Goal: Task Accomplishment & Management: Use online tool/utility

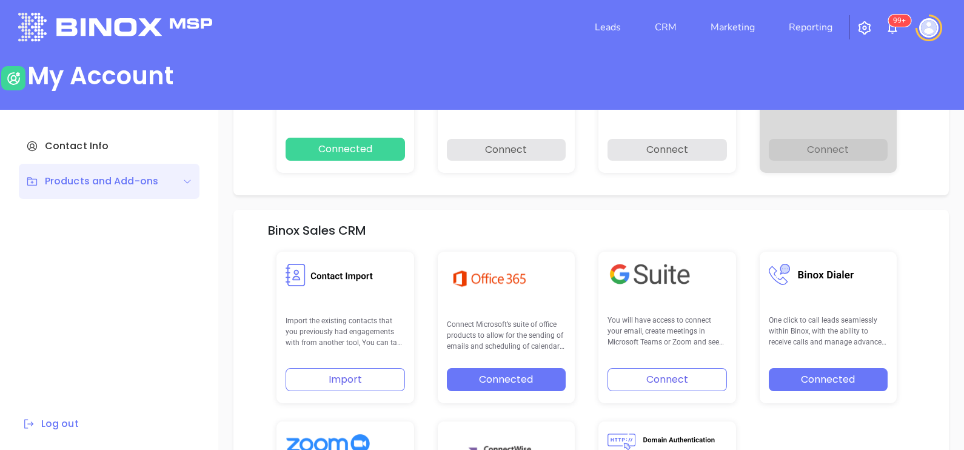
scroll to position [172, 0]
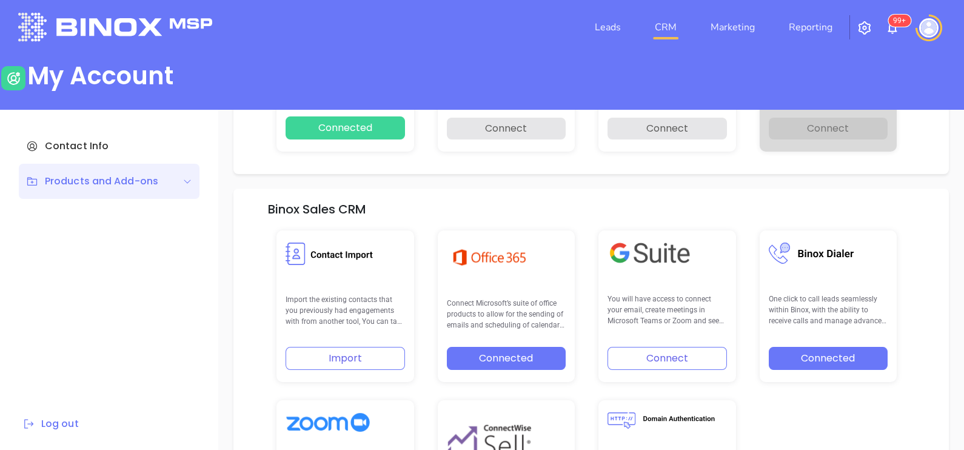
click at [668, 28] on link "CRM" at bounding box center [666, 27] width 32 height 24
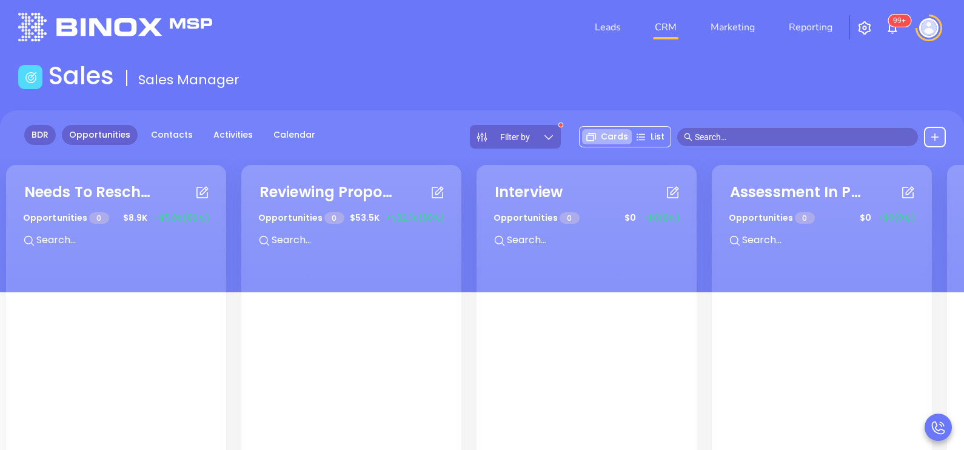
click at [34, 136] on link "BDR" at bounding box center [40, 135] width 32 height 20
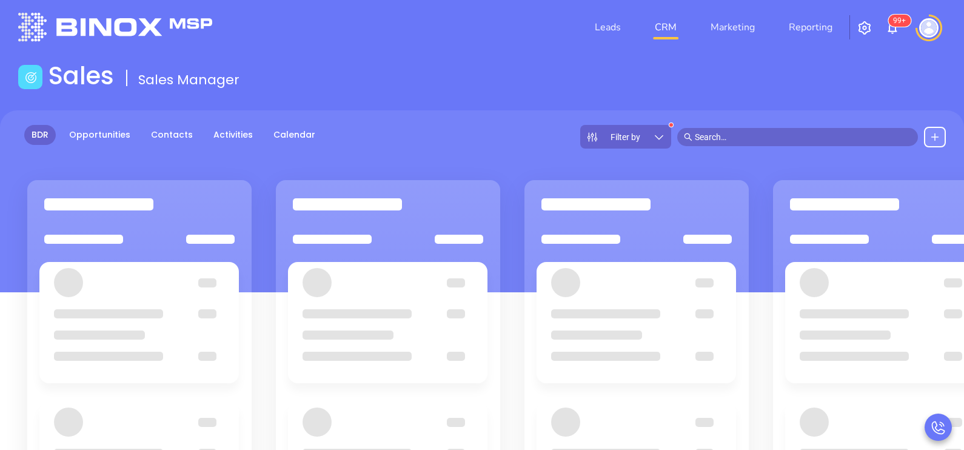
click at [650, 125] on div "Filter by" at bounding box center [625, 137] width 91 height 24
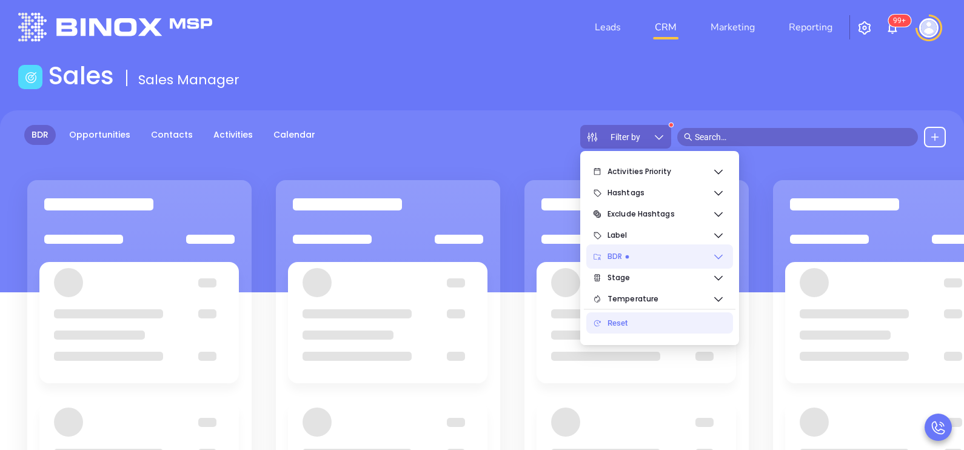
click at [708, 260] on span "BDR" at bounding box center [660, 256] width 105 height 24
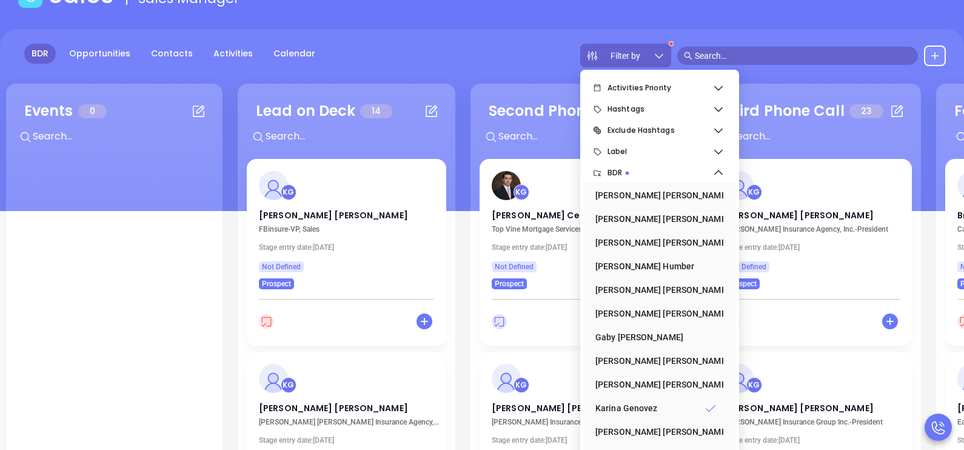
scroll to position [158, 0]
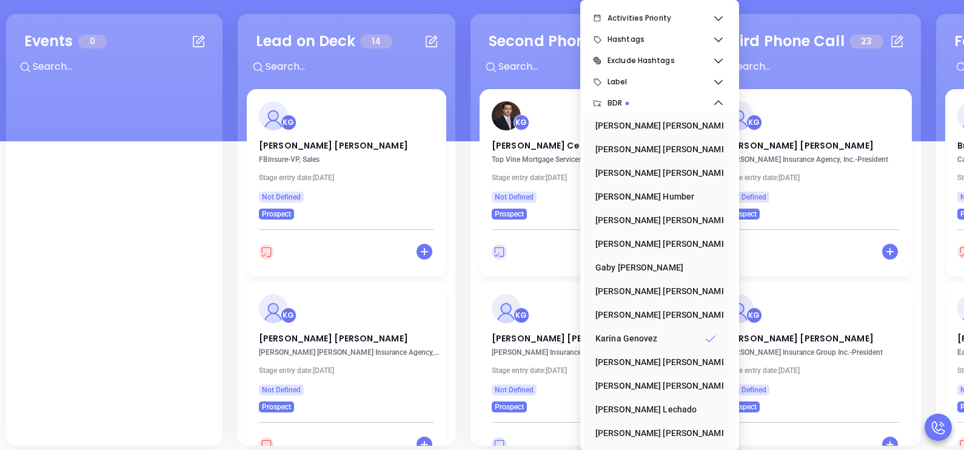
click at [437, 82] on div at bounding box center [347, 70] width 214 height 28
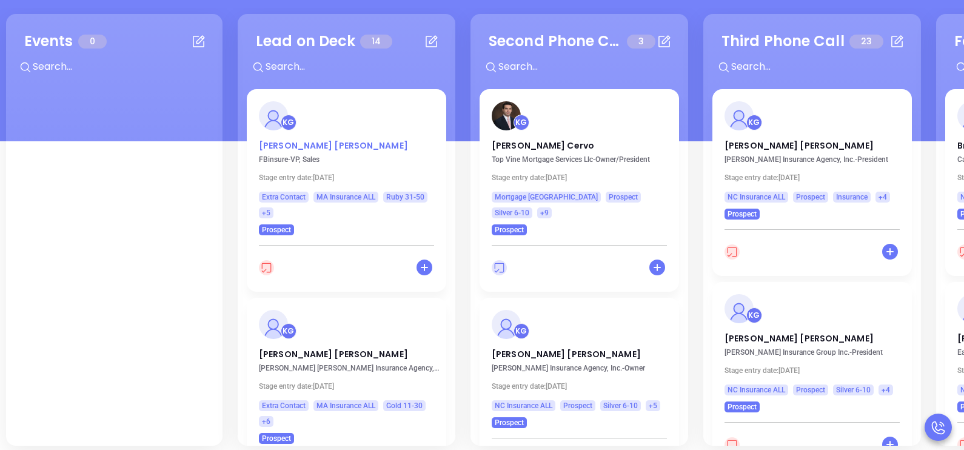
click at [278, 142] on p "Joe Bickel" at bounding box center [346, 142] width 175 height 6
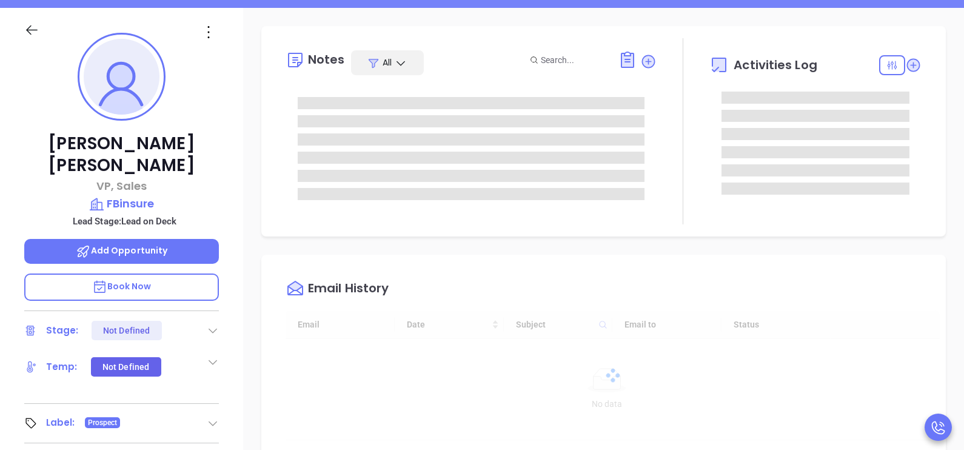
type input "[DATE]"
type input "[PERSON_NAME]"
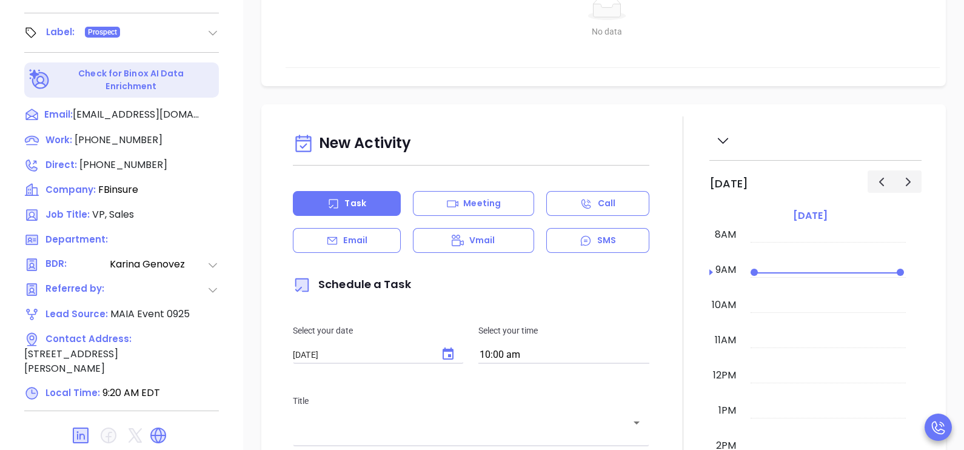
scroll to position [564, 0]
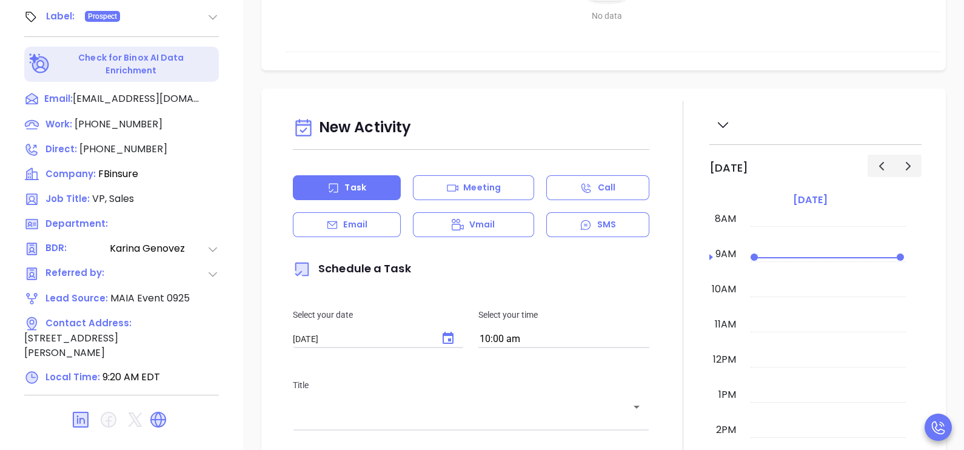
click at [660, 121] on div at bounding box center [683, 436] width 53 height 670
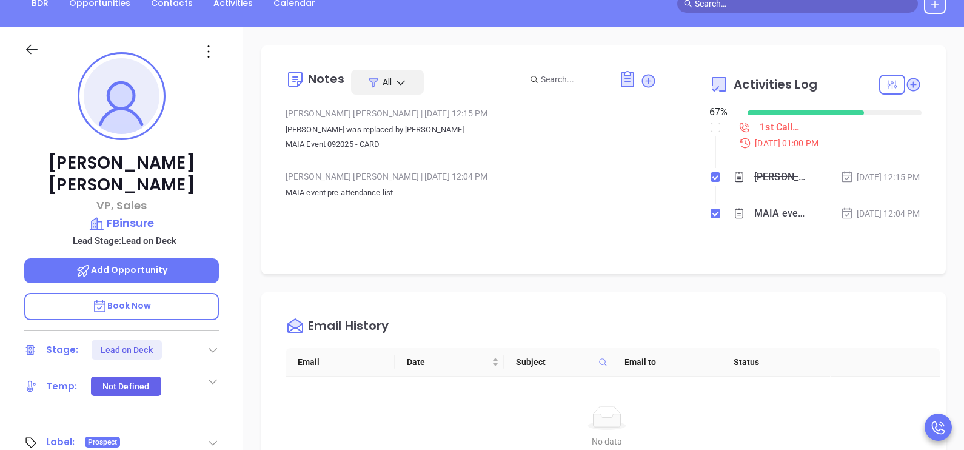
scroll to position [0, 0]
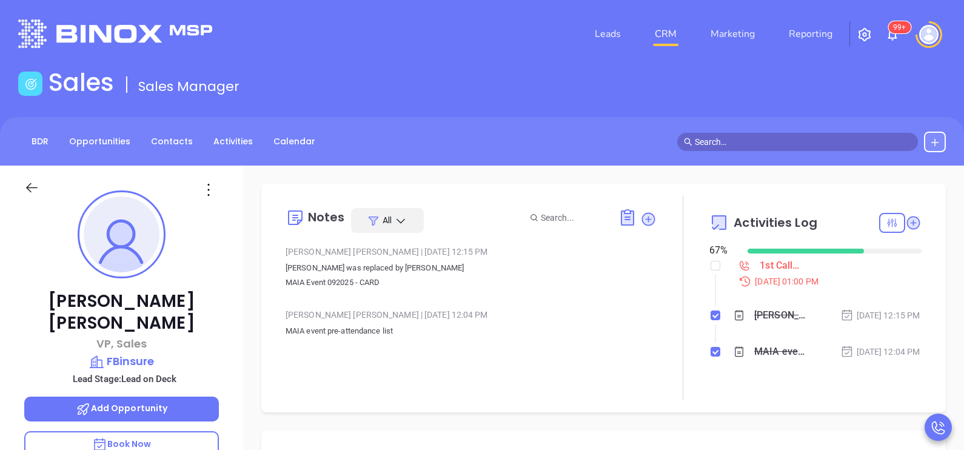
click at [890, 322] on div "Sep 22, 2025 | 12:15 PM" at bounding box center [880, 315] width 80 height 13
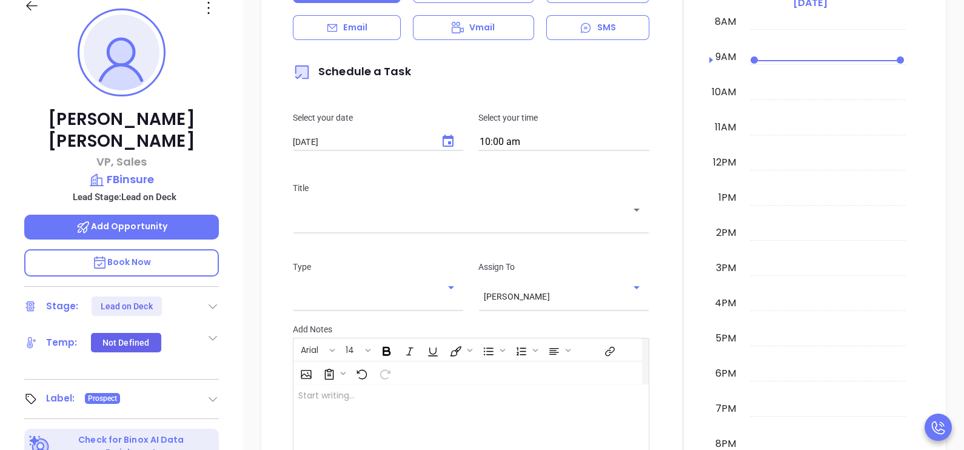
scroll to position [549, 0]
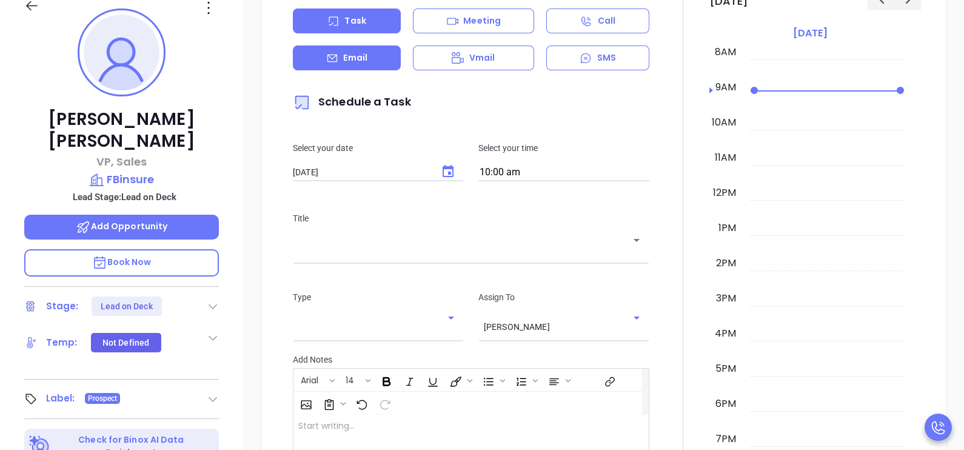
click at [370, 59] on div "Email" at bounding box center [347, 57] width 108 height 25
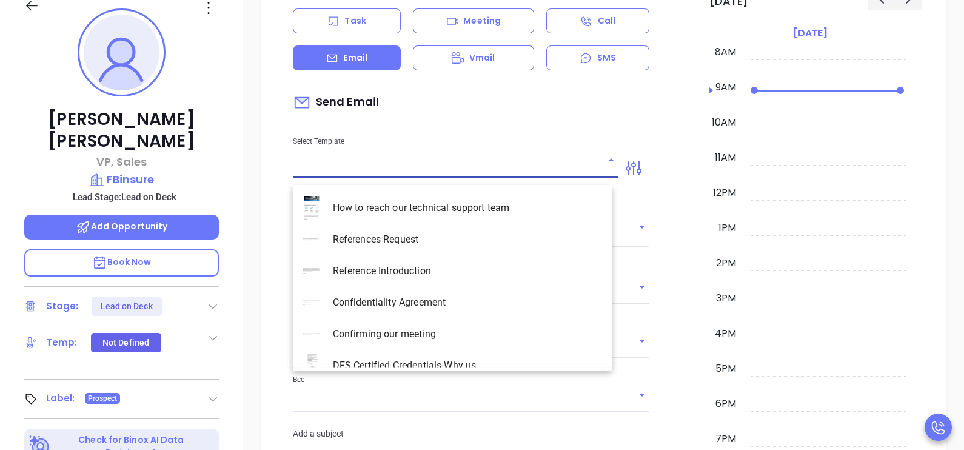
click at [452, 169] on input "text" at bounding box center [446, 168] width 307 height 18
type input "[PERSON_NAME]"
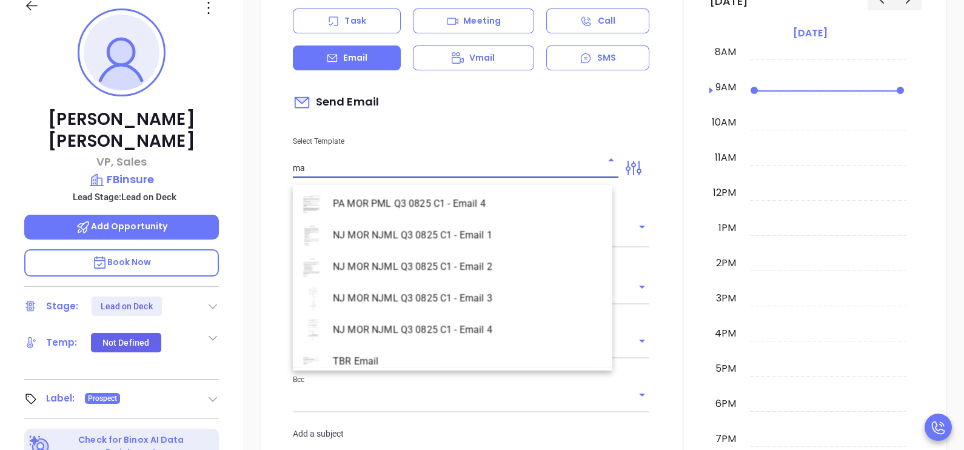
scroll to position [1437, 0]
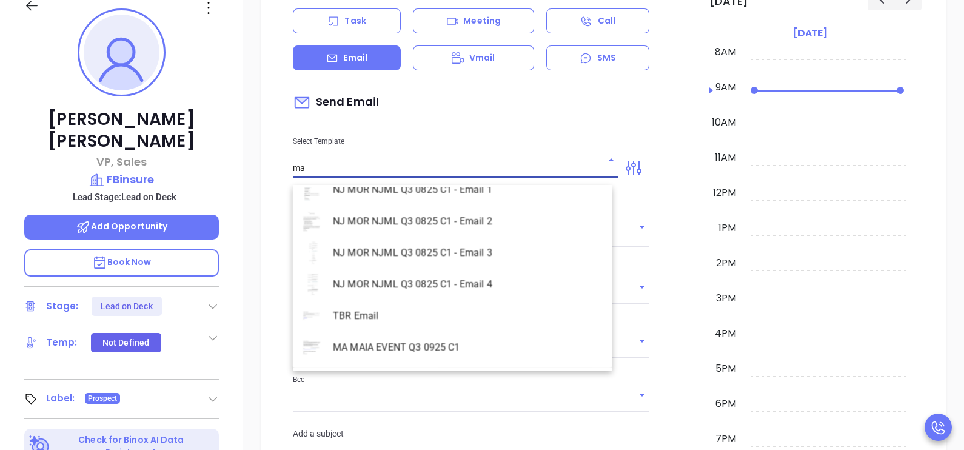
click at [443, 347] on li "MA MAIA EVENT Q3 0925 C1" at bounding box center [453, 348] width 320 height 32
type input "MA MAIA EVENT Q3 0925 C1"
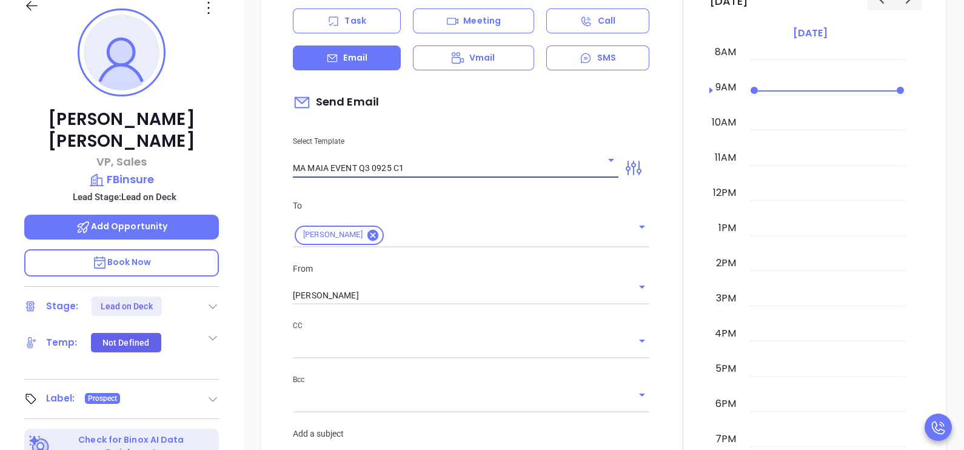
type input "Continuing our MAIA Big Event conversation, Joe"
type input "MA MAIA EVENT Q3 0925 C1"
click at [669, 308] on div at bounding box center [683, 397] width 53 height 926
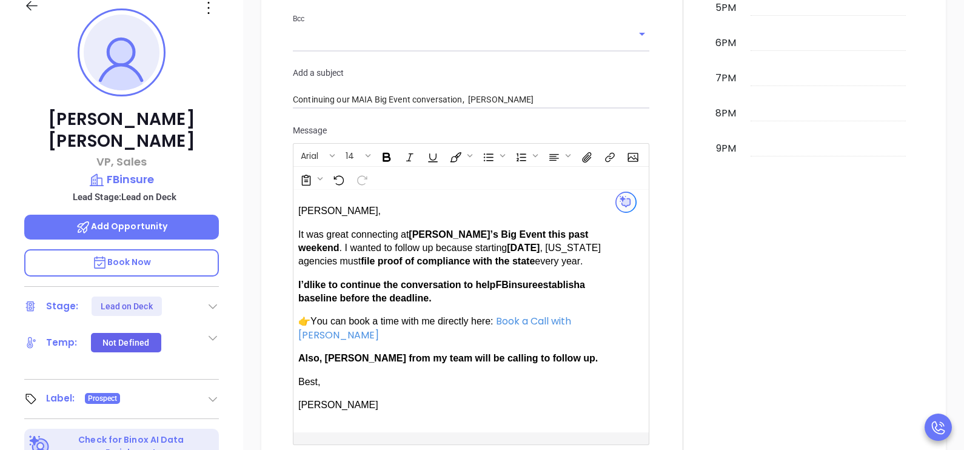
scroll to position [939, 0]
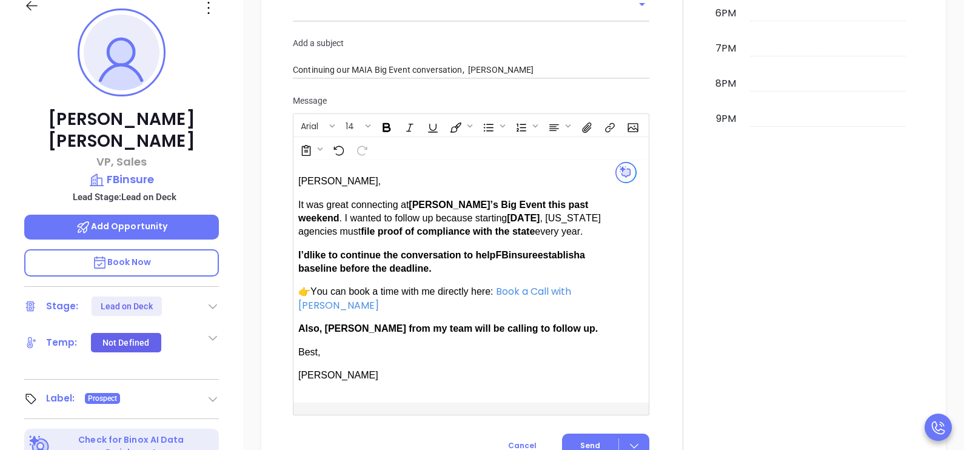
click at [236, 328] on div "Joe Bickel VP, Sales FBinsure Lead Stage: Lead on Deck Add Opportunity Book Now…" at bounding box center [121, 265] width 243 height 563
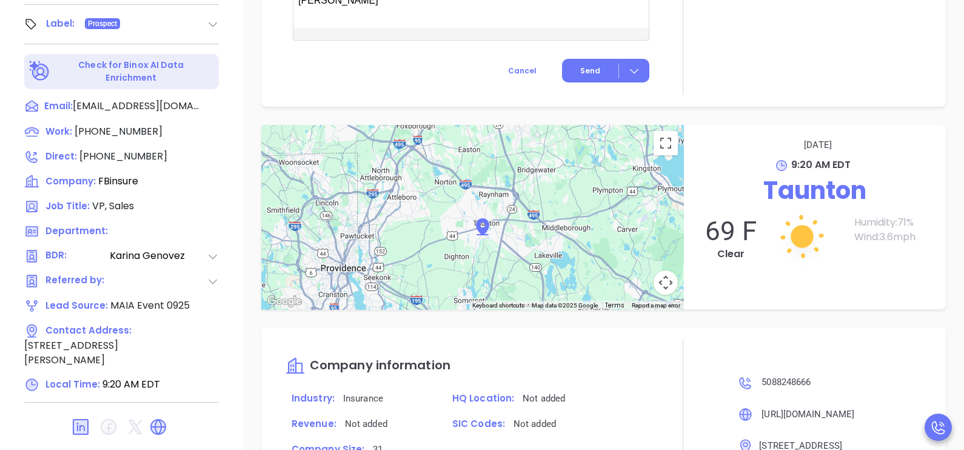
scroll to position [564, 0]
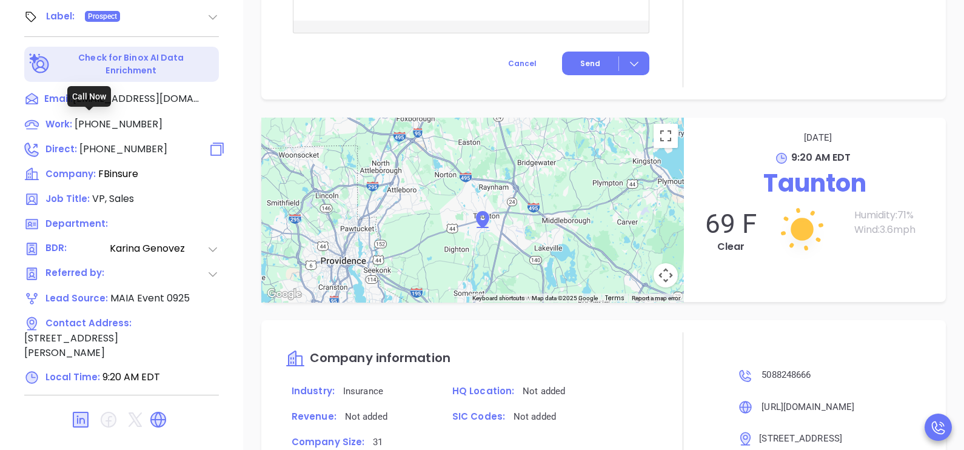
click at [136, 142] on span "(800) 734-6604" at bounding box center [123, 149] width 88 height 14
type input "(800) 734-6604"
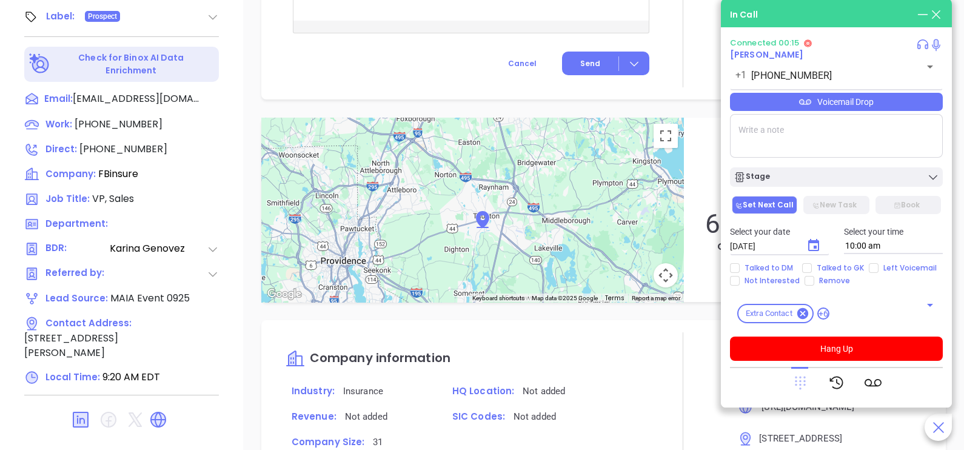
click at [800, 380] on icon at bounding box center [800, 383] width 11 height 13
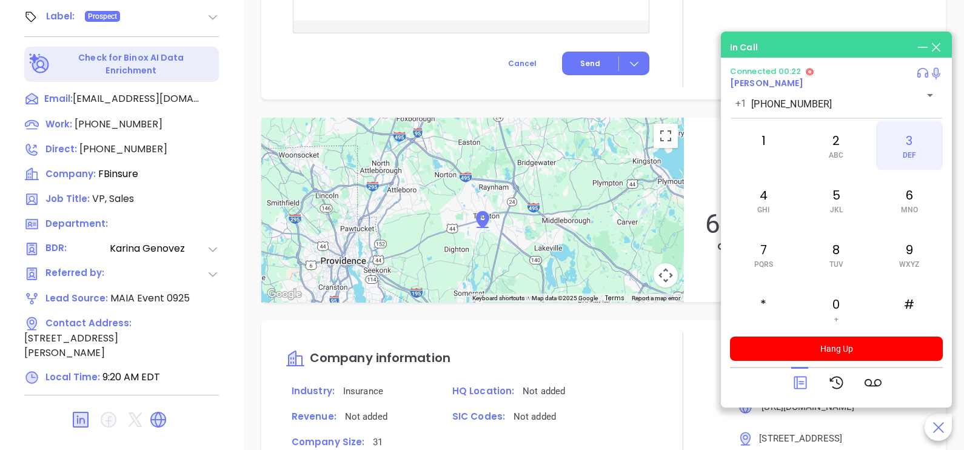
click at [900, 154] on div "3 DEF" at bounding box center [909, 145] width 67 height 49
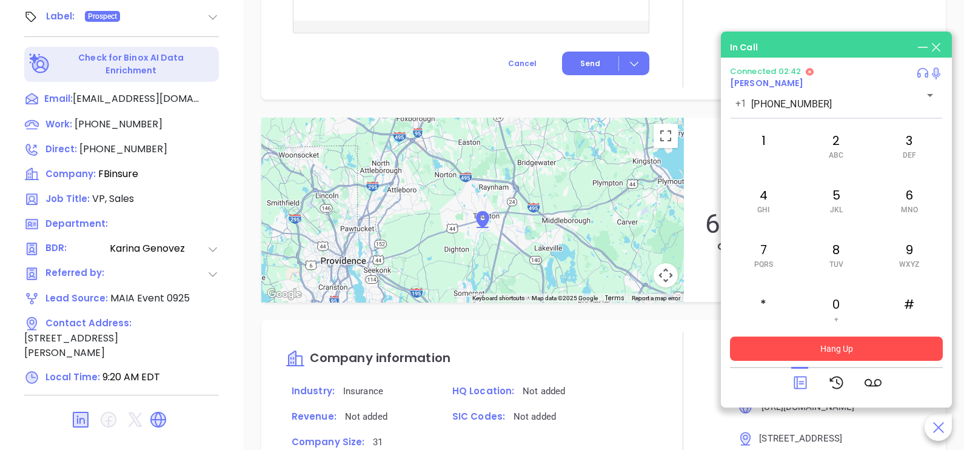
click at [797, 343] on button "Hang Up" at bounding box center [836, 349] width 213 height 24
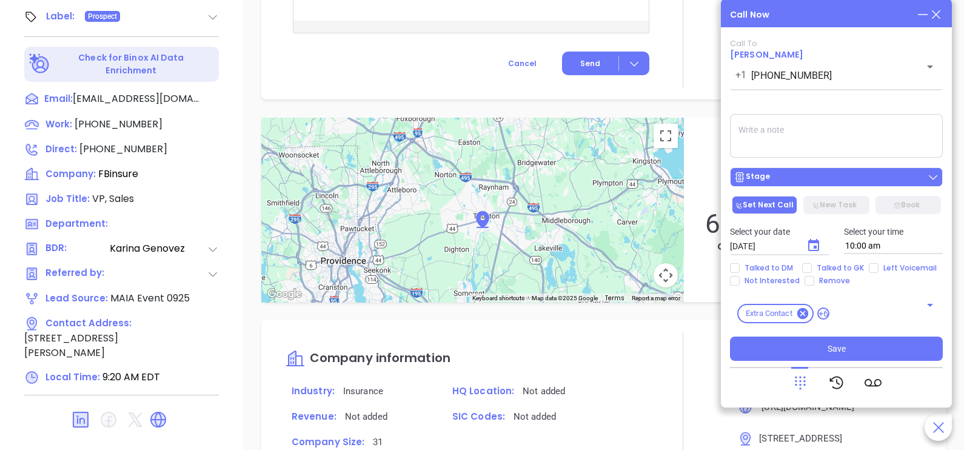
click at [814, 173] on div "Stage" at bounding box center [837, 177] width 206 height 12
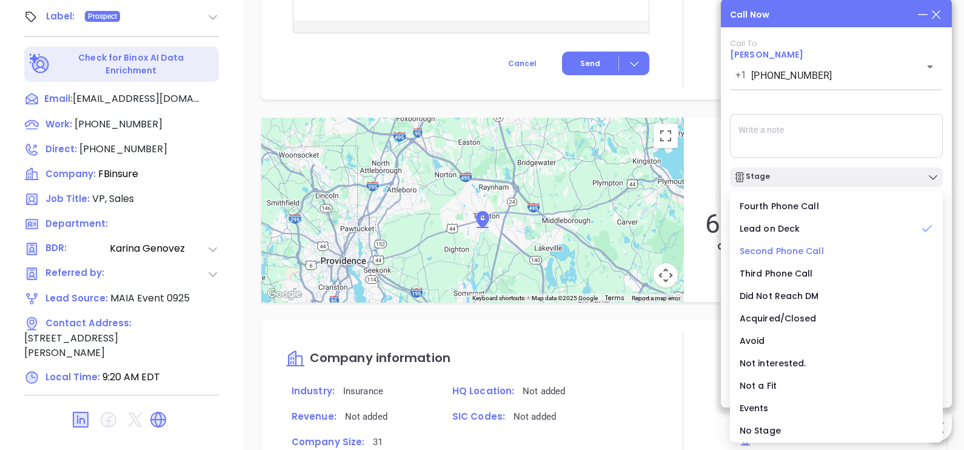
click at [796, 250] on span "Second Phone Call" at bounding box center [782, 251] width 84 height 12
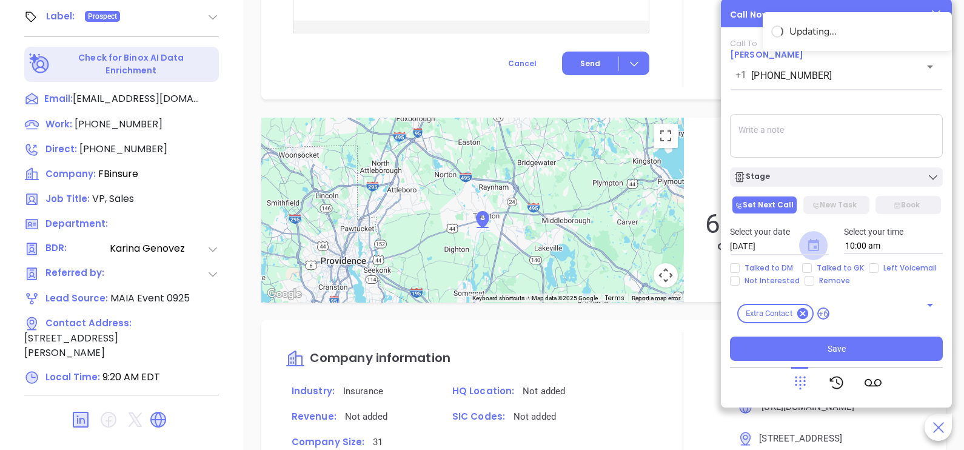
click at [815, 244] on icon "Choose date, selected date is Sep 27, 2025" at bounding box center [813, 245] width 15 height 15
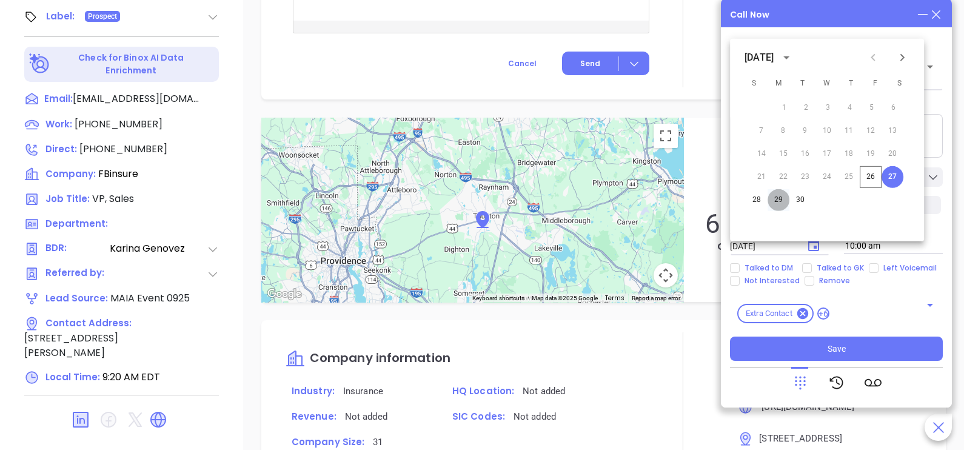
click at [779, 201] on button "29" at bounding box center [779, 200] width 22 height 22
type input "09/29/2025"
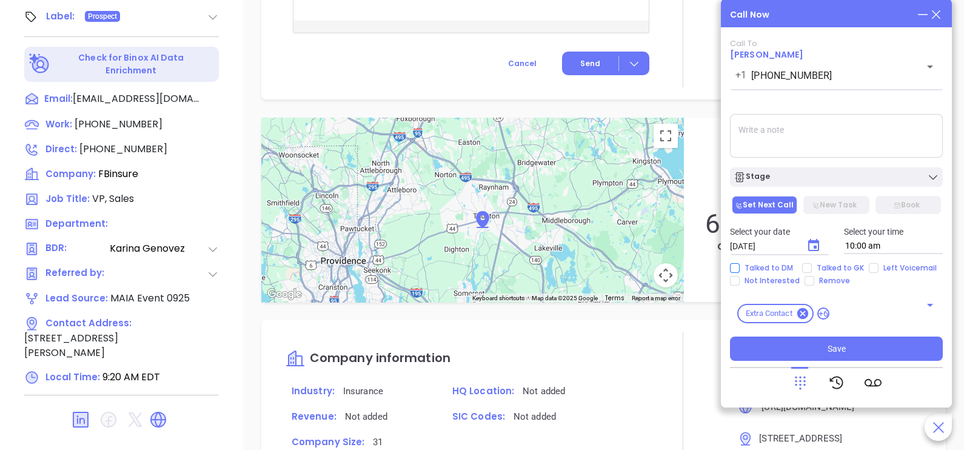
click at [772, 267] on span "Talked to DM" at bounding box center [769, 268] width 58 height 10
click at [740, 267] on input "Talked to DM" at bounding box center [735, 268] width 10 height 10
click at [774, 266] on span "Talked to DM" at bounding box center [769, 268] width 58 height 10
click at [740, 266] on input "Talked to DM" at bounding box center [735, 268] width 10 height 10
checkbox input "false"
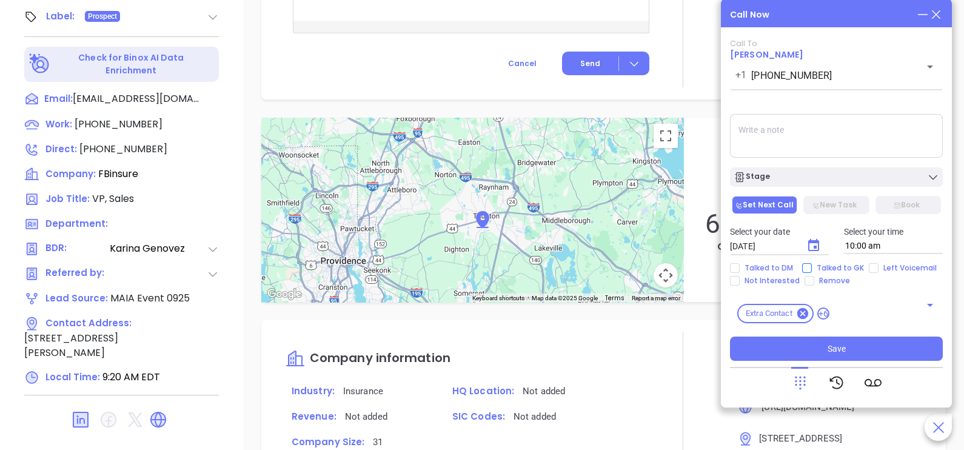
click at [809, 270] on input "Talked to GK" at bounding box center [807, 268] width 10 height 10
checkbox input "true"
click at [871, 269] on input "Left Voicemail" at bounding box center [874, 268] width 10 height 10
checkbox input "true"
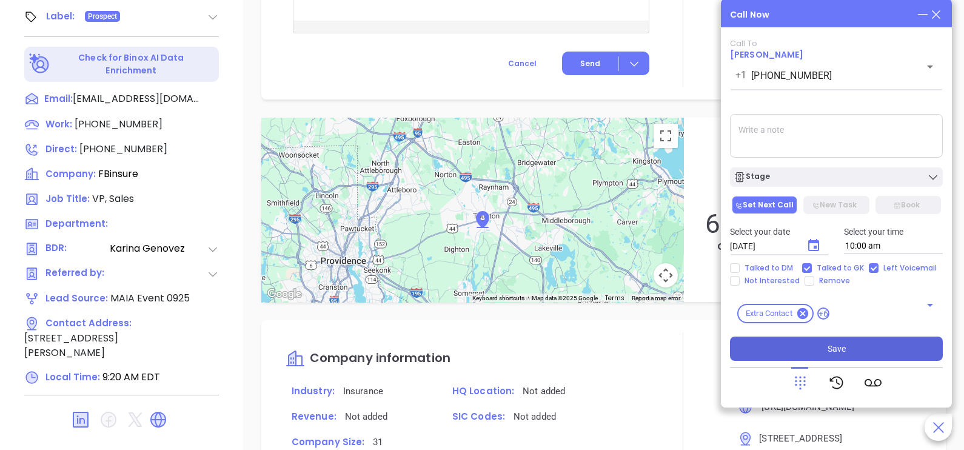
click at [852, 349] on button "Save" at bounding box center [836, 349] width 213 height 24
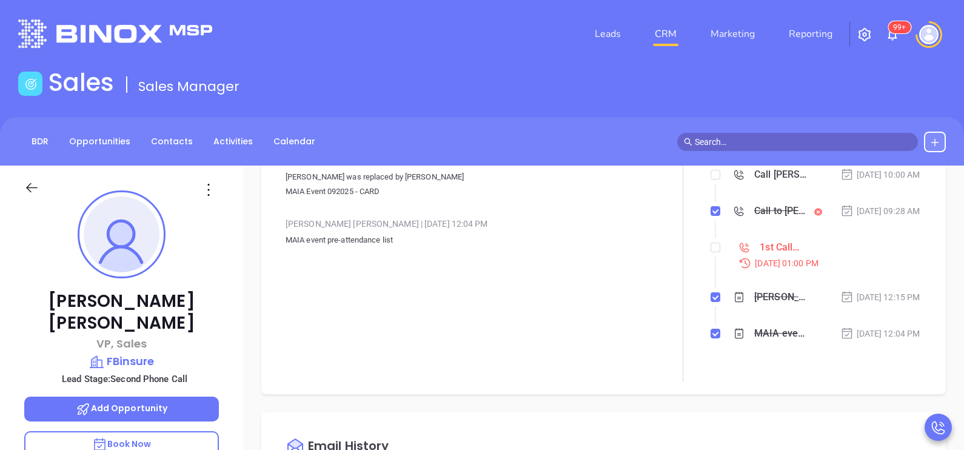
scroll to position [0, 0]
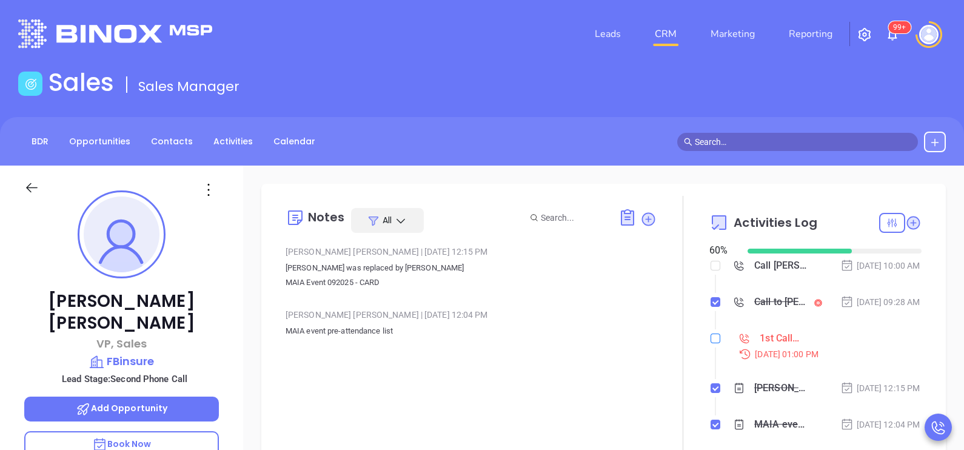
click at [712, 343] on input "checkbox" at bounding box center [716, 338] width 10 height 10
checkbox input "true"
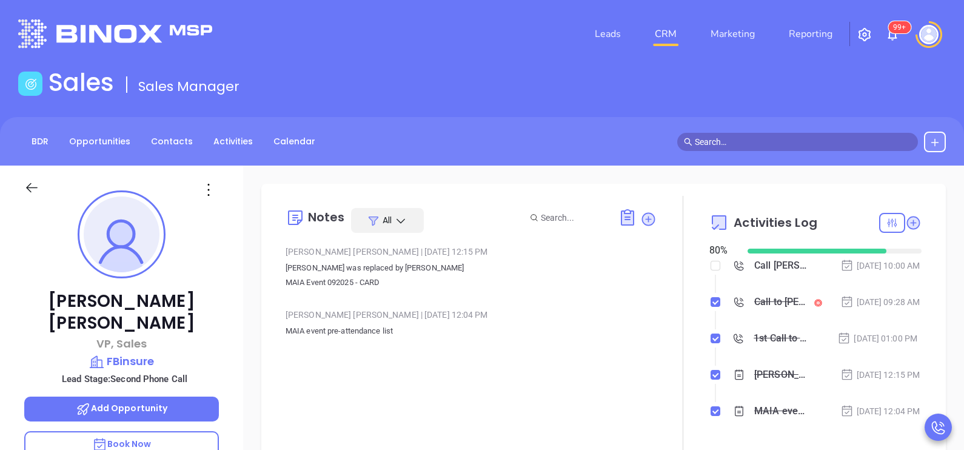
scroll to position [60, 0]
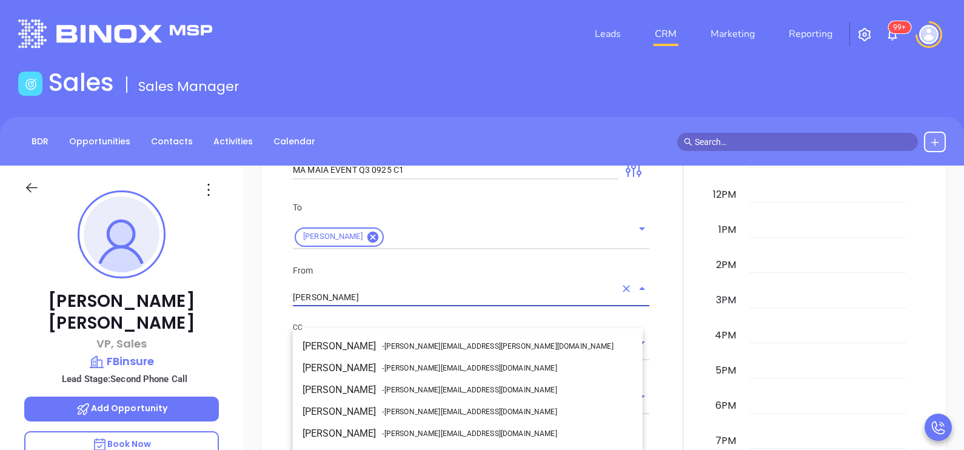
scroll to position [64, 0]
click at [441, 306] on input "[PERSON_NAME]" at bounding box center [454, 298] width 323 height 18
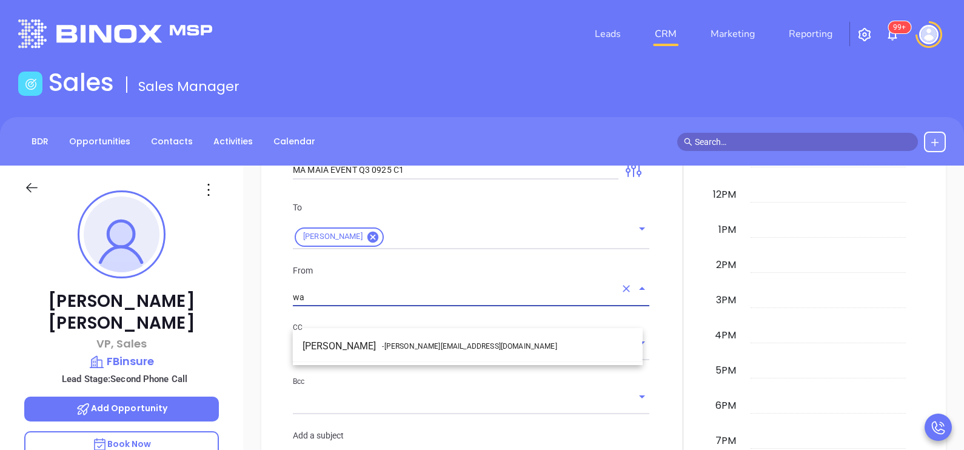
click at [467, 344] on li "Walter Contreras - walter@motiva.net" at bounding box center [468, 346] width 350 height 22
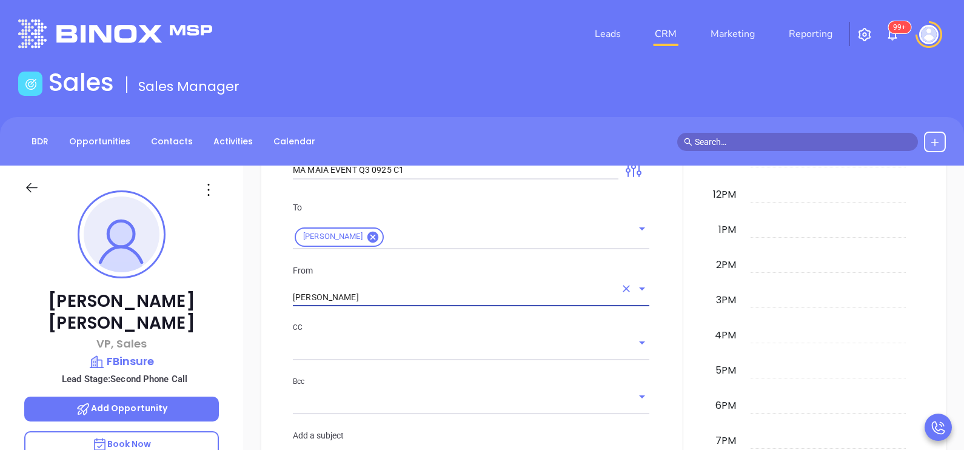
type input "Walter Contreras"
click at [663, 338] on div at bounding box center [683, 399] width 53 height 926
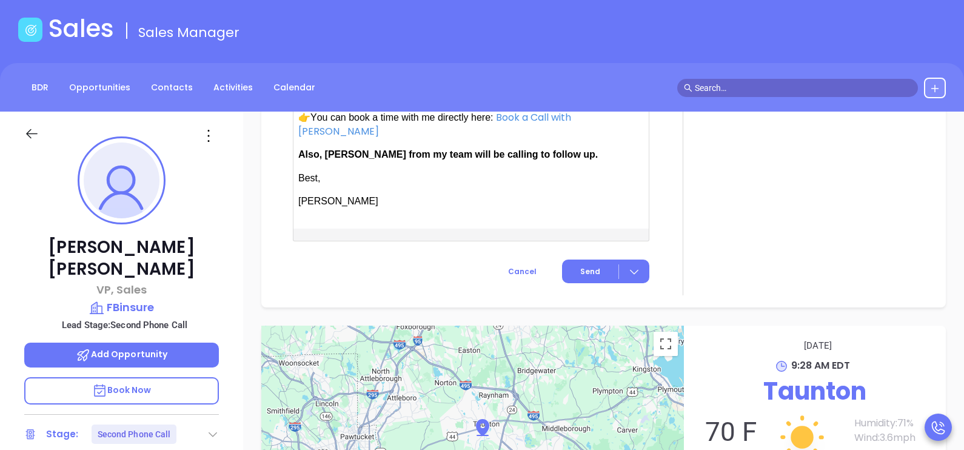
scroll to position [91, 0]
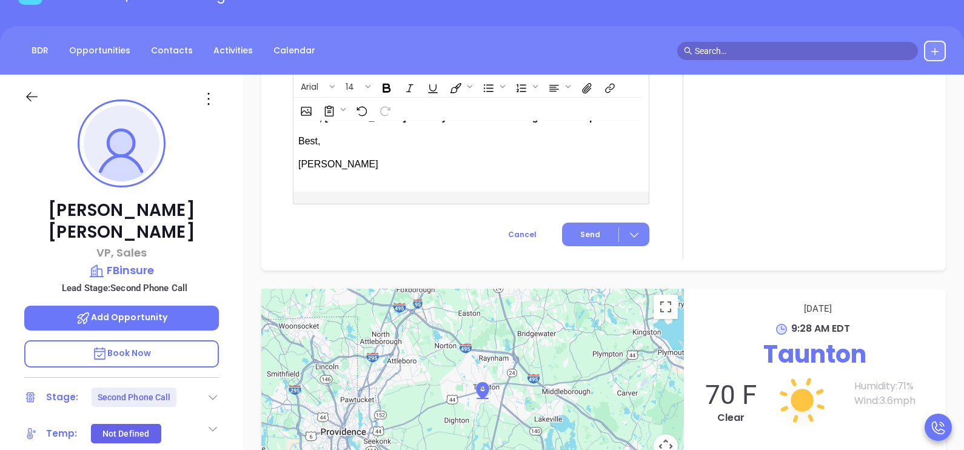
click at [580, 240] on span "Send" at bounding box center [590, 234] width 20 height 11
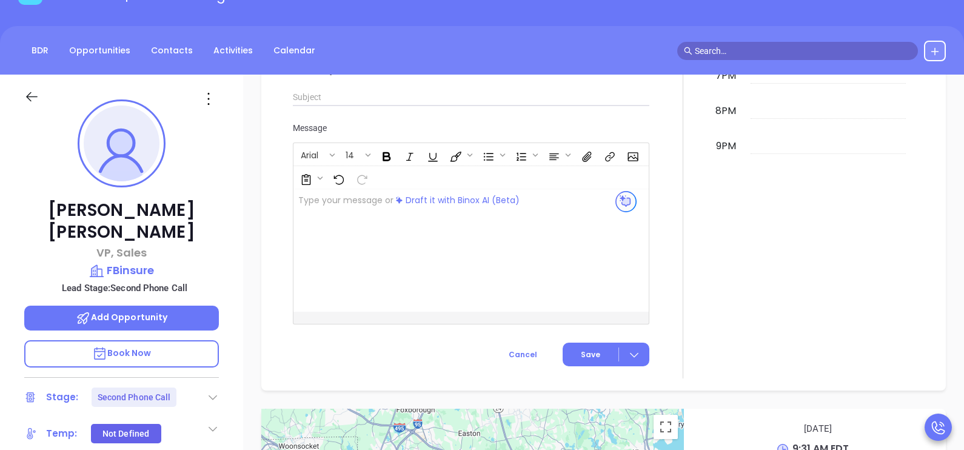
scroll to position [1185, 0]
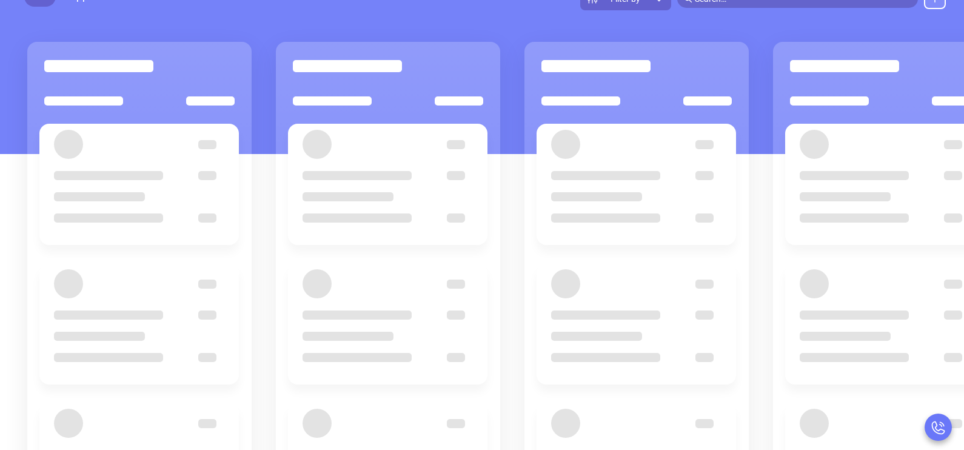
scroll to position [158, 0]
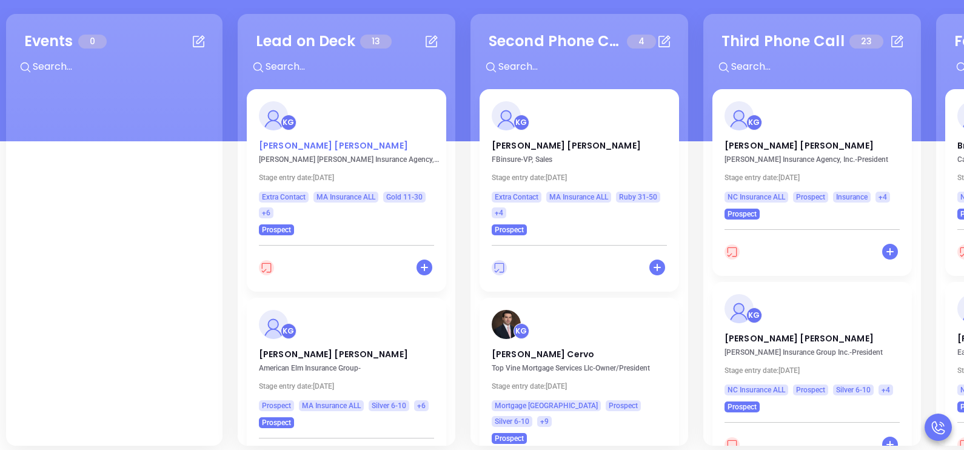
click at [293, 142] on p "Brad Cassin" at bounding box center [346, 142] width 175 height 6
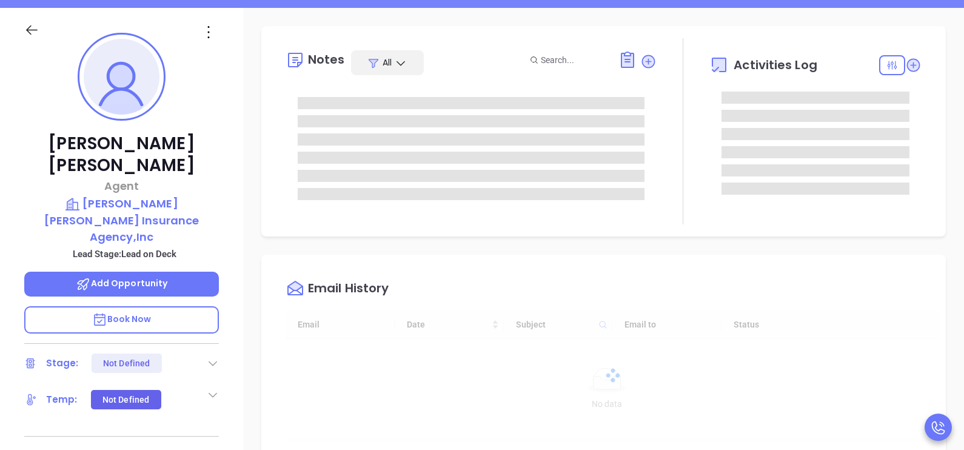
type input "[DATE]"
type input "[PERSON_NAME]"
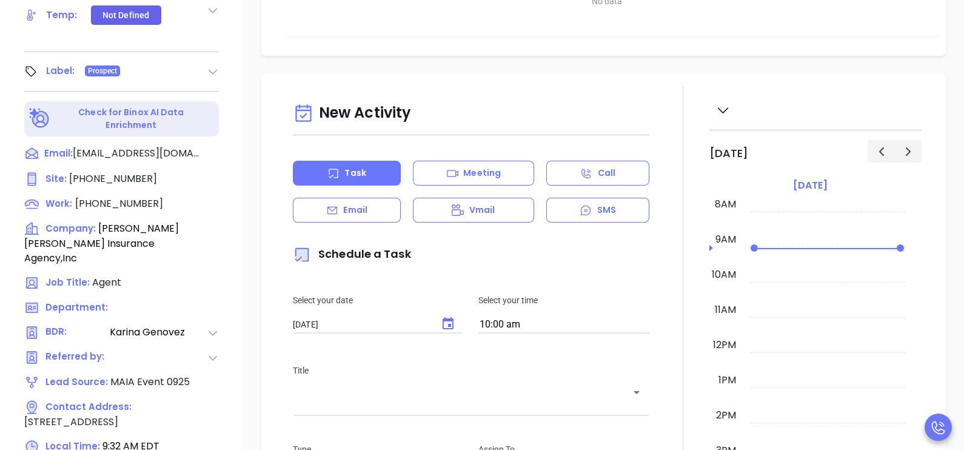
scroll to position [564, 0]
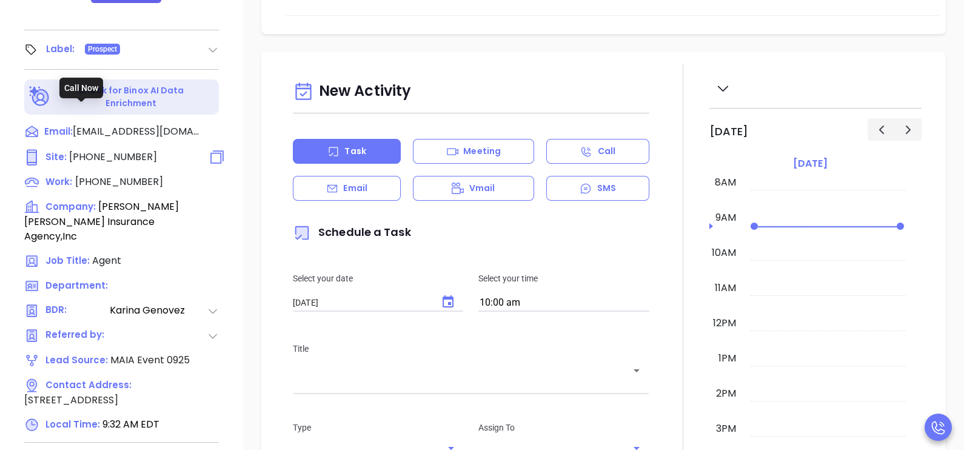
click at [129, 150] on span "(413) 568-1243" at bounding box center [113, 157] width 88 height 14
type input "(413) 568-1243"
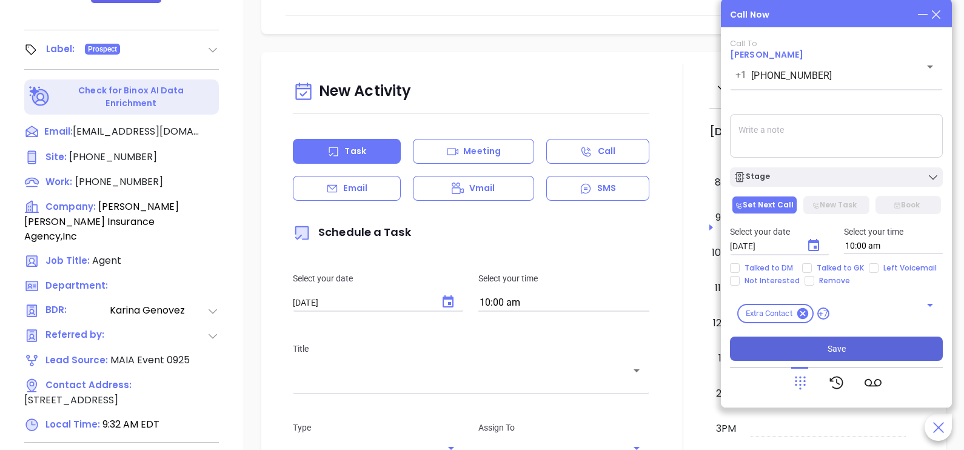
click at [819, 354] on button "Save" at bounding box center [836, 349] width 213 height 24
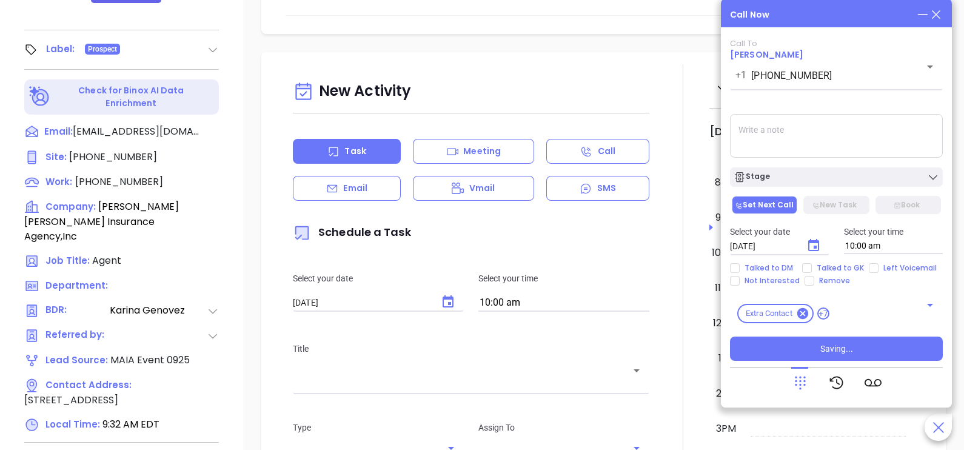
click at [797, 127] on textarea at bounding box center [836, 136] width 213 height 44
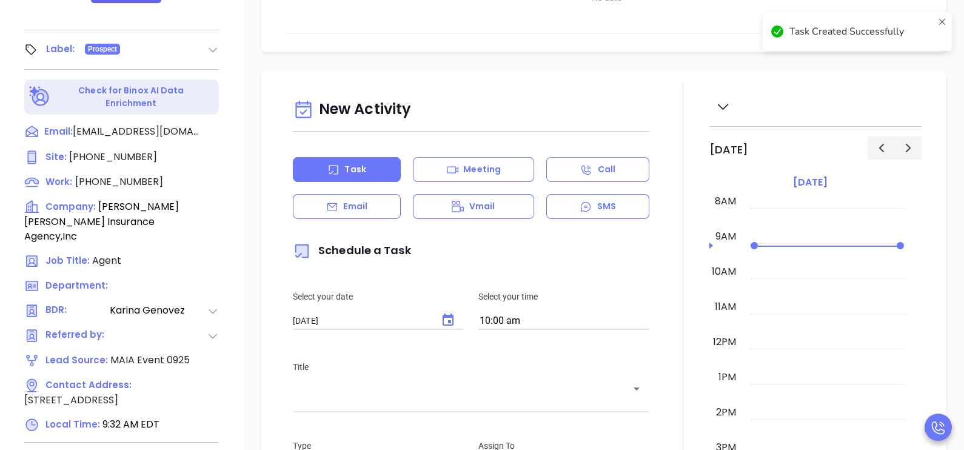
click at [767, 270] on td at bounding box center [828, 270] width 155 height 18
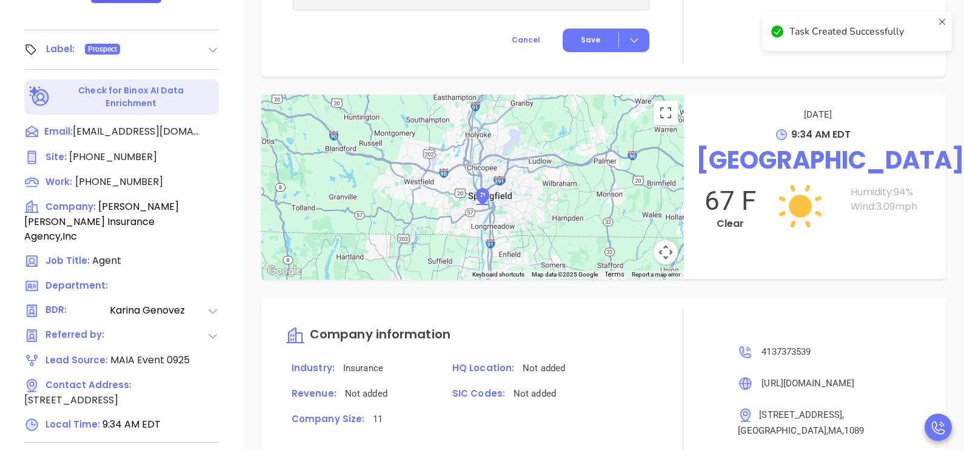
scroll to position [814, 0]
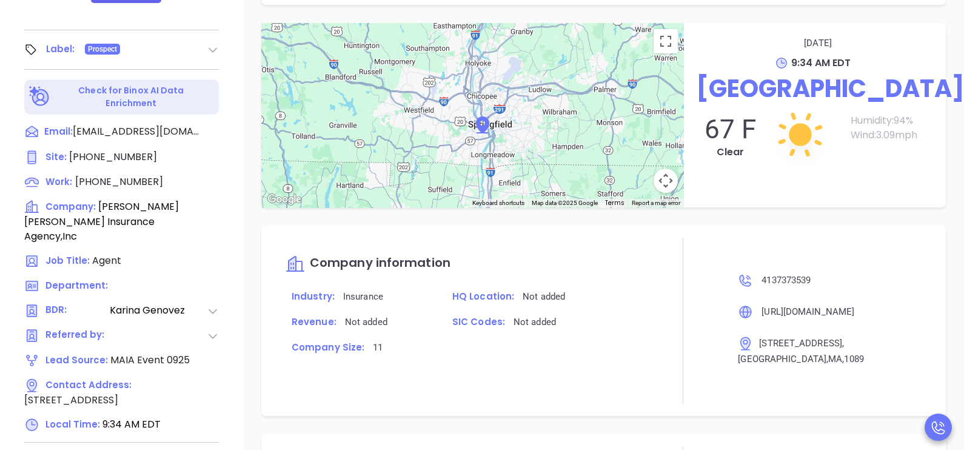
click at [943, 178] on div "← Move left → Move right ↑ Move up ↓ Move down + Zoom in - Zoom out Home Jump l…" at bounding box center [603, 115] width 721 height 184
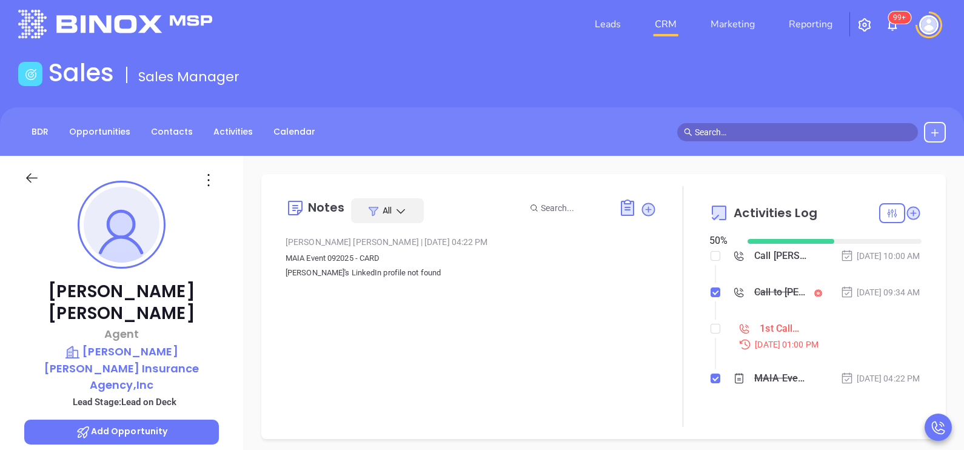
scroll to position [0, 0]
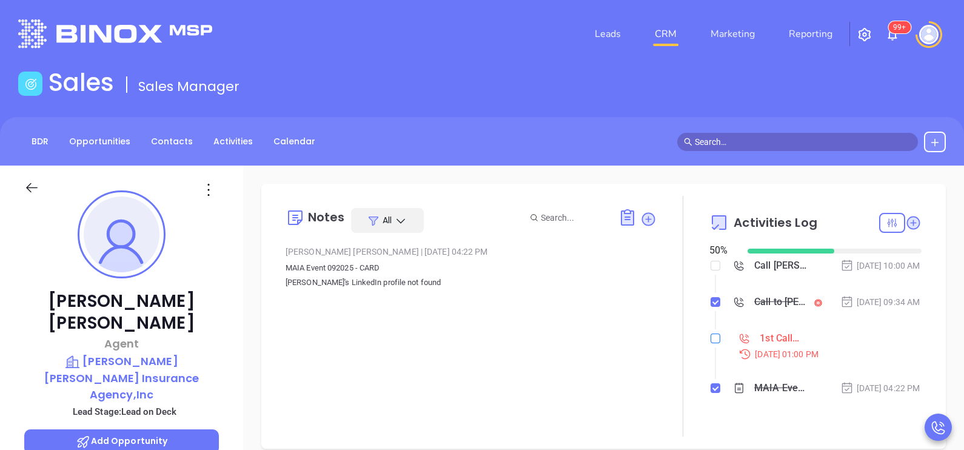
click at [711, 343] on input "checkbox" at bounding box center [716, 338] width 10 height 10
checkbox input "true"
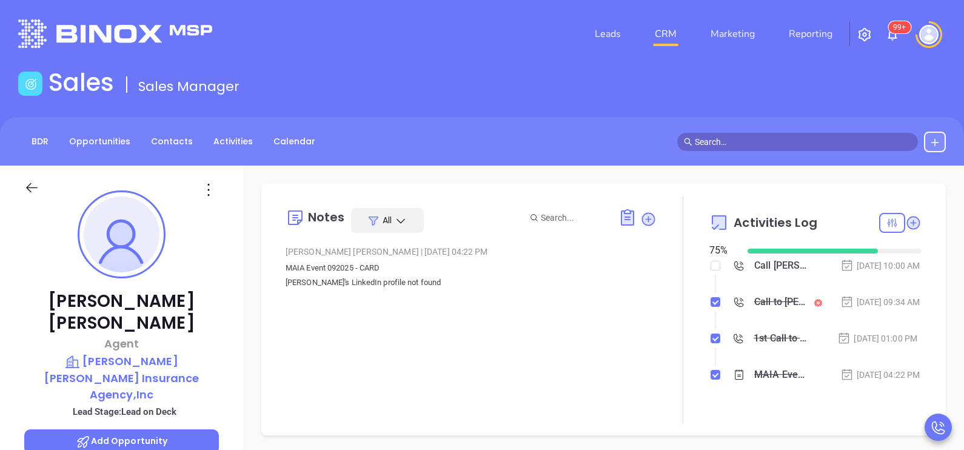
click at [774, 270] on div "Call Brad Cassin to follow up" at bounding box center [781, 265] width 55 height 18
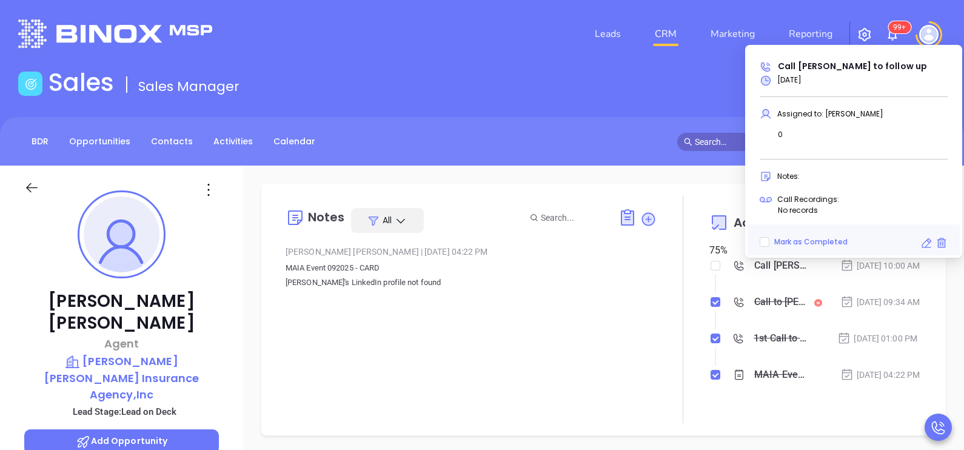
click at [928, 239] on icon at bounding box center [926, 243] width 12 height 12
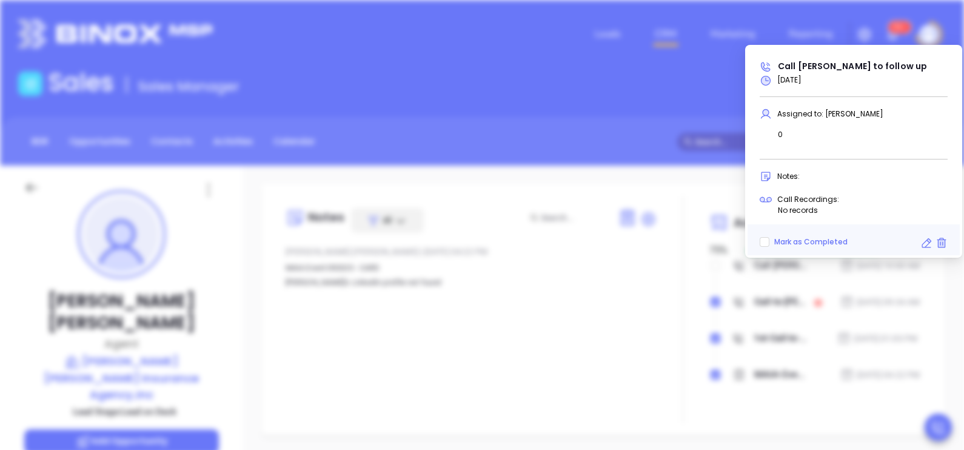
type input "[DATE]"
type input "Call Brad Cassin to follow up"
type input "Call"
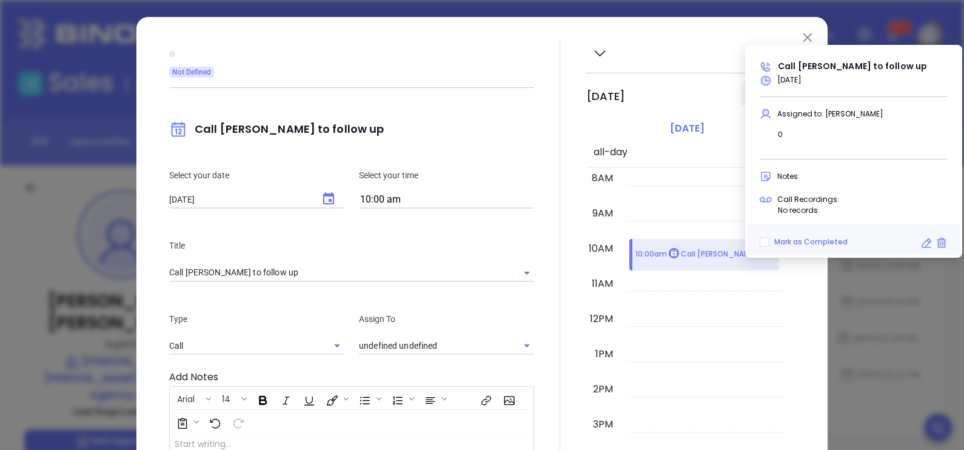
type input "[PERSON_NAME]"
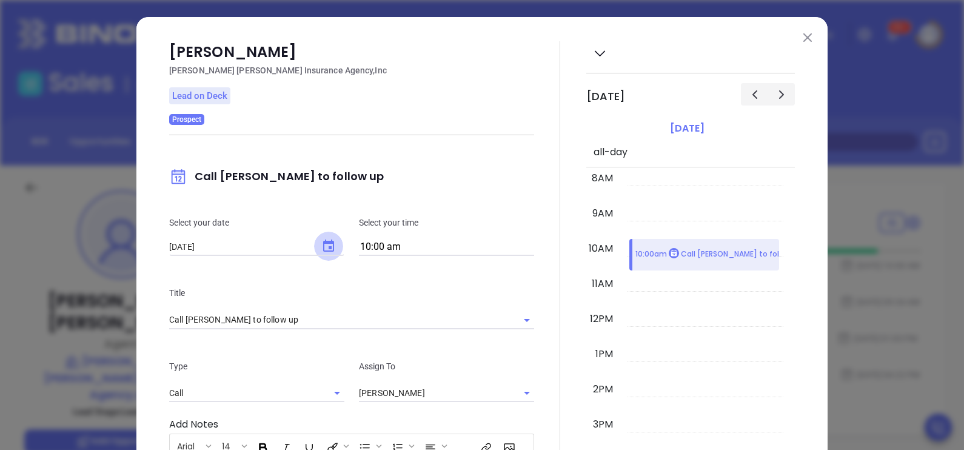
click at [321, 240] on icon "Choose date, selected date is Sep 27, 2025" at bounding box center [328, 246] width 15 height 15
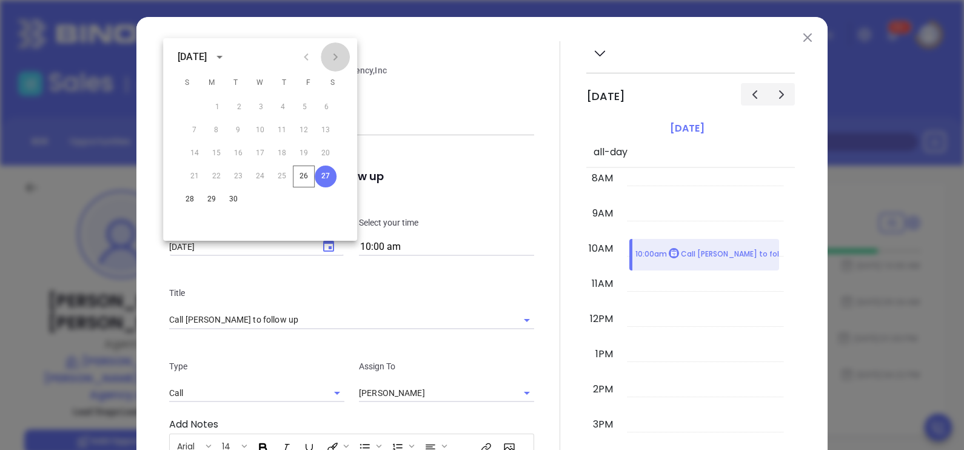
click at [337, 56] on icon "Next month" at bounding box center [335, 56] width 4 height 7
click at [216, 153] on button "13" at bounding box center [217, 153] width 22 height 22
type input "10/13/2025"
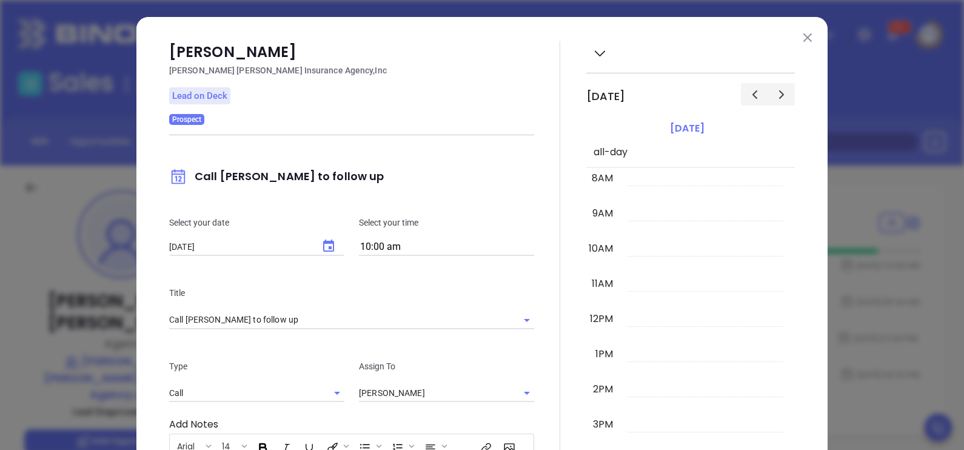
click at [535, 236] on div at bounding box center [560, 348] width 52 height 615
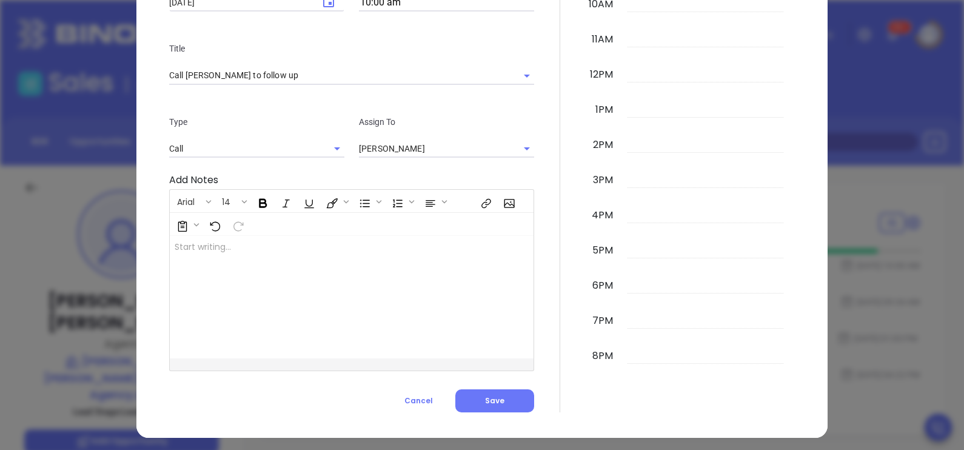
scroll to position [248, 0]
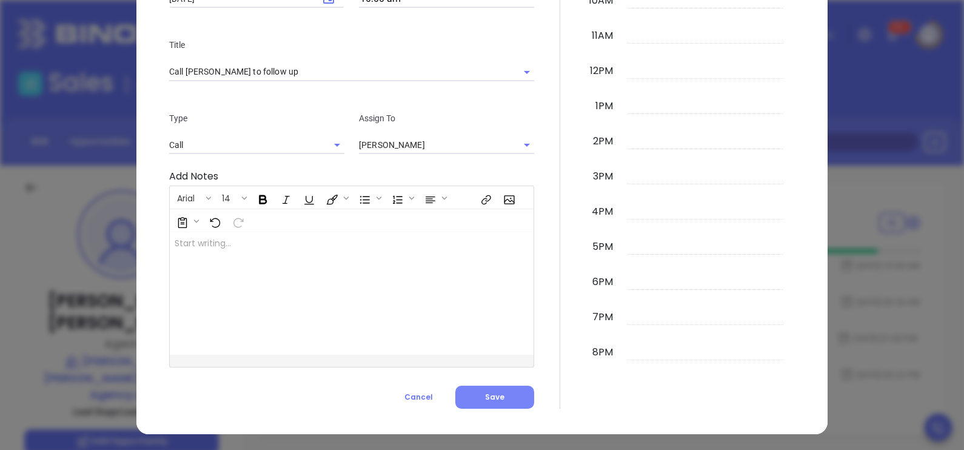
click at [491, 398] on span "Save" at bounding box center [494, 397] width 19 height 10
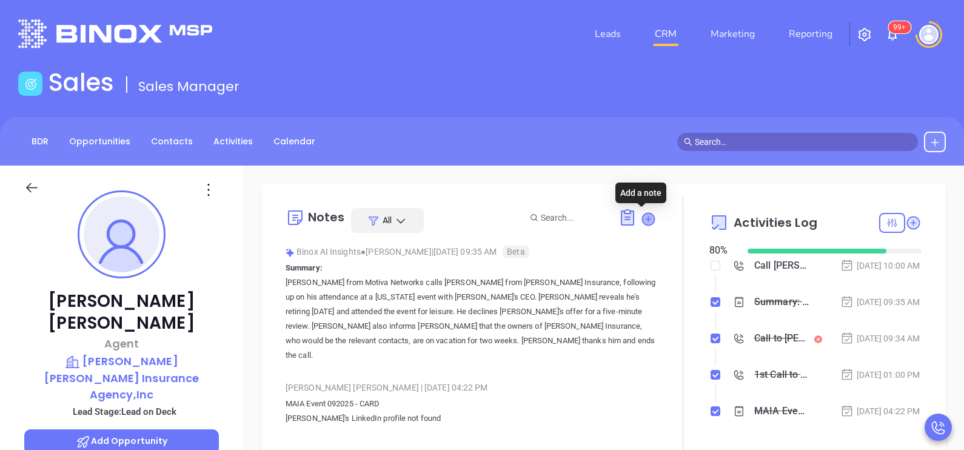
click at [642, 224] on icon at bounding box center [648, 219] width 12 height 12
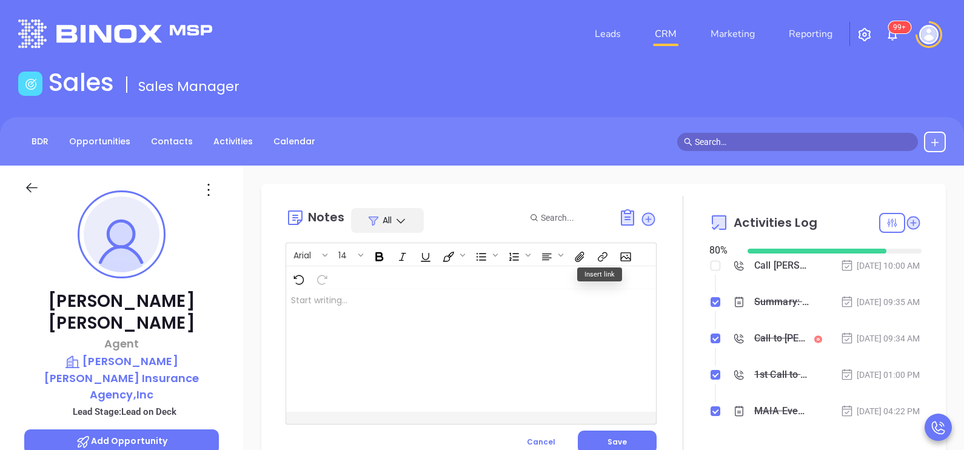
click at [518, 323] on div at bounding box center [458, 350] width 344 height 122
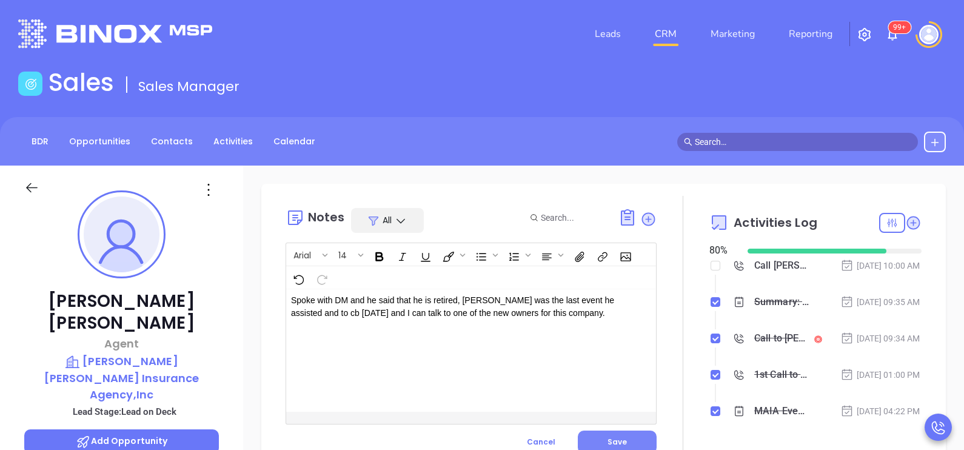
click at [615, 437] on span "Save" at bounding box center [617, 442] width 19 height 10
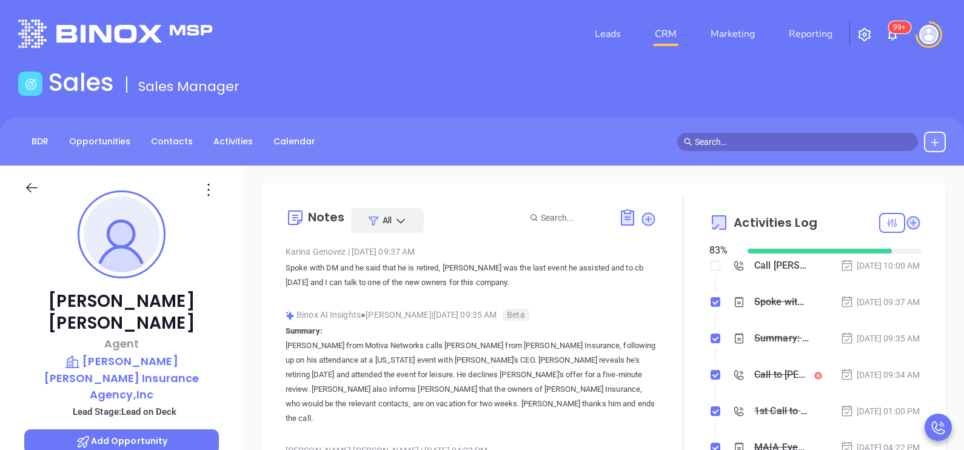
click at [882, 309] on div "Sep 26, 2025 | 09:37 AM" at bounding box center [880, 301] width 80 height 13
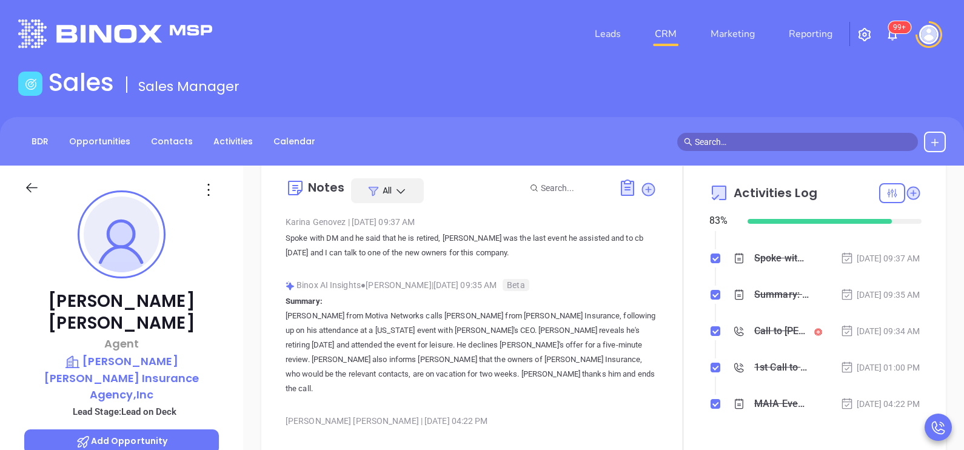
scroll to position [60, 0]
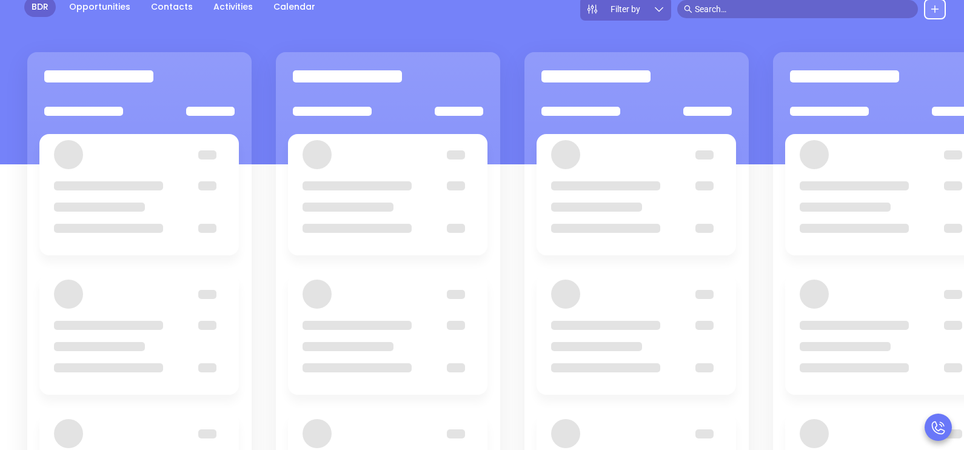
scroll to position [158, 0]
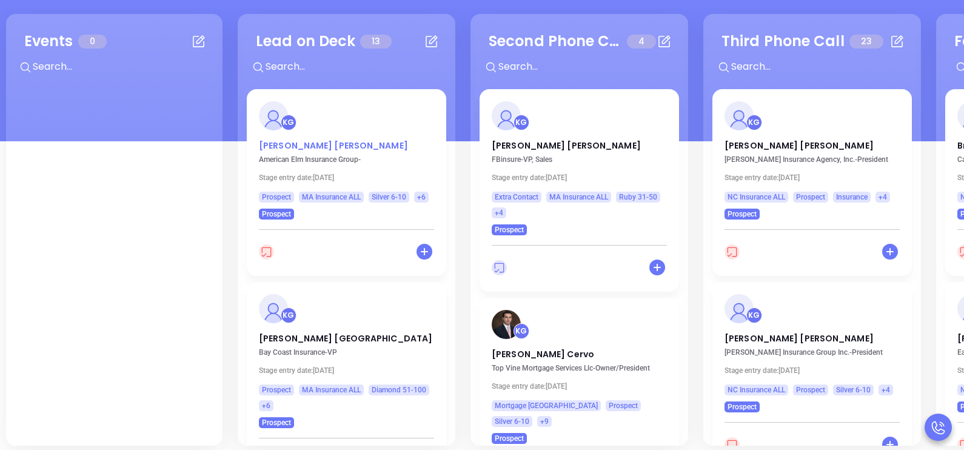
click at [294, 146] on p "Andrea Rao" at bounding box center [346, 142] width 175 height 6
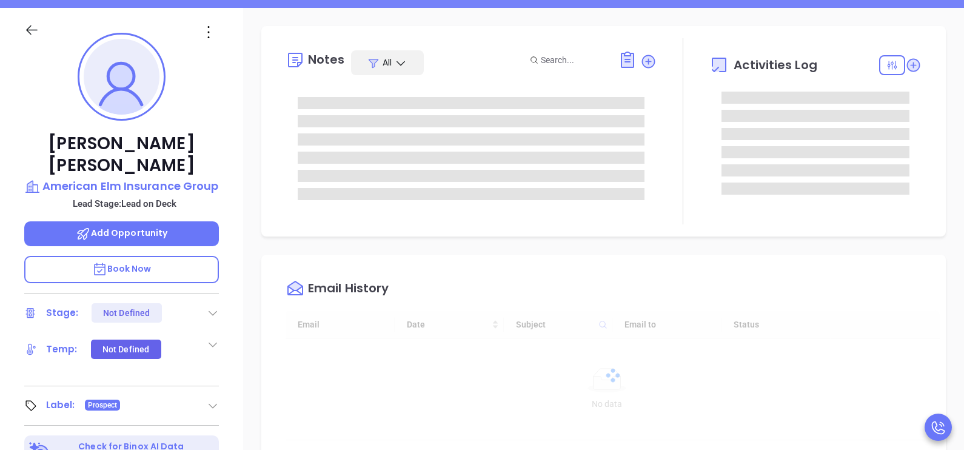
type input "[DATE]"
type input "[PERSON_NAME]"
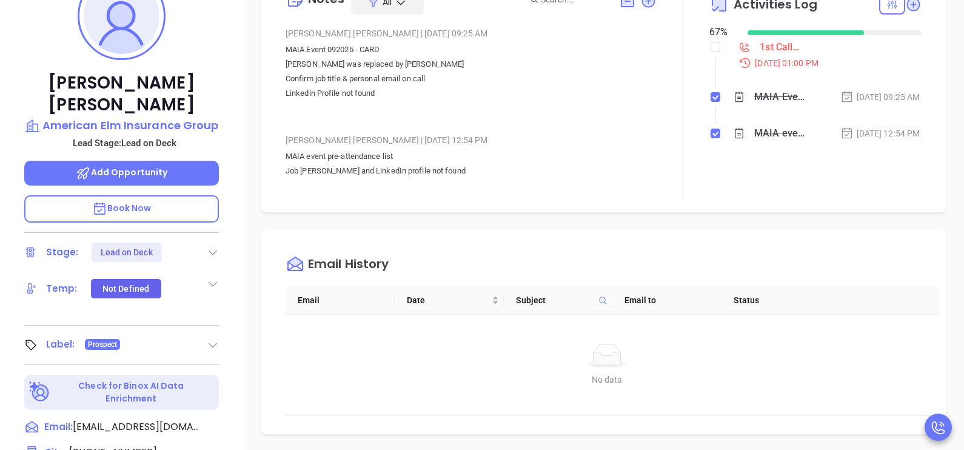
scroll to position [248, 0]
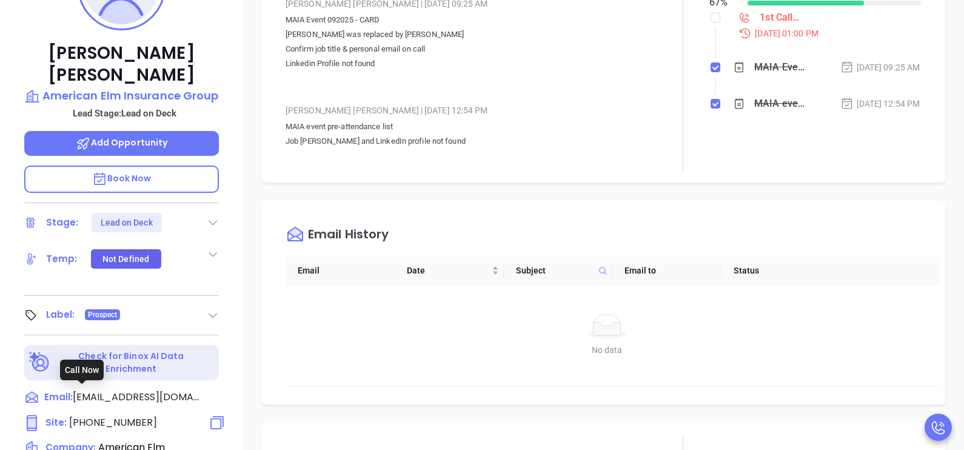
click at [101, 415] on span "(781) 483-3248" at bounding box center [113, 422] width 88 height 14
type input "(781) 483-3248"
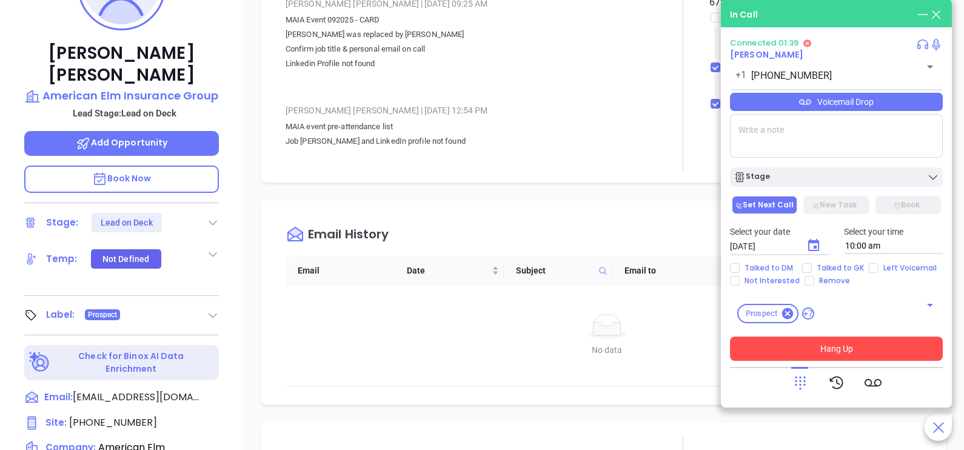
click at [886, 342] on button "Hang Up" at bounding box center [836, 349] width 213 height 24
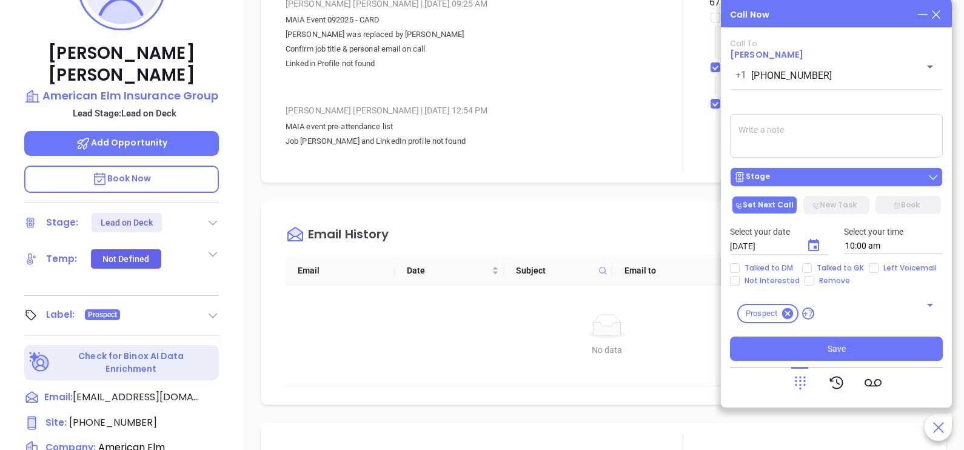
click at [857, 172] on div "Stage" at bounding box center [837, 177] width 206 height 12
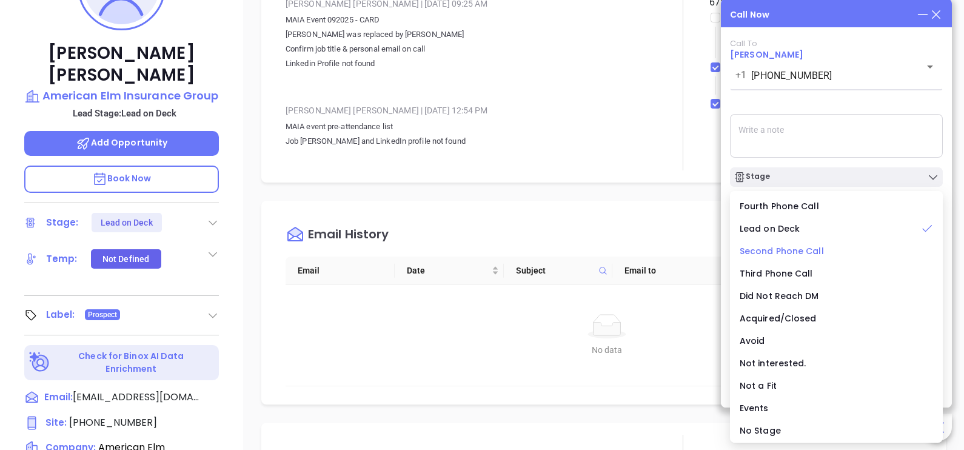
click at [795, 249] on span "Second Phone Call" at bounding box center [782, 251] width 84 height 12
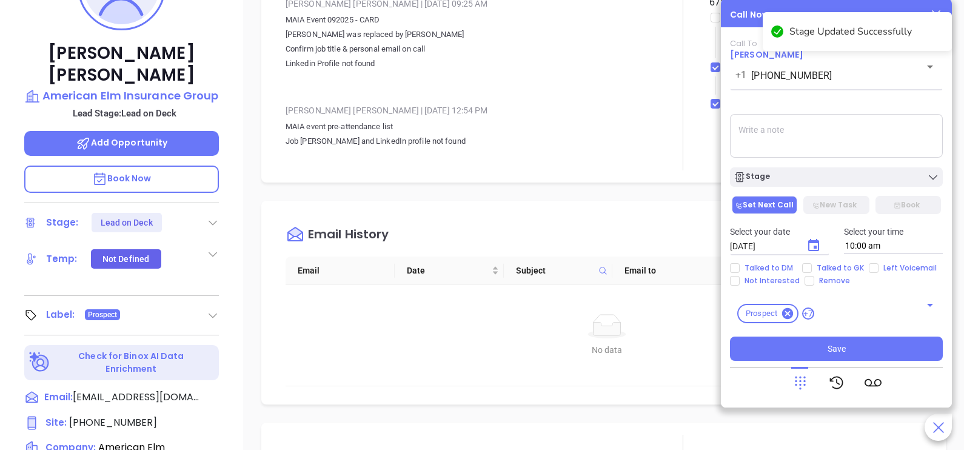
click at [843, 262] on div "Select your date 09/27/2025 ​ Select your time 10:00 am" at bounding box center [836, 239] width 227 height 47
click at [840, 264] on span "Talked to GK" at bounding box center [840, 268] width 57 height 10
click at [812, 264] on input "Talked to GK" at bounding box center [807, 268] width 10 height 10
checkbox input "true"
click at [879, 267] on span "Left Voicemail" at bounding box center [910, 268] width 63 height 10
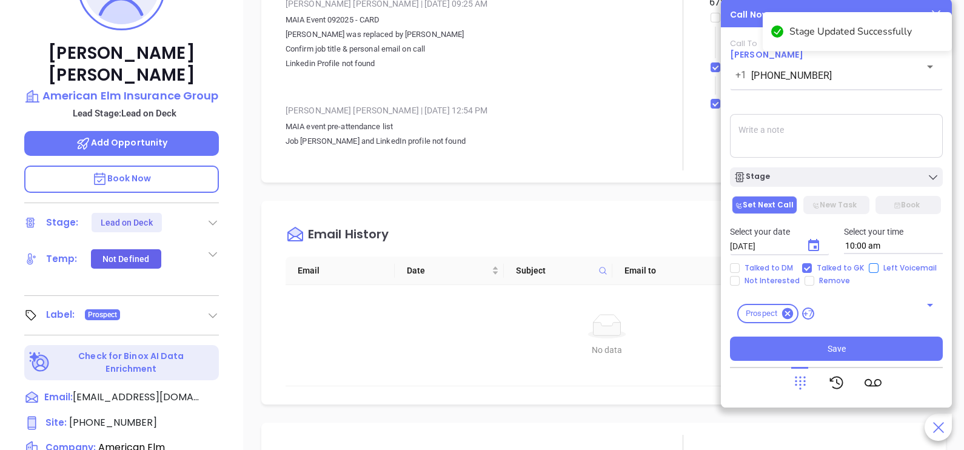
click at [877, 267] on input "Left Voicemail" at bounding box center [874, 268] width 10 height 10
checkbox input "true"
click at [817, 247] on icon "Choose date, selected date is Sep 27, 2025" at bounding box center [813, 245] width 15 height 15
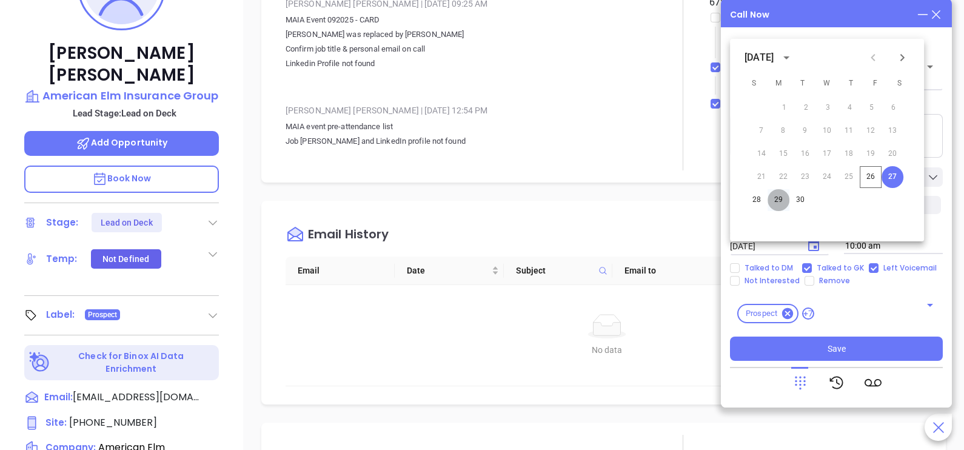
click at [785, 198] on button "29" at bounding box center [779, 200] width 22 height 22
type input "09/29/2025"
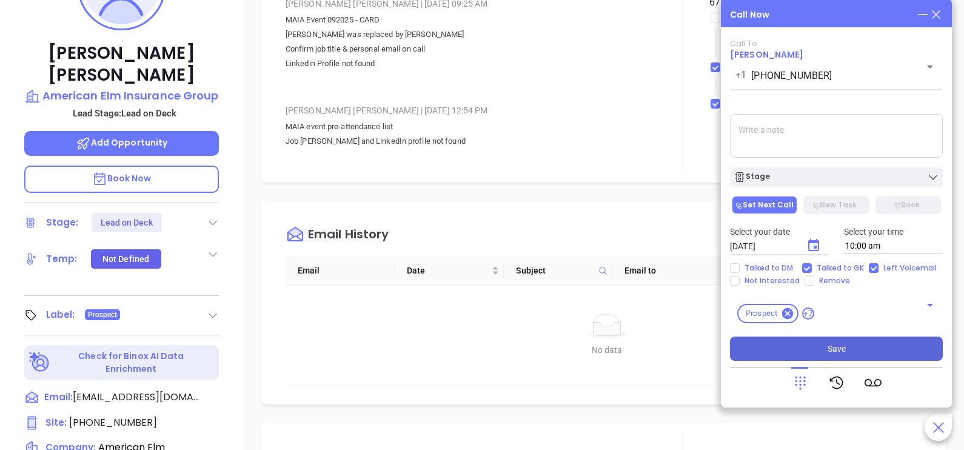
click at [831, 347] on span "Save" at bounding box center [837, 348] width 18 height 13
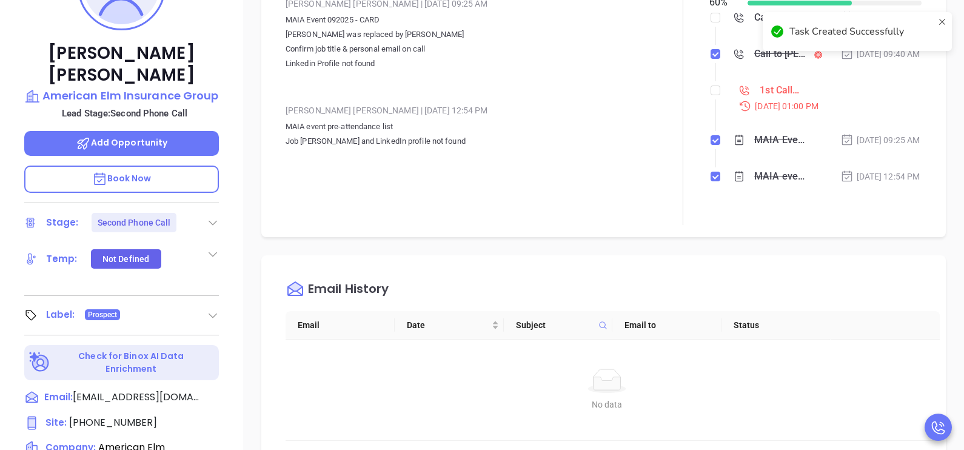
click at [673, 149] on div at bounding box center [683, 86] width 53 height 277
click at [709, 106] on ol "Call Andrea Rao to follow up Sep 29, 2025 | 10:00 AM Call to Andrea Rao Sep 26,…" at bounding box center [815, 113] width 212 height 200
click at [711, 95] on input "checkbox" at bounding box center [716, 90] width 10 height 10
checkbox input "true"
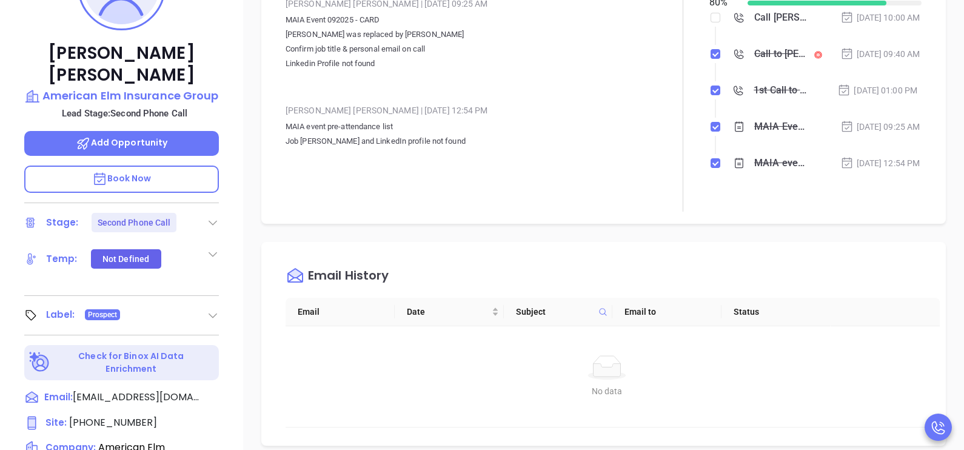
click at [674, 260] on div "Notes All Alejandra Lara | Sep 22, 2025 09:25 AM MAIA Event 092025 - CARD Julie…" at bounding box center [603, 342] width 721 height 849
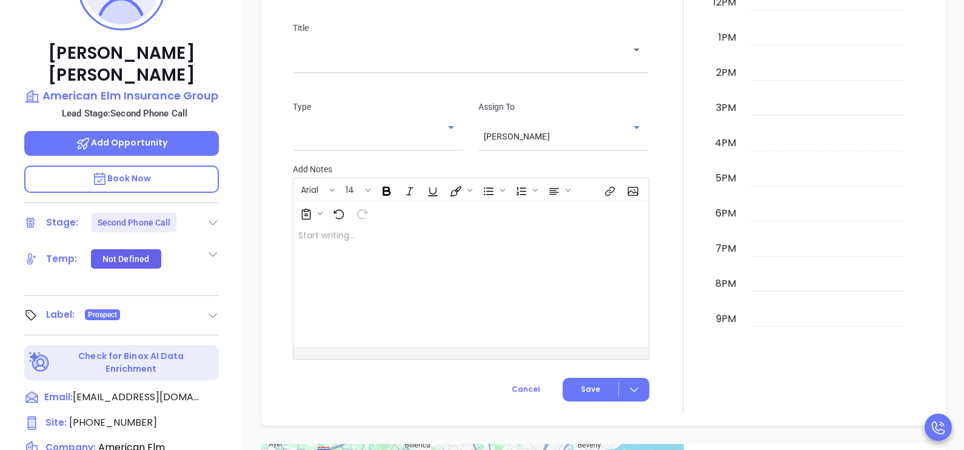
scroll to position [545, 0]
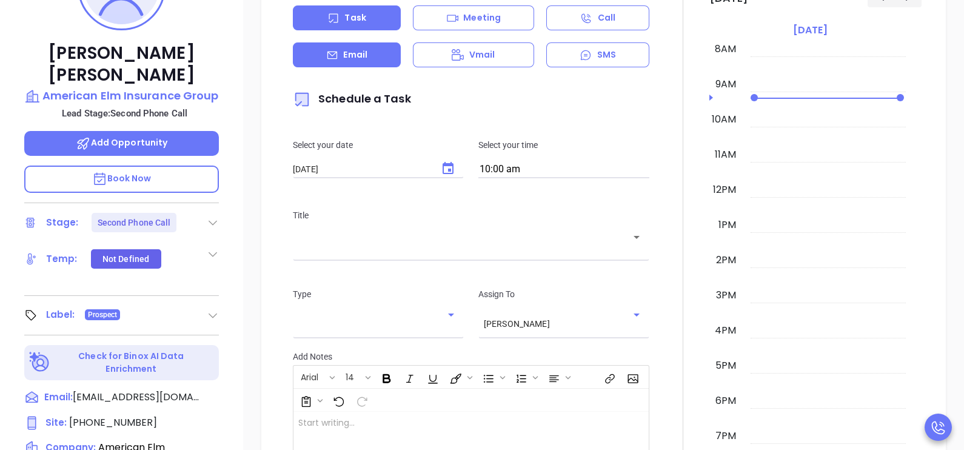
click at [364, 61] on p "Email" at bounding box center [355, 55] width 24 height 13
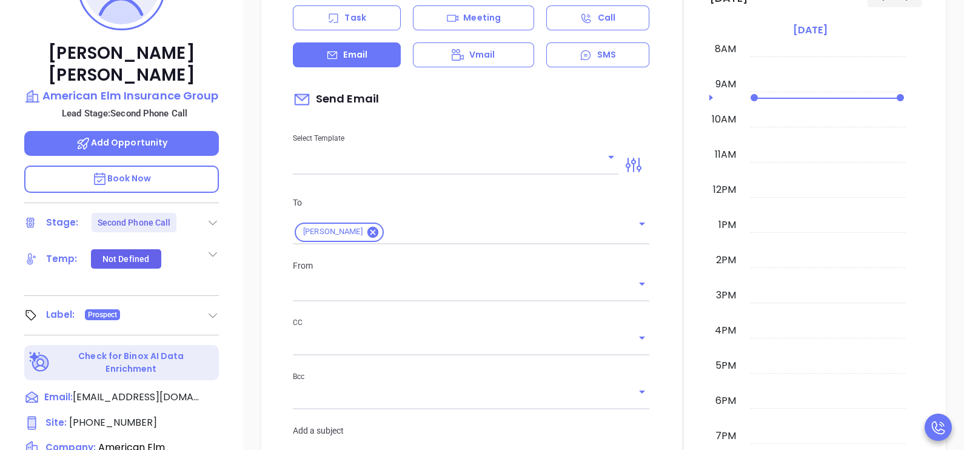
type input "[PERSON_NAME]"
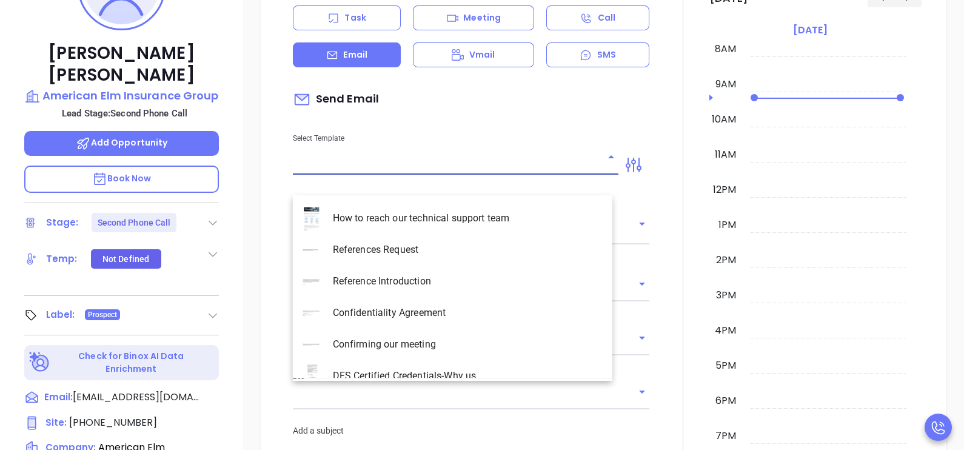
click at [412, 174] on input "text" at bounding box center [446, 165] width 307 height 18
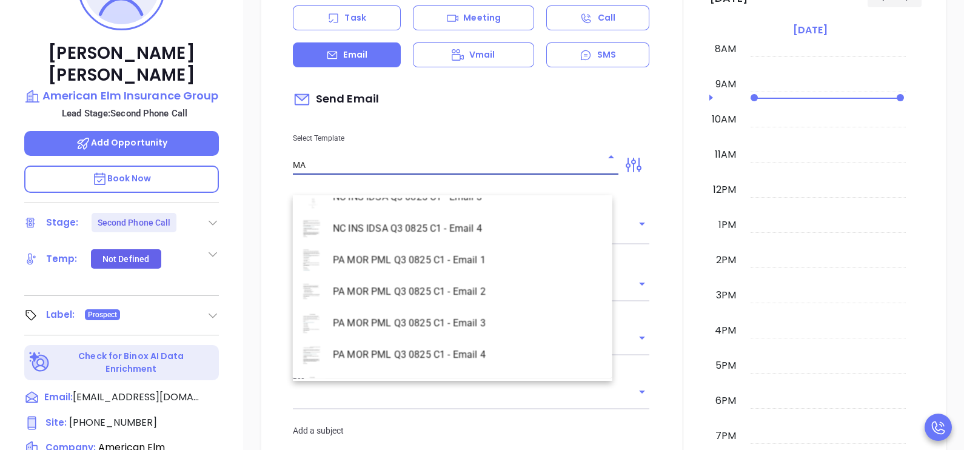
scroll to position [1437, 0]
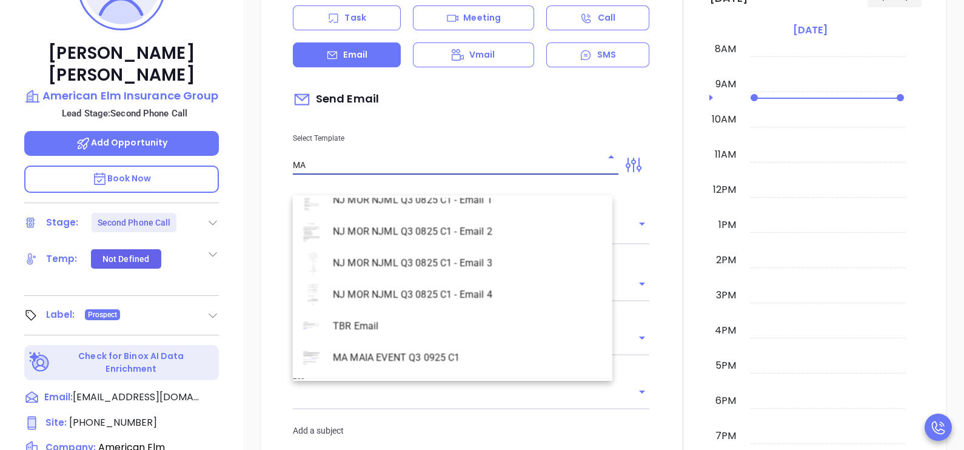
click at [400, 357] on li "MA MAIA EVENT Q3 0925 C1" at bounding box center [453, 358] width 320 height 32
type input "MA MAIA EVENT Q3 0925 C1"
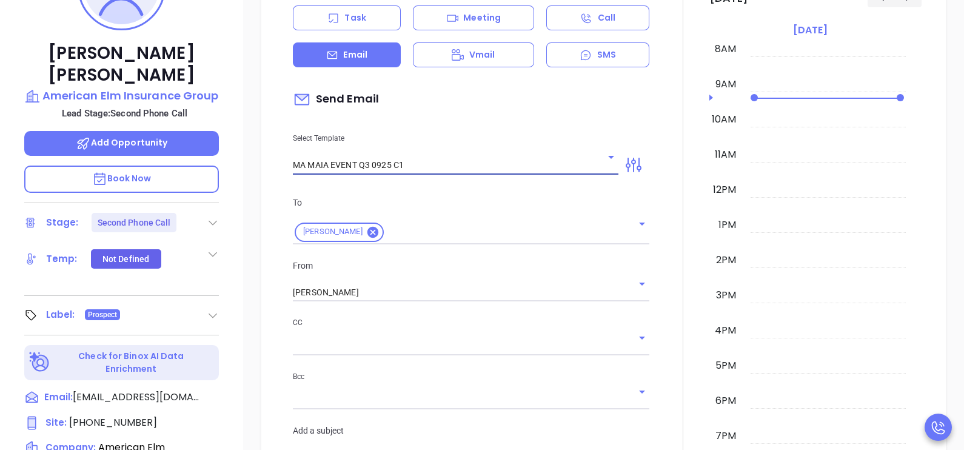
type input "Continuing our MAIA Big Event conversation, Andrea"
type input "MA MAIA EVENT Q3 0925 C1"
click at [422, 302] on div "From Karina Genovez" at bounding box center [471, 280] width 371 height 43
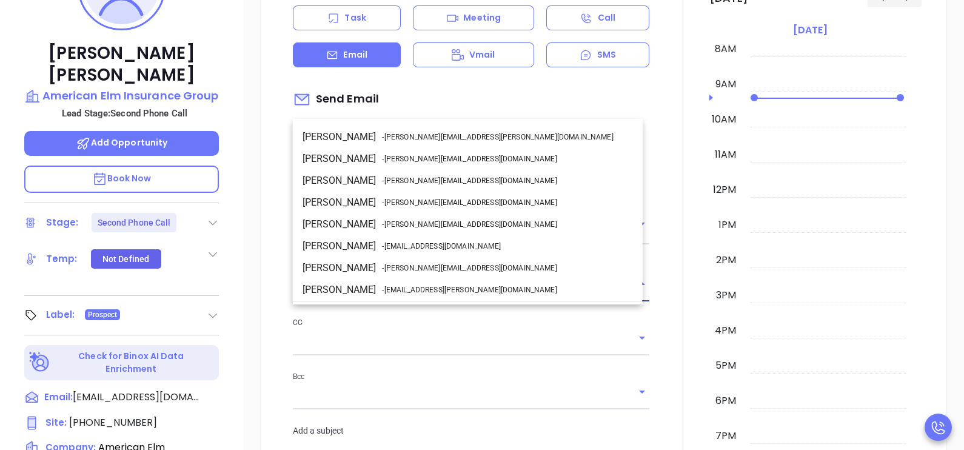
scroll to position [64, 0]
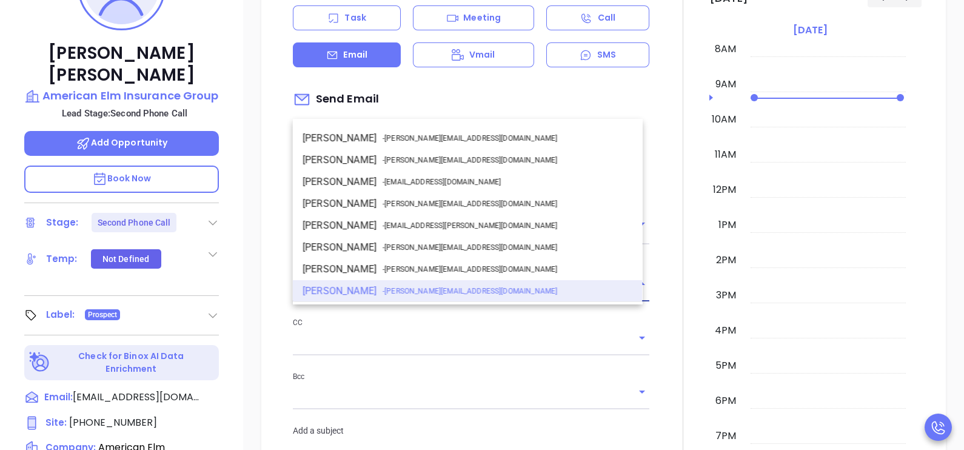
click at [420, 301] on input "[PERSON_NAME]" at bounding box center [454, 293] width 323 height 18
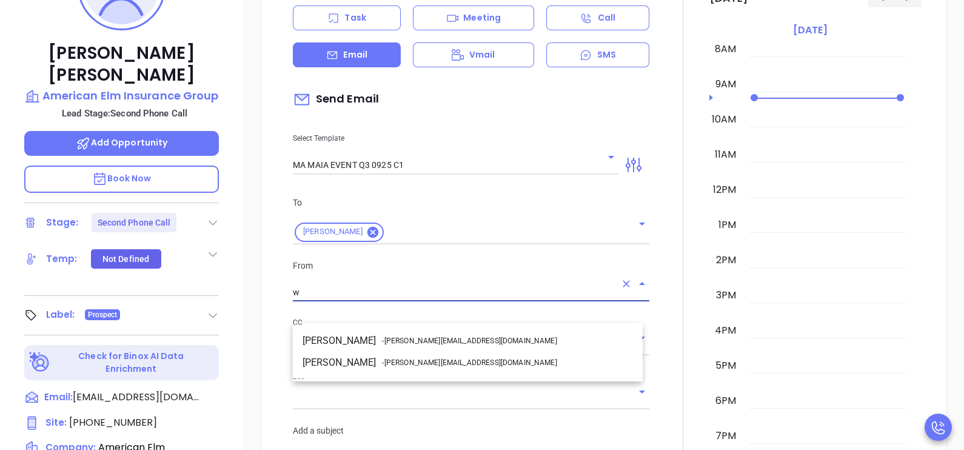
scroll to position [0, 0]
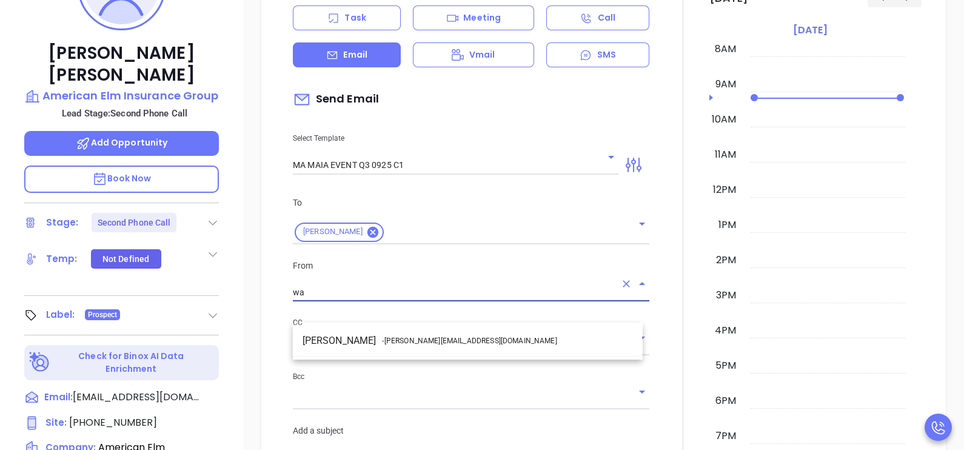
click at [452, 337] on li "Walter Contreras - walter@motiva.net" at bounding box center [468, 341] width 350 height 22
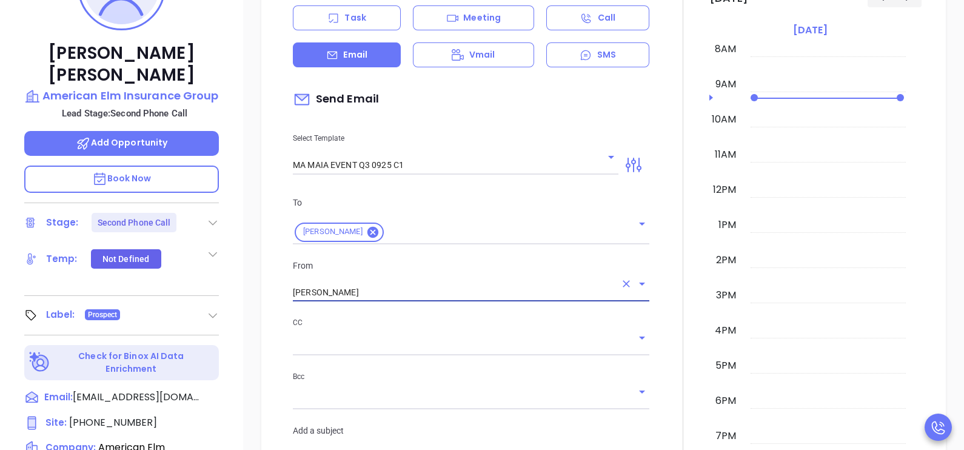
type input "Walter Contreras"
click at [669, 334] on div at bounding box center [683, 394] width 53 height 926
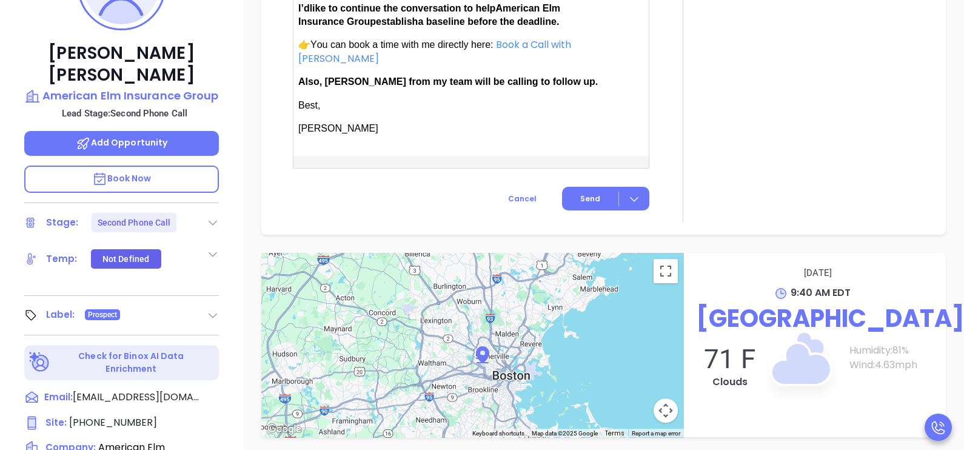
scroll to position [1212, 0]
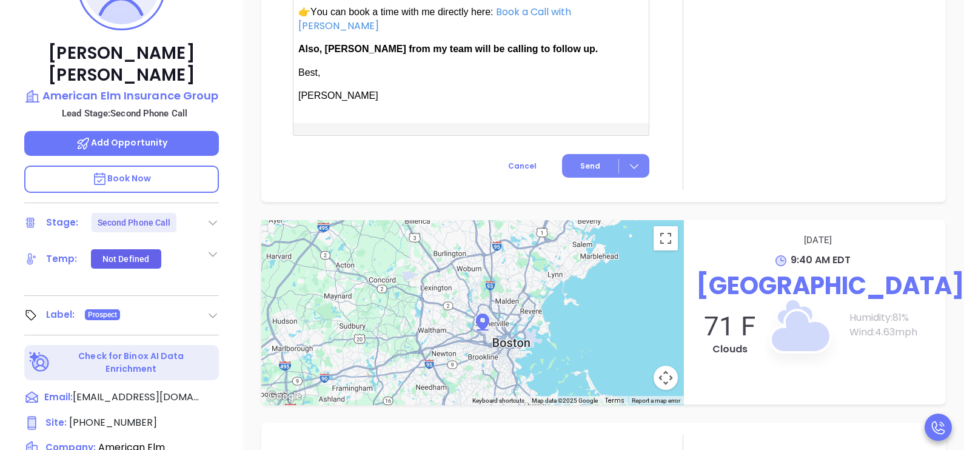
click at [603, 178] on button "Send" at bounding box center [605, 166] width 87 height 24
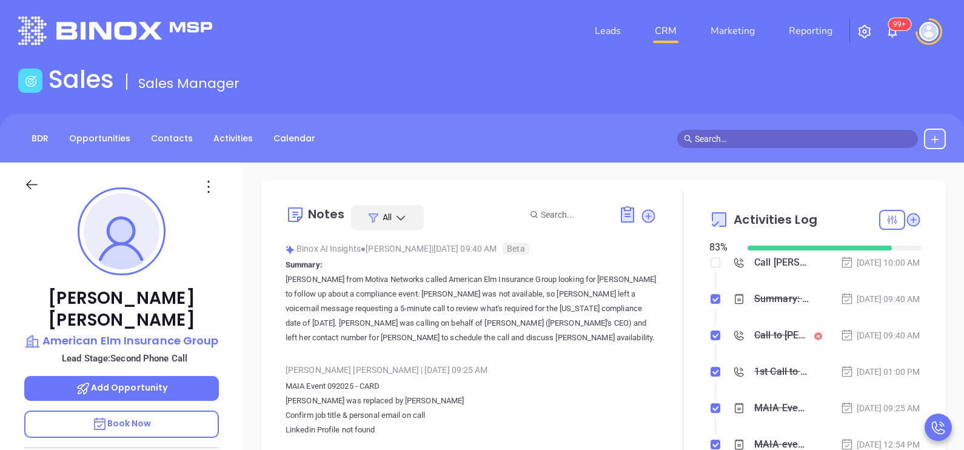
scroll to position [0, 0]
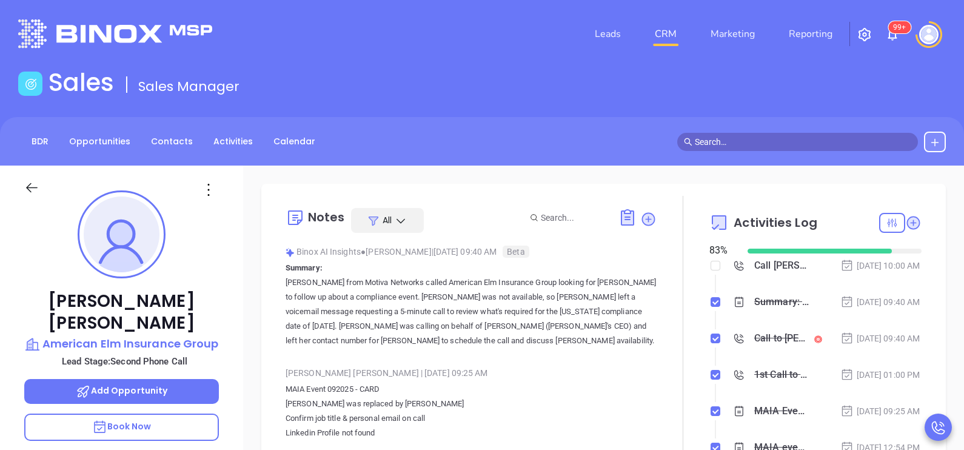
click at [897, 309] on div "Sep 26, 2025 | 09:40 AM" at bounding box center [880, 301] width 80 height 13
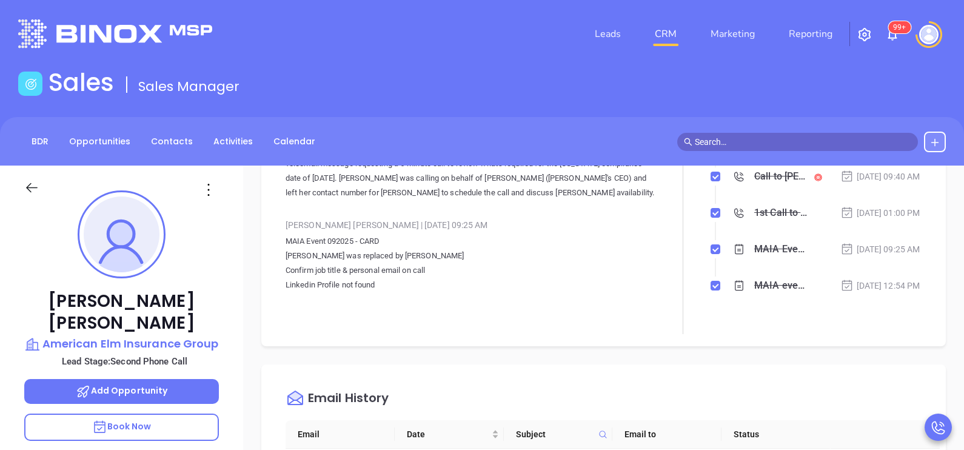
scroll to position [182, 0]
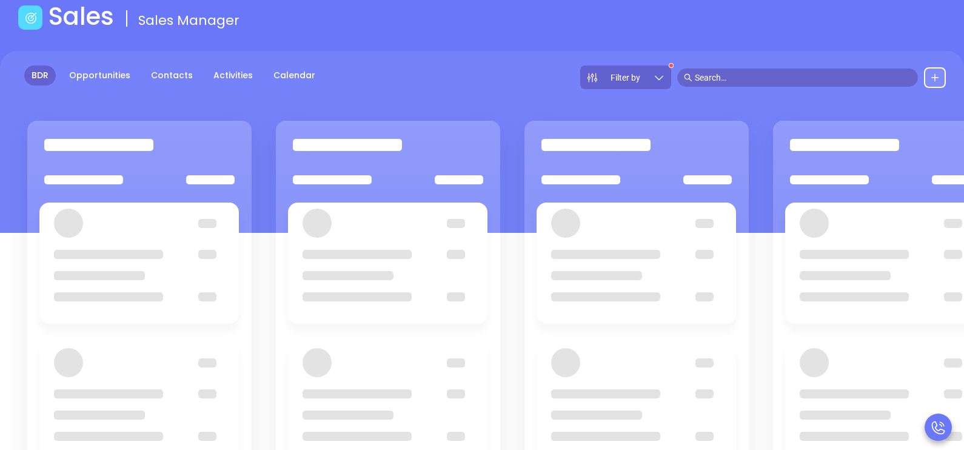
scroll to position [158, 0]
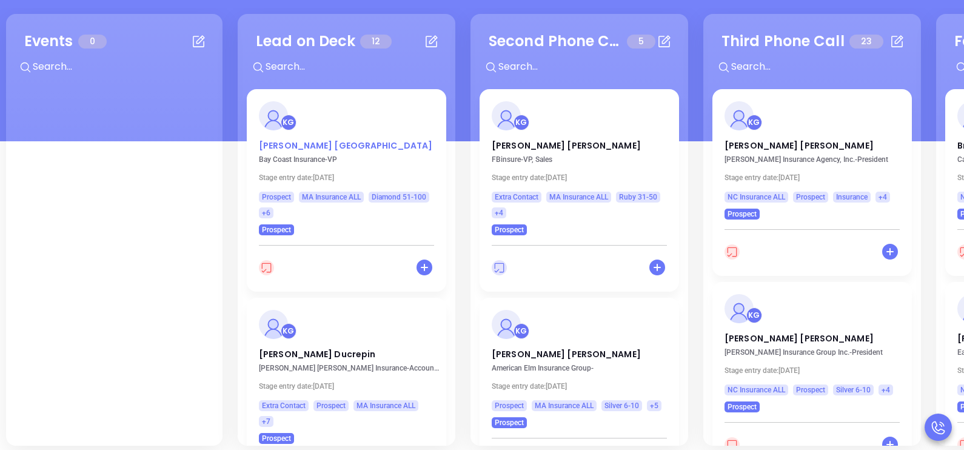
click at [318, 142] on p "Eileen Manchester" at bounding box center [346, 142] width 175 height 6
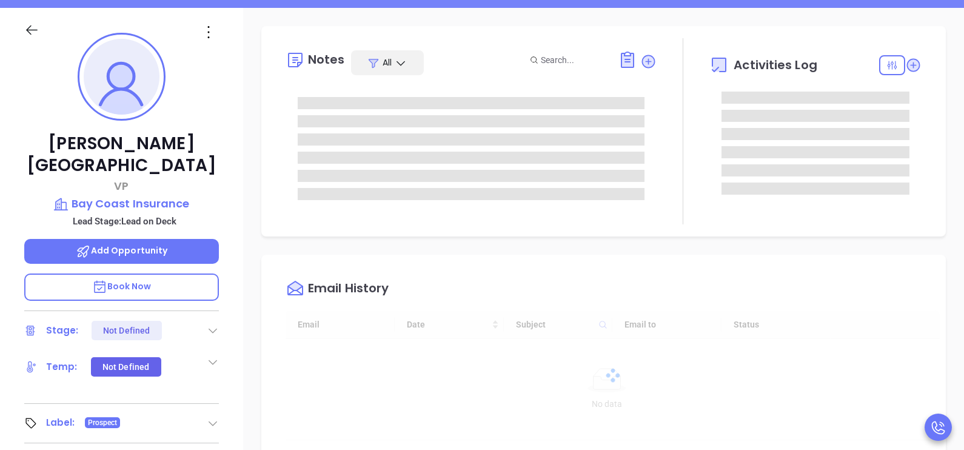
scroll to position [281, 0]
type input "[PERSON_NAME]"
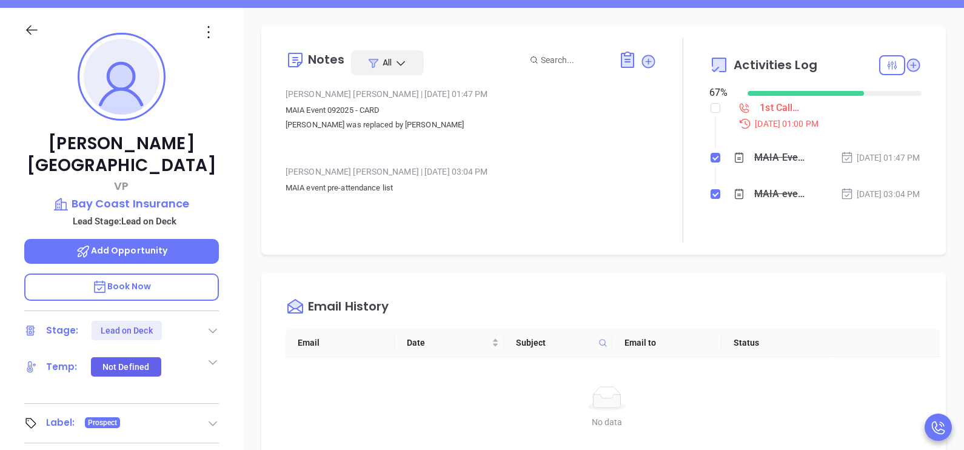
click at [232, 310] on div "Eileen Manchester VP Bay Coast Insurance Lead Stage: Lead on Deck Add Opportuni…" at bounding box center [121, 289] width 243 height 563
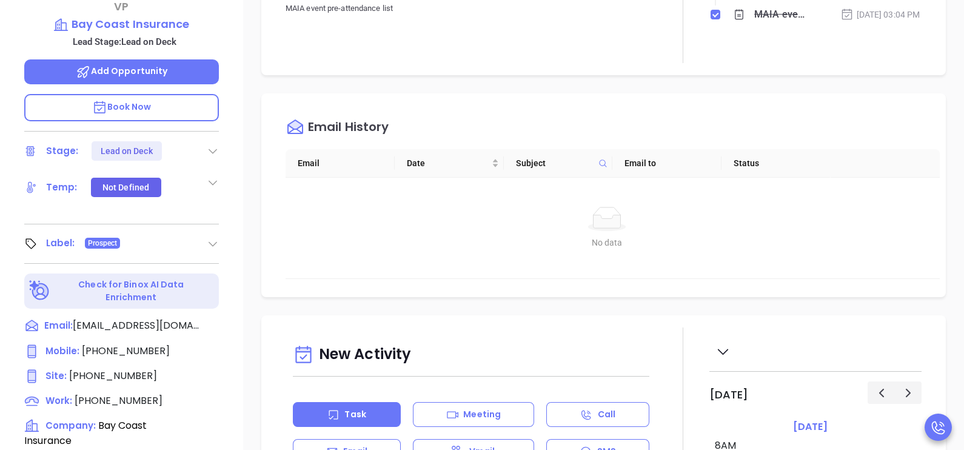
scroll to position [431, 0]
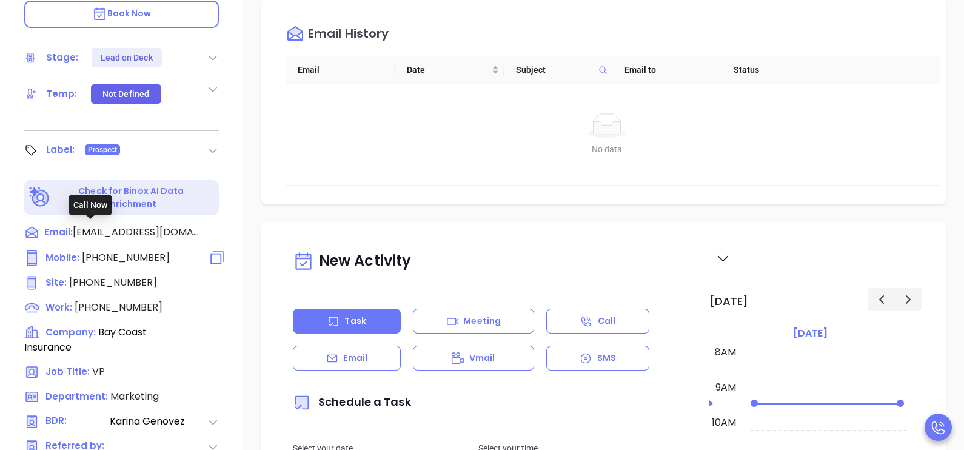
click at [131, 250] on span "(774) 488-5902" at bounding box center [126, 257] width 88 height 14
type input "(774) 488-5902"
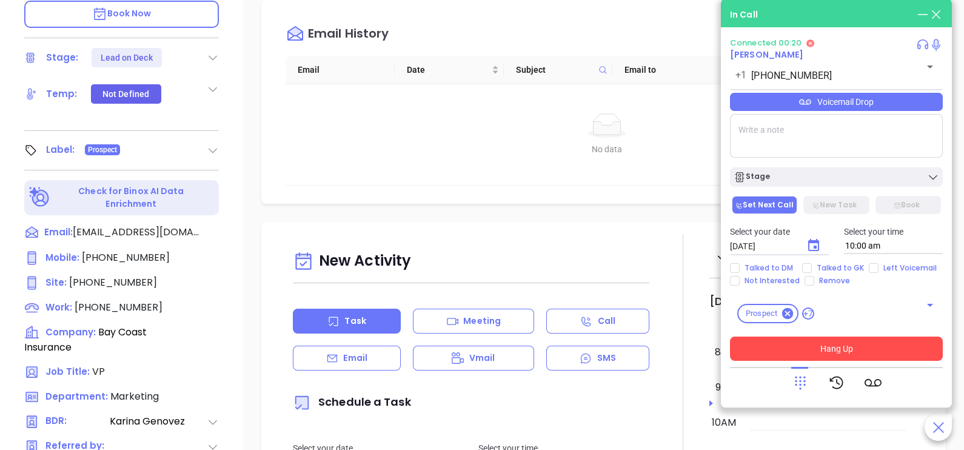
click at [837, 349] on button "Hang Up" at bounding box center [836, 349] width 213 height 24
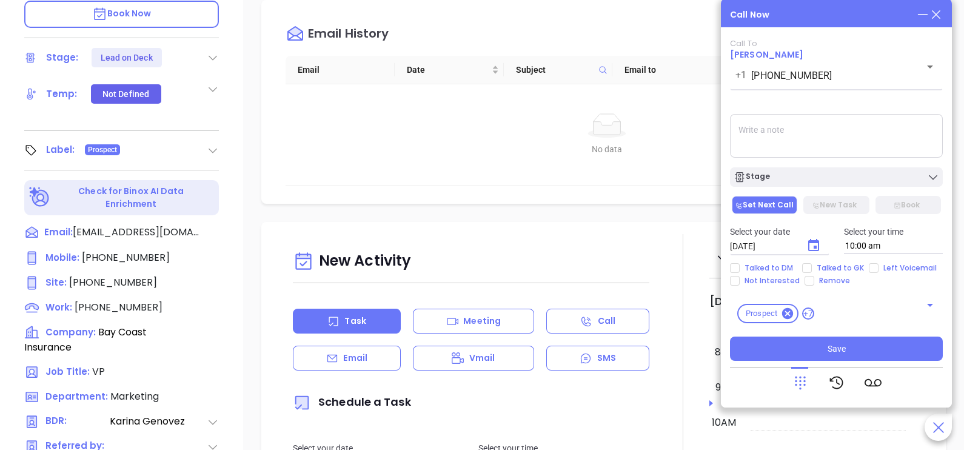
click at [936, 9] on icon at bounding box center [936, 14] width 13 height 13
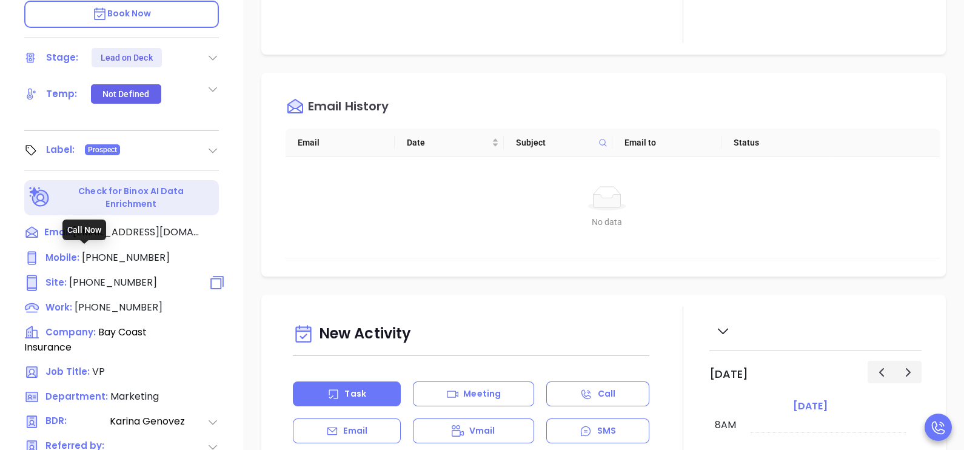
click at [109, 275] on span "(508) 675-0308" at bounding box center [113, 282] width 88 height 14
type input "(508) 675-0308"
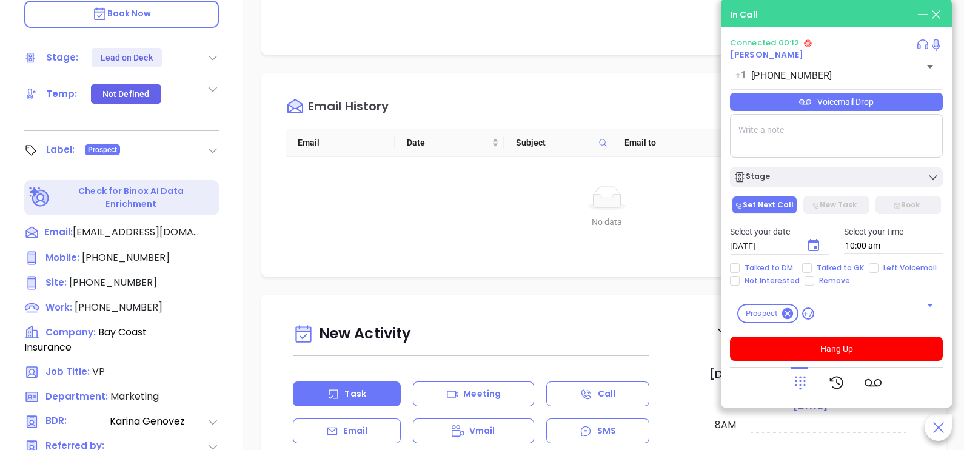
click at [247, 183] on div "Notes All Binox AI Insights ● Karina Genovez | Sep 26, 2025 09:44 AM Beta Summa…" at bounding box center [603, 159] width 721 height 849
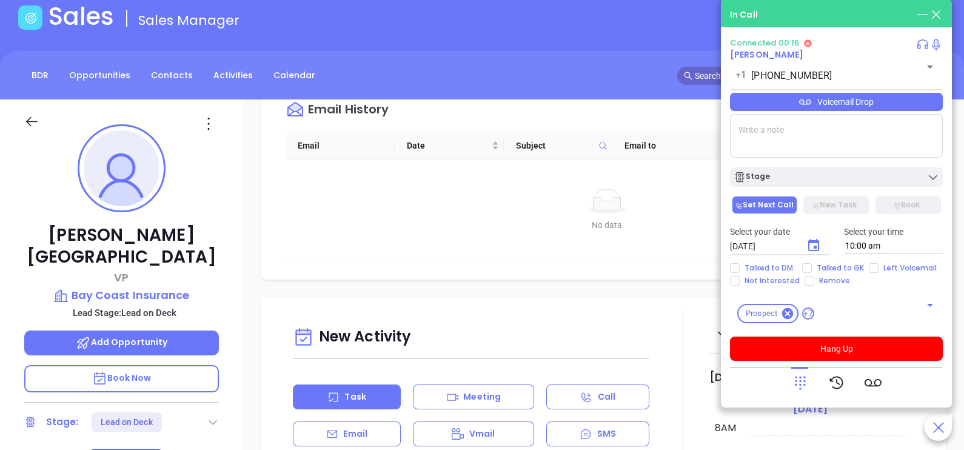
scroll to position [364, 0]
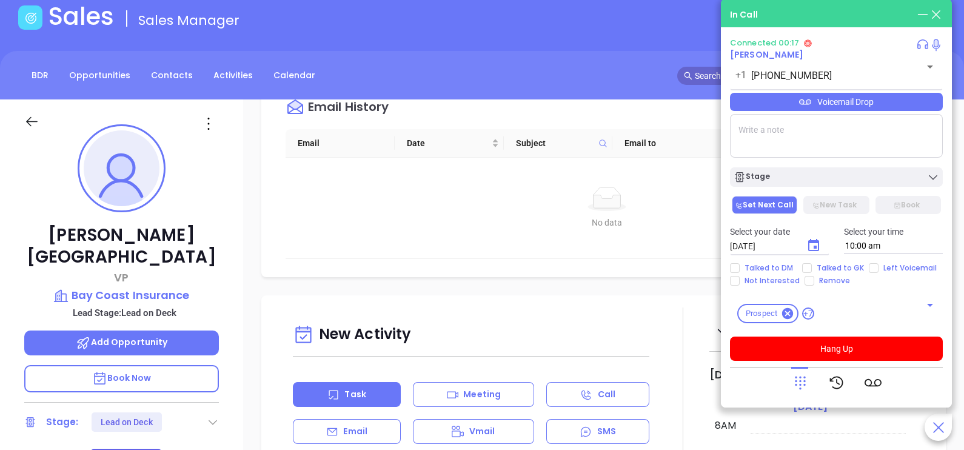
click at [233, 176] on div "Eileen Manchester VP Bay Coast Insurance Lead Stage: Lead on Deck Add Opportuni…" at bounding box center [121, 380] width 243 height 563
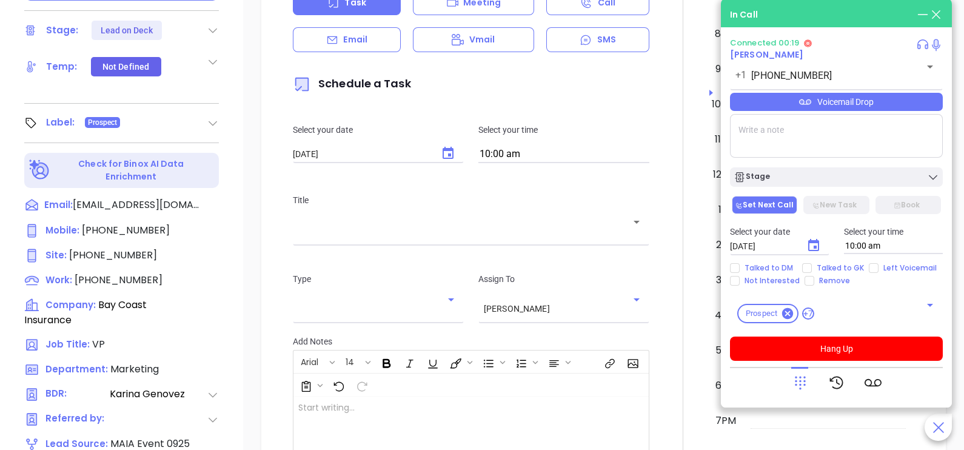
scroll to position [461, 0]
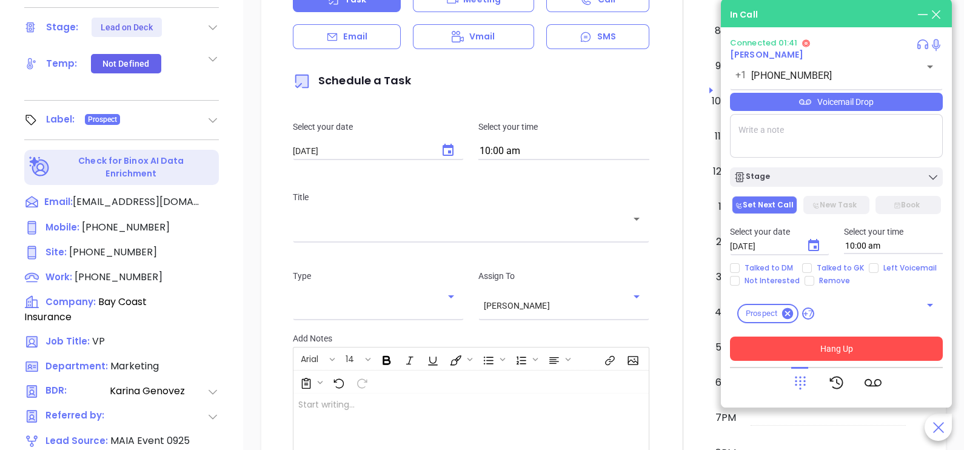
click at [829, 349] on button "Hang Up" at bounding box center [836, 349] width 213 height 24
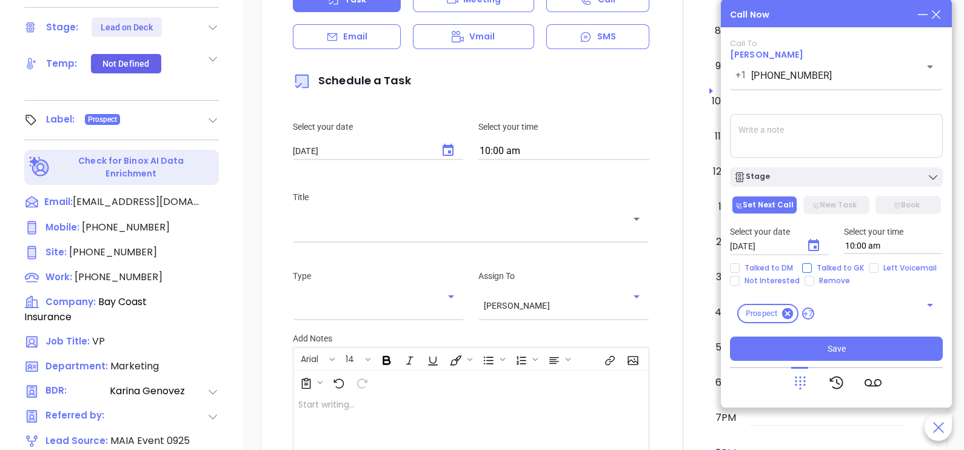
click at [846, 267] on span "Talked to GK" at bounding box center [840, 268] width 57 height 10
click at [812, 267] on input "Talked to GK" at bounding box center [807, 268] width 10 height 10
checkbox input "true"
click at [817, 244] on icon "Choose date, selected date is Sep 27, 2025" at bounding box center [813, 245] width 11 height 12
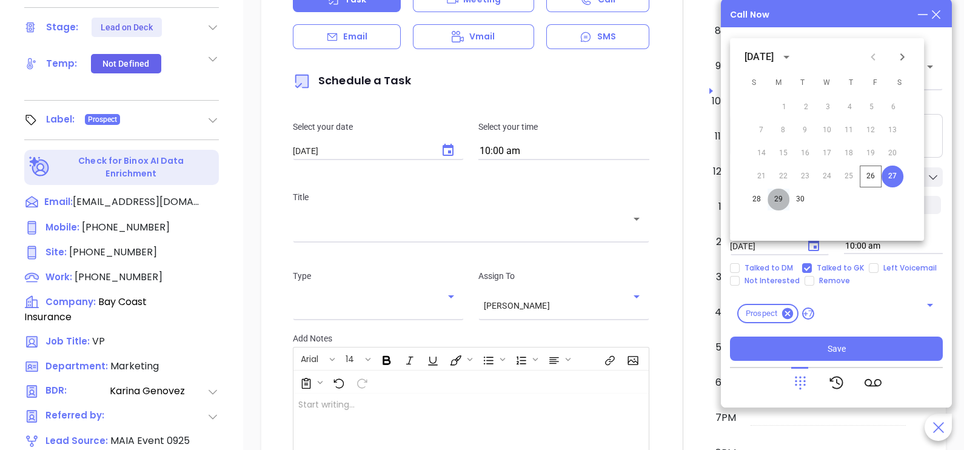
click at [779, 201] on button "29" at bounding box center [779, 200] width 22 height 22
type input "09/29/2025"
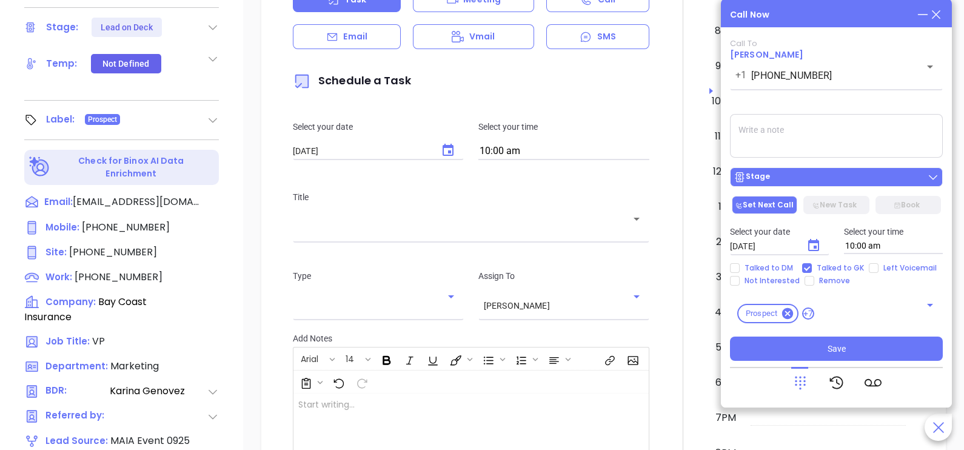
click at [800, 181] on div "Stage" at bounding box center [837, 177] width 206 height 12
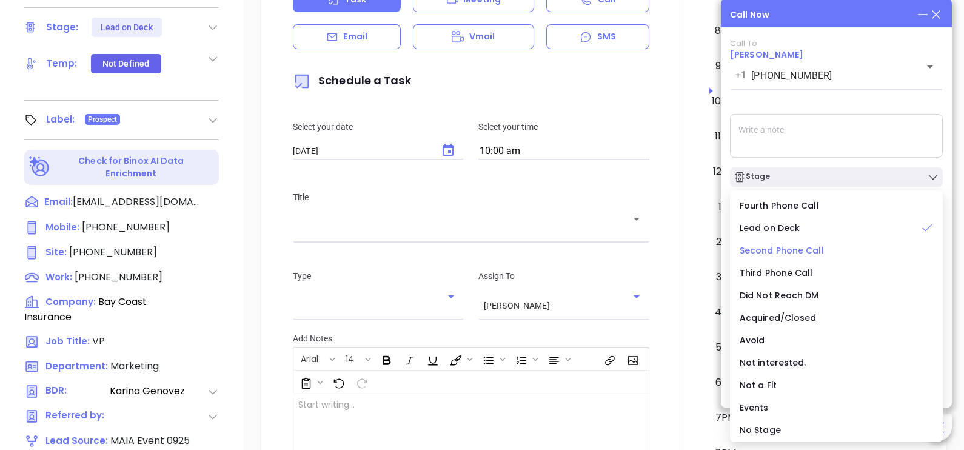
click at [796, 249] on span "Second Phone Call" at bounding box center [782, 250] width 84 height 12
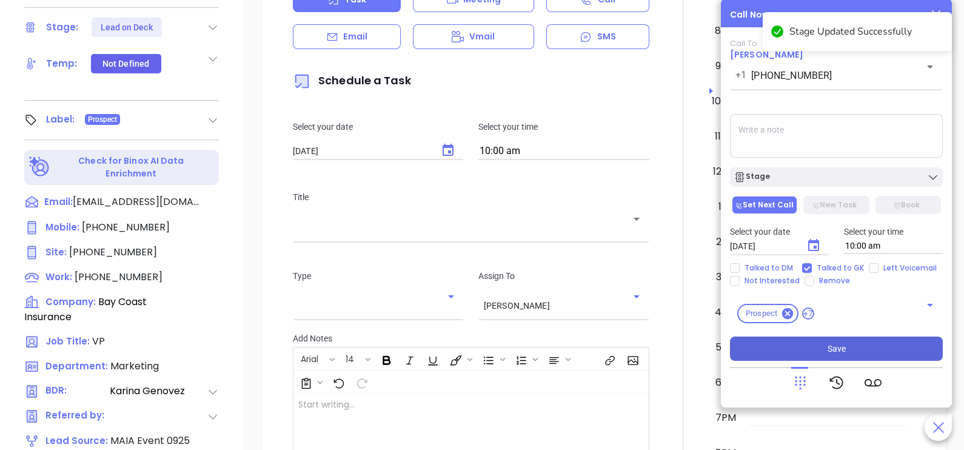
click at [788, 354] on button "Save" at bounding box center [836, 349] width 213 height 24
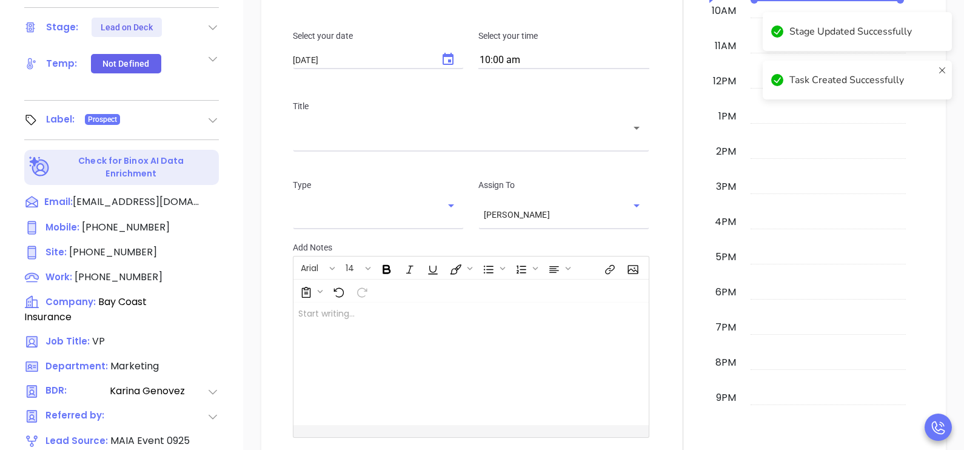
scroll to position [264, 0]
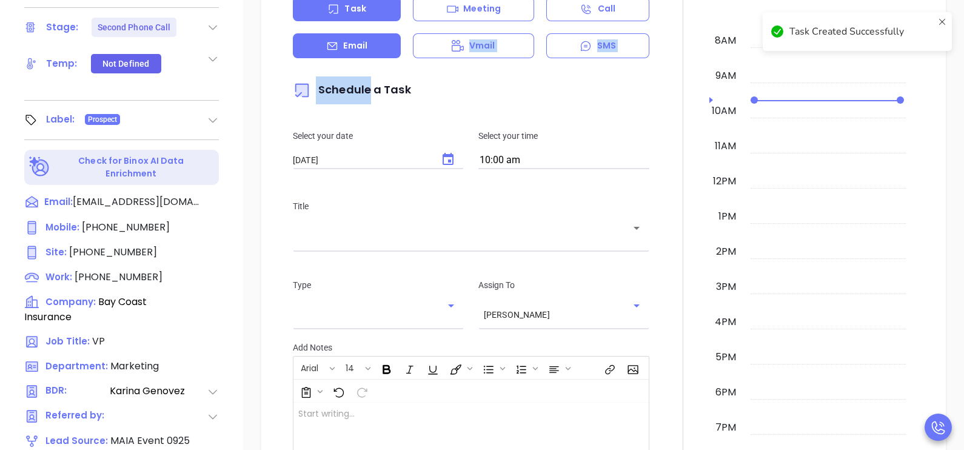
drag, startPoint x: 368, startPoint y: 58, endPoint x: 370, endPoint y: 49, distance: 8.7
click at [370, 49] on div "New Activity Task Meeting Call Email Vmail SMS Schedule a Task Select your date…" at bounding box center [471, 236] width 371 height 604
click at [370, 49] on div "Email" at bounding box center [347, 45] width 108 height 25
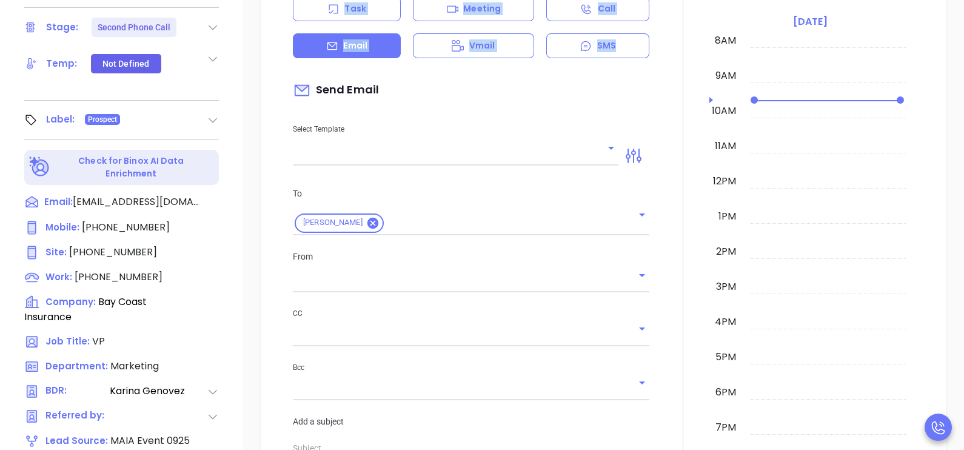
scroll to position [364, 0]
type input "[PERSON_NAME]"
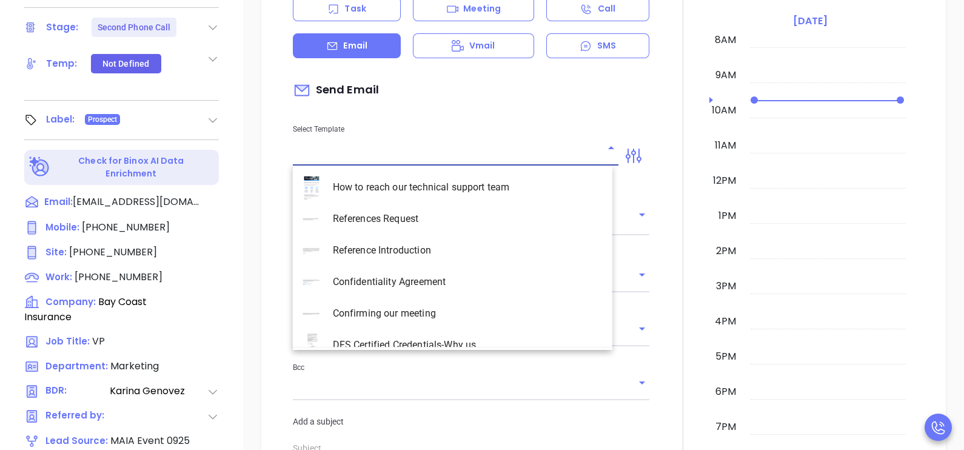
click at [386, 160] on input "text" at bounding box center [446, 156] width 307 height 18
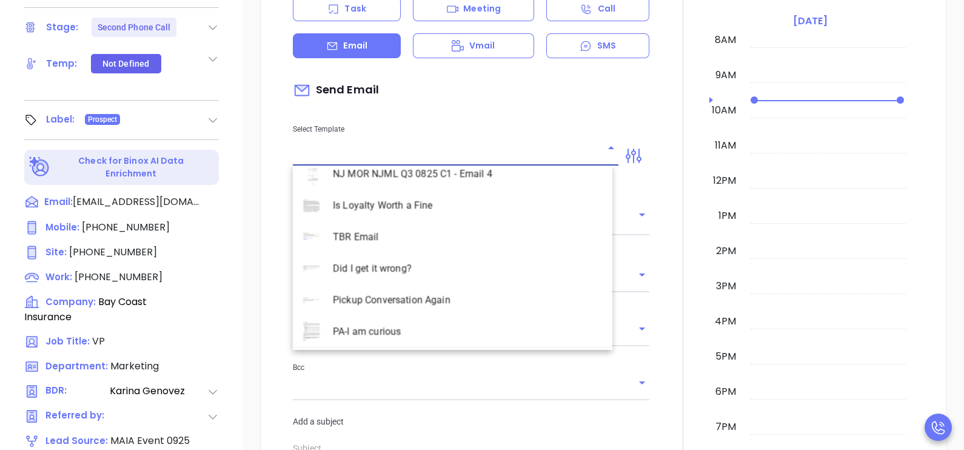
scroll to position [3170, 0]
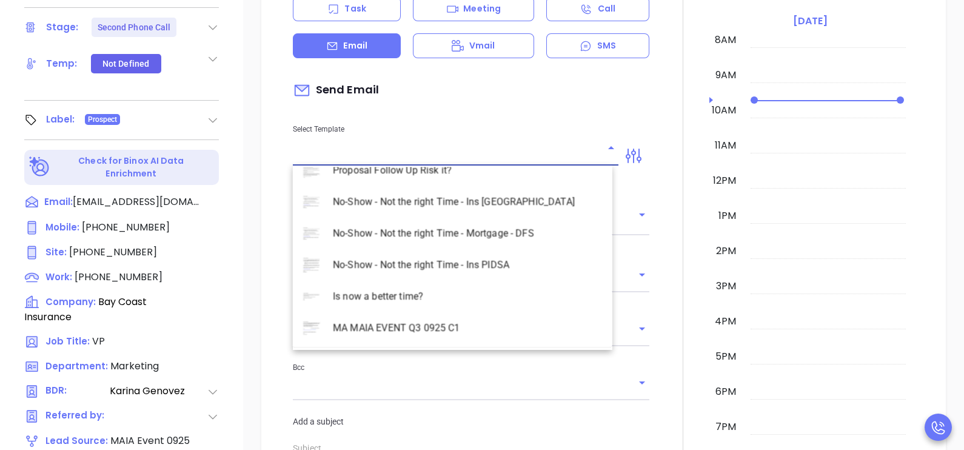
click at [466, 326] on li "MA MAIA EVENT Q3 0925 C1" at bounding box center [453, 328] width 320 height 32
type input "MA MAIA EVENT Q3 0925 C1"
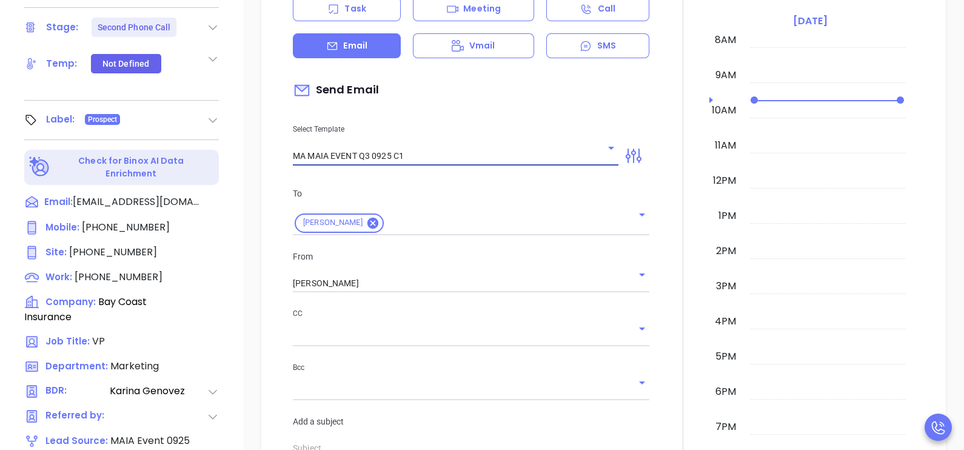
type input "Continuing our MAIA Big Event conversation, Eileen"
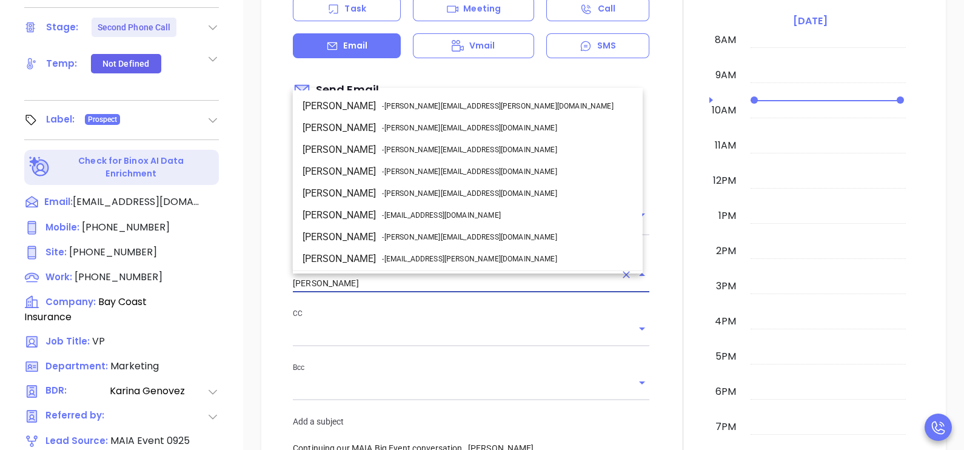
scroll to position [64, 0]
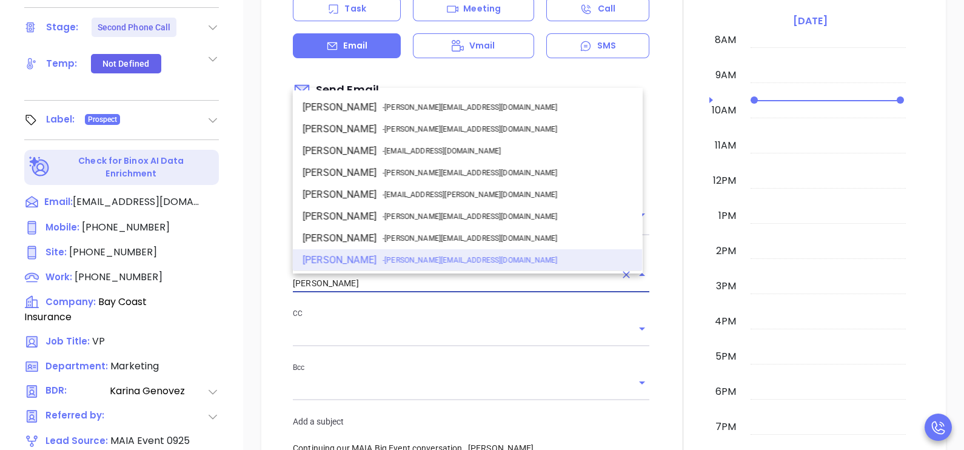
click at [384, 275] on input "[PERSON_NAME]" at bounding box center [454, 284] width 323 height 18
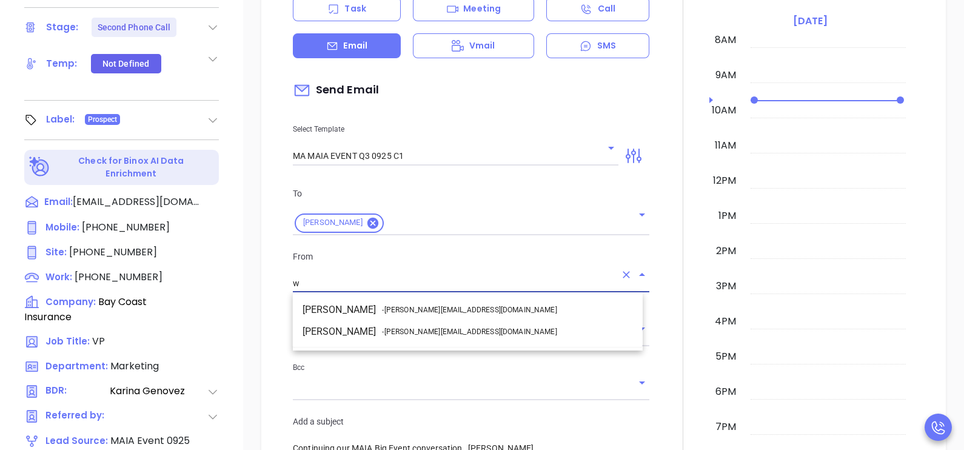
scroll to position [0, 0]
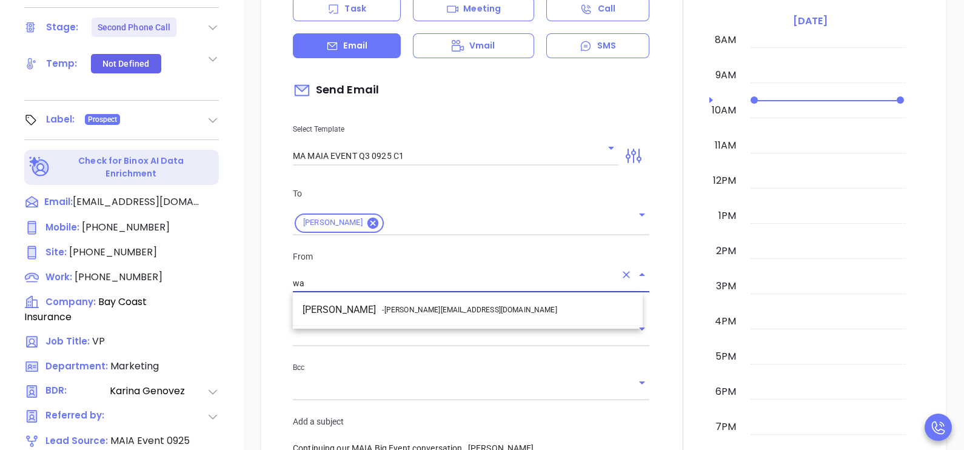
click at [416, 304] on span "- walter@motiva.net" at bounding box center [469, 309] width 175 height 11
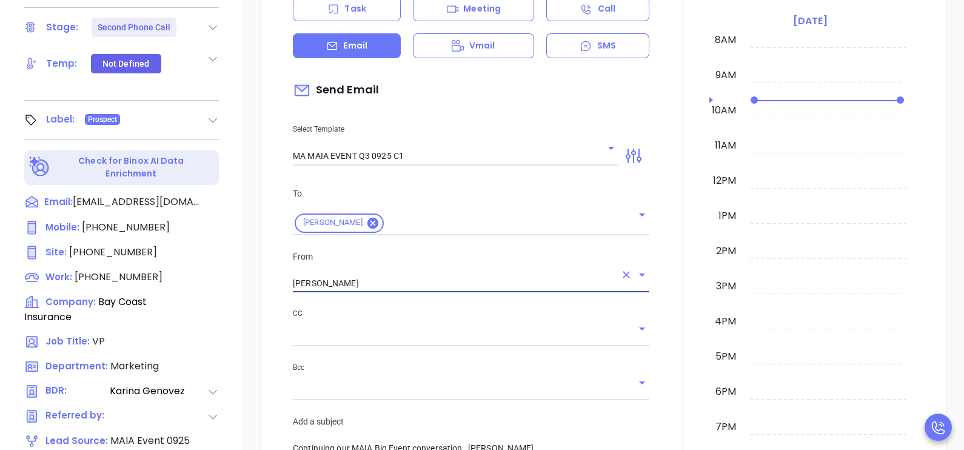
type input "Walter Contreras"
click at [663, 285] on div at bounding box center [683, 385] width 53 height 926
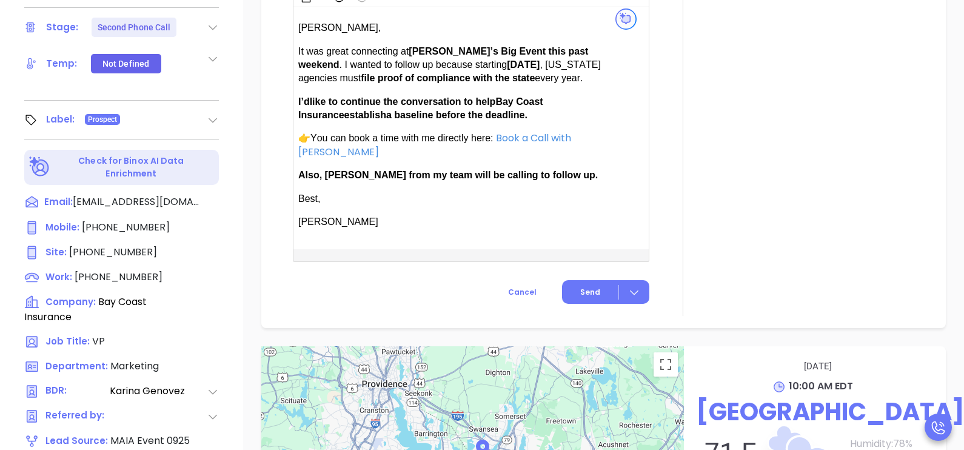
scroll to position [910, 0]
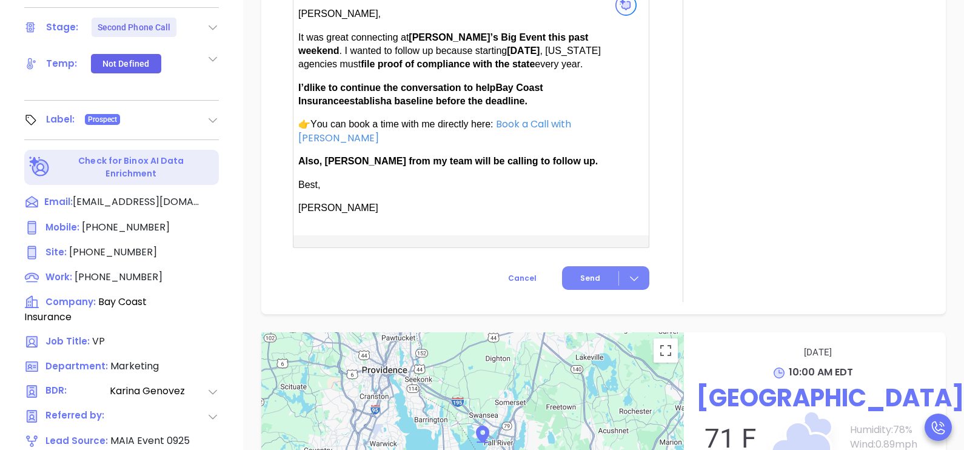
click at [582, 276] on span "Send" at bounding box center [590, 278] width 20 height 11
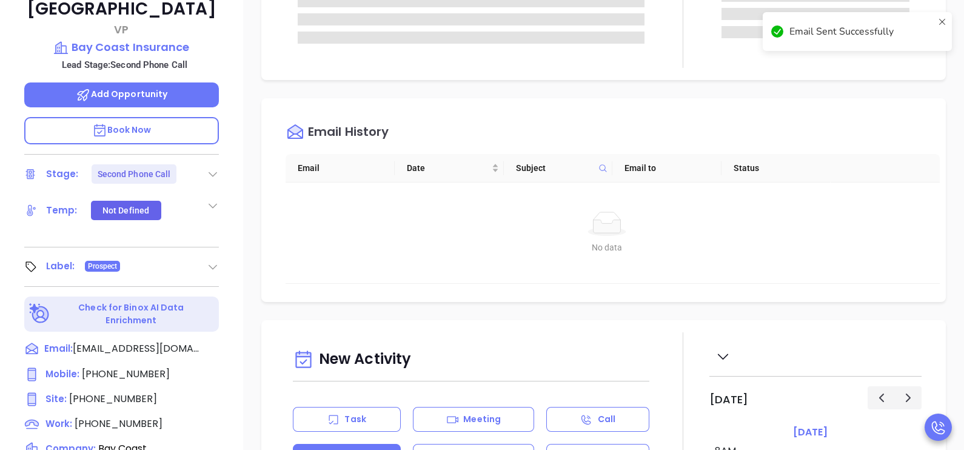
scroll to position [158, 0]
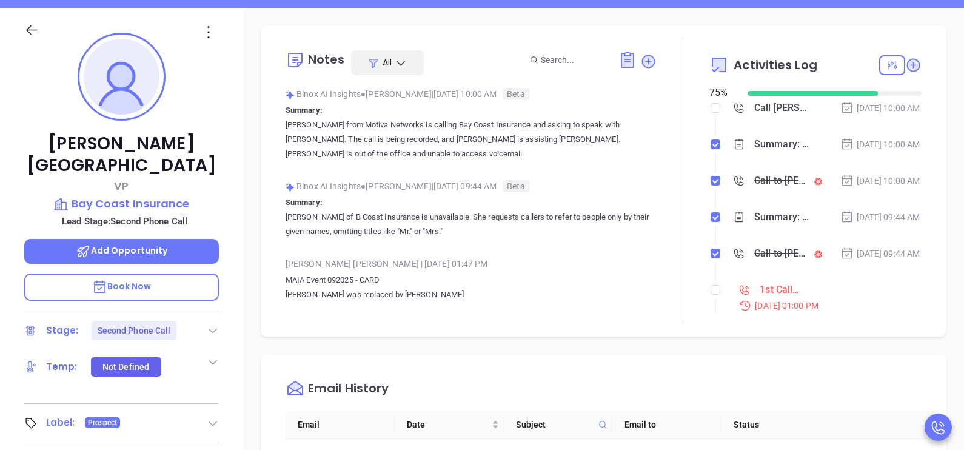
click at [868, 173] on li "Summary: Karina from Motiva Networks is calling Bay Coast Insurance and asking …" at bounding box center [816, 155] width 209 height 33
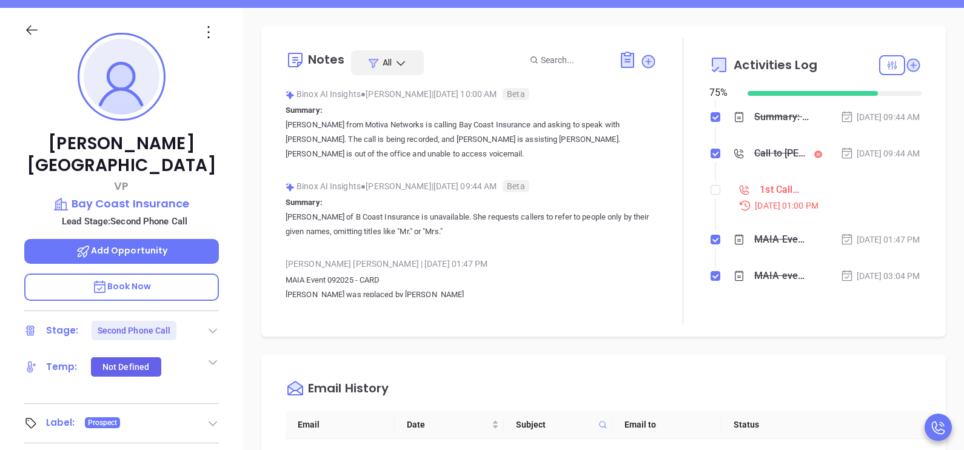
scroll to position [151, 0]
click at [711, 186] on input "checkbox" at bounding box center [716, 190] width 10 height 10
checkbox input "true"
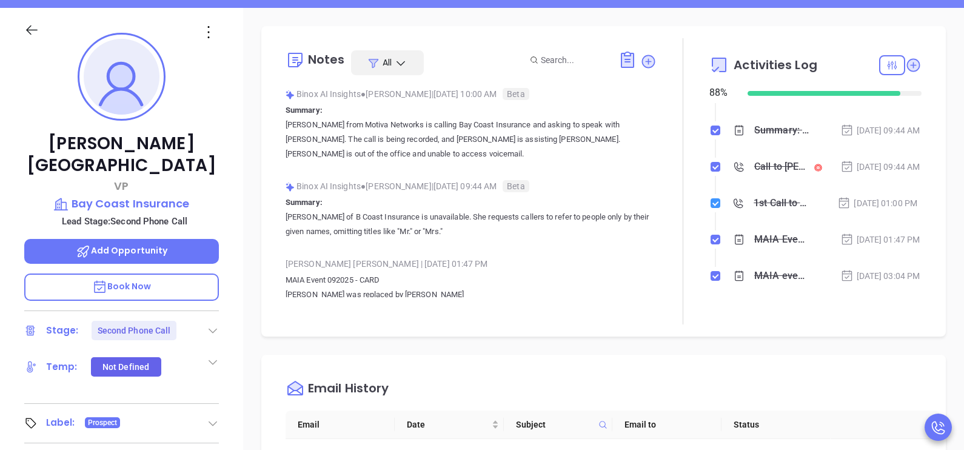
scroll to position [146, 0]
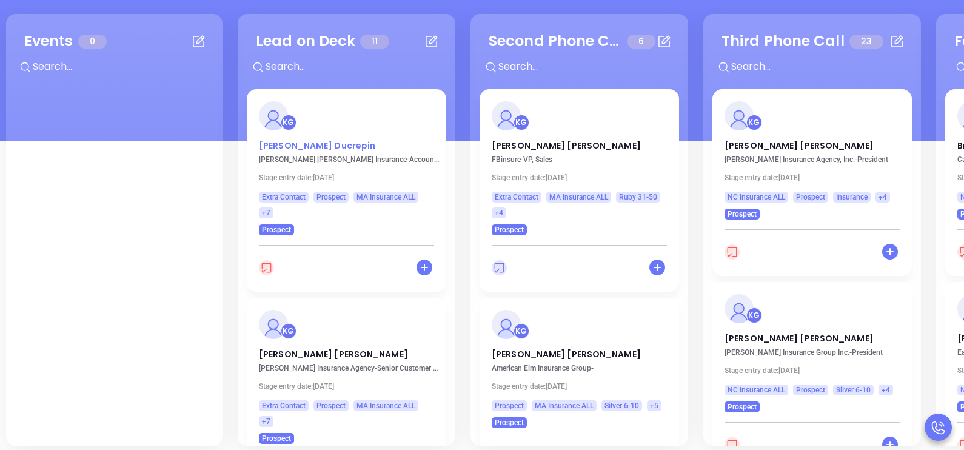
click at [306, 142] on p "Ashley Ducrepin" at bounding box center [346, 142] width 175 height 6
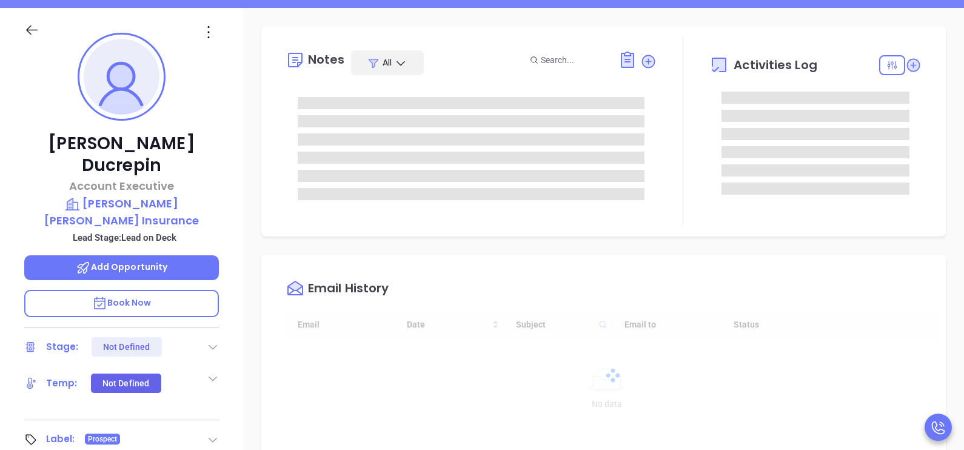
scroll to position [317, 0]
type input "[PERSON_NAME]"
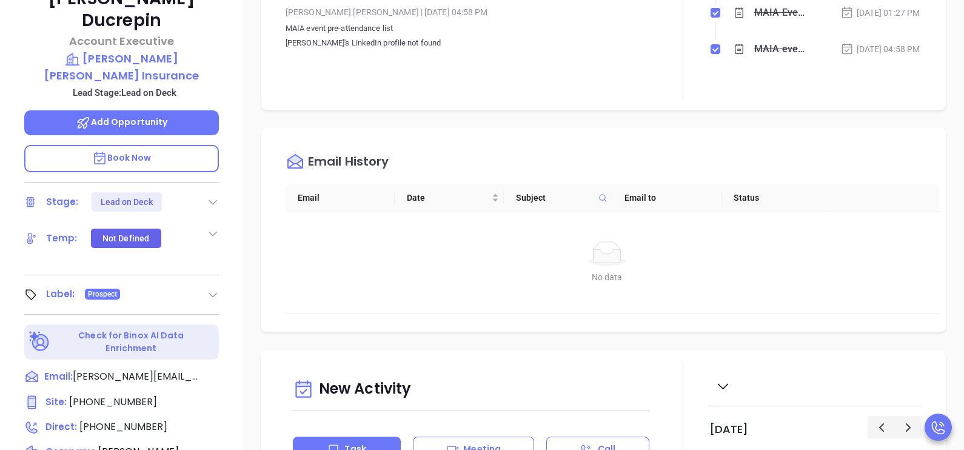
scroll to position [340, 0]
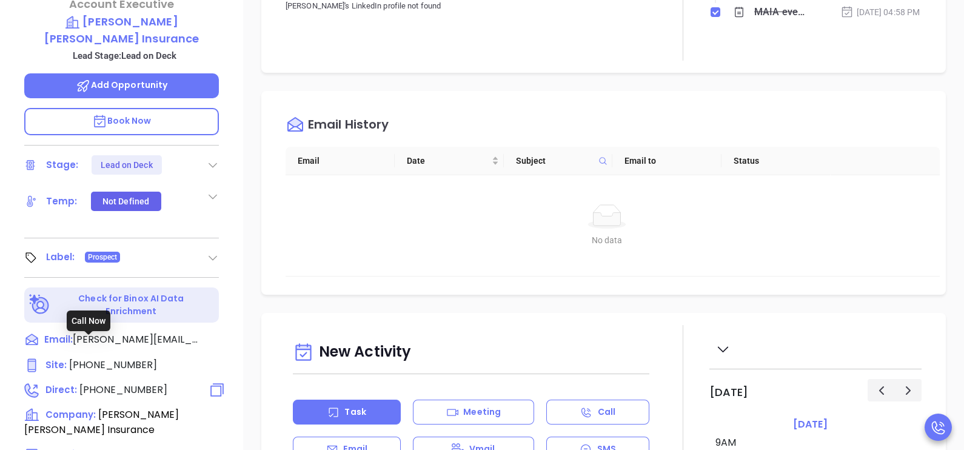
click at [133, 383] on span "(857) 254-4230" at bounding box center [123, 390] width 88 height 14
type input "(857) 254-4230"
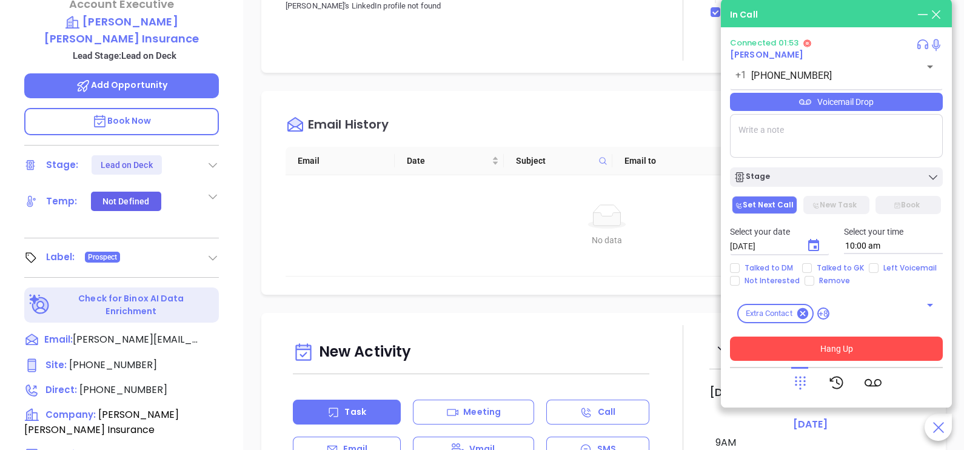
click at [833, 352] on button "Hang Up" at bounding box center [836, 349] width 213 height 24
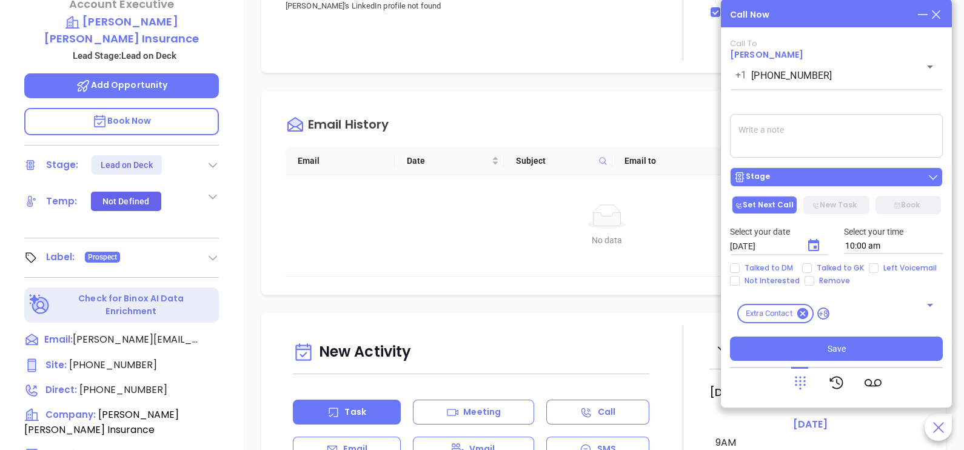
click at [868, 181] on div "Stage" at bounding box center [837, 177] width 206 height 12
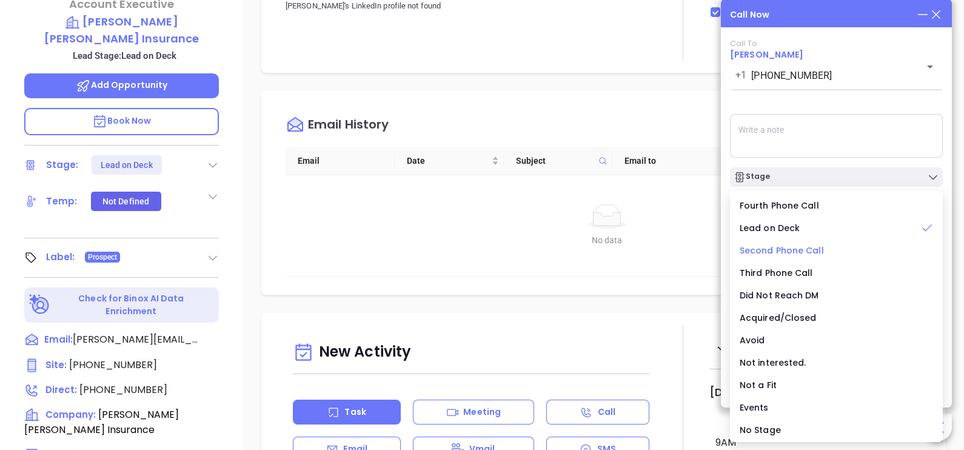
click at [788, 253] on span "Second Phone Call" at bounding box center [782, 250] width 84 height 12
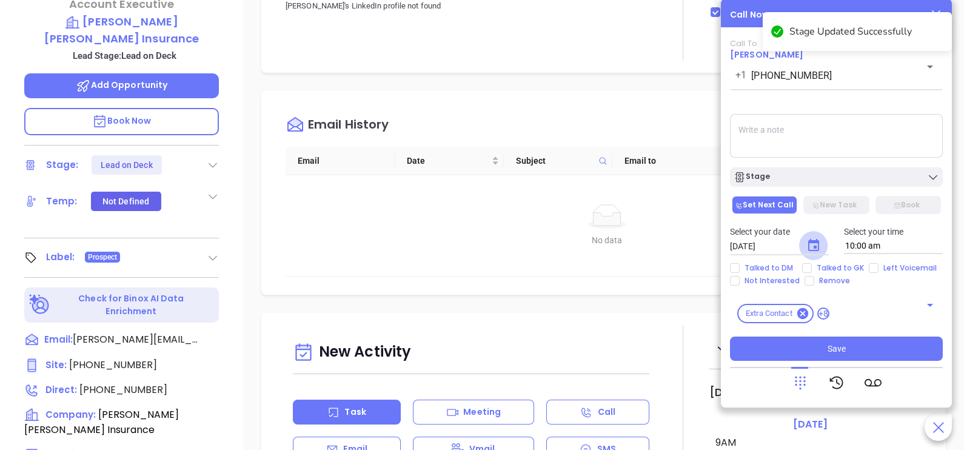
click at [812, 249] on icon "Choose date, selected date is Sep 27, 2025" at bounding box center [813, 245] width 15 height 15
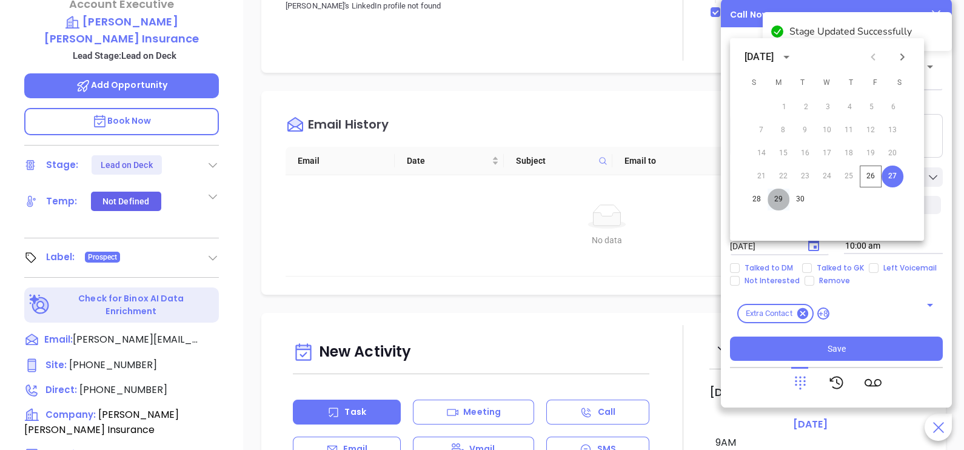
click at [779, 204] on button "29" at bounding box center [779, 200] width 22 height 22
type input "09/29/2025"
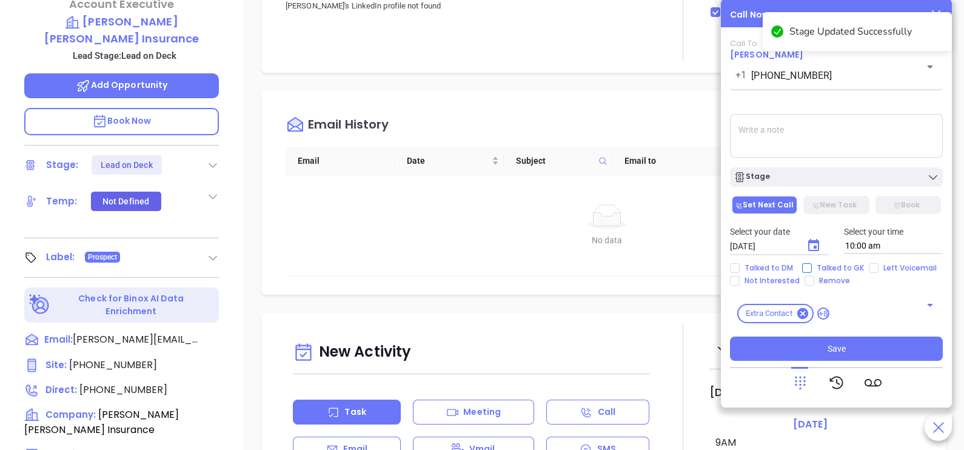
click at [820, 271] on span "Talked to GK" at bounding box center [840, 268] width 57 height 10
click at [812, 271] on input "Talked to GK" at bounding box center [807, 268] width 10 height 10
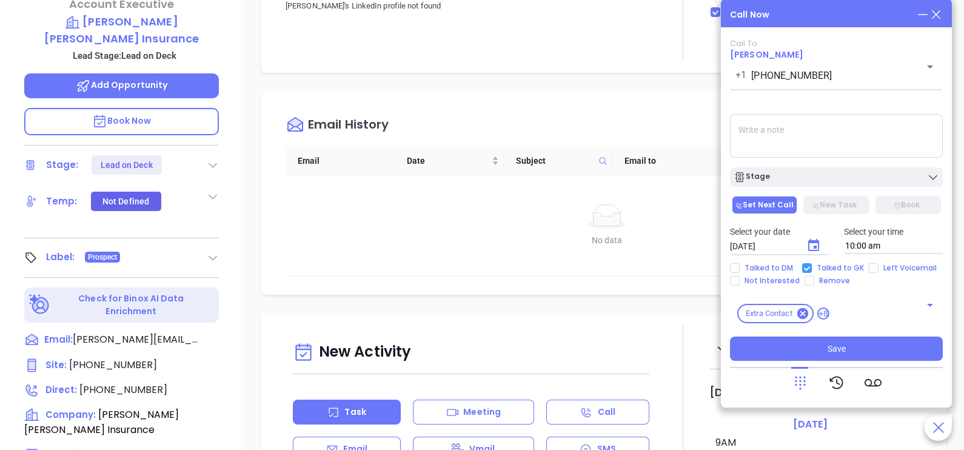
click at [864, 269] on span "Talked to GK" at bounding box center [840, 268] width 57 height 10
click at [812, 269] on input "Talked to GK" at bounding box center [807, 268] width 10 height 10
checkbox input "false"
click at [870, 270] on input "Left Voicemail" at bounding box center [874, 268] width 10 height 10
checkbox input "true"
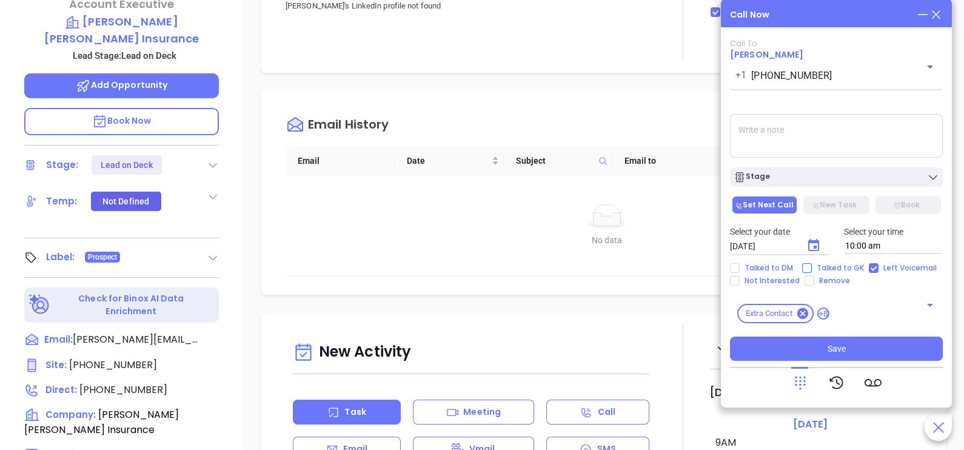
click at [828, 269] on span "Talked to GK" at bounding box center [840, 268] width 57 height 10
click at [812, 269] on input "Talked to GK" at bounding box center [807, 268] width 10 height 10
checkbox input "true"
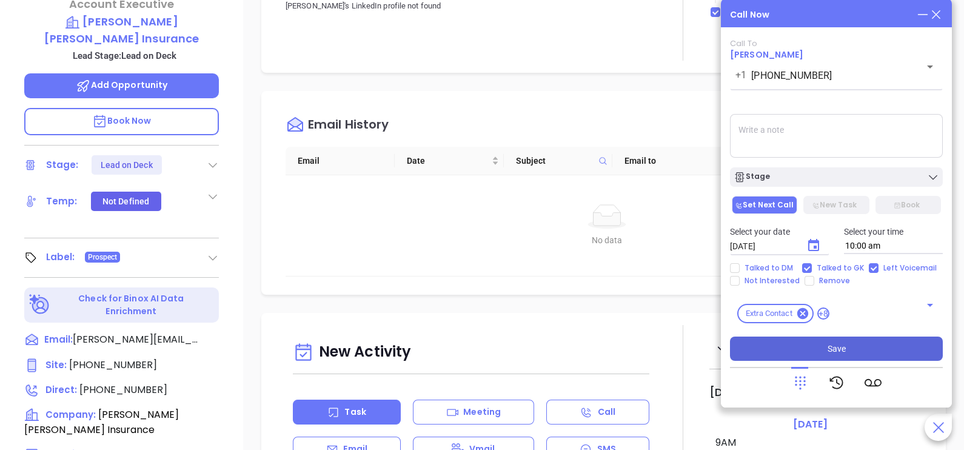
click at [843, 352] on span "Save" at bounding box center [837, 348] width 18 height 13
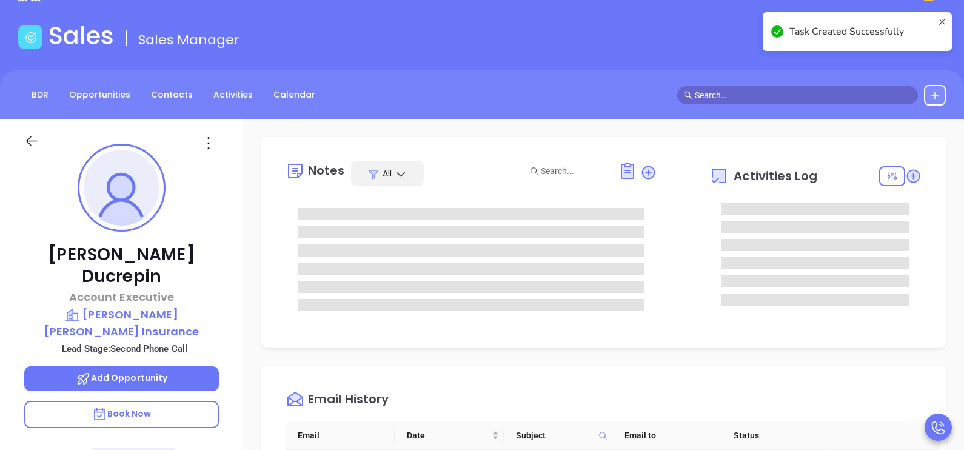
scroll to position [36, 0]
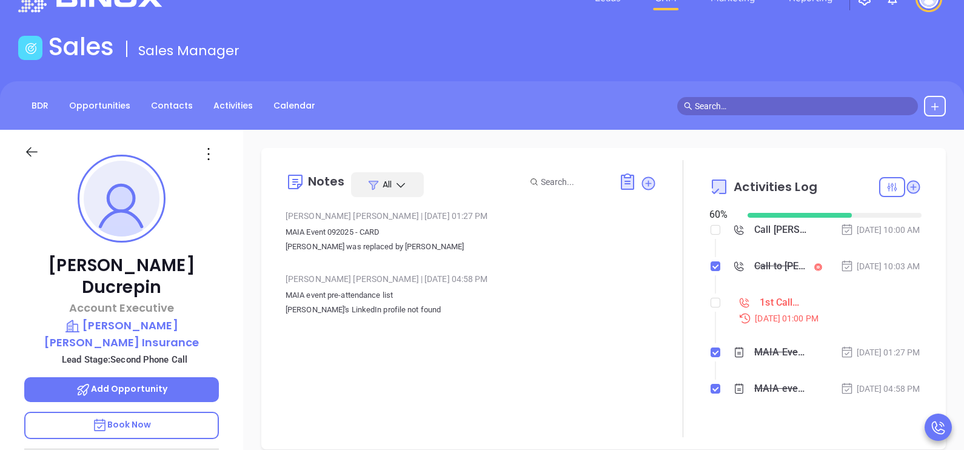
click at [711, 311] on div at bounding box center [716, 302] width 10 height 18
click at [711, 307] on input "checkbox" at bounding box center [716, 303] width 10 height 10
checkbox input "true"
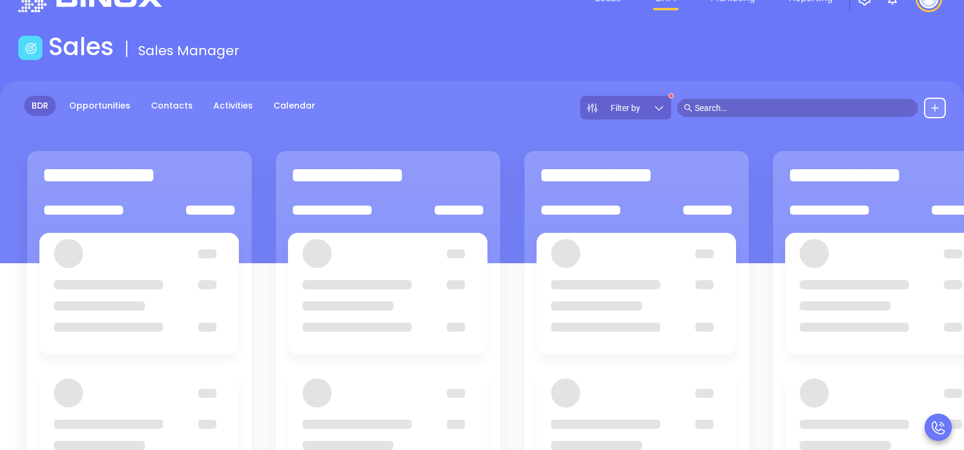
scroll to position [158, 0]
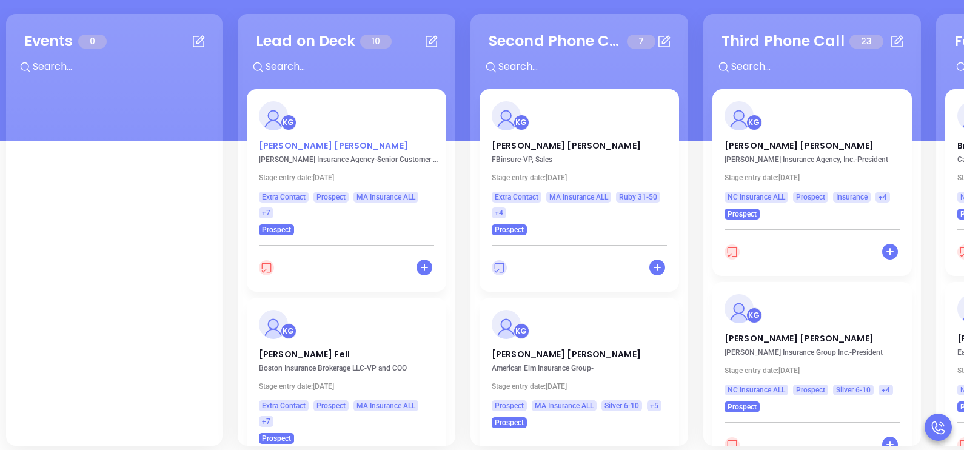
click at [318, 144] on p "Cheryl Gallagher" at bounding box center [346, 142] width 175 height 6
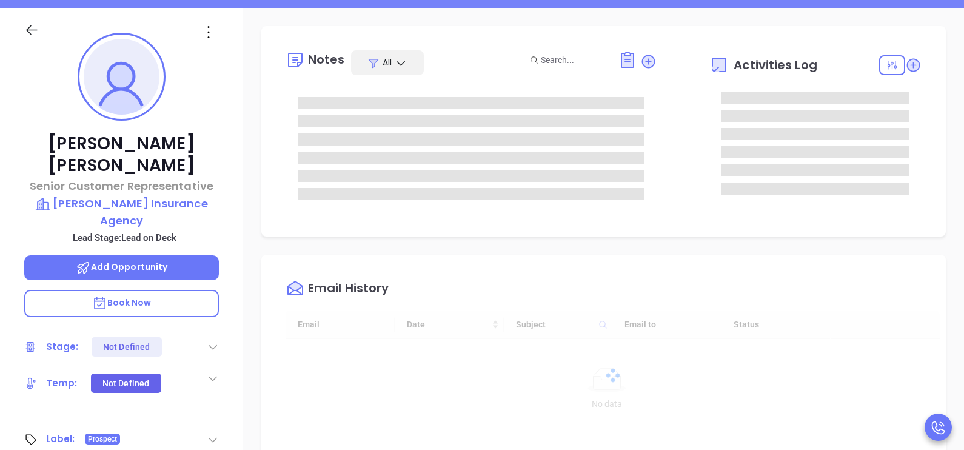
type input "[DATE]"
type input "[PERSON_NAME]"
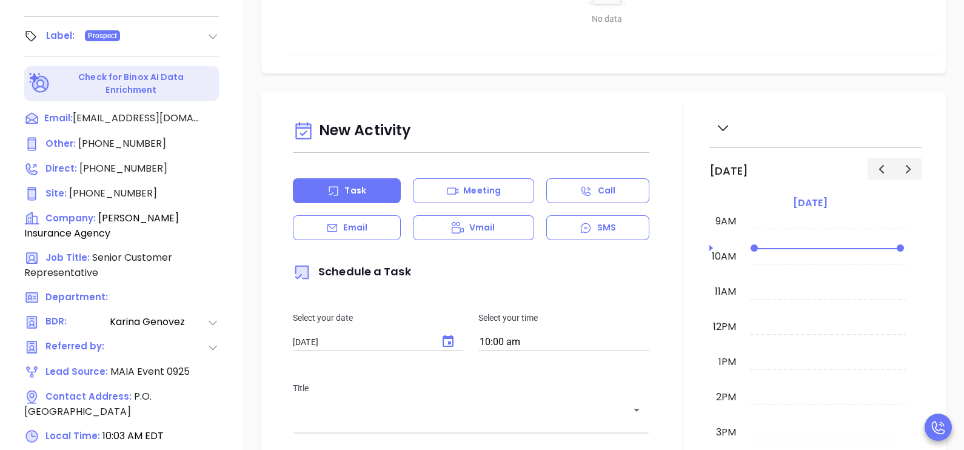
scroll to position [575, 0]
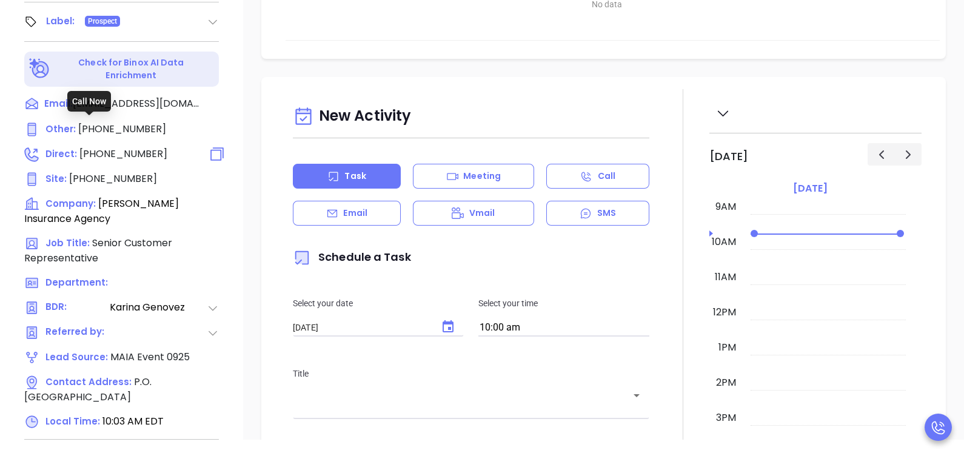
click at [144, 147] on span "(978) 740-4005" at bounding box center [123, 154] width 88 height 14
type input "(978) 740-4005"
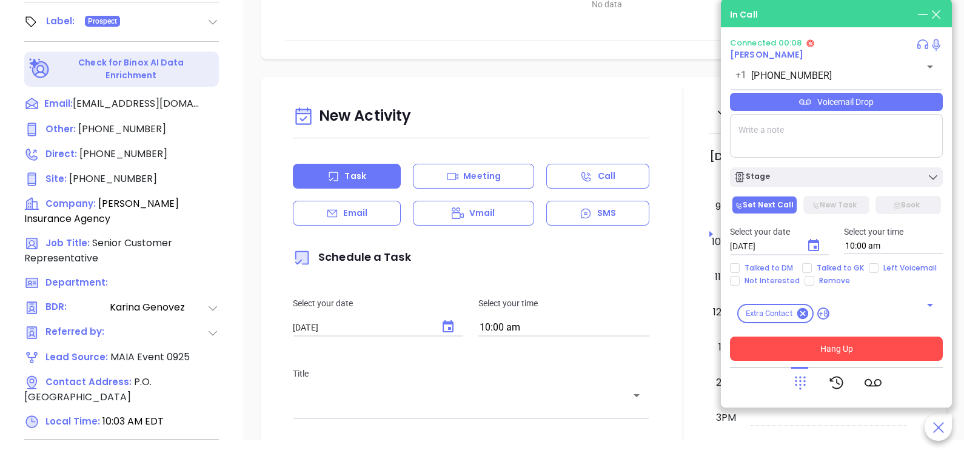
click at [820, 346] on button "Hang Up" at bounding box center [836, 349] width 213 height 24
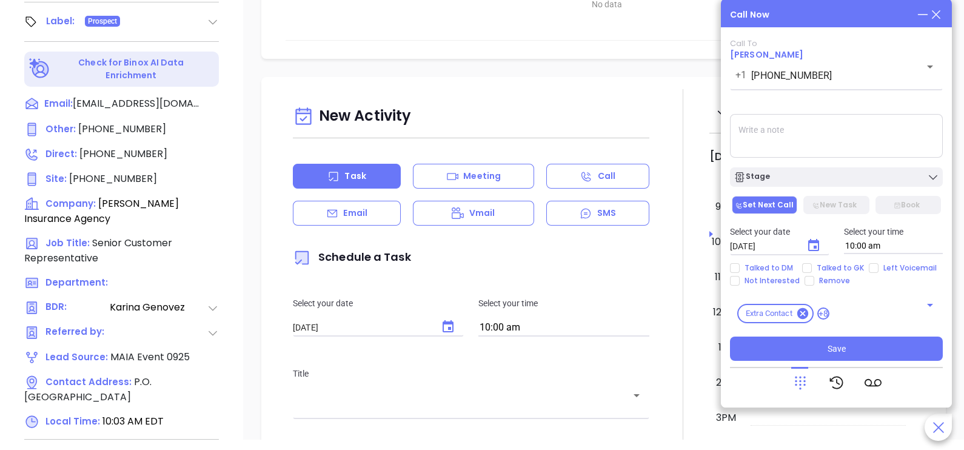
click at [937, 17] on icon at bounding box center [936, 14] width 13 height 13
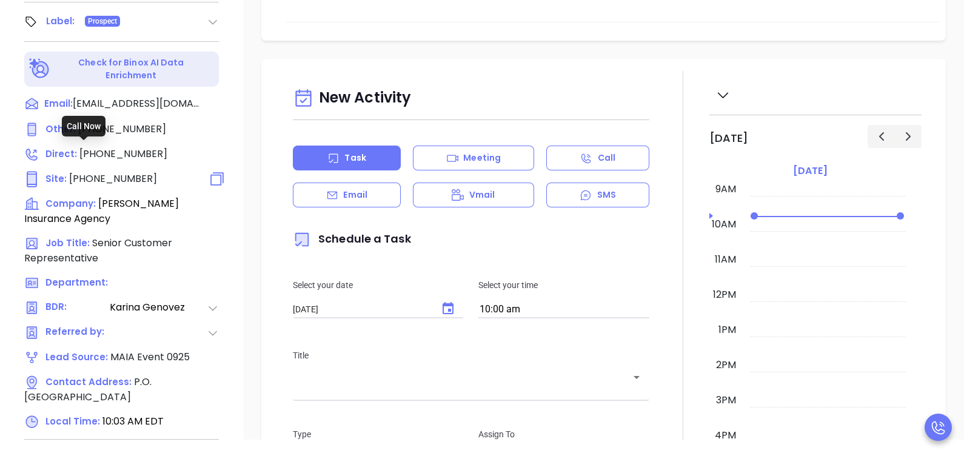
click at [115, 172] on span "(978) 745-3300" at bounding box center [113, 179] width 88 height 14
type input "(978) 745-3300"
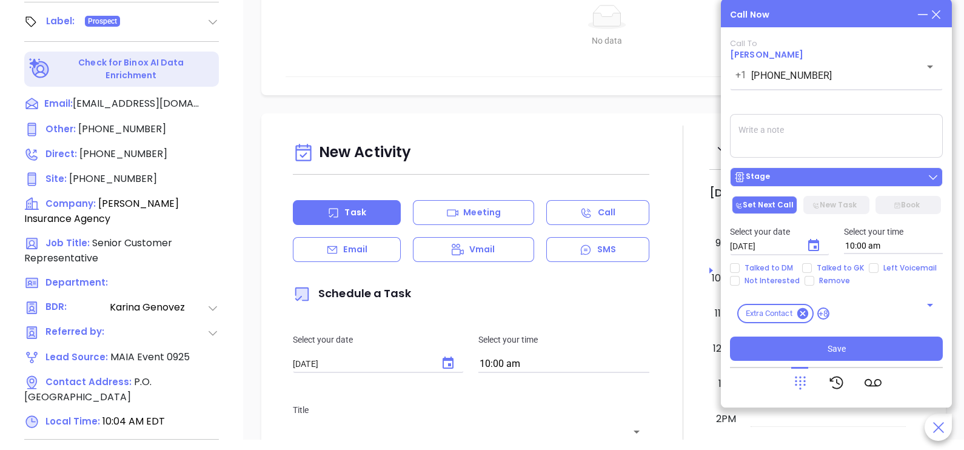
click at [809, 176] on div "Stage" at bounding box center [837, 177] width 206 height 12
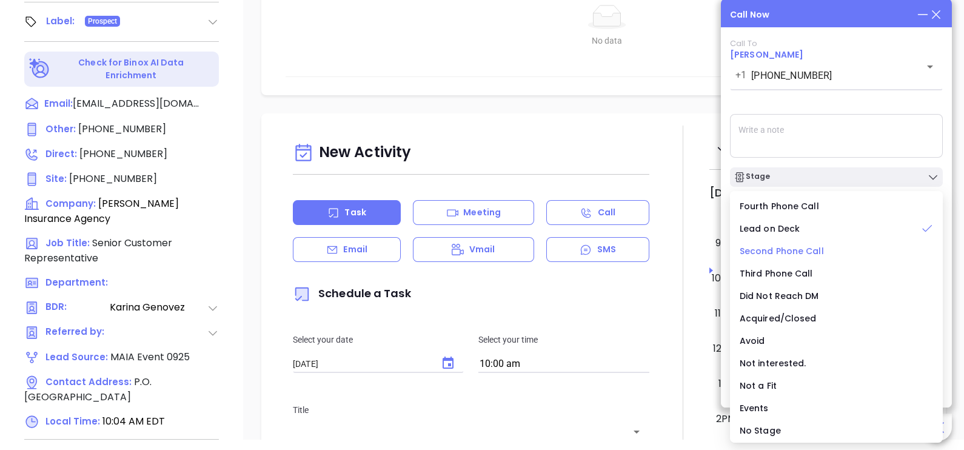
click at [780, 247] on span "Second Phone Call" at bounding box center [782, 251] width 84 height 12
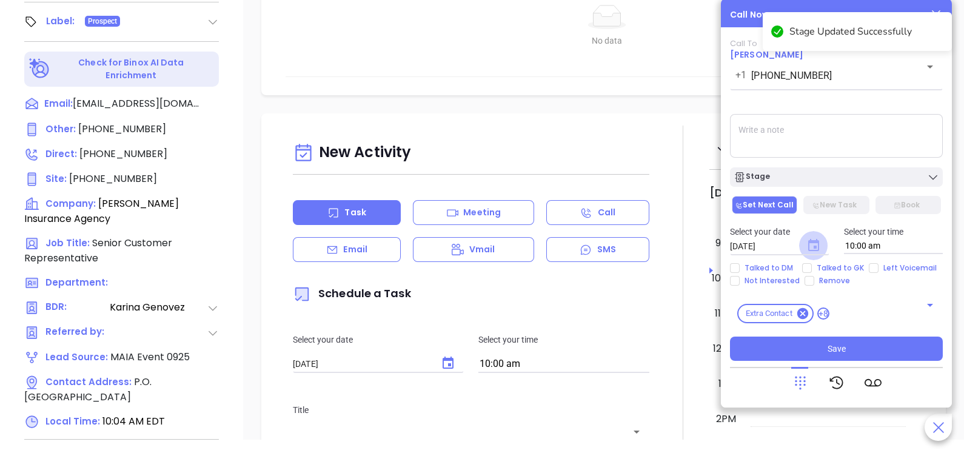
click at [817, 241] on icon "Choose date, selected date is Sep 27, 2025" at bounding box center [813, 245] width 11 height 12
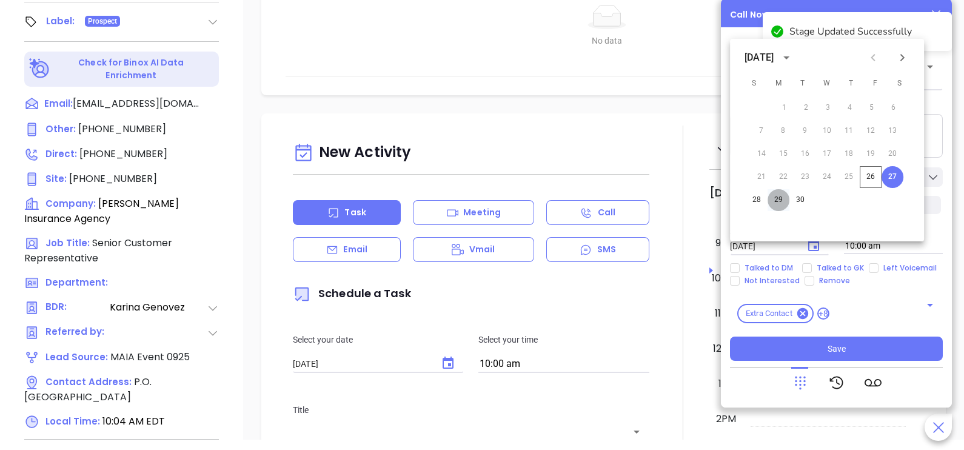
click at [778, 196] on button "29" at bounding box center [779, 200] width 22 height 22
type input "09/29/2025"
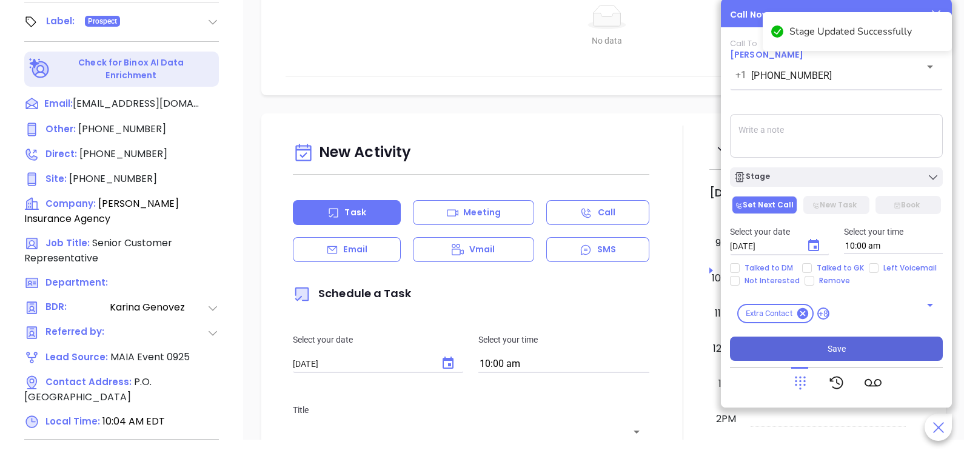
click at [805, 346] on button "Save" at bounding box center [836, 349] width 213 height 24
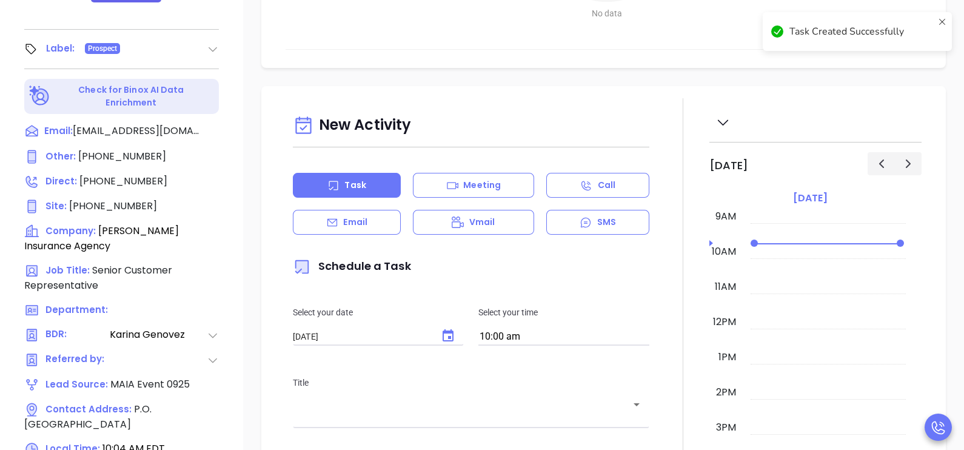
scroll to position [545, 0]
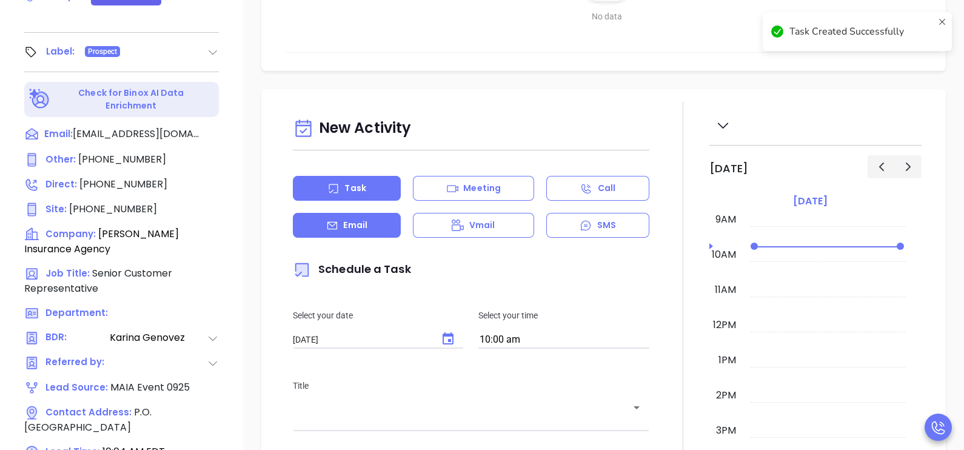
click at [355, 223] on p "Email" at bounding box center [355, 225] width 24 height 13
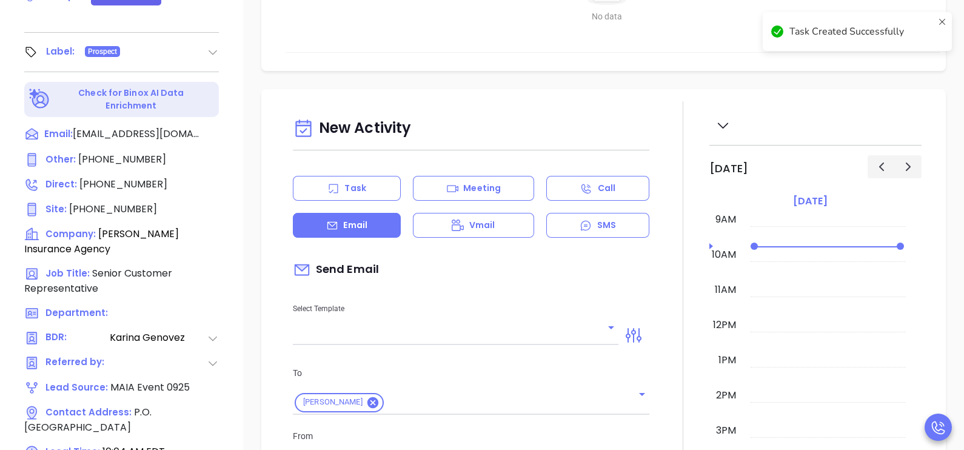
type input "[PERSON_NAME]"
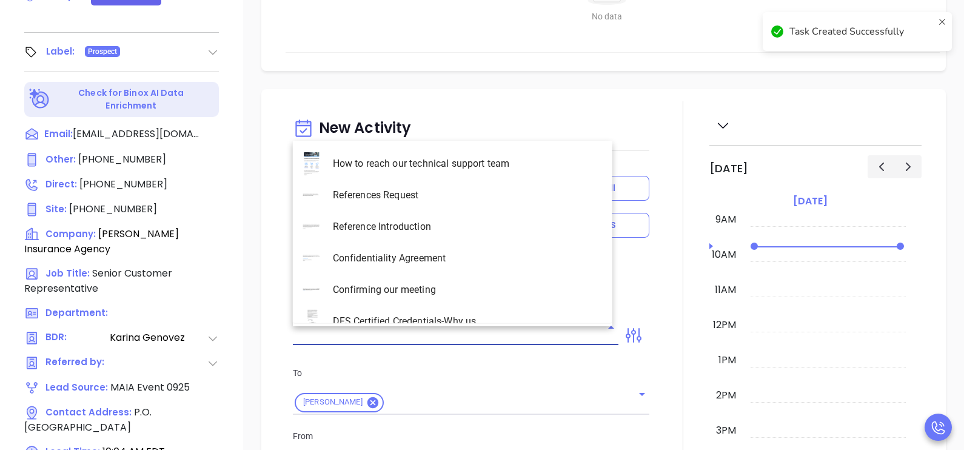
click at [500, 337] on input "text" at bounding box center [446, 336] width 307 height 18
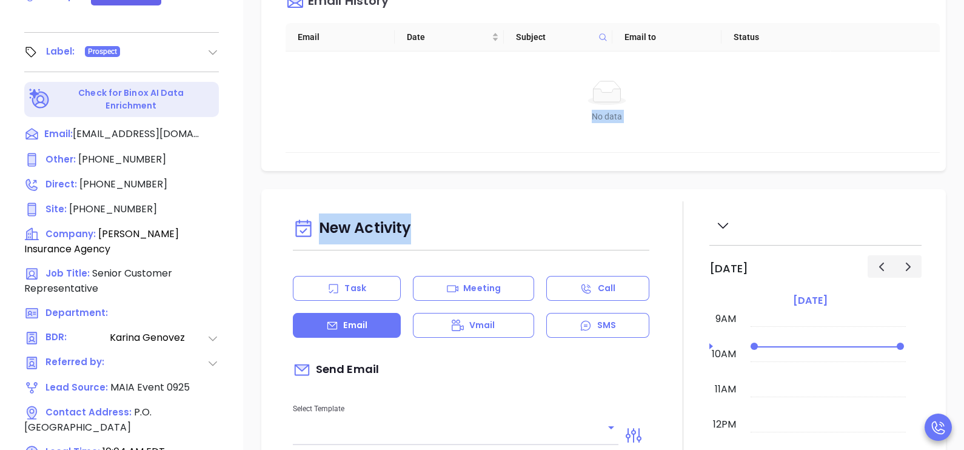
drag, startPoint x: 605, startPoint y: 164, endPoint x: 604, endPoint y: 179, distance: 15.2
click at [604, 179] on div "Notes All Binox AI Insights ● Karina Genovez | Sep 26, 2025 10:04 AM Beta Summa…" at bounding box center [603, 44] width 721 height 849
drag, startPoint x: 604, startPoint y: 179, endPoint x: 669, endPoint y: 230, distance: 83.3
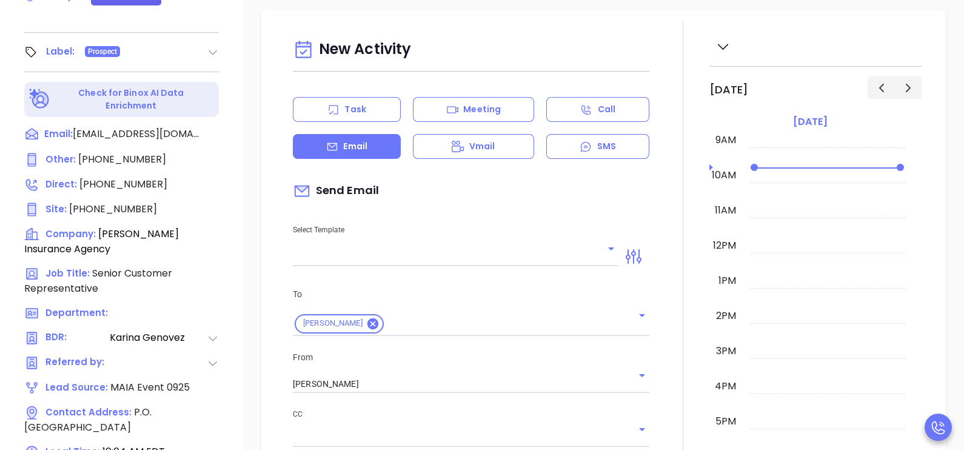
scroll to position [272, 0]
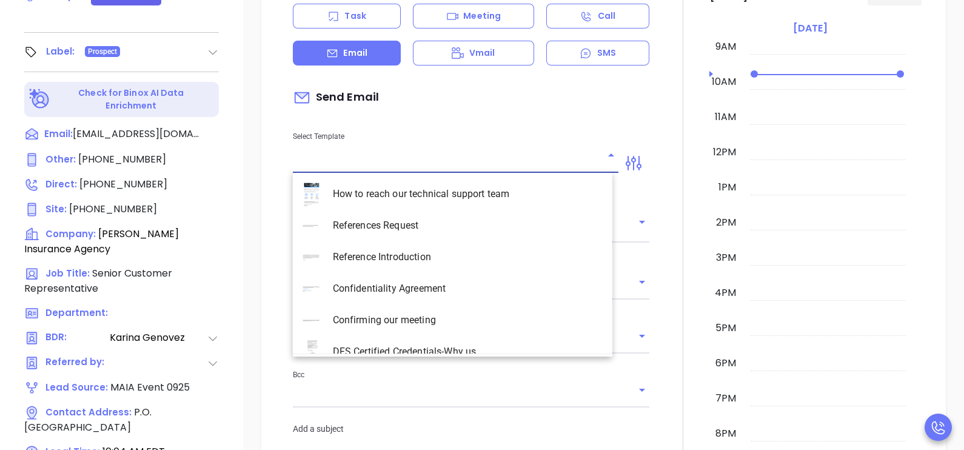
click at [589, 161] on input "text" at bounding box center [446, 164] width 307 height 18
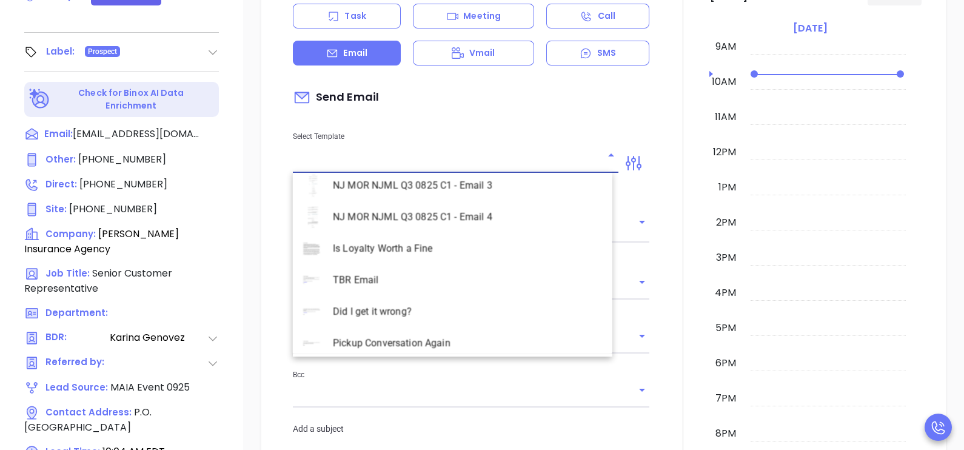
scroll to position [3170, 0]
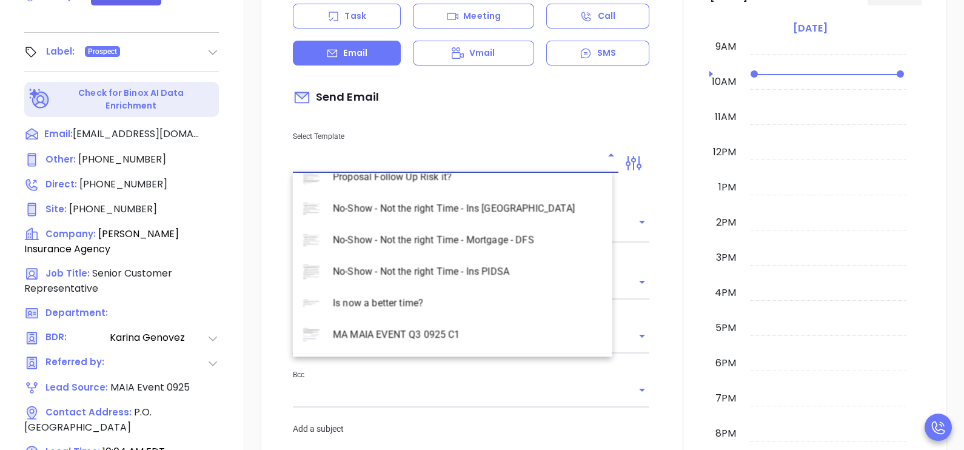
click at [424, 332] on li "MA MAIA EVENT Q3 0925 C1" at bounding box center [453, 335] width 320 height 32
type input "MA MAIA EVENT Q3 0925 C1"
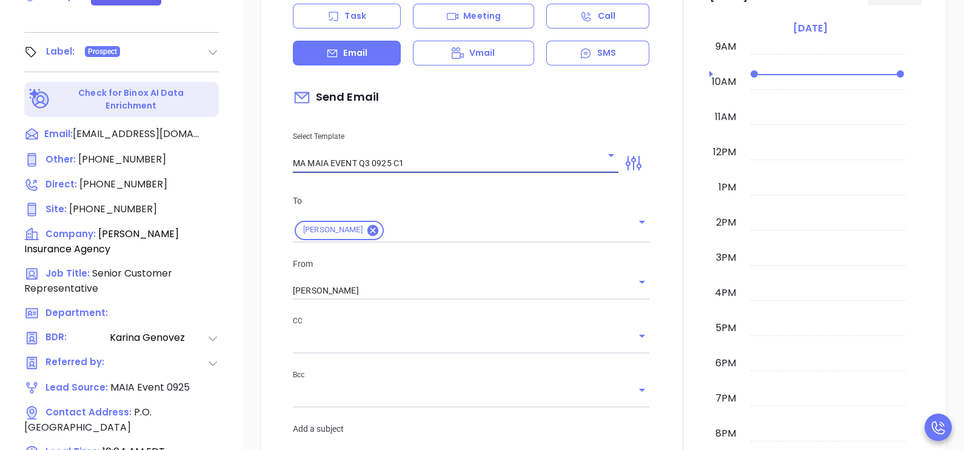
type input "Continuing our MAIA Big Event conversation, Cheryl"
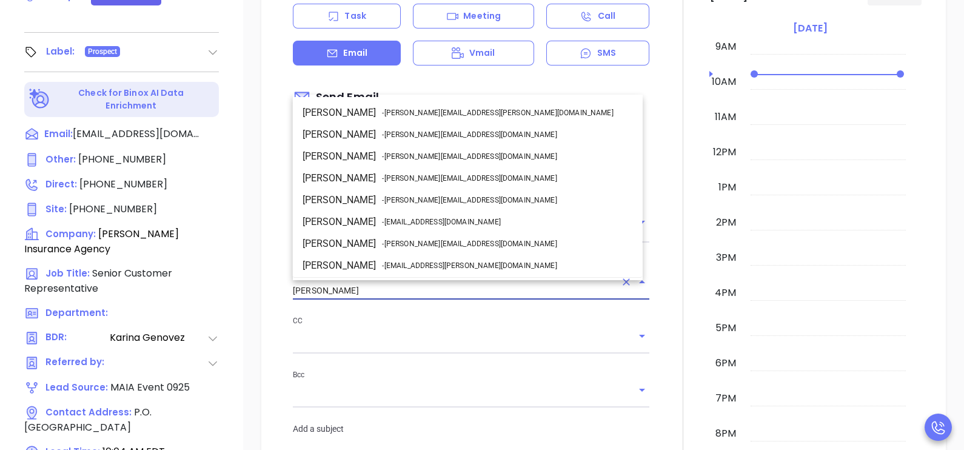
click at [382, 290] on input "[PERSON_NAME]" at bounding box center [454, 291] width 323 height 18
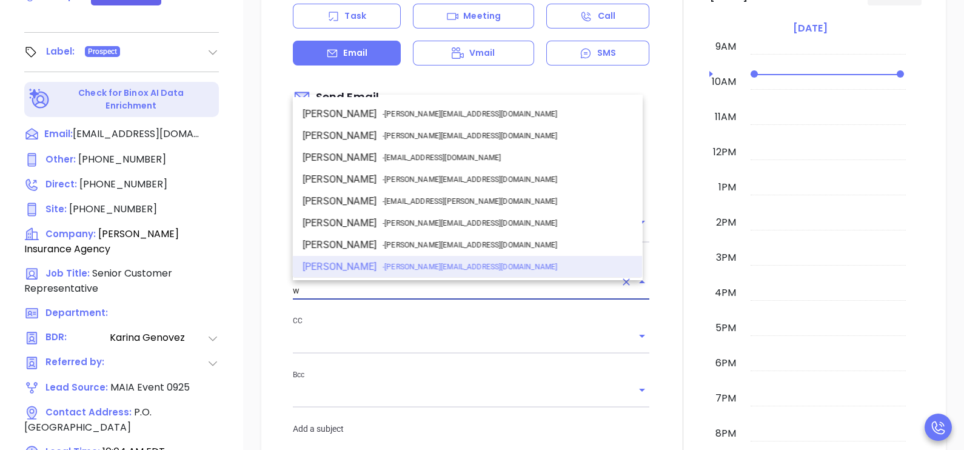
scroll to position [0, 0]
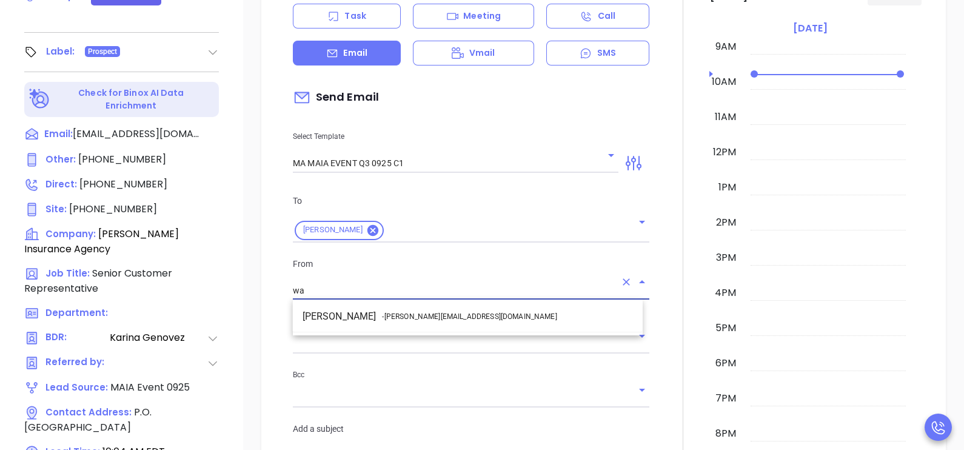
click at [409, 308] on li "Walter Contreras - walter@motiva.net" at bounding box center [468, 317] width 350 height 22
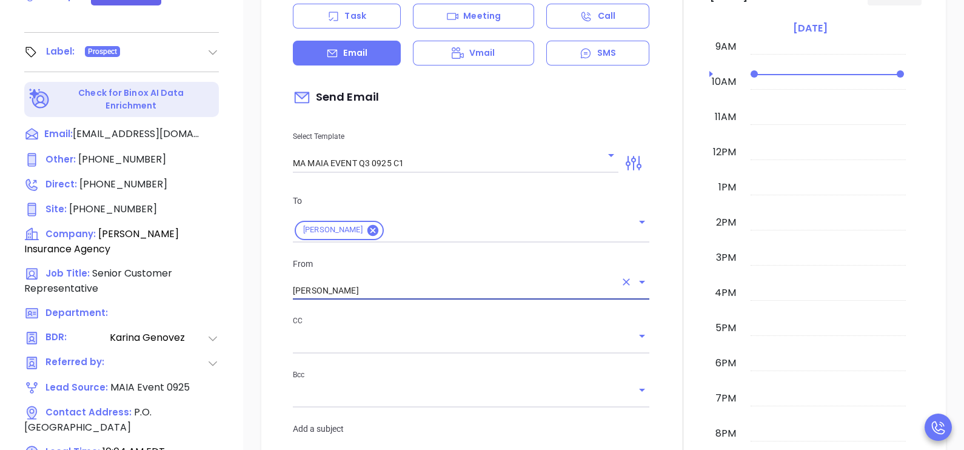
type input "Walter Contreras"
click at [663, 258] on div at bounding box center [683, 392] width 53 height 926
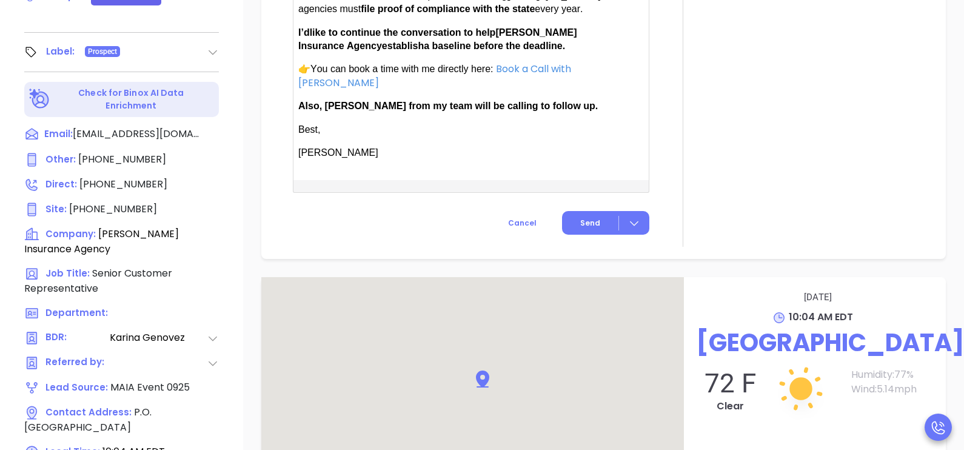
scroll to position [1000, 0]
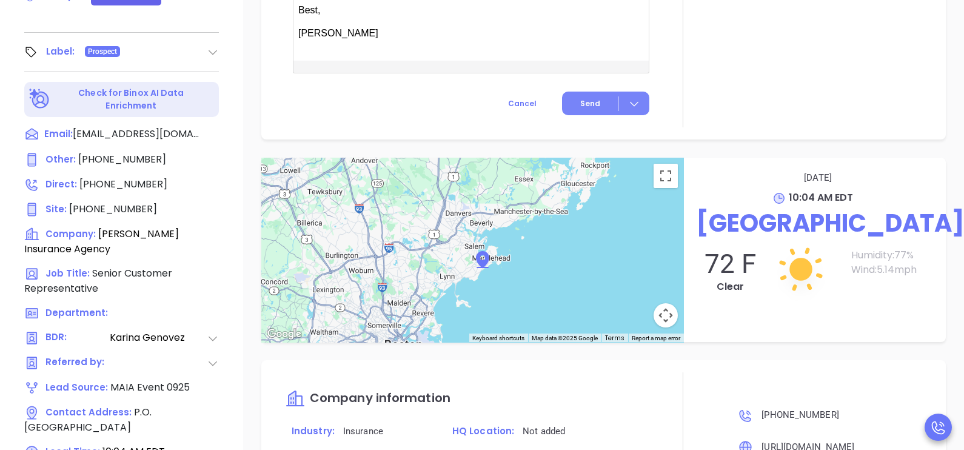
click at [583, 106] on button "Send" at bounding box center [605, 104] width 87 height 24
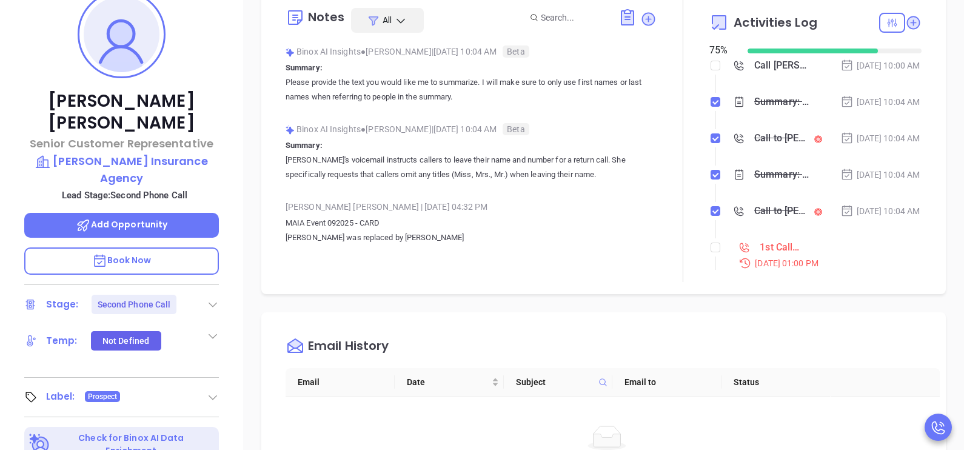
scroll to position [151, 0]
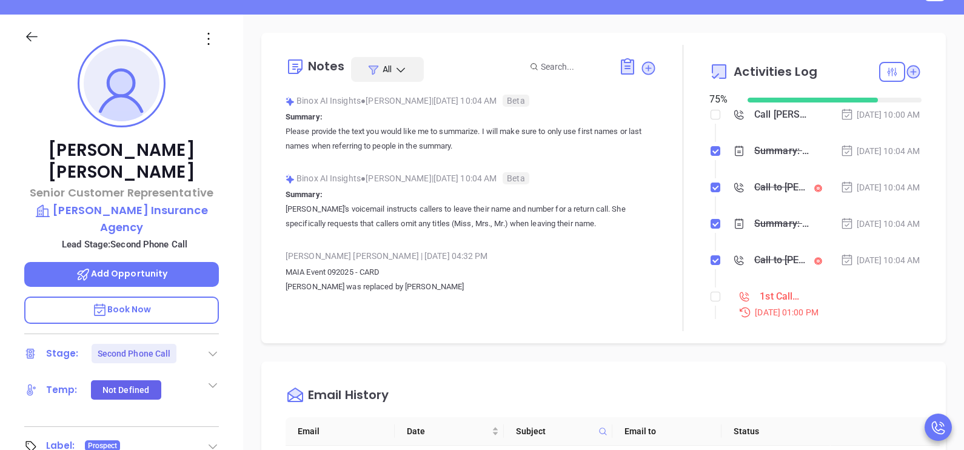
click at [882, 179] on li "Summary: Please provide the text you would like me to summarize. I will make su…" at bounding box center [816, 162] width 209 height 33
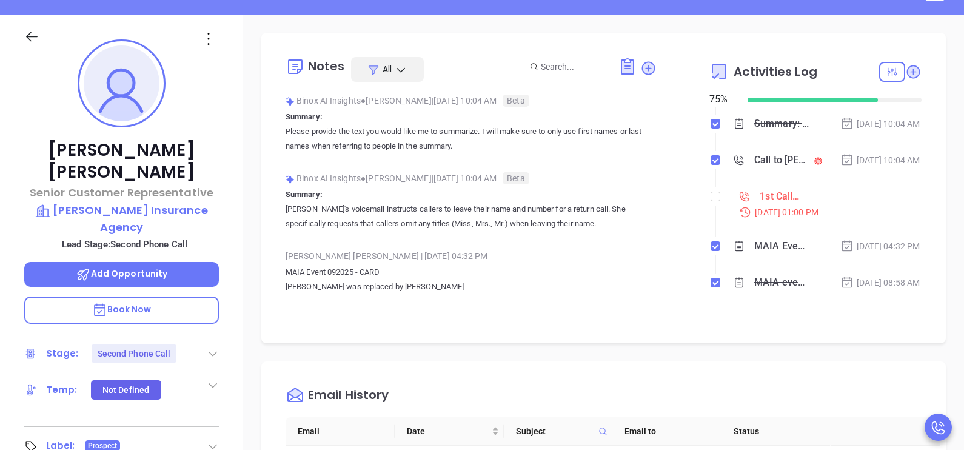
scroll to position [121, 0]
click at [712, 201] on input "checkbox" at bounding box center [716, 197] width 10 height 10
checkbox input "true"
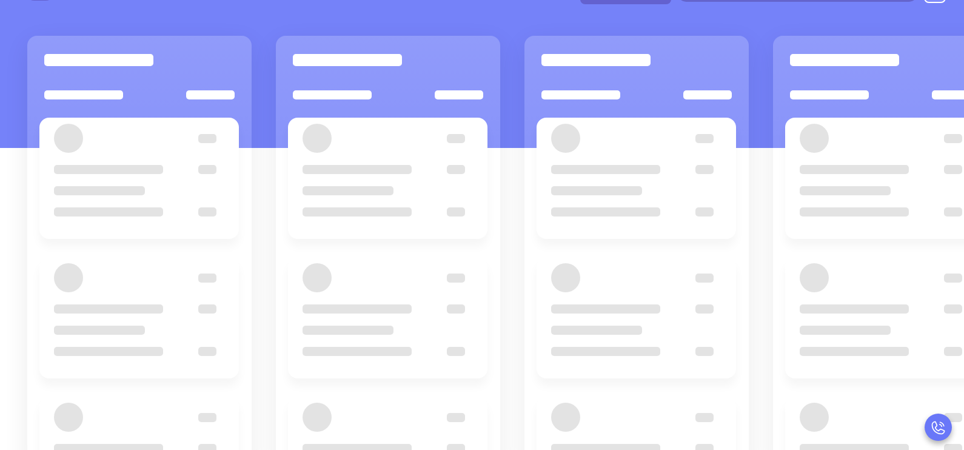
scroll to position [158, 0]
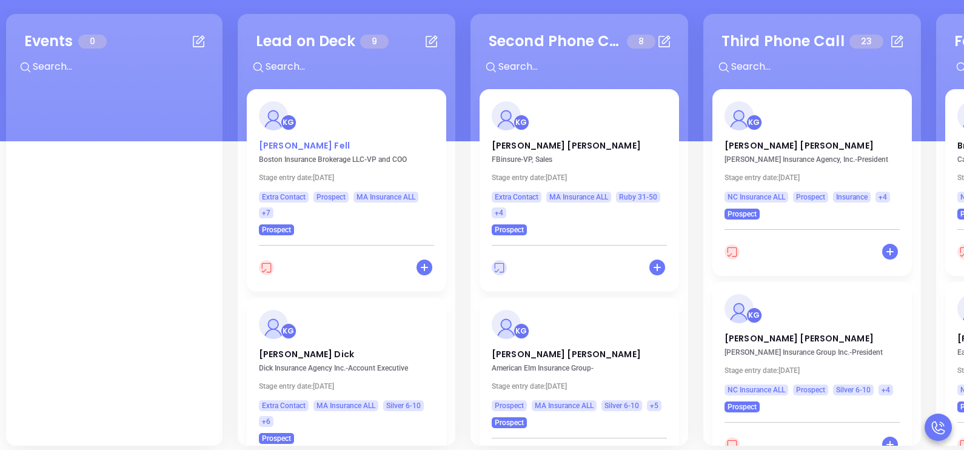
click at [297, 146] on p "Christopher Fell" at bounding box center [346, 142] width 175 height 6
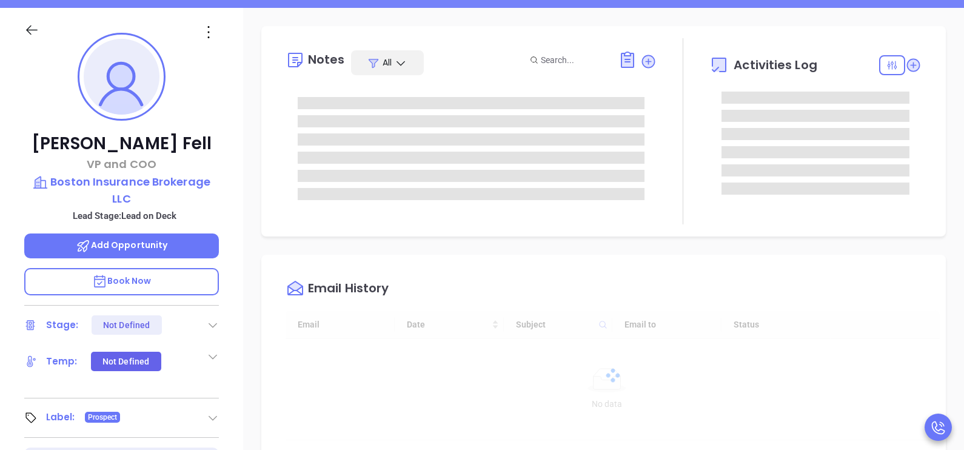
scroll to position [317, 0]
type input "[PERSON_NAME]"
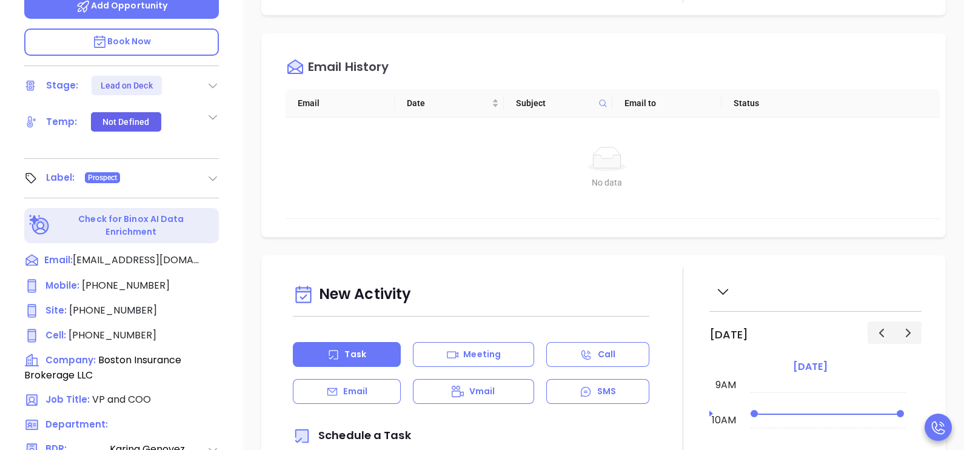
scroll to position [400, 0]
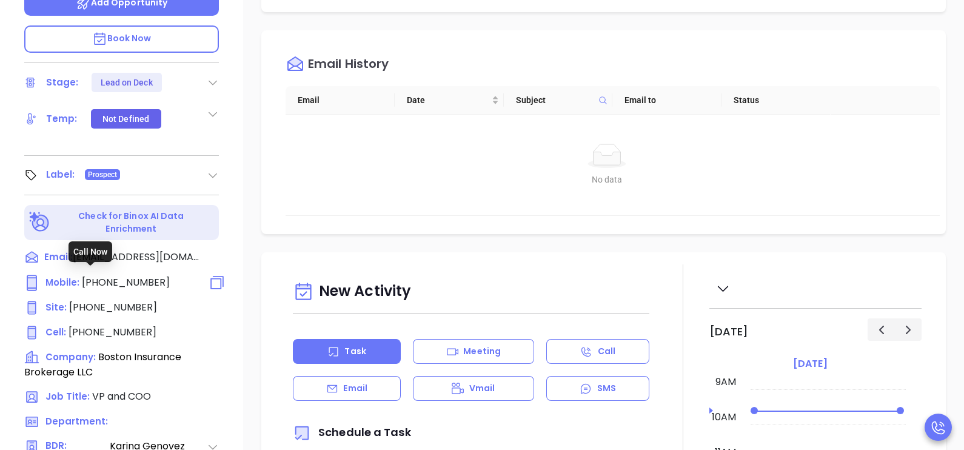
click at [118, 275] on span "(703) 467-5862" at bounding box center [126, 282] width 88 height 14
type input "(703) 467-5862"
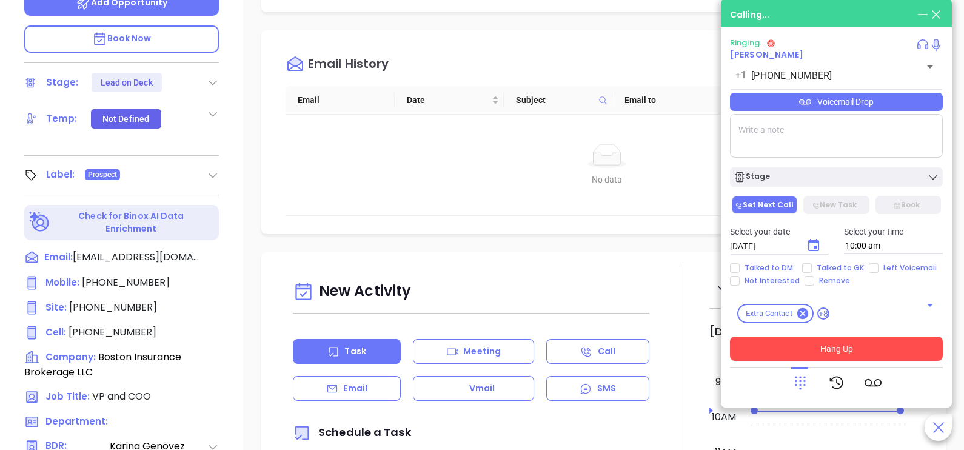
click at [855, 354] on button "Hang Up" at bounding box center [836, 349] width 213 height 24
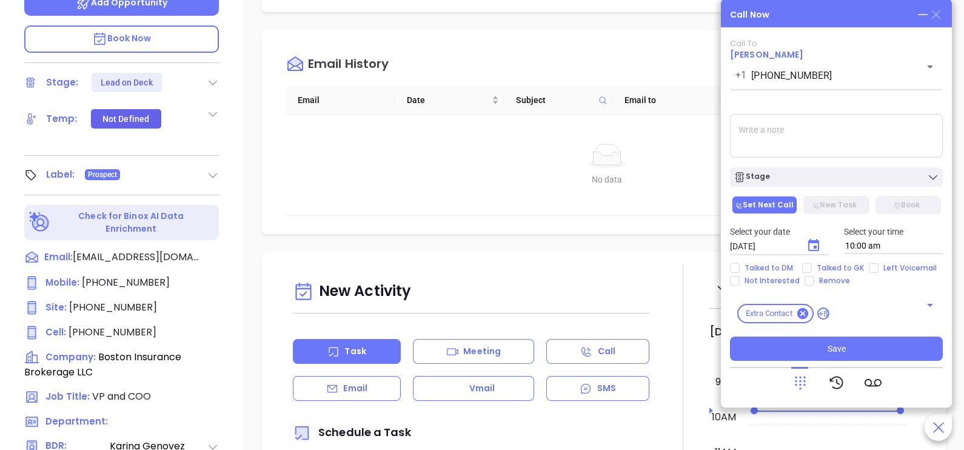
click at [939, 18] on icon at bounding box center [936, 14] width 8 height 8
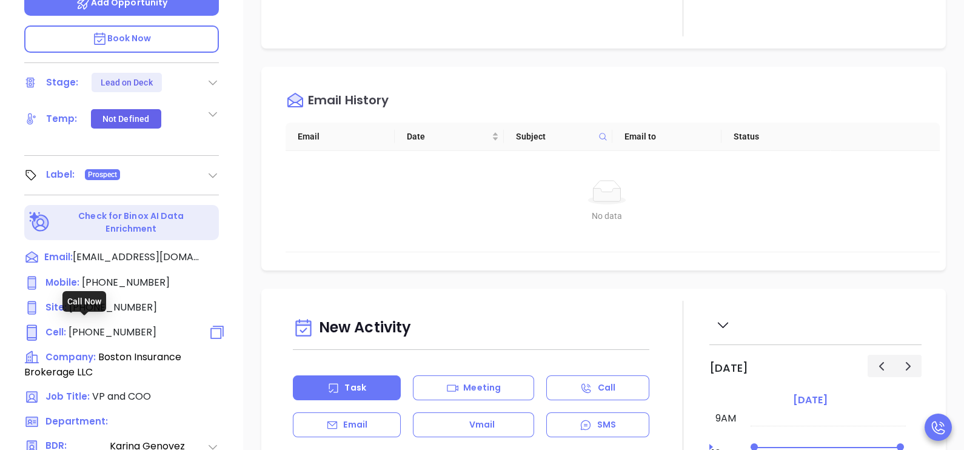
click at [116, 325] on span "(703) 399-5446" at bounding box center [113, 332] width 88 height 14
type input "(703) 399-5446"
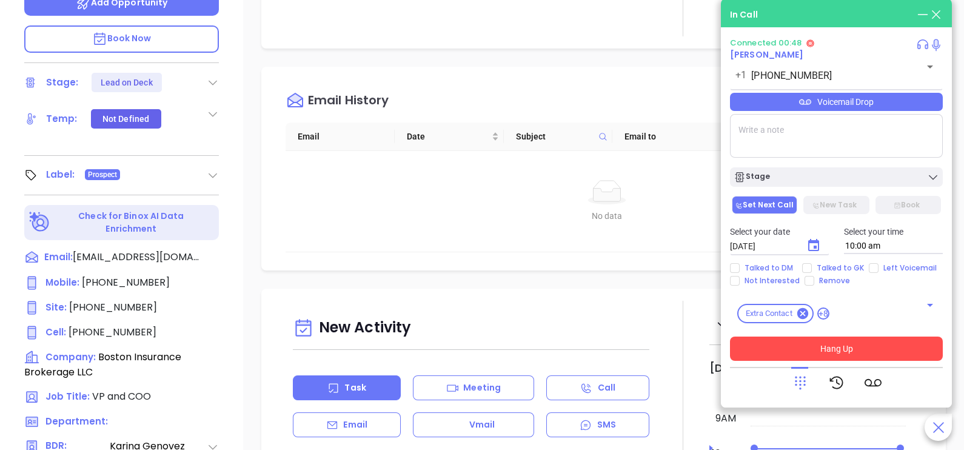
click at [823, 344] on button "Hang Up" at bounding box center [836, 349] width 213 height 24
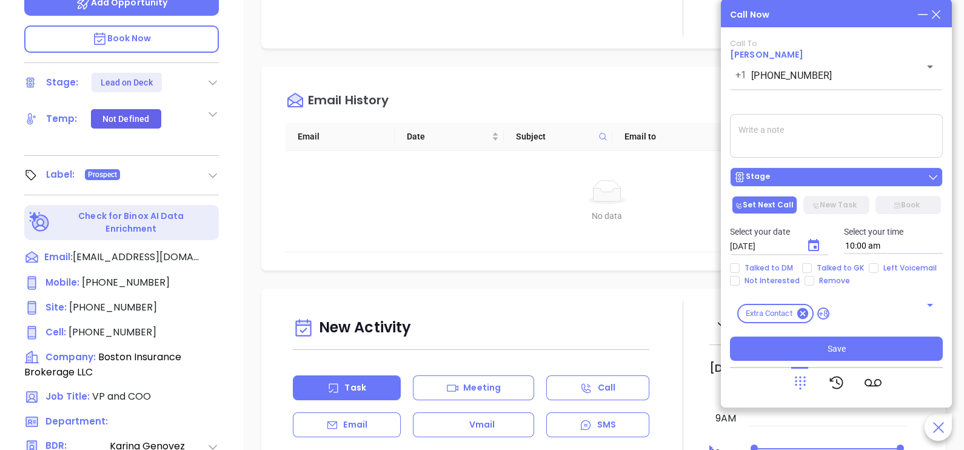
click at [882, 175] on div "Stage" at bounding box center [837, 177] width 206 height 12
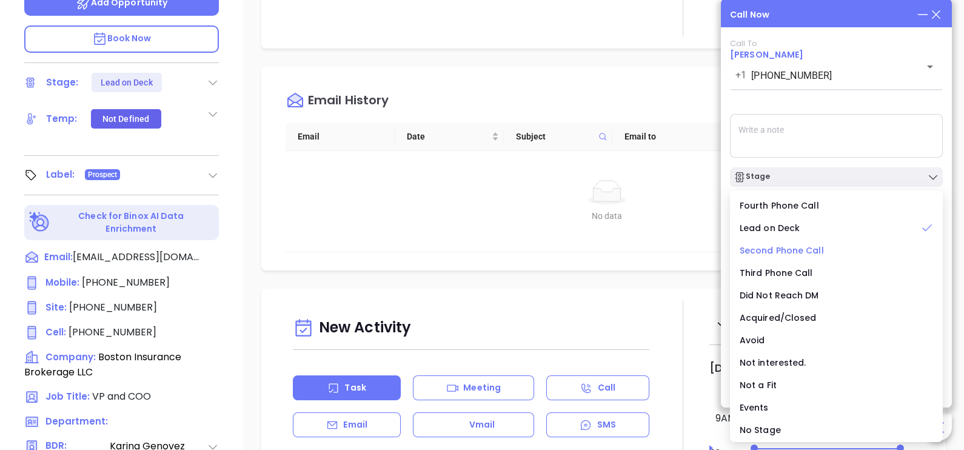
click at [809, 249] on span "Second Phone Call" at bounding box center [782, 250] width 84 height 12
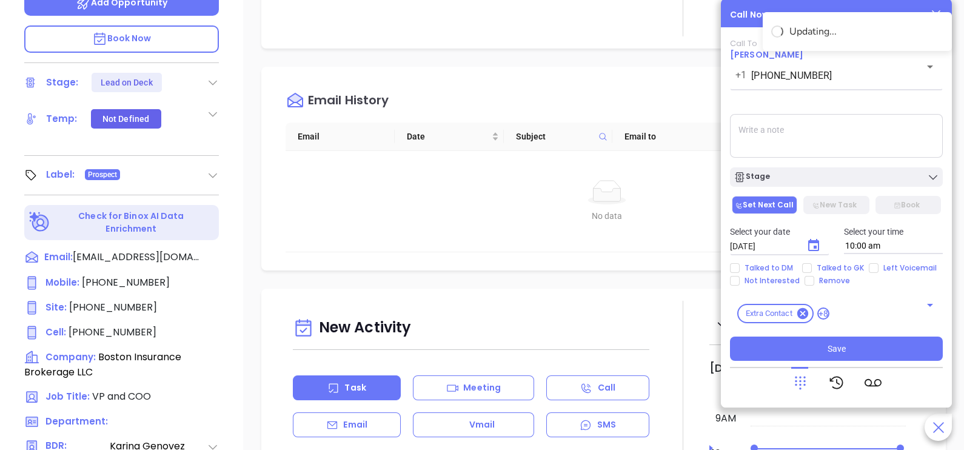
click at [819, 243] on icon "Choose date, selected date is Sep 27, 2025" at bounding box center [813, 245] width 15 height 15
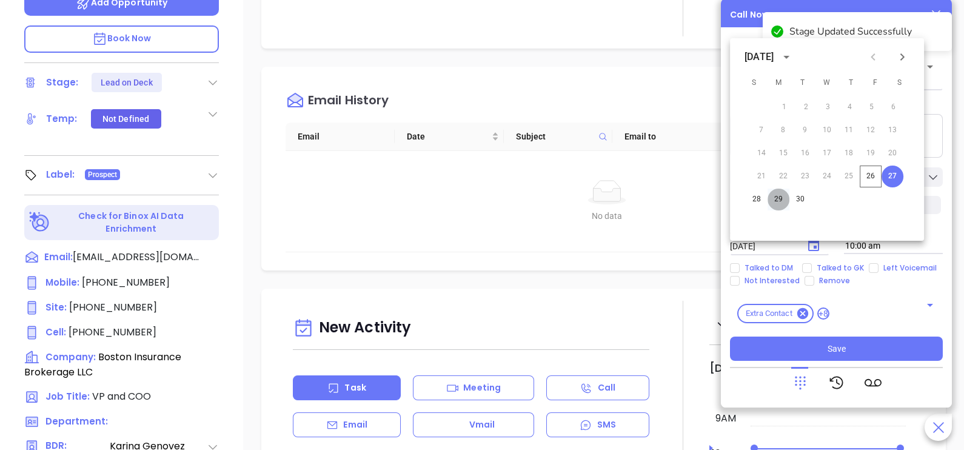
click at [780, 197] on button "29" at bounding box center [779, 200] width 22 height 22
type input "09/29/2025"
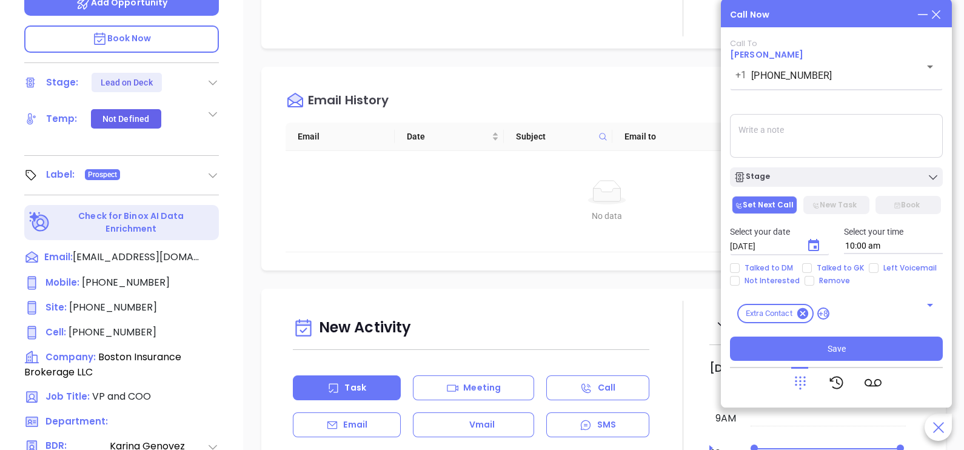
click at [867, 273] on div "Talked to DM Talked to GK Left Voicemail Not Interested Remove" at bounding box center [836, 274] width 227 height 22
click at [869, 272] on input "Left Voicemail" at bounding box center [874, 268] width 10 height 10
checkbox input "true"
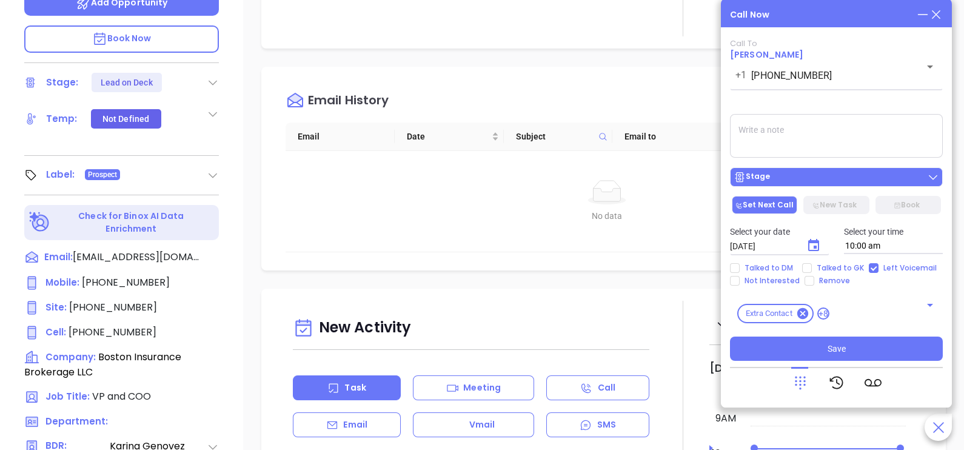
click at [864, 177] on div "Stage" at bounding box center [837, 177] width 206 height 12
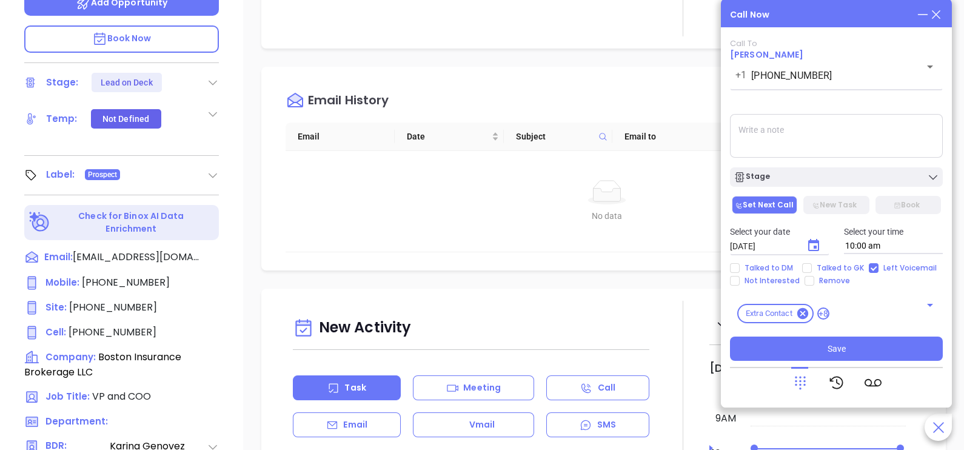
click at [855, 135] on textarea at bounding box center [836, 136] width 213 height 44
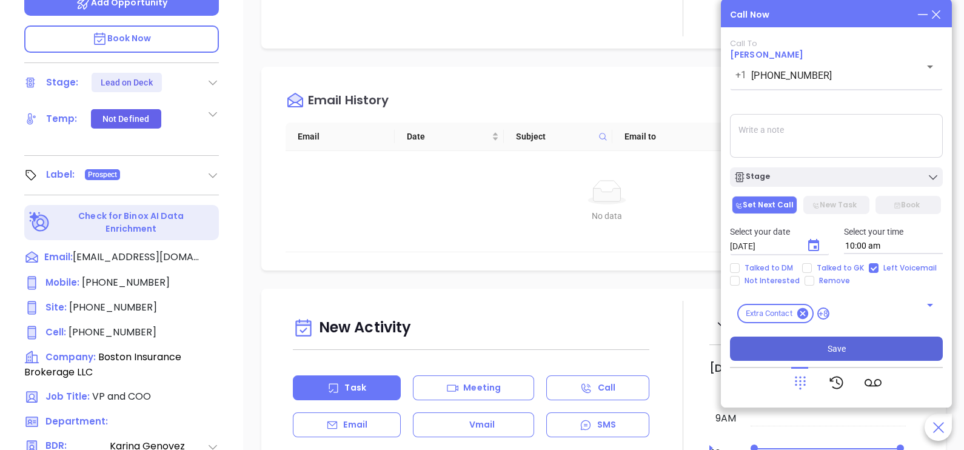
click at [820, 346] on button "Save" at bounding box center [836, 349] width 213 height 24
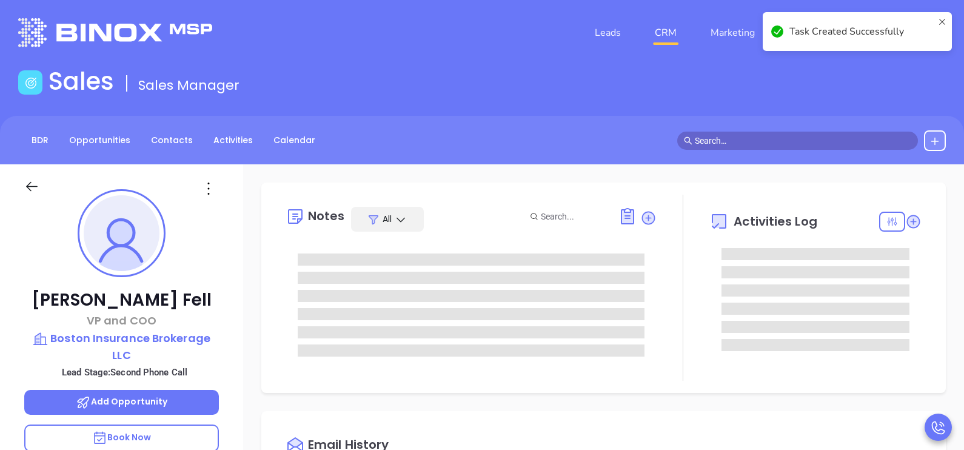
scroll to position [0, 0]
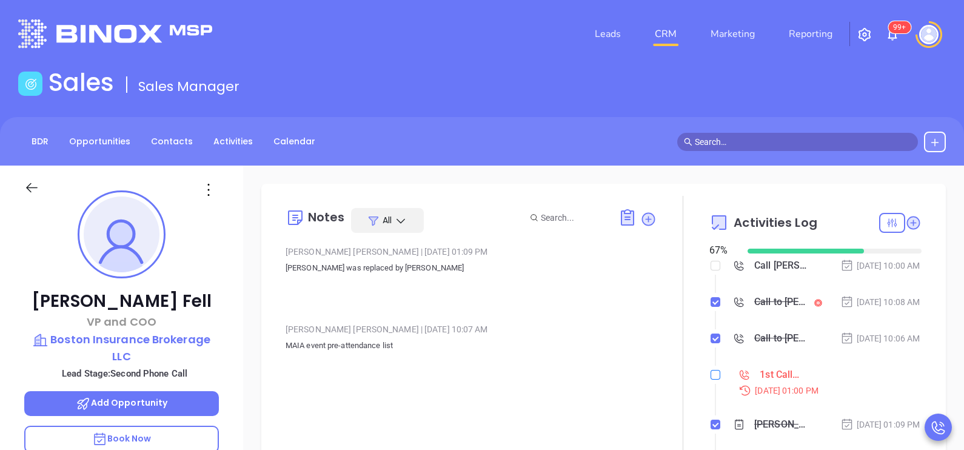
click at [712, 380] on input "checkbox" at bounding box center [716, 375] width 10 height 10
checkbox input "true"
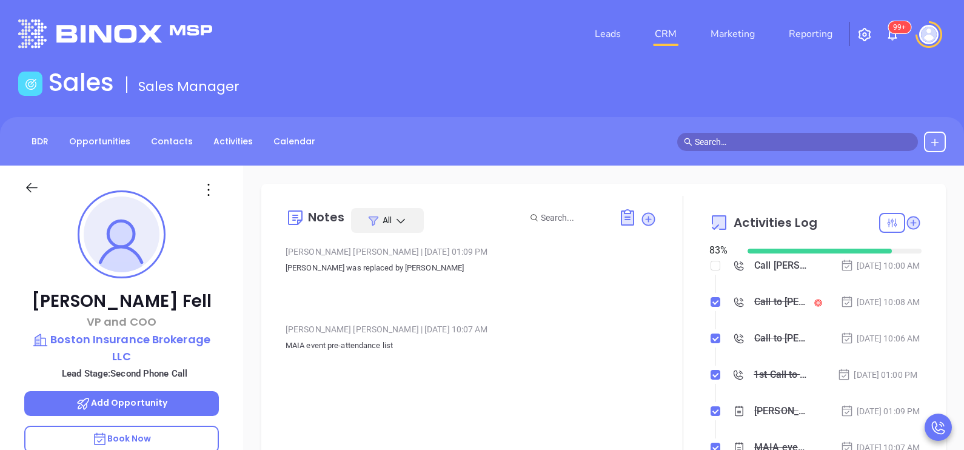
click at [880, 330] on li "Call to Christopher Fell Sep 26, 2025 | 10:08 AM" at bounding box center [816, 313] width 209 height 33
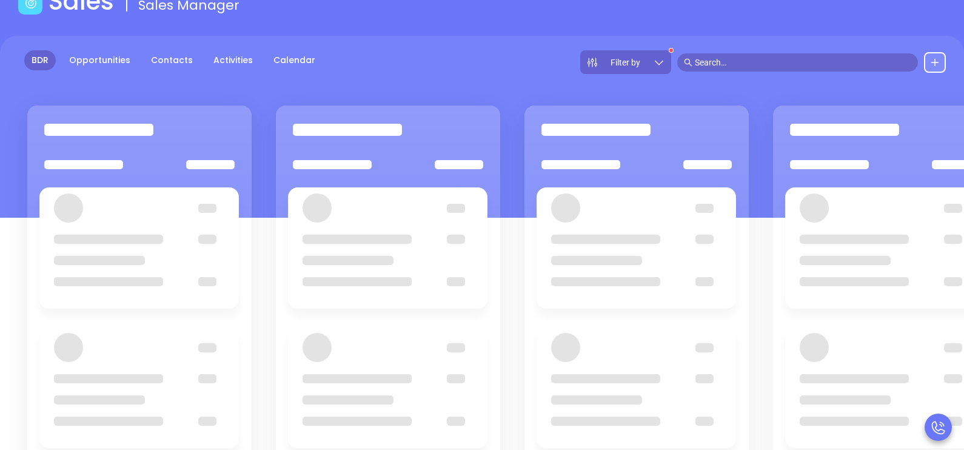
scroll to position [158, 0]
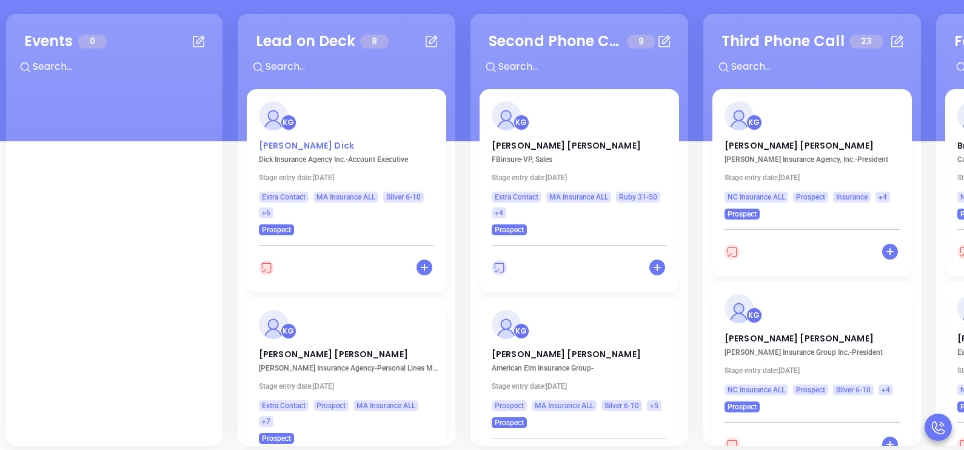
click at [284, 146] on p "Kevin Dick" at bounding box center [346, 142] width 175 height 6
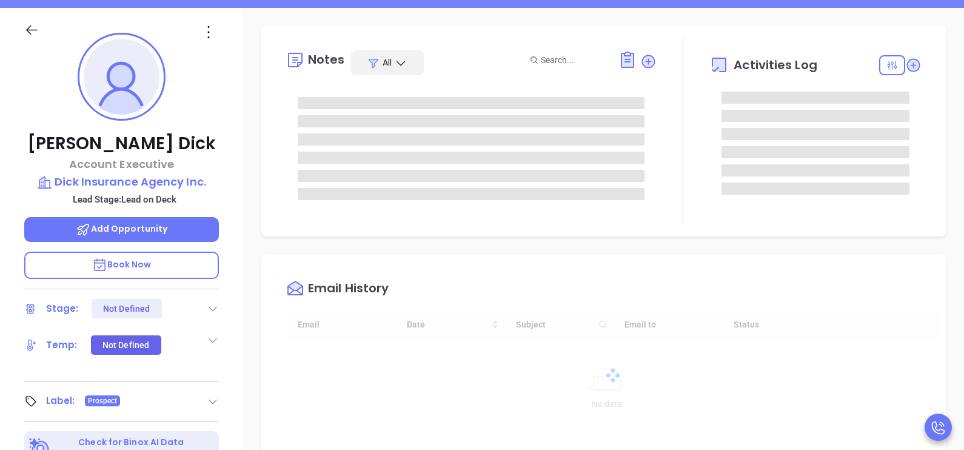
type input "[DATE]"
type input "[PERSON_NAME]"
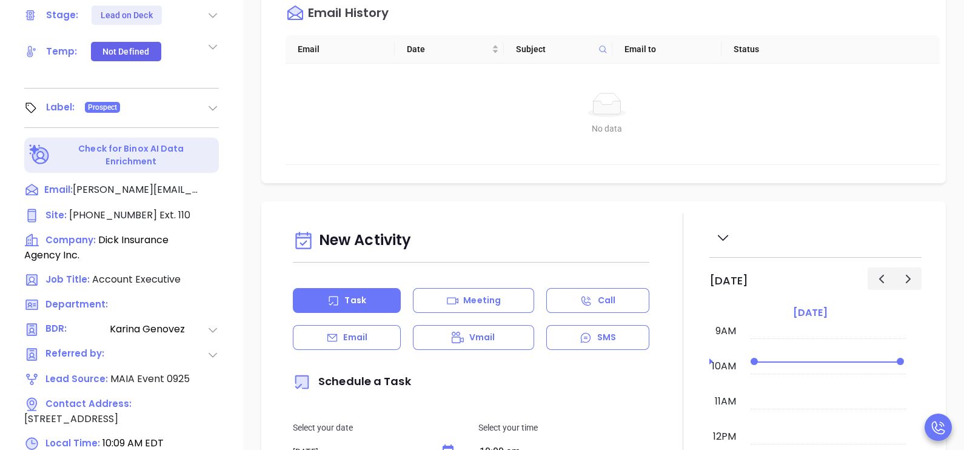
scroll to position [461, 0]
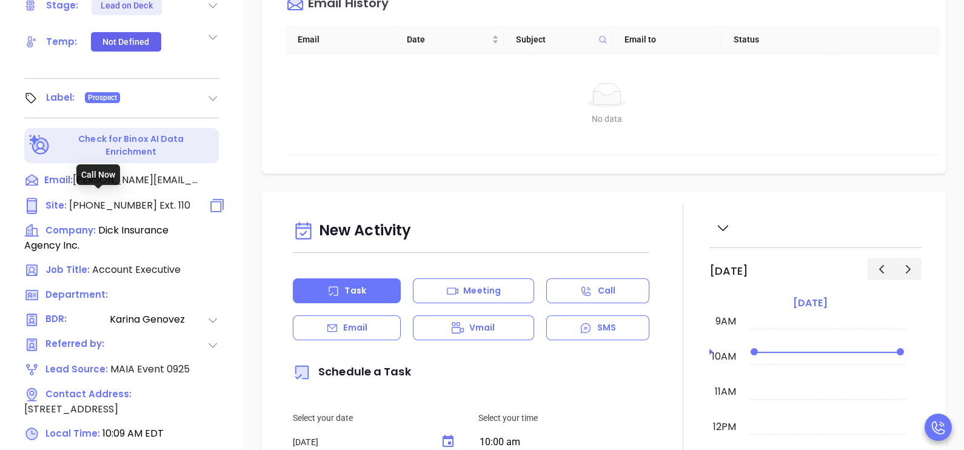
click at [158, 200] on span "Ext. 110" at bounding box center [173, 205] width 33 height 14
type input "(978) 851-3323"
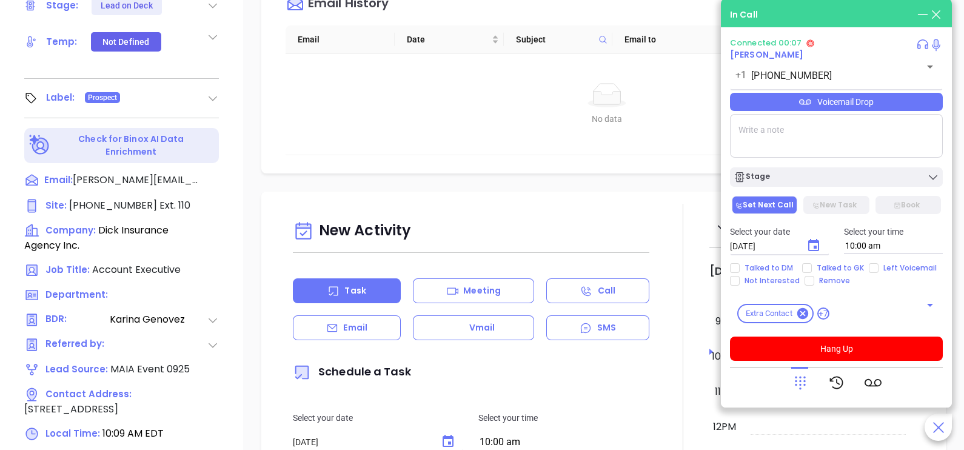
click at [806, 382] on icon at bounding box center [800, 382] width 17 height 17
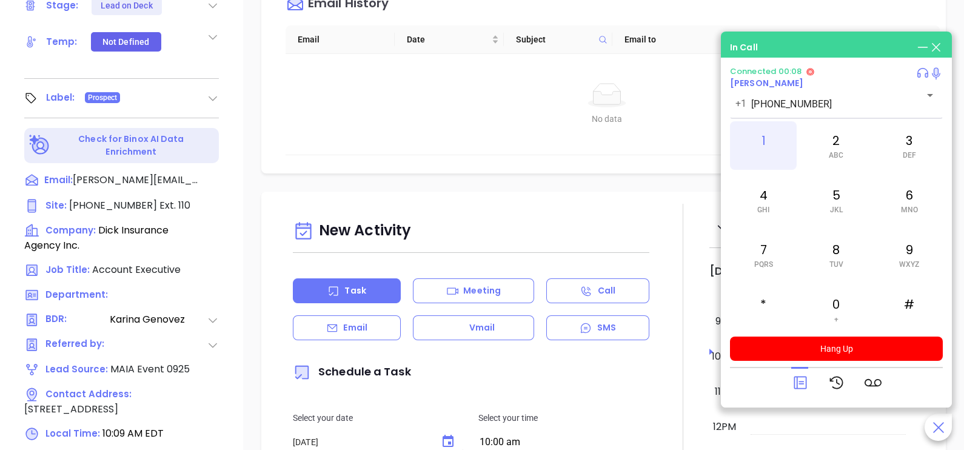
click at [762, 140] on div "1" at bounding box center [763, 145] width 67 height 49
click at [840, 307] on div "0 +" at bounding box center [836, 309] width 67 height 49
click at [802, 385] on icon at bounding box center [800, 382] width 17 height 17
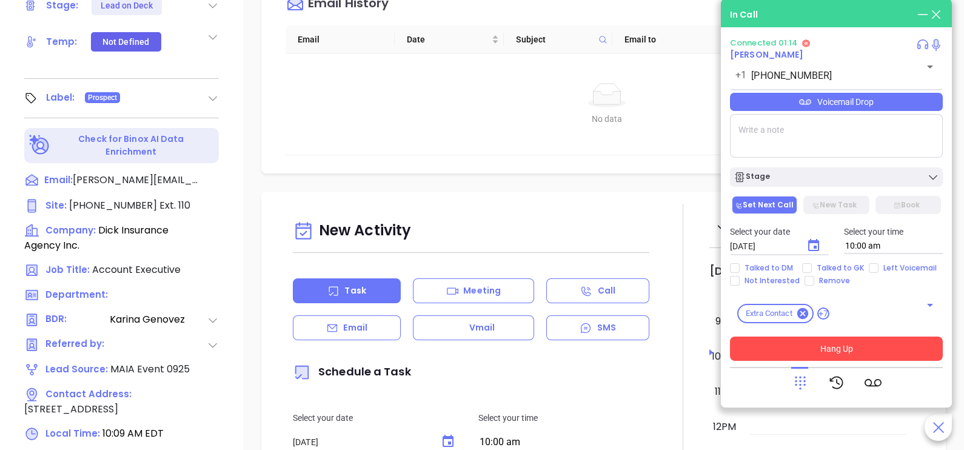
click at [851, 342] on button "Hang Up" at bounding box center [836, 349] width 213 height 24
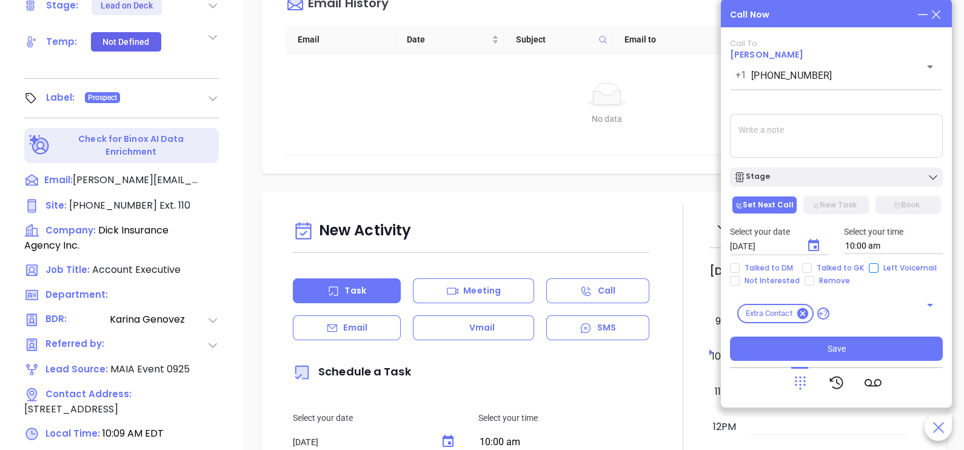
click at [874, 264] on input "Left Voicemail" at bounding box center [874, 268] width 10 height 10
checkbox input "true"
click at [819, 250] on icon "Choose date, selected date is Sep 27, 2025" at bounding box center [813, 245] width 11 height 12
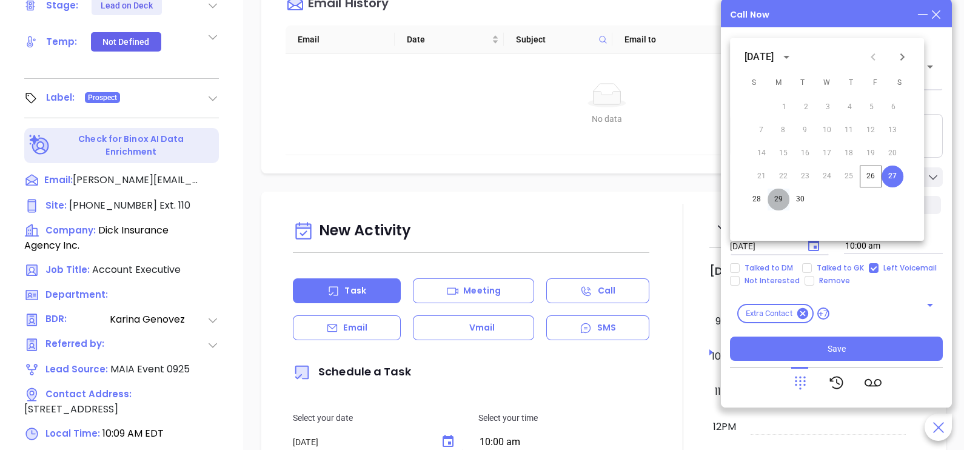
click at [781, 200] on button "29" at bounding box center [779, 200] width 22 height 22
type input "09/29/2025"
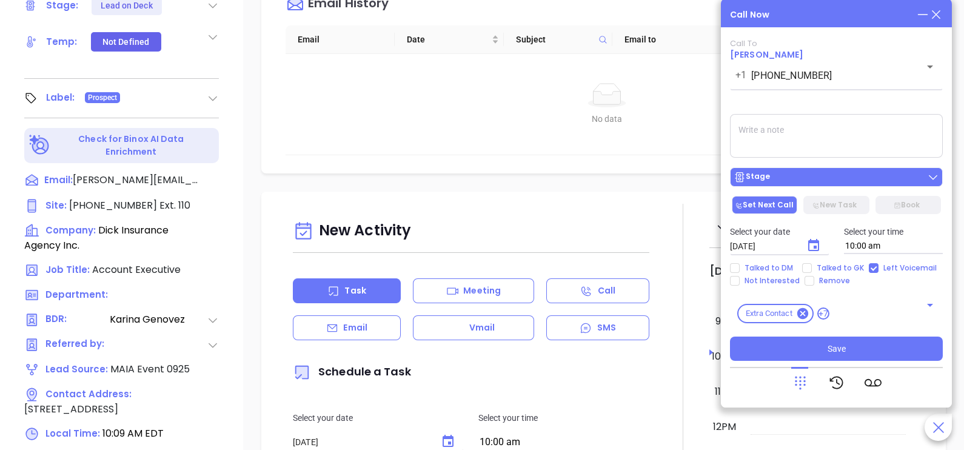
click at [803, 185] on button "Stage" at bounding box center [836, 176] width 213 height 19
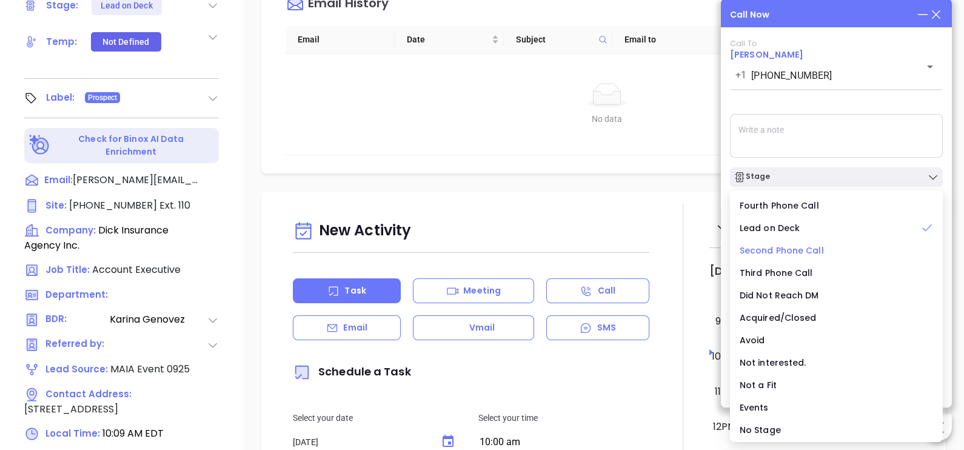
click at [808, 251] on span "Second Phone Call" at bounding box center [782, 250] width 84 height 12
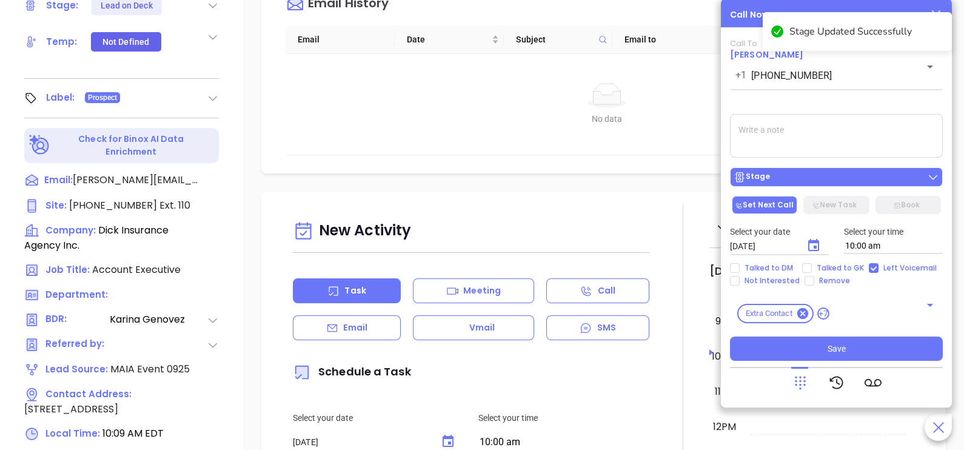
click at [825, 179] on div "Stage" at bounding box center [837, 177] width 206 height 12
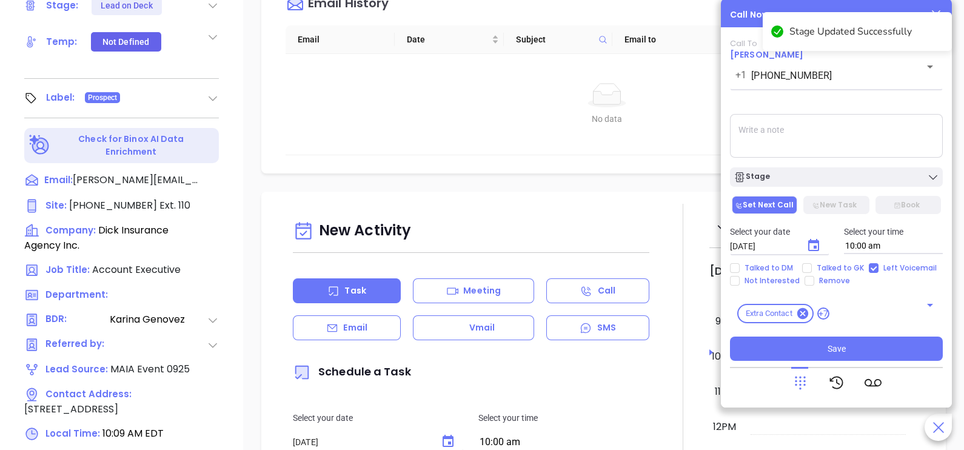
click at [861, 128] on textarea at bounding box center [836, 136] width 213 height 44
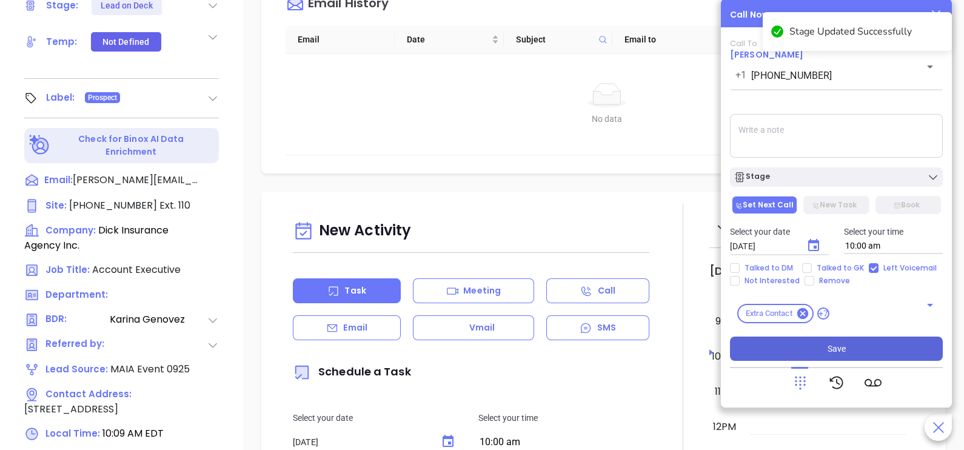
click at [820, 352] on button "Save" at bounding box center [836, 349] width 213 height 24
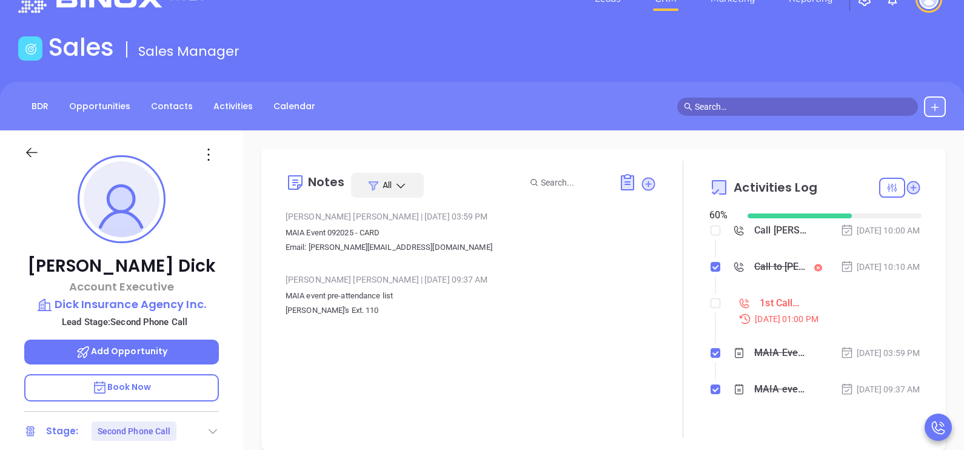
scroll to position [0, 0]
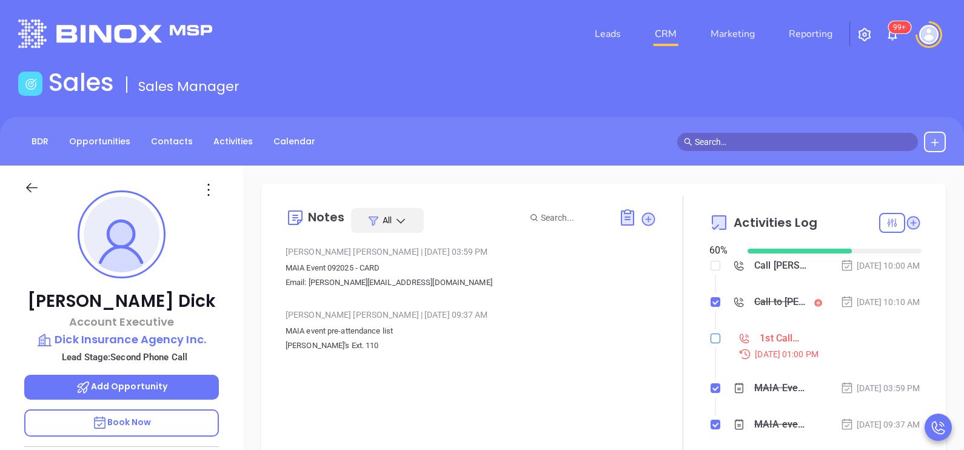
click at [711, 343] on input "checkbox" at bounding box center [716, 338] width 10 height 10
checkbox input "true"
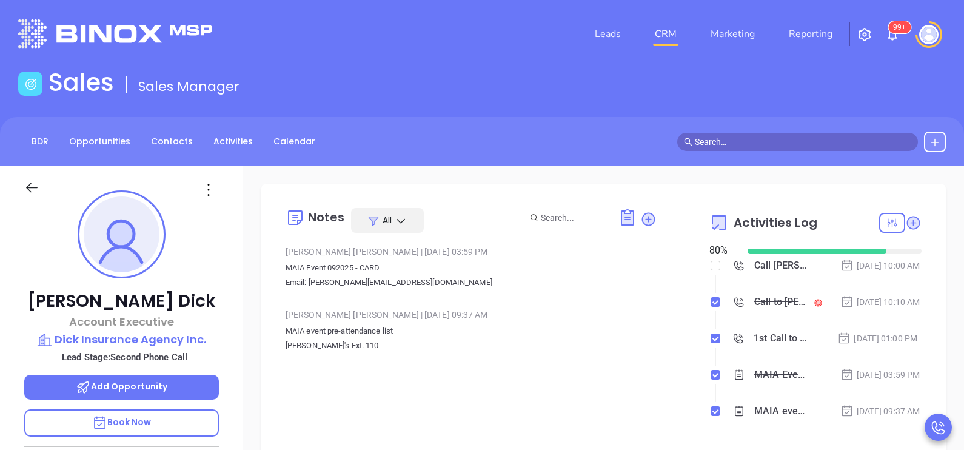
click at [657, 338] on div at bounding box center [683, 328] width 53 height 264
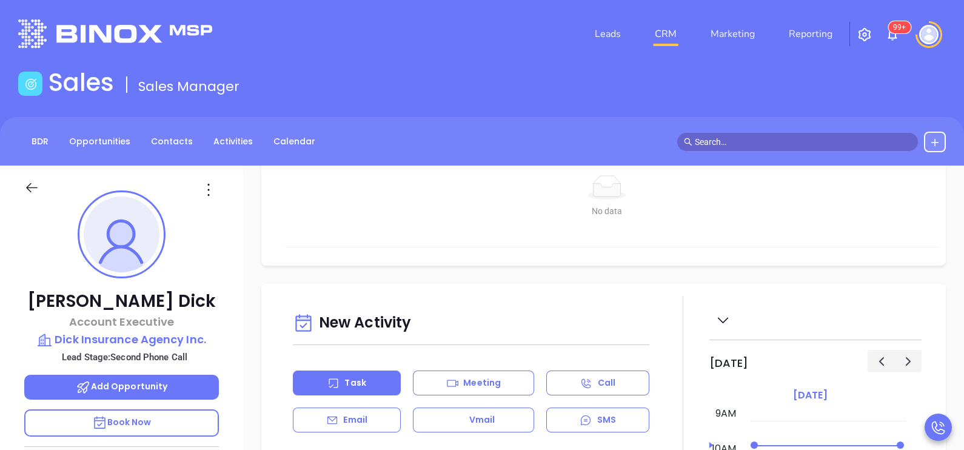
scroll to position [515, 0]
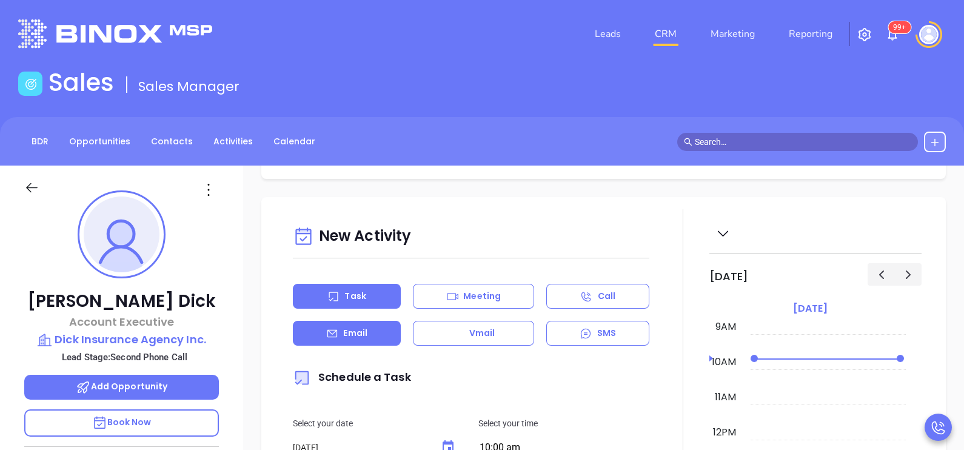
click at [357, 340] on p "Email" at bounding box center [355, 333] width 24 height 13
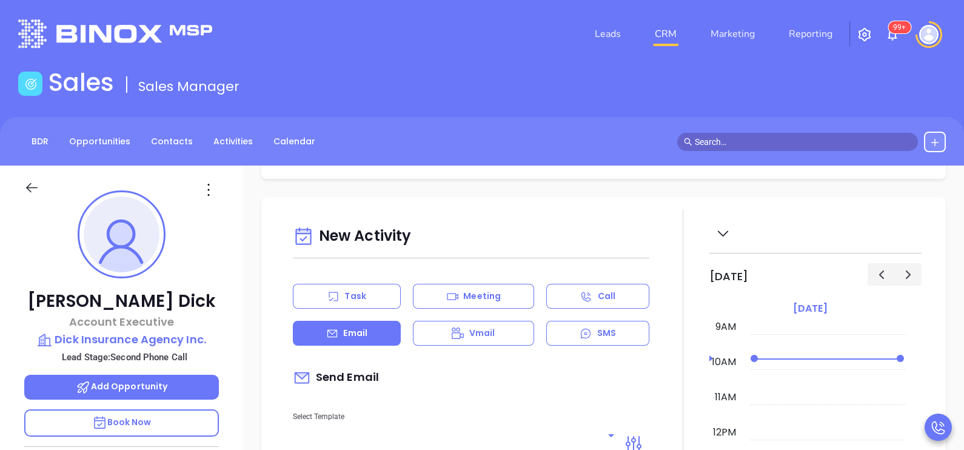
type input "[PERSON_NAME]"
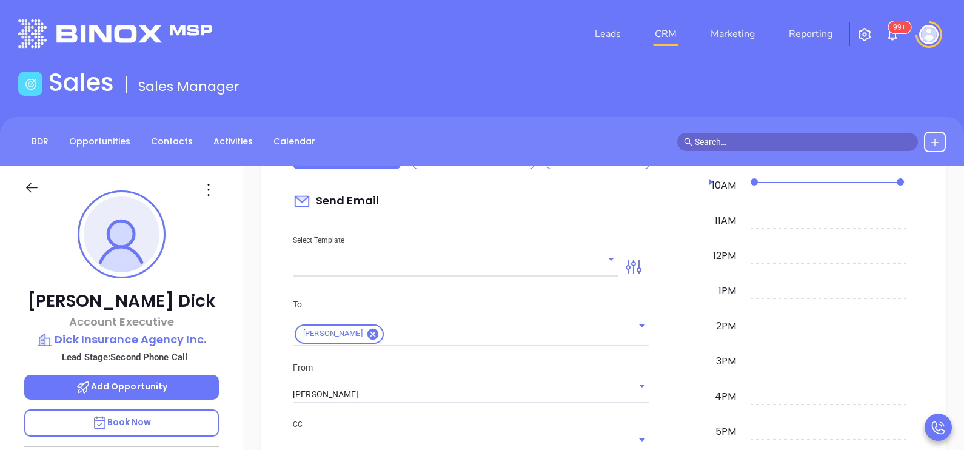
scroll to position [697, 0]
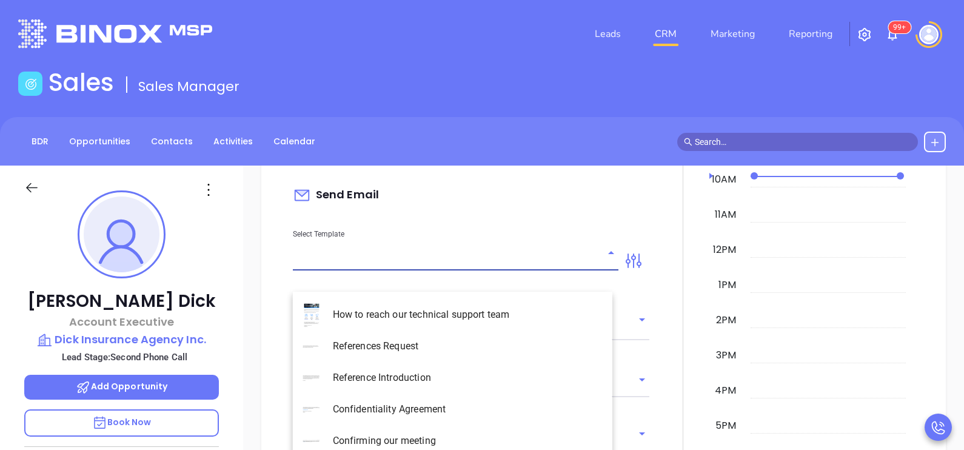
click at [551, 270] on input "text" at bounding box center [446, 261] width 307 height 18
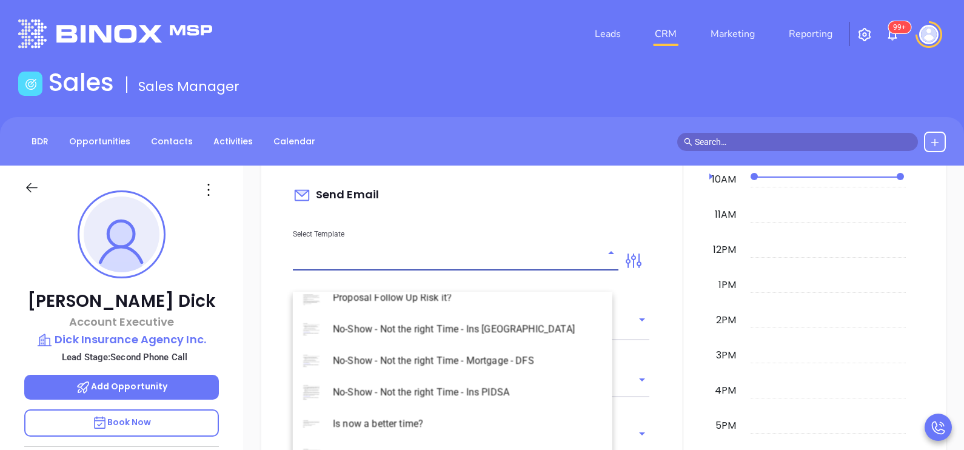
scroll to position [5, 0]
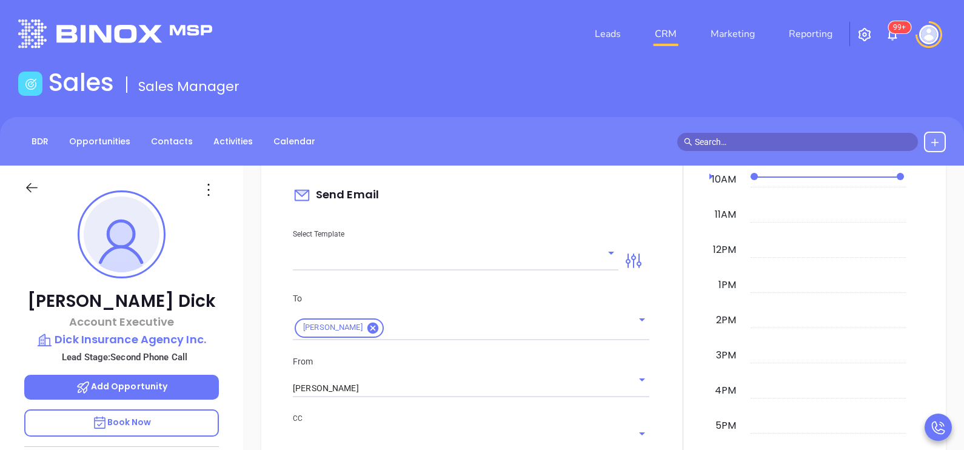
click at [660, 388] on div at bounding box center [683, 431] width 53 height 808
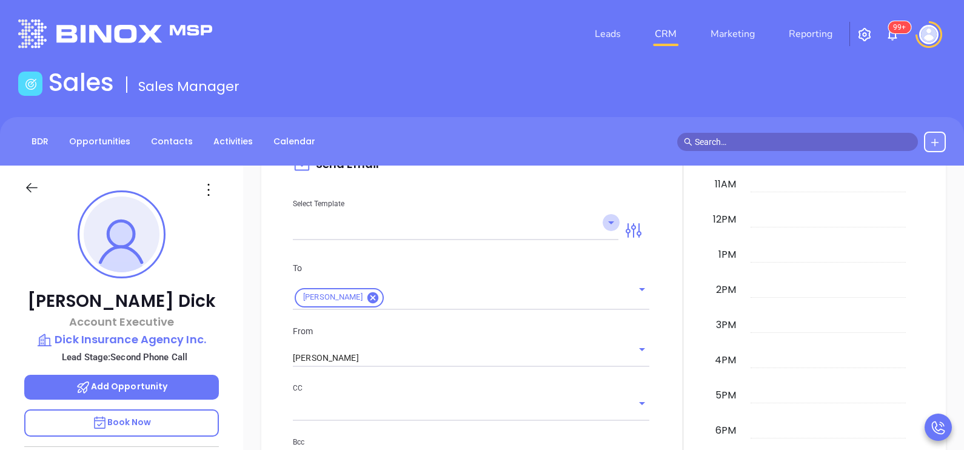
click at [604, 230] on icon "Open" at bounding box center [611, 222] width 15 height 15
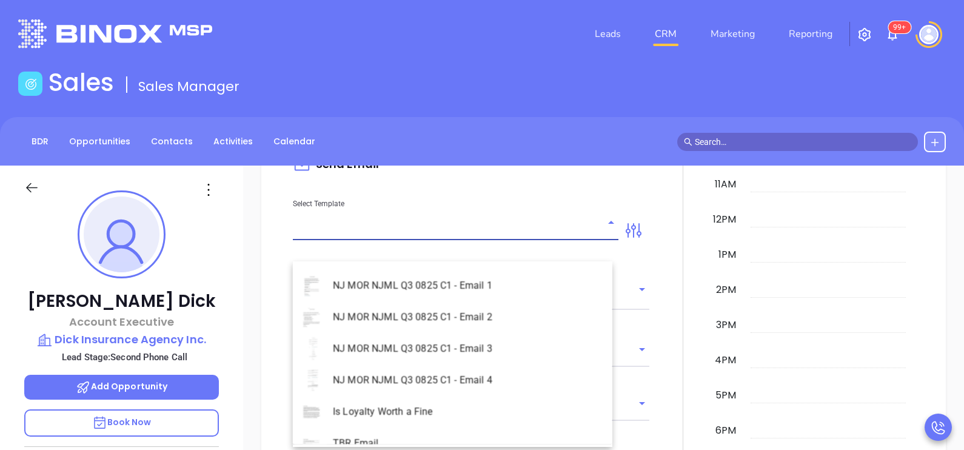
scroll to position [3170, 0]
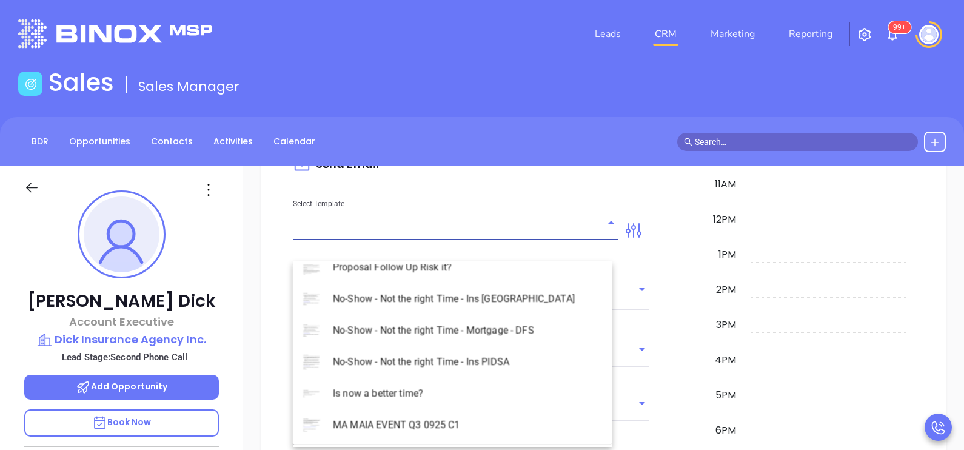
click at [438, 424] on li "MA MAIA EVENT Q3 0925 C1" at bounding box center [453, 425] width 320 height 32
type input "MA MAIA EVENT Q3 0925 C1"
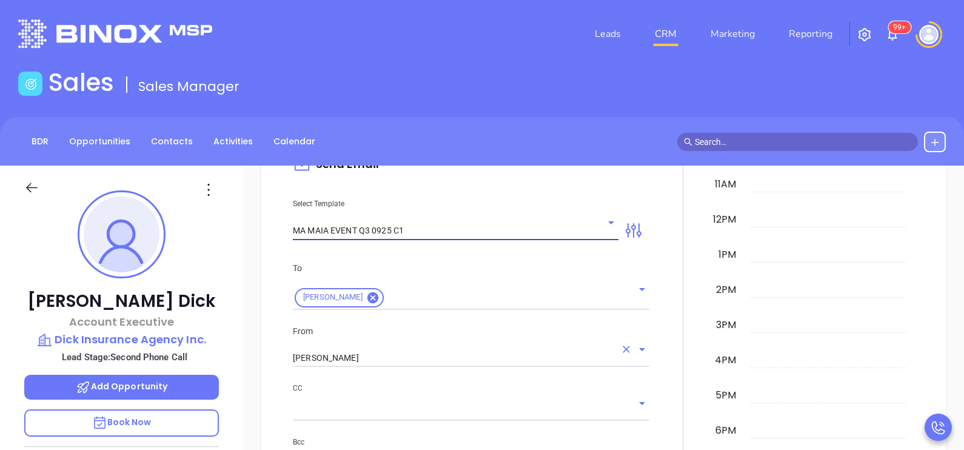
type input "Continuing our MAIA Big Event conversation, Kevin"
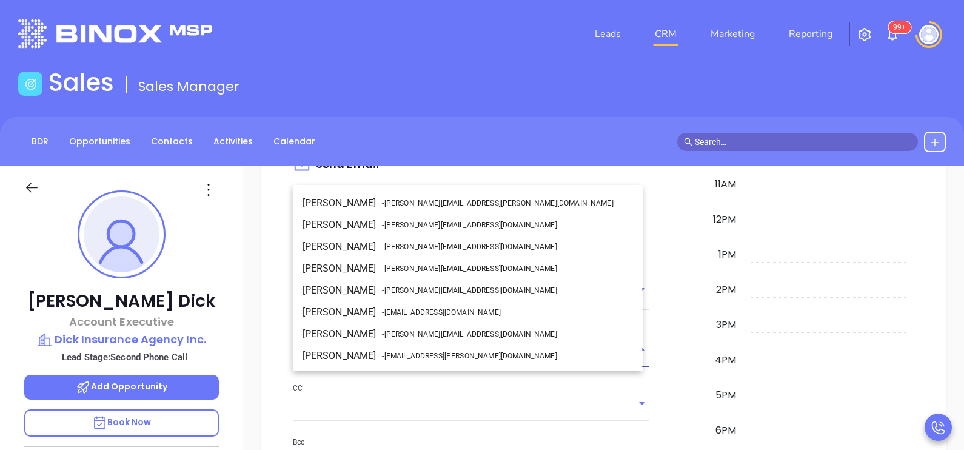
click at [390, 367] on input "[PERSON_NAME]" at bounding box center [454, 358] width 323 height 18
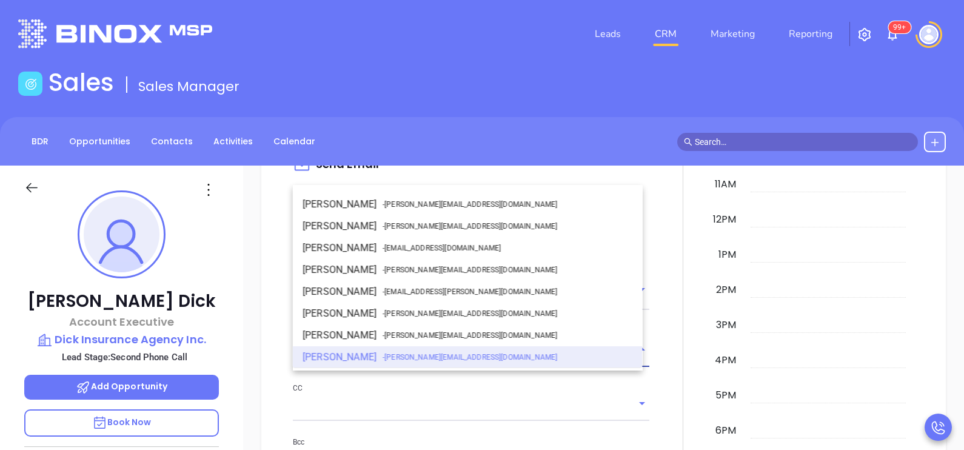
scroll to position [0, 0]
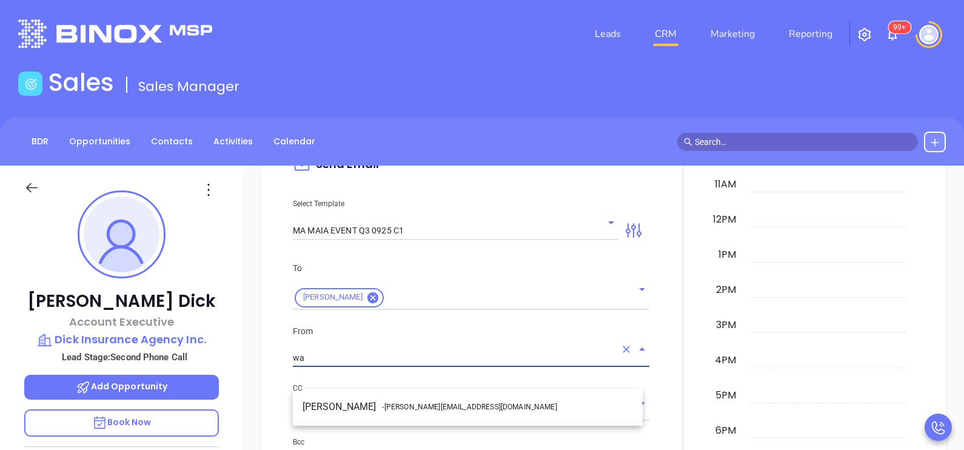
click at [452, 400] on li "Walter Contreras - walter@motiva.net" at bounding box center [468, 407] width 350 height 22
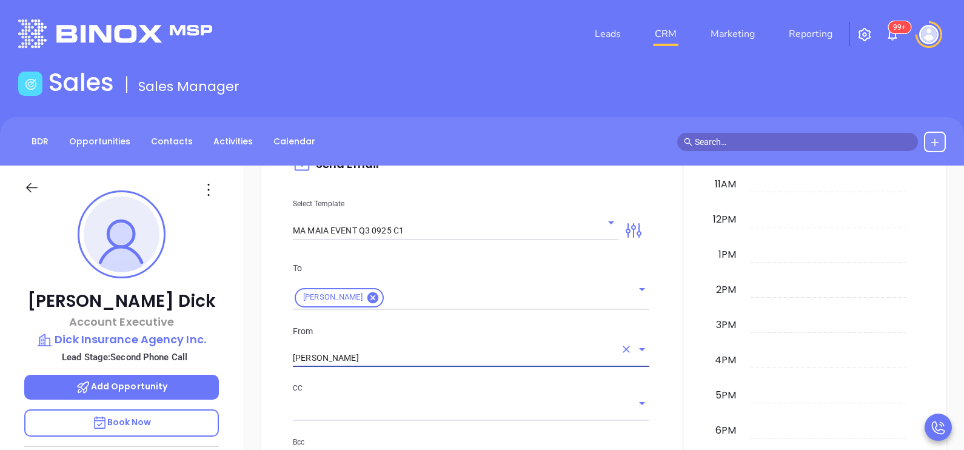
type input "Walter Contreras"
click at [663, 330] on div at bounding box center [683, 459] width 53 height 926
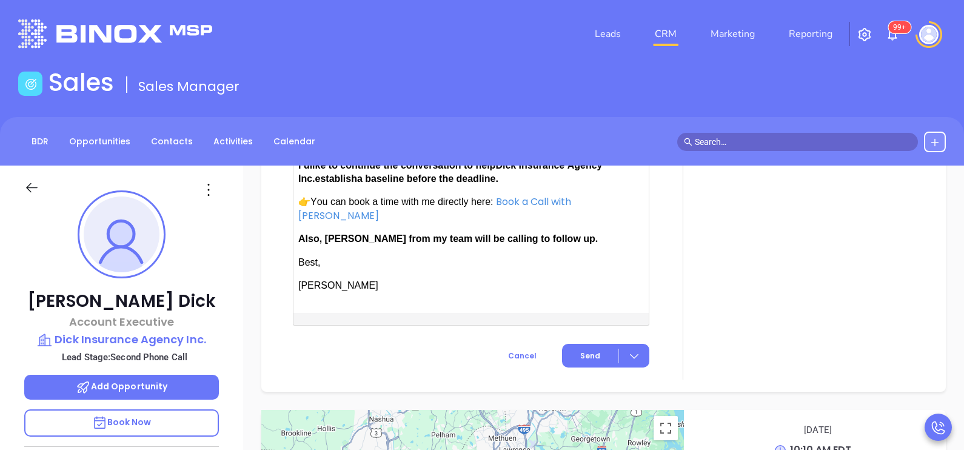
scroll to position [1273, 0]
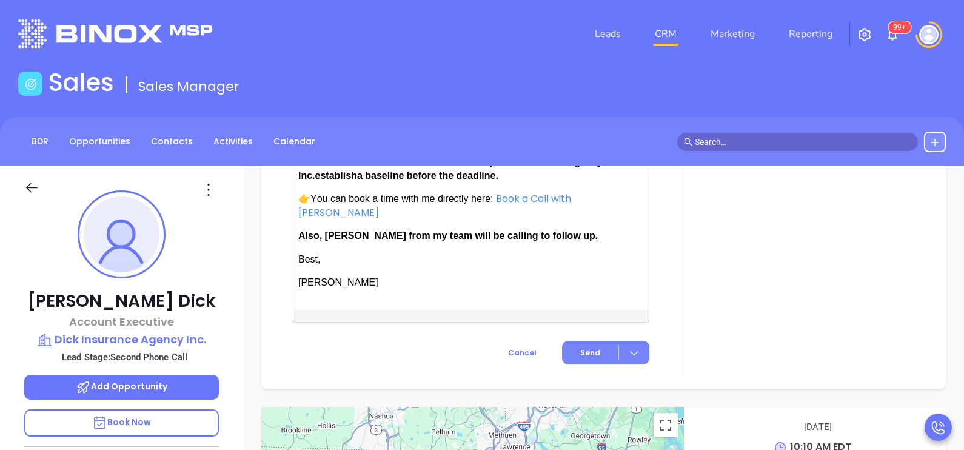
click at [585, 358] on span "Send" at bounding box center [590, 352] width 20 height 11
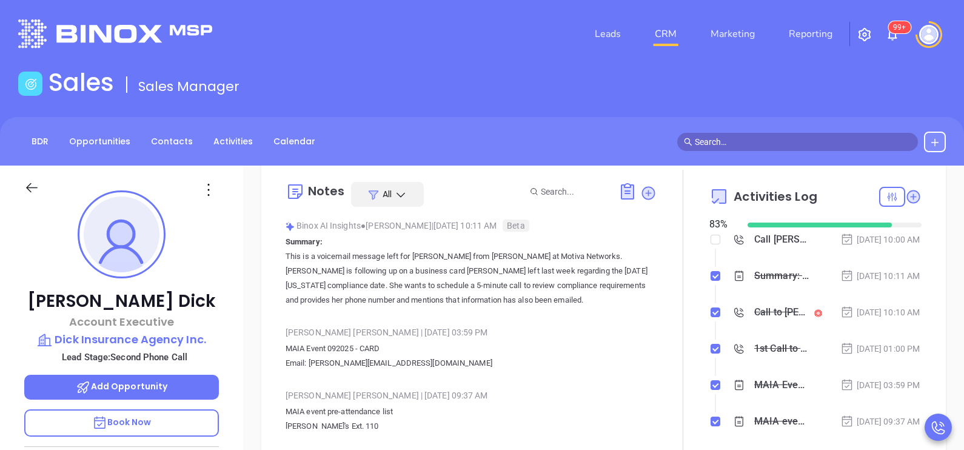
scroll to position [0, 0]
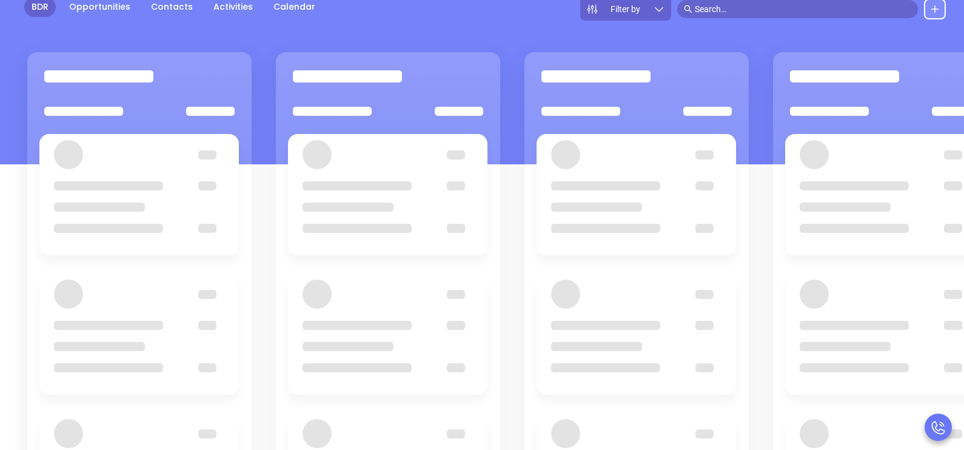
scroll to position [158, 0]
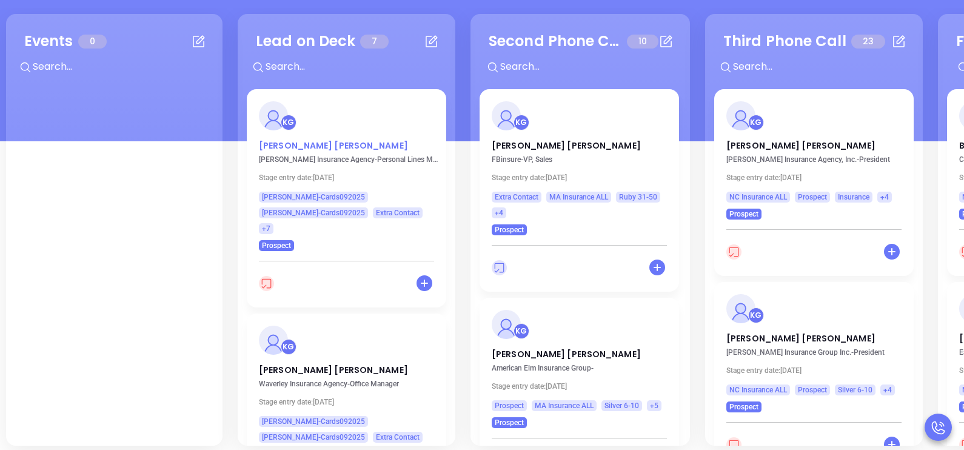
click at [294, 139] on p "Kelly Laprade" at bounding box center [346, 142] width 175 height 6
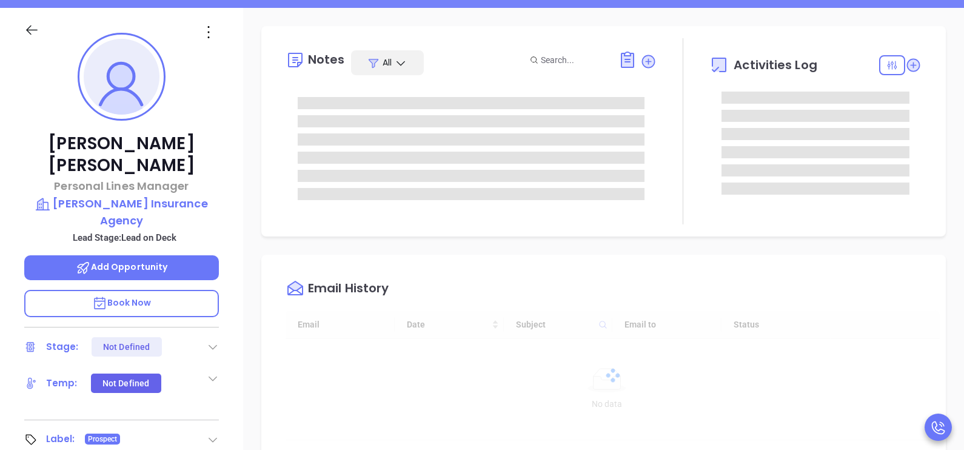
type input "[DATE]"
type input "[PERSON_NAME]"
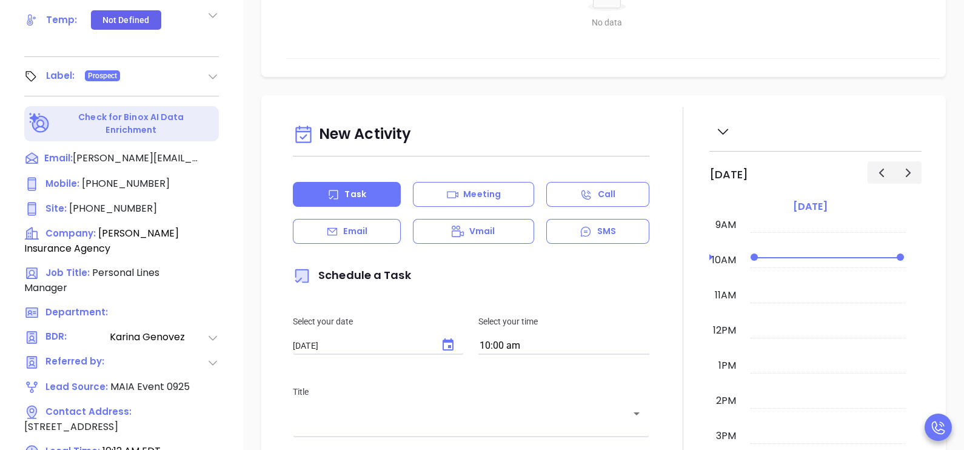
scroll to position [551, 0]
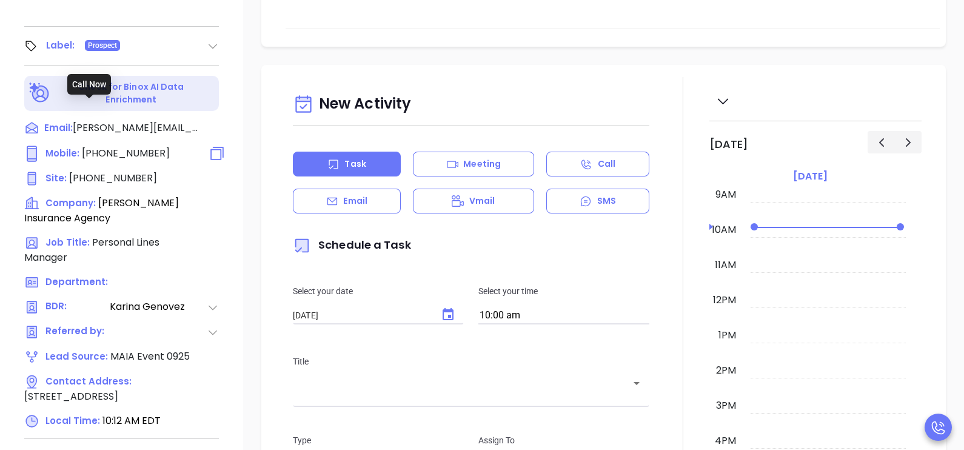
click at [130, 146] on span "(413) 478-2496" at bounding box center [126, 153] width 88 height 14
type input "(413) 478-2496"
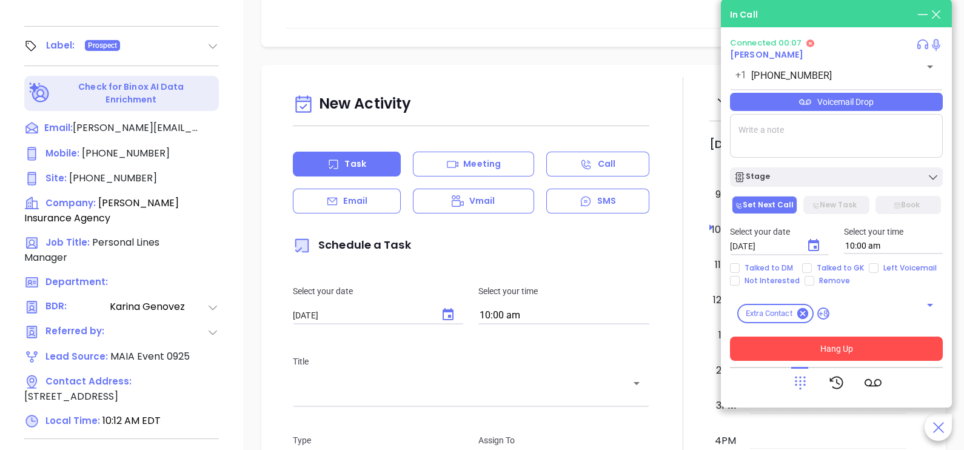
click at [886, 356] on button "Hang Up" at bounding box center [836, 349] width 213 height 24
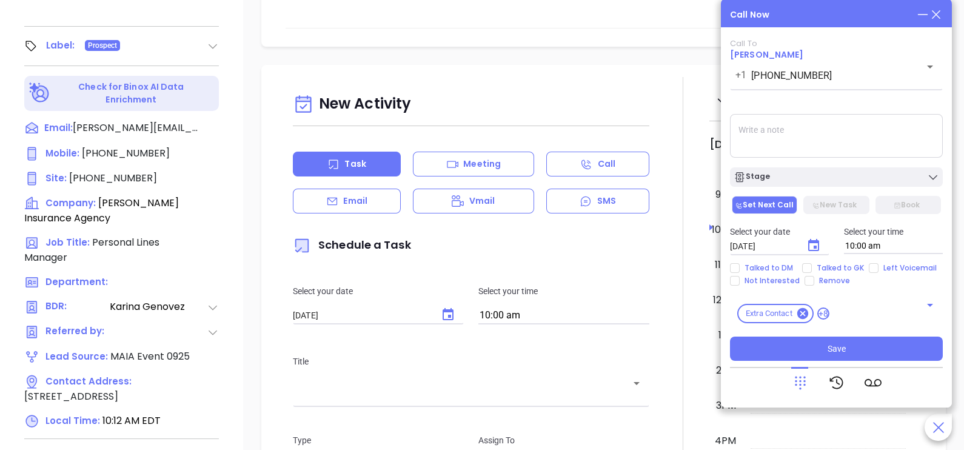
click at [936, 18] on icon at bounding box center [936, 14] width 13 height 13
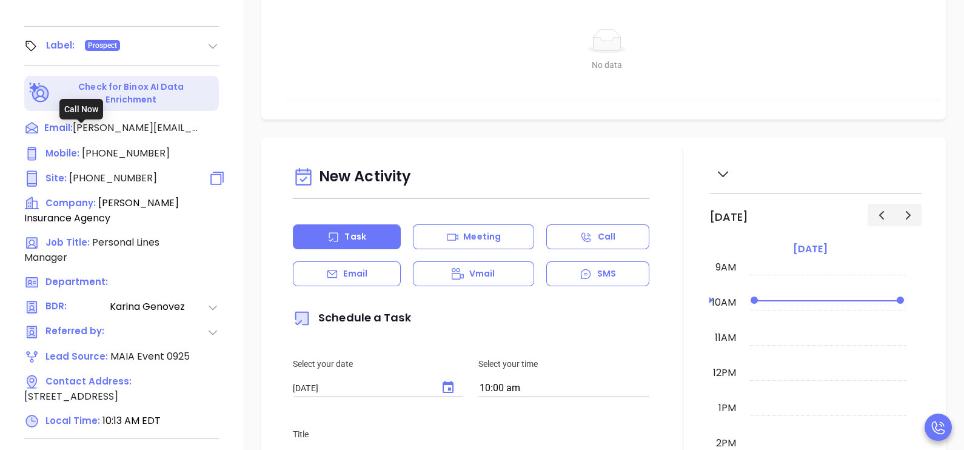
click at [103, 171] on span "(413) 586-1000" at bounding box center [113, 178] width 88 height 14
type input "(413) 586-1000"
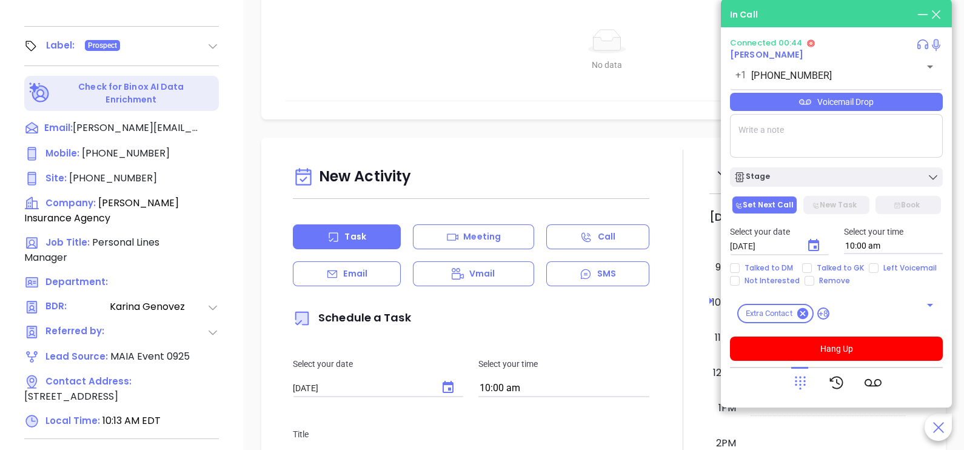
click at [261, 150] on div "Notes All Binox AI Insights ● Karina Genovez | Sep 26, 2025 10:13 AM Beta Summa…" at bounding box center [603, 38] width 721 height 849
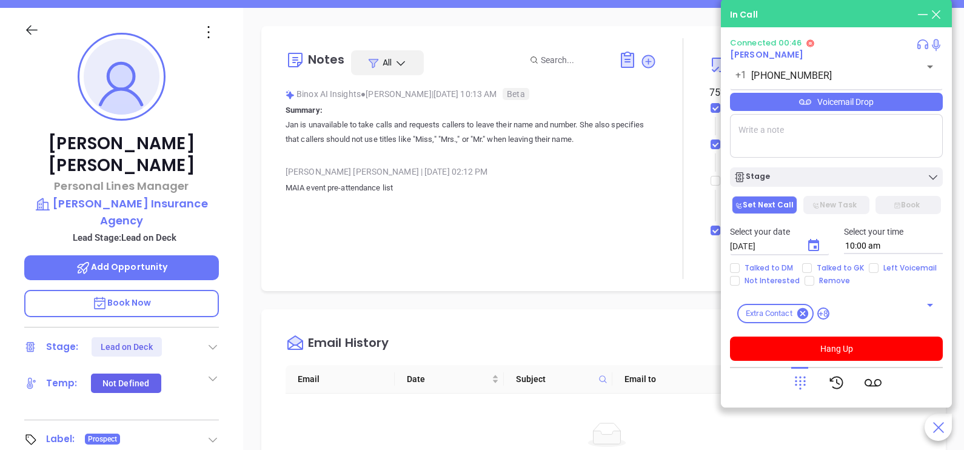
scroll to position [127, 0]
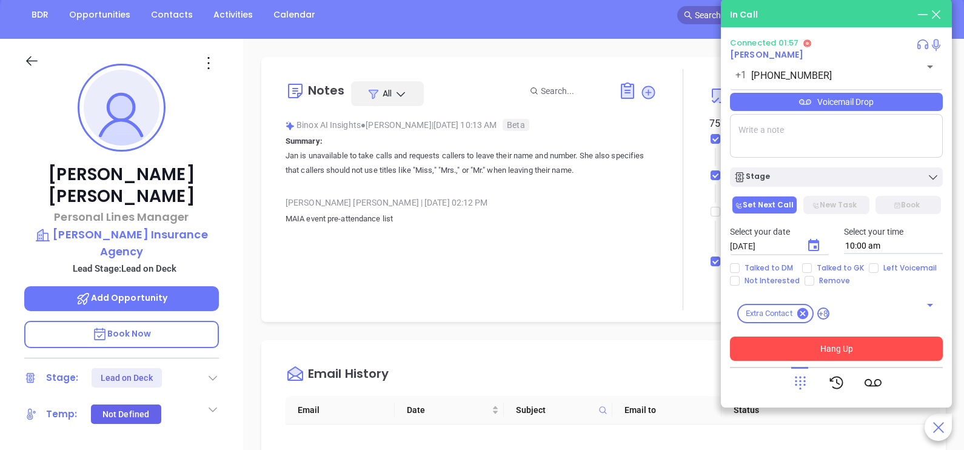
click at [870, 355] on button "Hang Up" at bounding box center [836, 349] width 213 height 24
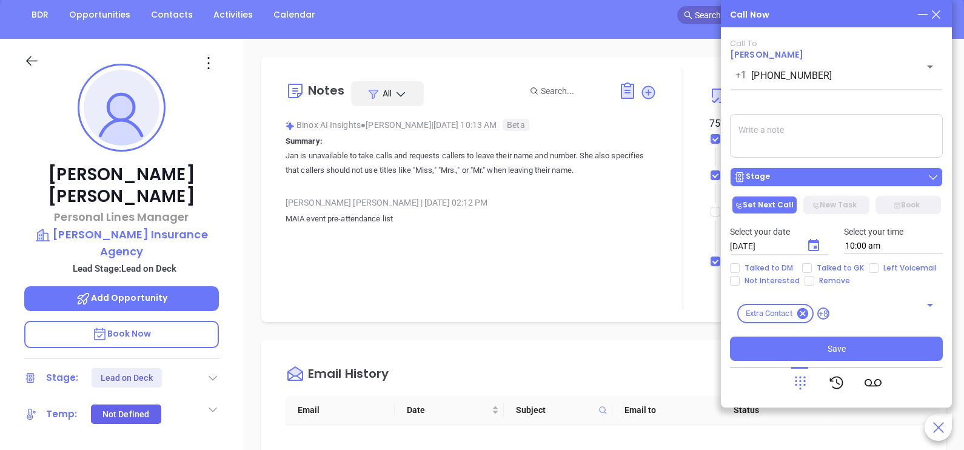
click at [831, 179] on div "Stage" at bounding box center [837, 177] width 206 height 12
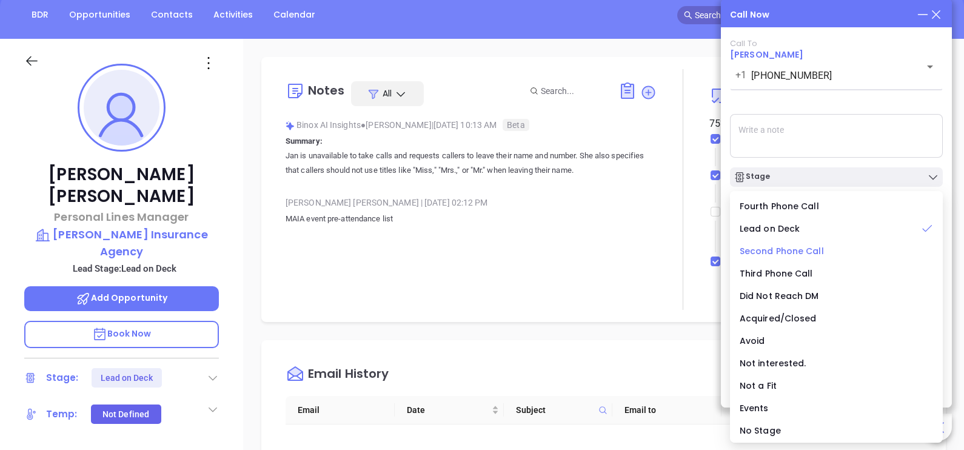
click at [785, 250] on span "Second Phone Call" at bounding box center [782, 251] width 84 height 12
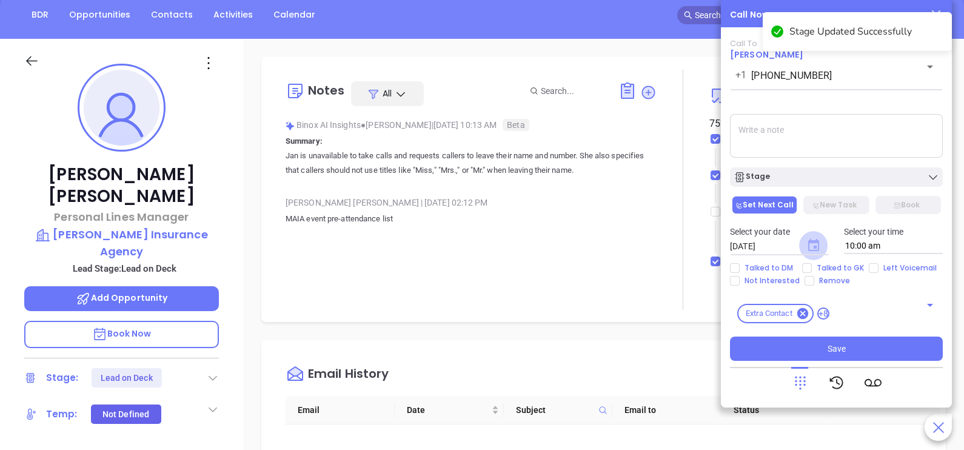
click at [809, 243] on icon "Choose date, selected date is Sep 27, 2025" at bounding box center [813, 245] width 11 height 12
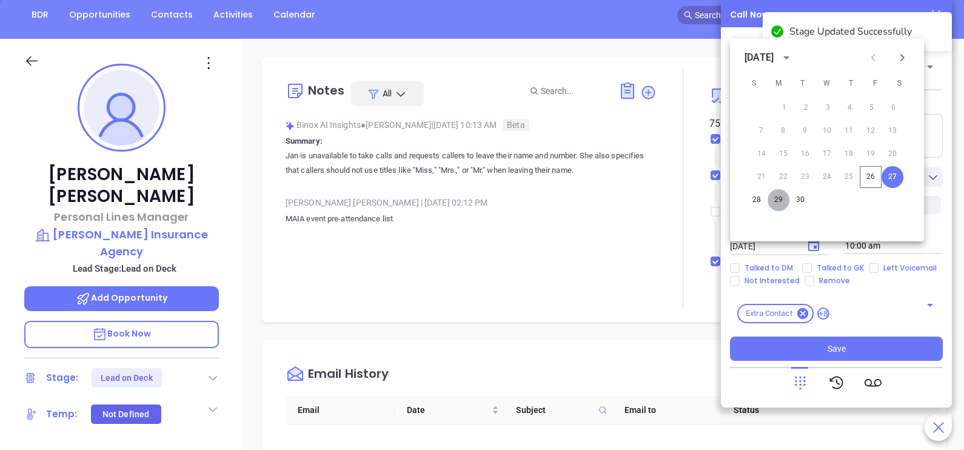
click at [777, 197] on button "29" at bounding box center [779, 200] width 22 height 22
type input "[DATE]"
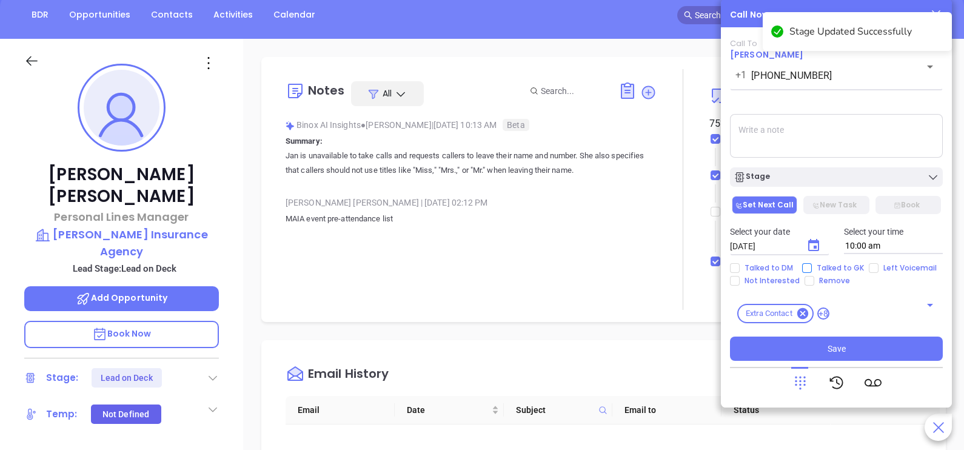
click at [831, 266] on span "Talked to GK" at bounding box center [840, 268] width 57 height 10
click at [812, 266] on input "Talked to GK" at bounding box center [807, 268] width 10 height 10
checkbox input "true"
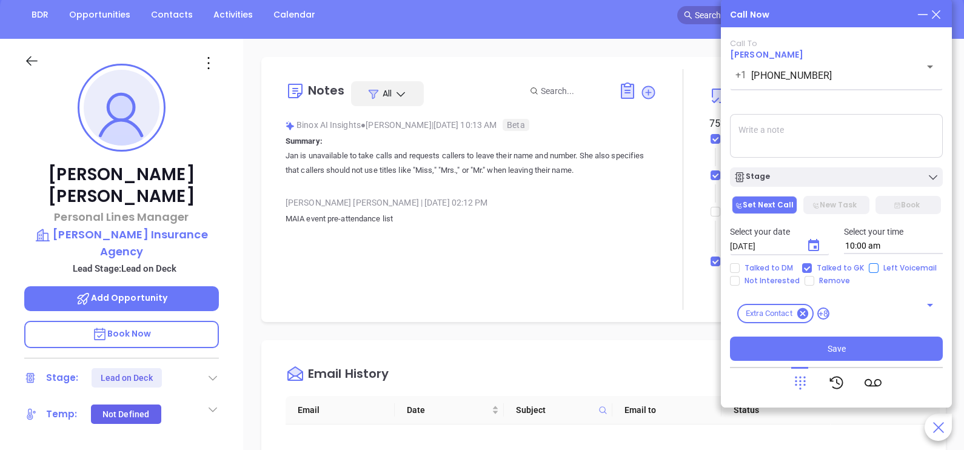
click at [872, 267] on input "Left Voicemail" at bounding box center [874, 268] width 10 height 10
checkbox input "true"
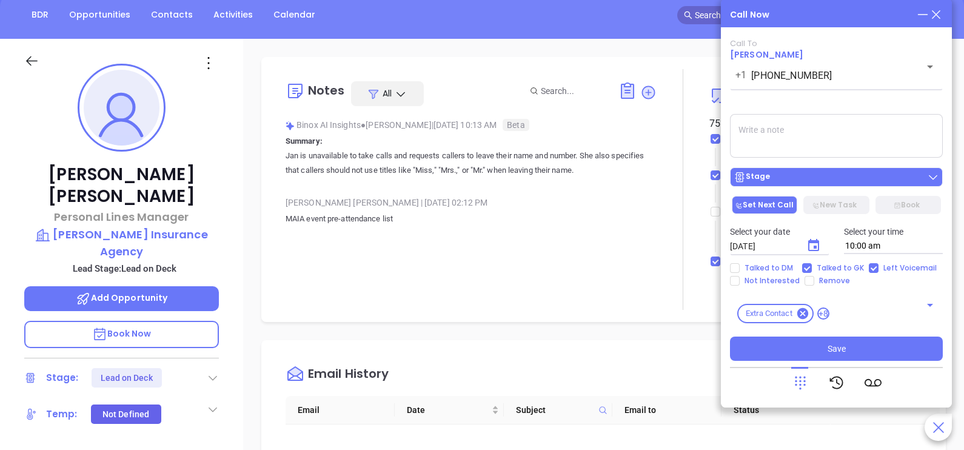
click at [863, 175] on div "Stage" at bounding box center [837, 177] width 206 height 12
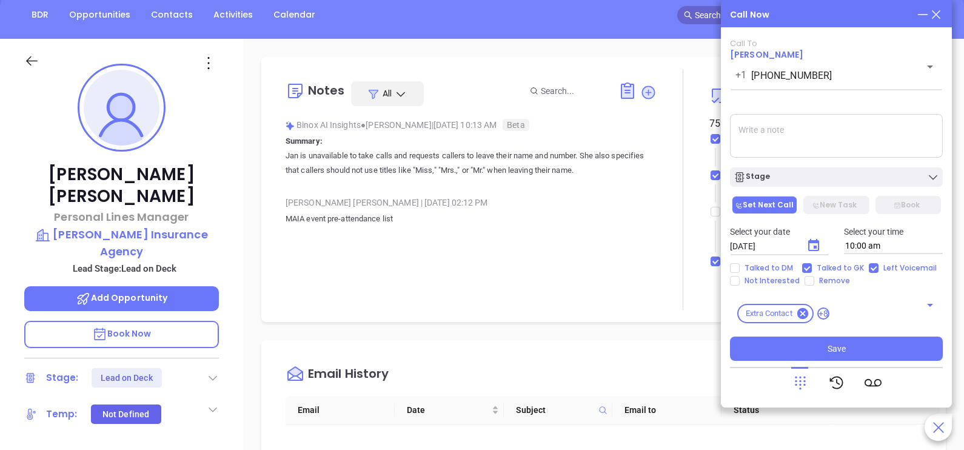
click at [871, 141] on textarea at bounding box center [836, 136] width 213 height 44
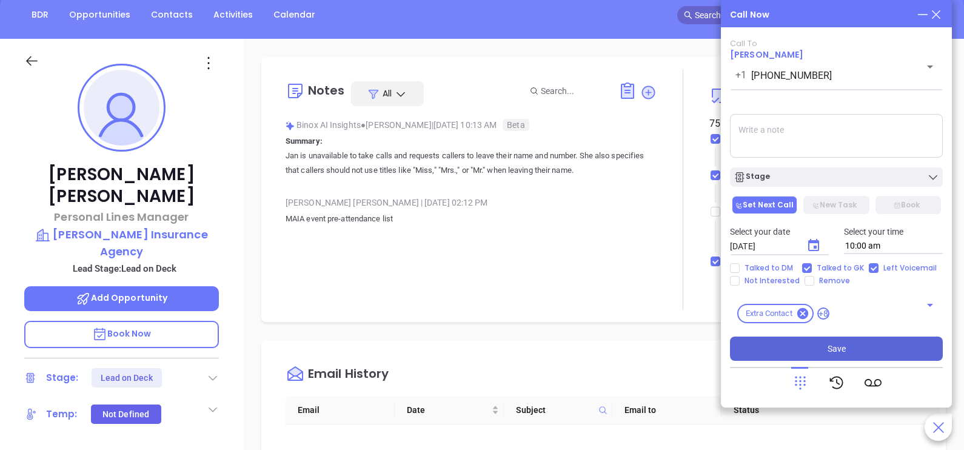
click at [867, 350] on button "Save" at bounding box center [836, 349] width 213 height 24
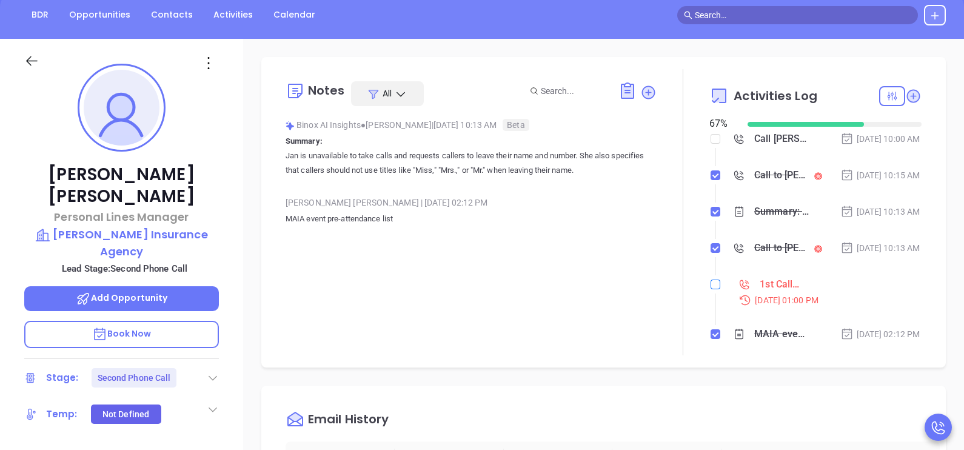
click at [711, 289] on input "checkbox" at bounding box center [716, 285] width 10 height 10
checkbox input "true"
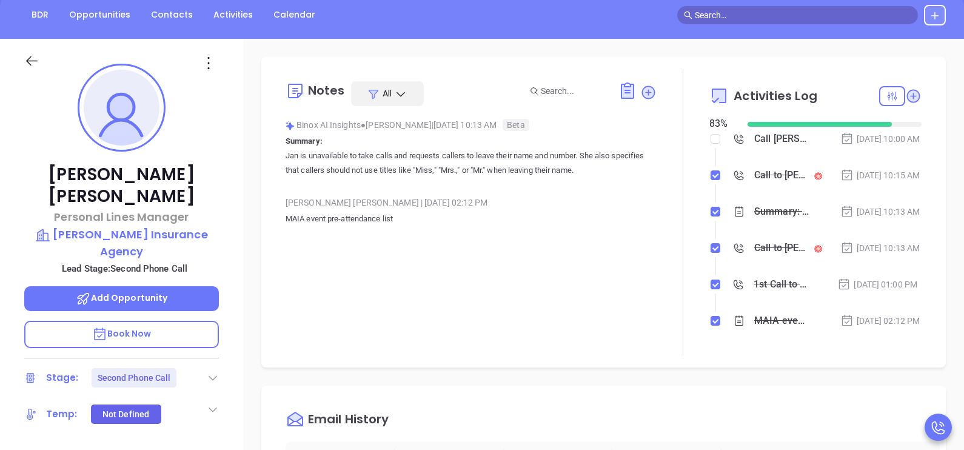
click at [883, 255] on div "Sep 26, 2025 | 10:13 AM" at bounding box center [880, 247] width 80 height 13
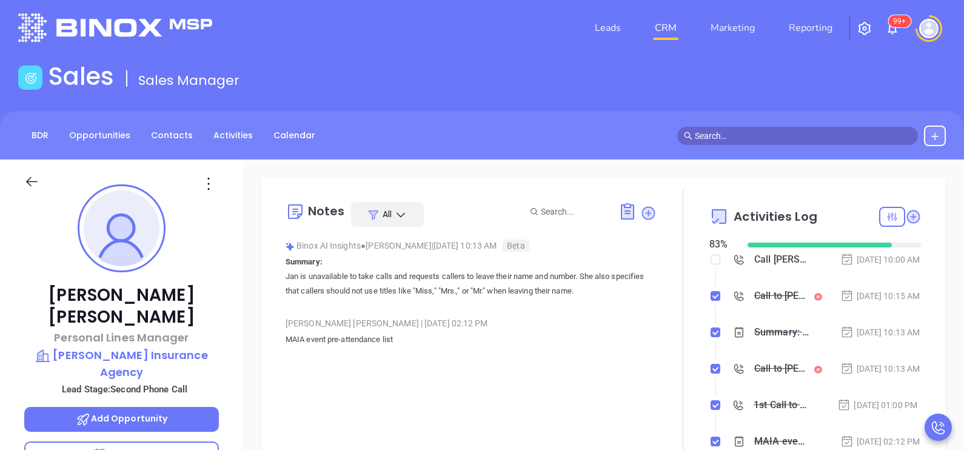
scroll to position [0, 0]
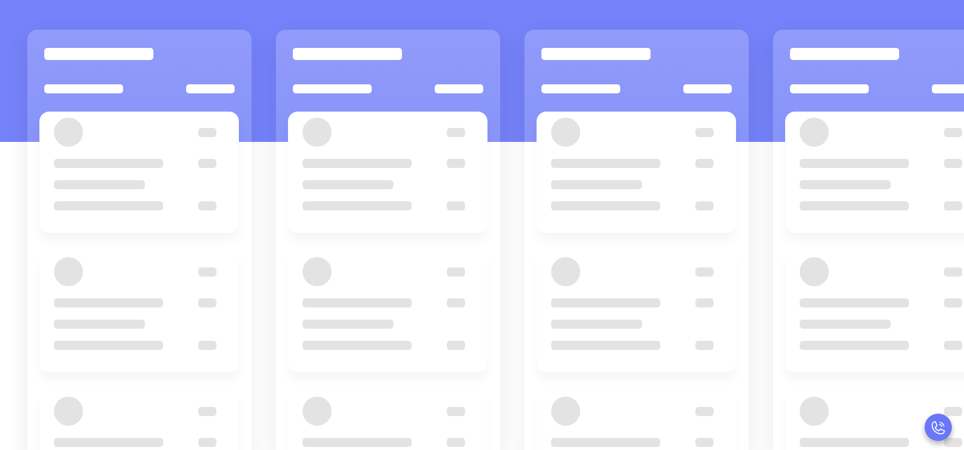
scroll to position [158, 0]
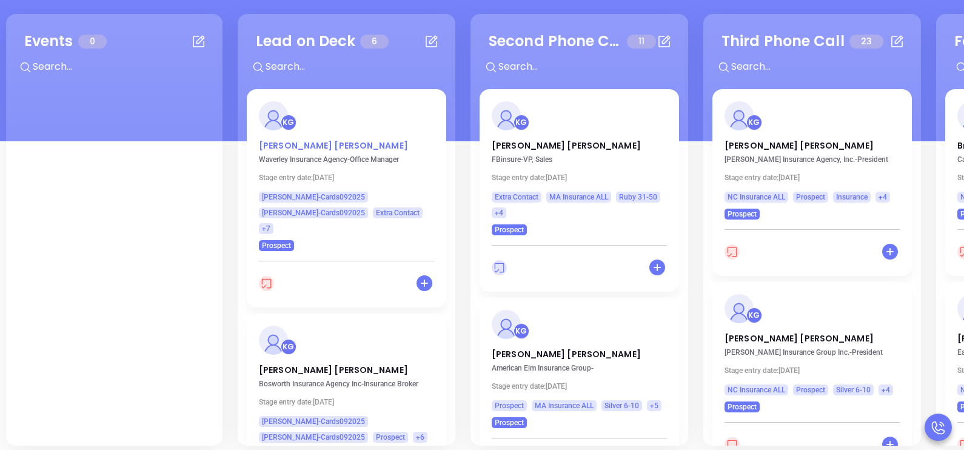
click at [296, 144] on p "Donna Driscoll" at bounding box center [346, 142] width 175 height 6
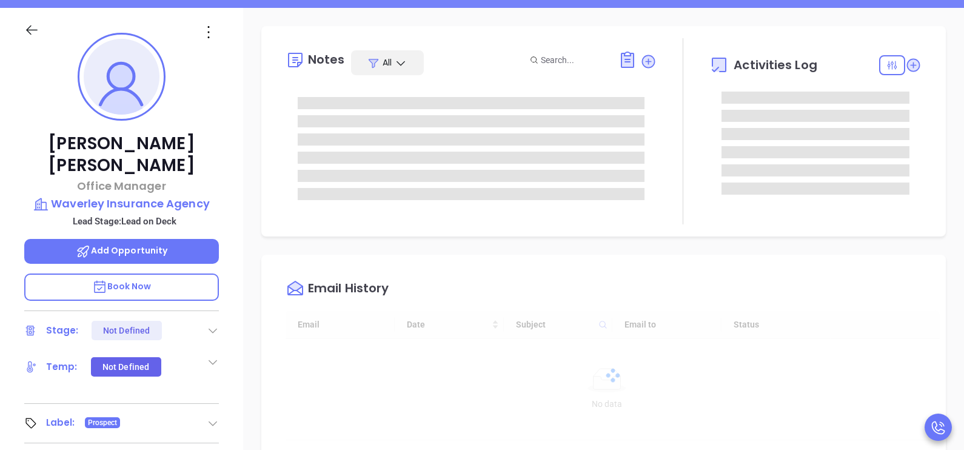
type input "[DATE]"
type input "[PERSON_NAME]"
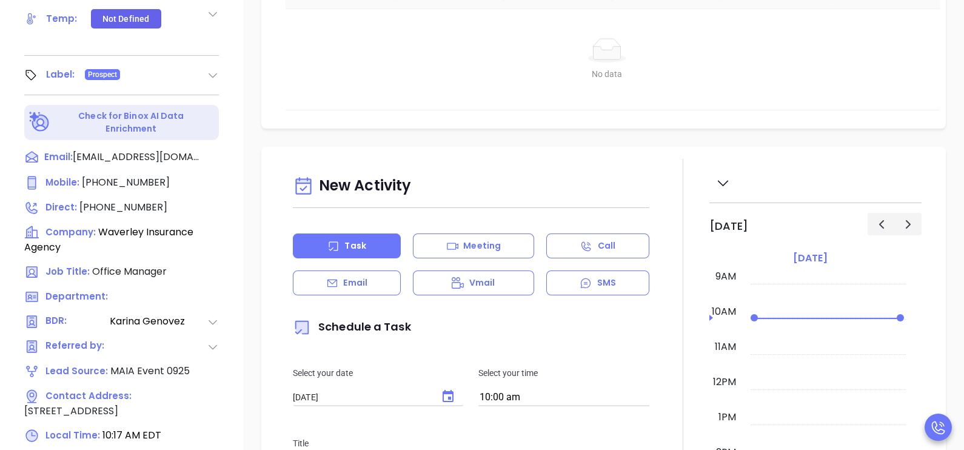
scroll to position [515, 0]
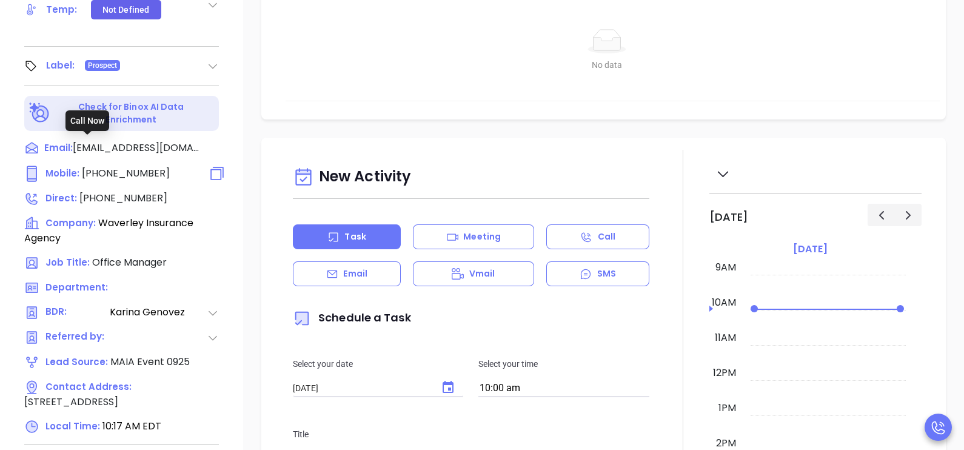
click at [135, 166] on span "(617) 583-5812" at bounding box center [126, 173] width 88 height 14
type input "(617) 583-5812"
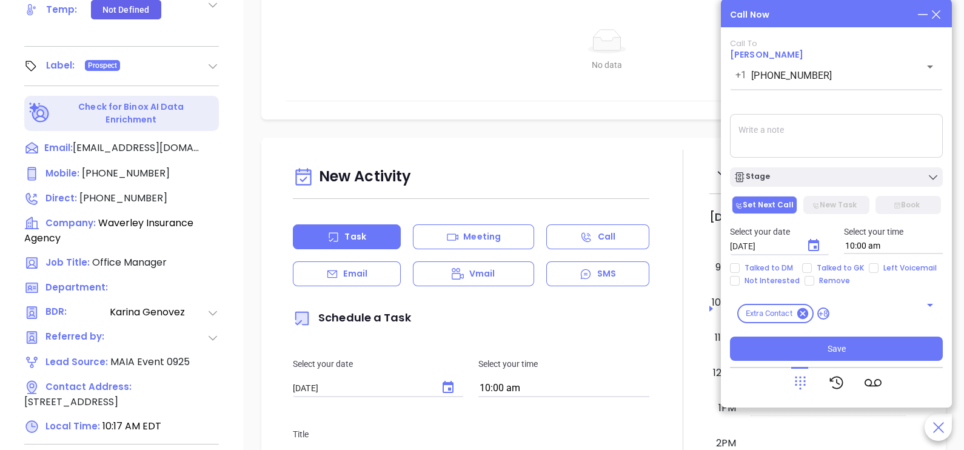
click at [942, 13] on icon at bounding box center [936, 14] width 13 height 13
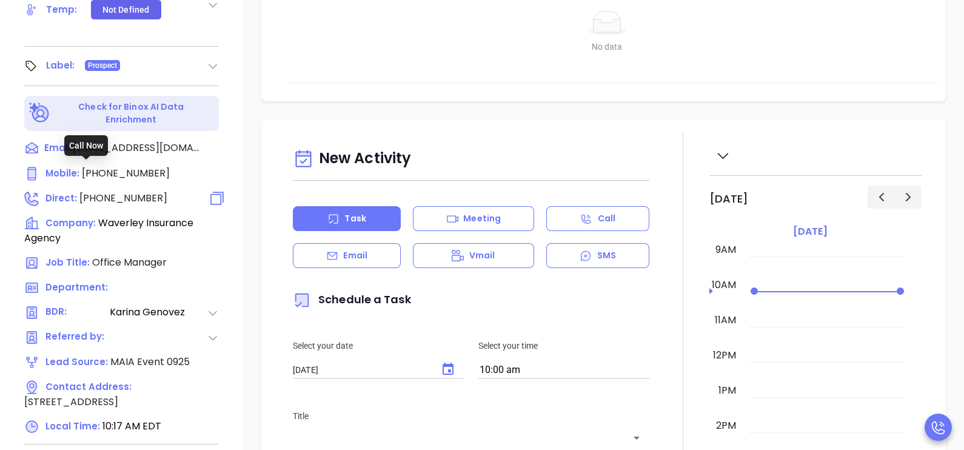
click at [129, 191] on span "(617) 484-5216" at bounding box center [123, 198] width 88 height 14
type input "(617) 484-5216"
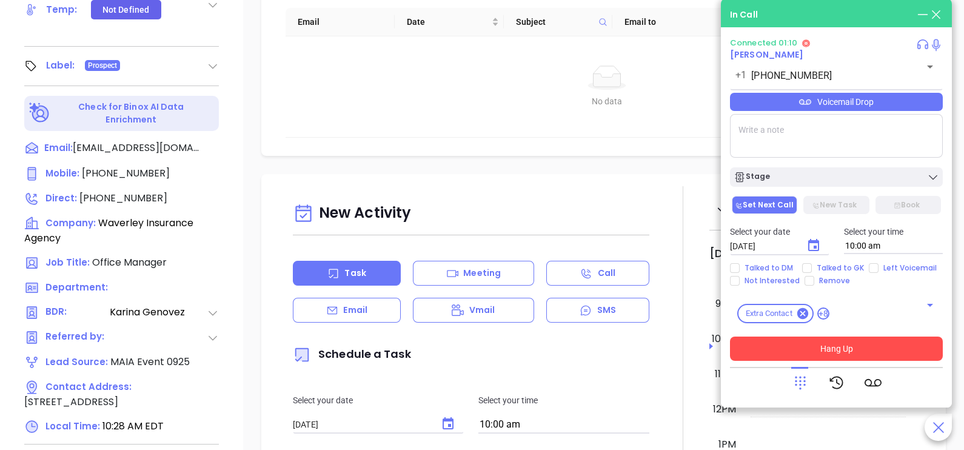
click at [858, 344] on button "Hang Up" at bounding box center [836, 349] width 213 height 24
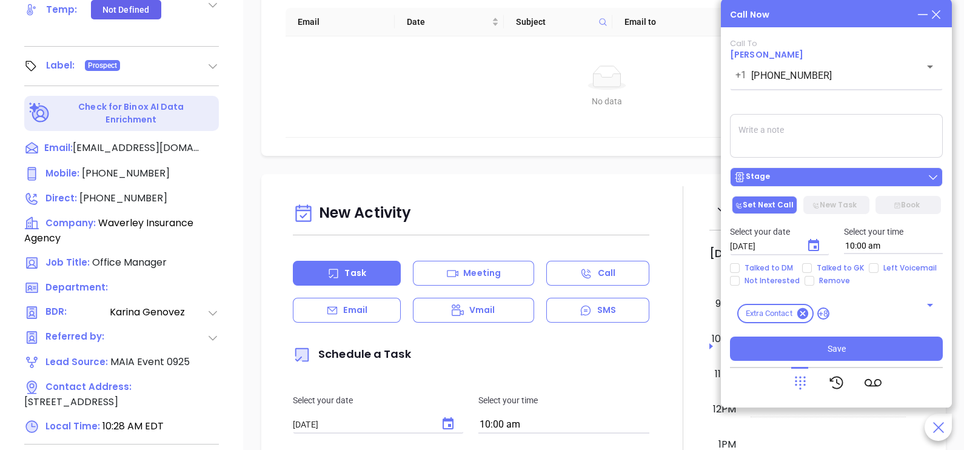
click at [808, 176] on div "Stage" at bounding box center [837, 177] width 206 height 12
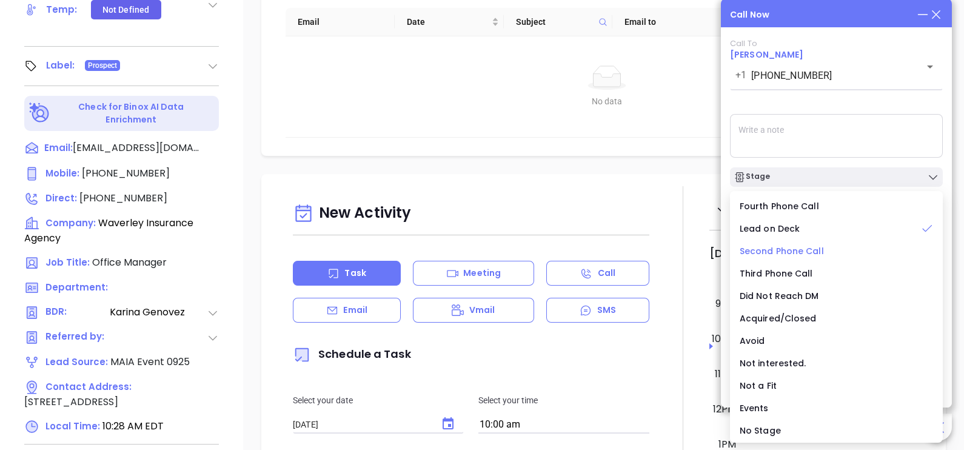
click at [796, 250] on span "Second Phone Call" at bounding box center [782, 251] width 84 height 12
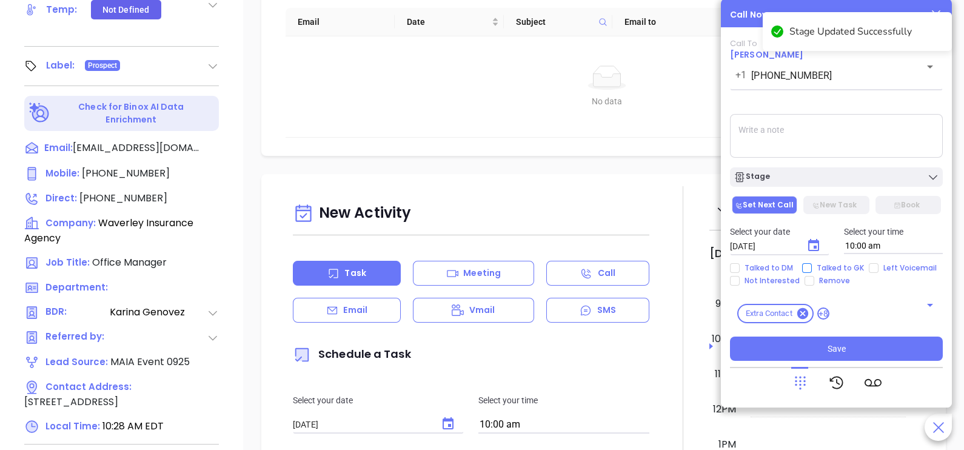
click at [829, 264] on span "Talked to GK" at bounding box center [840, 268] width 57 height 10
click at [812, 264] on input "Talked to GK" at bounding box center [807, 268] width 10 height 10
checkbox input "true"
click at [883, 272] on span "Left Voicemail" at bounding box center [910, 268] width 63 height 10
click at [879, 272] on input "Left Voicemail" at bounding box center [874, 268] width 10 height 10
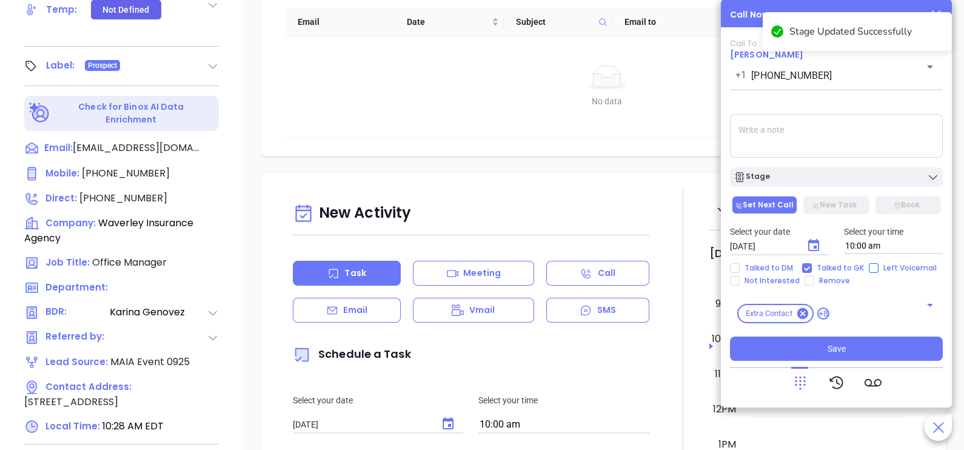
checkbox input "true"
click at [816, 247] on icon "Choose date, selected date is Sep 27, 2025" at bounding box center [813, 245] width 11 height 12
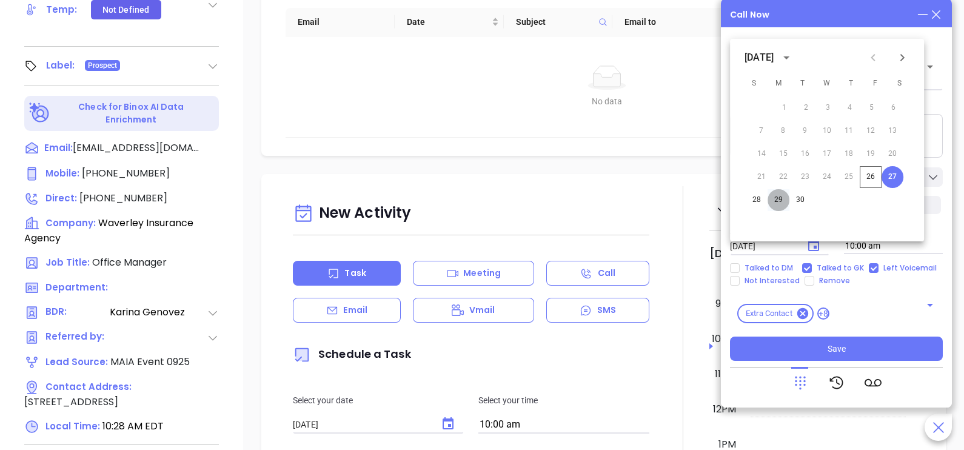
click at [783, 197] on button "29" at bounding box center [779, 200] width 22 height 22
type input "09/29/2025"
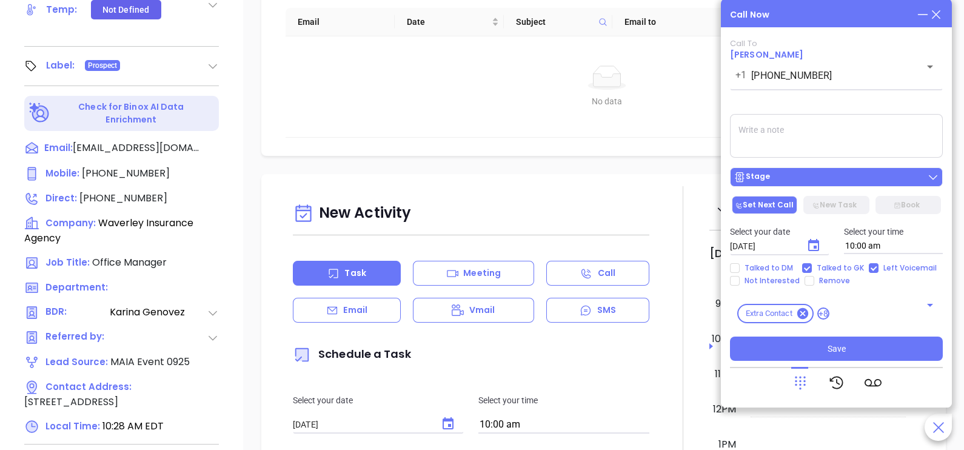
click at [811, 182] on div "Stage" at bounding box center [837, 177] width 206 height 12
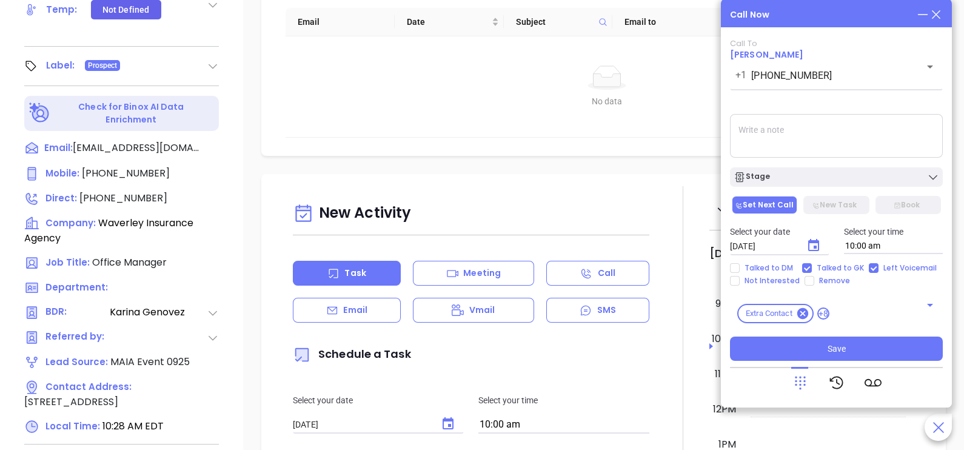
click at [864, 148] on textarea at bounding box center [836, 136] width 213 height 44
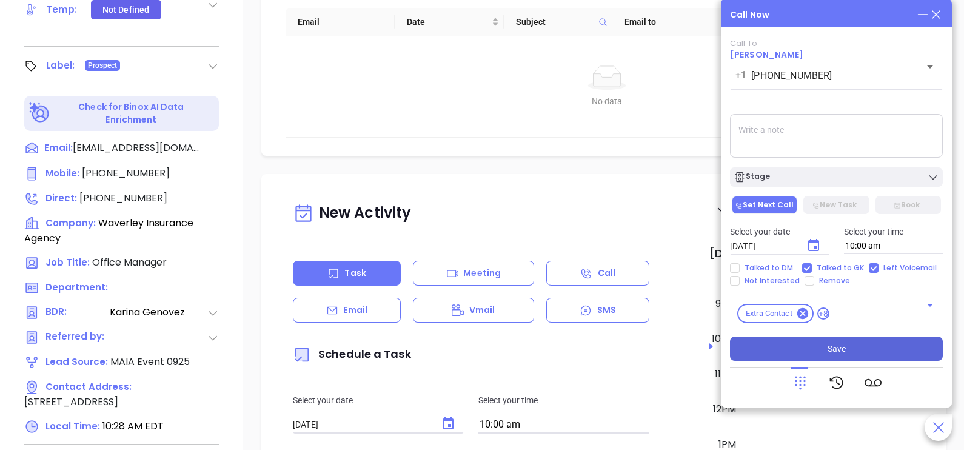
click at [852, 354] on button "Save" at bounding box center [836, 349] width 213 height 24
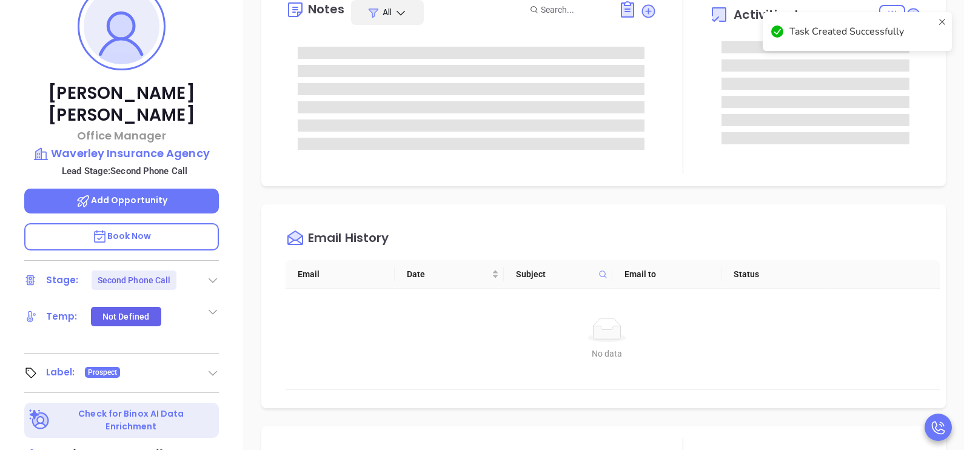
scroll to position [151, 0]
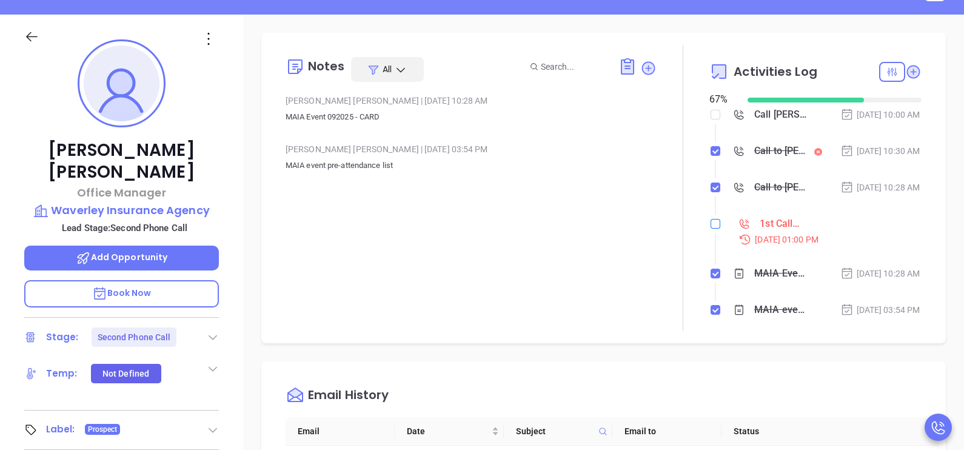
click at [711, 229] on input "checkbox" at bounding box center [716, 224] width 10 height 10
checkbox input "true"
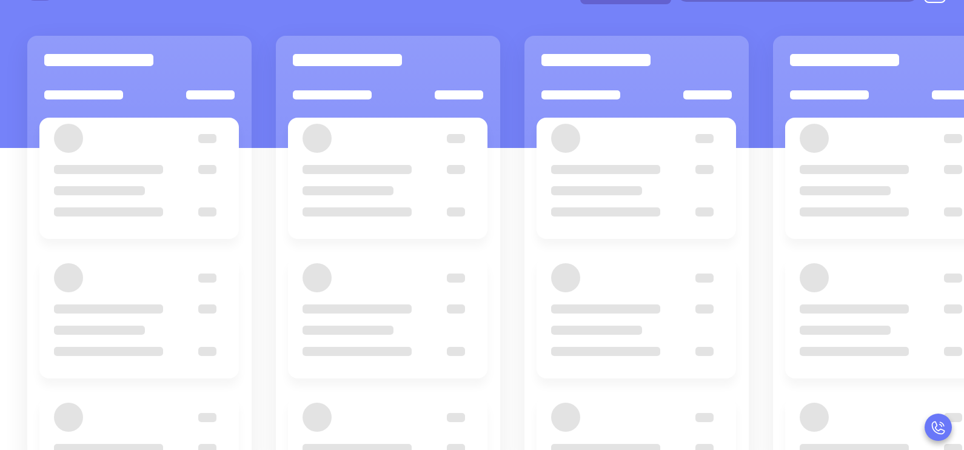
scroll to position [158, 0]
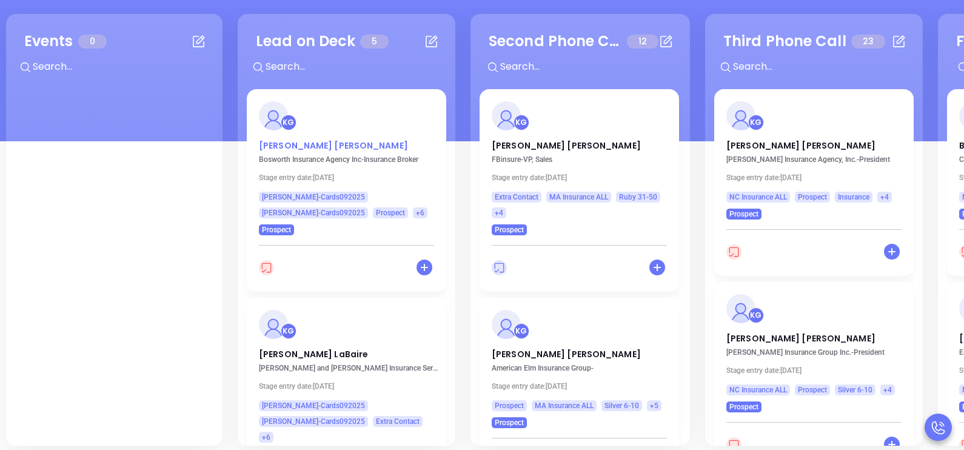
click at [340, 146] on p "Fernanda Gonsalves" at bounding box center [346, 142] width 175 height 6
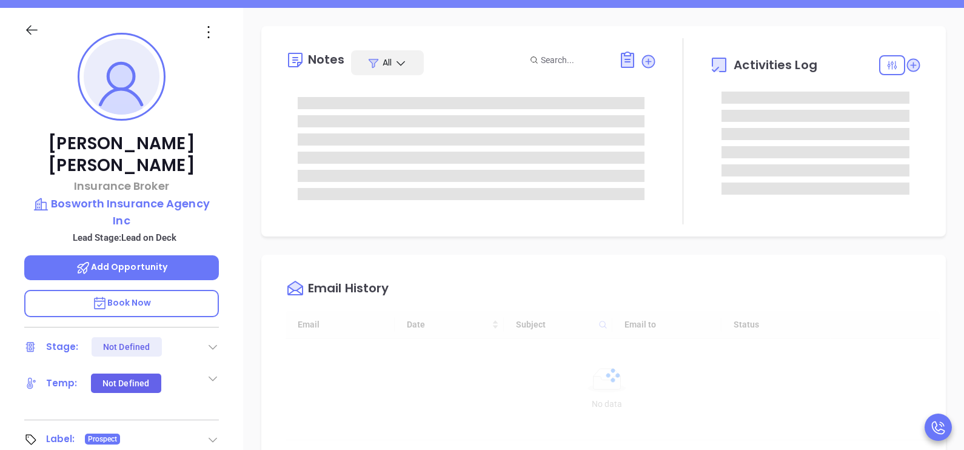
type input "[DATE]"
type input "[PERSON_NAME]"
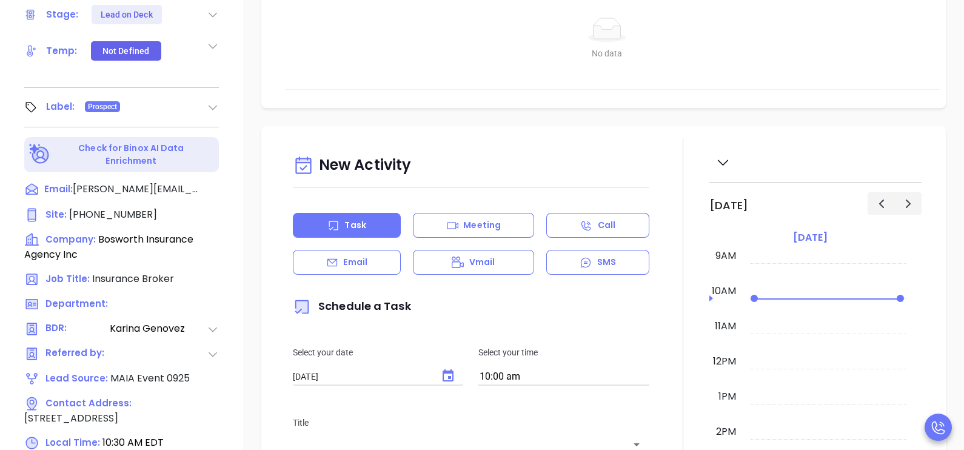
scroll to position [491, 0]
click at [130, 207] on span "(508) 997-9312" at bounding box center [113, 214] width 88 height 14
type input "(508) 997-9312"
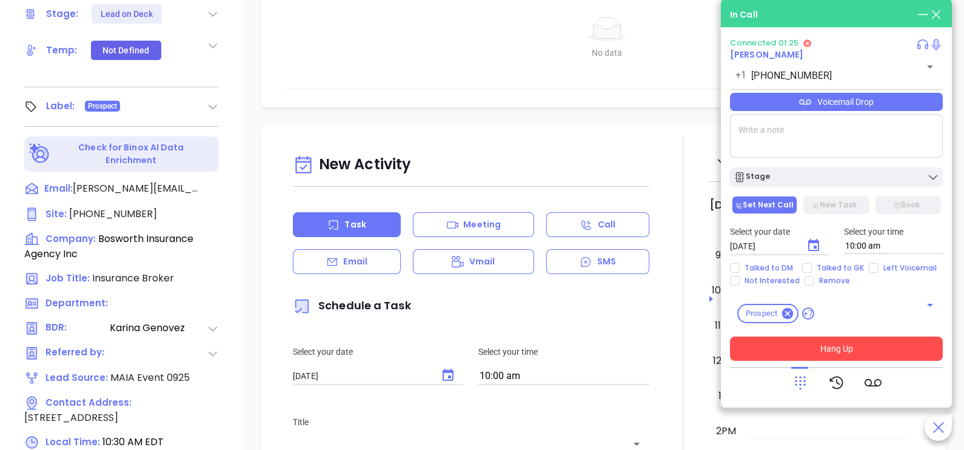
click at [830, 355] on button "Hang Up" at bounding box center [836, 349] width 213 height 24
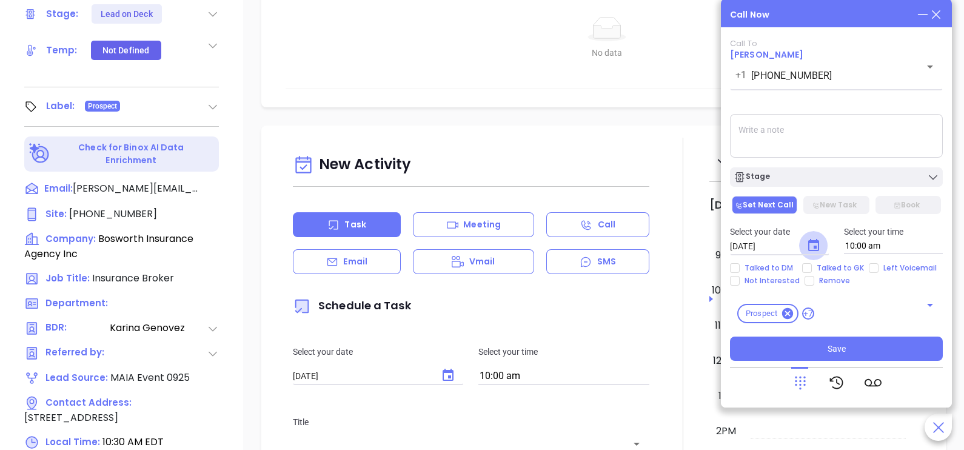
click at [822, 248] on button "Choose date, selected date is Sep 27, 2025" at bounding box center [813, 245] width 29 height 29
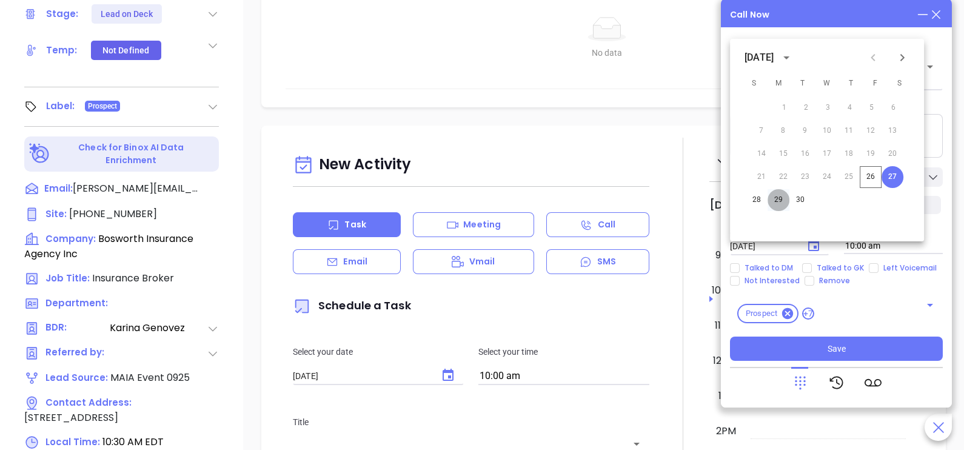
click at [783, 194] on button "29" at bounding box center [779, 200] width 22 height 22
type input "09/29/2025"
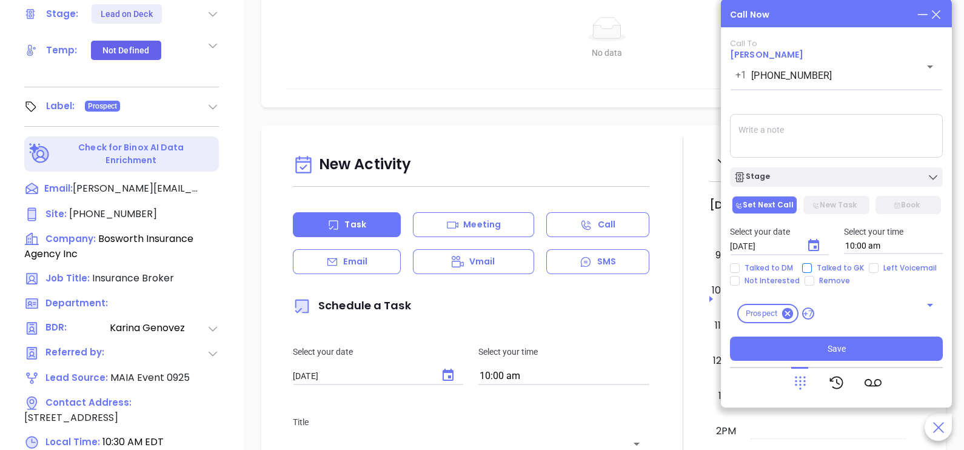
click at [823, 265] on span "Talked to GK" at bounding box center [840, 268] width 57 height 10
click at [812, 265] on input "Talked to GK" at bounding box center [807, 268] width 10 height 10
checkbox input "true"
click at [879, 265] on span "Left Voicemail" at bounding box center [910, 268] width 63 height 10
click at [876, 265] on input "Left Voicemail" at bounding box center [874, 268] width 10 height 10
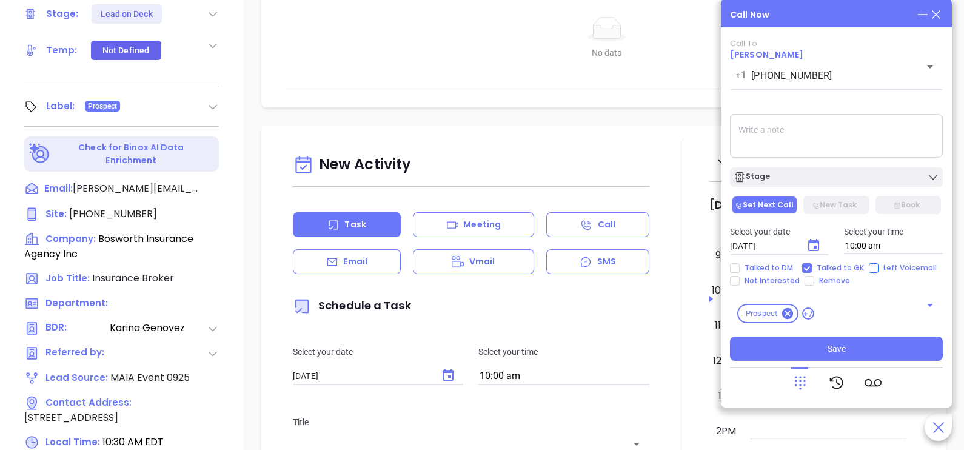
checkbox input "true"
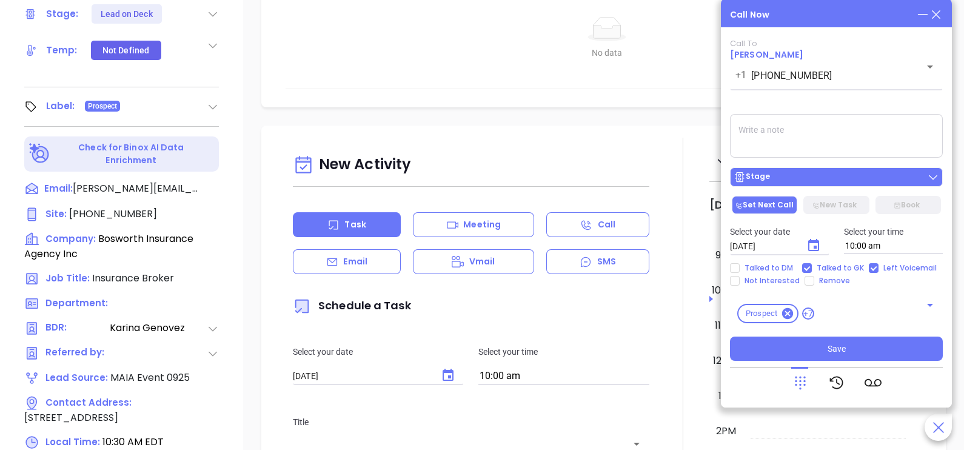
click at [862, 179] on div "Stage" at bounding box center [837, 177] width 206 height 12
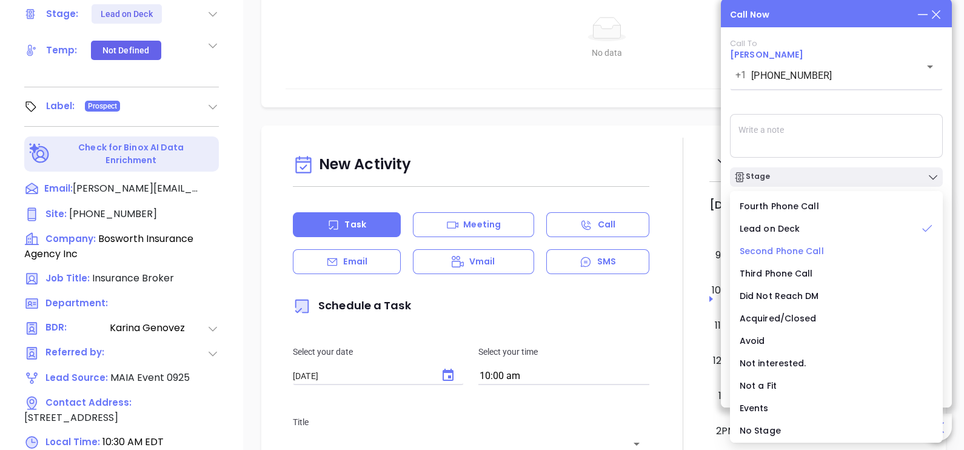
click at [786, 255] on span "Second Phone Call" at bounding box center [782, 251] width 84 height 12
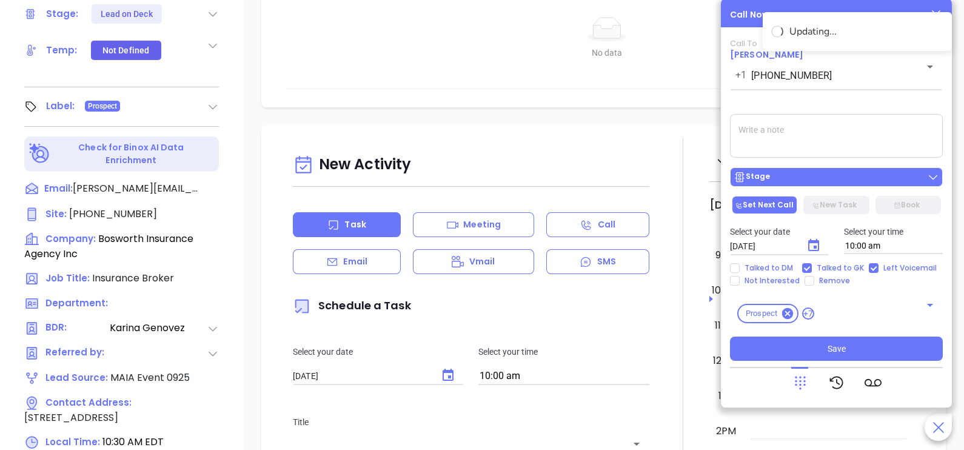
click at [806, 181] on div "Stage" at bounding box center [837, 177] width 206 height 12
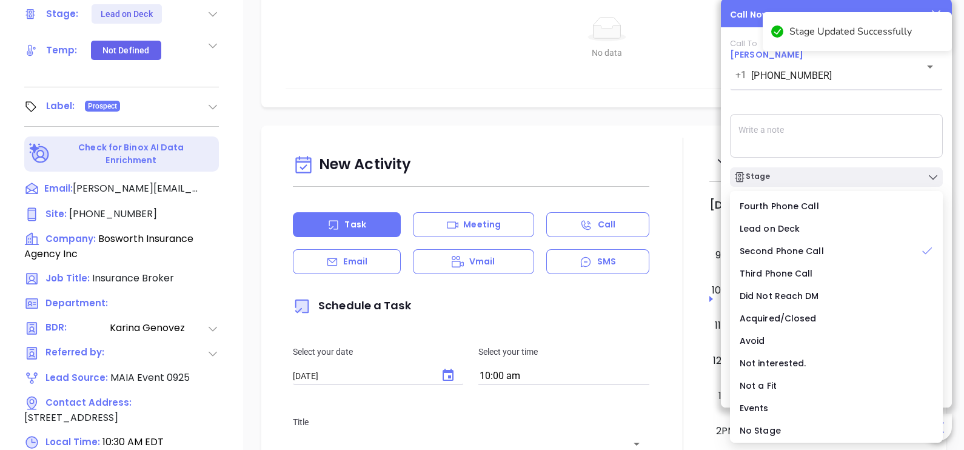
click at [828, 146] on textarea at bounding box center [836, 136] width 213 height 44
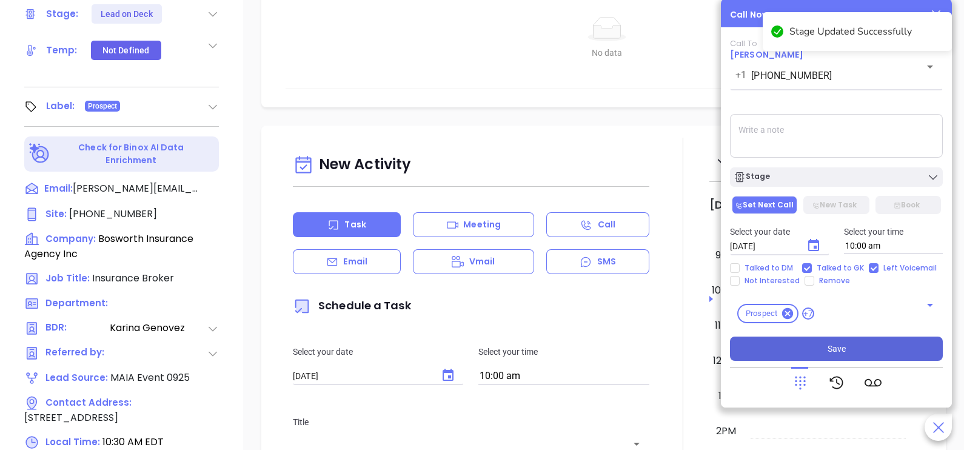
click at [825, 358] on button "Save" at bounding box center [836, 349] width 213 height 24
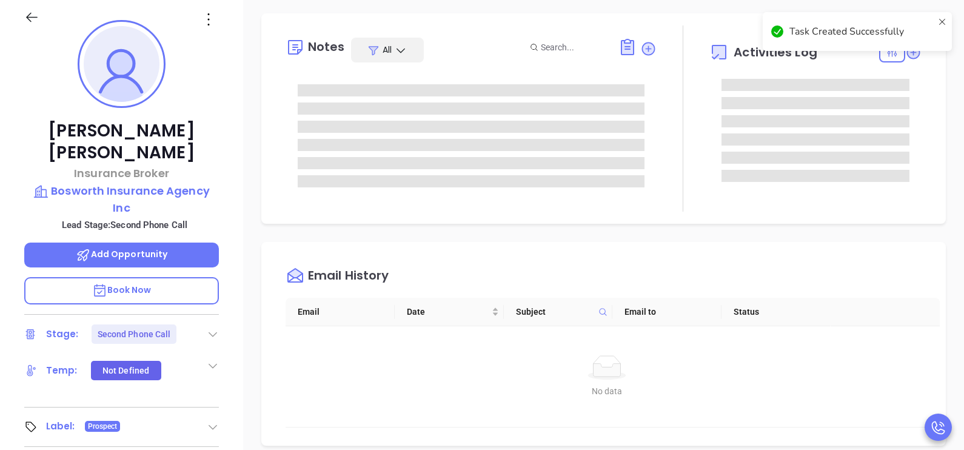
scroll to position [66, 0]
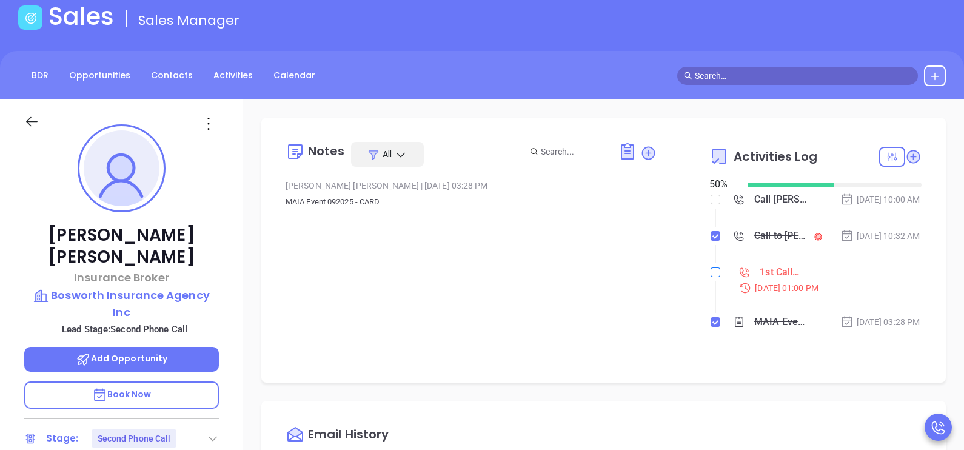
click at [711, 279] on label at bounding box center [716, 272] width 10 height 13
click at [711, 277] on input "checkbox" at bounding box center [716, 272] width 10 height 10
checkbox input "true"
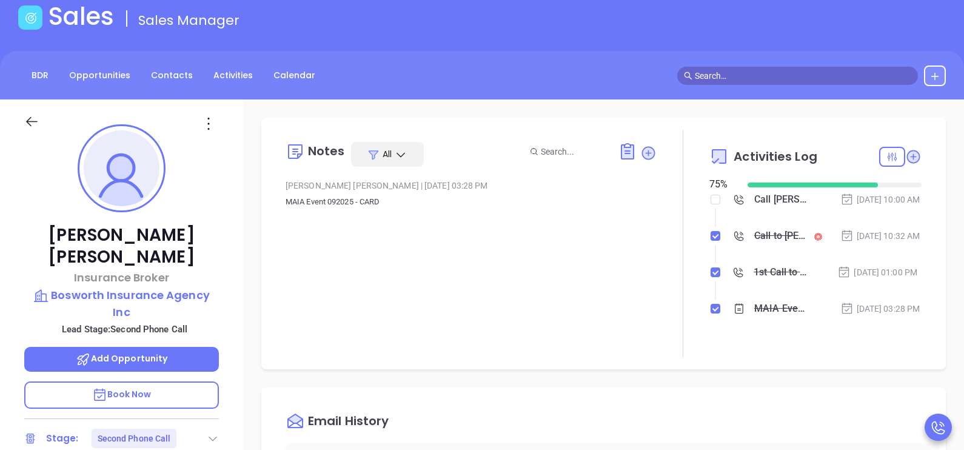
click at [855, 264] on li "Call to Fernanda Gonsalves Sep 26, 2025 | 10:32 AM" at bounding box center [816, 247] width 209 height 33
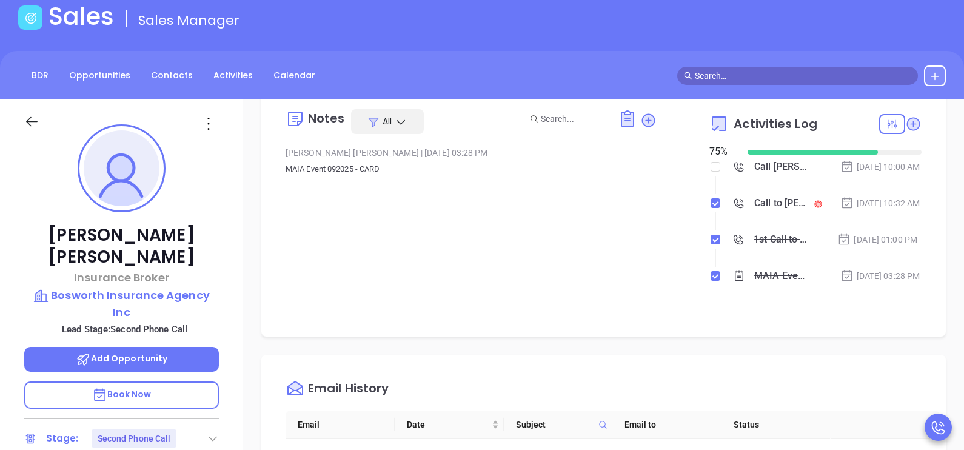
scroll to position [60, 0]
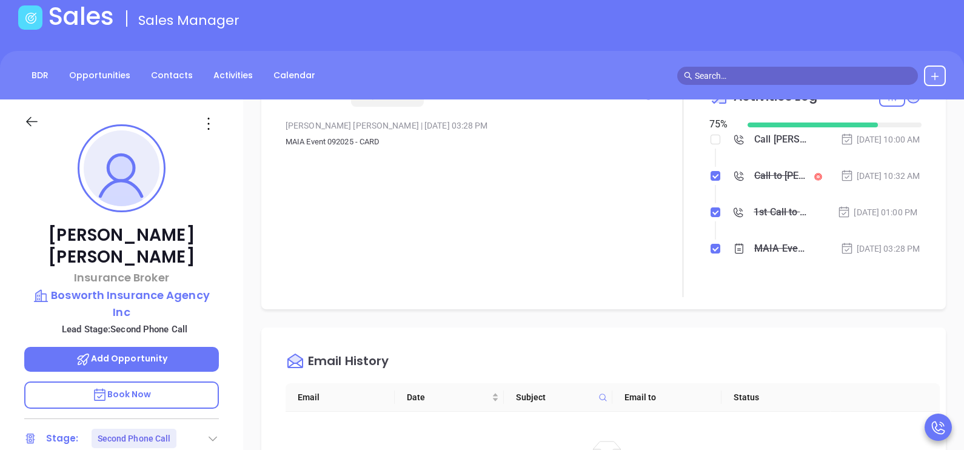
click at [868, 219] on div "Sep 25, 2025 | 01:00 PM" at bounding box center [877, 212] width 80 height 13
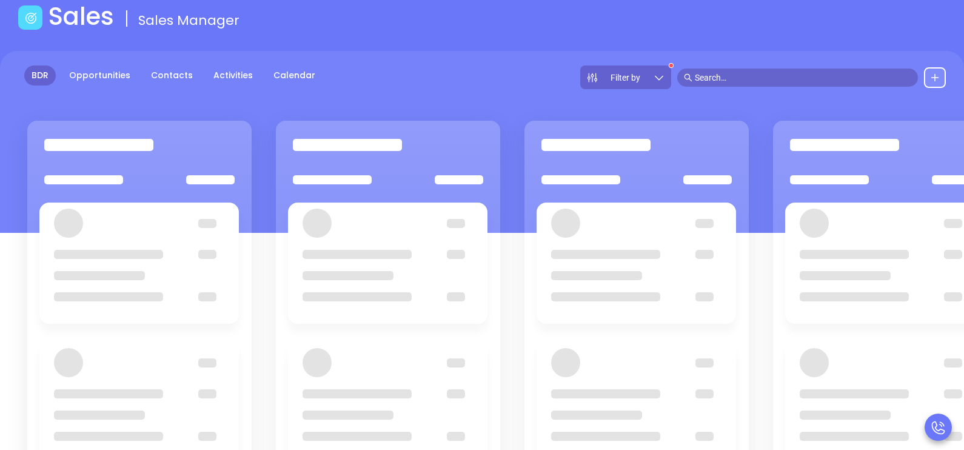
scroll to position [158, 0]
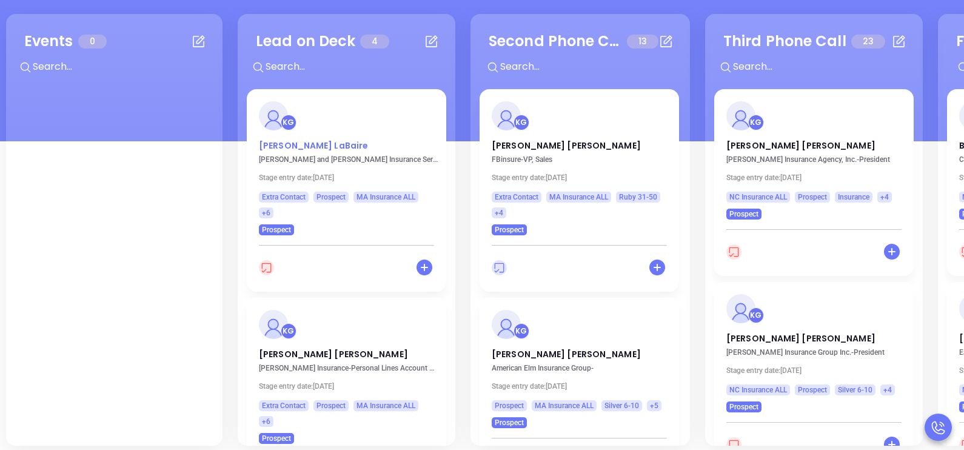
click at [321, 146] on p "Kathryn LaBaire" at bounding box center [346, 142] width 175 height 6
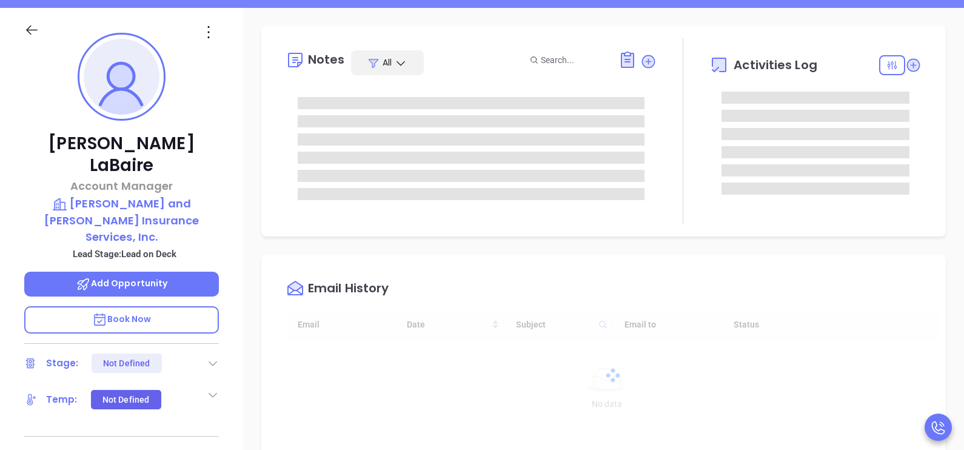
type input "[DATE]"
type input "[PERSON_NAME]"
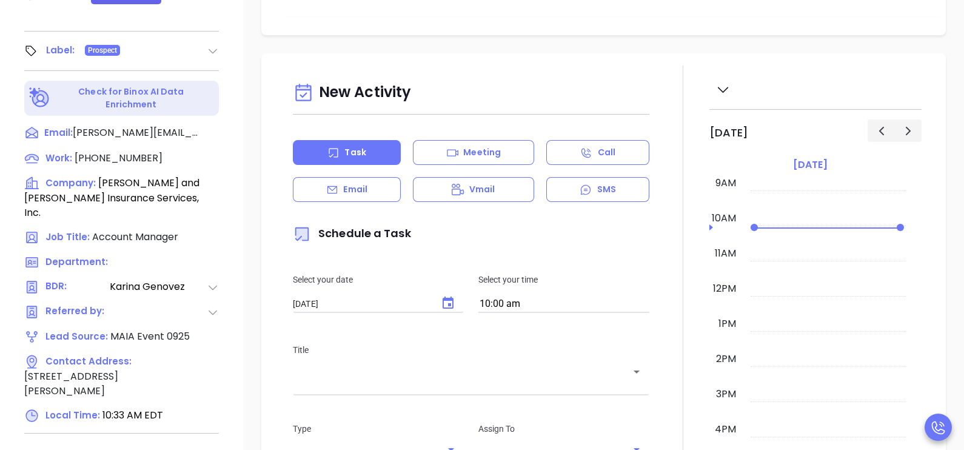
scroll to position [564, 0]
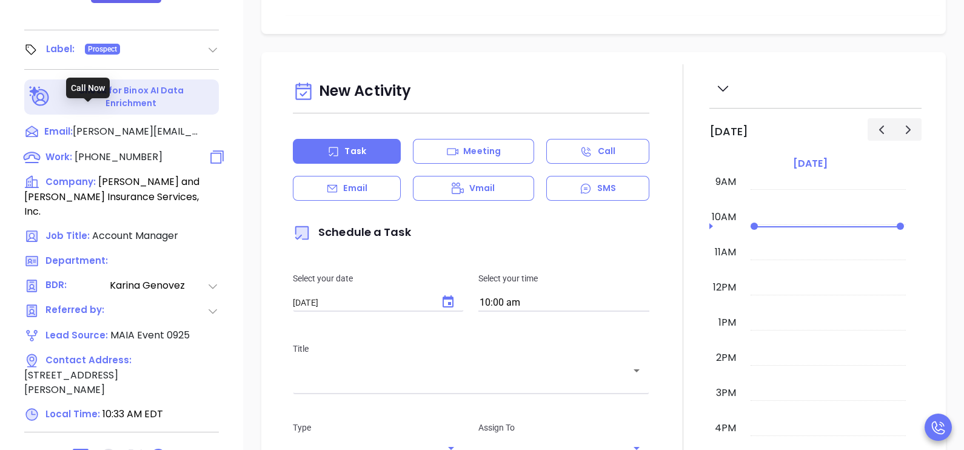
click at [138, 150] on span "(800) 800-8990" at bounding box center [119, 157] width 88 height 14
type input "(800) 800-8990"
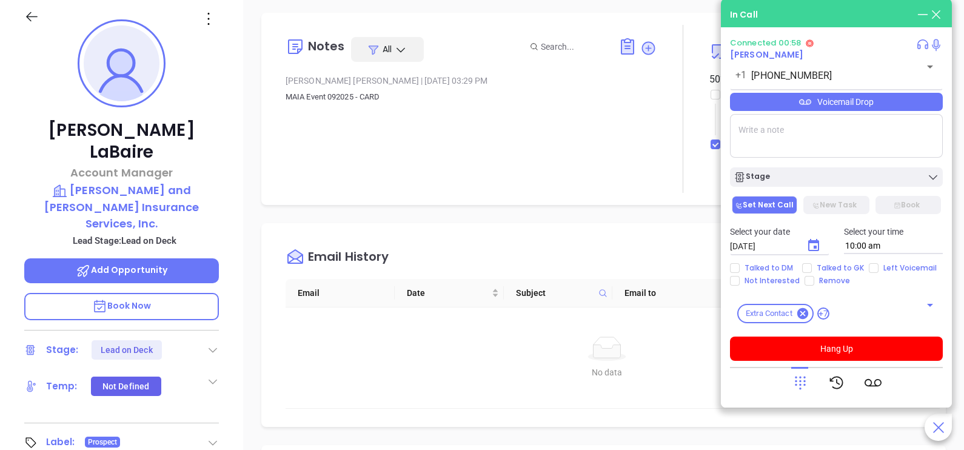
scroll to position [170, 0]
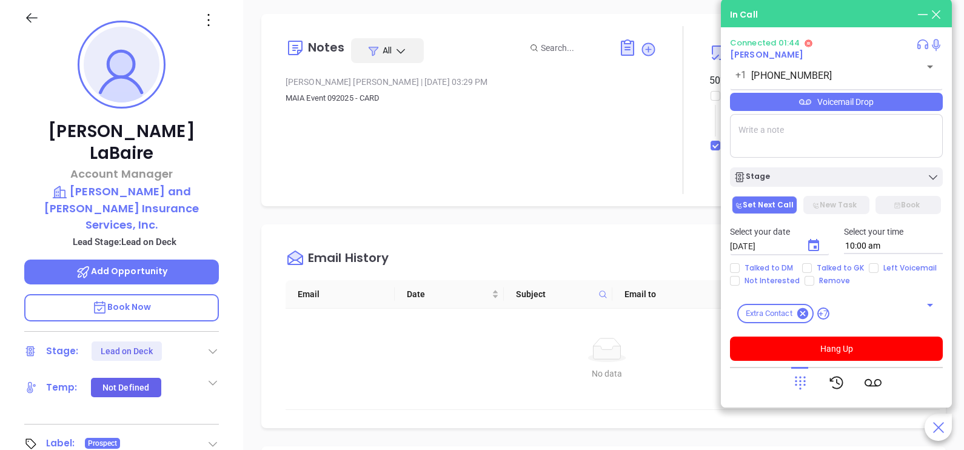
click at [193, 294] on p "Book Now" at bounding box center [121, 307] width 195 height 27
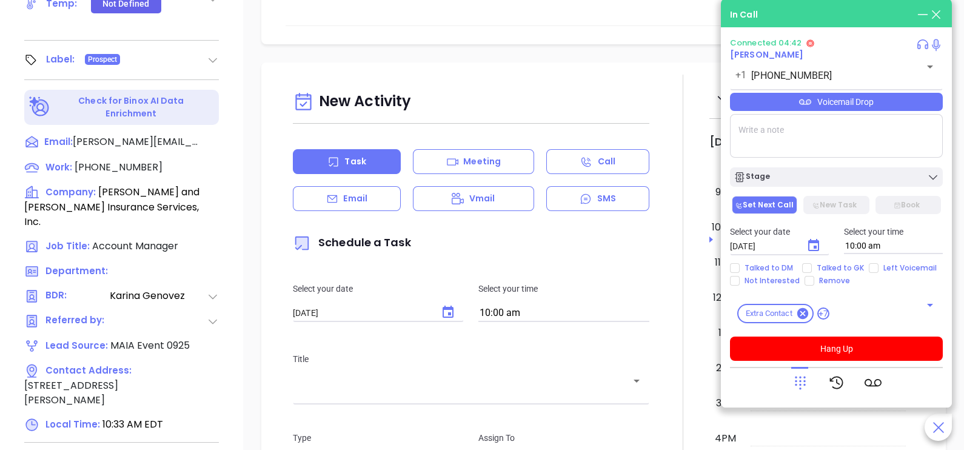
scroll to position [564, 0]
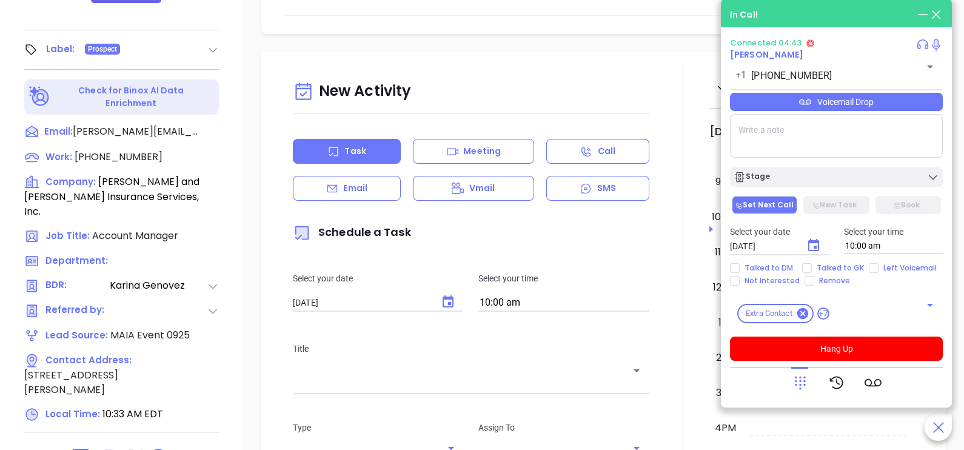
click at [384, 197] on div "Email" at bounding box center [347, 188] width 108 height 25
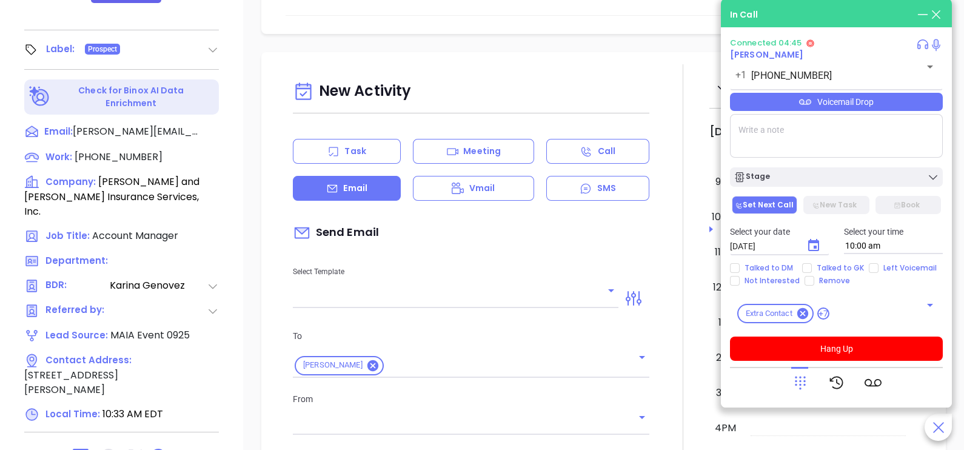
click at [541, 300] on input "text" at bounding box center [446, 299] width 307 height 18
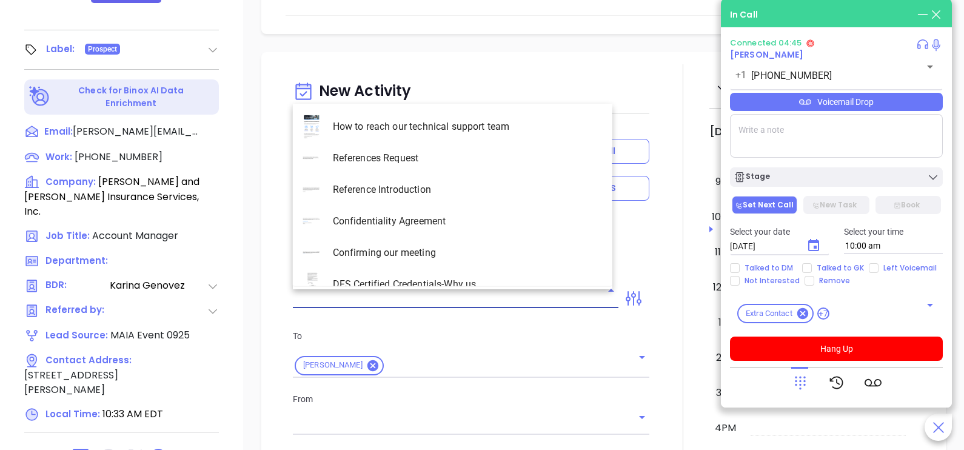
type input "[PERSON_NAME]"
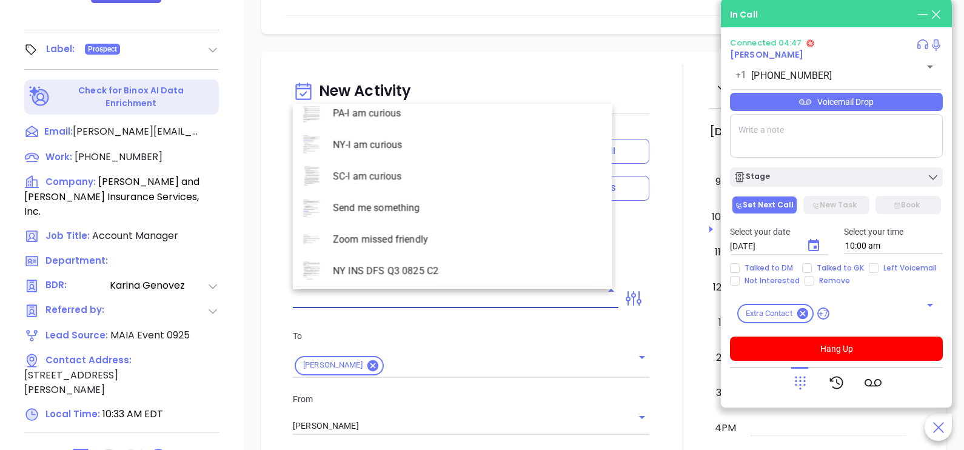
scroll to position [3170, 0]
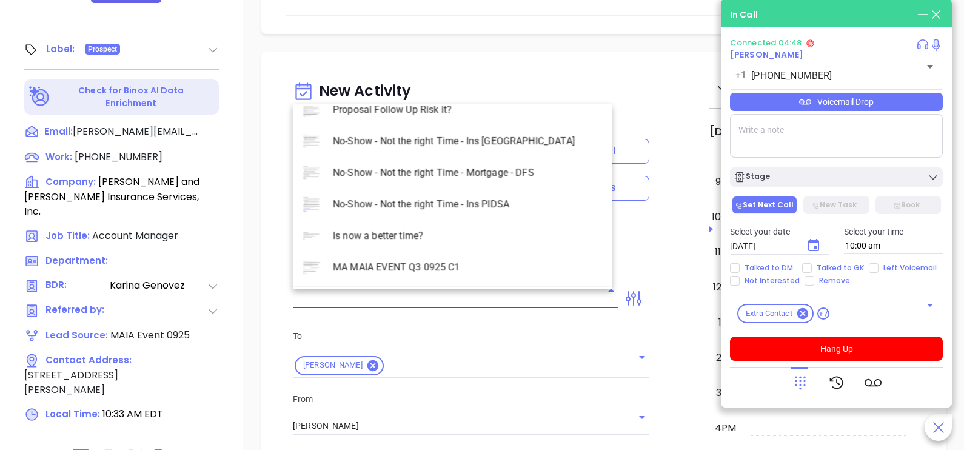
click at [438, 266] on li "MA MAIA EVENT Q3 0925 C1" at bounding box center [453, 268] width 320 height 32
type input "MA MAIA EVENT Q3 0925 C1"
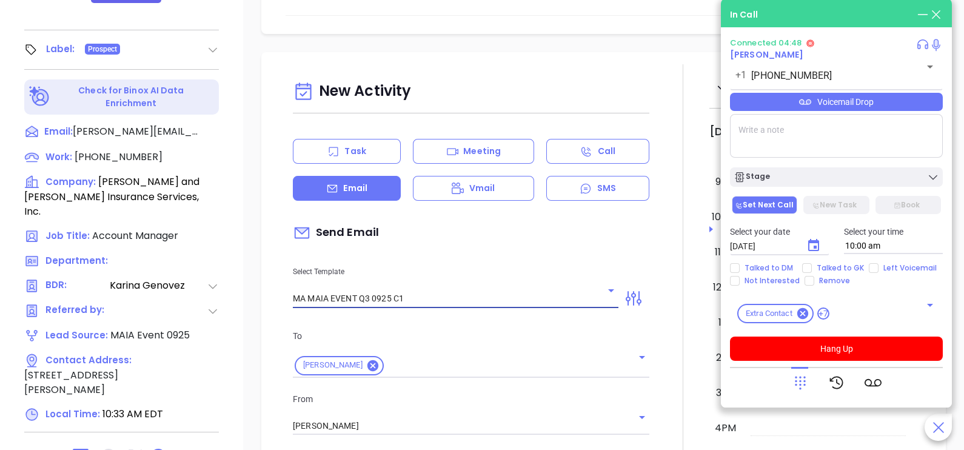
type input "Continuing our MAIA Big Event conversation, Kathryn"
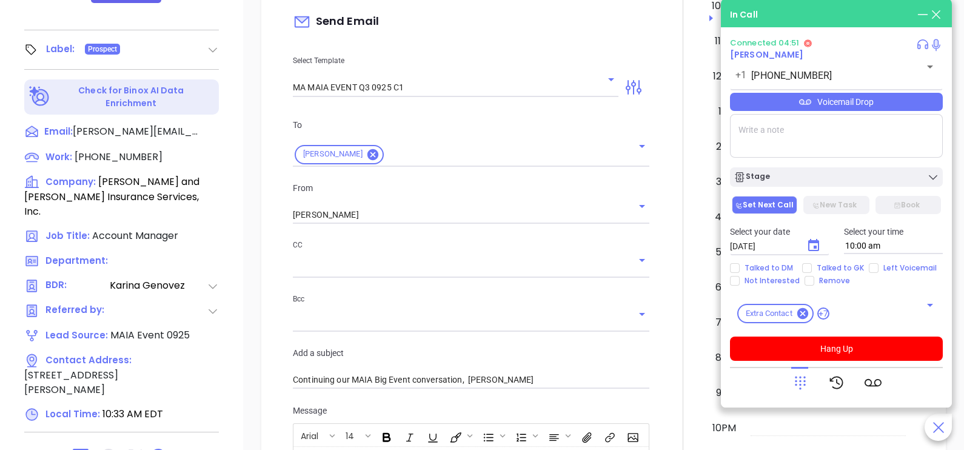
scroll to position [212, 0]
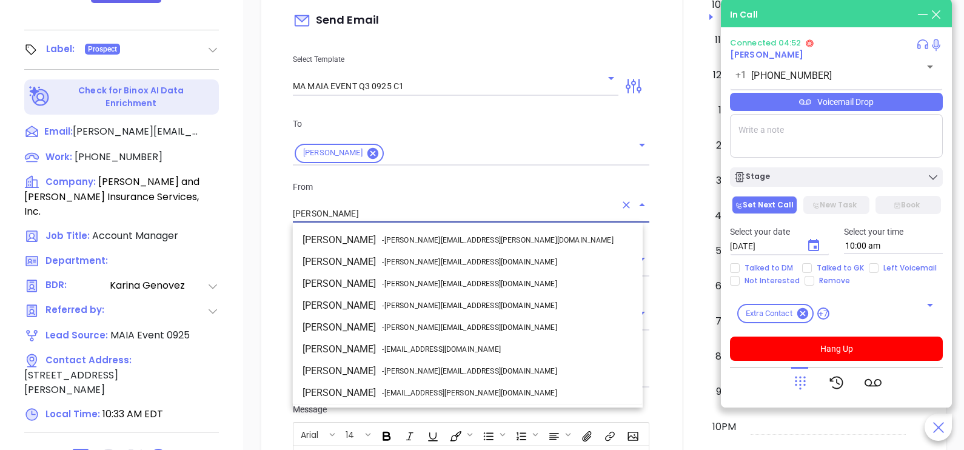
click at [485, 217] on input "[PERSON_NAME]" at bounding box center [454, 214] width 323 height 18
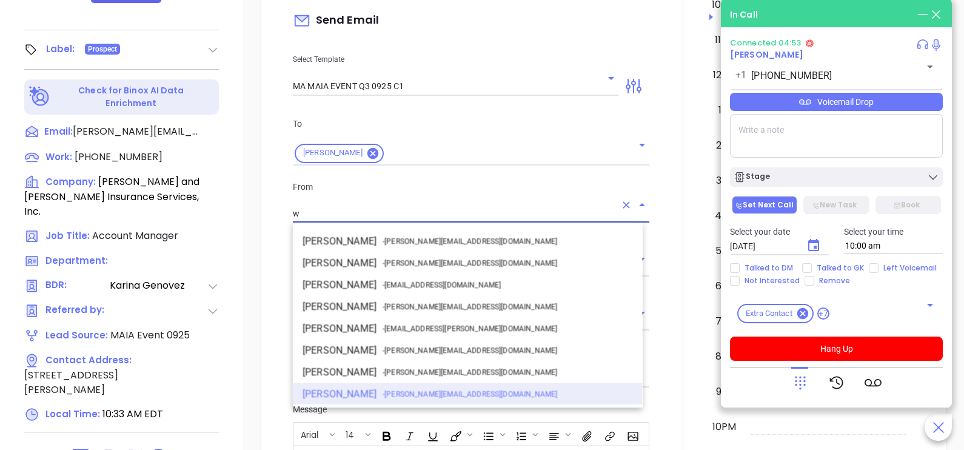
scroll to position [0, 0]
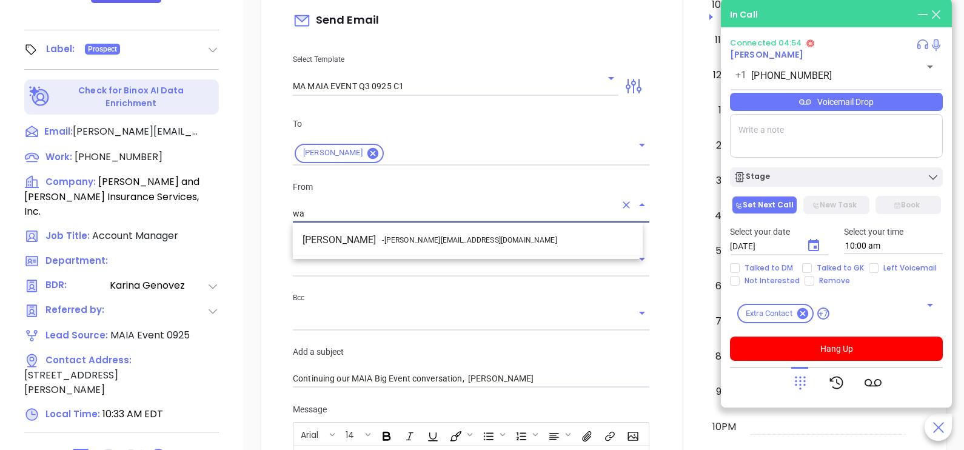
click at [500, 239] on li "Walter Contreras - walter@motiva.net" at bounding box center [468, 240] width 350 height 22
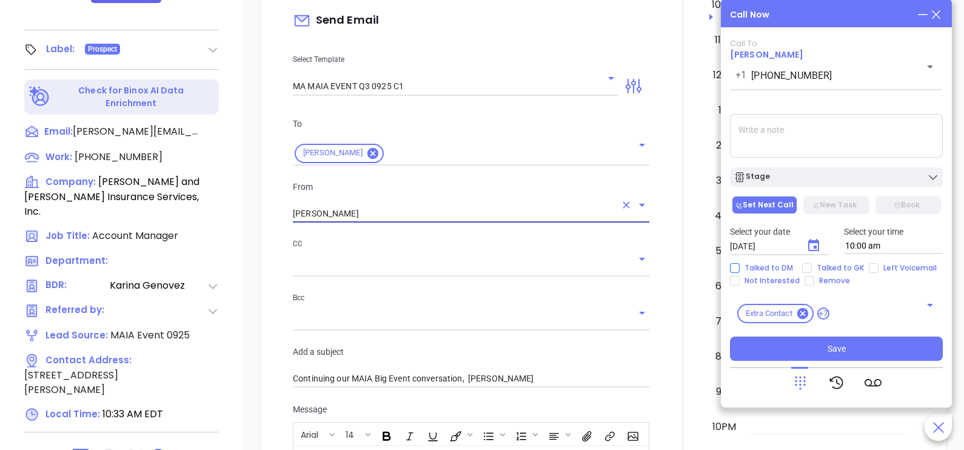
type input "Walter Contreras"
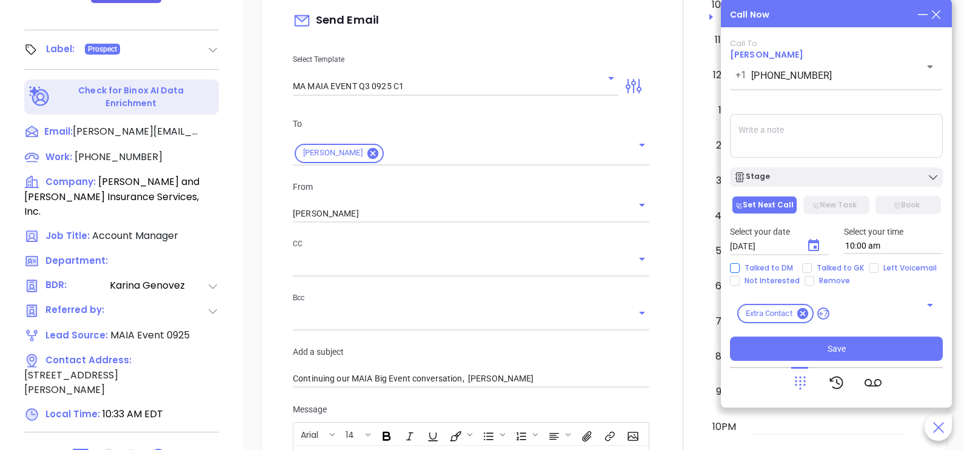
click at [782, 267] on span "Talked to DM" at bounding box center [769, 268] width 58 height 10
click at [740, 267] on input "Talked to DM" at bounding box center [735, 268] width 10 height 10
checkbox input "true"
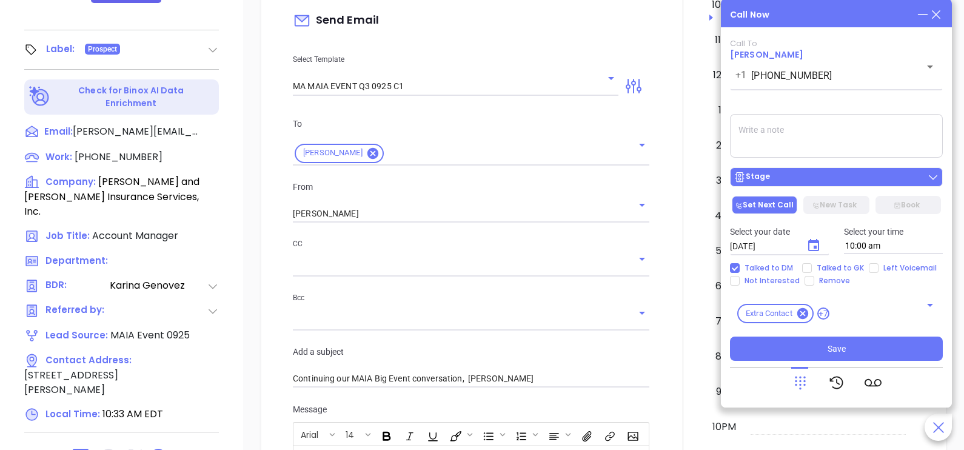
click at [807, 178] on div "Stage" at bounding box center [837, 177] width 206 height 12
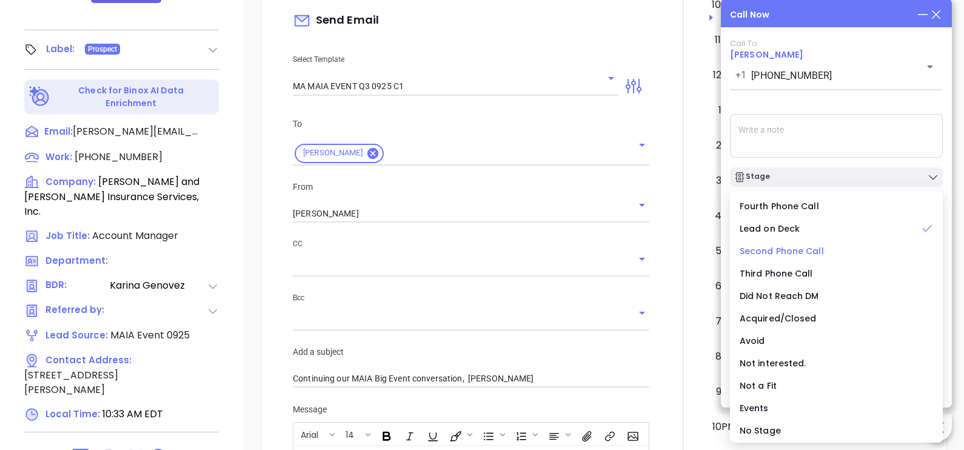
click at [789, 254] on span "Second Phone Call" at bounding box center [782, 251] width 84 height 12
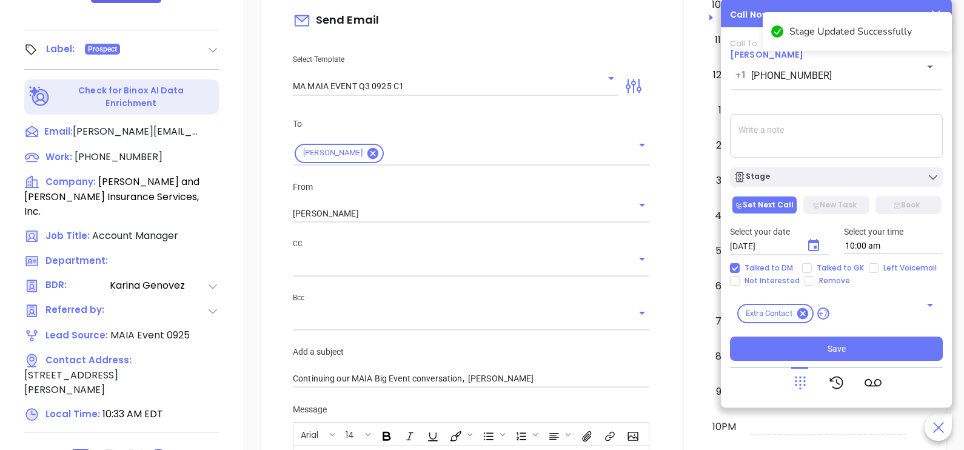
click at [782, 154] on textarea at bounding box center [836, 136] width 213 height 44
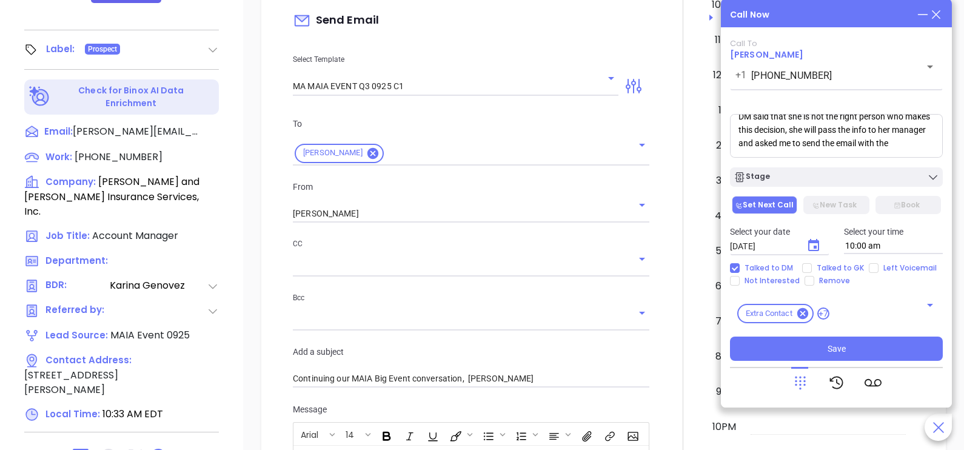
scroll to position [18, 0]
type textarea "DM said that she is not the right person who makes this decision, she will pass…"
click at [812, 240] on icon "Choose date, selected date is Sep 27, 2025" at bounding box center [813, 245] width 15 height 15
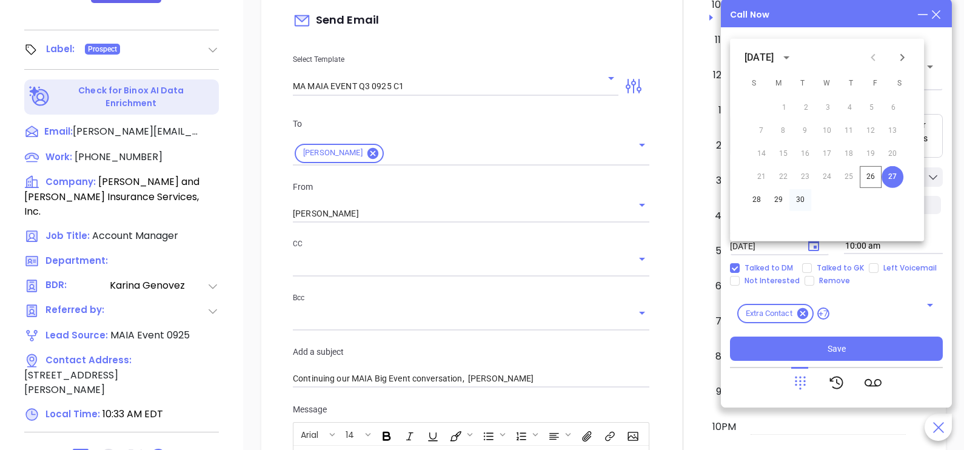
click at [801, 200] on button "30" at bounding box center [800, 200] width 22 height 22
type input "09/30/2025"
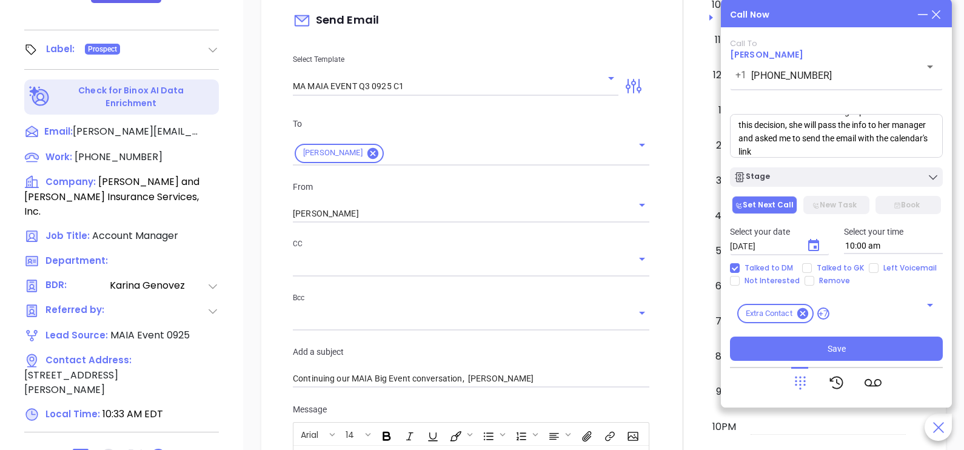
click at [839, 189] on div "Call To Kathryn LaBaire +1 (800) 800-8990 ​ Voicemail Drop DM said that she is …" at bounding box center [836, 200] width 213 height 322
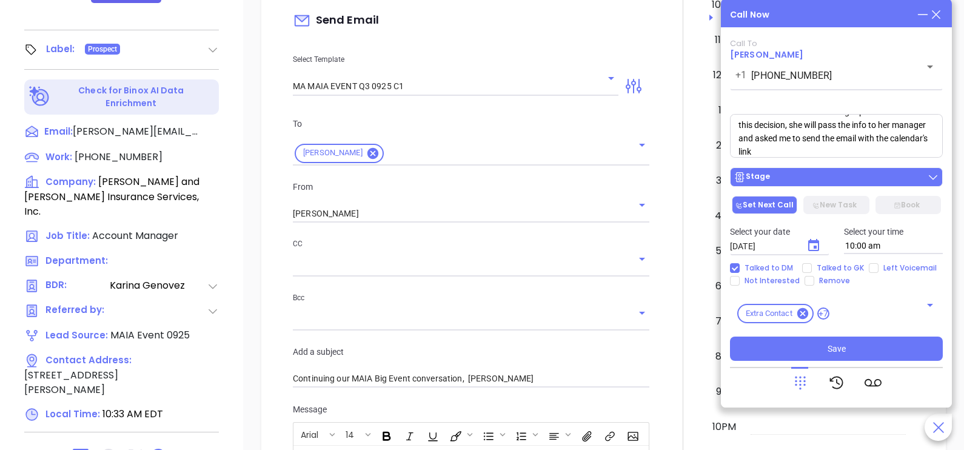
click at [839, 183] on div "Stage" at bounding box center [837, 177] width 206 height 12
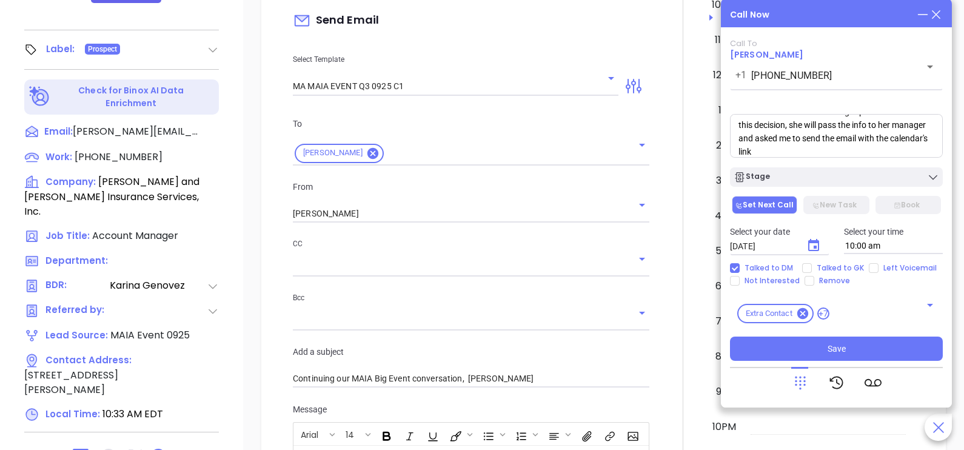
click at [885, 142] on textarea "DM said that she is not the right person who makes this decision, she will pass…" at bounding box center [836, 136] width 213 height 44
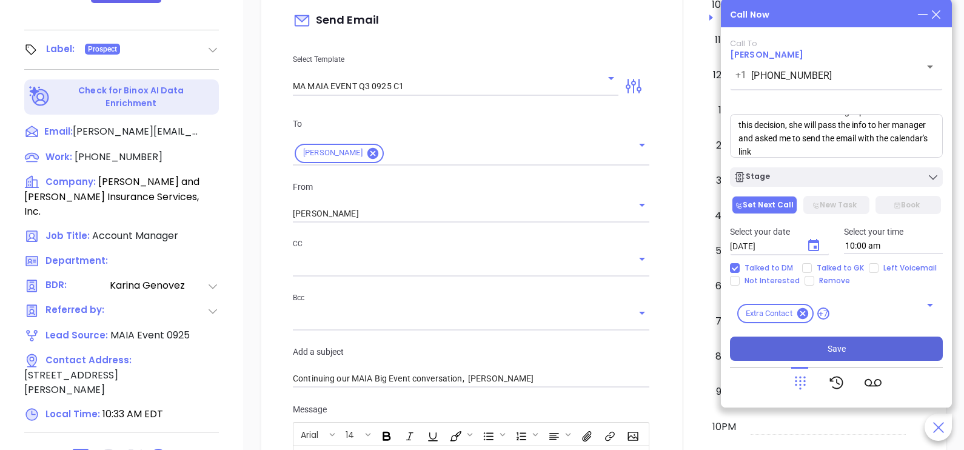
click at [839, 354] on span "Save" at bounding box center [837, 348] width 18 height 13
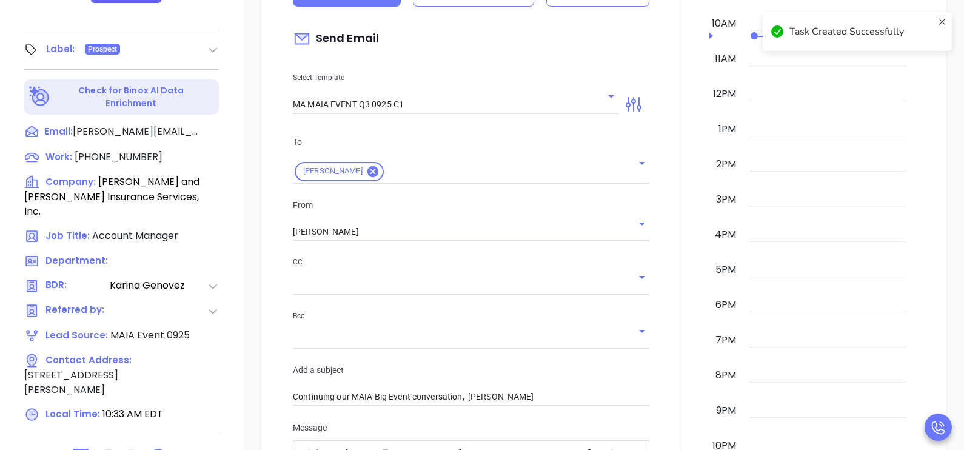
scroll to position [230, 0]
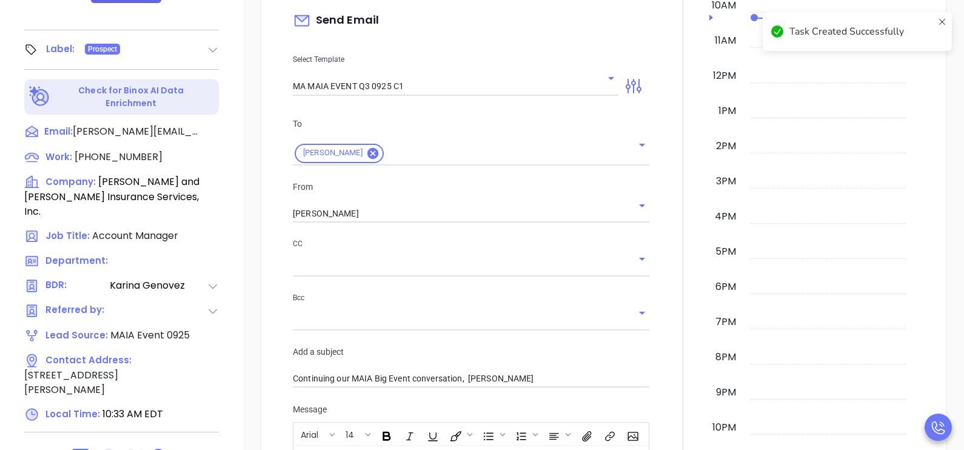
click at [672, 263] on div at bounding box center [683, 322] width 53 height 940
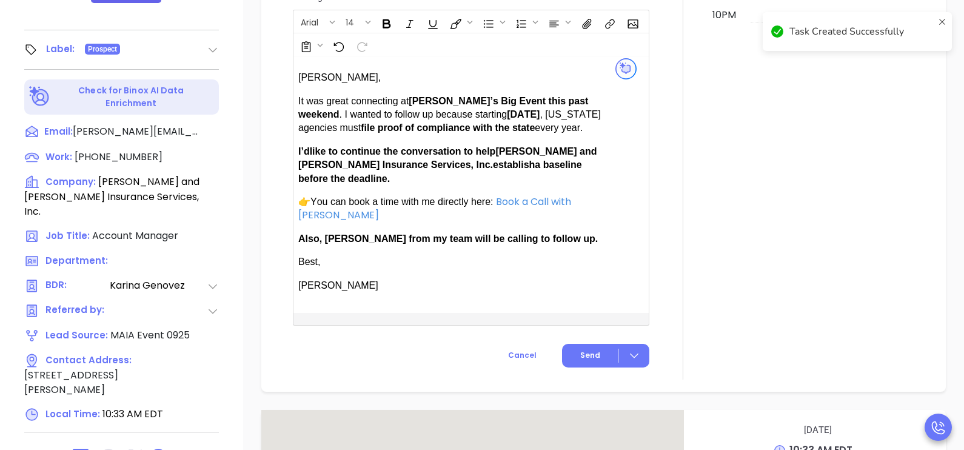
scroll to position [746, 0]
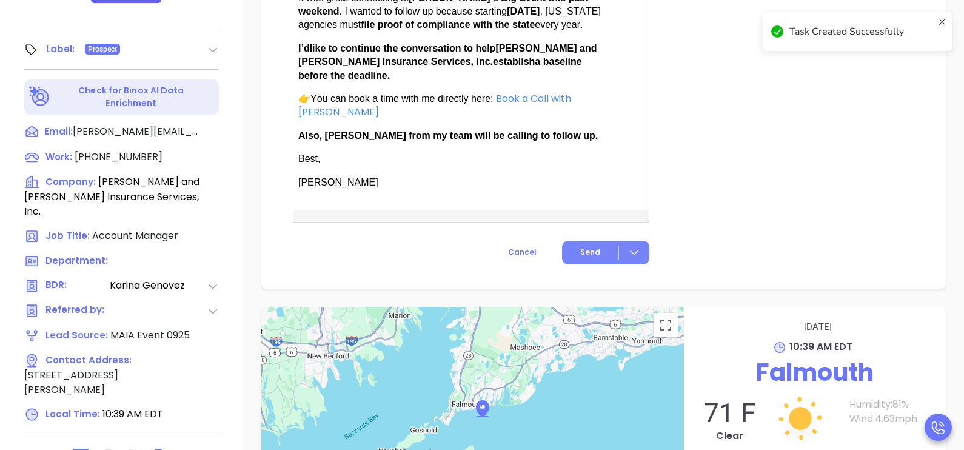
click at [580, 247] on span "Send" at bounding box center [590, 252] width 20 height 11
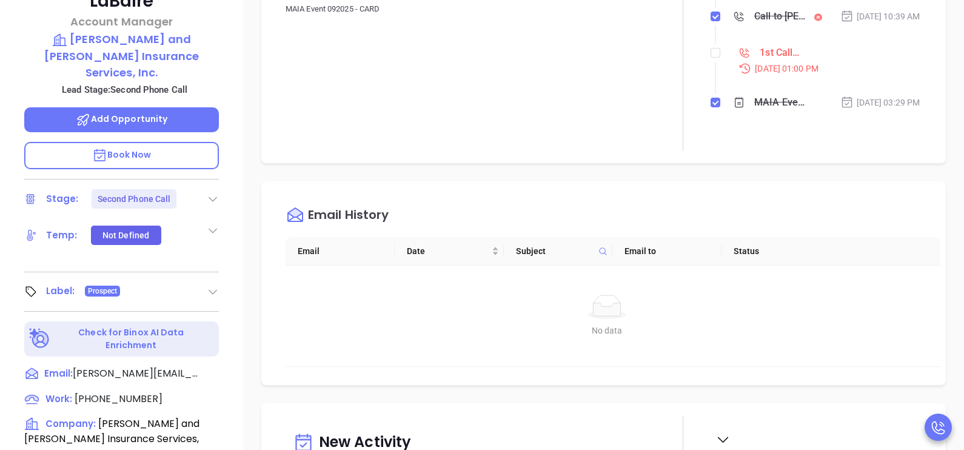
scroll to position [291, 0]
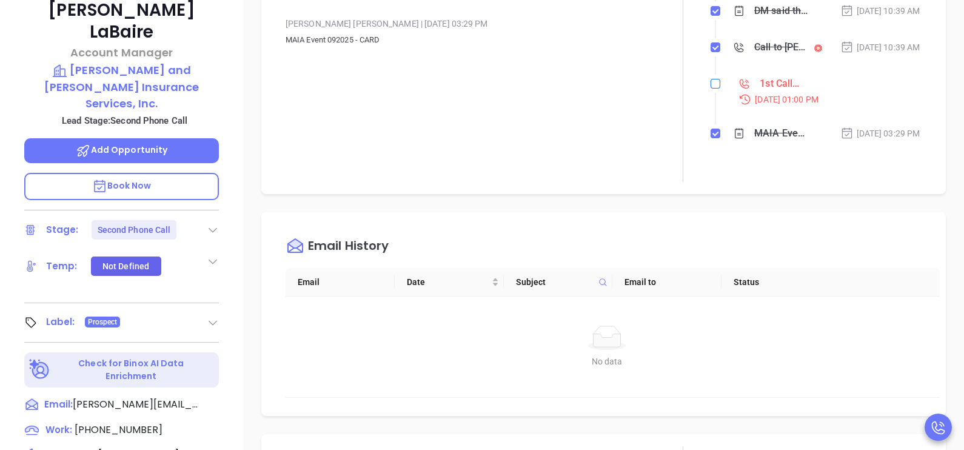
click at [711, 90] on label at bounding box center [716, 83] width 10 height 13
click at [711, 89] on input "checkbox" at bounding box center [716, 84] width 10 height 10
checkbox input "true"
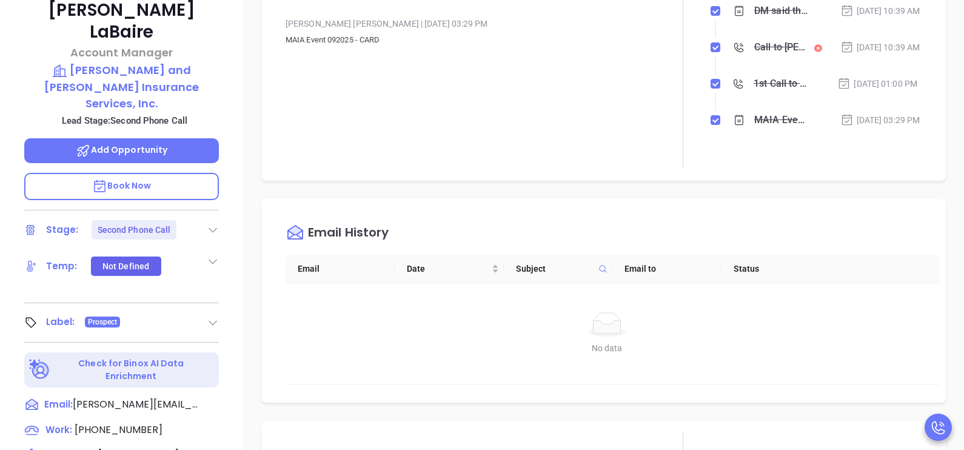
click at [865, 90] on div "Sep 25, 2025 | 01:00 PM" at bounding box center [877, 83] width 80 height 13
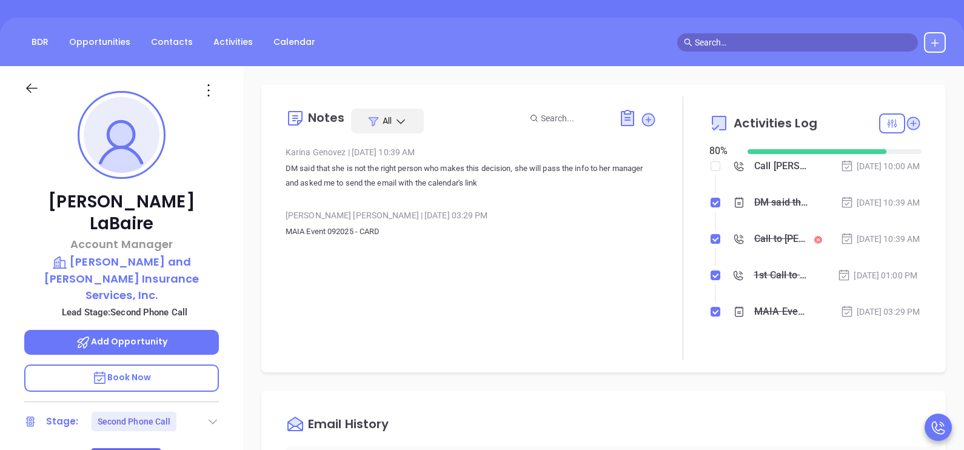
scroll to position [49, 0]
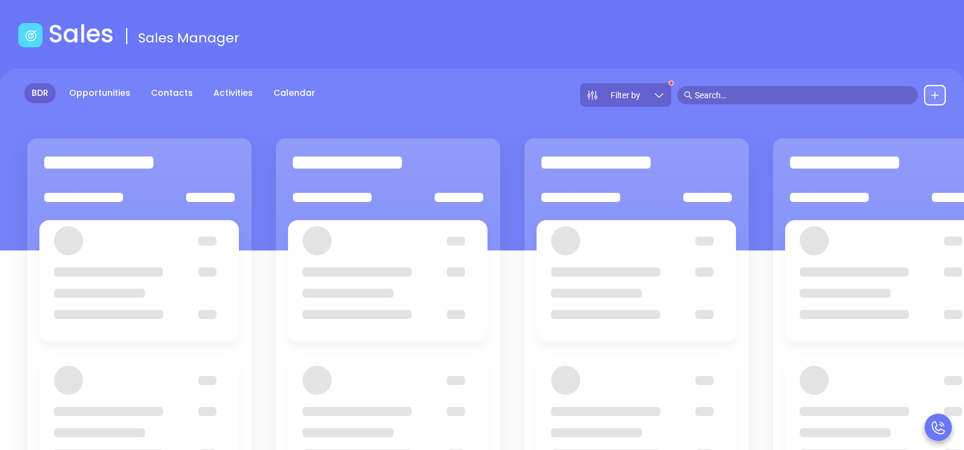
scroll to position [158, 0]
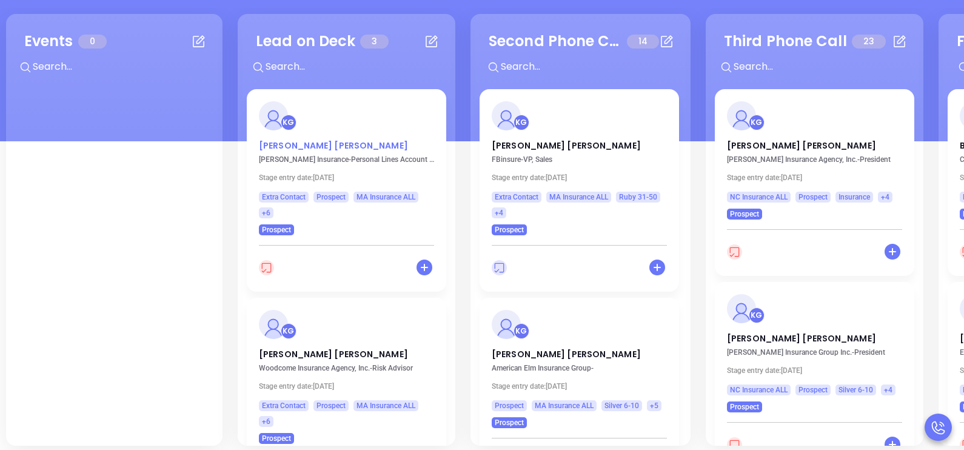
click at [291, 139] on p "Jacob Carroll" at bounding box center [346, 142] width 175 height 6
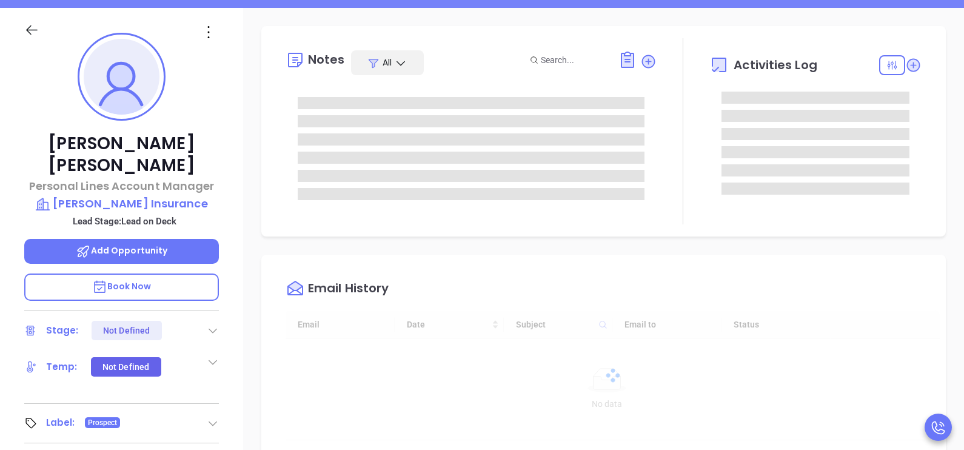
type input "[DATE]"
type input "[PERSON_NAME]"
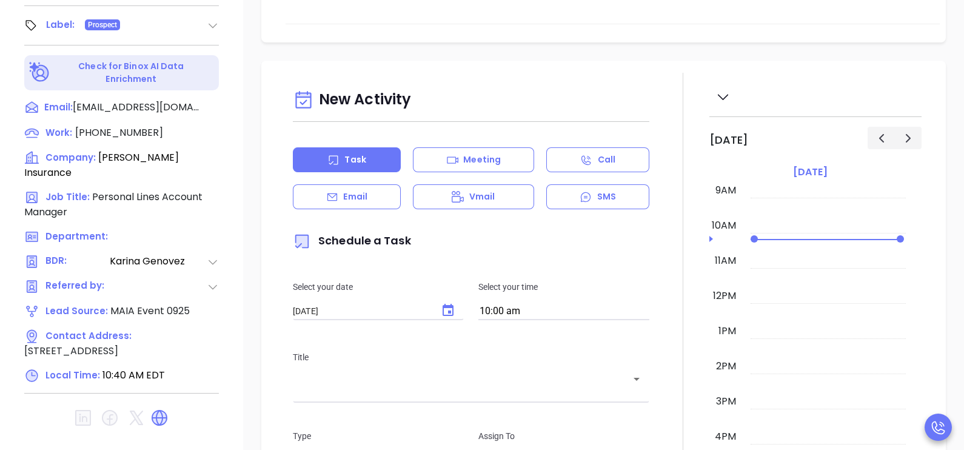
scroll to position [564, 0]
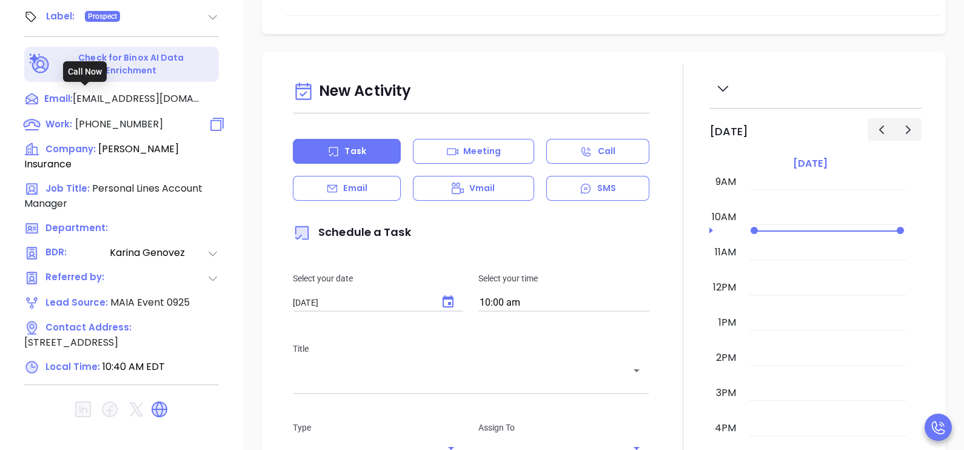
click at [89, 117] on span "(413) 586-5011" at bounding box center [119, 124] width 88 height 14
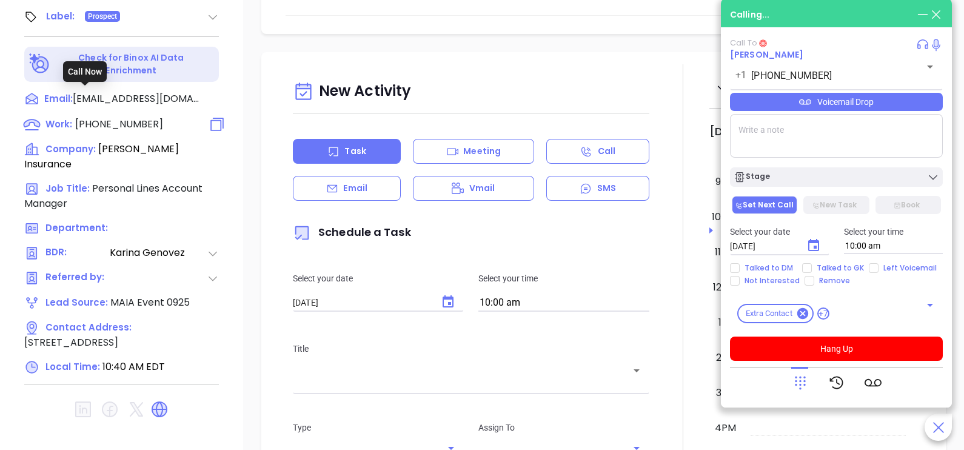
type input "(413) 586-5011"
click at [258, 102] on div "New Activity Task Meeting Call Email Vmail SMS Schedule a Task Select your date…" at bounding box center [603, 399] width 721 height 694
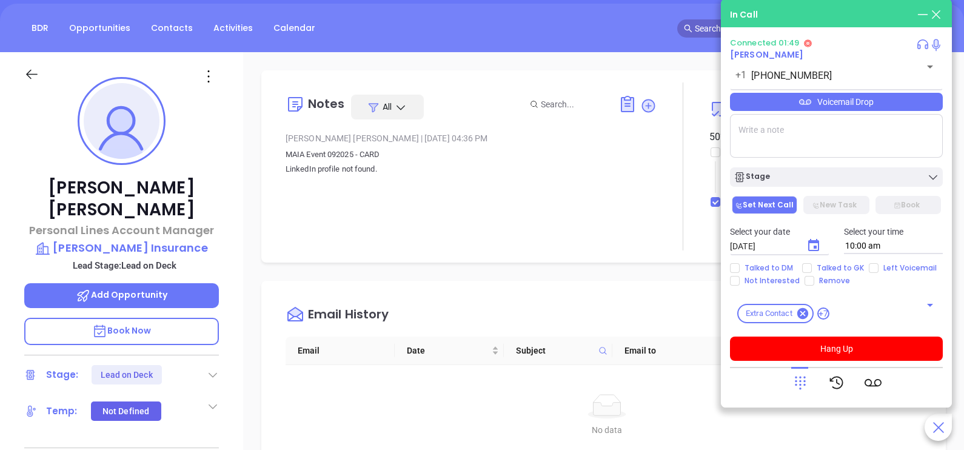
scroll to position [79, 0]
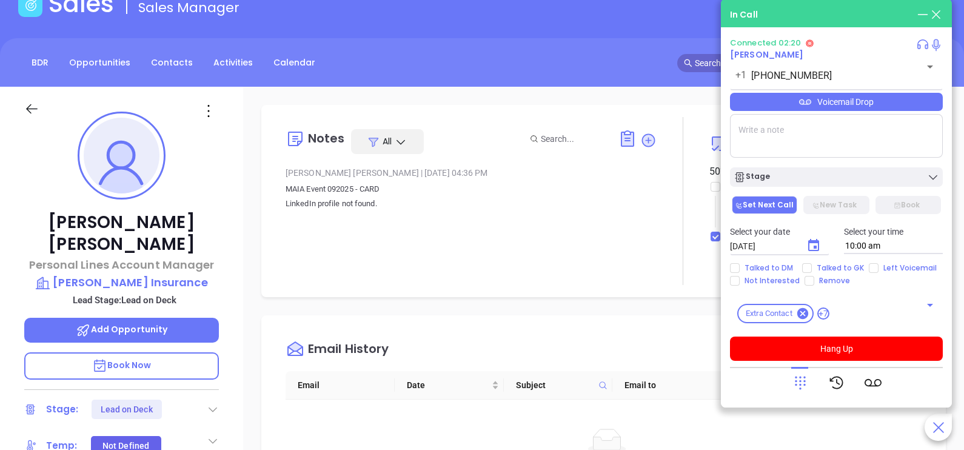
click at [181, 352] on p "Book Now" at bounding box center [121, 365] width 195 height 27
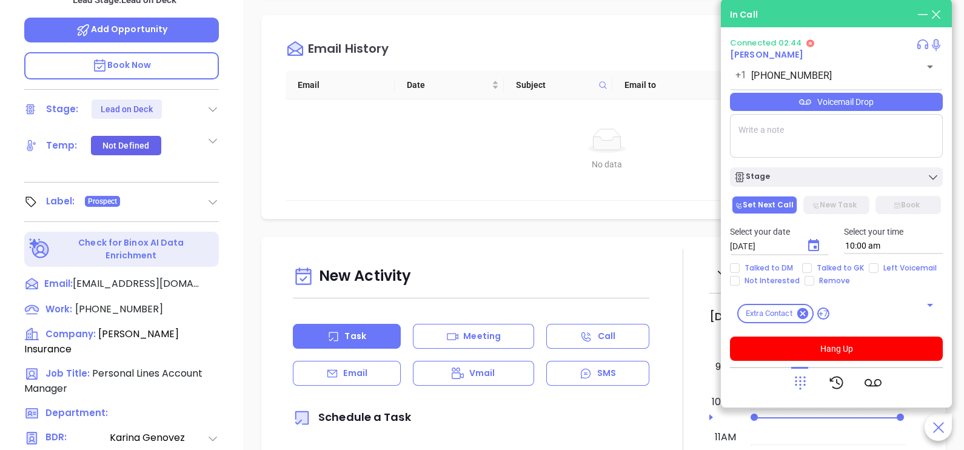
scroll to position [382, 0]
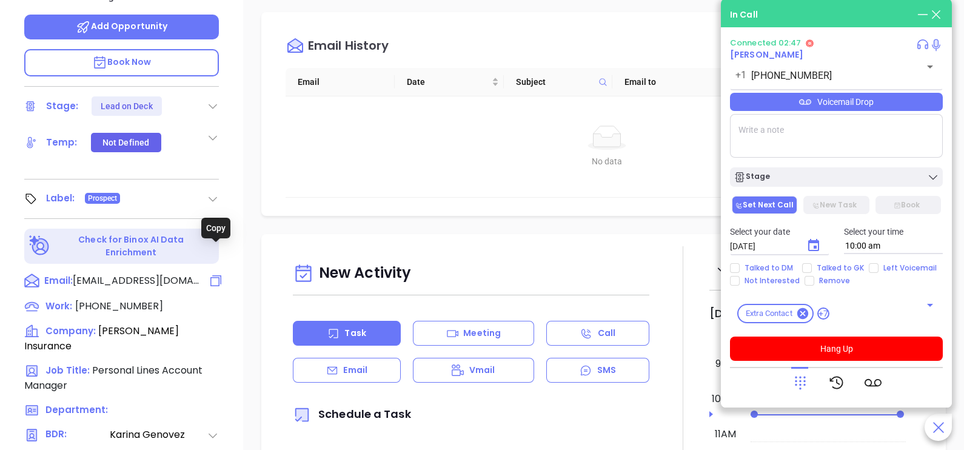
click at [217, 273] on icon at bounding box center [216, 280] width 15 height 15
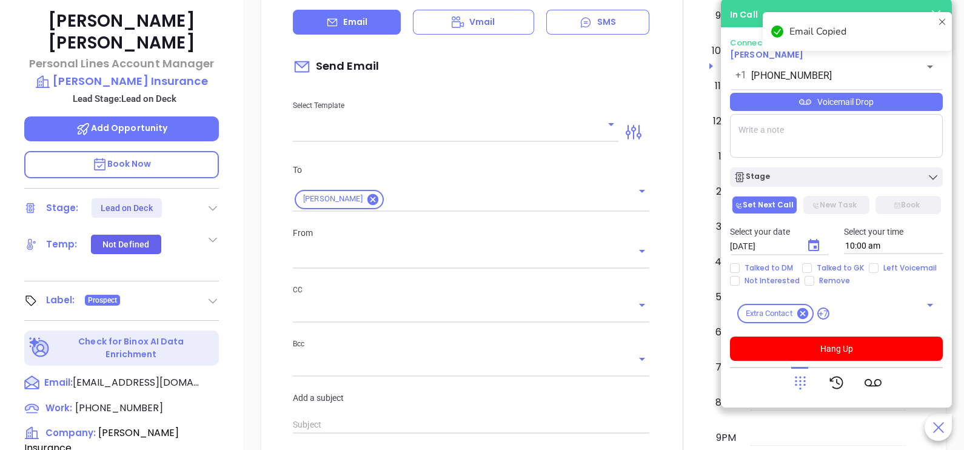
scroll to position [166, 0]
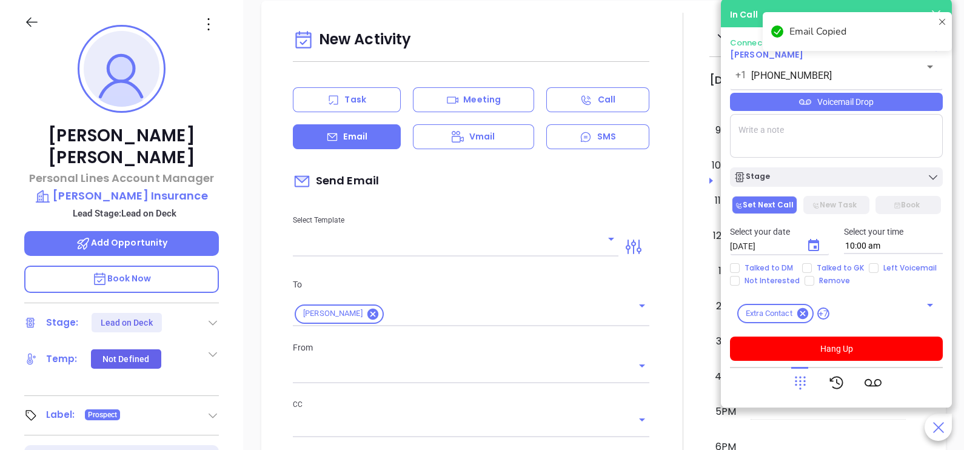
type input "[PERSON_NAME]"
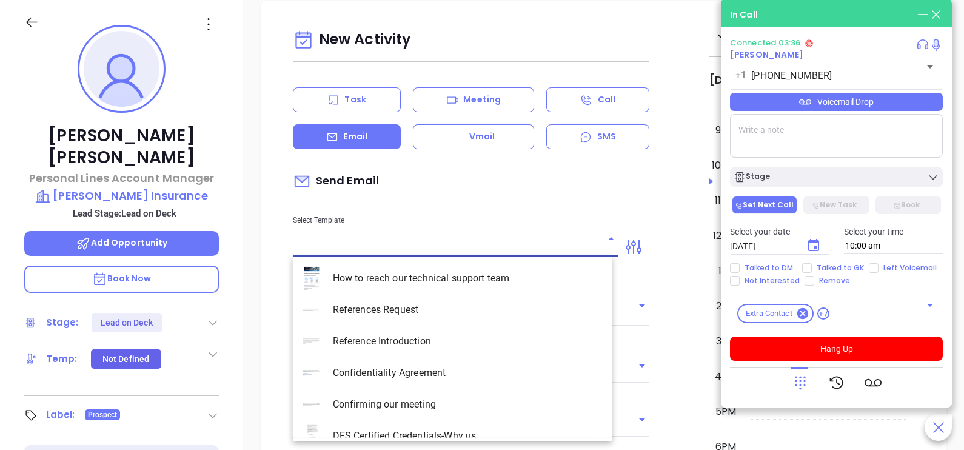
click at [417, 244] on input "text" at bounding box center [446, 247] width 307 height 18
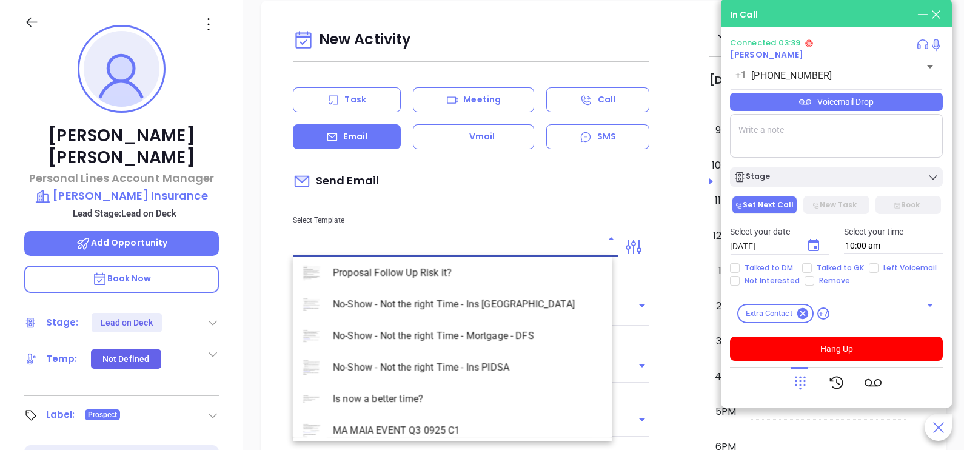
scroll to position [3170, 0]
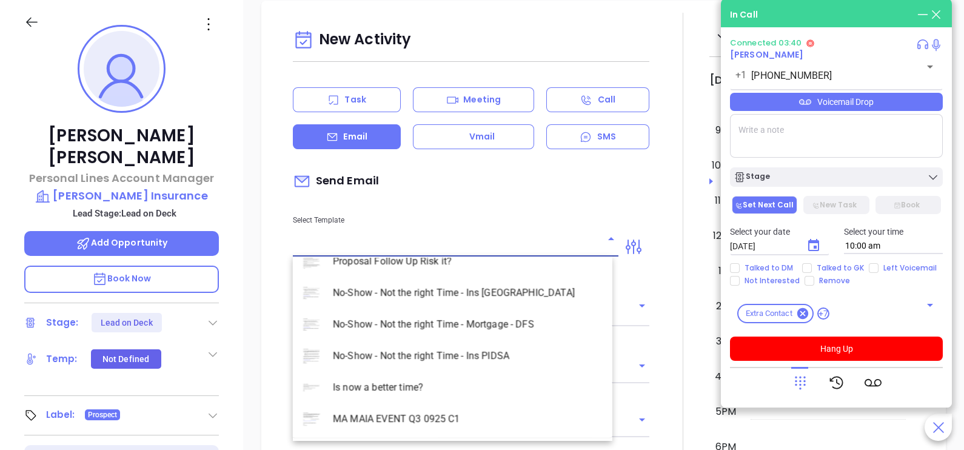
click at [458, 418] on li "MA MAIA EVENT Q3 0925 C1" at bounding box center [453, 419] width 320 height 32
type input "MA MAIA EVENT Q3 0925 C1"
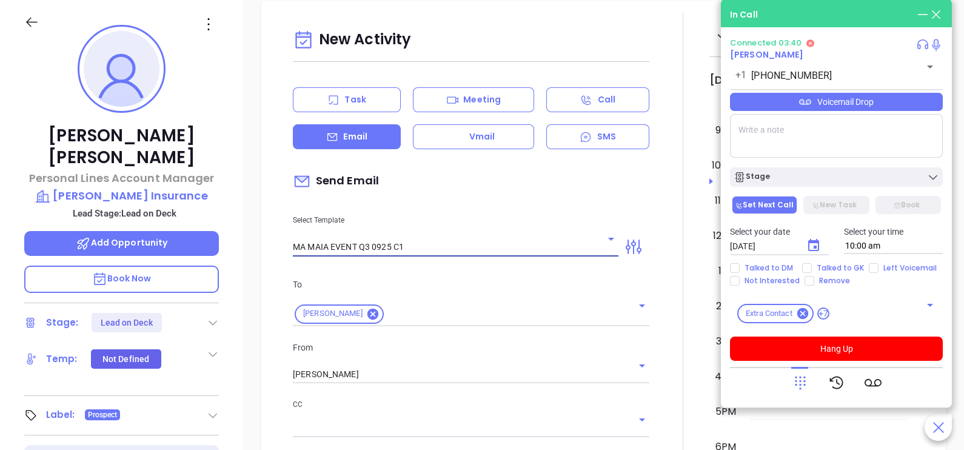
type input "Continuing our MAIA Big Event conversation, Jacob"
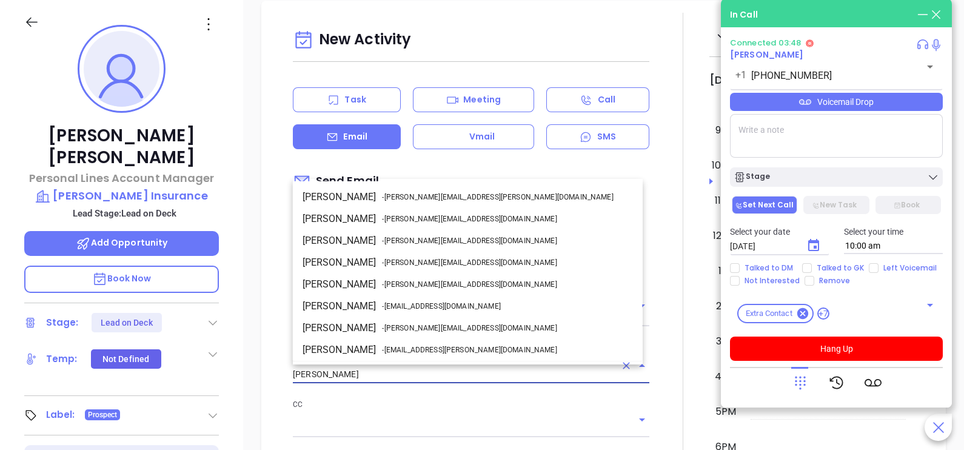
click at [527, 376] on input "[PERSON_NAME]" at bounding box center [454, 375] width 323 height 18
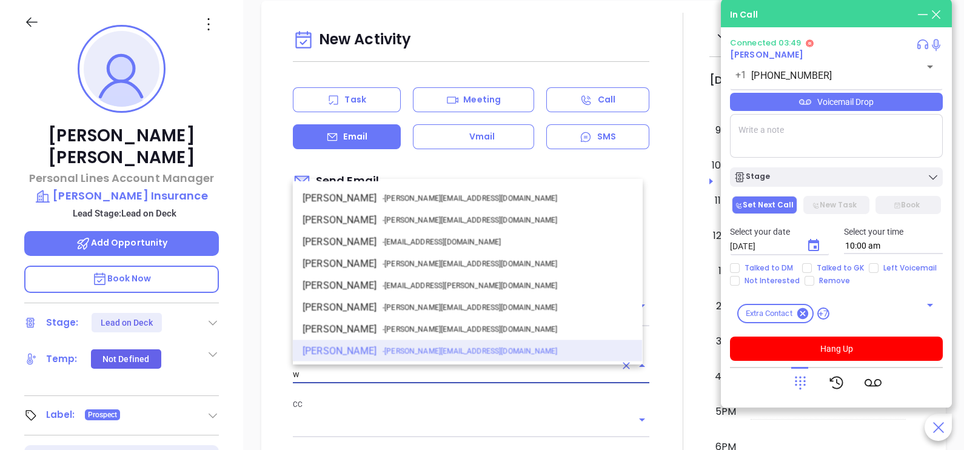
scroll to position [0, 0]
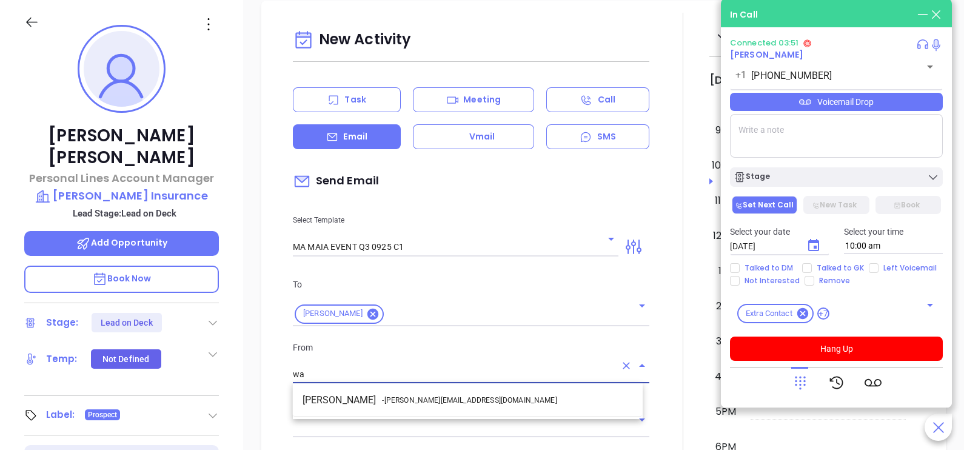
click at [489, 397] on li "Walter Contreras - walter@motiva.net" at bounding box center [468, 400] width 350 height 22
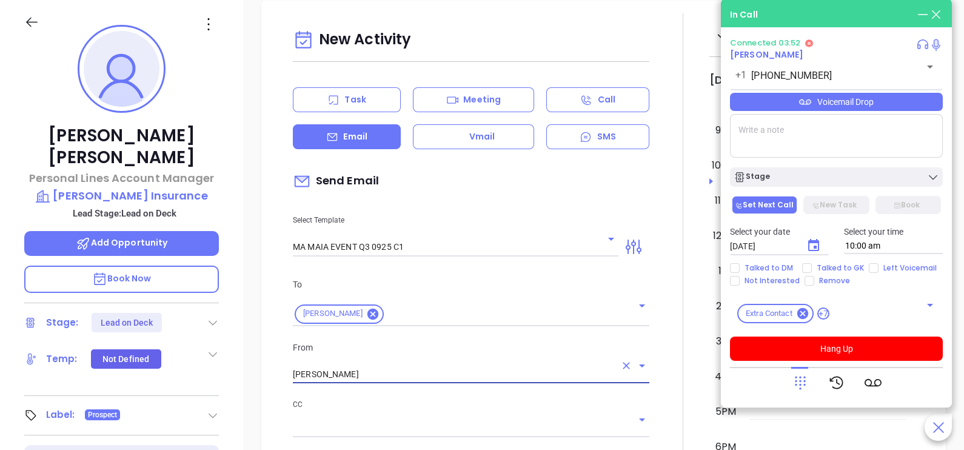
type input "Walter Contreras"
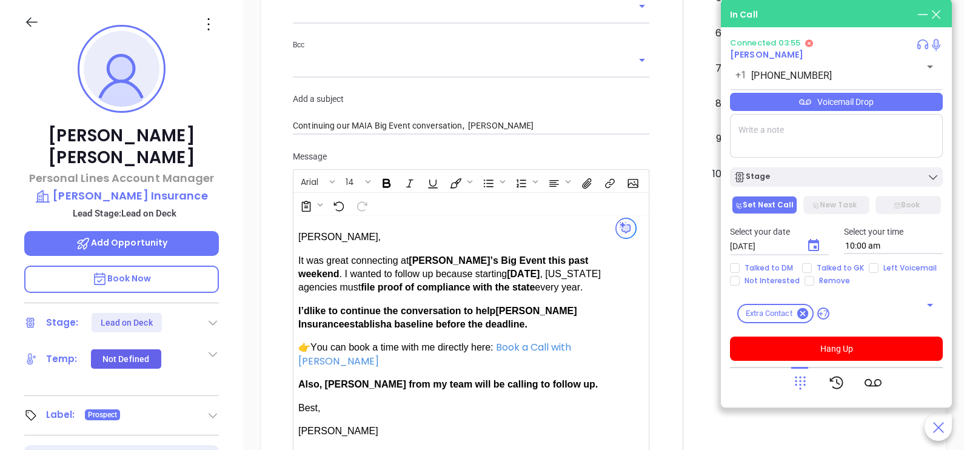
scroll to position [935, 0]
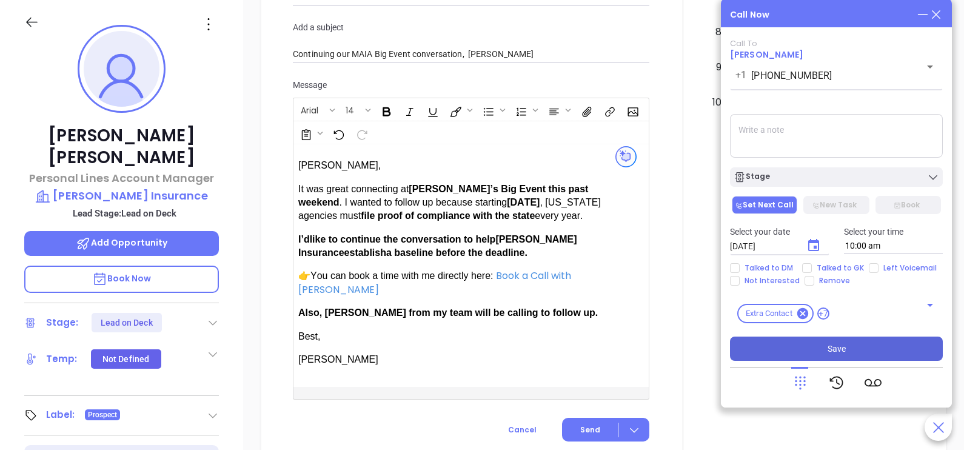
click at [864, 349] on button "Save" at bounding box center [836, 349] width 213 height 24
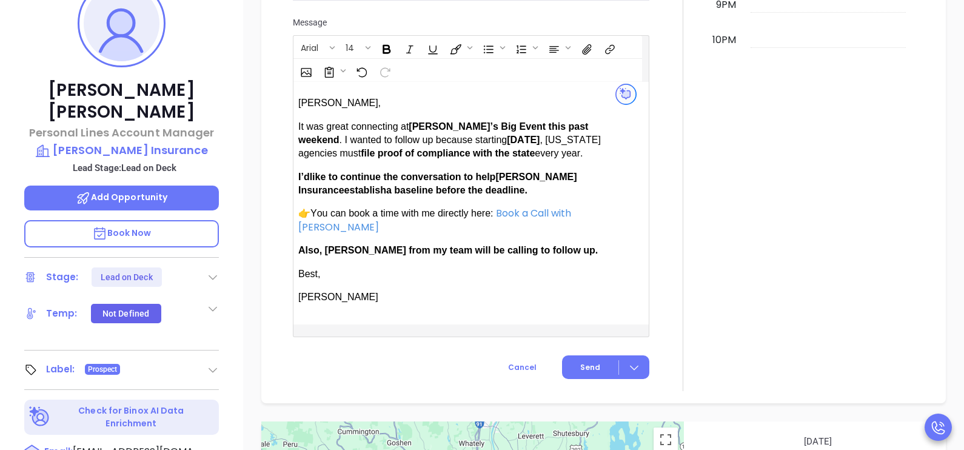
scroll to position [333, 0]
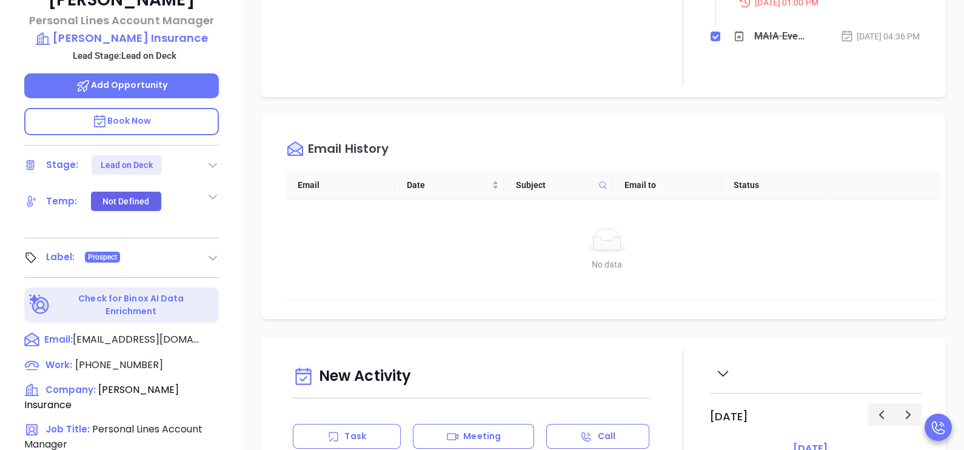
scroll to position [0, 0]
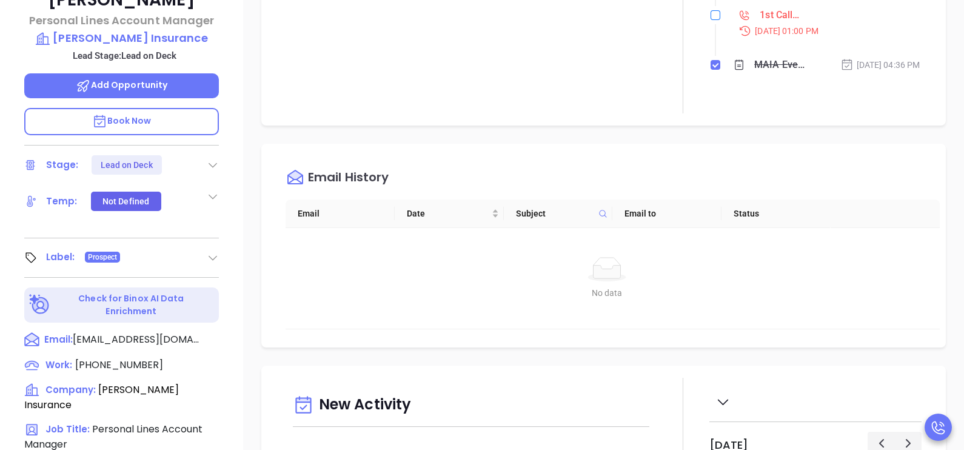
click at [711, 20] on input "checkbox" at bounding box center [716, 15] width 10 height 10
checkbox input "true"
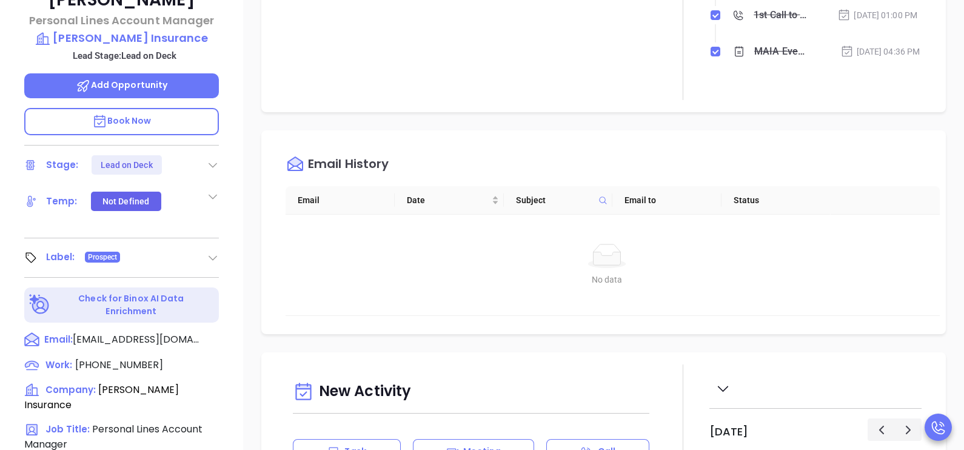
click at [946, 101] on div "Notes All Gissela Vargas | Sep 22, 2025 04:36 PM MAIA Event 092025 - CARD Linke…" at bounding box center [603, 266] width 721 height 849
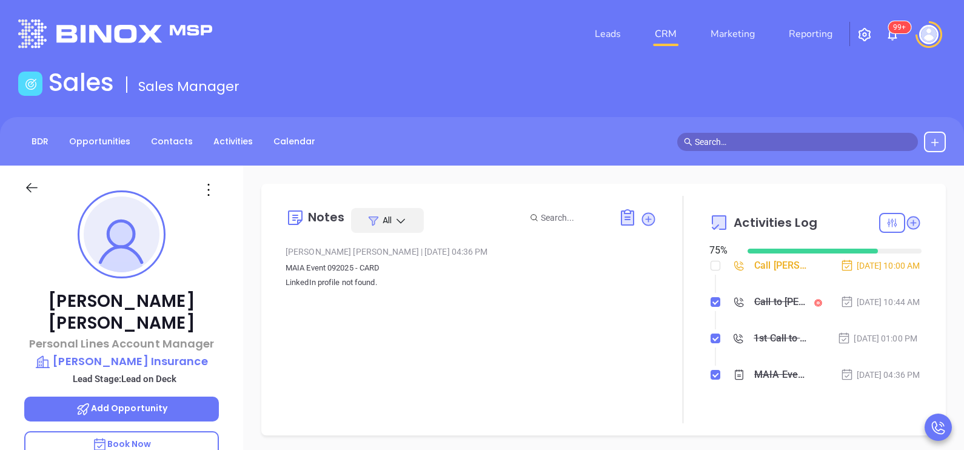
click at [774, 272] on div "Call Jacob Carroll to follow up" at bounding box center [781, 265] width 55 height 18
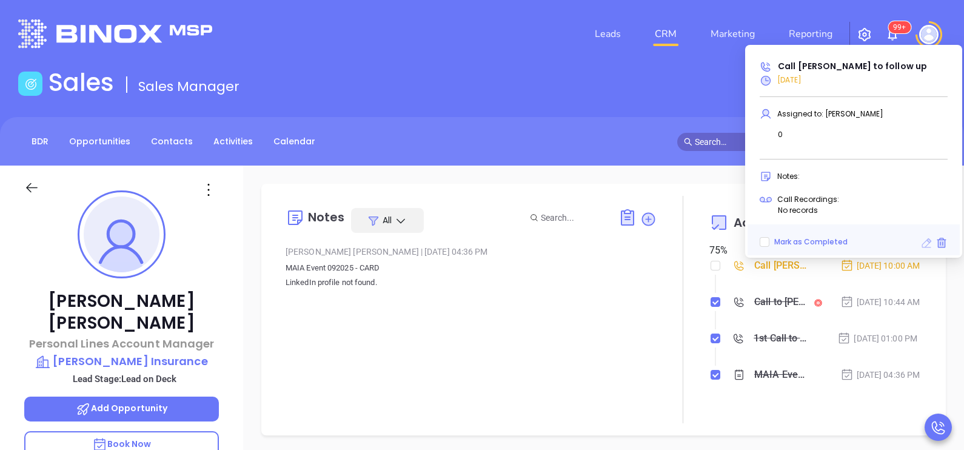
click at [924, 247] on icon at bounding box center [926, 243] width 12 height 12
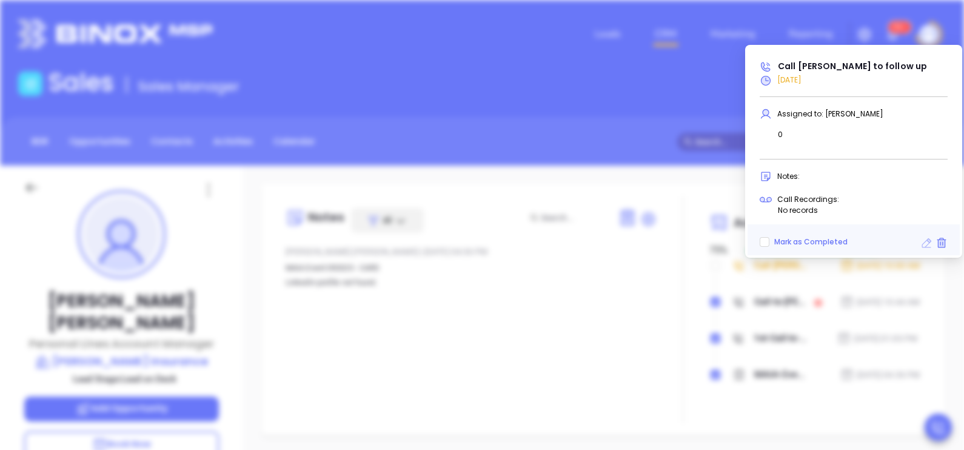
type input "[DATE]"
type input "Call Jacob Carroll to follow up"
type input "Call"
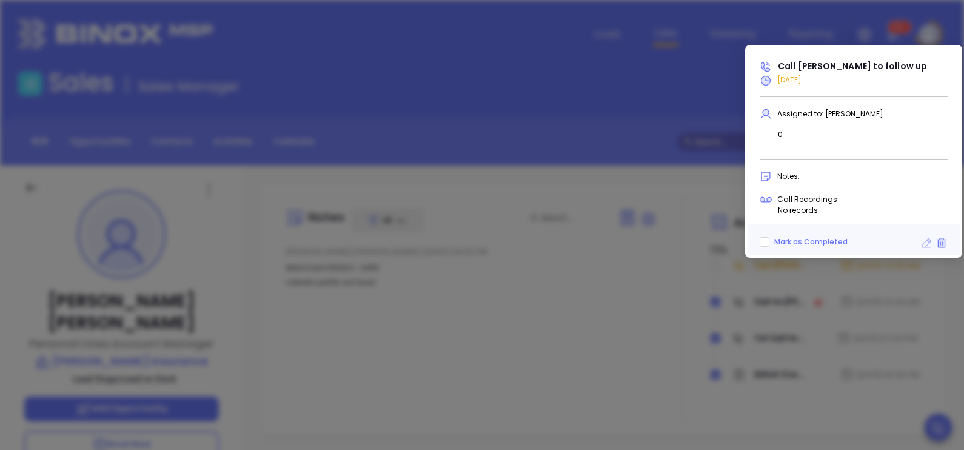
scroll to position [317, 0]
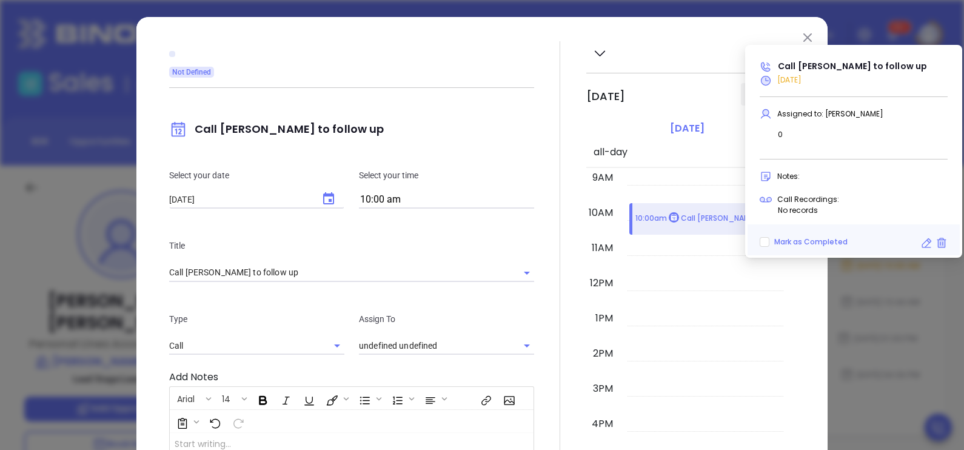
type input "[PERSON_NAME]"
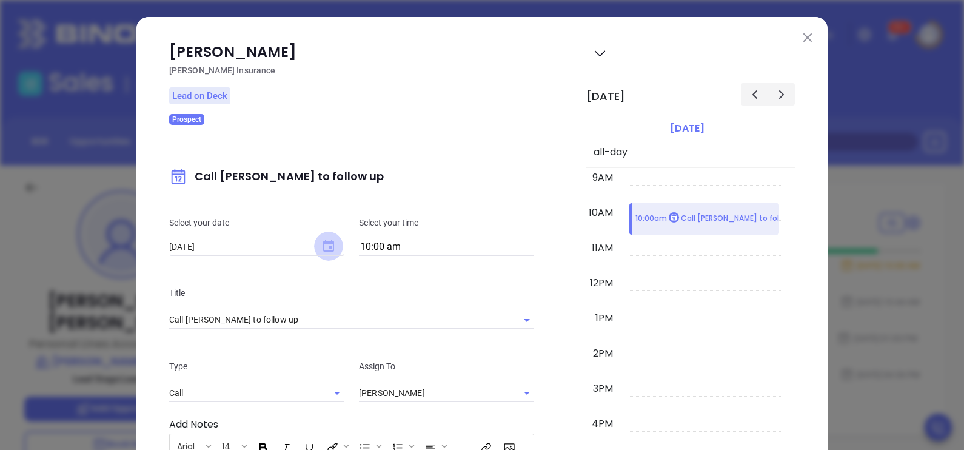
click at [323, 247] on icon "Choose date, selected date is Sep 27, 2025" at bounding box center [328, 246] width 11 height 12
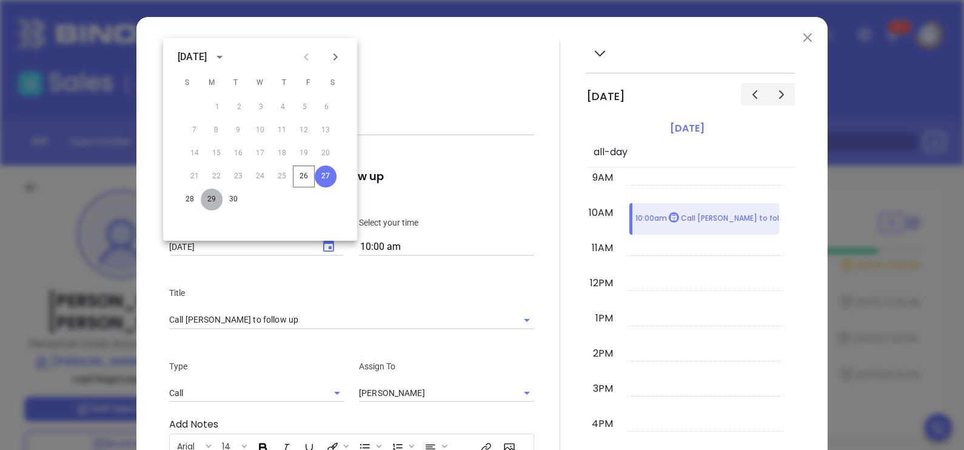
click at [218, 196] on button "29" at bounding box center [212, 200] width 22 height 22
type input "09/29/2025"
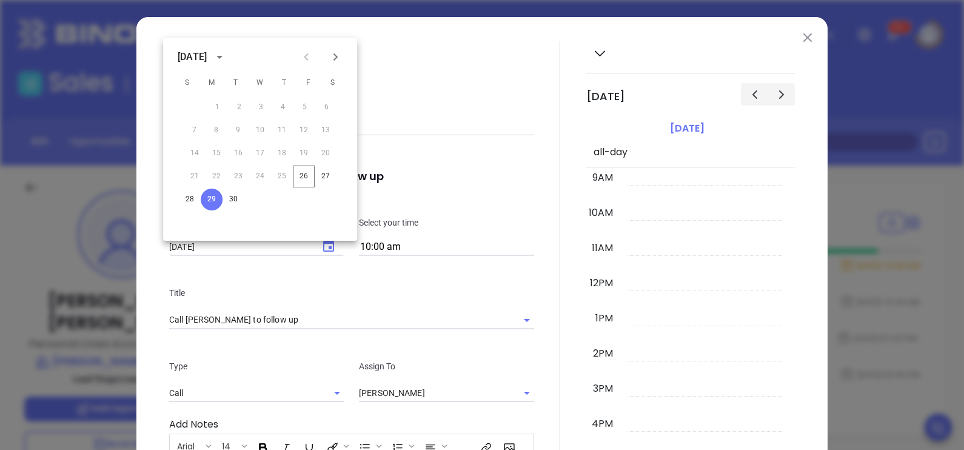
scroll to position [248, 0]
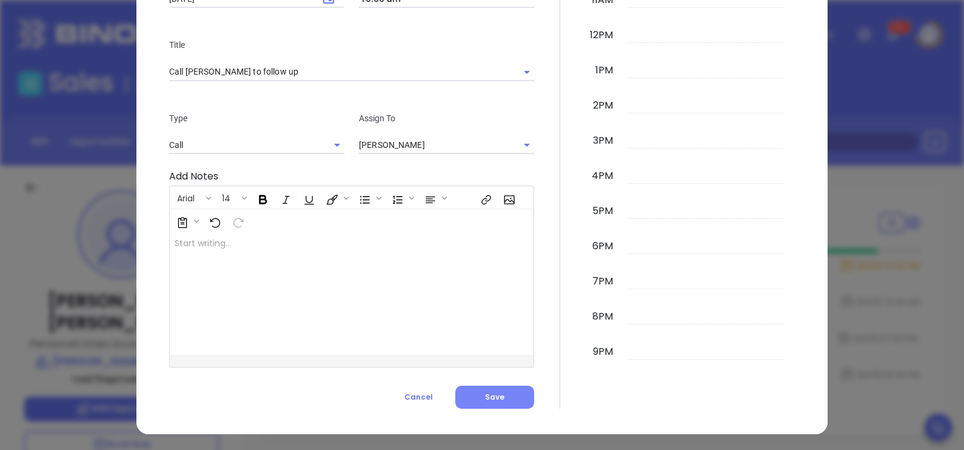
click at [477, 392] on button "Save" at bounding box center [494, 397] width 79 height 23
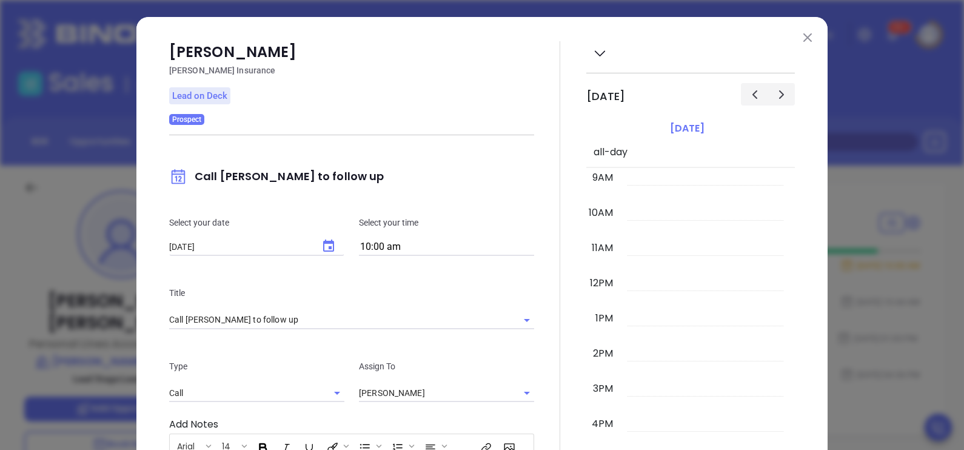
click at [803, 36] on img at bounding box center [807, 37] width 8 height 8
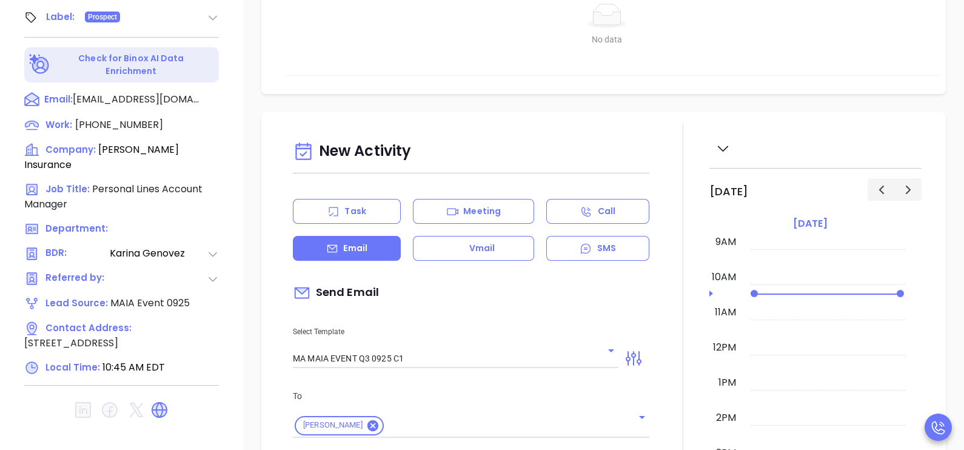
scroll to position [564, 0]
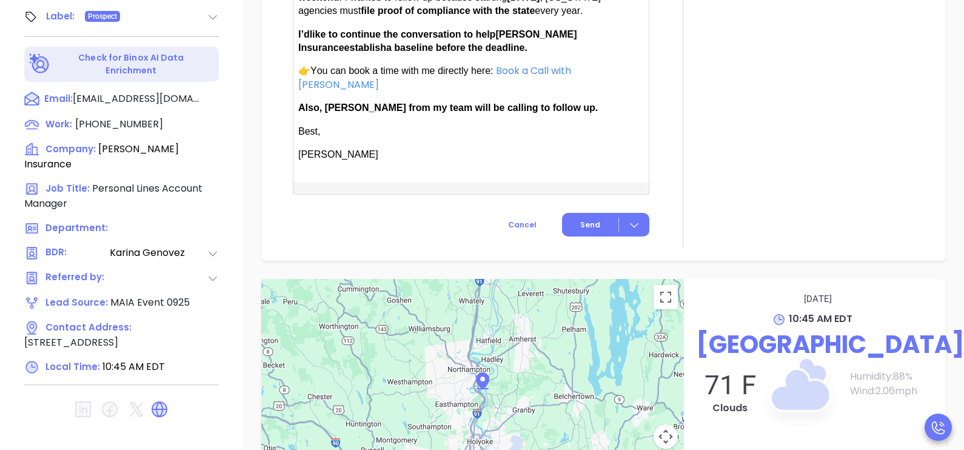
scroll to position [819, 0]
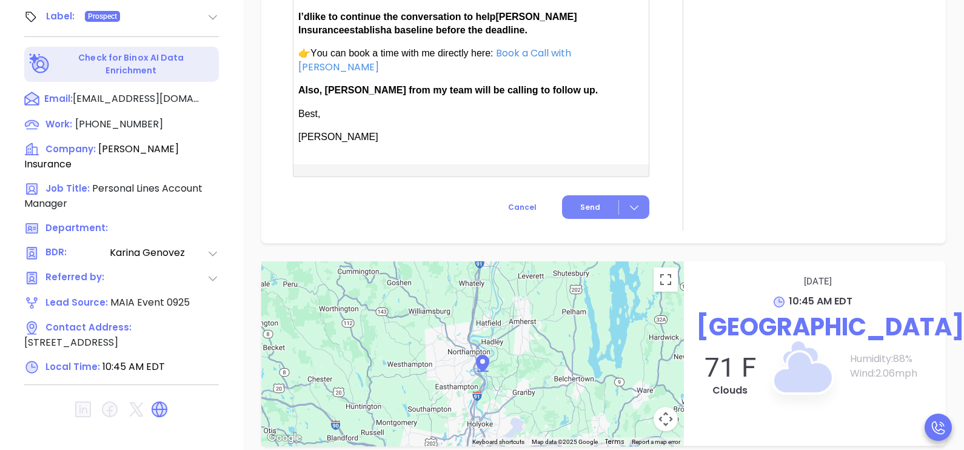
click at [600, 217] on button "Send" at bounding box center [605, 207] width 87 height 24
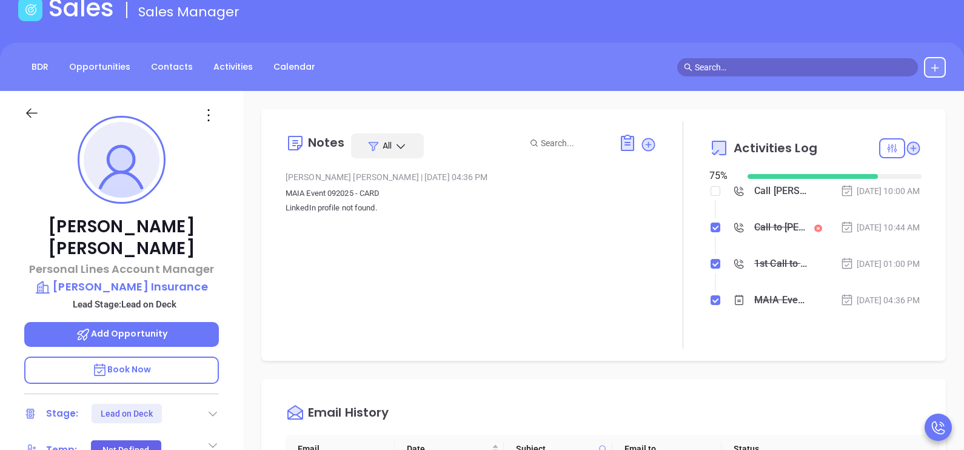
scroll to position [0, 0]
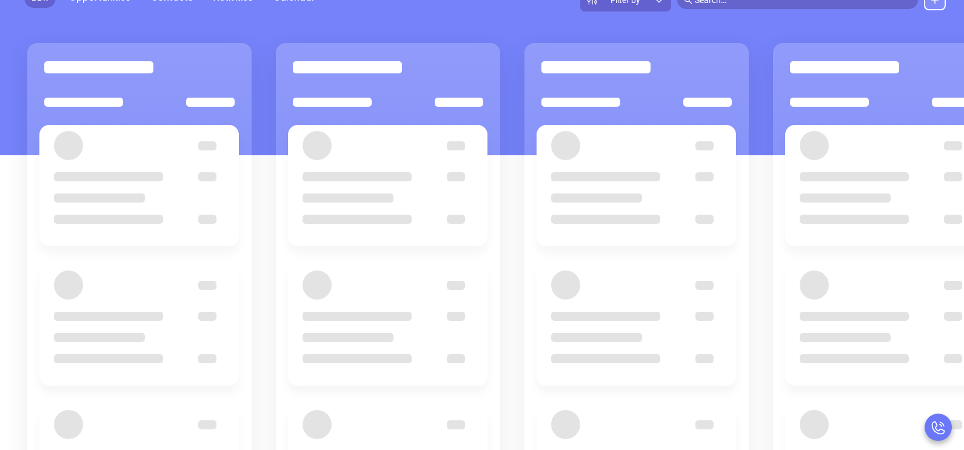
scroll to position [158, 0]
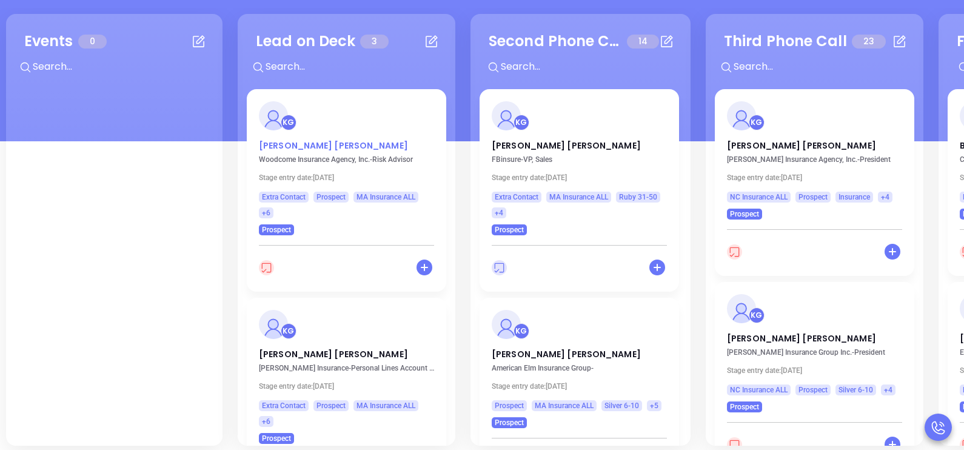
click at [289, 142] on p "Cristian Mejia" at bounding box center [346, 142] width 175 height 6
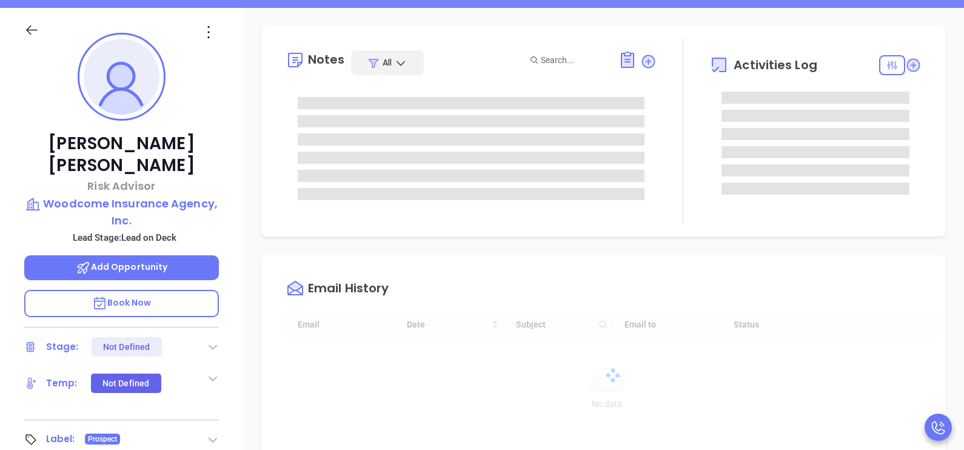
type input "[DATE]"
type input "[PERSON_NAME]"
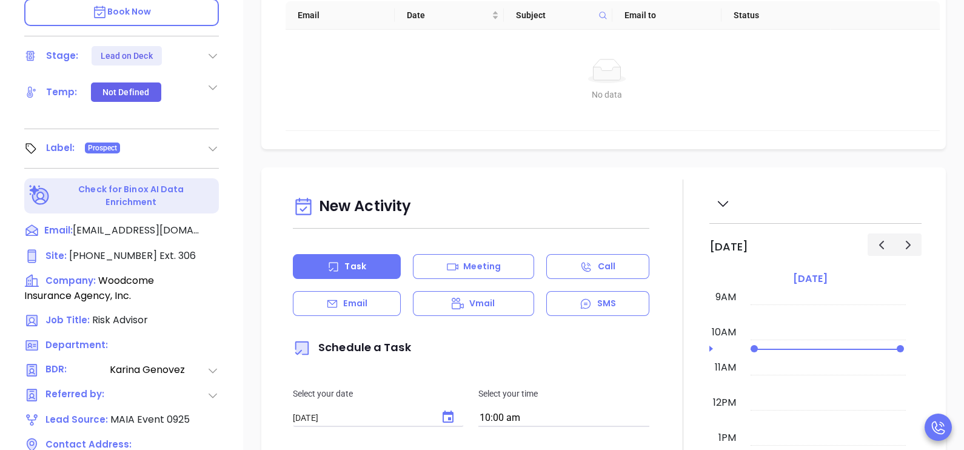
scroll to position [564, 0]
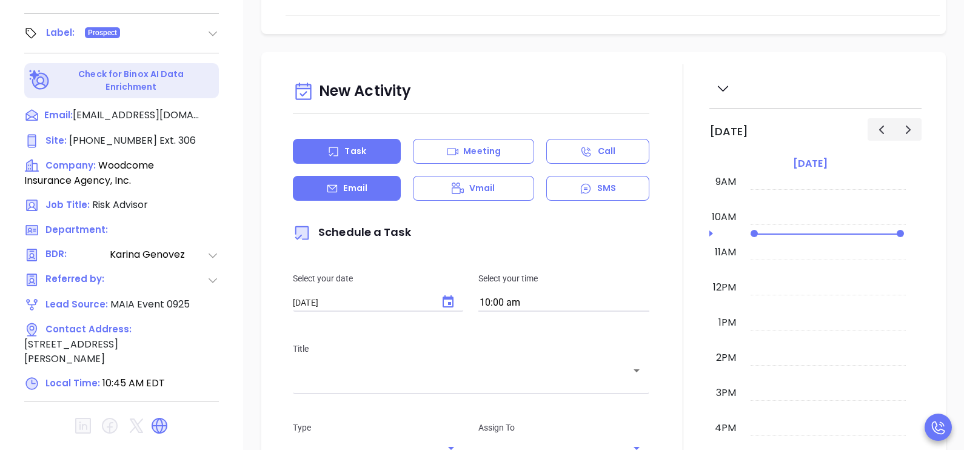
click at [362, 195] on div "Email" at bounding box center [347, 188] width 108 height 25
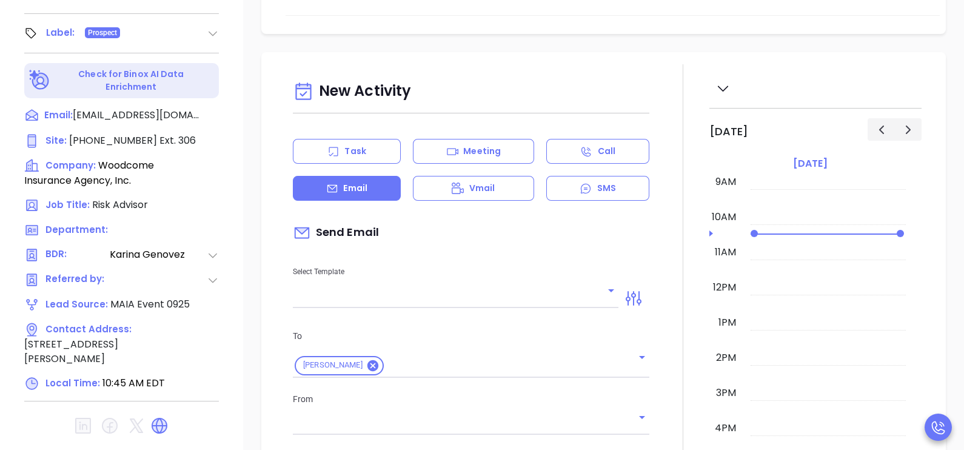
type input "[PERSON_NAME]"
click at [492, 305] on input "text" at bounding box center [446, 299] width 307 height 18
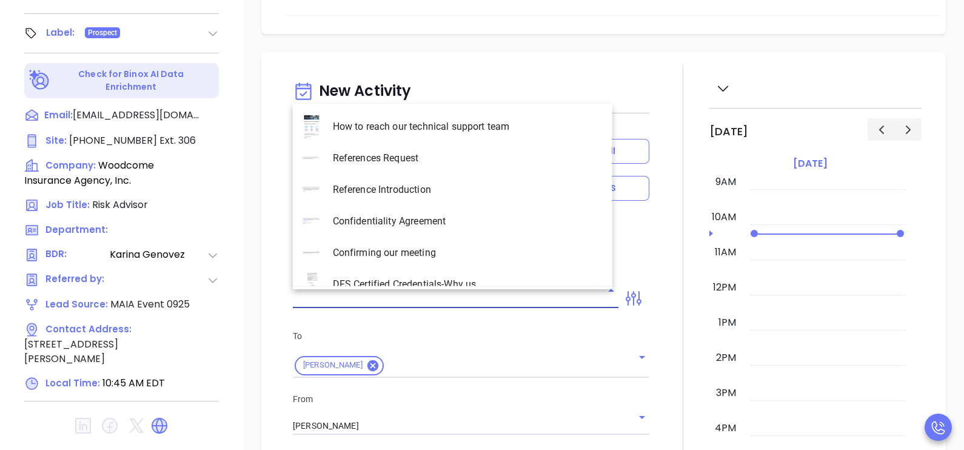
scroll to position [3170, 0]
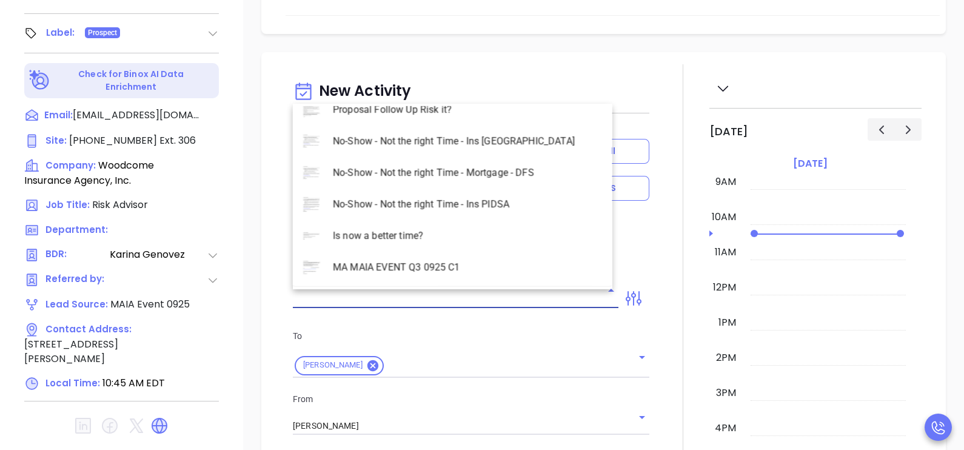
click at [478, 275] on li "MA MAIA EVENT Q3 0925 C1" at bounding box center [453, 268] width 320 height 32
type input "MA MAIA EVENT Q3 0925 C1"
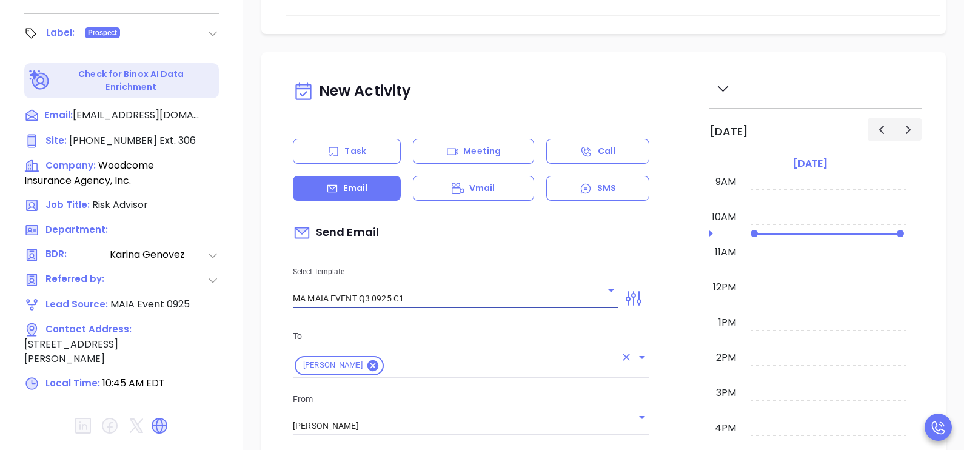
type input "Continuing our MAIA Big Event conversation, Cristian"
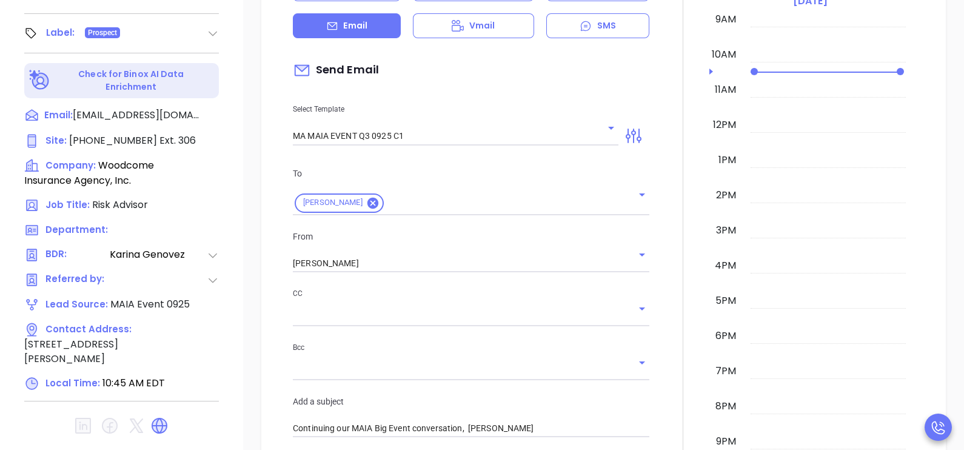
scroll to position [212, 0]
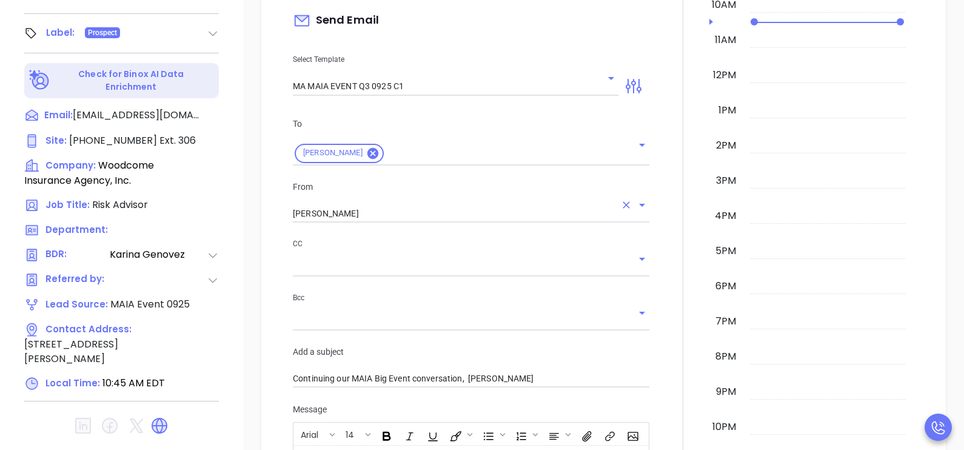
click at [396, 203] on div "[PERSON_NAME]" at bounding box center [471, 213] width 357 height 20
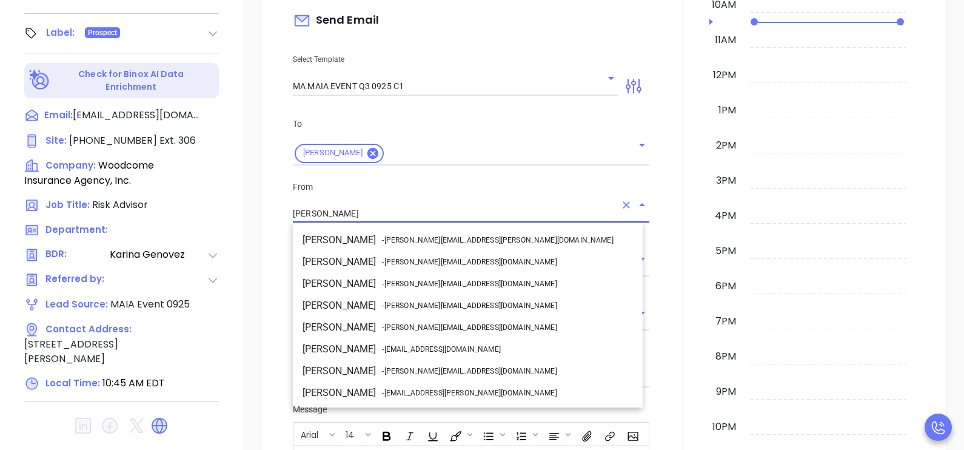
click at [394, 209] on input "[PERSON_NAME]" at bounding box center [454, 214] width 323 height 18
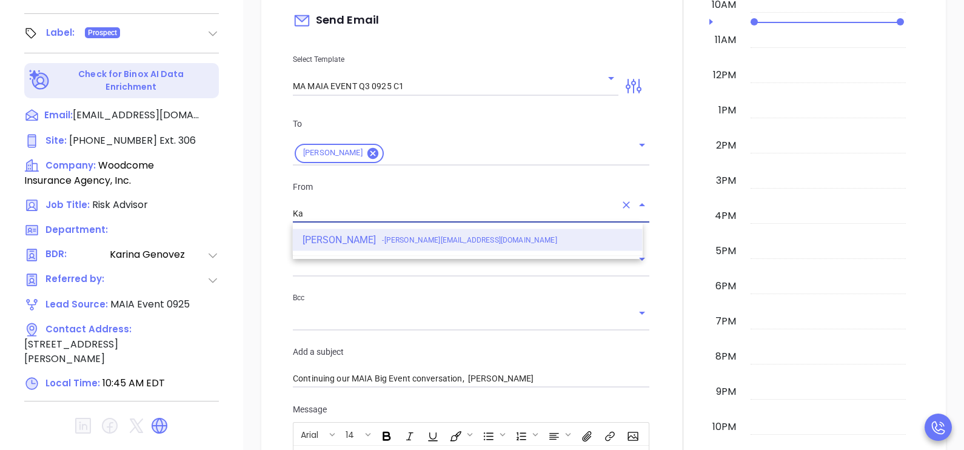
type input "K"
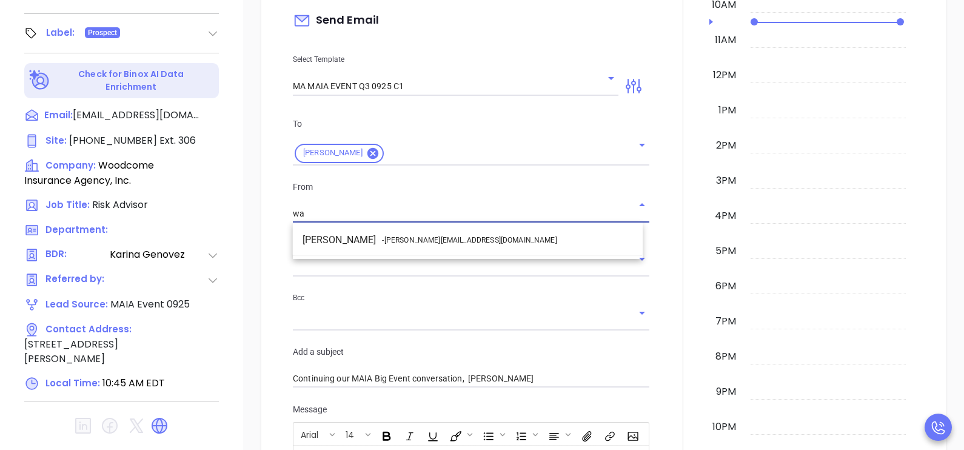
click at [435, 235] on span "- walter@motiva.net" at bounding box center [469, 240] width 175 height 11
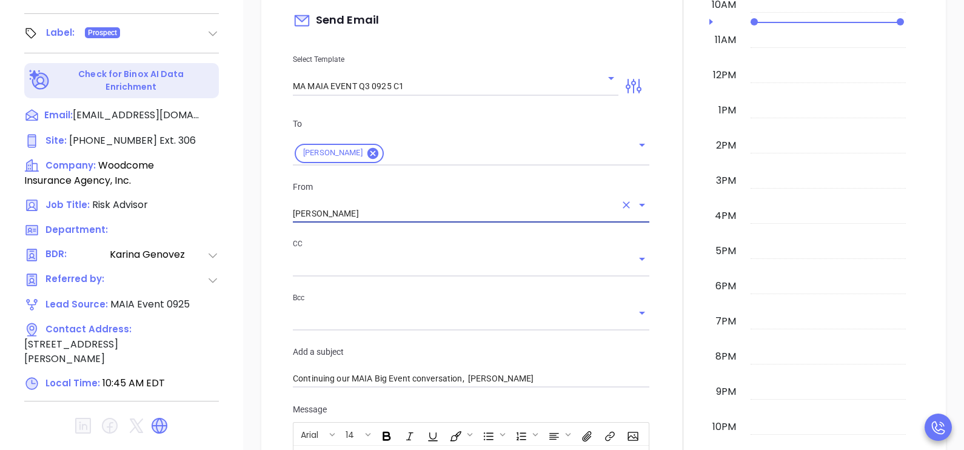
type input "Walter Contreras"
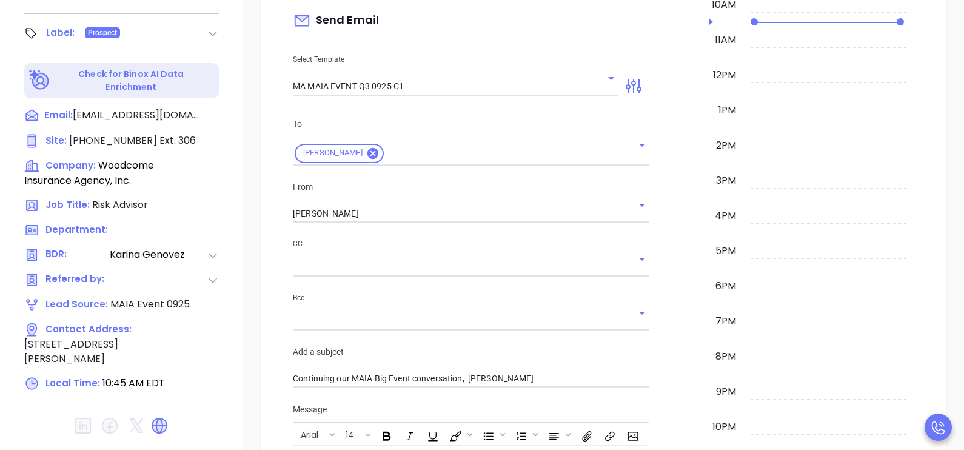
click at [661, 292] on div at bounding box center [683, 315] width 53 height 926
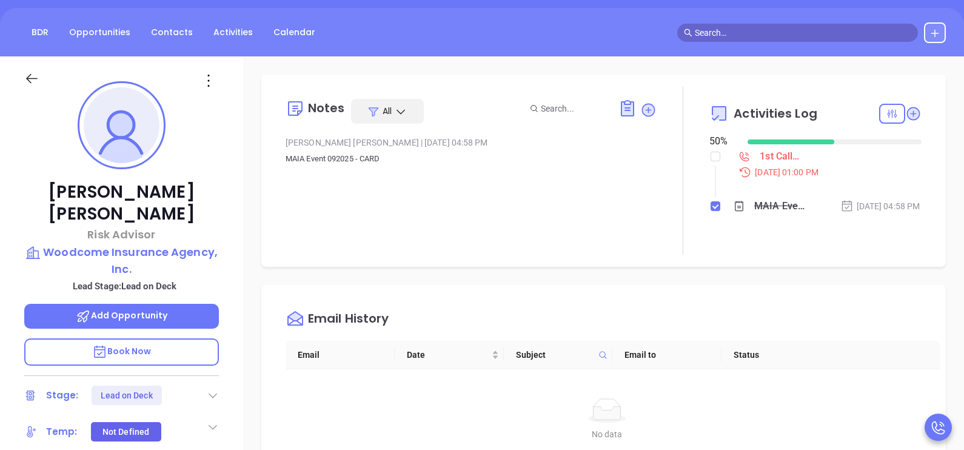
scroll to position [30, 0]
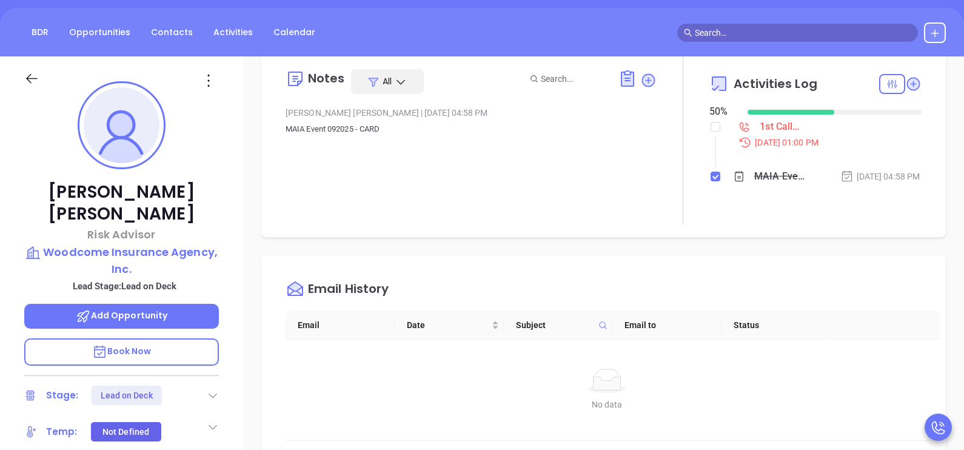
click at [237, 235] on div "Cristian Mejia Risk Advisor Woodcome Insurance Agency, Inc. Lead Stage: Lead on…" at bounding box center [121, 337] width 243 height 563
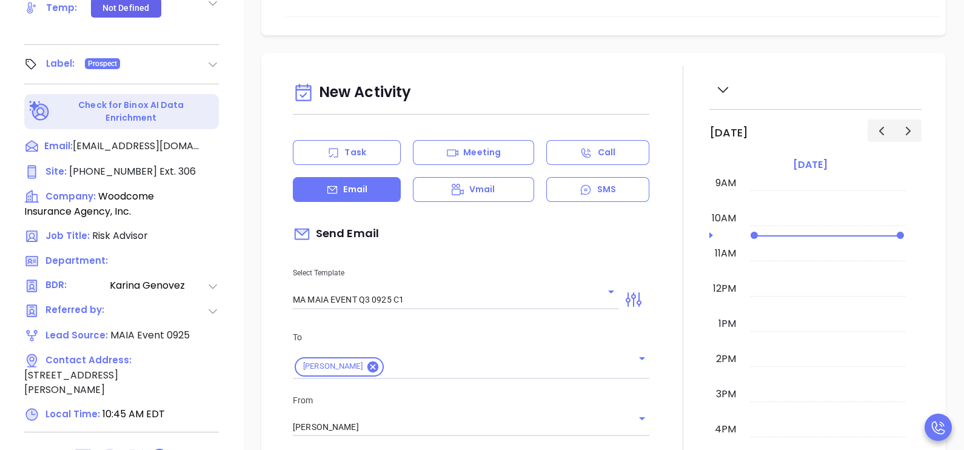
scroll to position [564, 0]
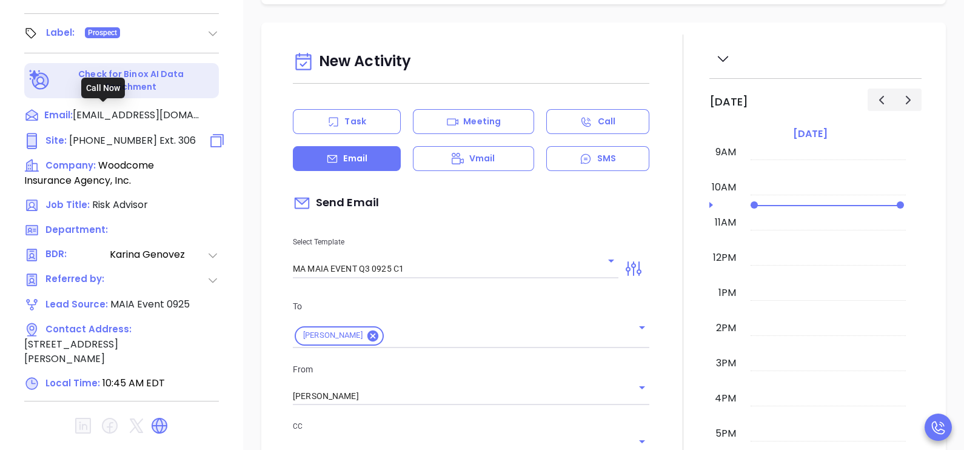
click at [140, 133] on span "(978) 840-8700" at bounding box center [113, 140] width 88 height 14
type input "(978) 840-8700"
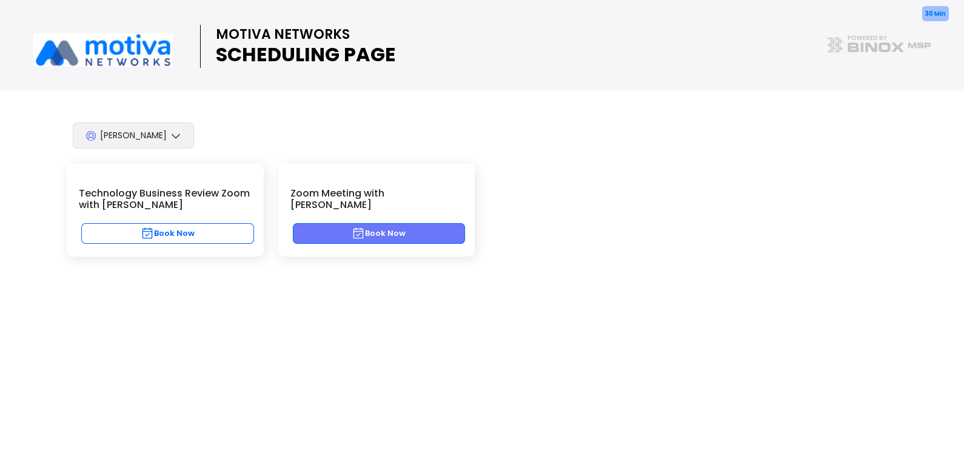
click at [407, 227] on button "Book Now" at bounding box center [379, 233] width 173 height 21
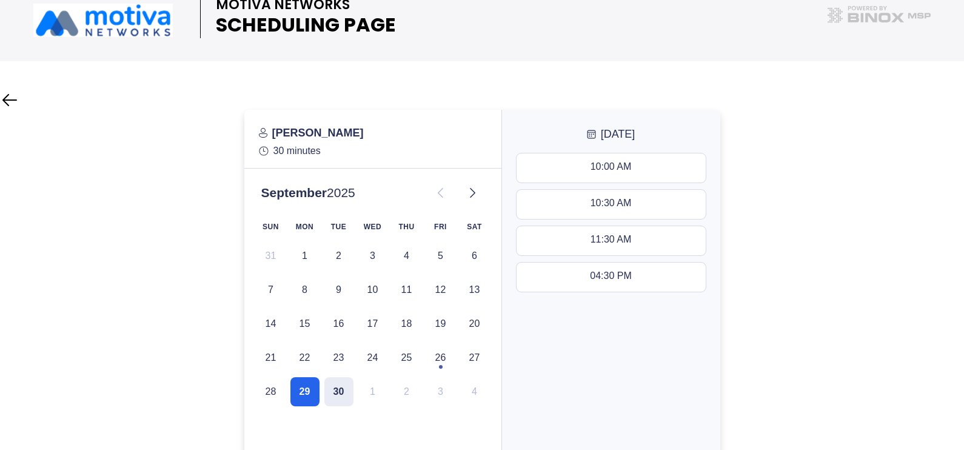
scroll to position [91, 0]
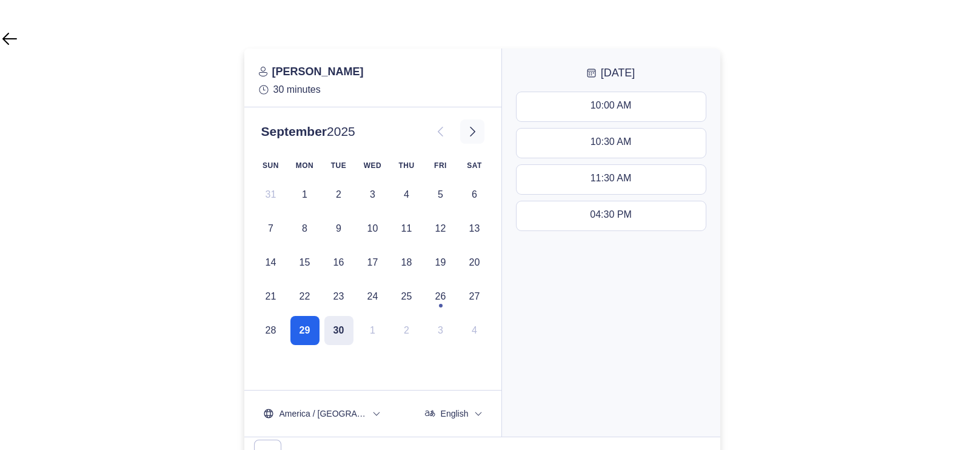
click at [475, 136] on icon at bounding box center [472, 131] width 15 height 15
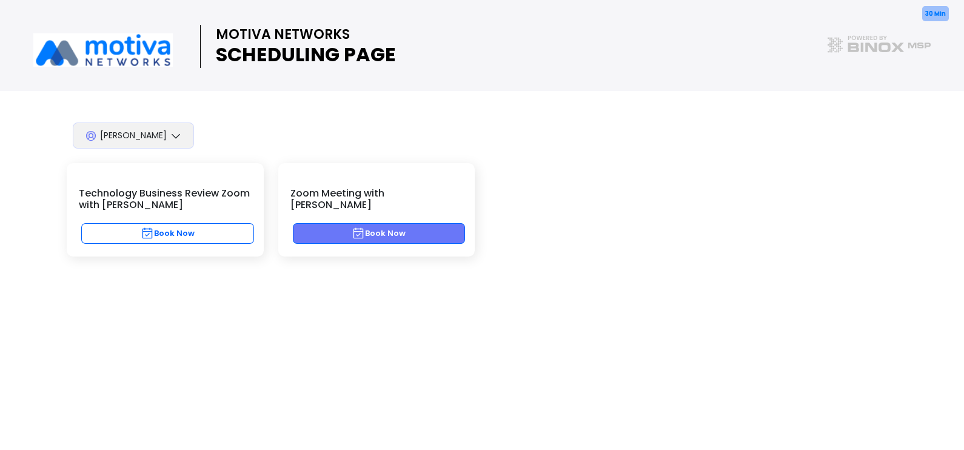
click at [437, 223] on button "Book Now" at bounding box center [379, 233] width 173 height 21
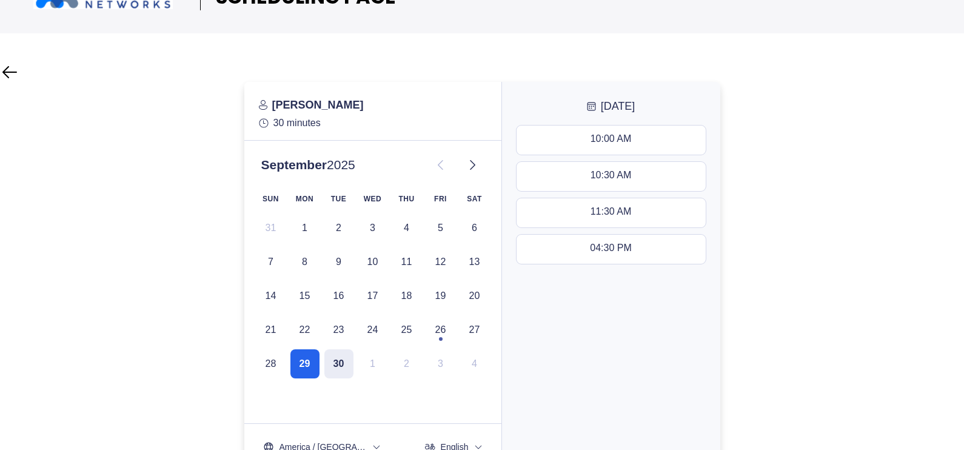
scroll to position [60, 0]
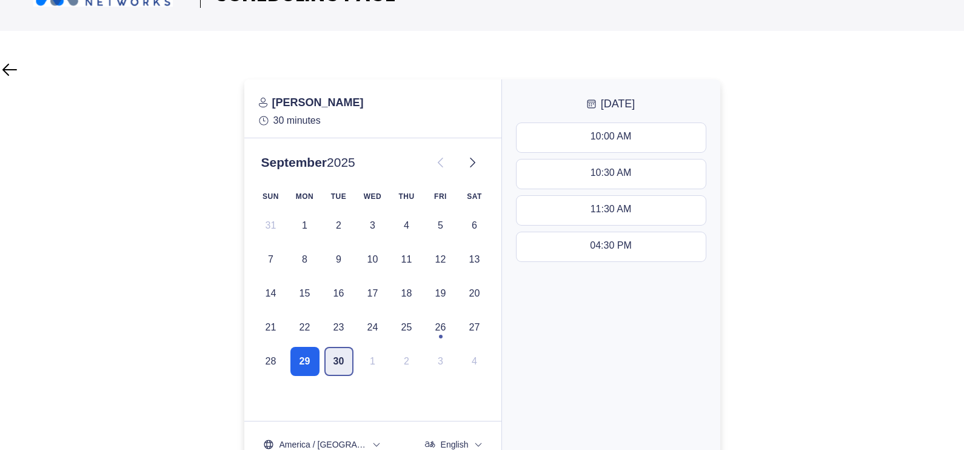
click at [345, 362] on button "30" at bounding box center [338, 361] width 29 height 29
click at [474, 164] on icon at bounding box center [472, 162] width 15 height 15
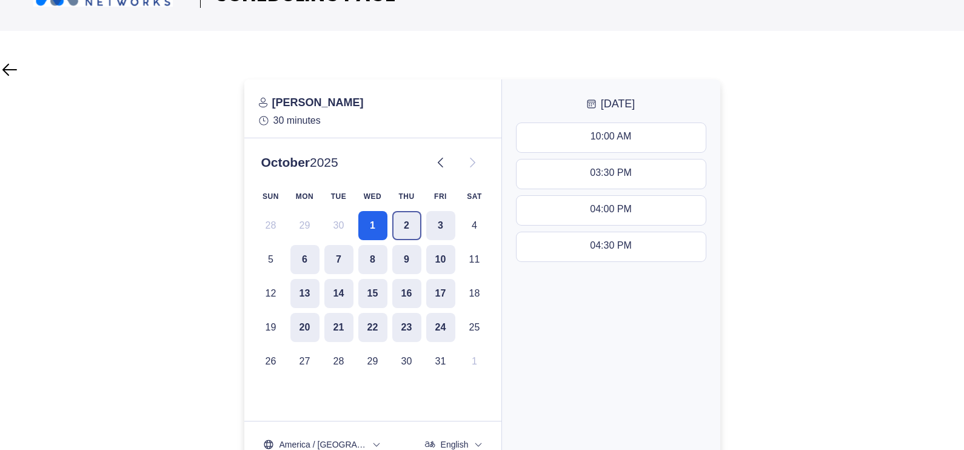
click at [400, 231] on button "2" at bounding box center [406, 225] width 29 height 29
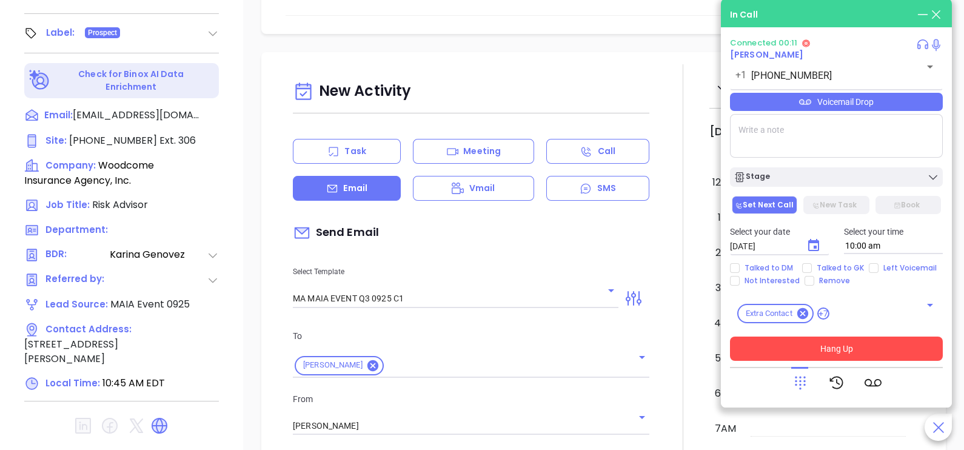
scroll to position [317, 0]
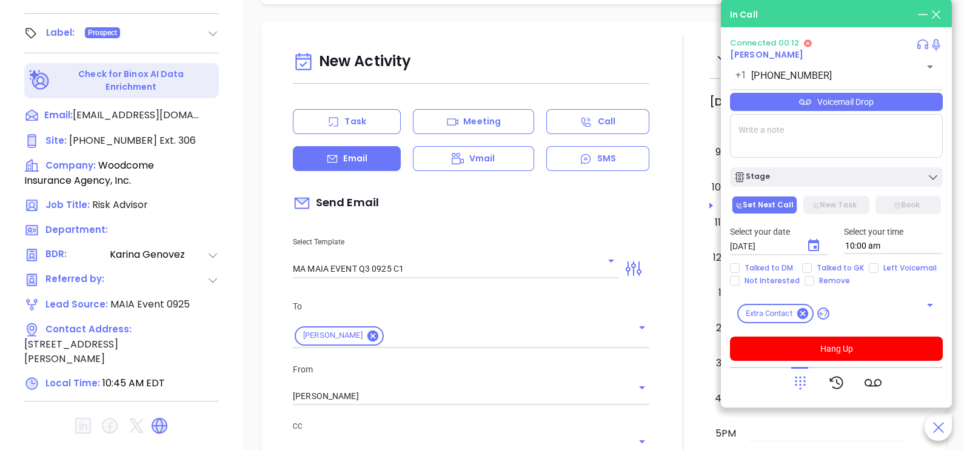
click at [797, 371] on div at bounding box center [800, 383] width 17 height 32
click at [802, 379] on icon at bounding box center [800, 382] width 17 height 17
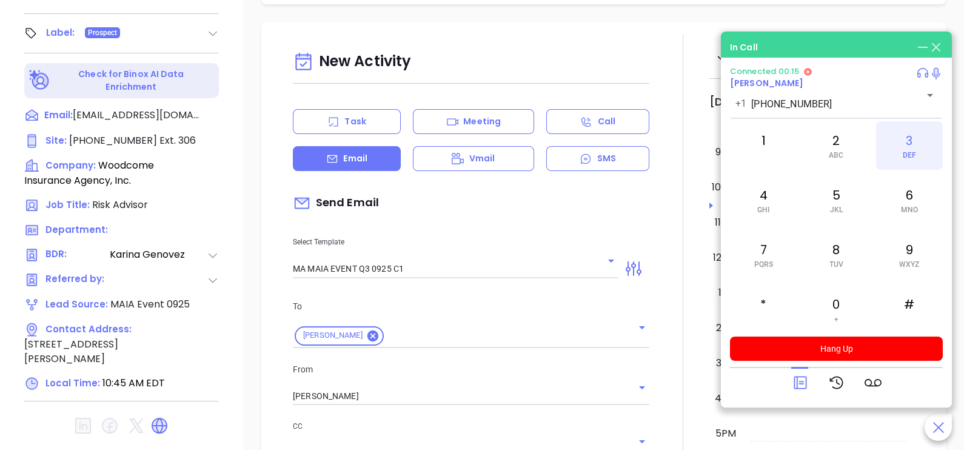
click at [920, 144] on div "3 DEF" at bounding box center [909, 145] width 67 height 49
click at [849, 292] on div "0 +" at bounding box center [836, 309] width 67 height 49
click at [902, 193] on div "6 MNO" at bounding box center [909, 200] width 67 height 49
click at [595, 55] on div "New Activity" at bounding box center [471, 62] width 357 height 31
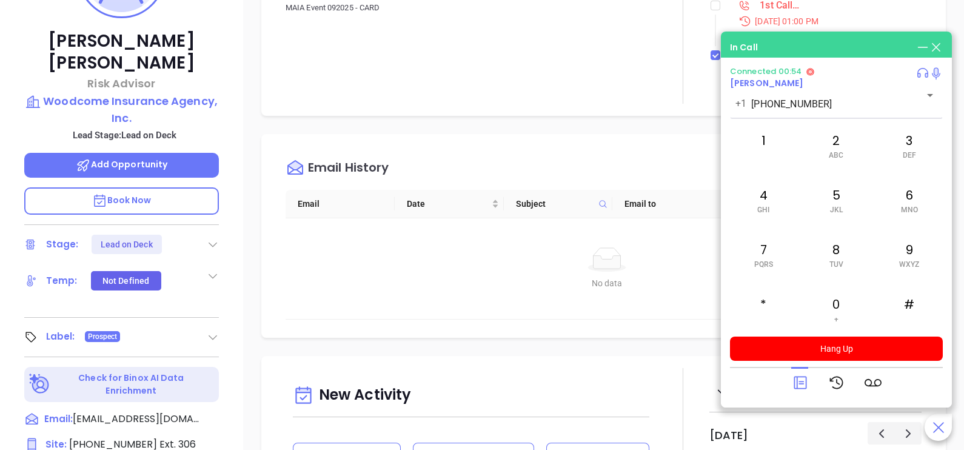
scroll to position [200, 0]
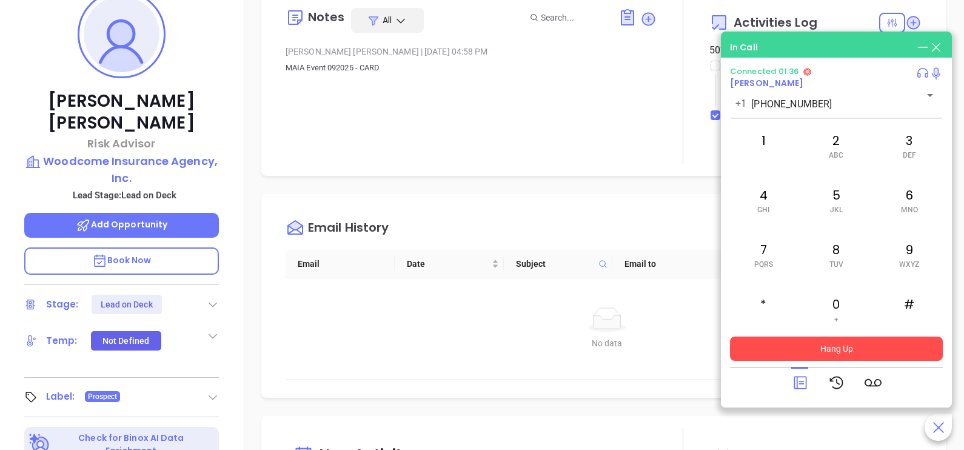
click at [856, 348] on button "Hang Up" at bounding box center [836, 349] width 213 height 24
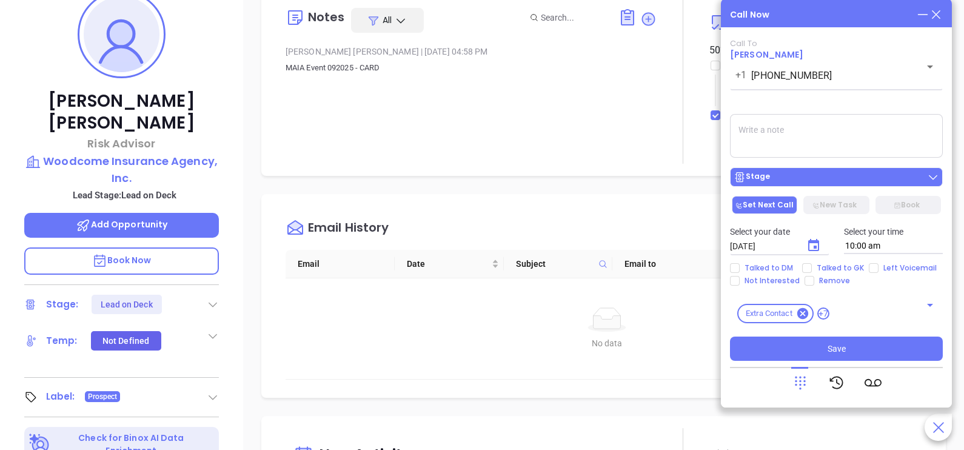
click at [833, 179] on div "Stage" at bounding box center [837, 177] width 206 height 12
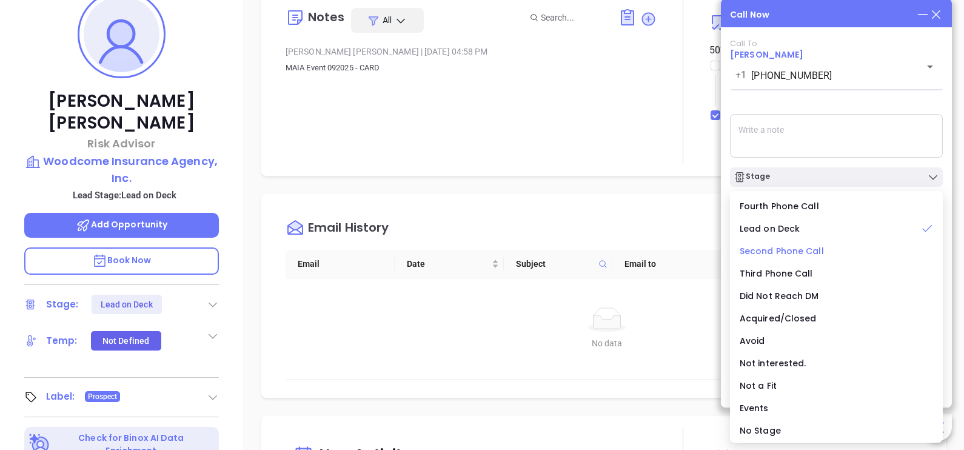
click at [793, 255] on span "Second Phone Call" at bounding box center [782, 251] width 84 height 12
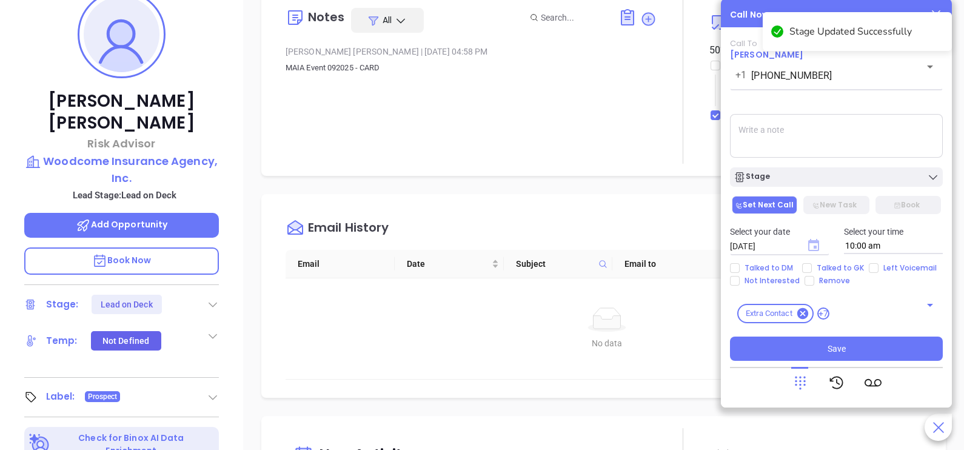
click at [809, 247] on icon "Choose date, selected date is Sep 27, 2025" at bounding box center [813, 245] width 11 height 12
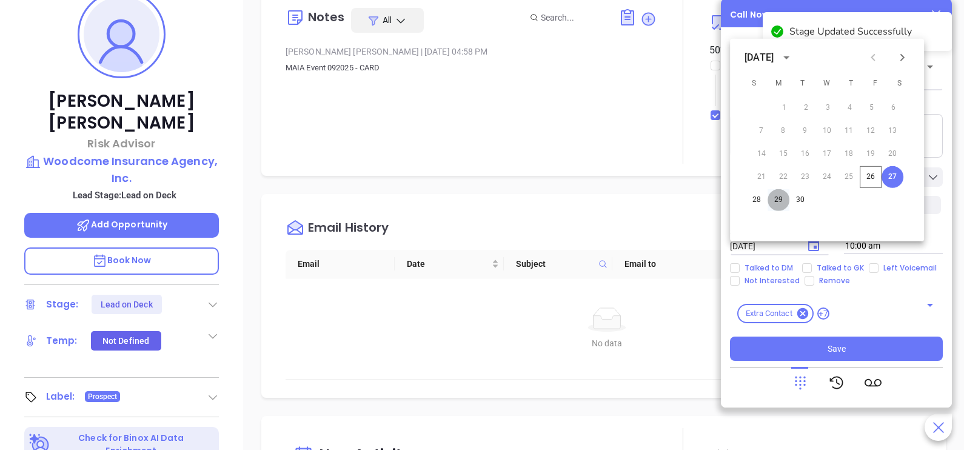
click at [782, 203] on button "29" at bounding box center [779, 200] width 22 height 22
type input "09/29/2025"
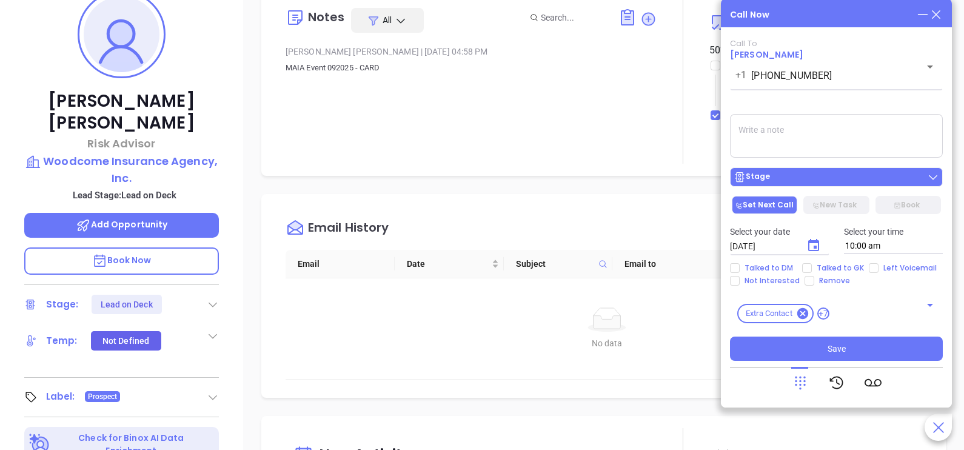
click at [800, 182] on div "Stage" at bounding box center [837, 177] width 206 height 12
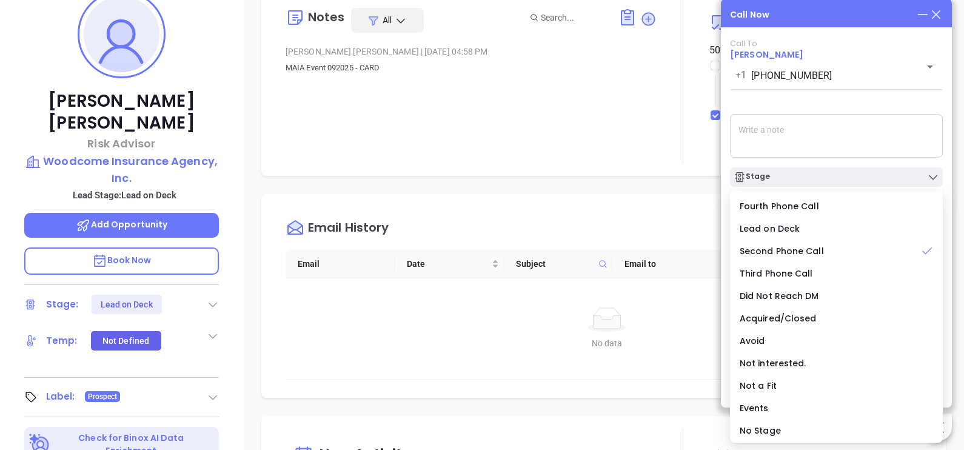
click at [854, 137] on textarea at bounding box center [836, 136] width 213 height 44
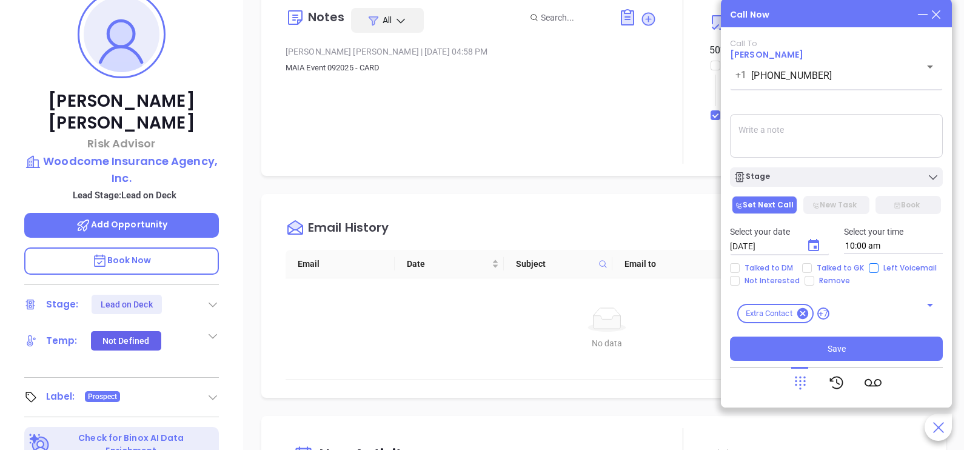
click at [879, 270] on span "Left Voicemail" at bounding box center [910, 268] width 63 height 10
click at [879, 270] on input "Left Voicemail" at bounding box center [874, 268] width 10 height 10
checkbox input "true"
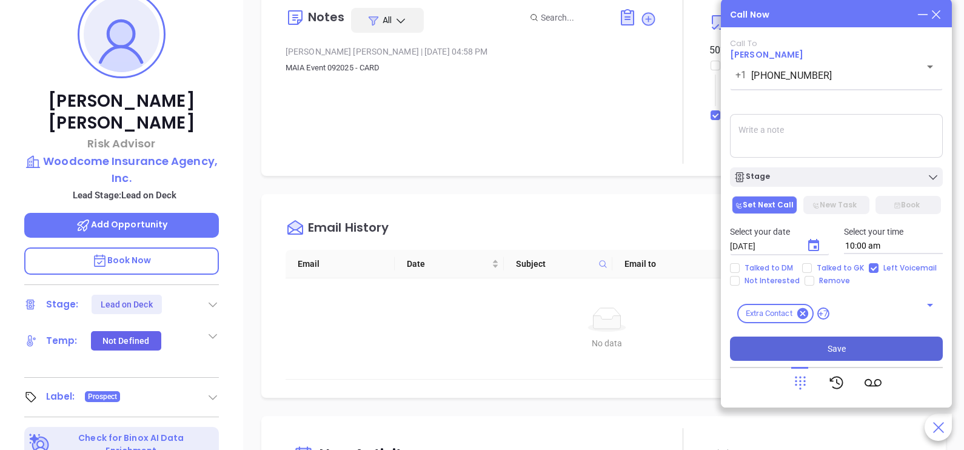
click at [861, 355] on button "Save" at bounding box center [836, 349] width 213 height 24
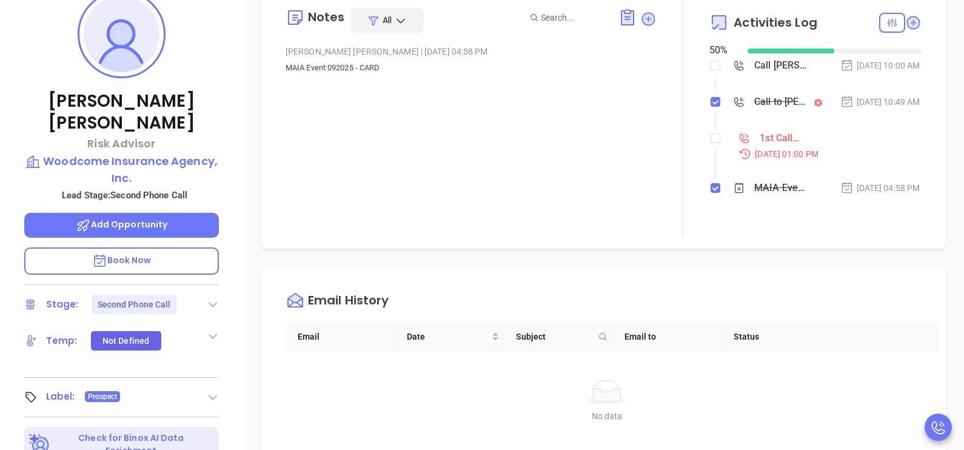
click at [701, 160] on div at bounding box center [683, 116] width 53 height 241
click at [711, 143] on input "checkbox" at bounding box center [716, 138] width 10 height 10
checkbox input "true"
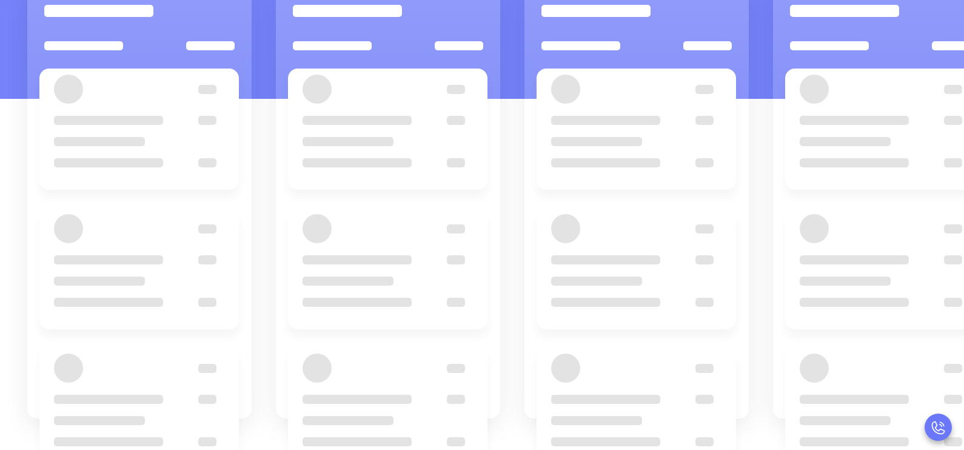
scroll to position [158, 0]
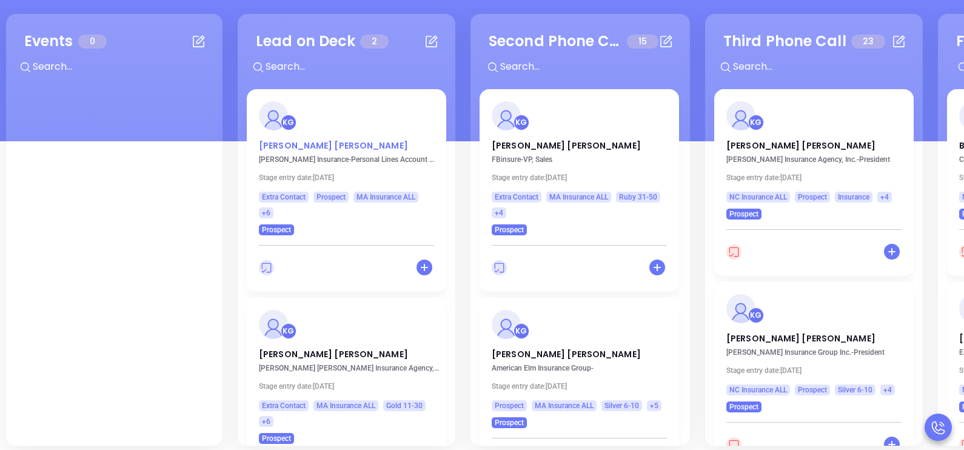
click at [284, 146] on p "Jacob Carroll" at bounding box center [346, 142] width 175 height 6
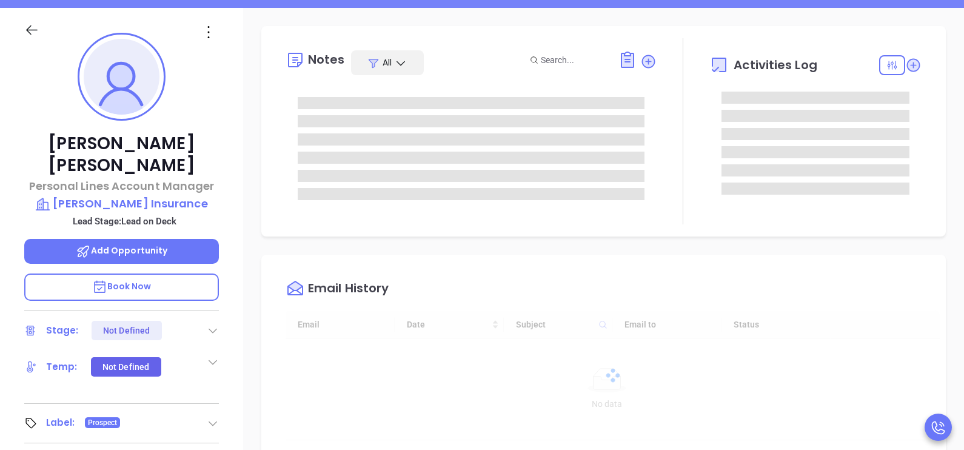
type input "[DATE]"
type input "[PERSON_NAME]"
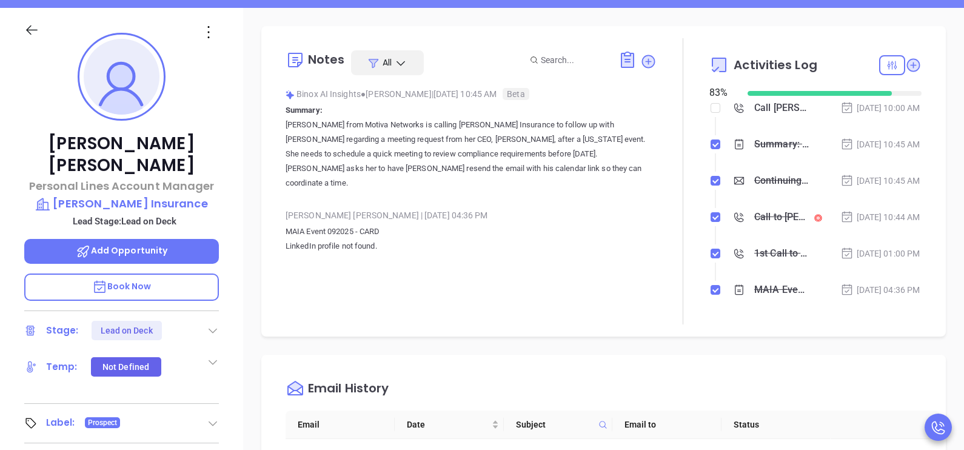
click at [209, 324] on icon at bounding box center [213, 330] width 12 height 12
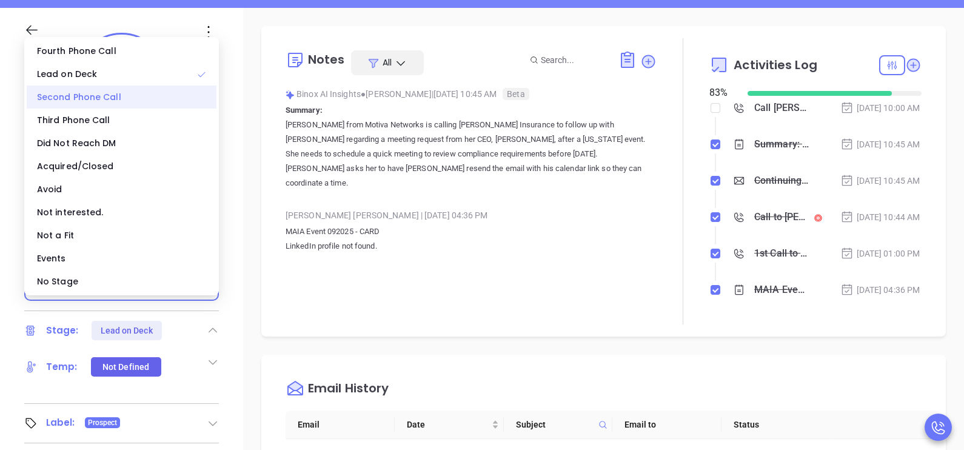
click at [119, 104] on div "Second Phone Call" at bounding box center [122, 96] width 190 height 23
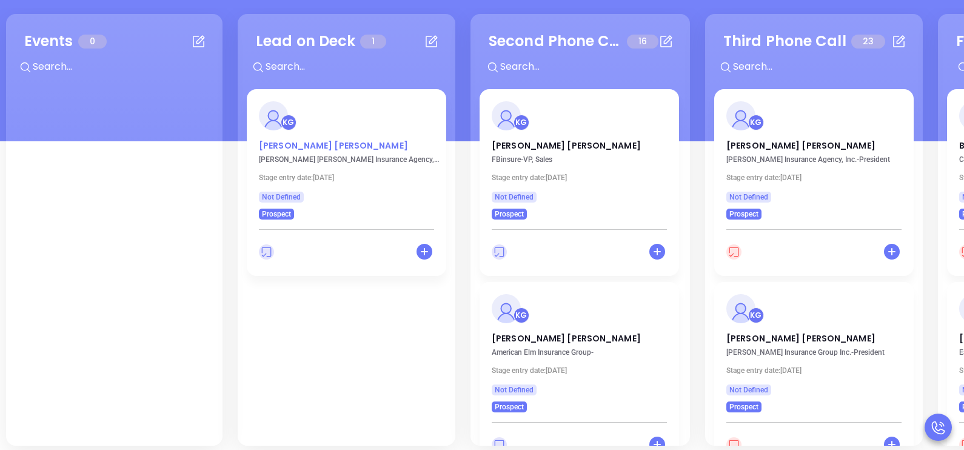
click at [295, 146] on p "Brad Cassin" at bounding box center [346, 142] width 175 height 6
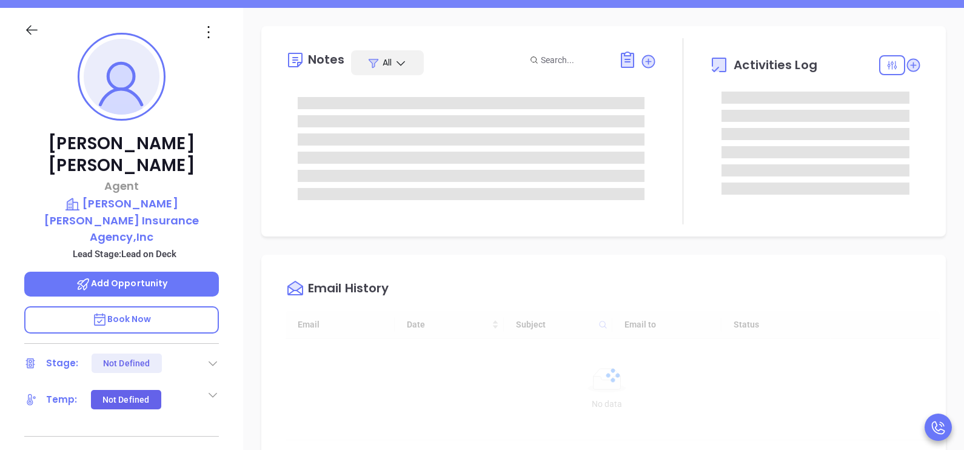
type input "[DATE]"
type input "[PERSON_NAME]"
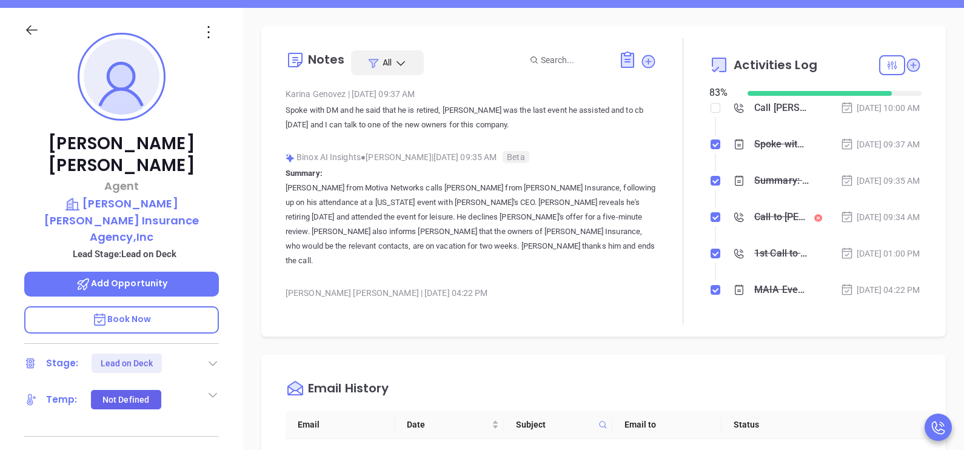
click at [214, 357] on icon at bounding box center [213, 363] width 12 height 12
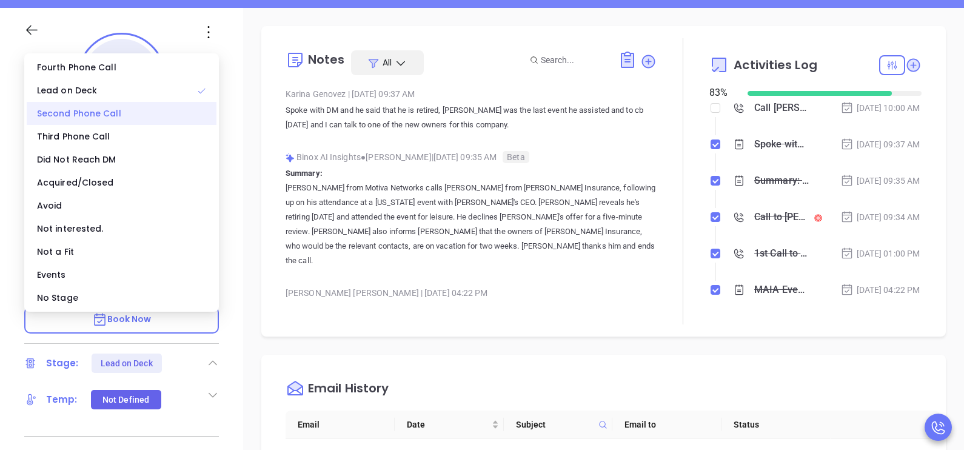
click at [129, 121] on div "Second Phone Call" at bounding box center [122, 113] width 190 height 23
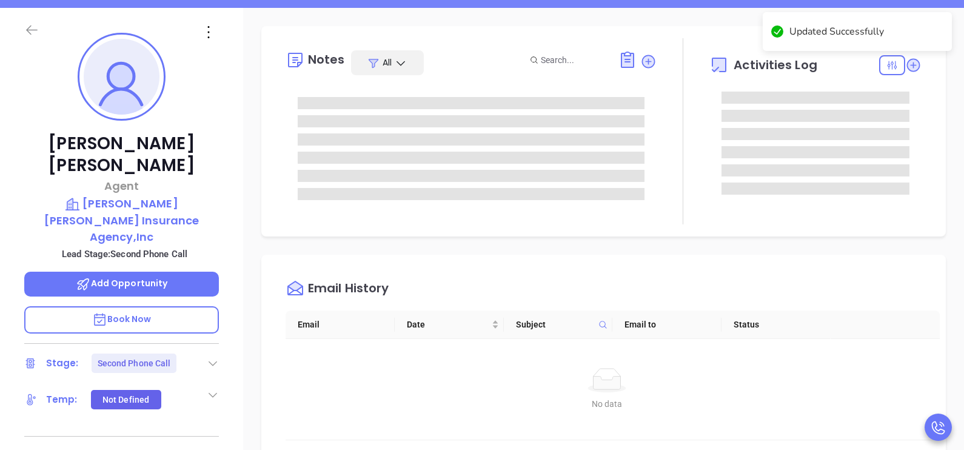
click at [30, 30] on icon at bounding box center [32, 30] width 12 height 10
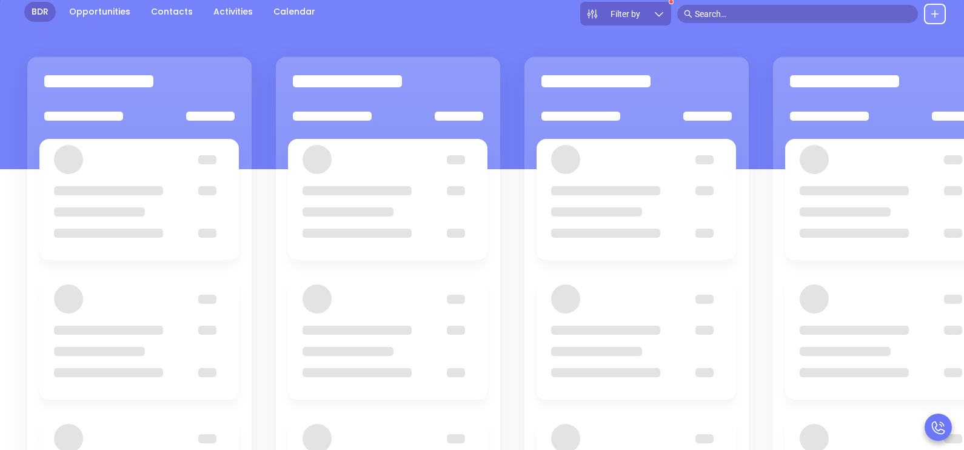
scroll to position [127, 0]
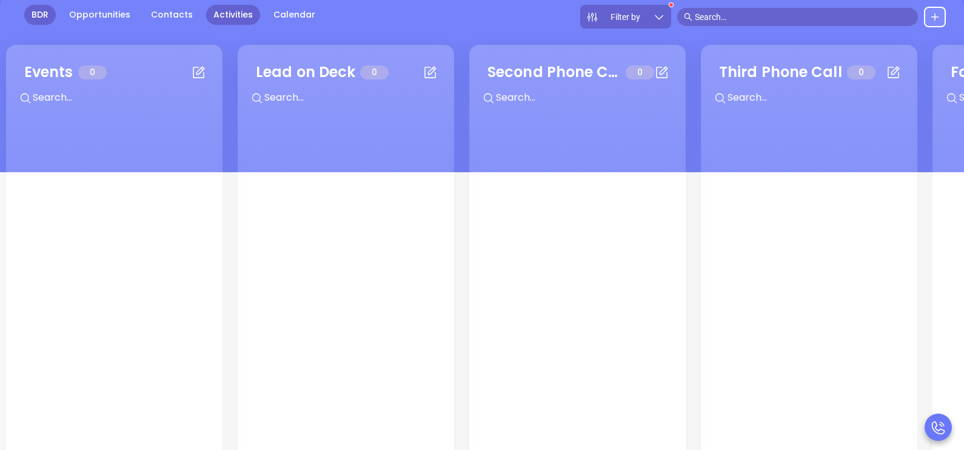
click at [229, 20] on link "Activities" at bounding box center [233, 15] width 54 height 20
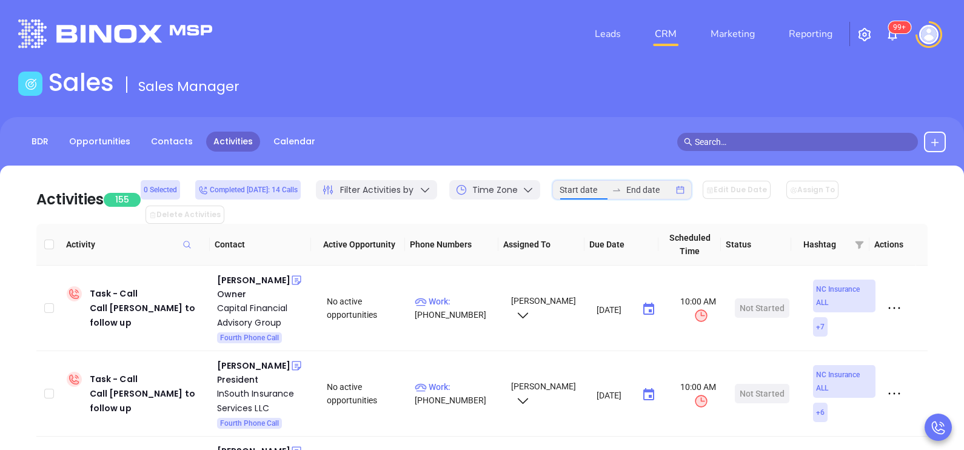
click at [589, 195] on input at bounding box center [583, 189] width 47 height 13
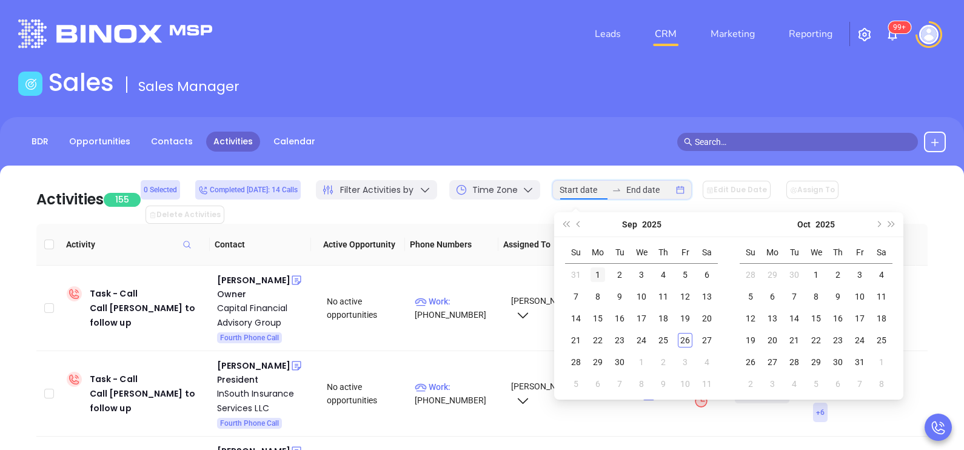
type input "2025-09-01"
click at [595, 273] on div "1" at bounding box center [598, 274] width 15 height 15
type input "2025-09-25"
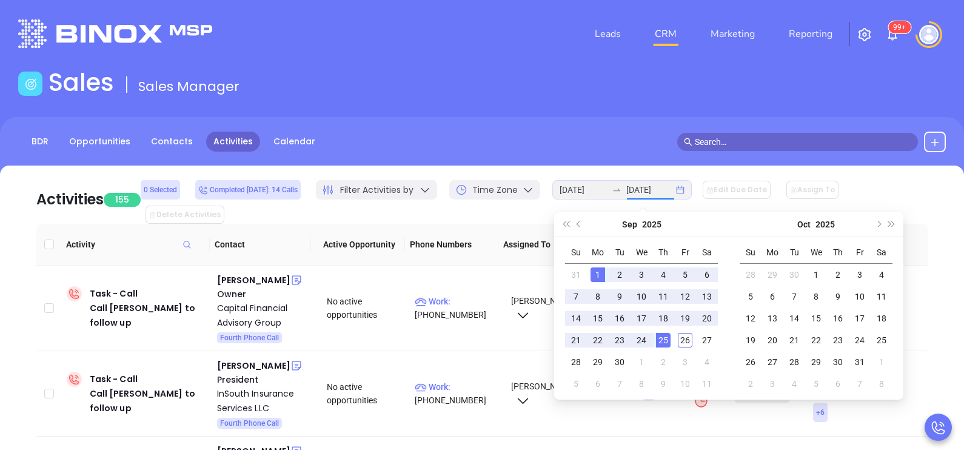
click at [662, 344] on div "25" at bounding box center [663, 340] width 15 height 15
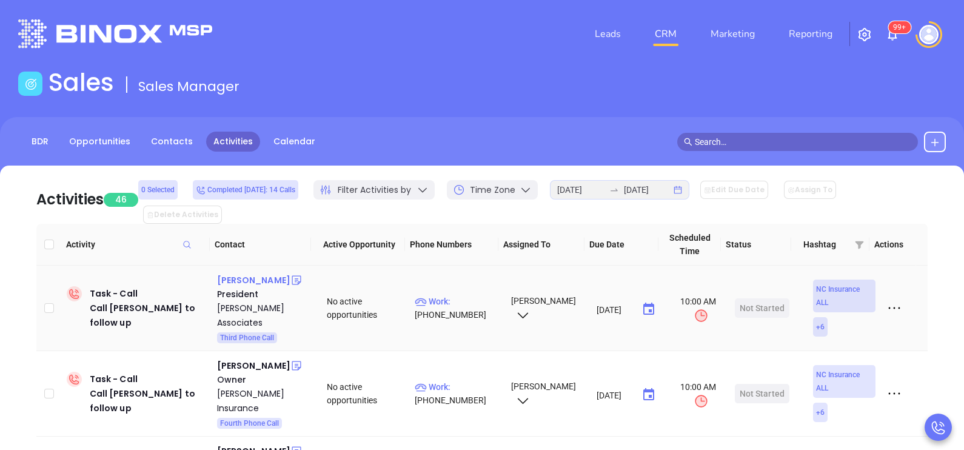
click at [263, 273] on div "Cheryl Nabell" at bounding box center [253, 280] width 73 height 15
click at [461, 295] on p "Work : (910) 344-0323" at bounding box center [457, 308] width 85 height 27
type input "(910) 344-0323"
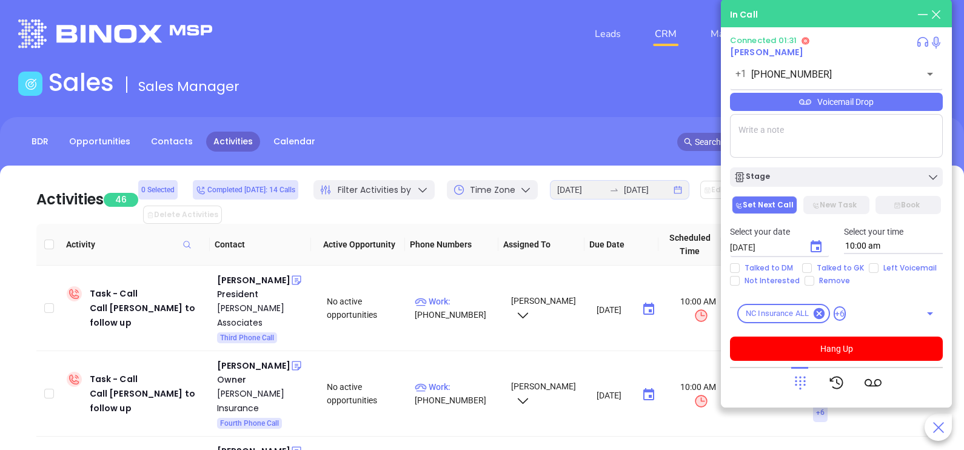
click at [903, 111] on div "Voicemail Drop" at bounding box center [836, 102] width 213 height 18
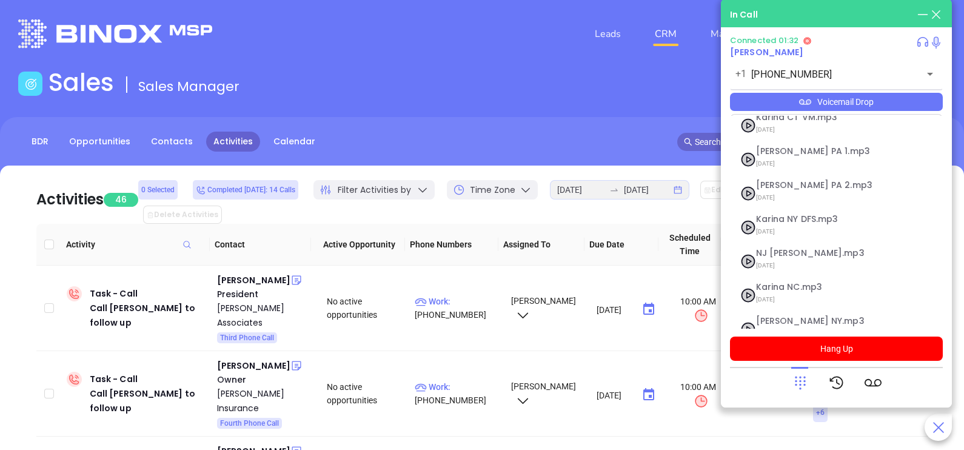
scroll to position [98, 0]
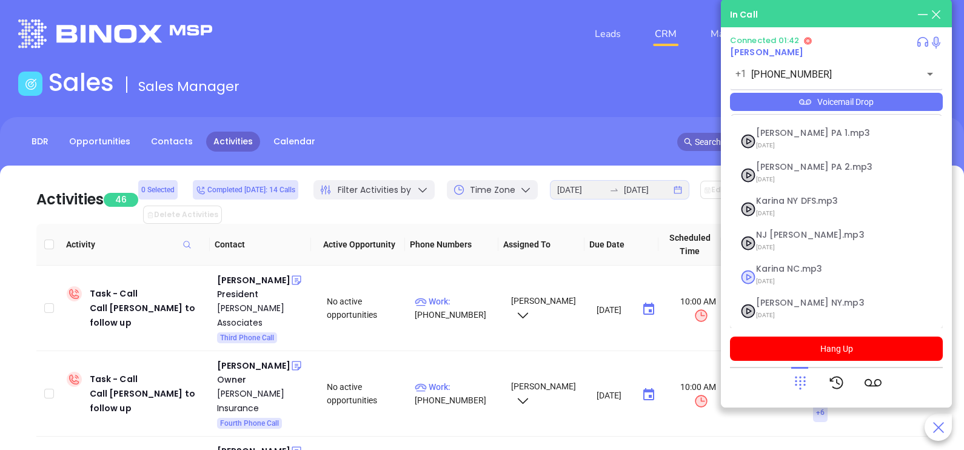
click at [791, 270] on span "Karina NC.mp3" at bounding box center [821, 268] width 131 height 9
checkbox input "true"
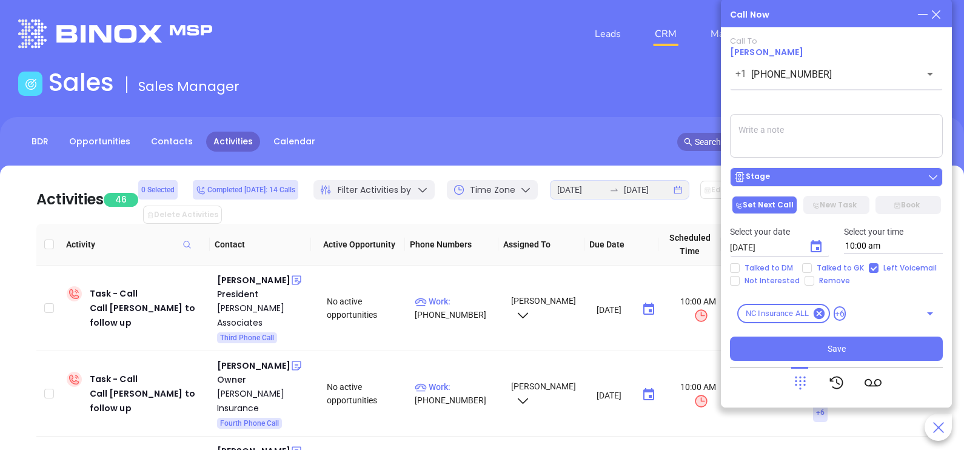
click at [819, 175] on main "Sales Sales Manager BDR Opportunities Contacts Activities Calendar Call Now Cal…" at bounding box center [482, 384] width 964 height 633
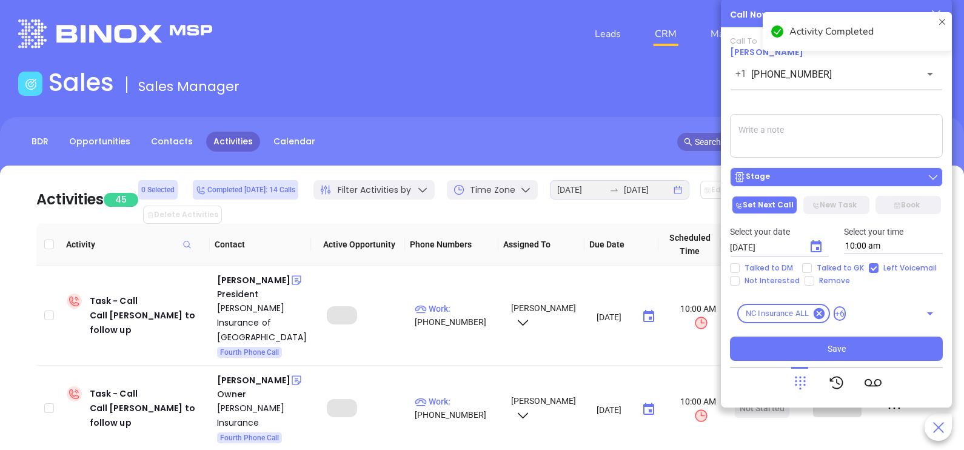
click at [828, 172] on button "Stage" at bounding box center [836, 176] width 213 height 19
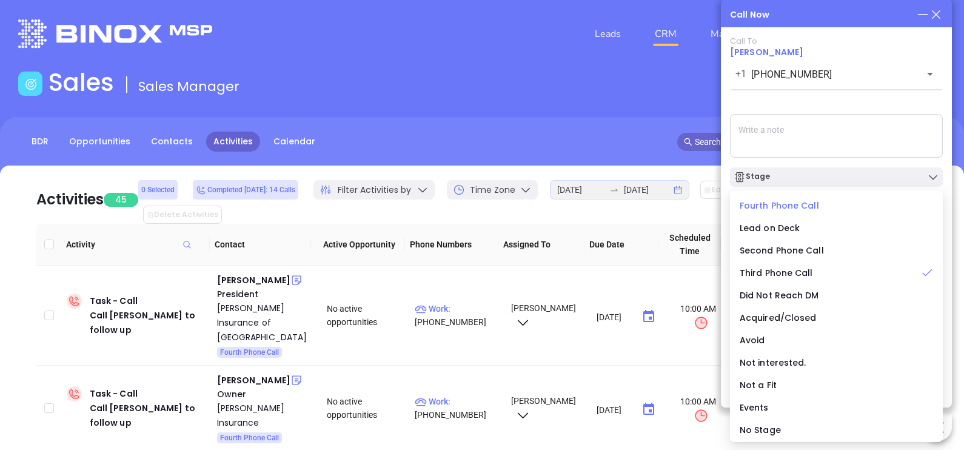
click at [802, 209] on span "Fourth Phone Call" at bounding box center [779, 205] width 79 height 12
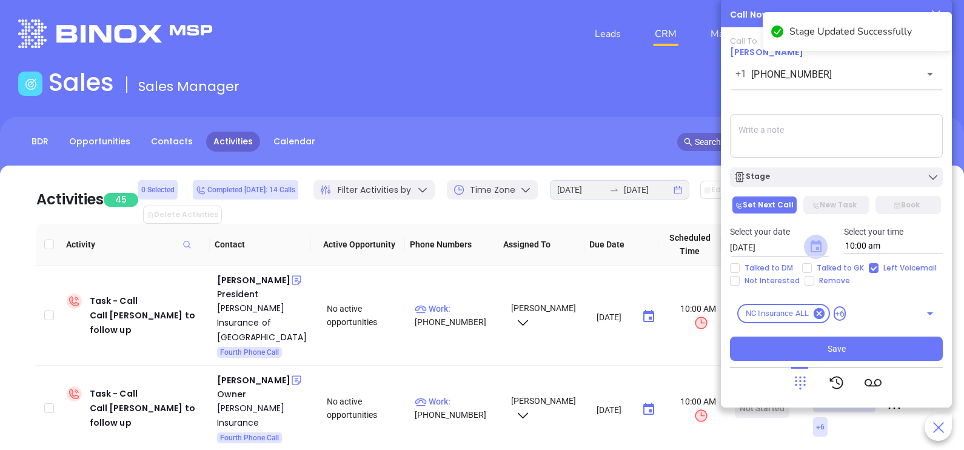
click at [816, 243] on icon "Choose date, selected date is Sep 27, 2025" at bounding box center [816, 246] width 11 height 12
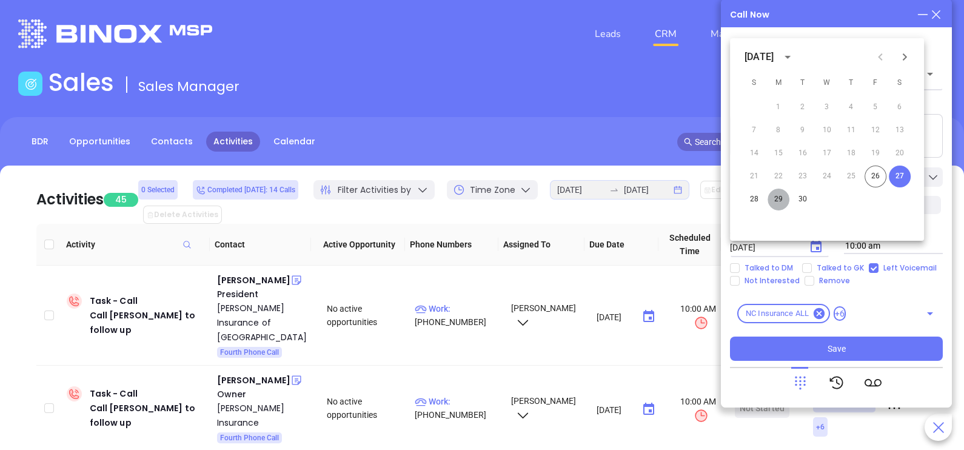
click at [780, 197] on button "29" at bounding box center [779, 200] width 22 height 22
type input "09/29/2025"
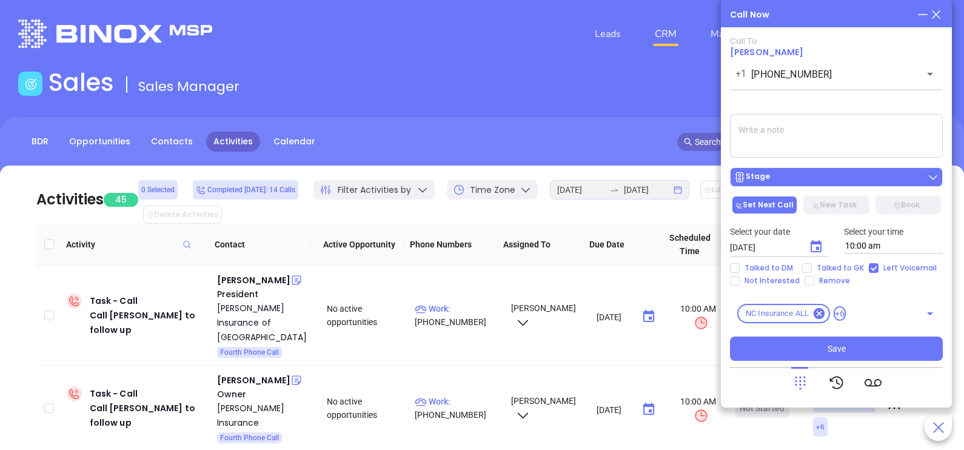
click at [803, 177] on div "Stage" at bounding box center [837, 177] width 206 height 12
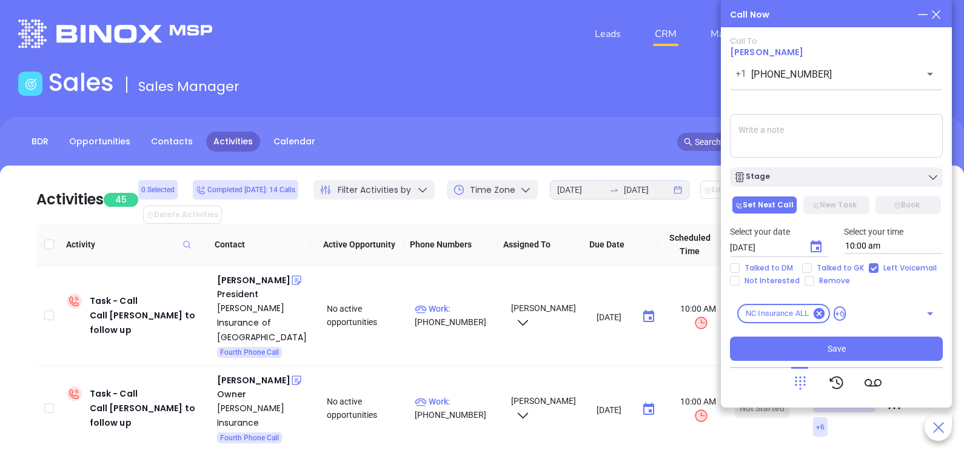
click at [850, 127] on textarea at bounding box center [836, 136] width 213 height 44
drag, startPoint x: 850, startPoint y: 127, endPoint x: 846, endPoint y: 334, distance: 206.8
click at [846, 334] on div "Call To Cheryl Nabell +1 (910) 344-0323 ​ Voicemail Drop Stage Set Next Call Ne…" at bounding box center [836, 198] width 213 height 324
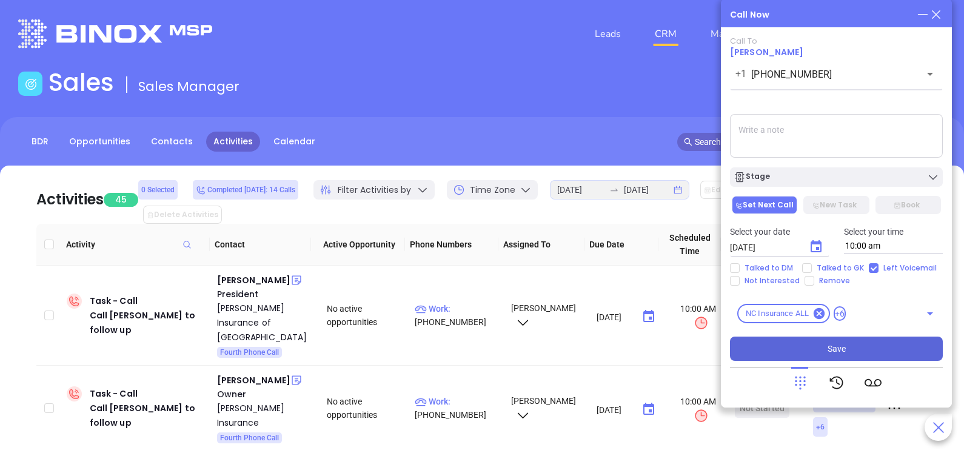
click at [846, 356] on button "Save" at bounding box center [836, 349] width 213 height 24
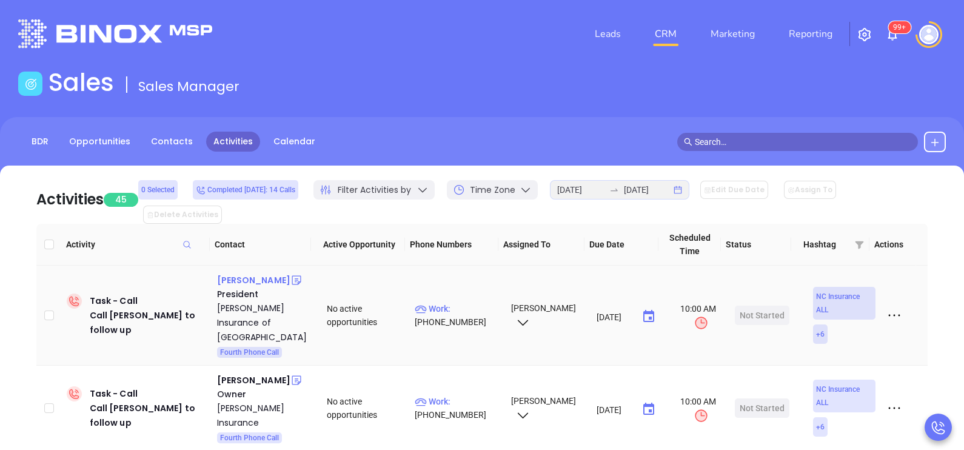
click at [274, 273] on div "Marty Blackmon" at bounding box center [253, 280] width 73 height 15
click at [466, 302] on p "Work : (919) 823-7777" at bounding box center [457, 315] width 85 height 27
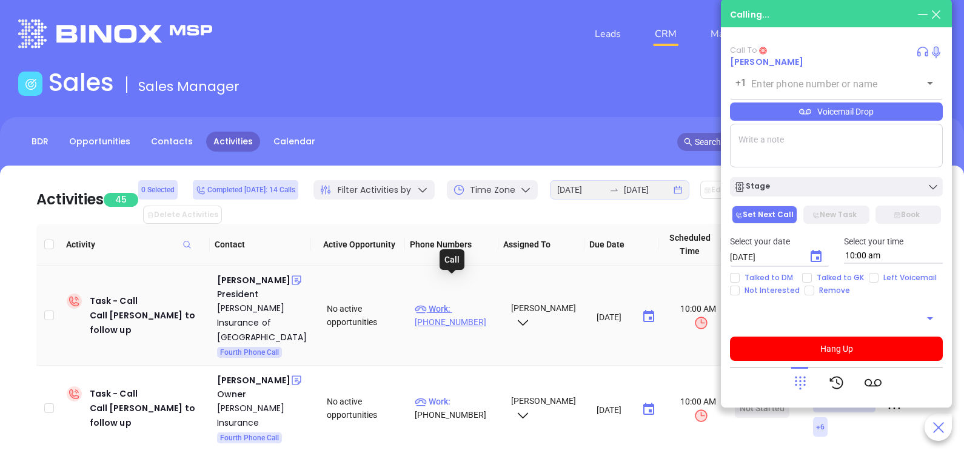
type input "(919) 823-7777"
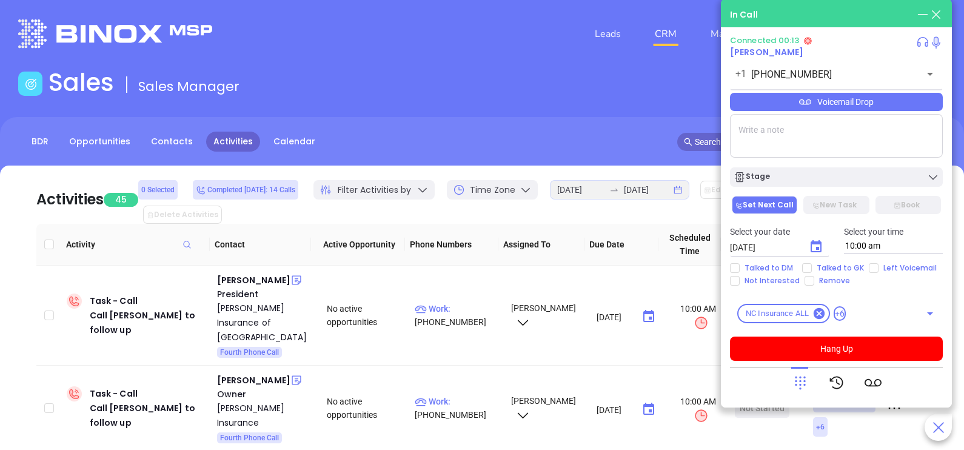
click at [808, 376] on icon at bounding box center [800, 382] width 17 height 17
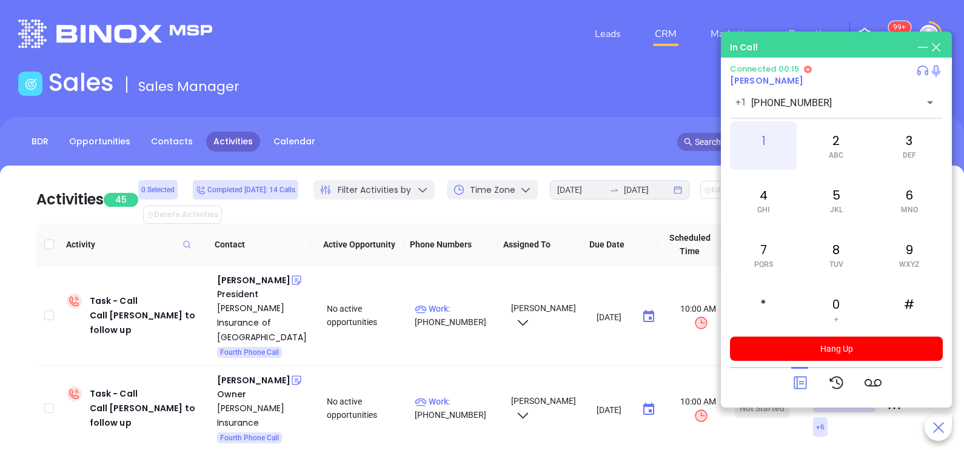
click at [769, 158] on div "1" at bounding box center [763, 145] width 67 height 49
click at [907, 270] on div "9 WXYZ" at bounding box center [909, 254] width 67 height 49
click at [843, 158] on div "2 ABC" at bounding box center [836, 145] width 67 height 49
click at [846, 203] on div "5 JKL" at bounding box center [836, 200] width 67 height 49
click at [837, 148] on div "2 ABC" at bounding box center [836, 145] width 67 height 49
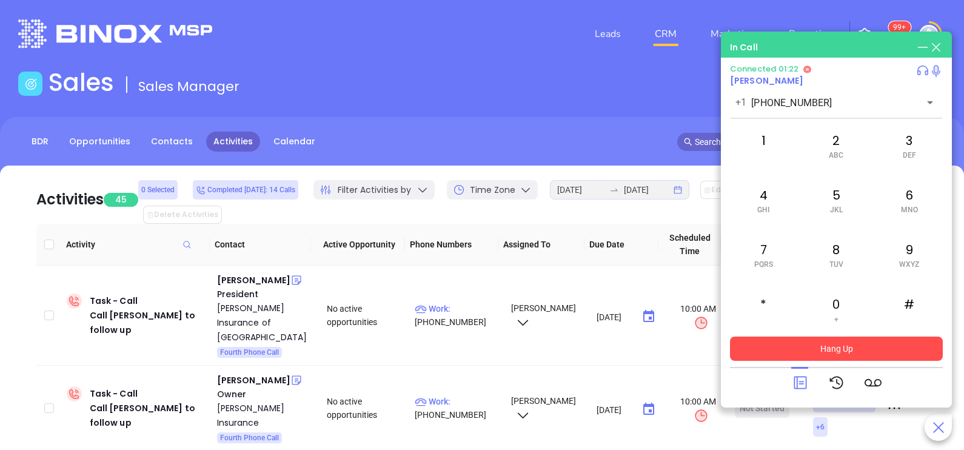
click at [850, 340] on button "Hang Up" at bounding box center [836, 349] width 213 height 24
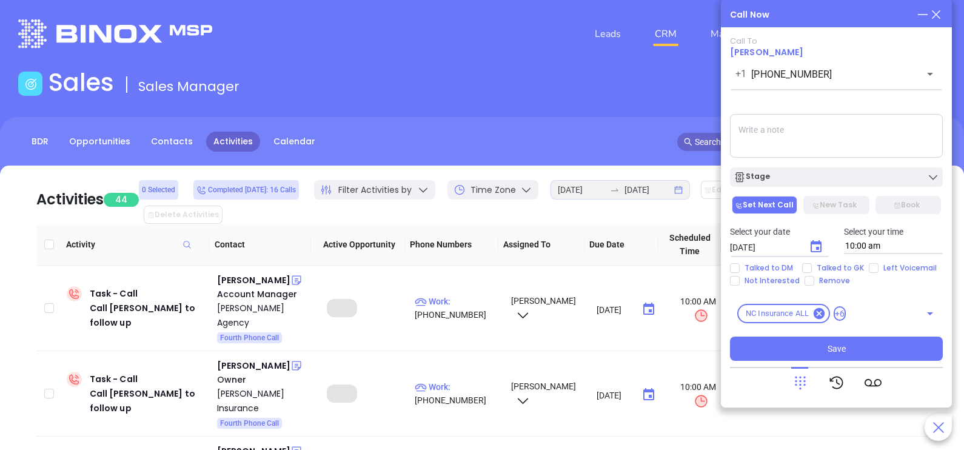
click at [932, 14] on icon at bounding box center [936, 14] width 13 height 13
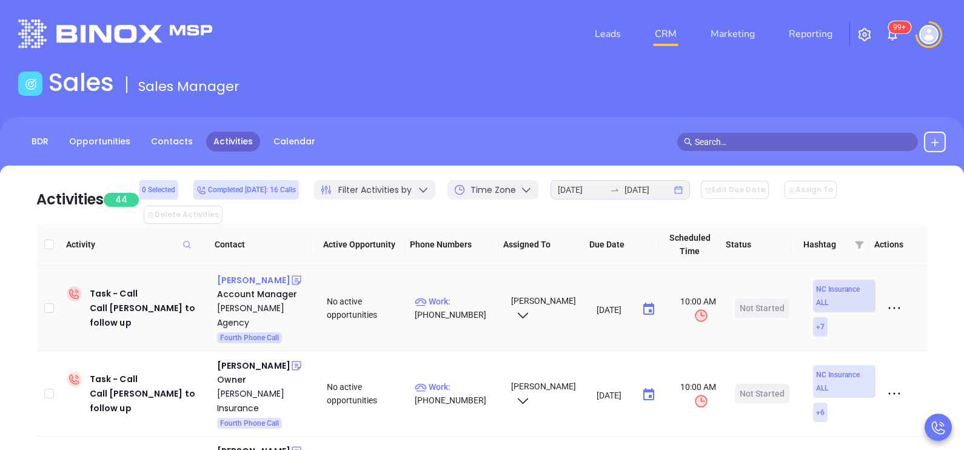
click at [263, 273] on div "Sandy Jordan" at bounding box center [253, 280] width 73 height 15
click at [463, 295] on p "Work : (828) 692-1170" at bounding box center [457, 308] width 85 height 27
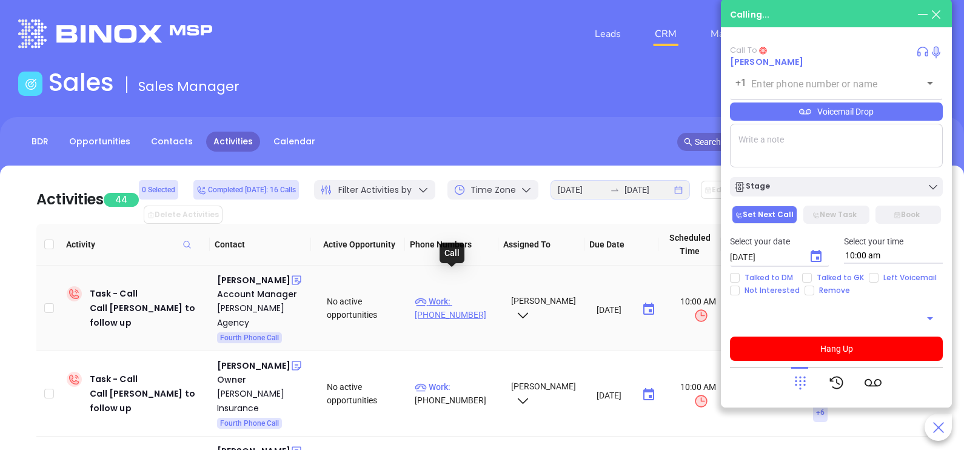
type input "(828) 692-1170"
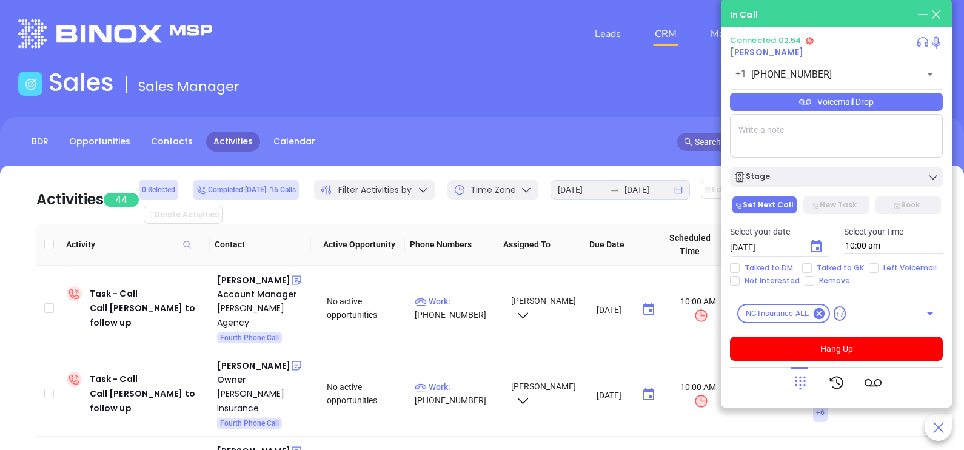
click at [869, 103] on div "Voicemail Drop" at bounding box center [836, 102] width 213 height 18
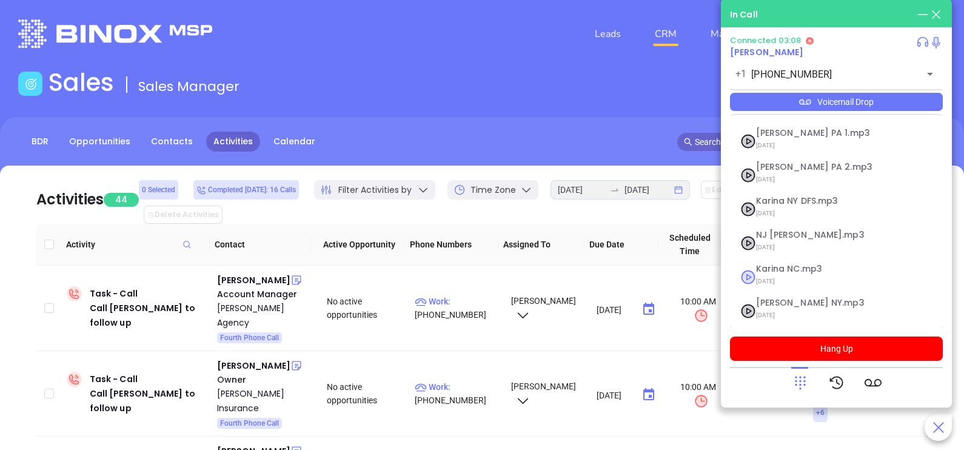
click at [800, 273] on span "09/10/2025" at bounding box center [821, 281] width 131 height 16
checkbox input "true"
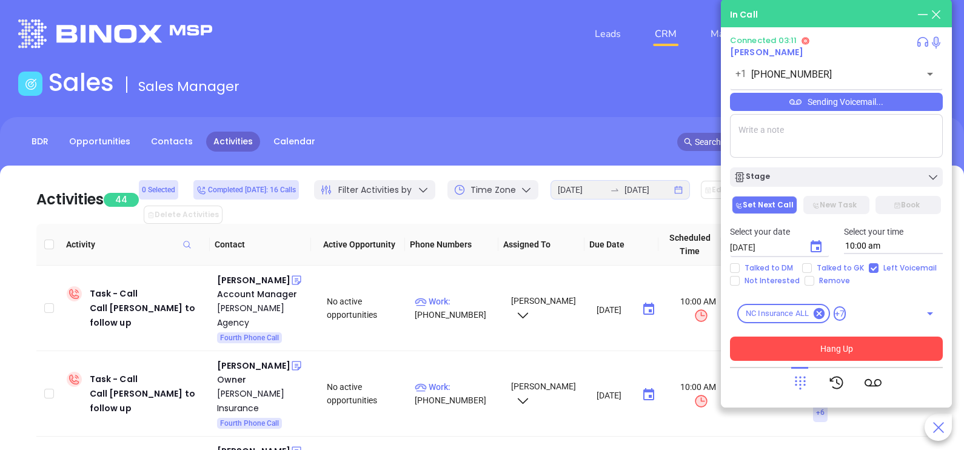
click at [809, 338] on button "Hang Up" at bounding box center [836, 349] width 213 height 24
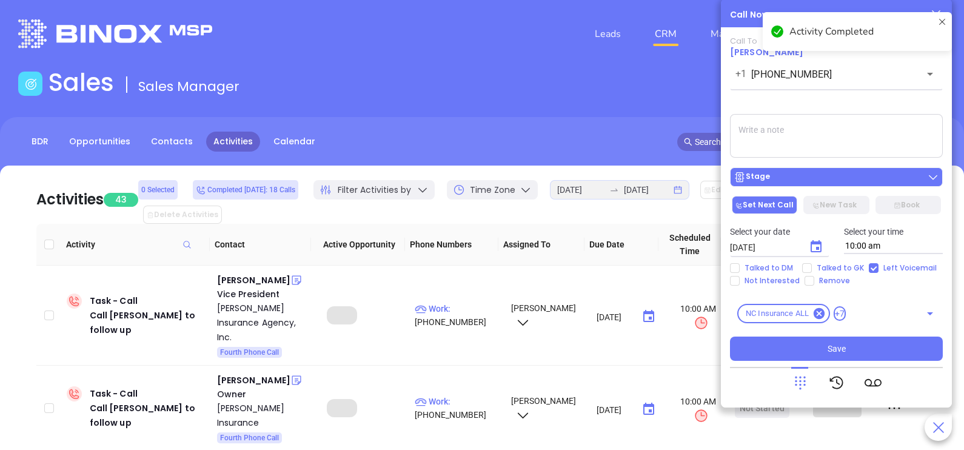
click at [860, 181] on div "Stage" at bounding box center [837, 177] width 206 height 12
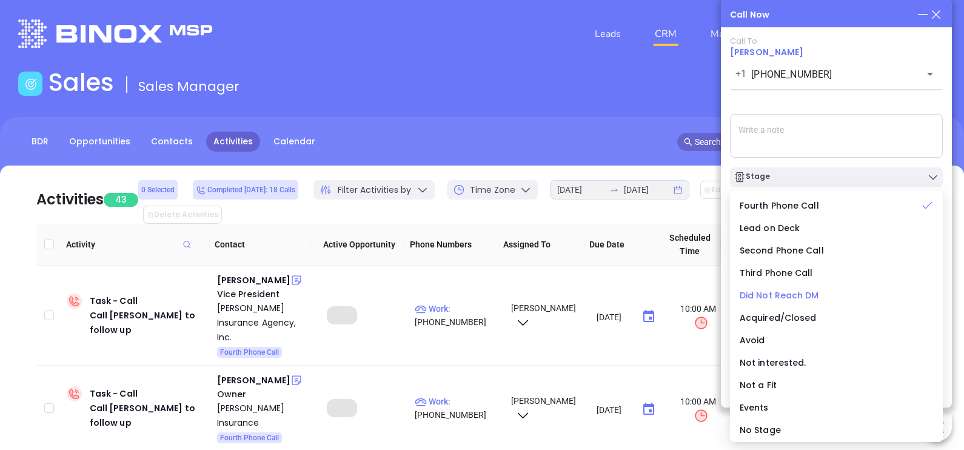
click at [810, 294] on span "Did Not Reach DM" at bounding box center [779, 295] width 79 height 12
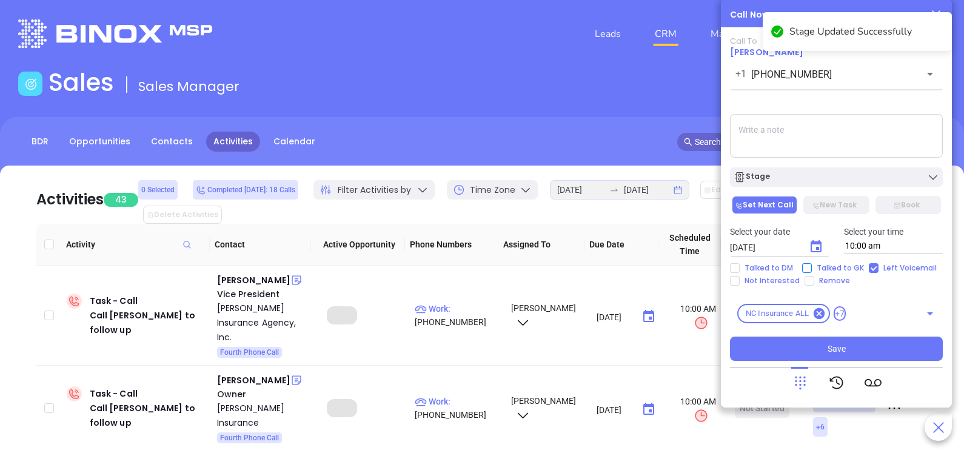
click at [833, 271] on span "Talked to GK" at bounding box center [840, 268] width 57 height 10
click at [812, 271] on input "Talked to GK" at bounding box center [807, 268] width 10 height 10
checkbox input "true"
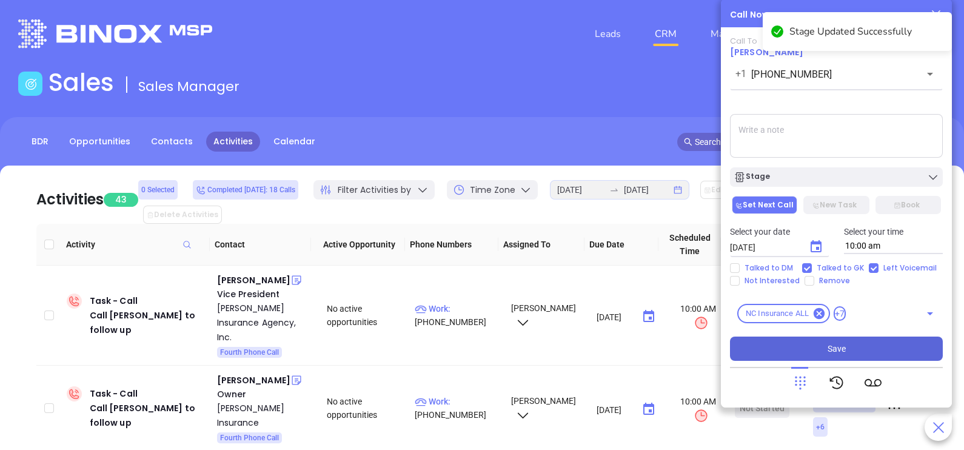
click at [819, 345] on button "Save" at bounding box center [836, 349] width 213 height 24
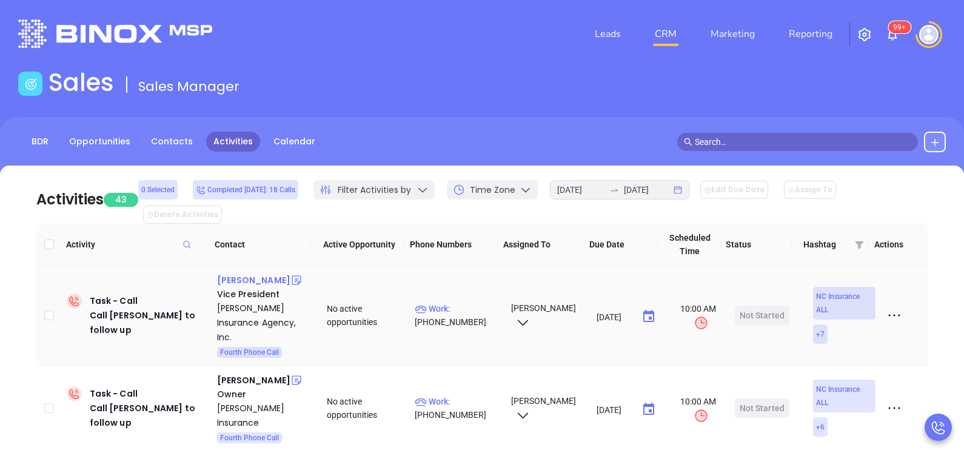
click at [260, 273] on div "Fred Hamrick" at bounding box center [253, 280] width 73 height 15
click at [461, 302] on p "Work : (704) 434-7867" at bounding box center [457, 315] width 85 height 27
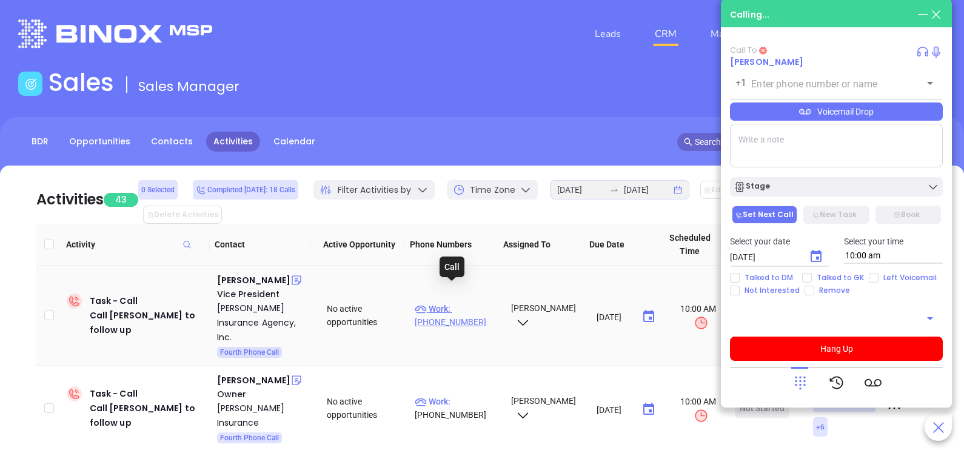
type input "(704) 434-7867"
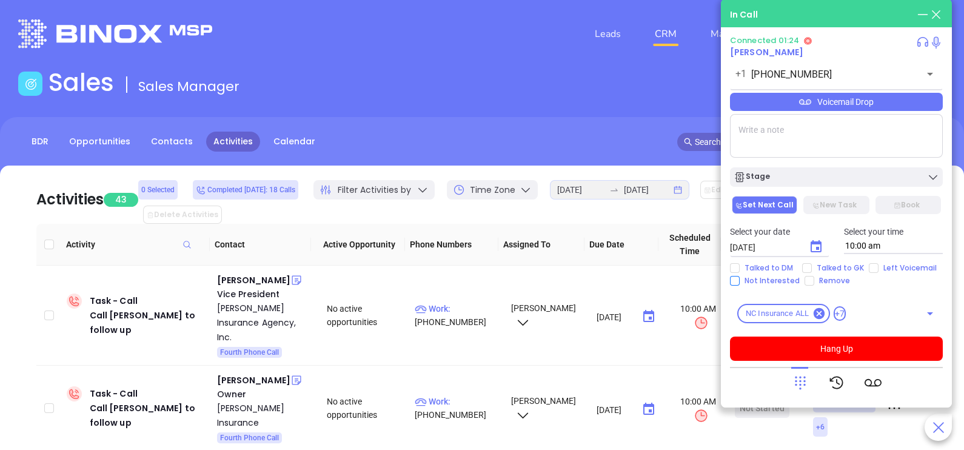
click at [782, 279] on span "Not Interested" at bounding box center [772, 281] width 65 height 10
click at [740, 279] on input "Not Interested" at bounding box center [735, 281] width 10 height 10
checkbox input "true"
click at [771, 264] on span "Talked to DM" at bounding box center [769, 268] width 58 height 10
click at [740, 264] on input "Talked to DM" at bounding box center [735, 268] width 10 height 10
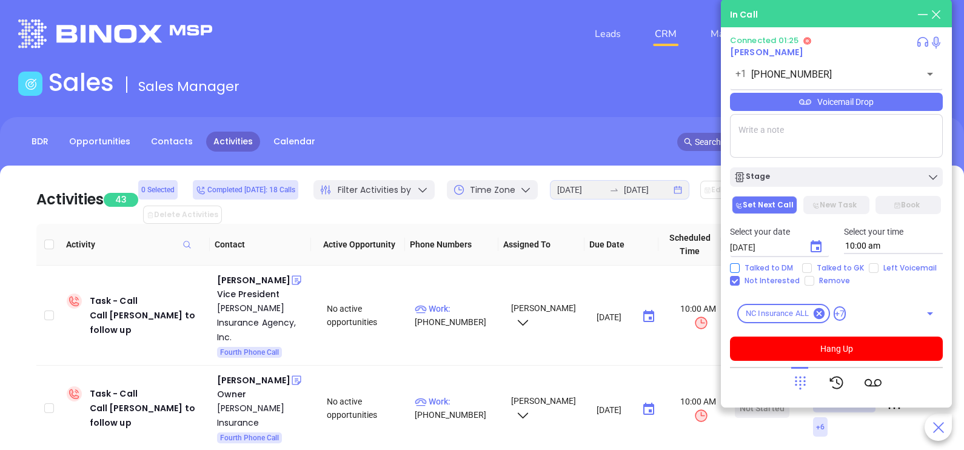
checkbox input "true"
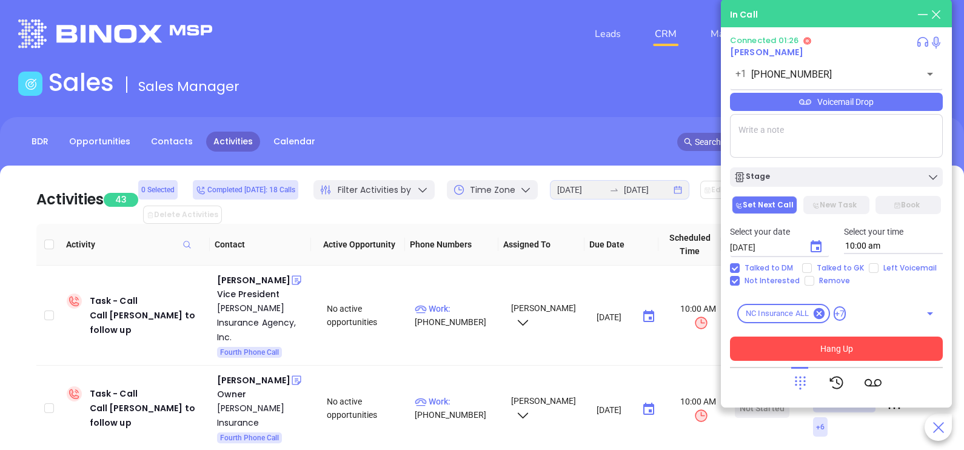
click at [808, 344] on button "Hang Up" at bounding box center [836, 349] width 213 height 24
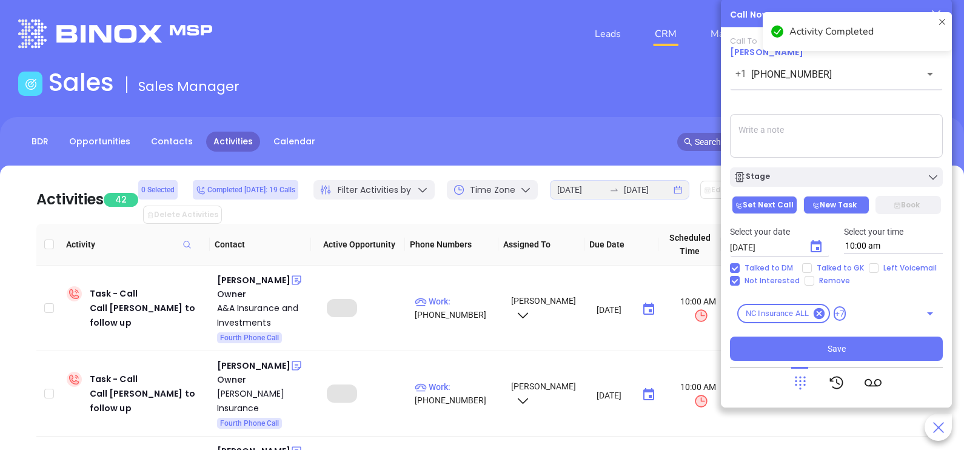
click at [823, 179] on div "Stage" at bounding box center [837, 177] width 206 height 12
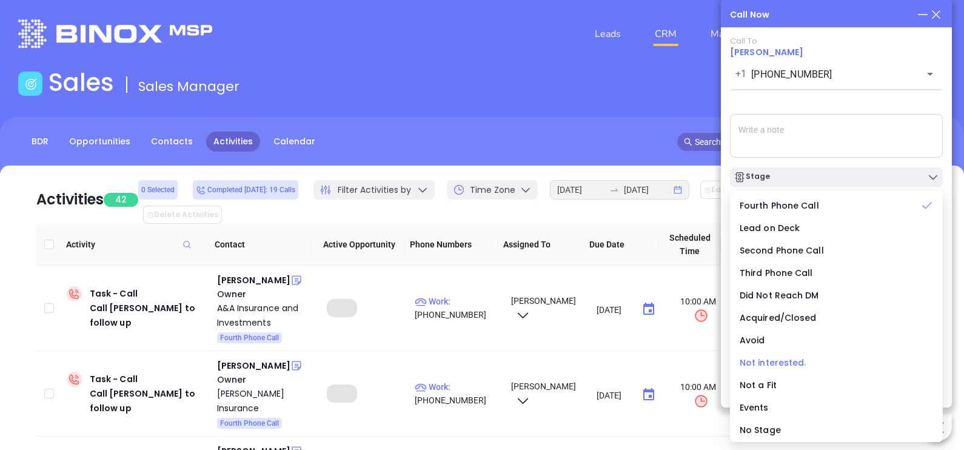
click at [781, 360] on span "Not interested." at bounding box center [773, 363] width 67 height 12
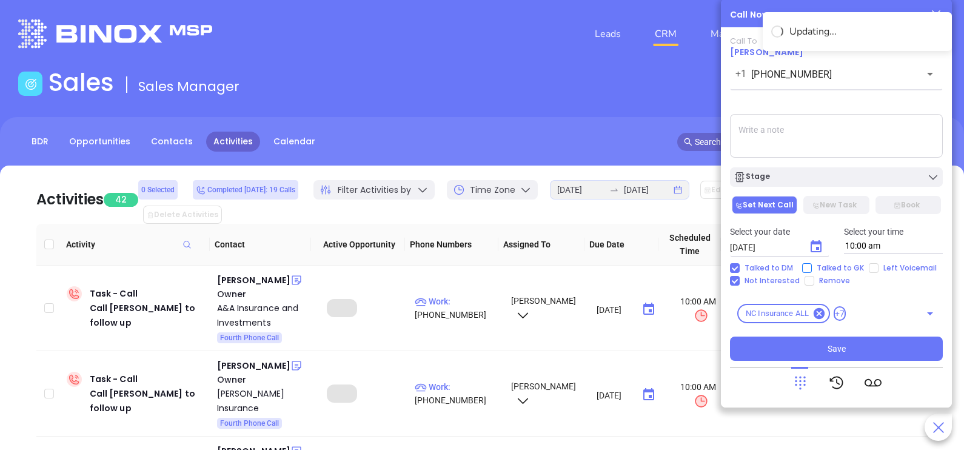
click at [823, 270] on span "Talked to GK" at bounding box center [840, 268] width 57 height 10
click at [812, 270] on input "Talked to GK" at bounding box center [807, 268] width 10 height 10
checkbox input "true"
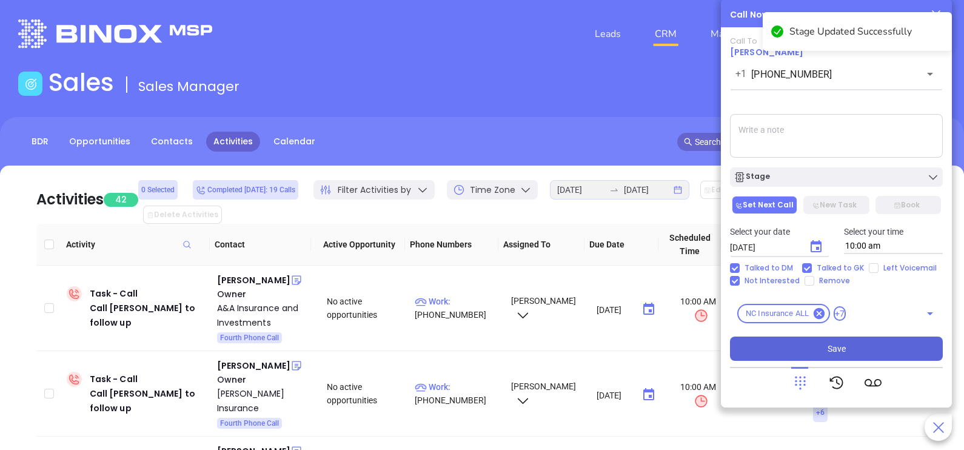
click at [858, 346] on button "Save" at bounding box center [836, 349] width 213 height 24
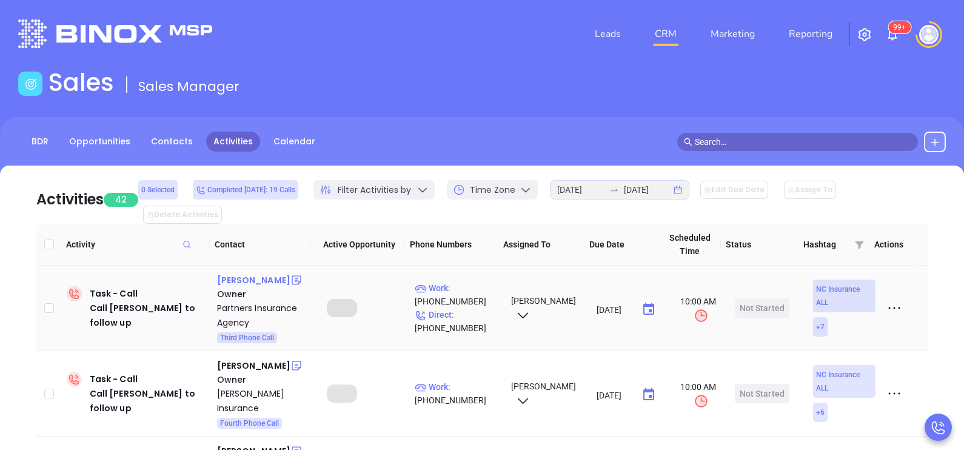
click at [254, 273] on div "Chip Dimmick" at bounding box center [253, 280] width 73 height 15
click at [464, 308] on p "Direct : (704) 386-6062" at bounding box center [457, 321] width 85 height 27
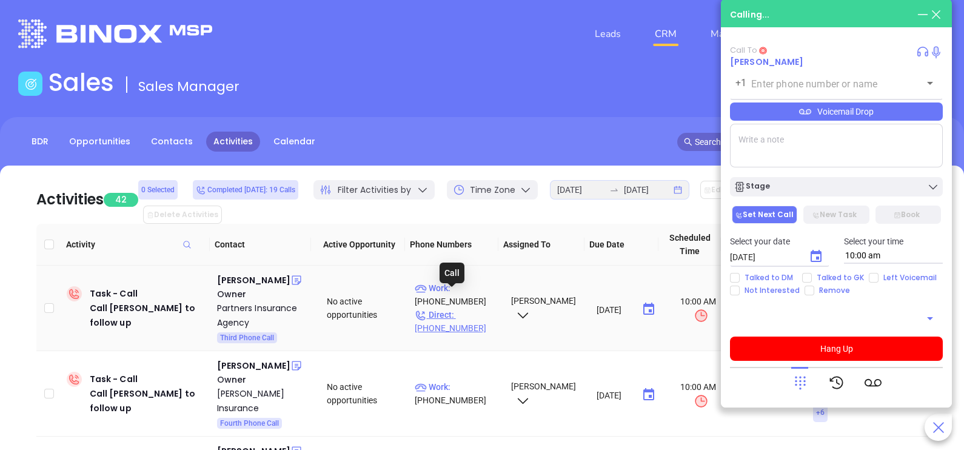
type input "(704) 386-6062"
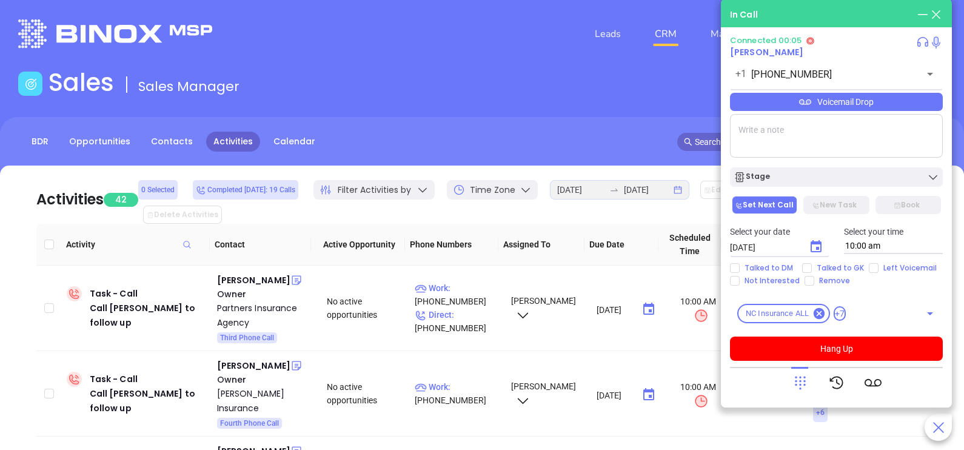
click at [902, 99] on div "Voicemail Drop" at bounding box center [836, 102] width 213 height 18
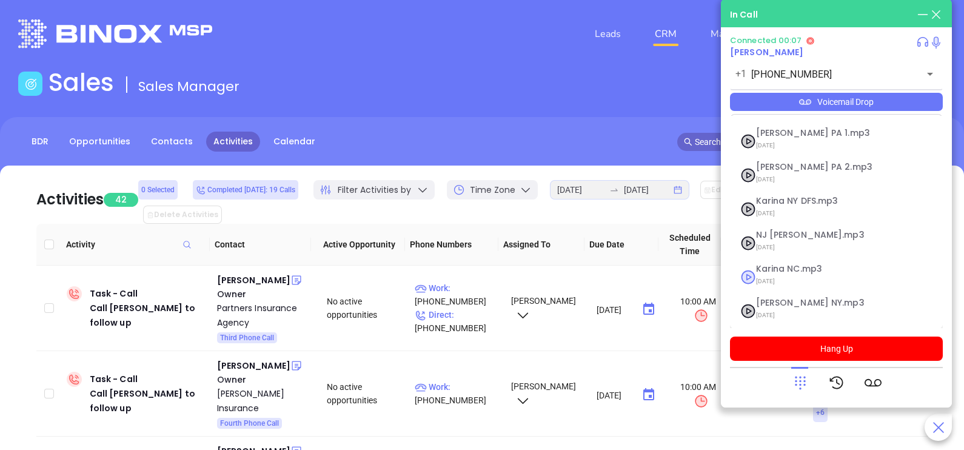
click at [806, 266] on span "Karina NC.mp3" at bounding box center [821, 268] width 131 height 9
checkbox input "true"
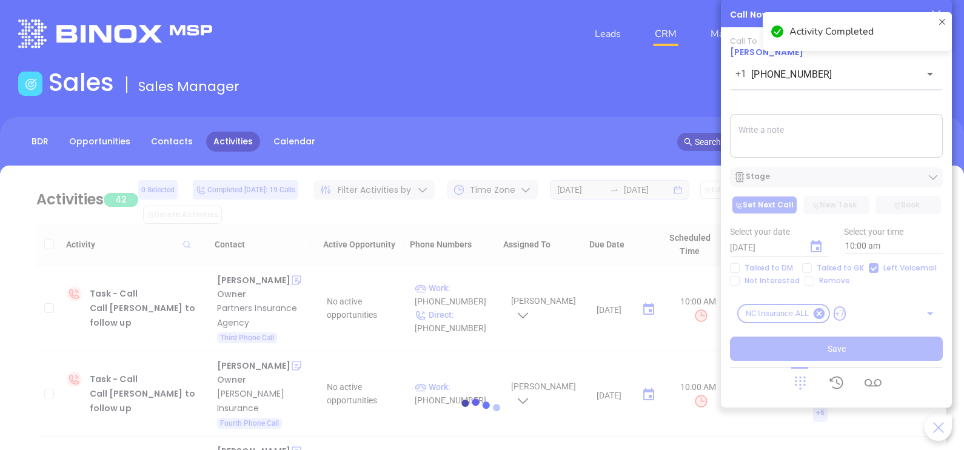
click at [843, 177] on div at bounding box center [482, 412] width 928 height 493
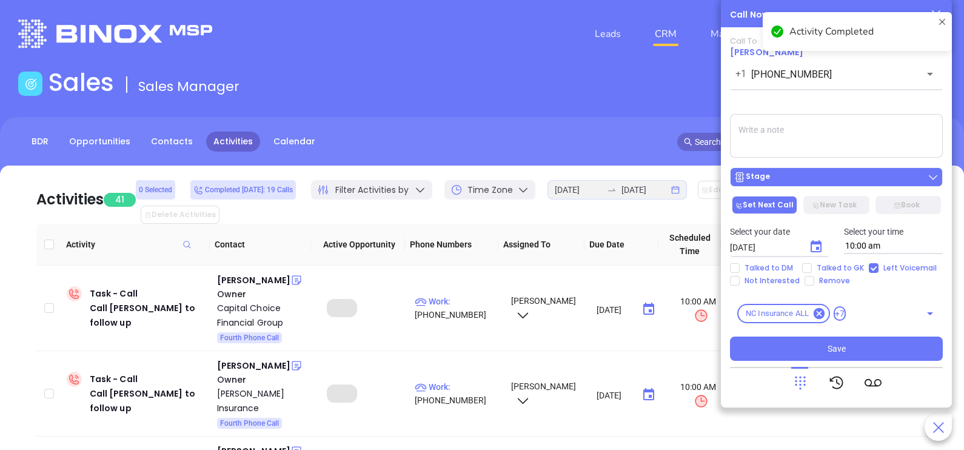
click at [837, 179] on div "Stage" at bounding box center [837, 177] width 206 height 12
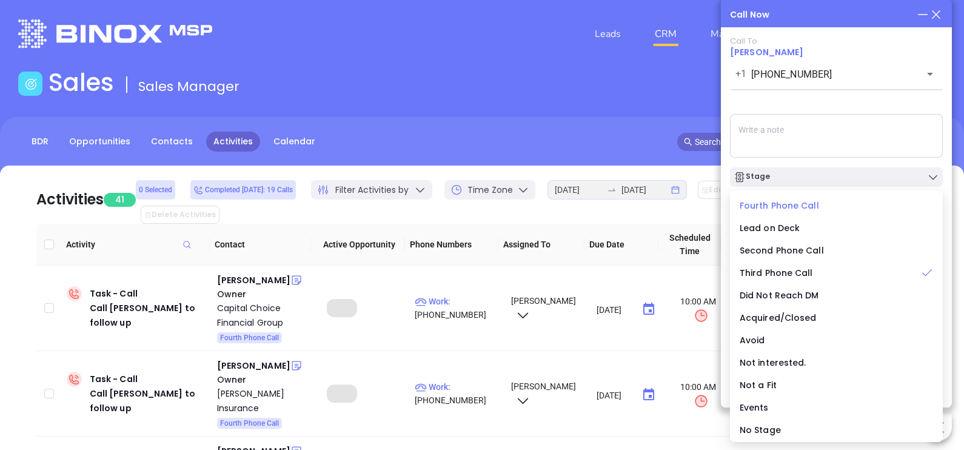
click at [785, 200] on span "Fourth Phone Call" at bounding box center [779, 205] width 79 height 12
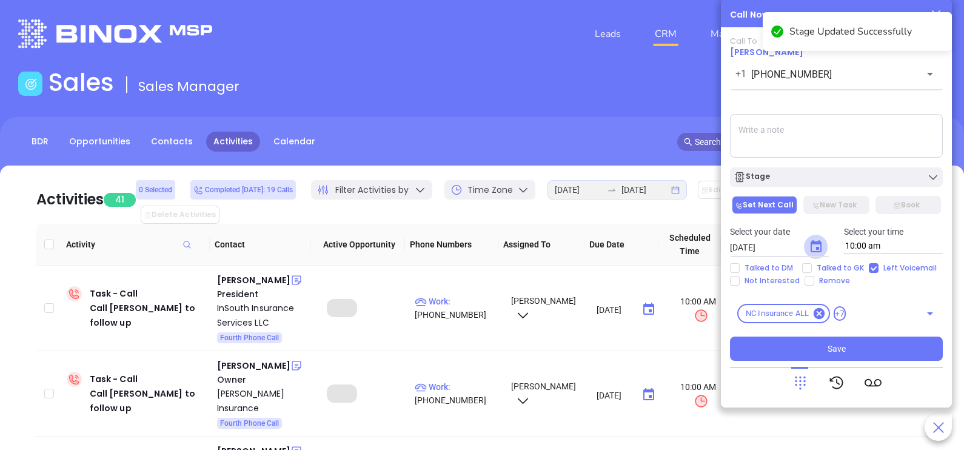
click at [813, 249] on icon "Choose date, selected date is Sep 27, 2025" at bounding box center [816, 247] width 15 height 15
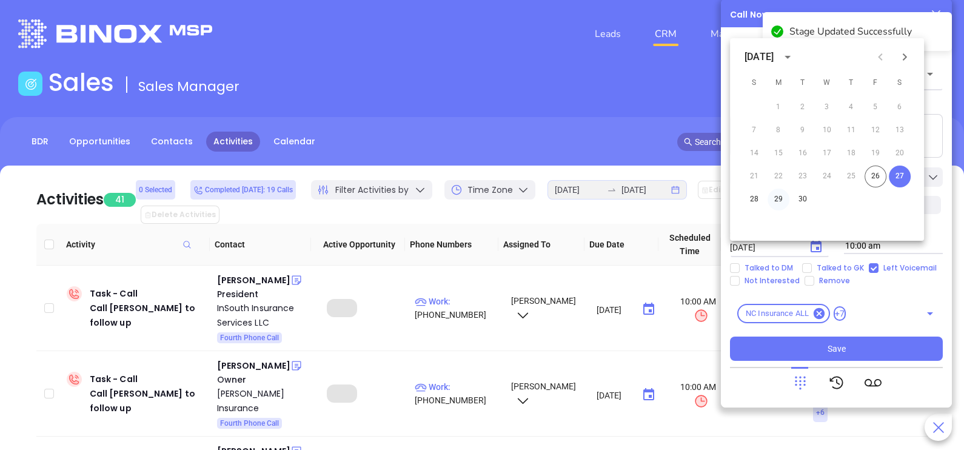
click at [777, 201] on button "29" at bounding box center [779, 200] width 22 height 22
type input "09/29/2025"
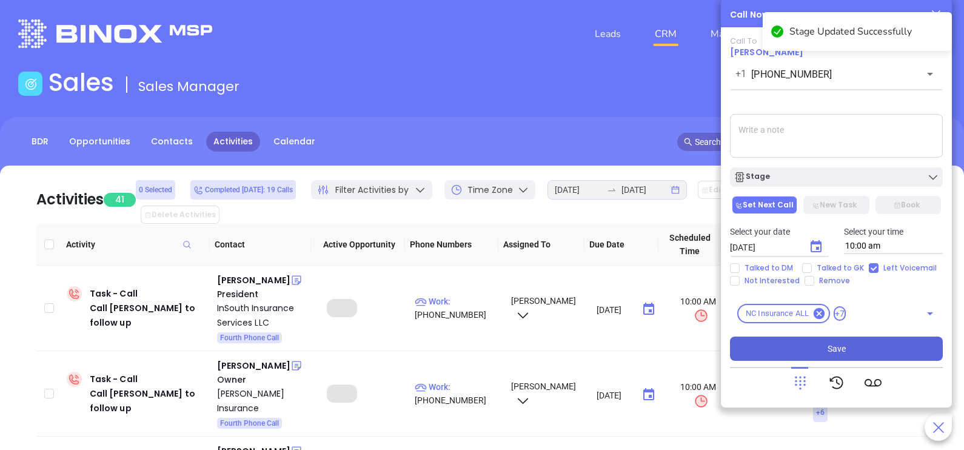
click at [824, 343] on button "Save" at bounding box center [836, 349] width 213 height 24
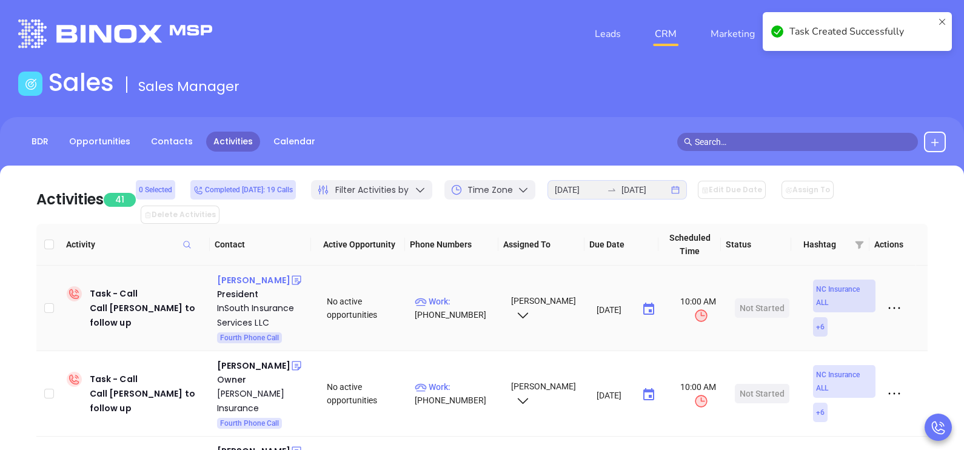
click at [246, 273] on div "Steve Smith" at bounding box center [253, 280] width 73 height 15
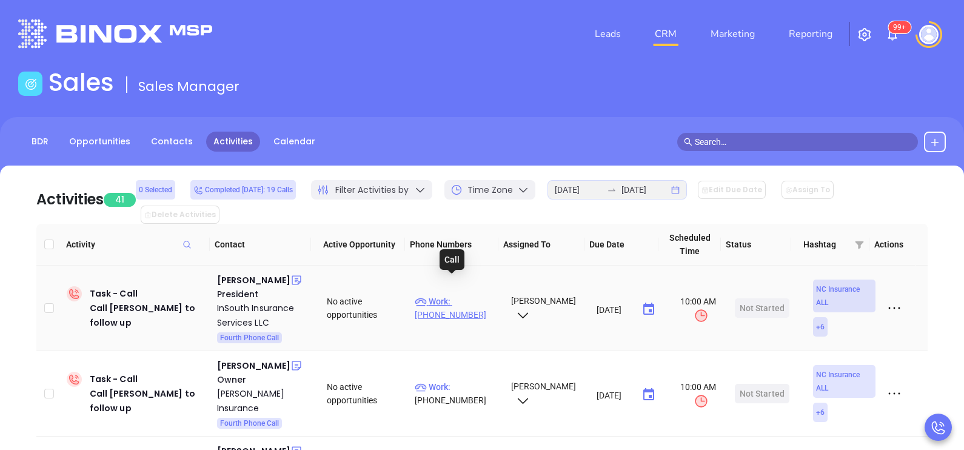
click at [469, 295] on p "Work : (704) 948-7730" at bounding box center [457, 308] width 85 height 27
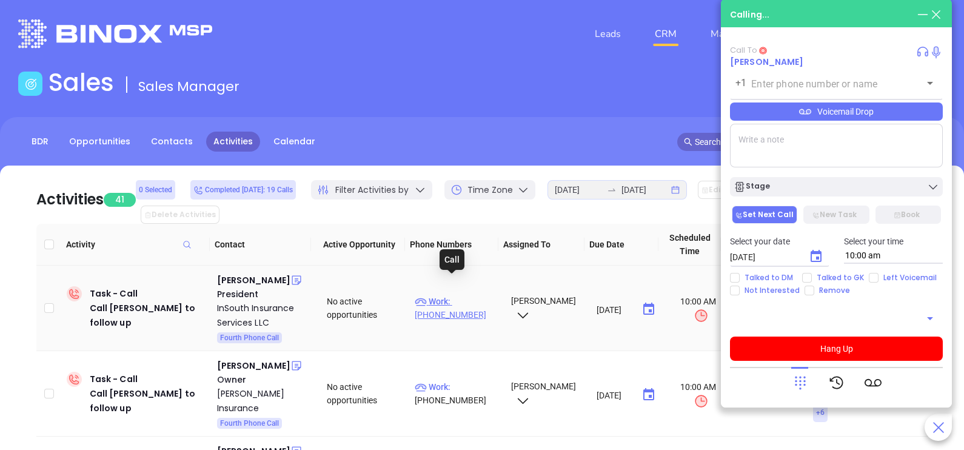
type input "(704) 948-7730"
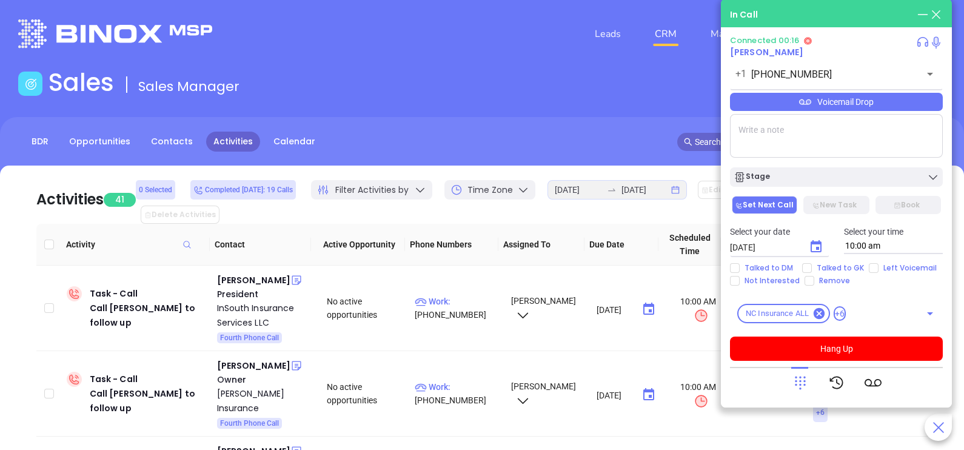
click at [797, 379] on icon at bounding box center [800, 382] width 17 height 17
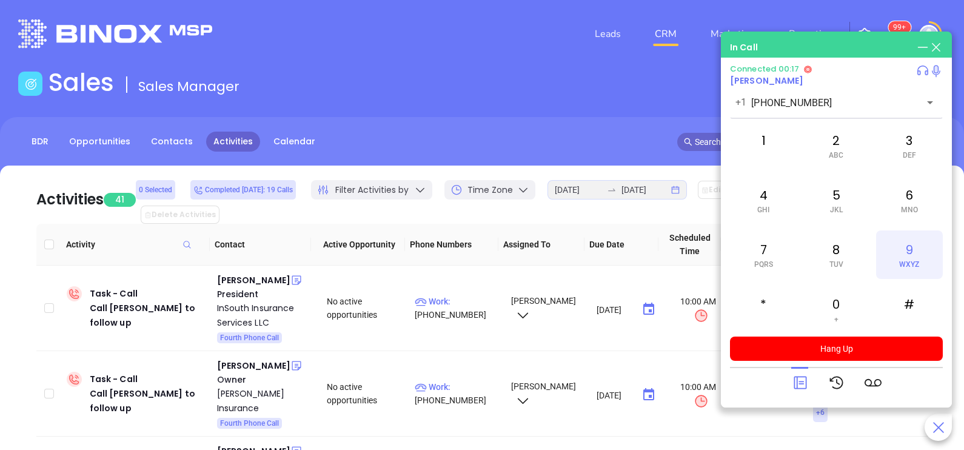
click at [902, 255] on div "9 WXYZ" at bounding box center [909, 254] width 67 height 49
click at [774, 249] on div "7 PQRS" at bounding box center [763, 254] width 67 height 49
click at [901, 206] on span "MNO" at bounding box center [909, 210] width 17 height 8
click at [770, 210] on div "4 GHI" at bounding box center [763, 200] width 67 height 49
click at [752, 142] on div "1" at bounding box center [763, 145] width 67 height 49
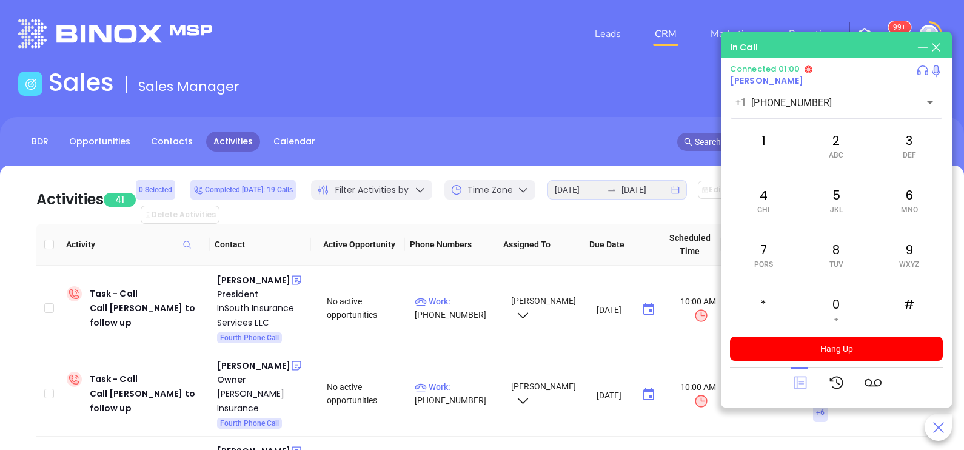
click at [806, 387] on icon at bounding box center [800, 383] width 13 height 13
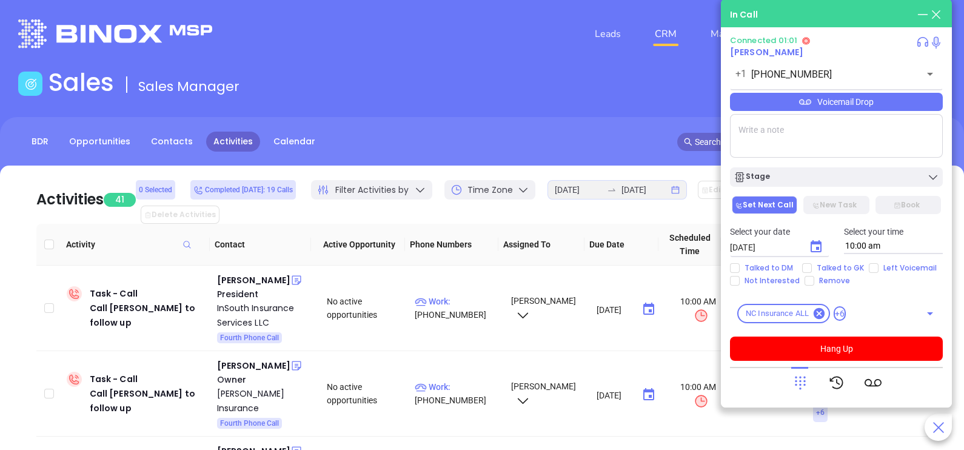
click at [883, 103] on div "Voicemail Drop" at bounding box center [836, 102] width 213 height 18
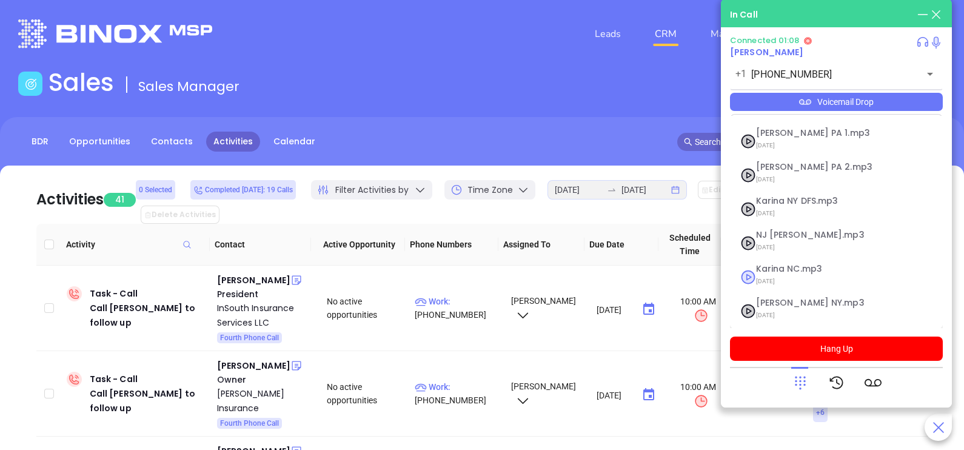
click at [811, 273] on span "09/10/2025" at bounding box center [821, 281] width 131 height 16
checkbox input "true"
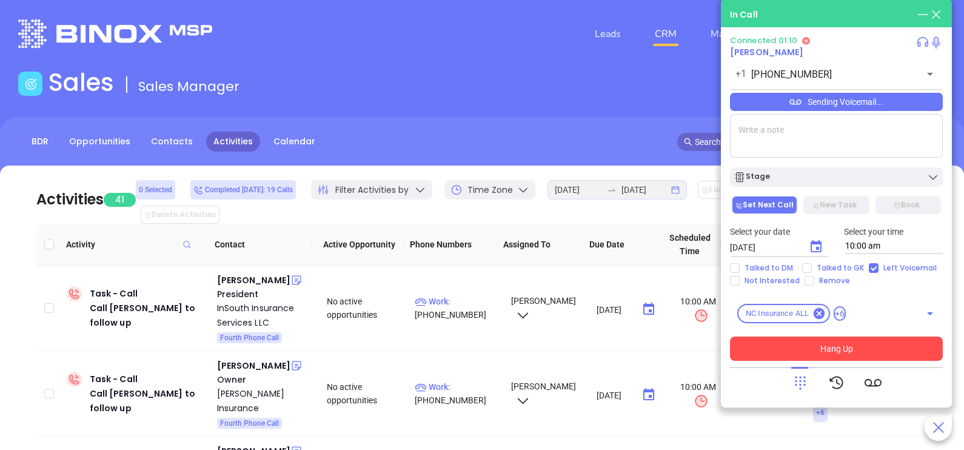
click at [800, 349] on button "Hang Up" at bounding box center [836, 349] width 213 height 24
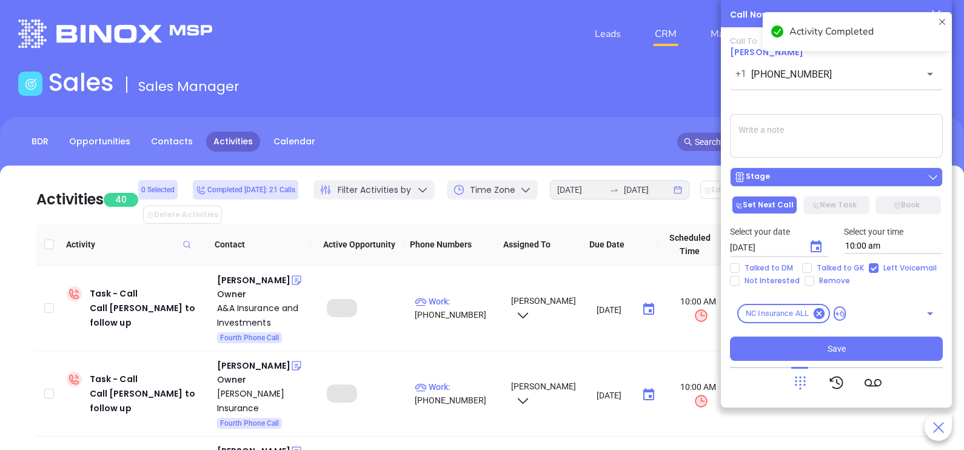
click at [816, 182] on div "Stage" at bounding box center [837, 177] width 206 height 12
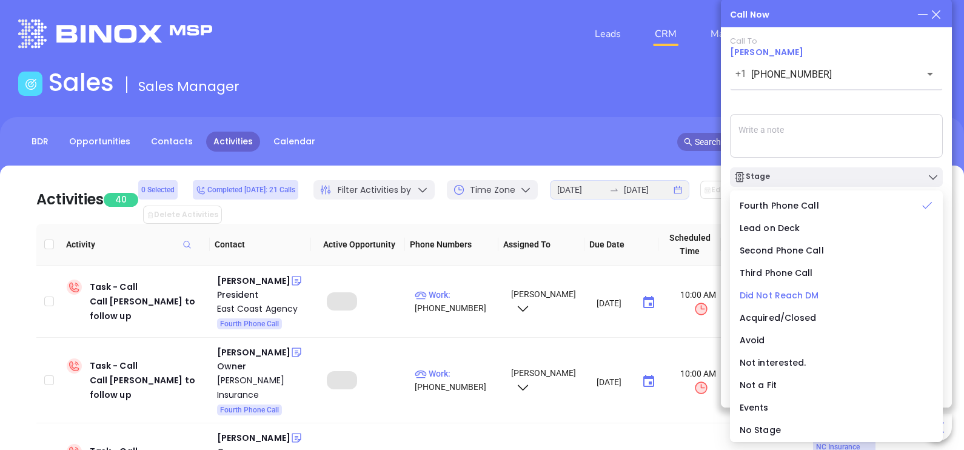
click at [795, 292] on span "Did Not Reach DM" at bounding box center [779, 295] width 79 height 12
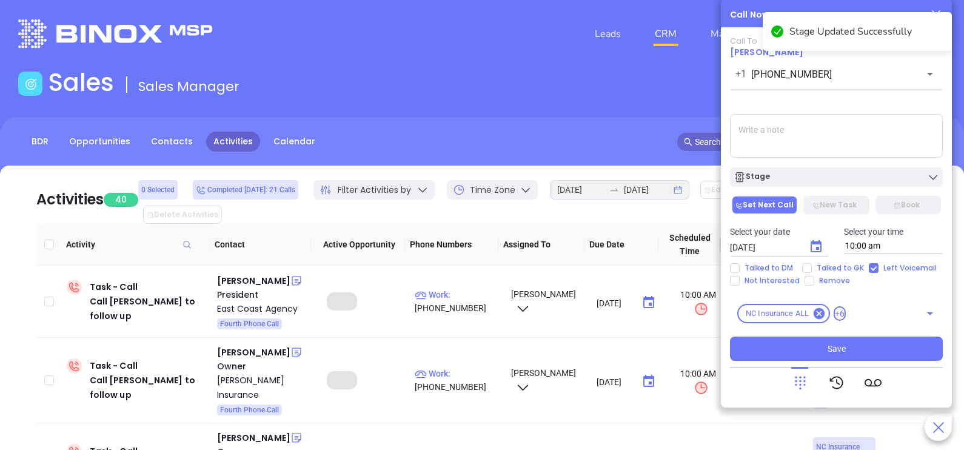
click at [814, 247] on icon "Choose date, selected date is Sep 27, 2025" at bounding box center [816, 247] width 15 height 15
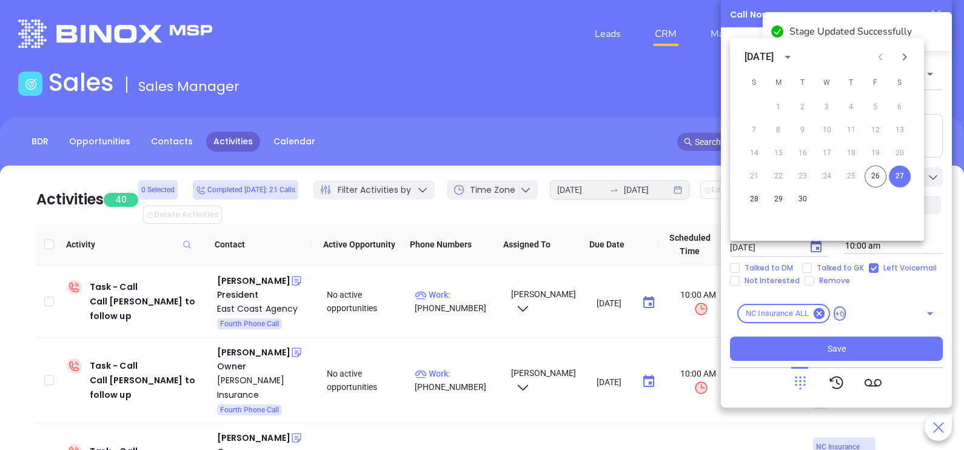
click at [925, 136] on textarea at bounding box center [836, 136] width 213 height 44
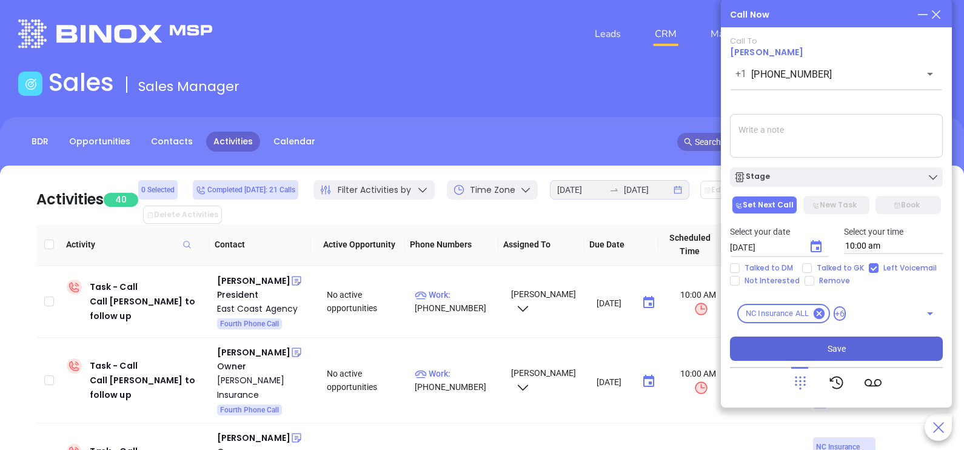
click at [803, 358] on button "Save" at bounding box center [836, 349] width 213 height 24
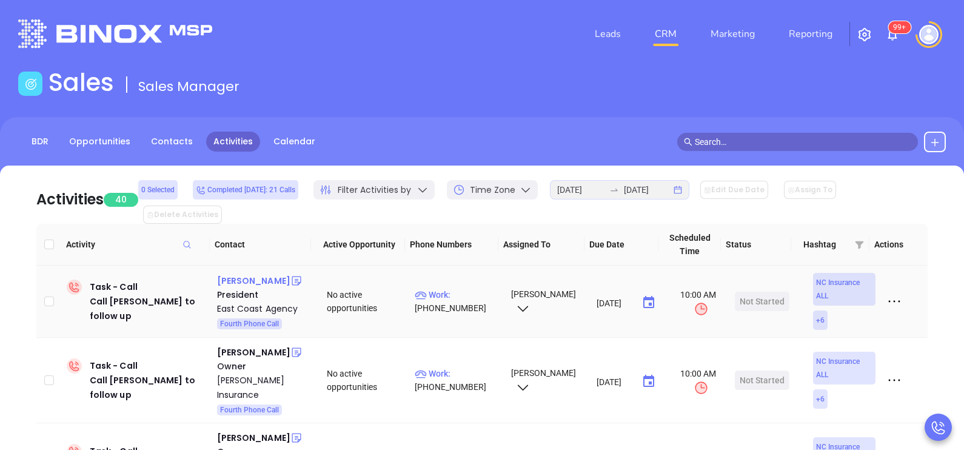
click at [228, 273] on div "Tim Vliet" at bounding box center [253, 280] width 73 height 15
click at [455, 288] on p "Work : (910) 446-5061" at bounding box center [457, 301] width 85 height 27
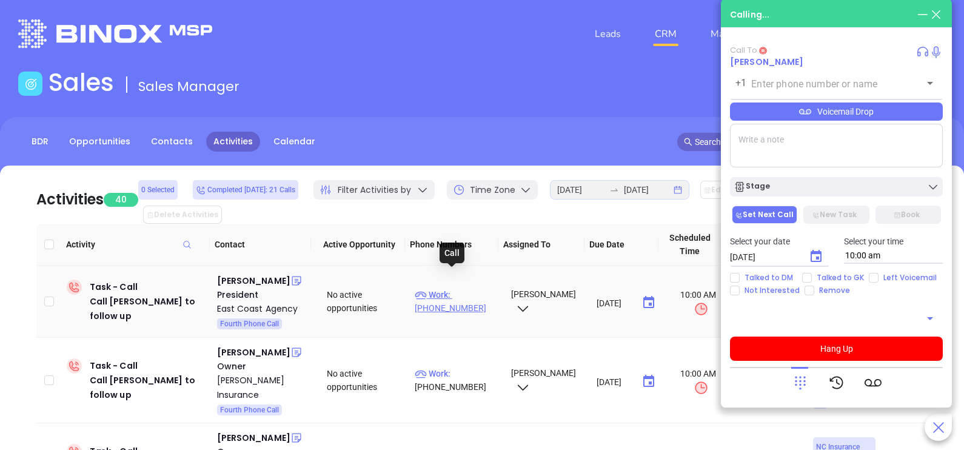
type input "(910) 446-5061"
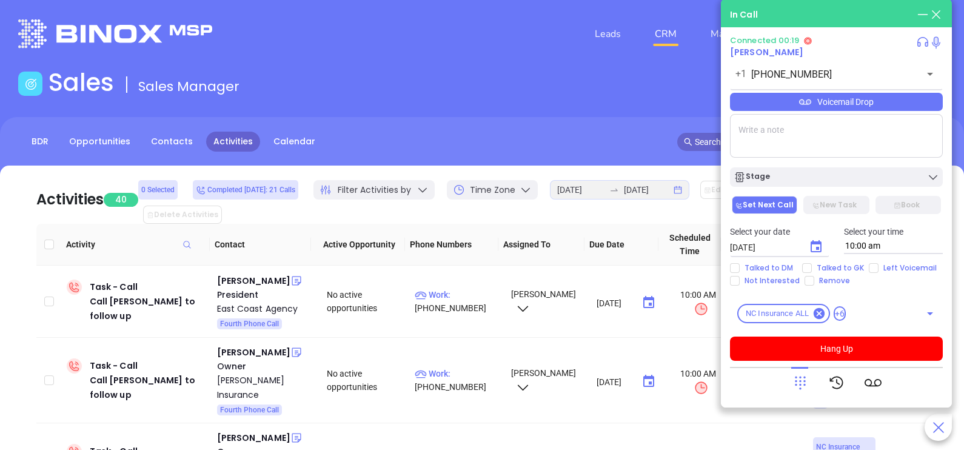
click at [809, 377] on div at bounding box center [837, 383] width 90 height 32
click at [802, 381] on icon at bounding box center [800, 382] width 17 height 17
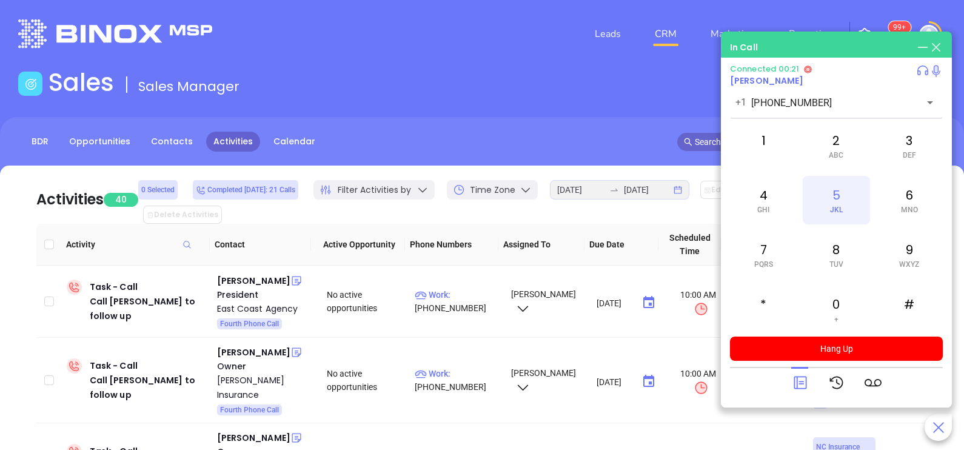
click at [836, 209] on span "JKL" at bounding box center [836, 210] width 13 height 8
click at [801, 381] on icon at bounding box center [800, 382] width 17 height 17
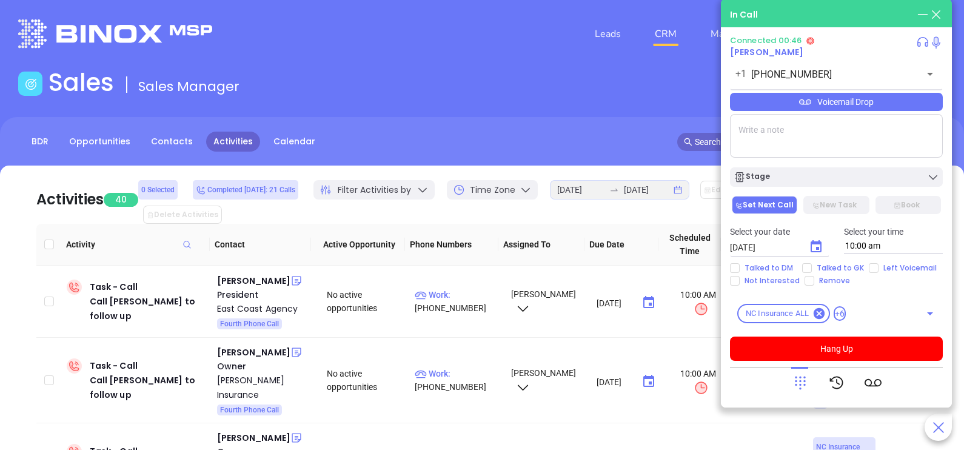
drag, startPoint x: 902, startPoint y: 115, endPoint x: 916, endPoint y: 102, distance: 18.9
click at [916, 102] on div "Connected 00:46 Tim Vliet +1 (910) 446-5061 ​ Voicemail Drop Stage Set Next Cal…" at bounding box center [836, 198] width 213 height 325
click at [916, 102] on div "Voicemail Drop" at bounding box center [836, 102] width 213 height 18
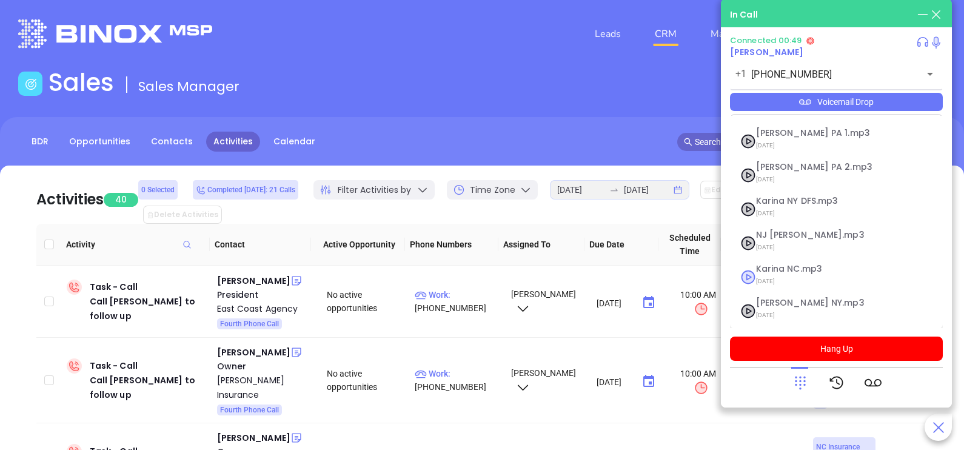
click at [816, 268] on span "Karina NC.mp3" at bounding box center [821, 268] width 131 height 9
checkbox input "true"
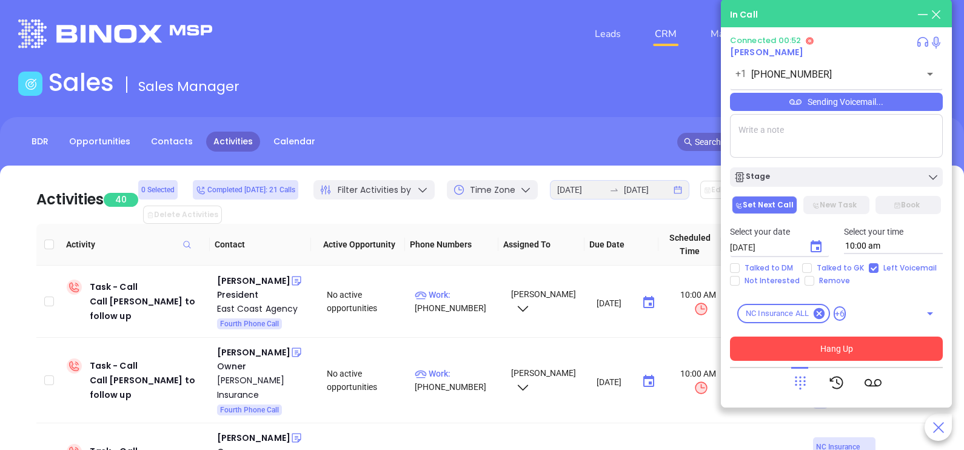
click at [819, 353] on button "Hang Up" at bounding box center [836, 349] width 213 height 24
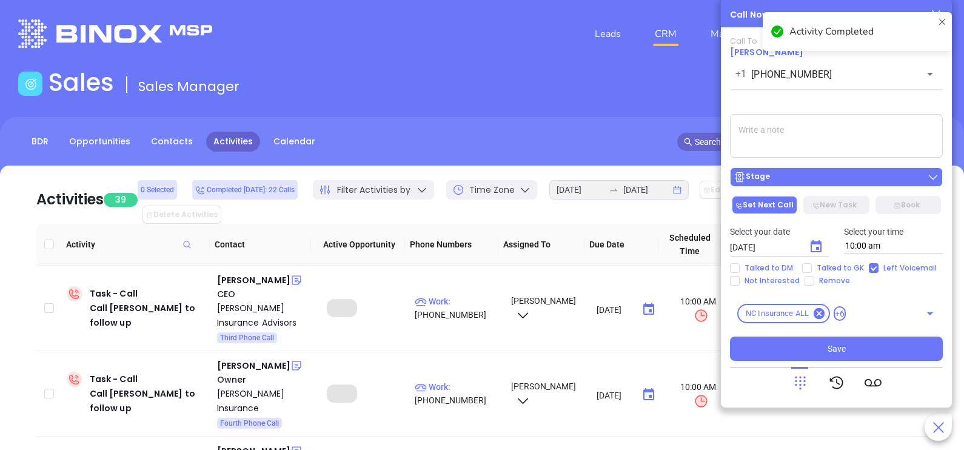
click at [822, 170] on button "Stage" at bounding box center [836, 176] width 213 height 19
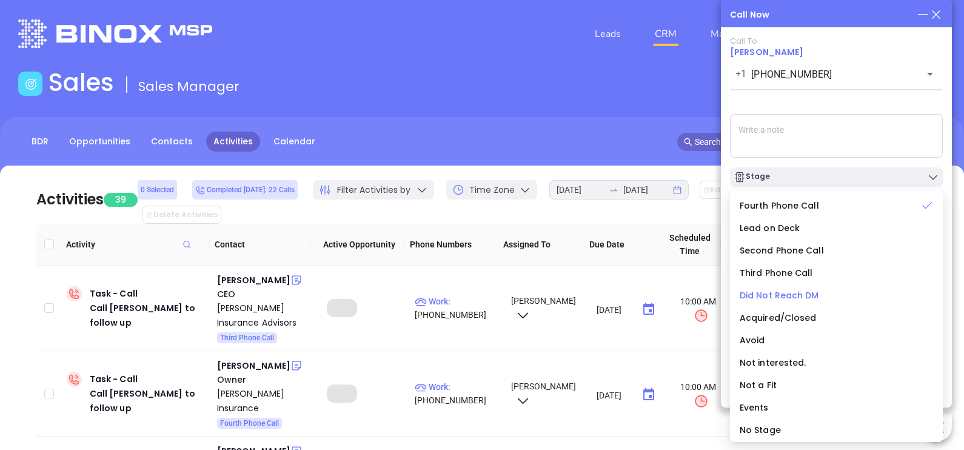
click at [803, 297] on span "Did Not Reach DM" at bounding box center [779, 295] width 79 height 12
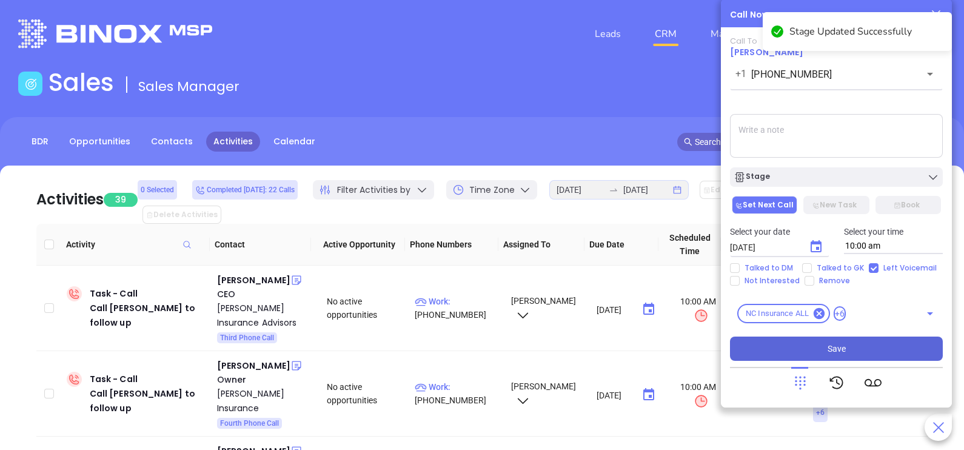
click at [851, 352] on button "Save" at bounding box center [836, 349] width 213 height 24
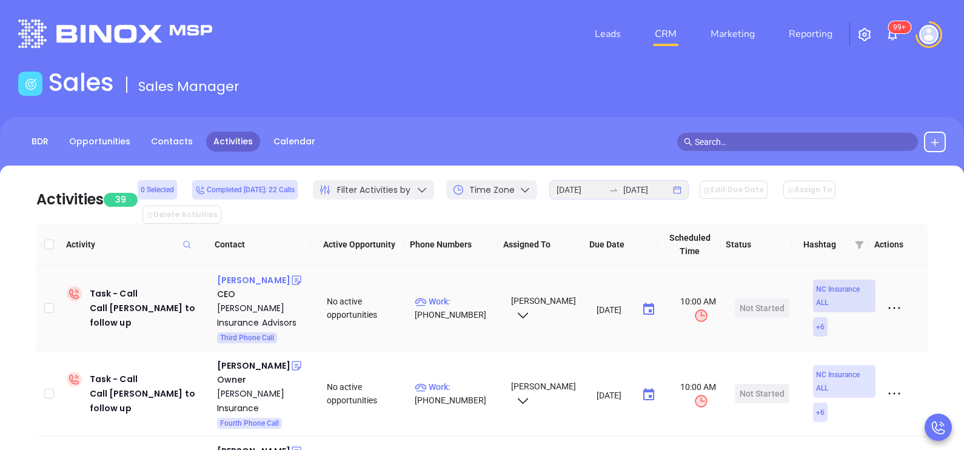
click at [242, 273] on div "Raquel Tillman" at bounding box center [253, 280] width 73 height 15
click at [458, 295] on p "Work : (704) 558-7433" at bounding box center [457, 308] width 85 height 27
type input "(704) 558-7433"
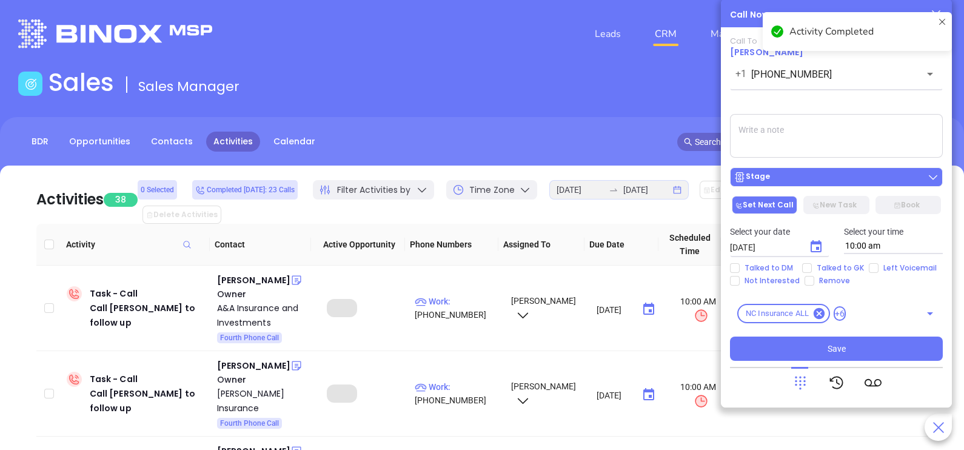
click at [803, 173] on div "Stage" at bounding box center [837, 177] width 206 height 12
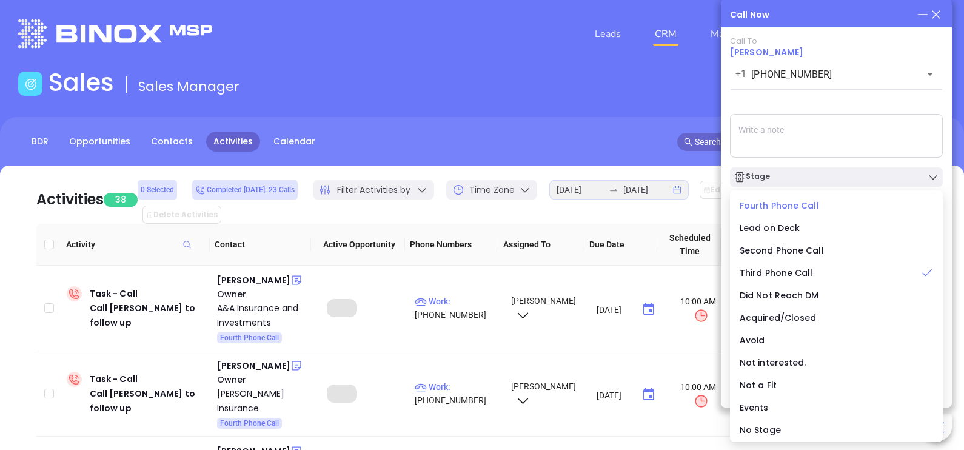
click at [777, 206] on span "Fourth Phone Call" at bounding box center [779, 205] width 79 height 12
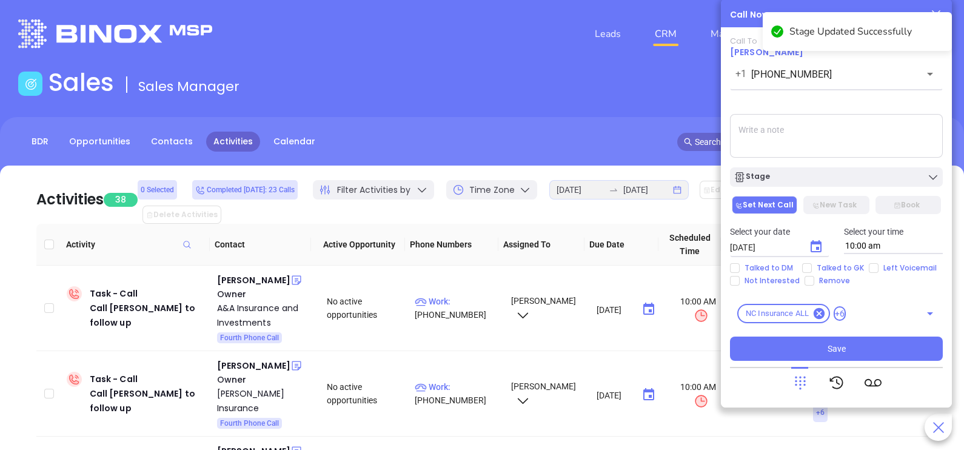
click at [817, 236] on button "Choose date, selected date is Sep 27, 2025" at bounding box center [816, 247] width 24 height 24
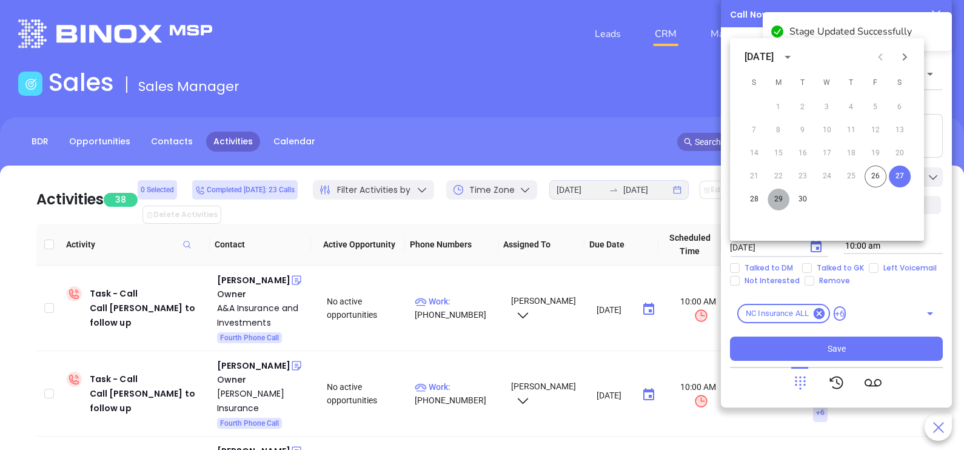
click at [776, 199] on button "29" at bounding box center [779, 200] width 22 height 22
type input "[DATE]"
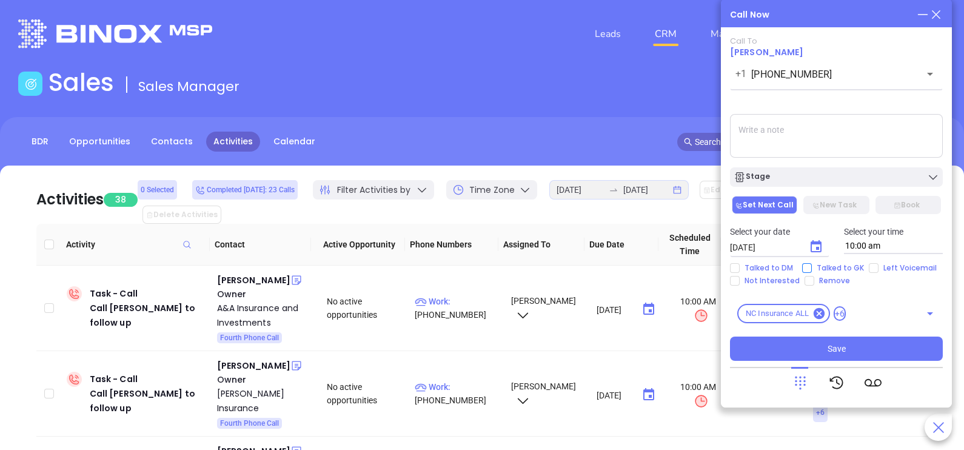
click at [822, 268] on span "Talked to GK" at bounding box center [840, 268] width 57 height 10
click at [812, 268] on input "Talked to GK" at bounding box center [807, 268] width 10 height 10
checkbox input "true"
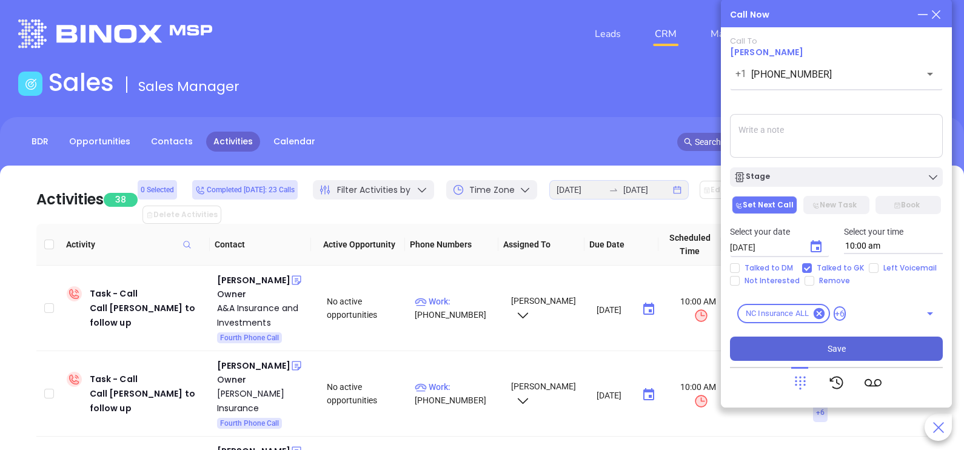
click at [839, 351] on span "Save" at bounding box center [837, 348] width 18 height 13
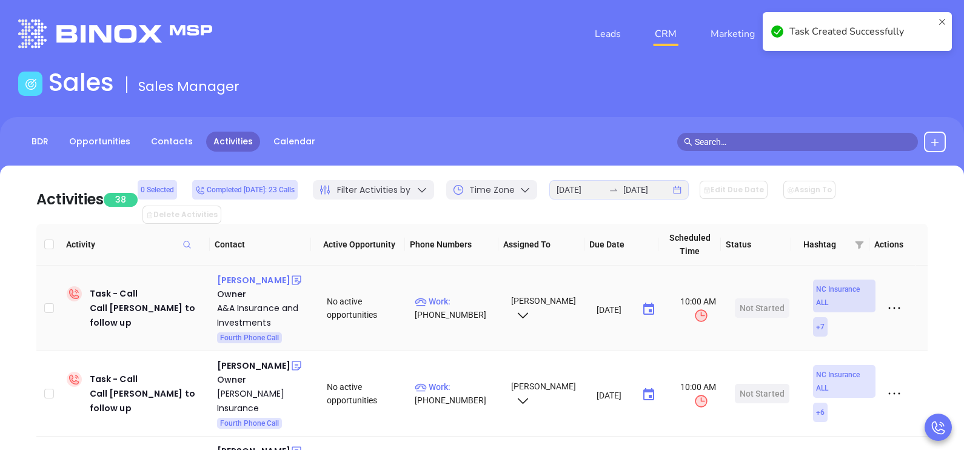
click at [264, 273] on div "Carson Stallings" at bounding box center [253, 280] width 73 height 15
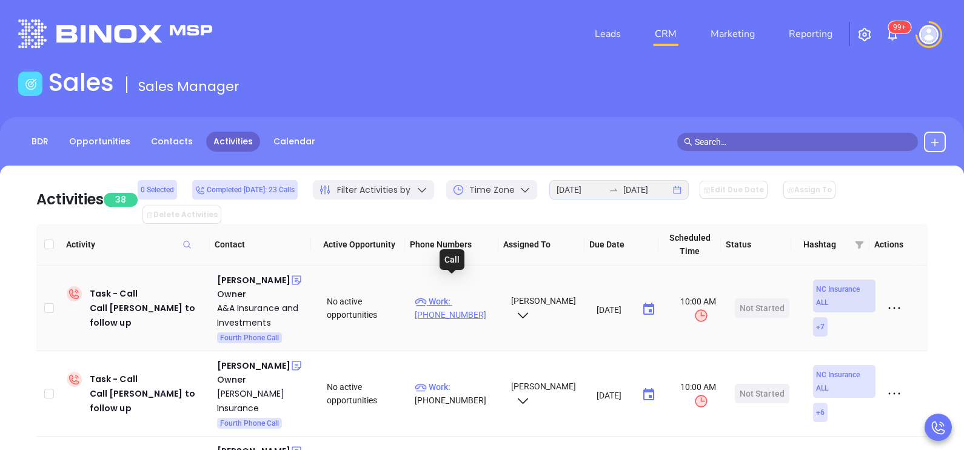
click at [447, 295] on p "Work : (252) 338-2677" at bounding box center [457, 308] width 85 height 27
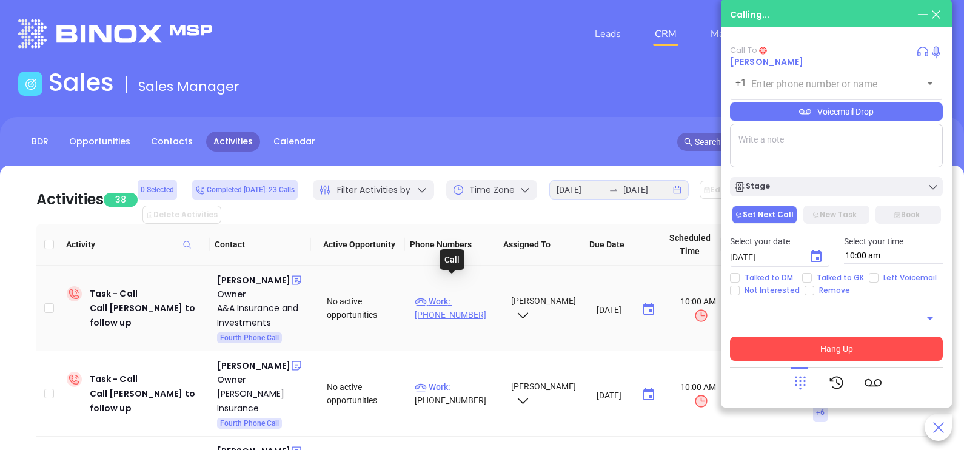
type input "(252) 338-2677"
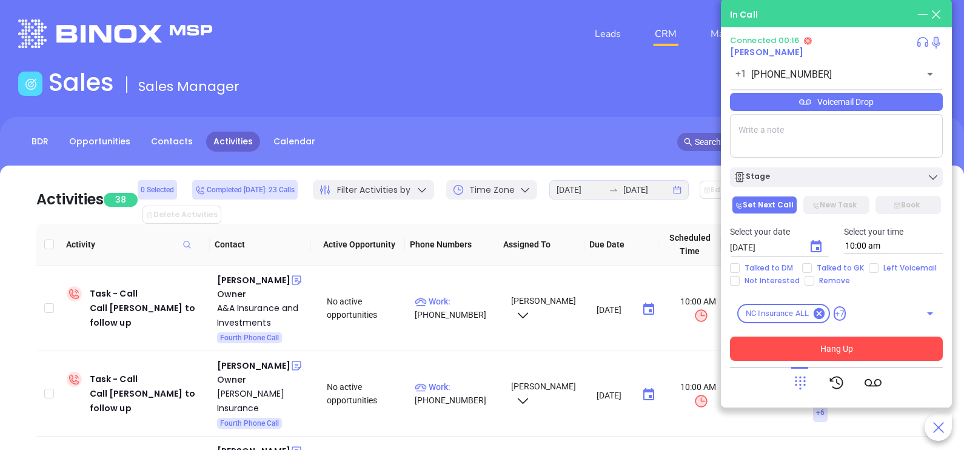
click at [887, 106] on div "Voicemail Drop" at bounding box center [836, 102] width 213 height 18
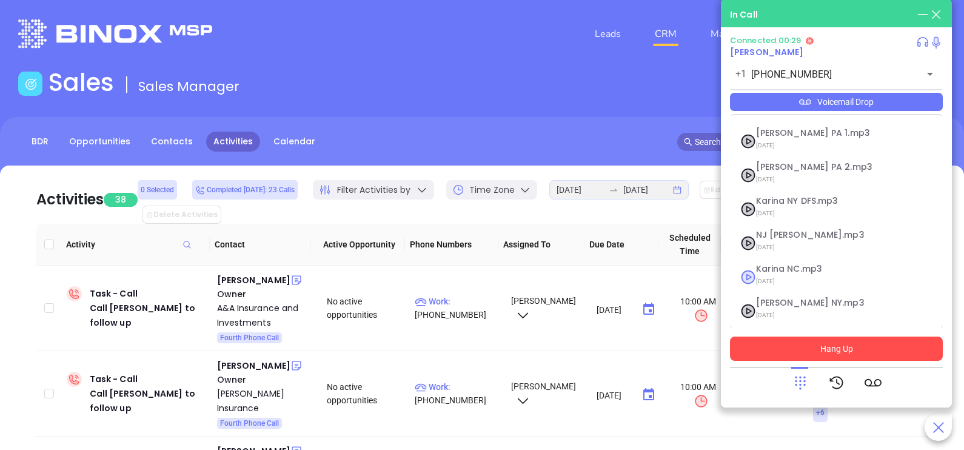
click at [788, 270] on span "Karina NC.mp3" at bounding box center [821, 268] width 131 height 9
checkbox input "true"
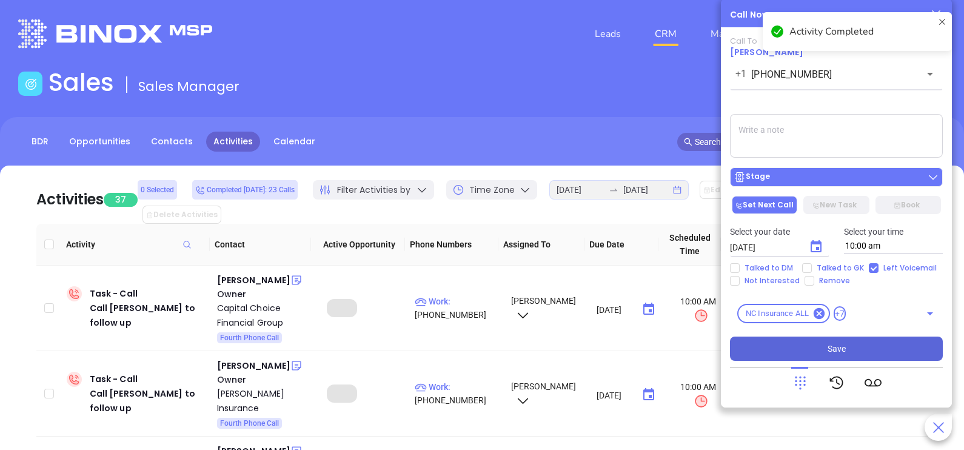
click at [845, 177] on div "Stage" at bounding box center [837, 177] width 206 height 12
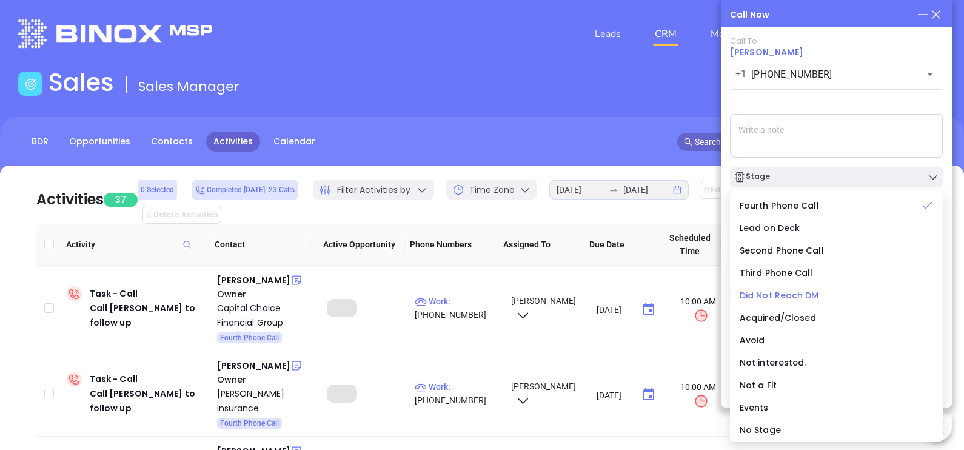
click at [785, 297] on span "Did Not Reach DM" at bounding box center [779, 295] width 79 height 12
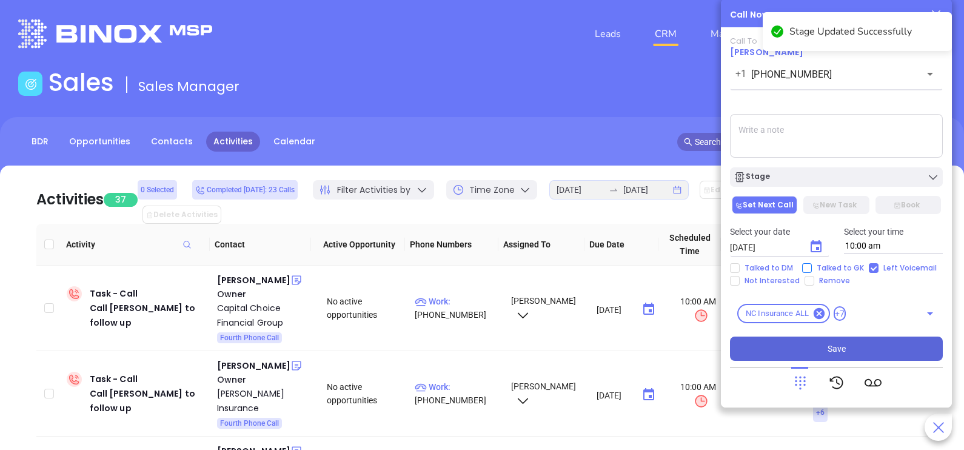
click at [839, 267] on span "Talked to GK" at bounding box center [840, 268] width 57 height 10
click at [812, 267] on input "Talked to GK" at bounding box center [807, 268] width 10 height 10
checkbox input "true"
click at [843, 347] on span "Save" at bounding box center [837, 348] width 18 height 13
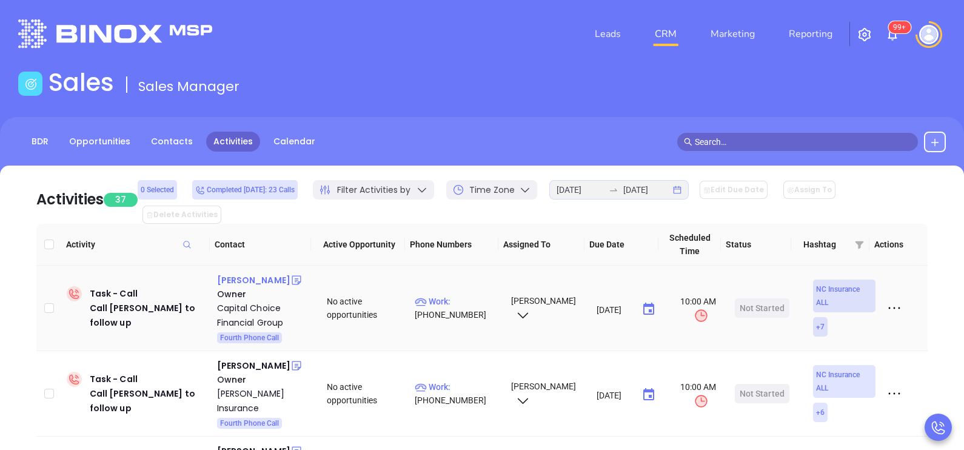
click at [266, 273] on div "Ronnie Gillikin" at bounding box center [253, 280] width 73 height 15
click at [468, 295] on p "Work : (336) 803-4318" at bounding box center [457, 308] width 85 height 27
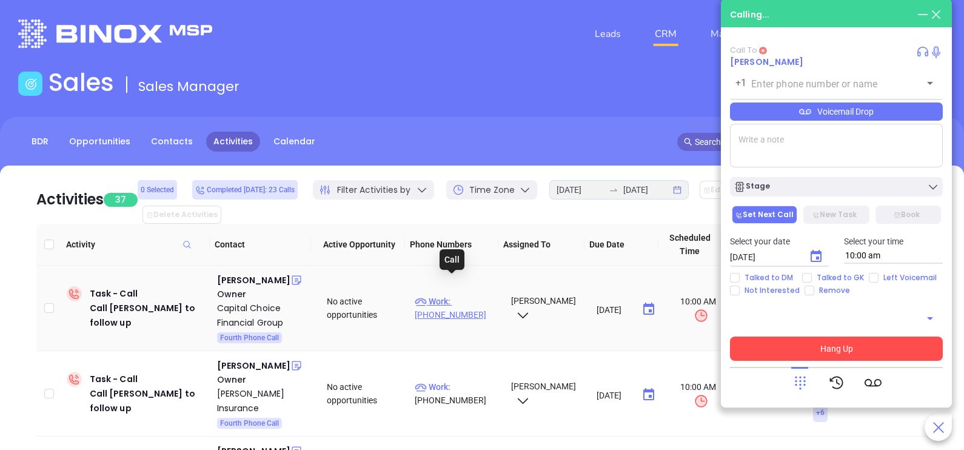
type input "(336) 803-4318"
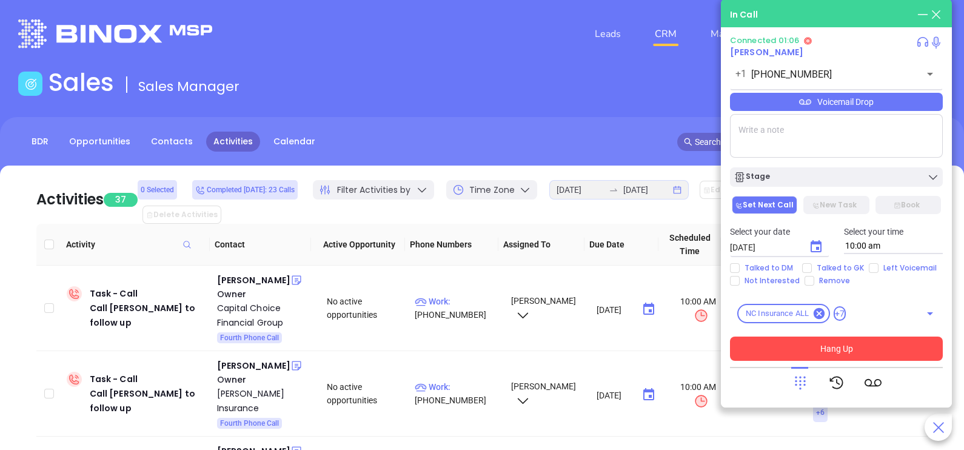
click at [922, 104] on div "Voicemail Drop" at bounding box center [836, 102] width 213 height 18
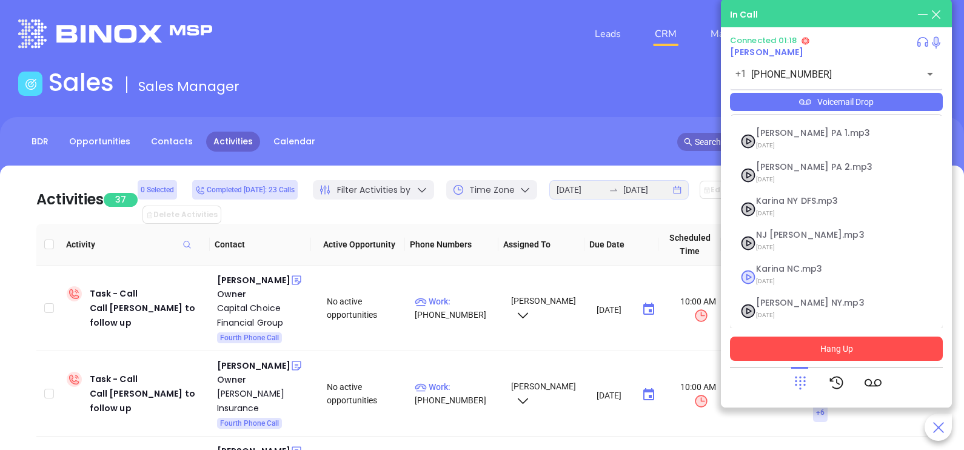
click at [809, 279] on span "09/10/2025" at bounding box center [821, 281] width 131 height 16
checkbox input "true"
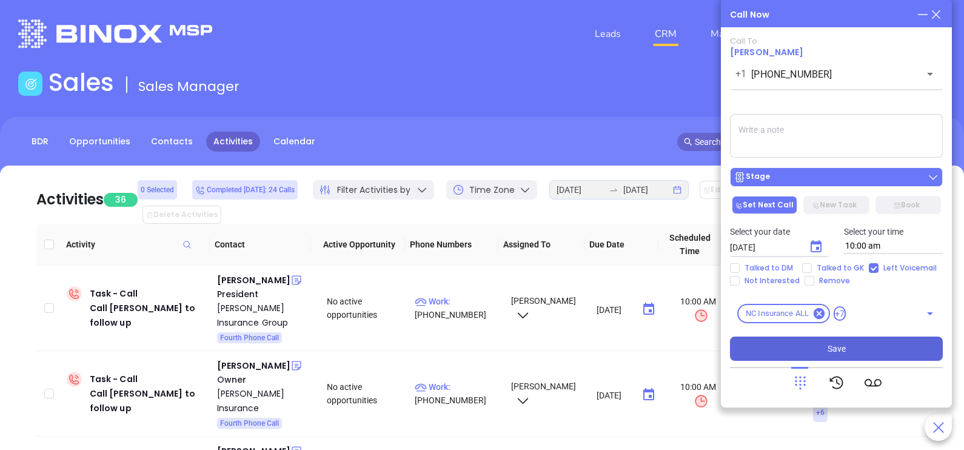
click at [844, 176] on div "Stage" at bounding box center [837, 177] width 206 height 12
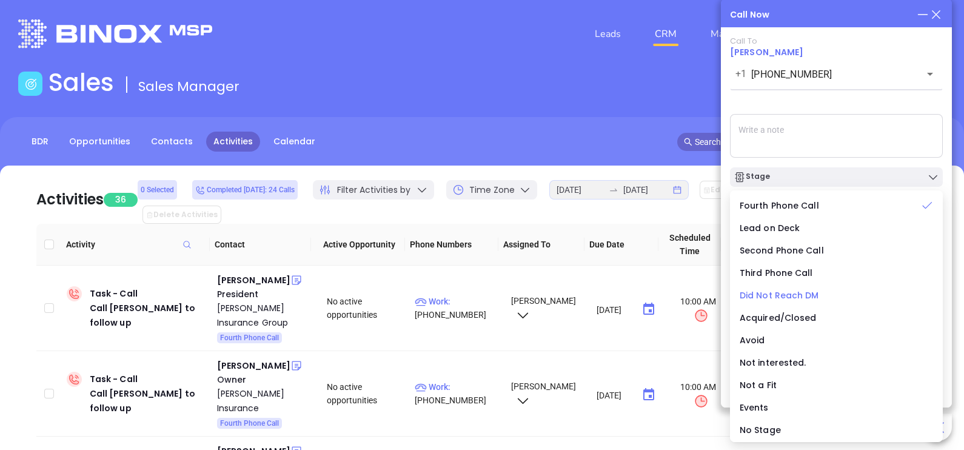
click at [789, 299] on span "Did Not Reach DM" at bounding box center [779, 295] width 79 height 12
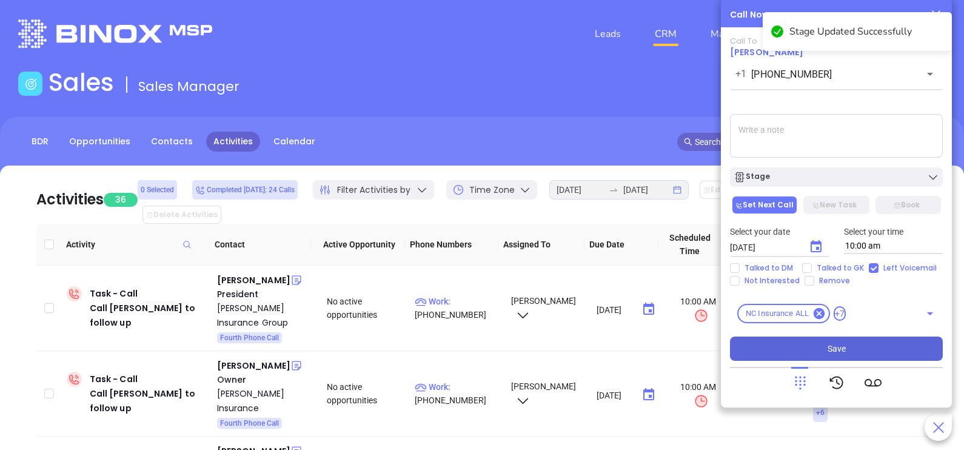
click at [829, 355] on span "Save" at bounding box center [837, 348] width 18 height 13
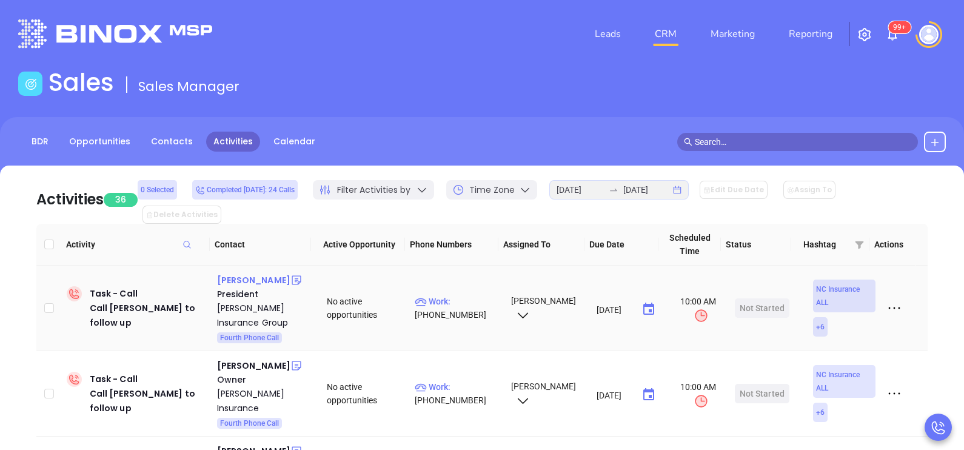
click at [258, 273] on div "Danielle Grady" at bounding box center [253, 280] width 73 height 15
click at [460, 295] on p "Work : (336) 378-1871" at bounding box center [457, 308] width 85 height 27
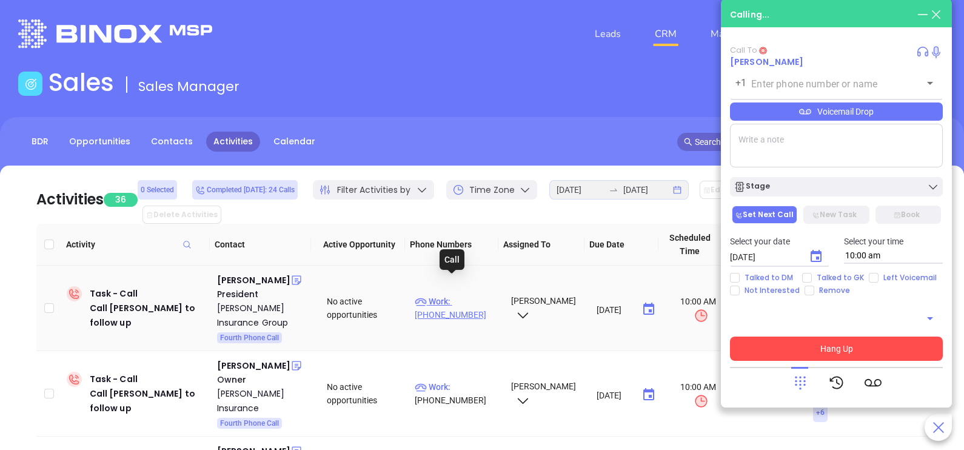
type input "(336) 378-1871"
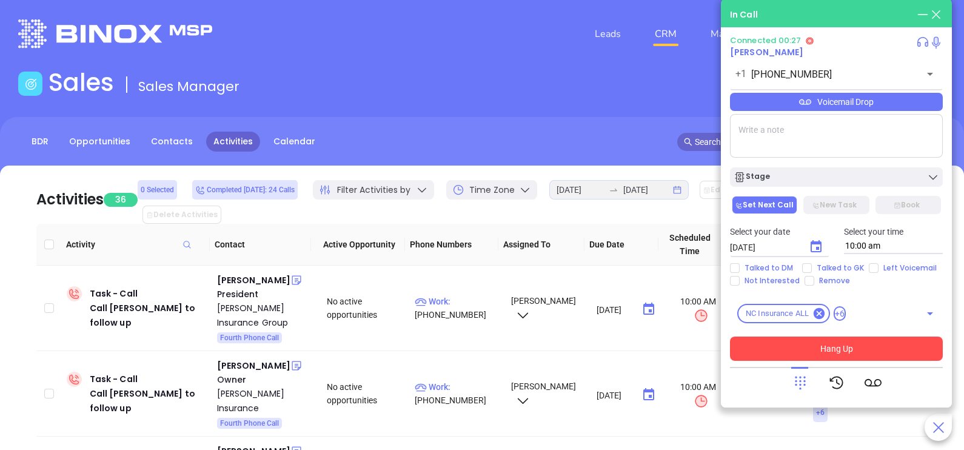
click at [783, 367] on div at bounding box center [836, 383] width 213 height 32
click at [800, 381] on icon at bounding box center [800, 383] width 11 height 13
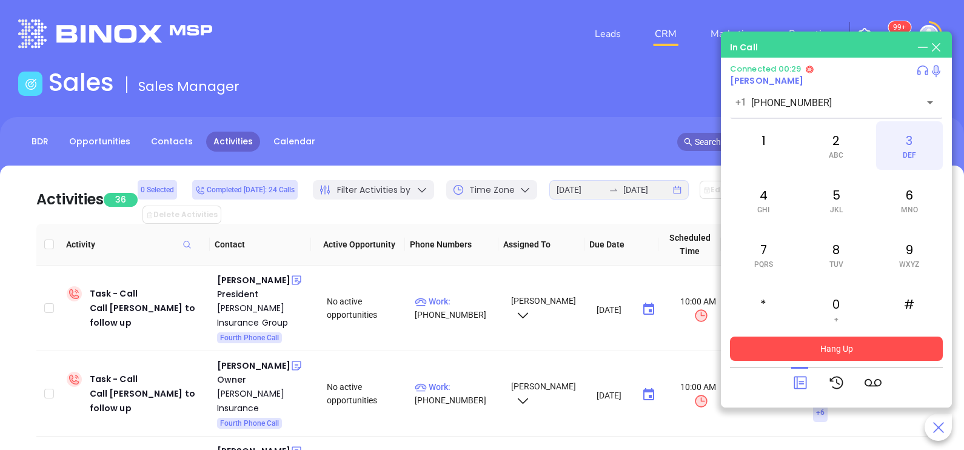
click at [898, 139] on div "3 DEF" at bounding box center [909, 145] width 67 height 49
click at [839, 312] on div "0 +" at bounding box center [836, 309] width 67 height 49
click at [766, 146] on div "1" at bounding box center [763, 145] width 67 height 49
click at [836, 299] on div "0 +" at bounding box center [836, 309] width 67 height 49
click at [799, 380] on icon at bounding box center [800, 382] width 17 height 17
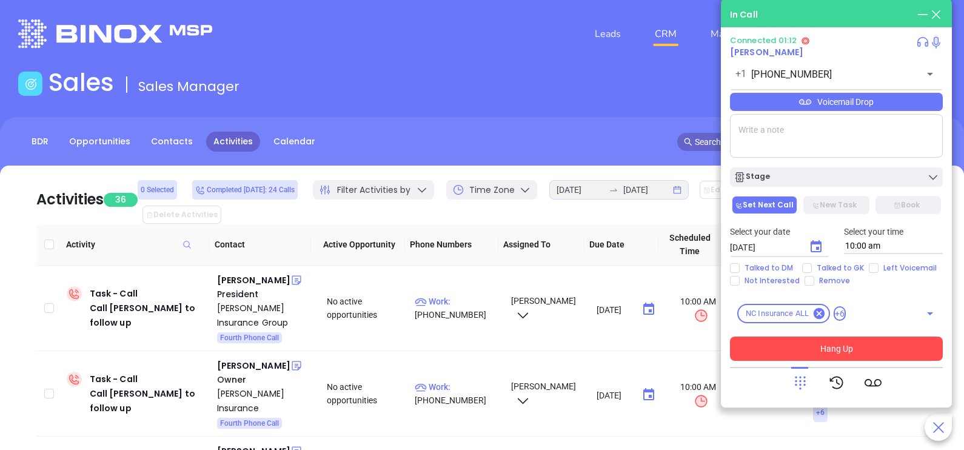
click at [897, 106] on div "Voicemail Drop" at bounding box center [836, 102] width 213 height 18
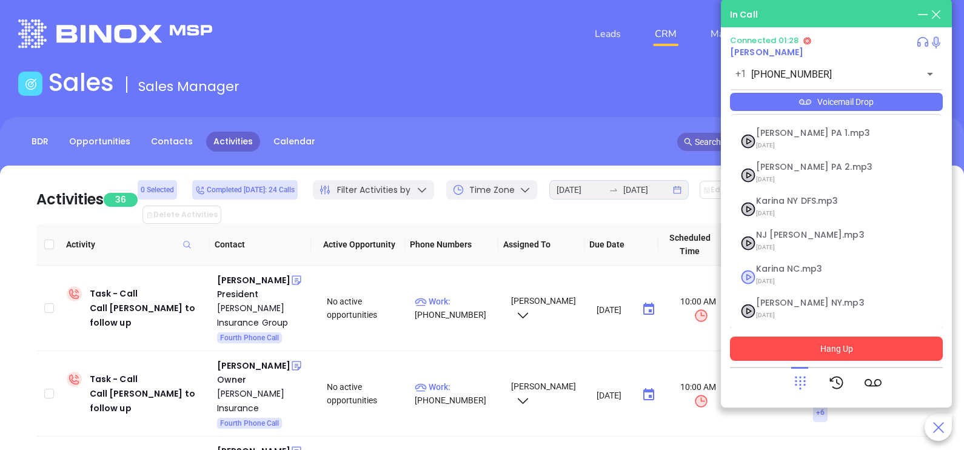
click at [782, 276] on span "09/10/2025" at bounding box center [821, 281] width 131 height 16
checkbox input "true"
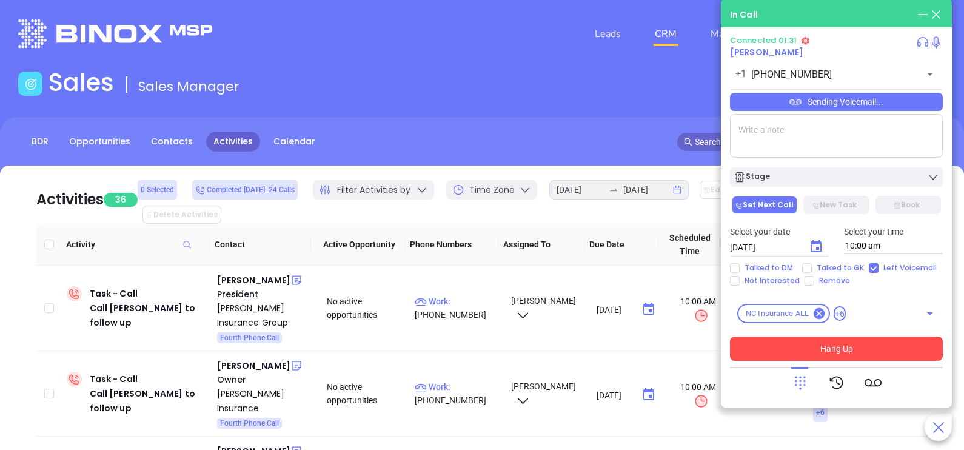
click at [828, 355] on button "Hang Up" at bounding box center [836, 349] width 213 height 24
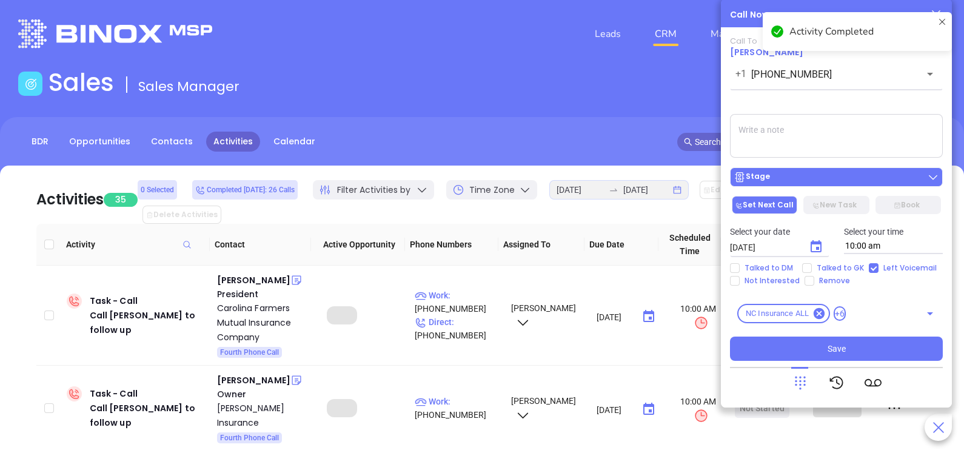
click at [866, 176] on div "Stage" at bounding box center [837, 177] width 206 height 12
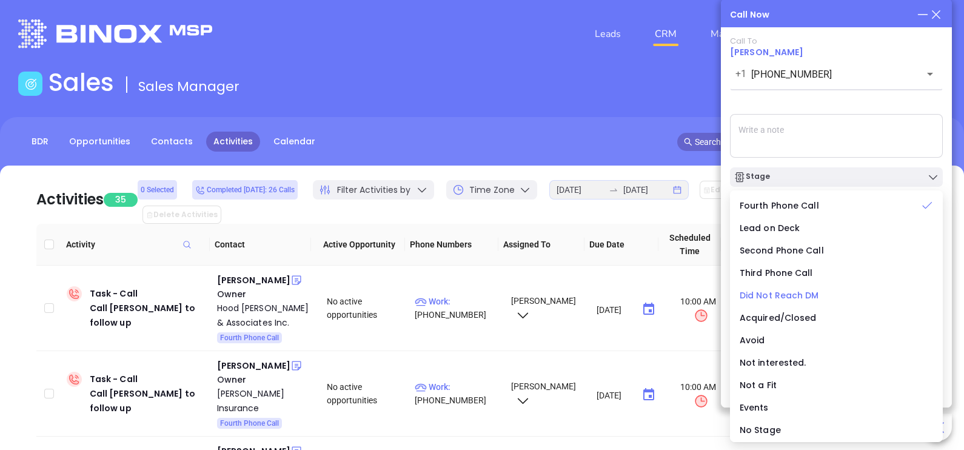
click at [788, 298] on span "Did Not Reach DM" at bounding box center [779, 295] width 79 height 12
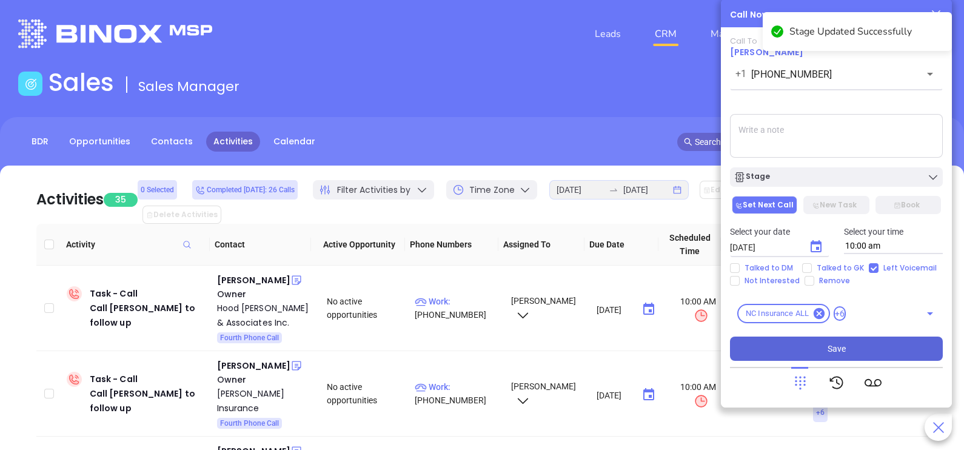
click at [844, 344] on span "Save" at bounding box center [837, 348] width 18 height 13
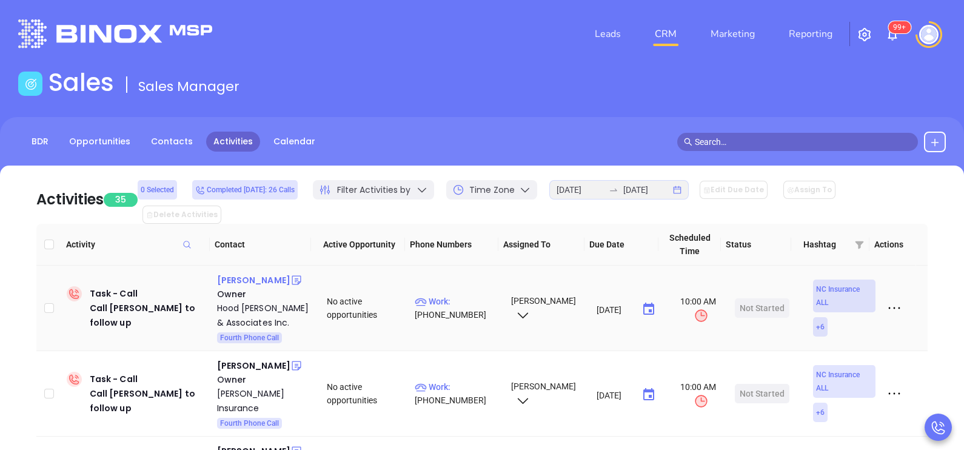
click at [258, 273] on div "Chuck Hood" at bounding box center [253, 280] width 73 height 15
click at [457, 295] on p "Work : (704) 602-9501" at bounding box center [457, 308] width 85 height 27
type input "(704) 602-9501"
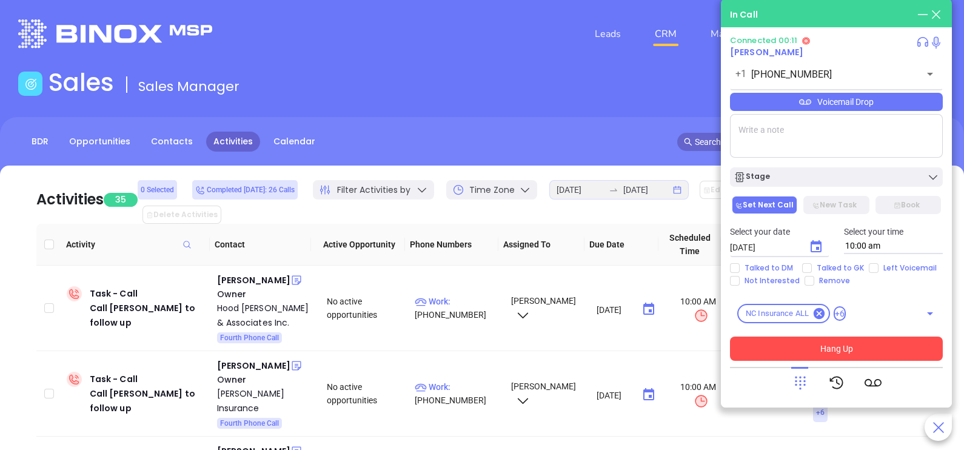
click at [834, 98] on div "Voicemail Drop" at bounding box center [836, 102] width 213 height 18
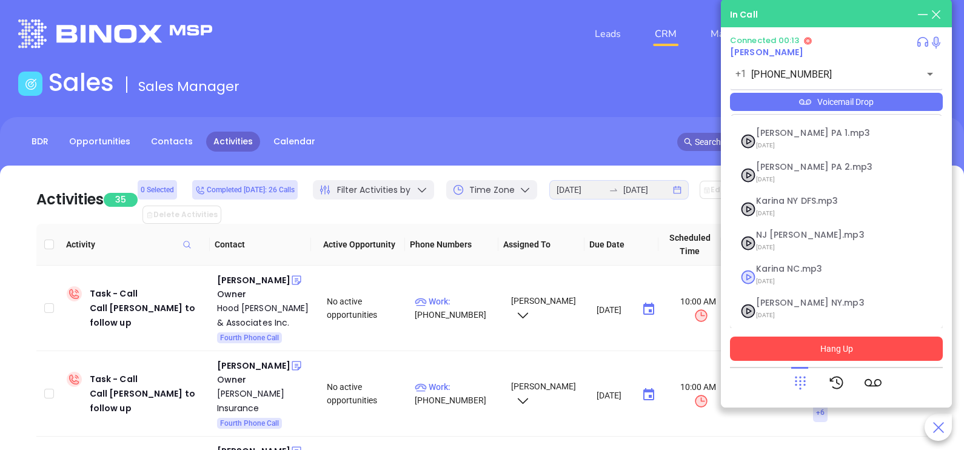
click at [801, 276] on span "09/10/2025" at bounding box center [821, 281] width 131 height 16
checkbox input "true"
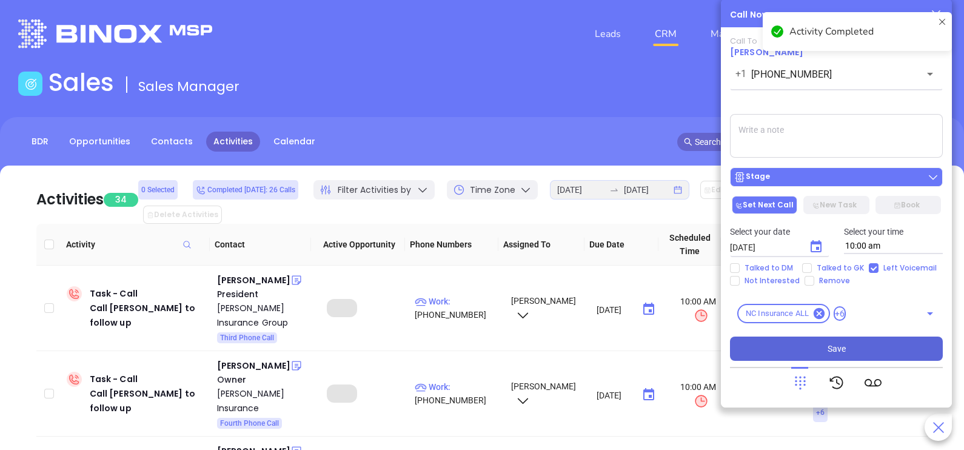
click at [839, 180] on div "Stage" at bounding box center [837, 177] width 206 height 12
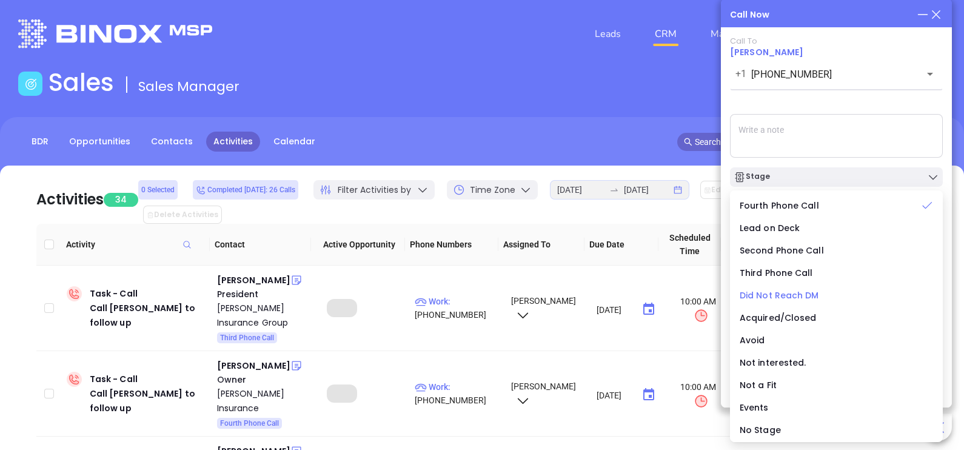
click at [777, 292] on span "Did Not Reach DM" at bounding box center [779, 295] width 79 height 12
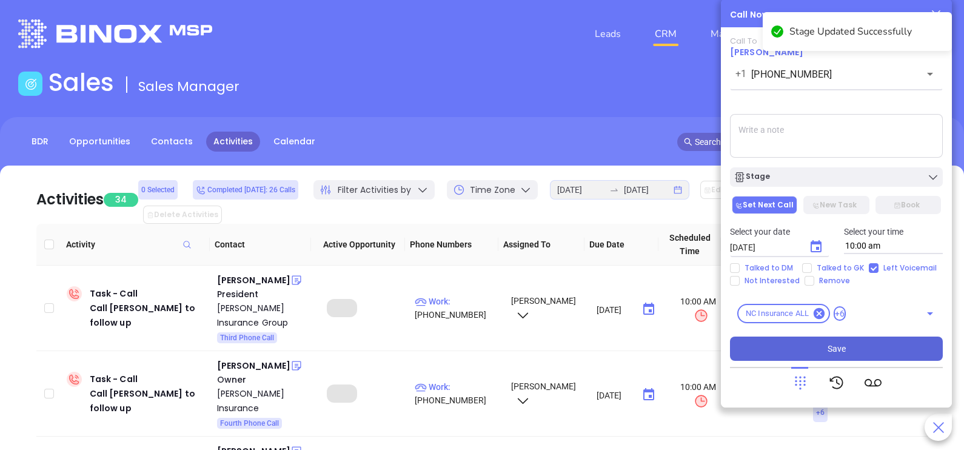
click at [828, 345] on span "Save" at bounding box center [837, 348] width 18 height 13
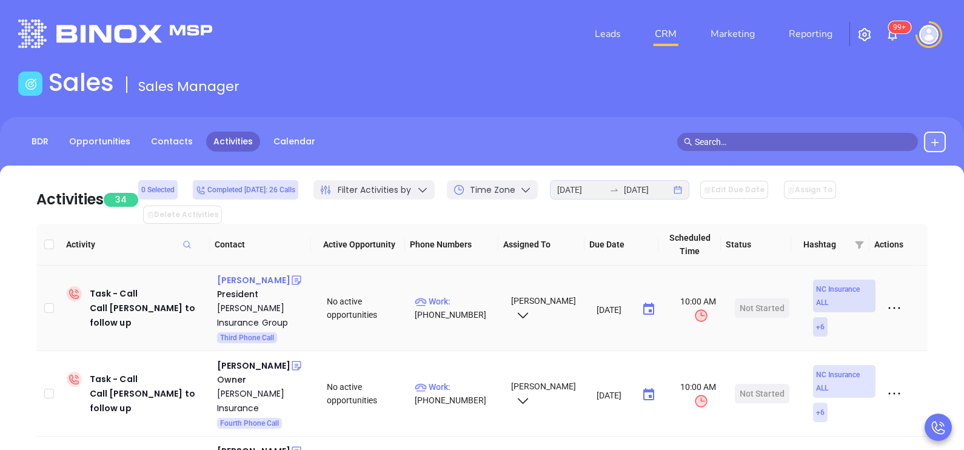
click at [260, 273] on div "Mike Warren" at bounding box center [253, 280] width 73 height 15
click at [451, 295] on p "Work : (910) 323-2588" at bounding box center [457, 308] width 85 height 27
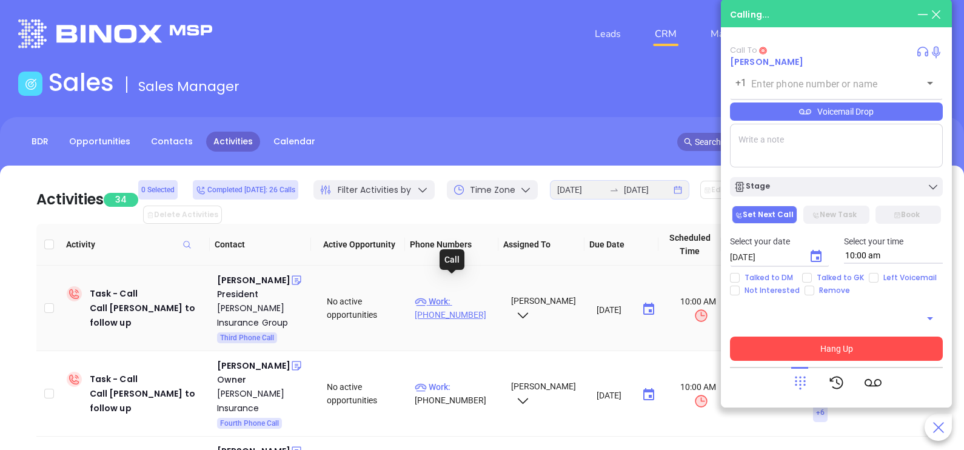
type input "(910) 323-2588"
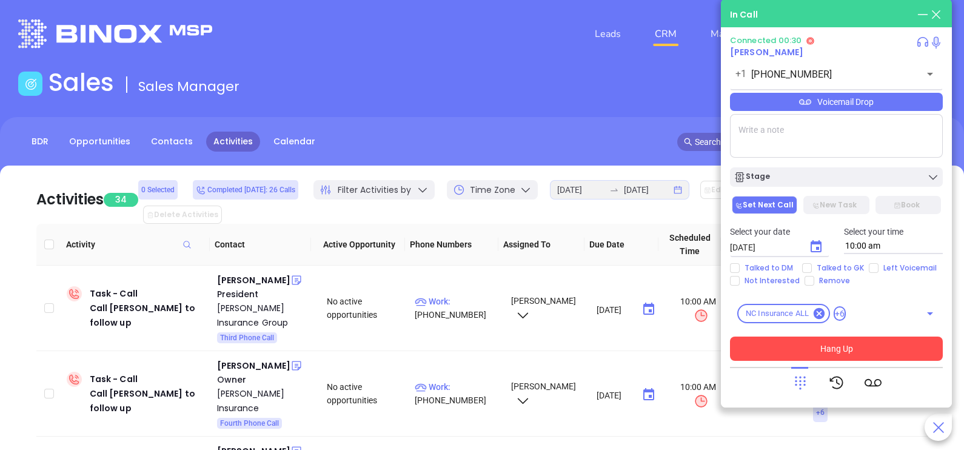
click at [810, 382] on div at bounding box center [837, 383] width 90 height 32
click at [806, 382] on icon at bounding box center [800, 382] width 17 height 17
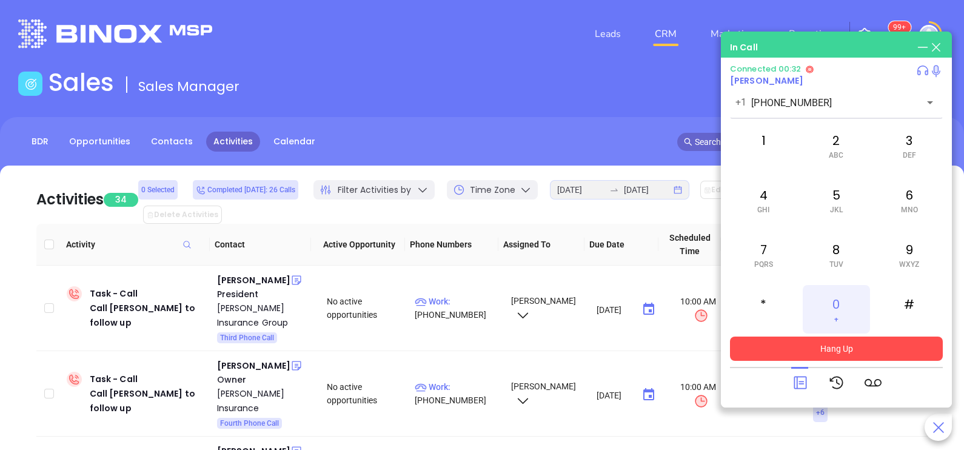
click at [823, 315] on div "0 +" at bounding box center [836, 309] width 67 height 49
click at [805, 384] on icon at bounding box center [800, 382] width 17 height 17
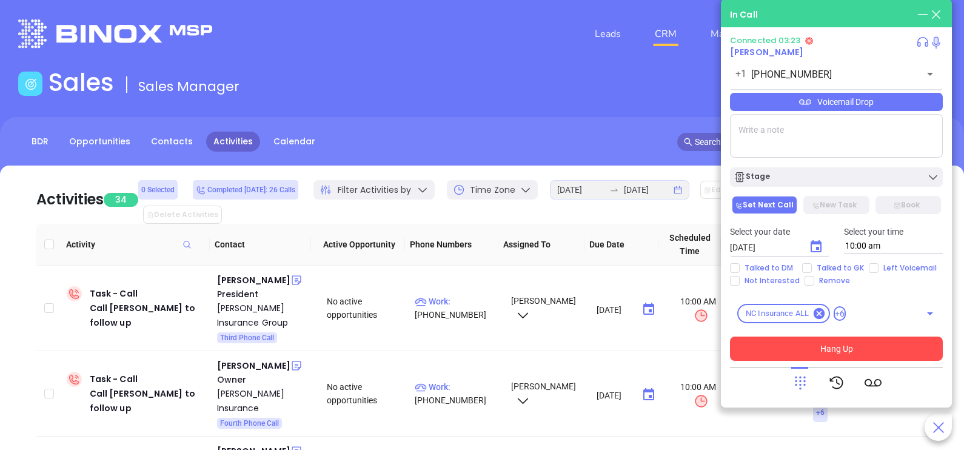
click at [887, 104] on div "Voicemail Drop" at bounding box center [836, 102] width 213 height 18
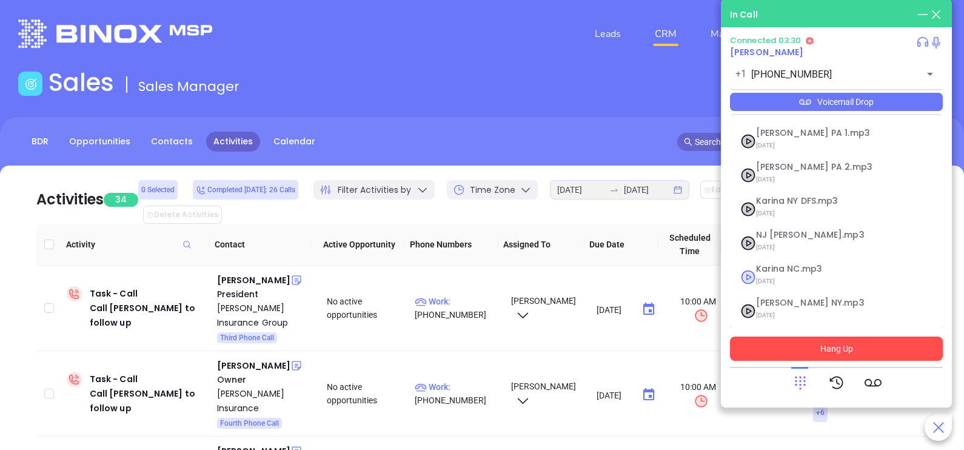
click at [774, 269] on span "Karina NC.mp3" at bounding box center [821, 268] width 131 height 9
checkbox input "true"
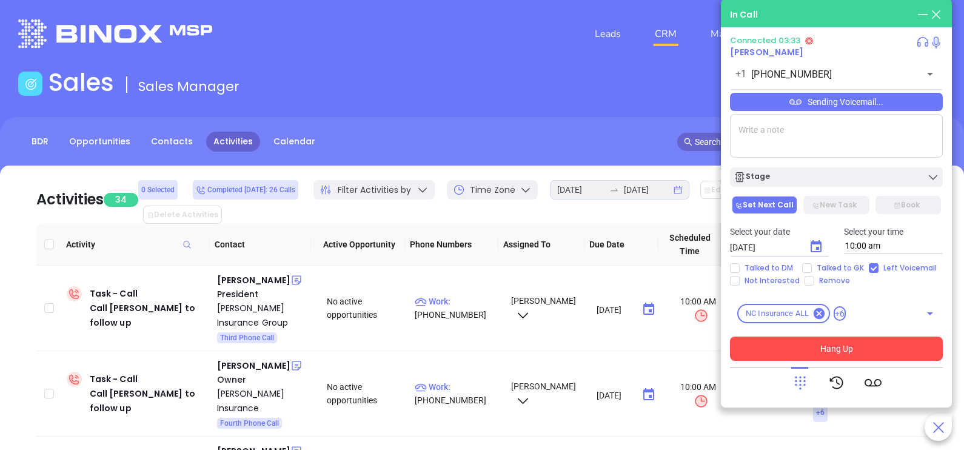
click at [853, 350] on button "Hang Up" at bounding box center [836, 349] width 213 height 24
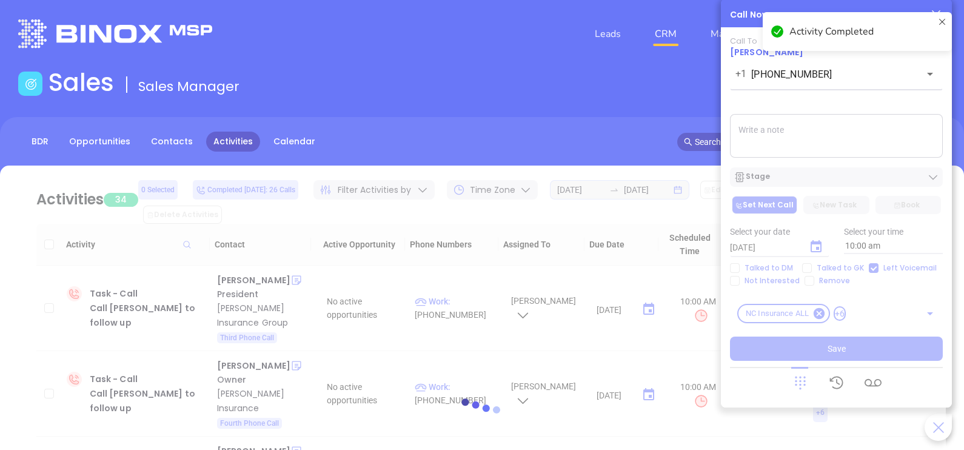
click at [850, 179] on div at bounding box center [482, 412] width 928 height 493
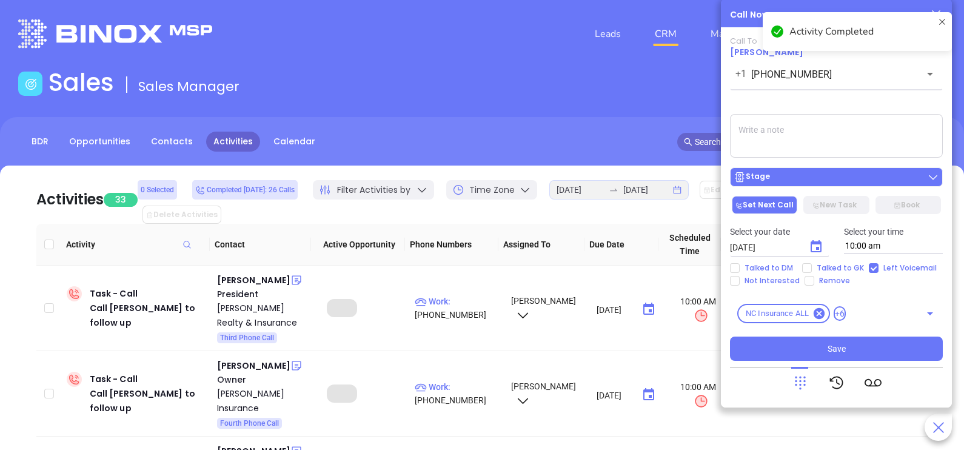
click at [826, 173] on div "Stage" at bounding box center [837, 177] width 206 height 12
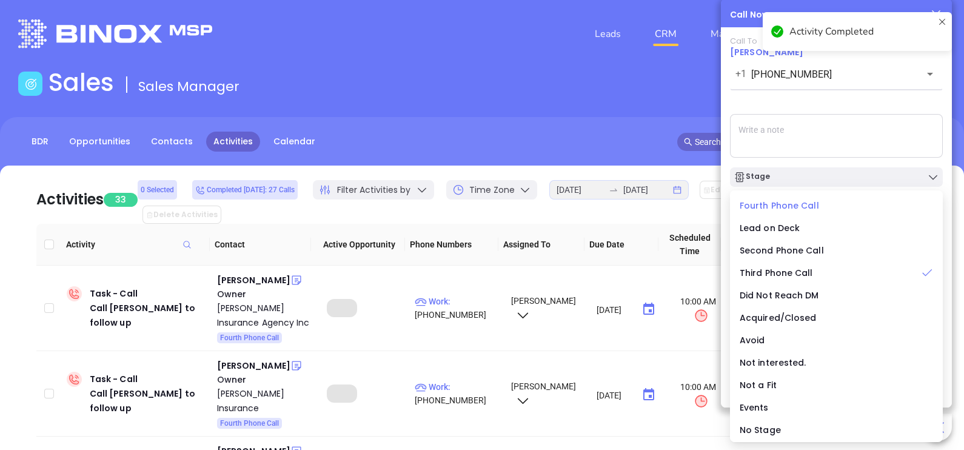
click at [803, 202] on span "Fourth Phone Call" at bounding box center [779, 205] width 79 height 12
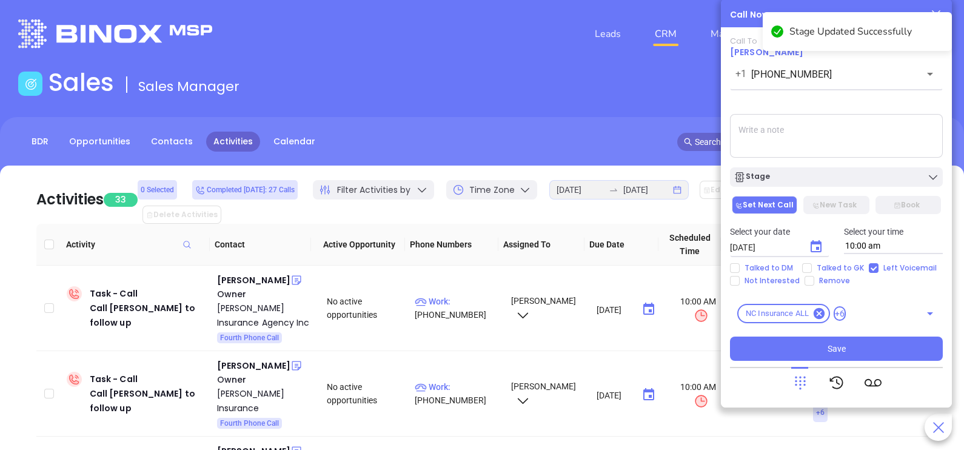
click at [761, 246] on input "[DATE]" at bounding box center [764, 247] width 69 height 12
click at [811, 247] on icon "Choose date, selected date is Sep 27, 2025" at bounding box center [816, 246] width 11 height 12
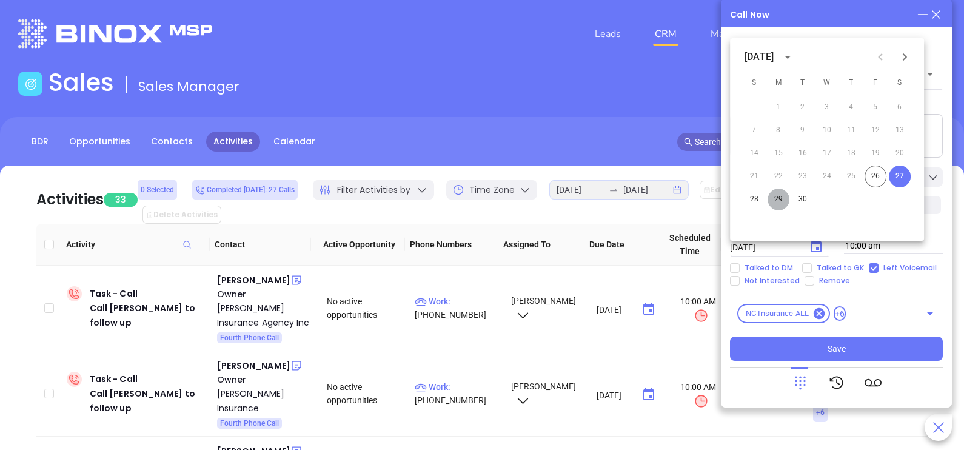
click at [772, 197] on button "29" at bounding box center [779, 200] width 22 height 22
type input "09/29/2025"
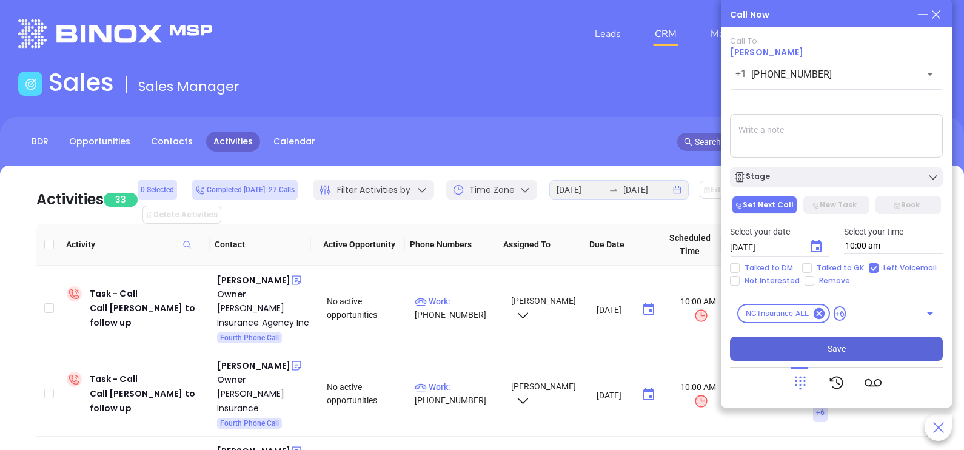
click at [791, 360] on button "Save" at bounding box center [836, 349] width 213 height 24
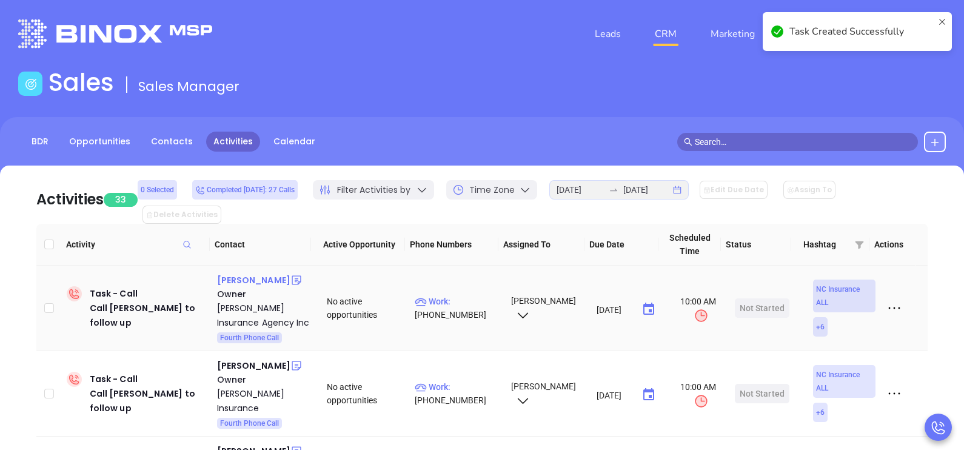
click at [258, 273] on div "Billie Watson" at bounding box center [253, 280] width 73 height 15
click at [445, 297] on span "Work :" at bounding box center [433, 302] width 36 height 10
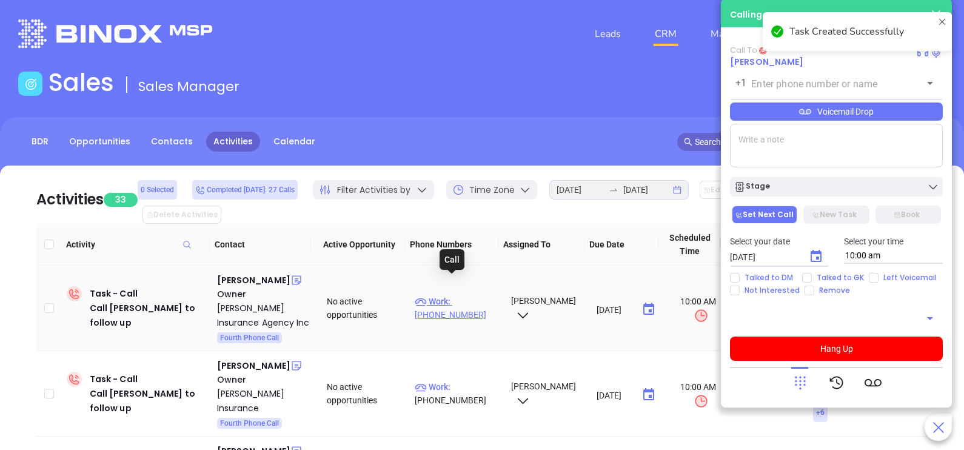
type input "(252) 728-3119"
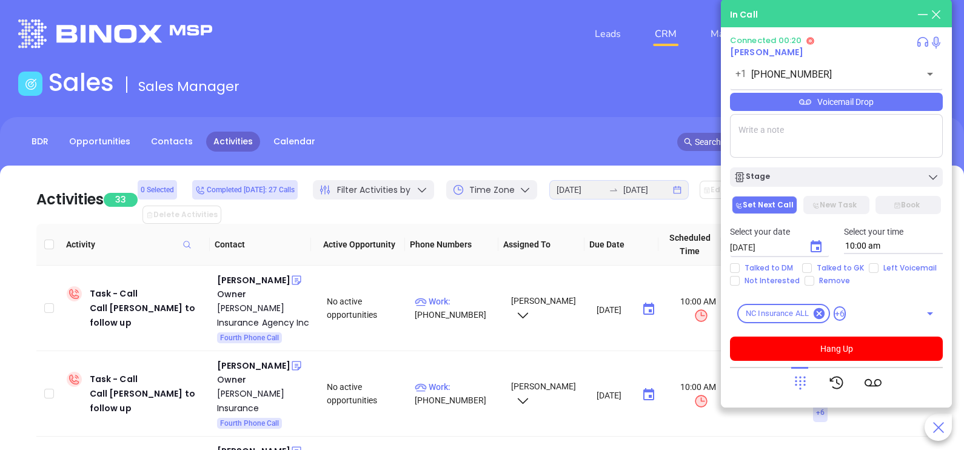
click at [806, 387] on icon at bounding box center [800, 382] width 17 height 17
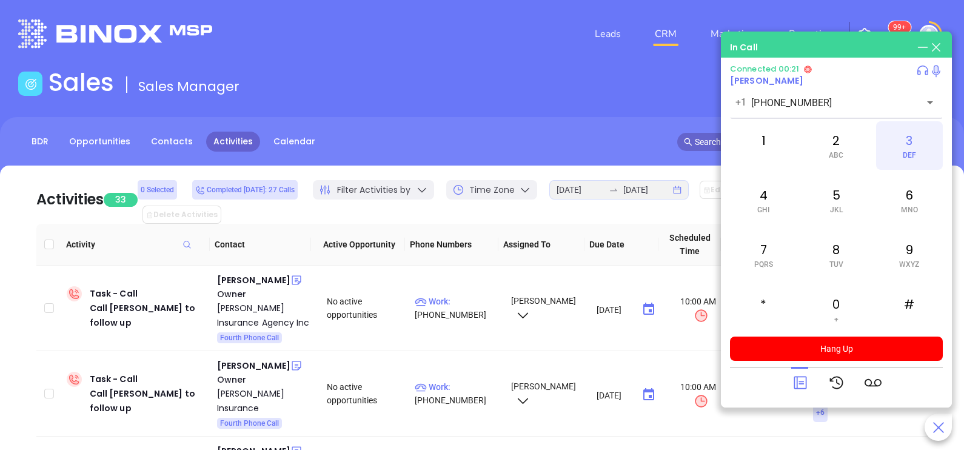
click at [900, 146] on div "3 DEF" at bounding box center [909, 145] width 67 height 49
click at [798, 379] on icon at bounding box center [800, 382] width 17 height 17
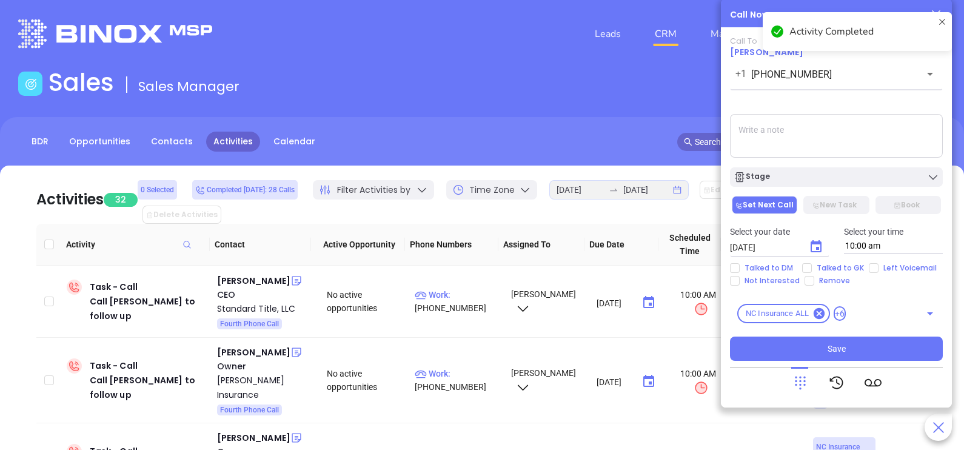
click at [834, 167] on div "Stage" at bounding box center [836, 173] width 227 height 25
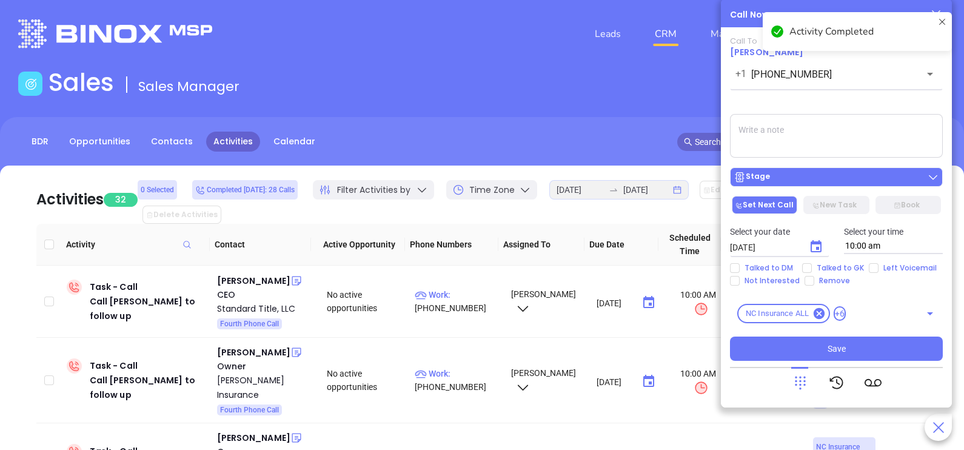
click at [830, 170] on button "Stage" at bounding box center [836, 176] width 213 height 19
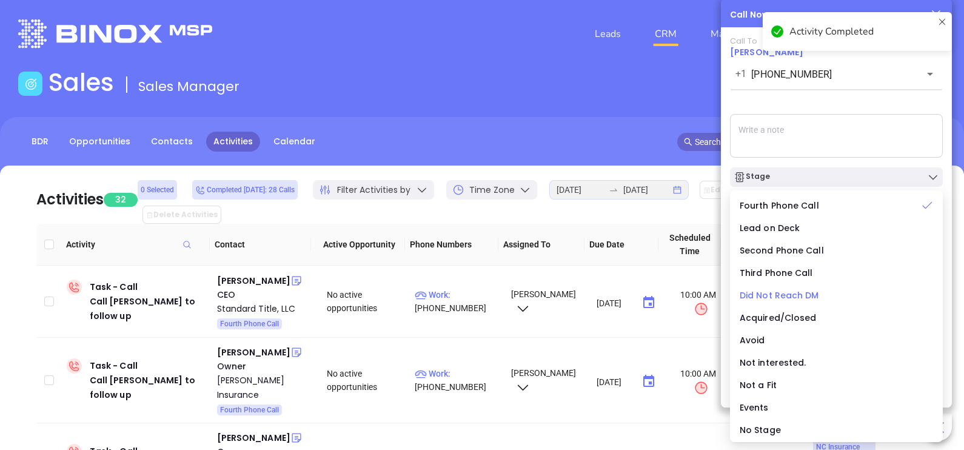
click at [788, 300] on span "Did Not Reach DM" at bounding box center [779, 295] width 79 height 12
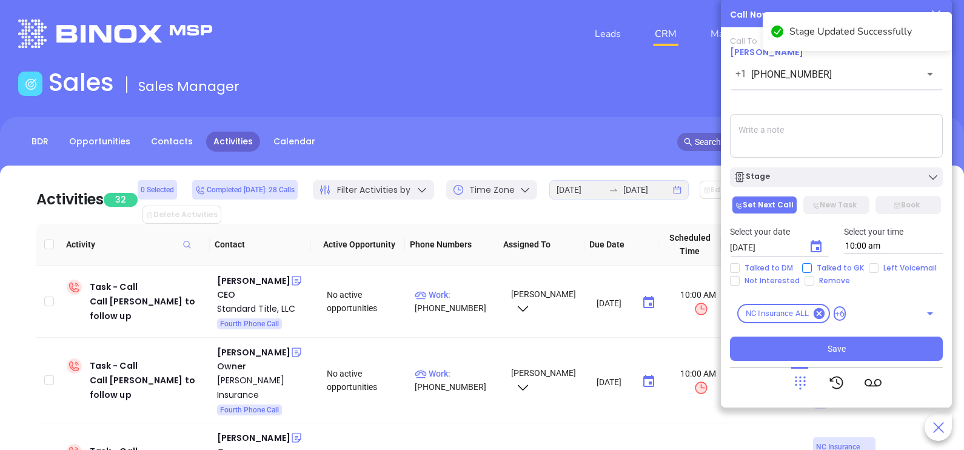
click at [836, 267] on span "Talked to GK" at bounding box center [840, 268] width 57 height 10
click at [812, 267] on input "Talked to GK" at bounding box center [807, 268] width 10 height 10
checkbox input "true"
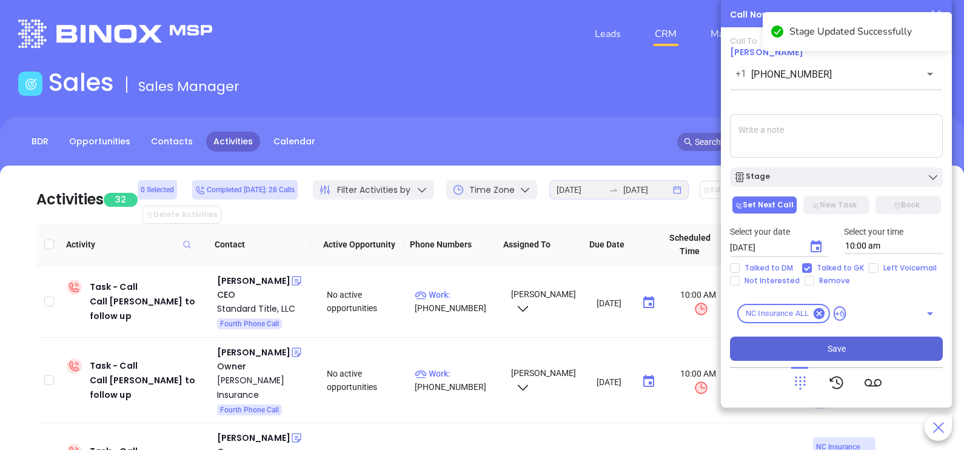
click at [834, 345] on span "Save" at bounding box center [837, 348] width 18 height 13
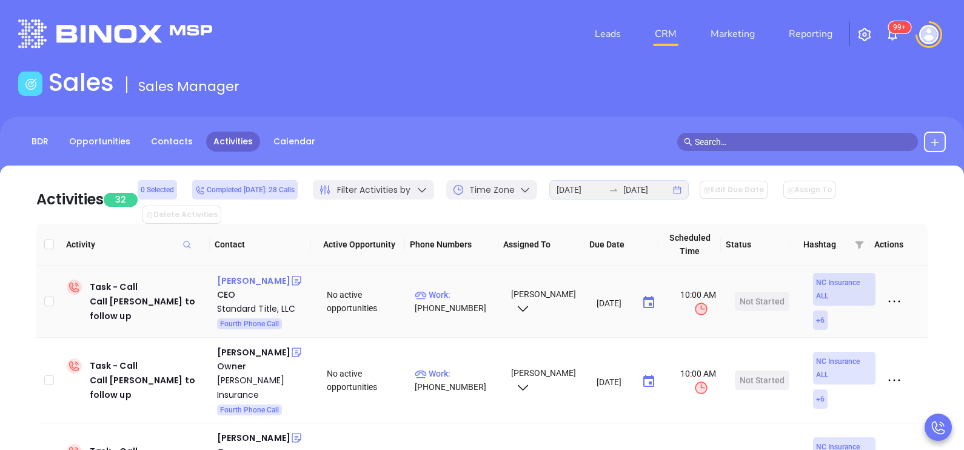
click at [264, 273] on div "Grayson Russell" at bounding box center [253, 280] width 73 height 15
click at [474, 288] on p "Work : (919) 827-0478" at bounding box center [457, 301] width 85 height 27
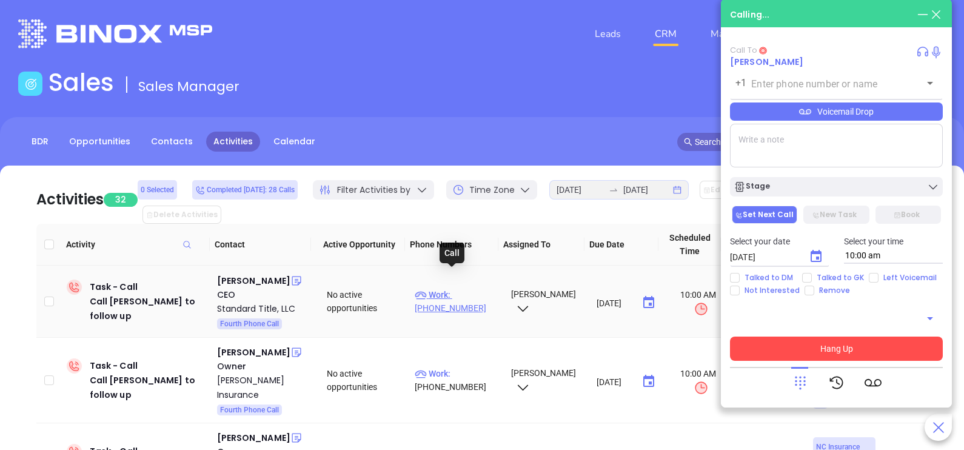
type input "(919) 827-0478"
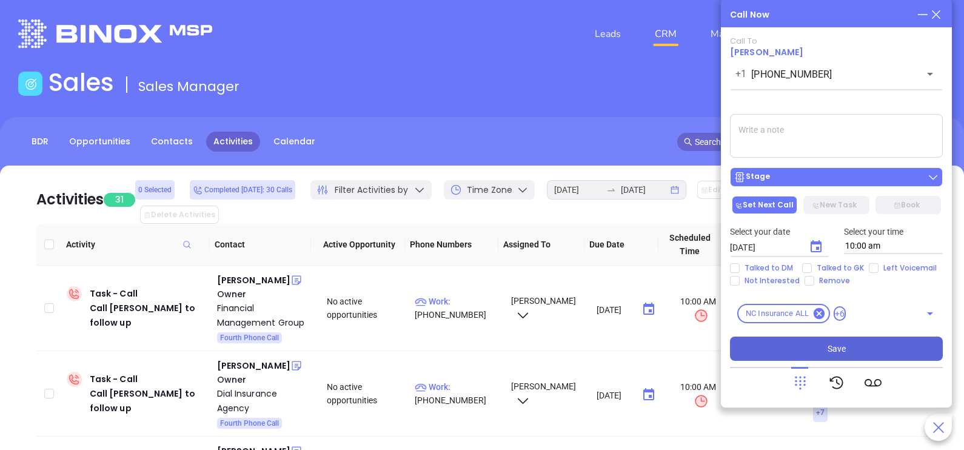
click at [805, 183] on div "Stage" at bounding box center [837, 177] width 206 height 12
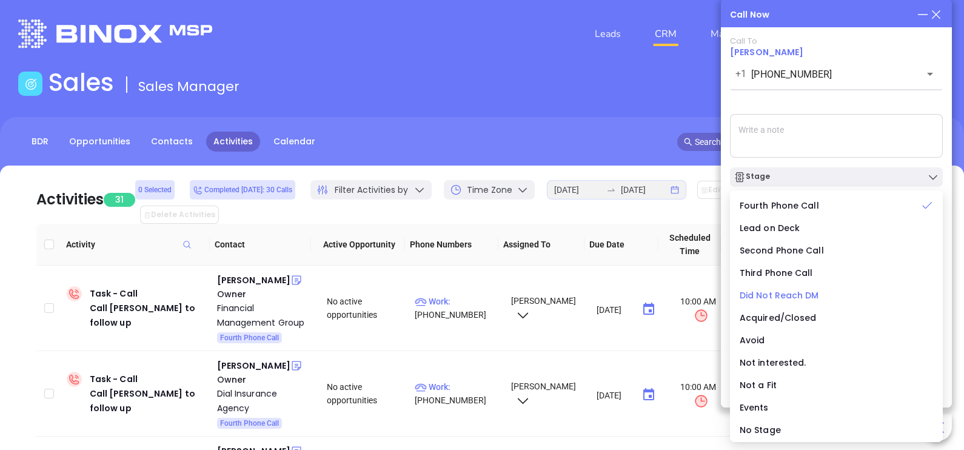
click at [781, 295] on span "Did Not Reach DM" at bounding box center [779, 295] width 79 height 12
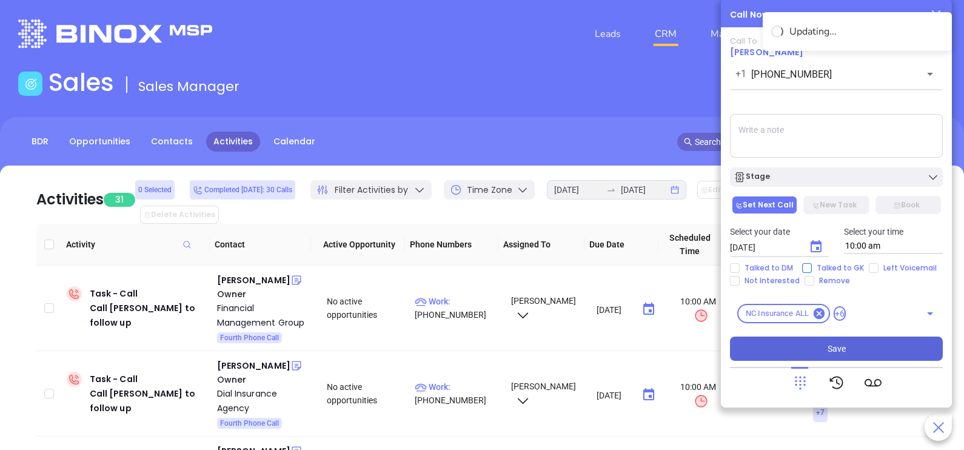
click at [850, 265] on span "Talked to GK" at bounding box center [840, 268] width 57 height 10
click at [812, 265] on input "Talked to GK" at bounding box center [807, 268] width 10 height 10
checkbox input "true"
click at [846, 349] on button "Save" at bounding box center [836, 349] width 213 height 24
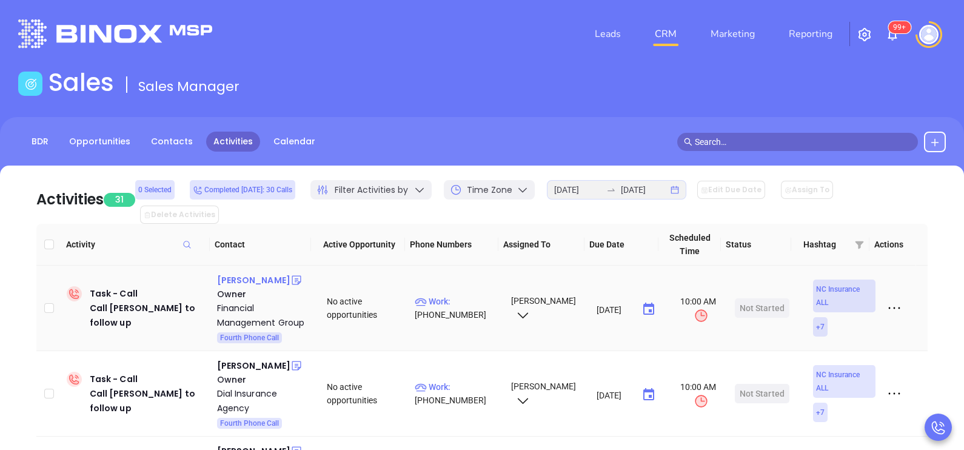
click at [241, 273] on div "Gene Chory" at bounding box center [253, 280] width 73 height 15
click at [452, 295] on p "Work : (252) 335-7011" at bounding box center [457, 308] width 85 height 27
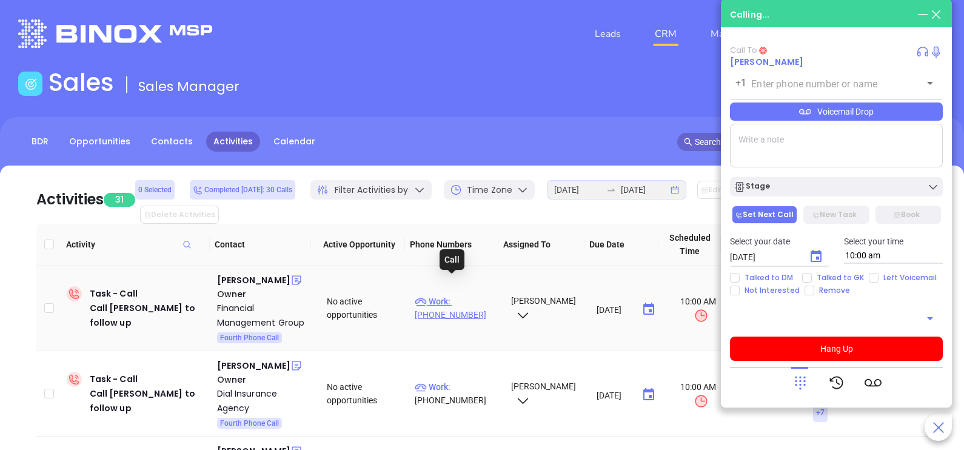
type input "(252) 335-7011"
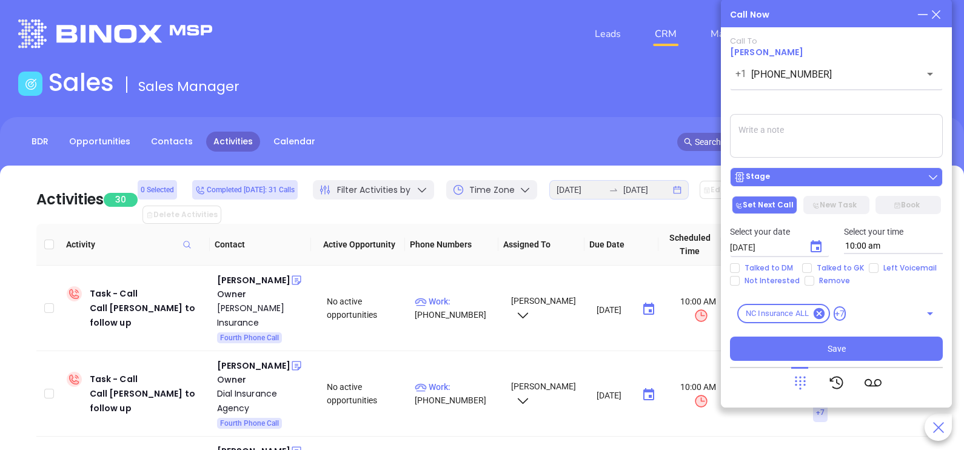
click at [828, 183] on div "Stage" at bounding box center [837, 177] width 206 height 12
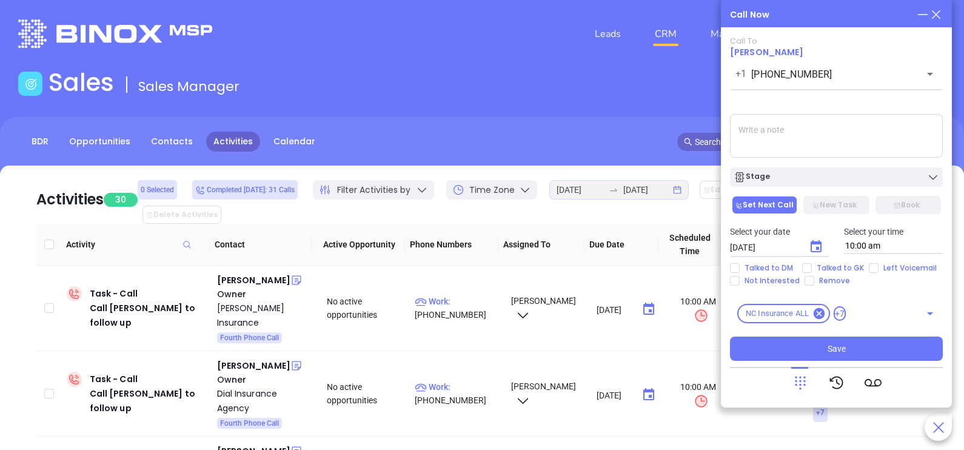
click at [868, 133] on textarea at bounding box center [836, 136] width 213 height 44
click at [813, 249] on icon "Choose date, selected date is Sep 27, 2025" at bounding box center [816, 247] width 15 height 15
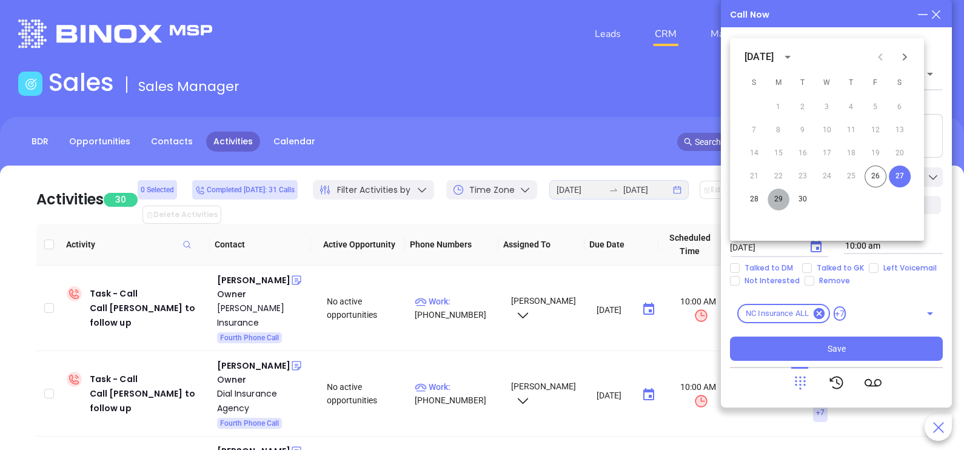
click at [777, 207] on button "29" at bounding box center [779, 200] width 22 height 22
type input "09/29/2025"
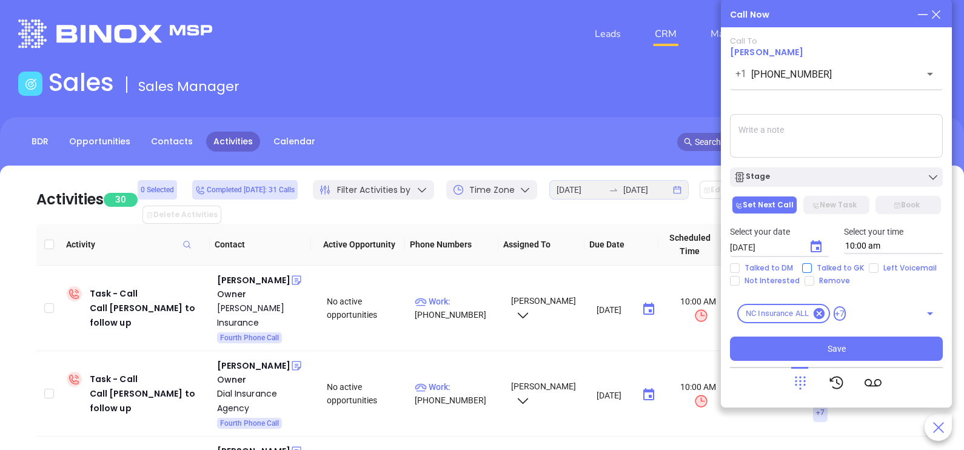
click at [814, 264] on span "Talked to GK" at bounding box center [840, 268] width 57 height 10
click at [812, 264] on input "Talked to GK" at bounding box center [807, 268] width 10 height 10
checkbox input "true"
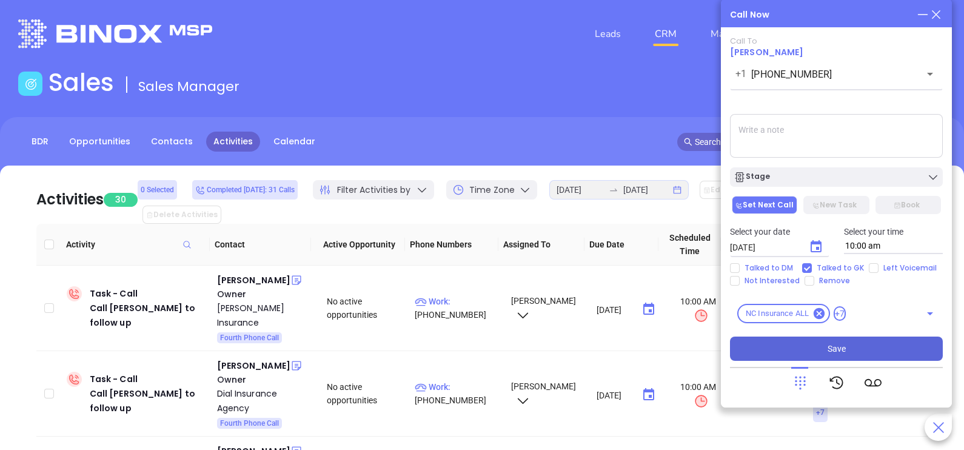
click at [799, 358] on button "Save" at bounding box center [836, 349] width 213 height 24
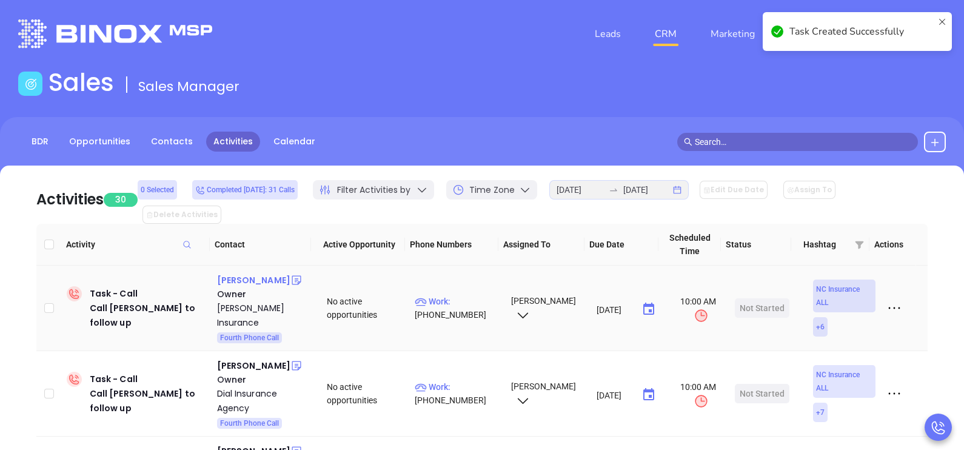
click at [257, 273] on div "Jeff Bradshaw" at bounding box center [253, 280] width 73 height 15
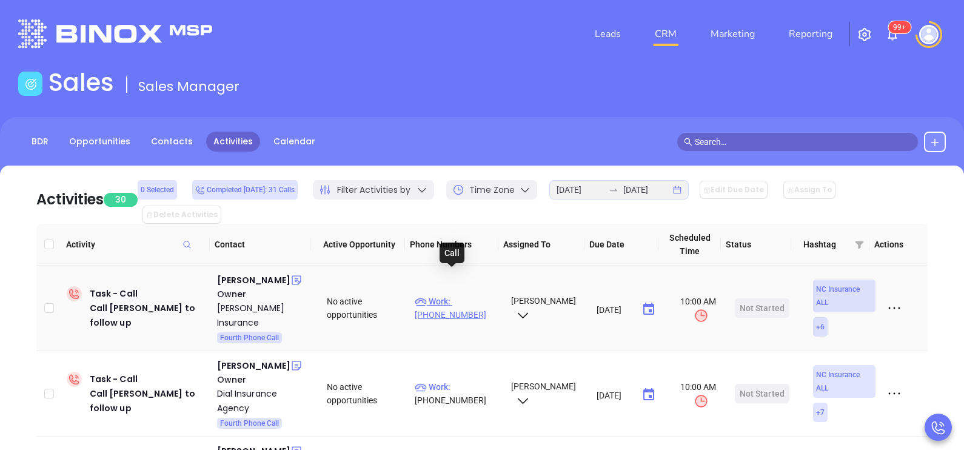
click at [465, 295] on p "Work : (910) 590-2800" at bounding box center [457, 308] width 85 height 27
type input "(910) 590-2800"
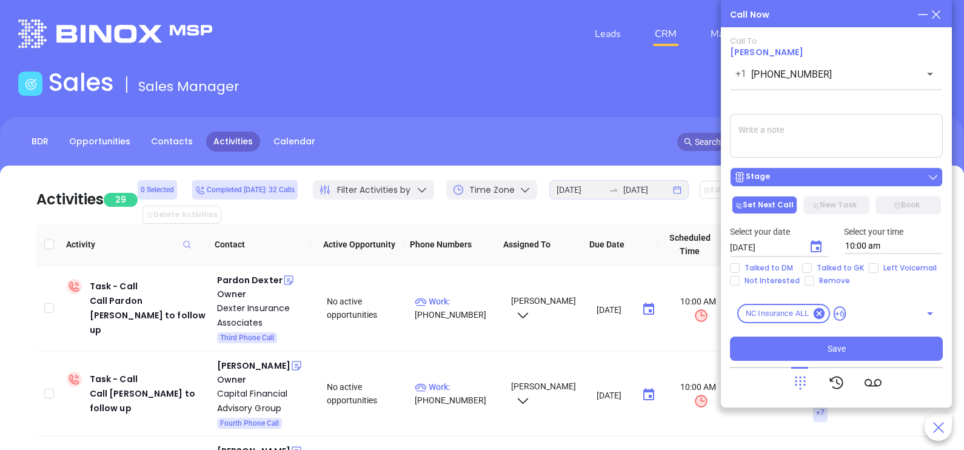
click at [829, 176] on div "Stage" at bounding box center [837, 177] width 206 height 12
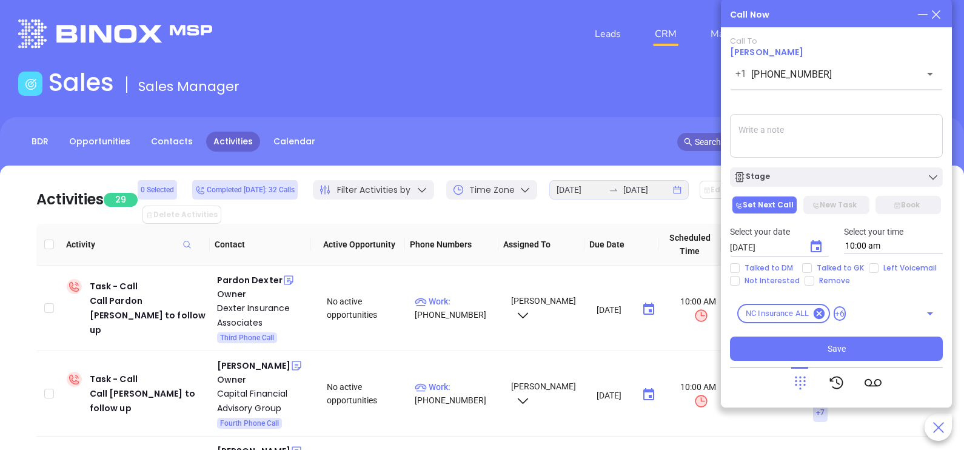
click at [847, 139] on textarea at bounding box center [836, 136] width 213 height 44
click at [771, 272] on span "Talked to DM" at bounding box center [769, 268] width 58 height 10
click at [740, 272] on input "Talked to DM" at bounding box center [735, 268] width 10 height 10
click at [771, 272] on span "Talked to DM" at bounding box center [769, 268] width 58 height 10
click at [740, 272] on input "Talked to DM" at bounding box center [735, 268] width 10 height 10
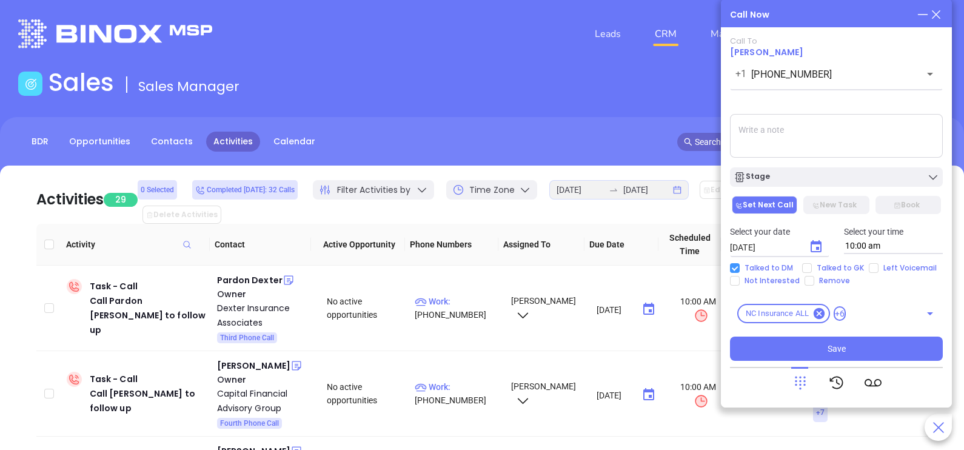
checkbox input "false"
click at [803, 269] on input "Talked to GK" at bounding box center [807, 268] width 10 height 10
checkbox input "true"
click at [819, 248] on icon "Choose date, selected date is Sep 27, 2025" at bounding box center [816, 247] width 15 height 15
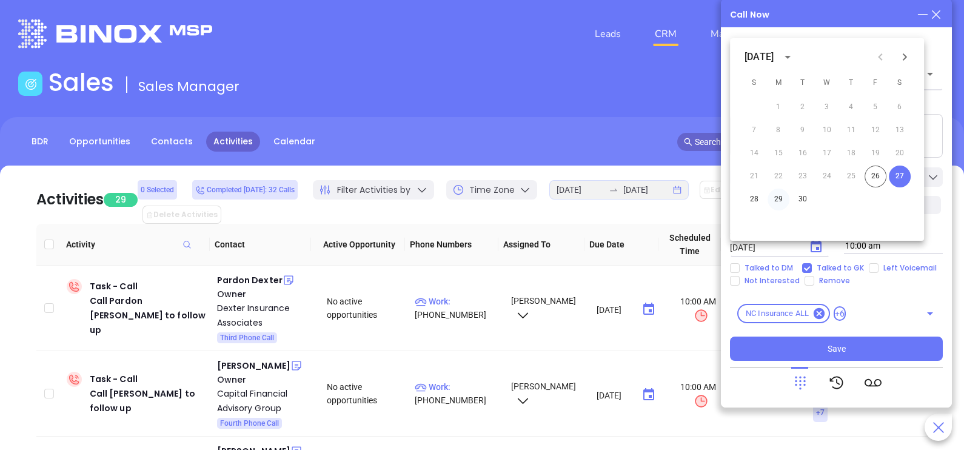
click at [782, 203] on button "29" at bounding box center [779, 200] width 22 height 22
type input "09/29/2025"
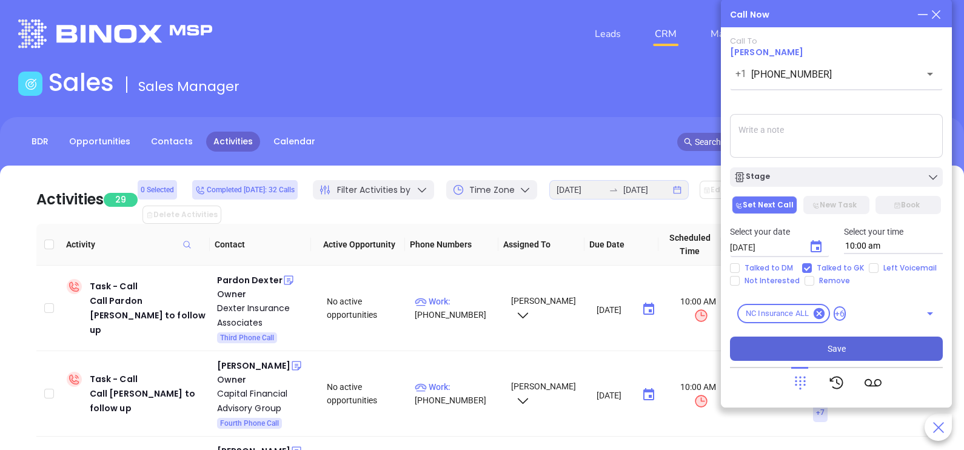
click at [813, 349] on button "Save" at bounding box center [836, 349] width 213 height 24
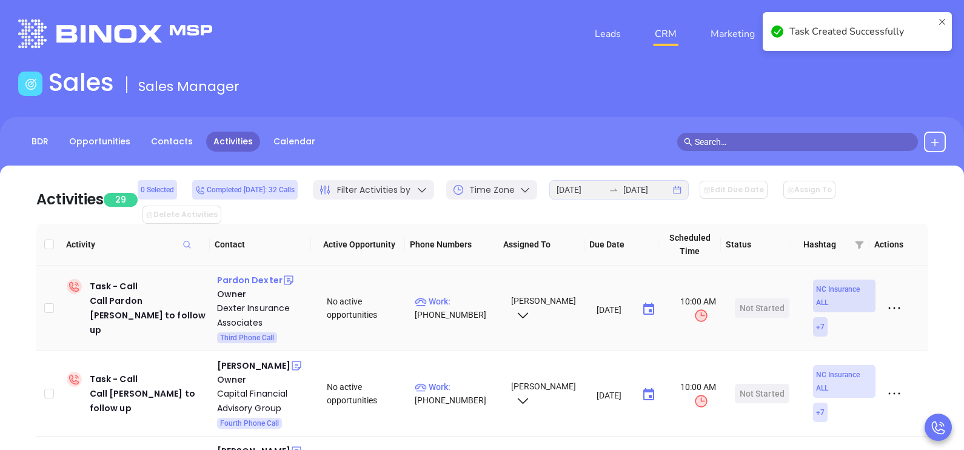
click at [246, 273] on div "Pardon Dexter" at bounding box center [249, 280] width 65 height 15
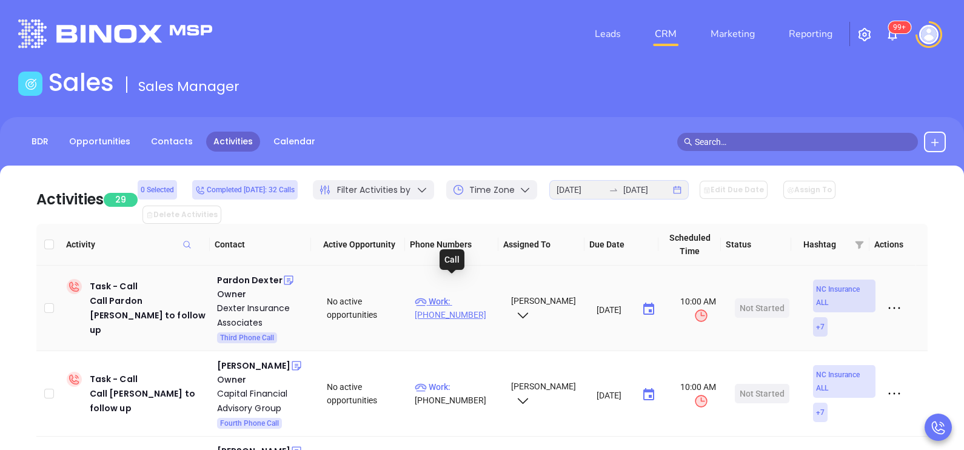
click at [451, 295] on p "Work : (704) 542-1161" at bounding box center [457, 308] width 85 height 27
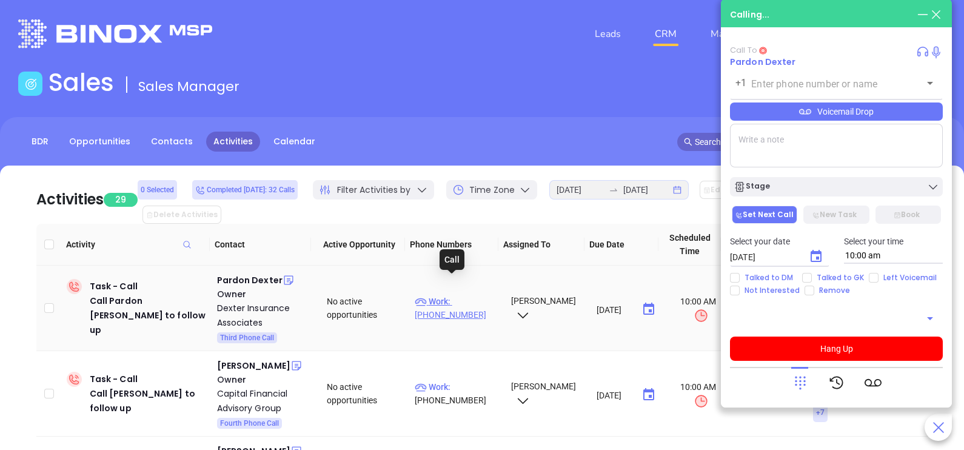
type input "(704) 542-1161"
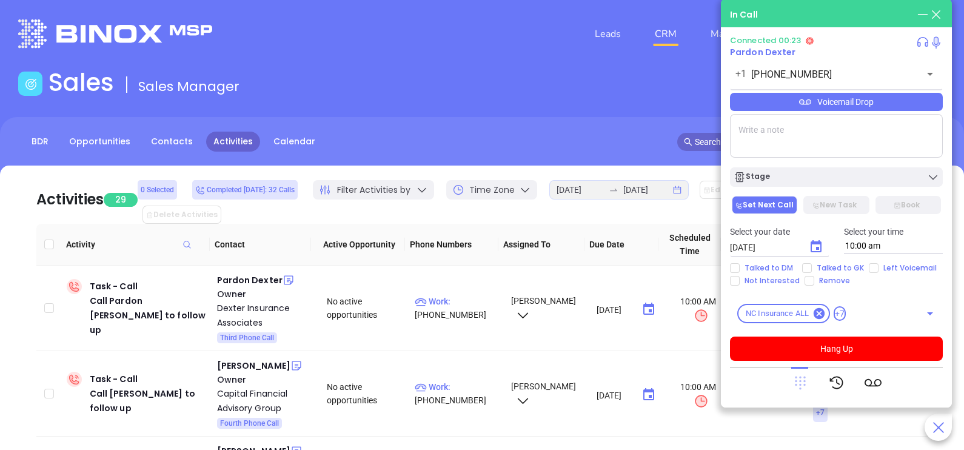
click at [805, 378] on icon at bounding box center [800, 383] width 11 height 13
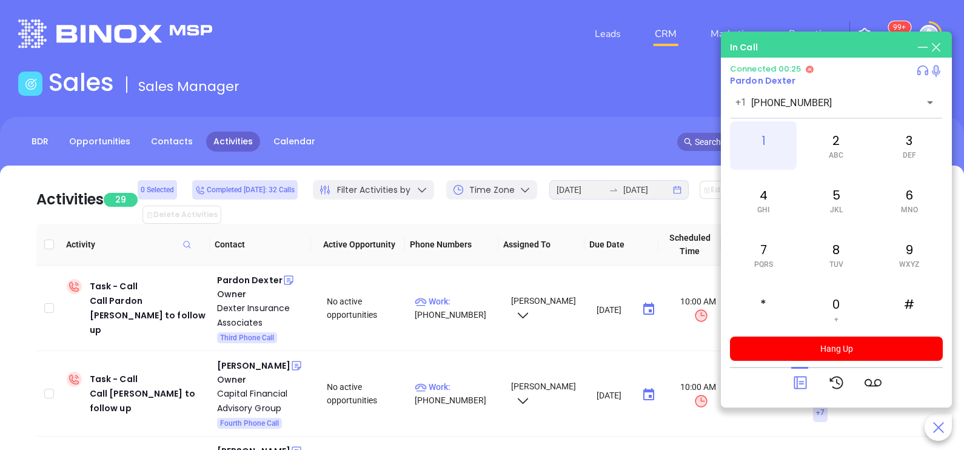
click at [774, 149] on div "1" at bounding box center [763, 145] width 67 height 49
click at [801, 376] on icon at bounding box center [800, 382] width 17 height 17
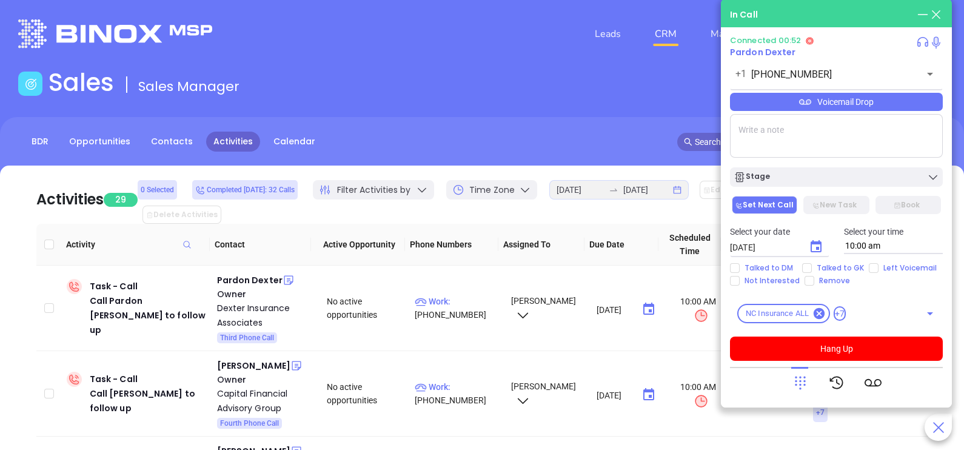
click at [900, 103] on div "Voicemail Drop" at bounding box center [836, 102] width 213 height 18
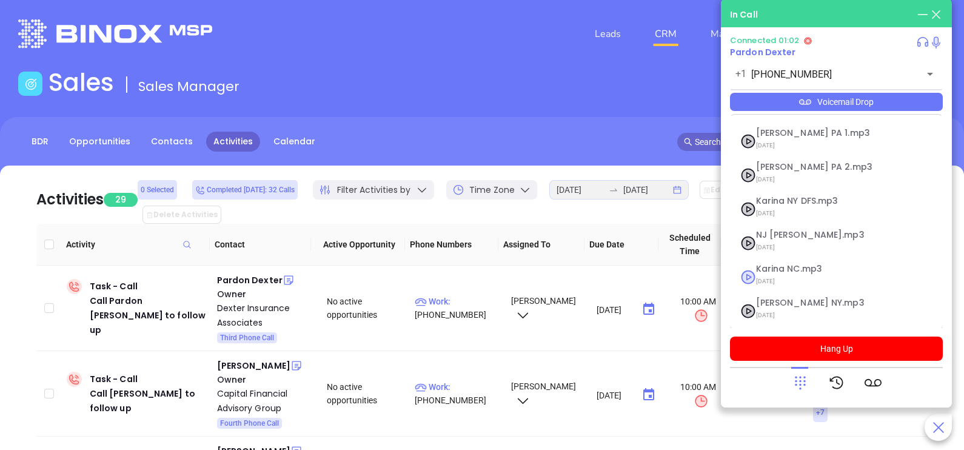
click at [795, 261] on li "Karina NC.mp3 09/10/2025" at bounding box center [836, 276] width 208 height 37
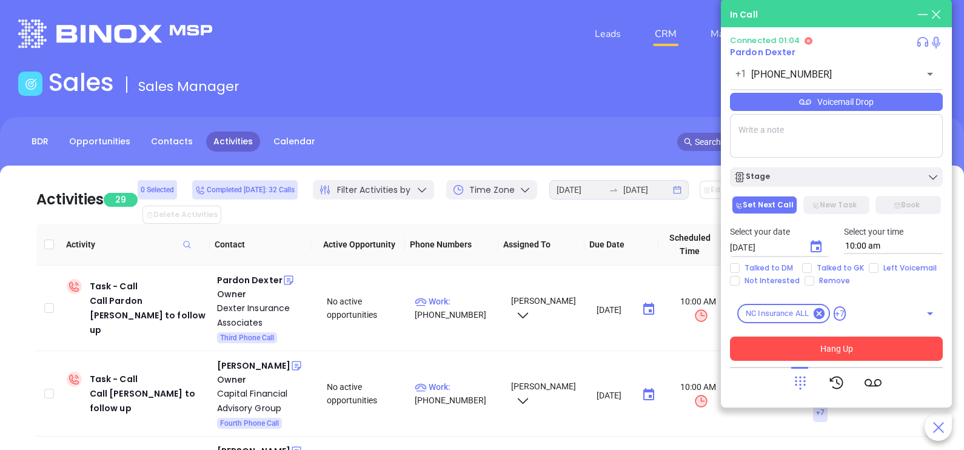
click at [810, 344] on button "Hang Up" at bounding box center [836, 349] width 213 height 24
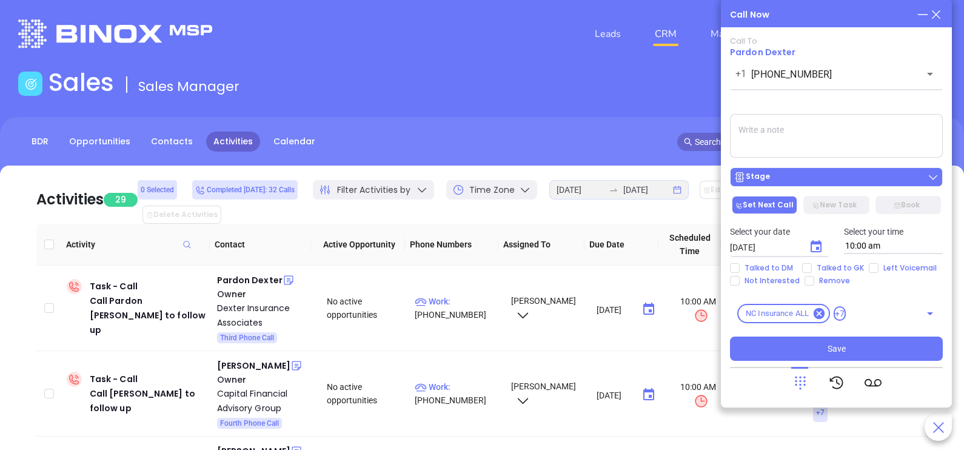
click at [852, 186] on button "Stage" at bounding box center [836, 176] width 213 height 19
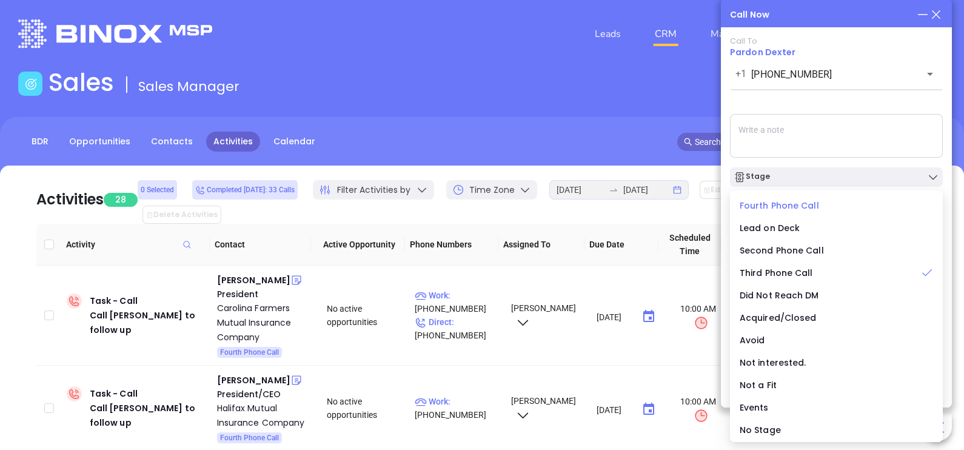
click at [806, 206] on span "Fourth Phone Call" at bounding box center [779, 205] width 79 height 12
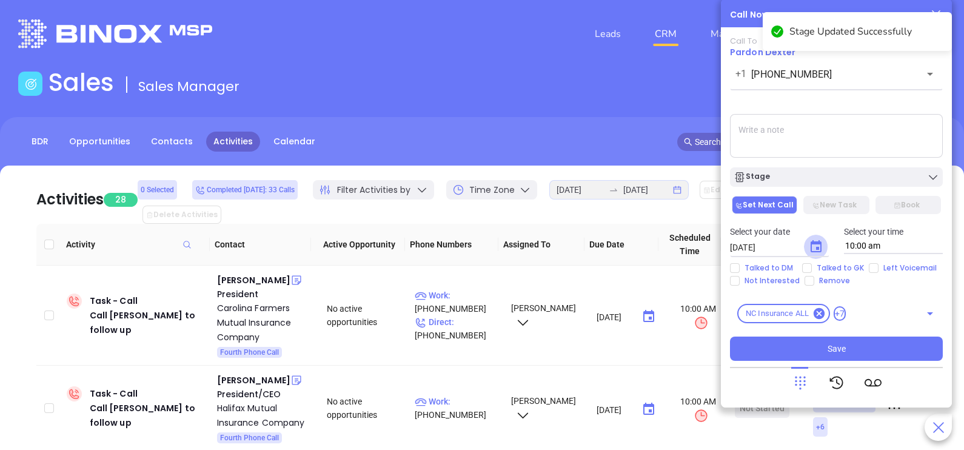
click at [820, 255] on button "Choose date, selected date is Sep 27, 2025" at bounding box center [816, 247] width 24 height 24
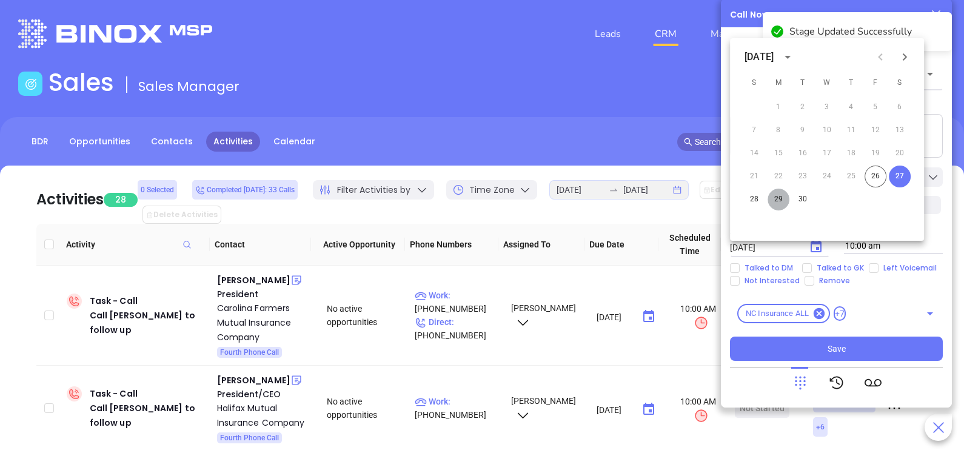
click at [785, 204] on button "29" at bounding box center [779, 200] width 22 height 22
type input "09/29/2025"
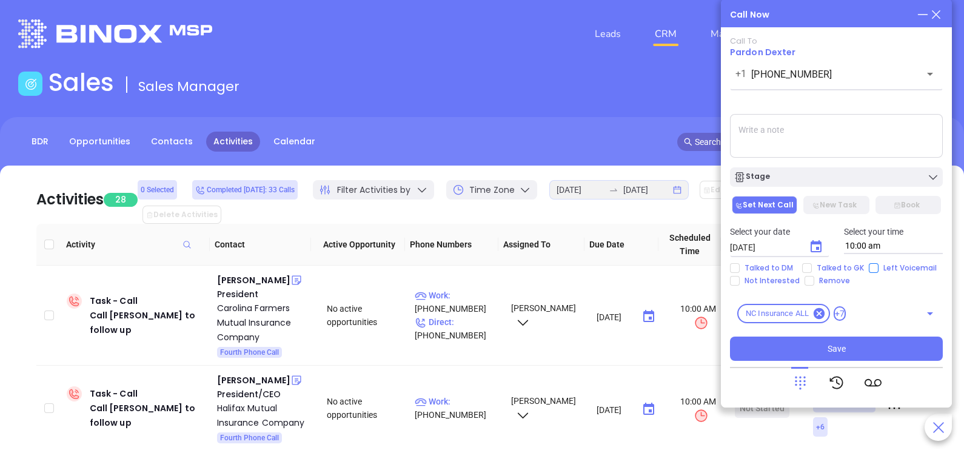
click at [879, 270] on span "Left Voicemail" at bounding box center [910, 268] width 63 height 10
click at [877, 270] on input "Left Voicemail" at bounding box center [874, 268] width 10 height 10
checkbox input "true"
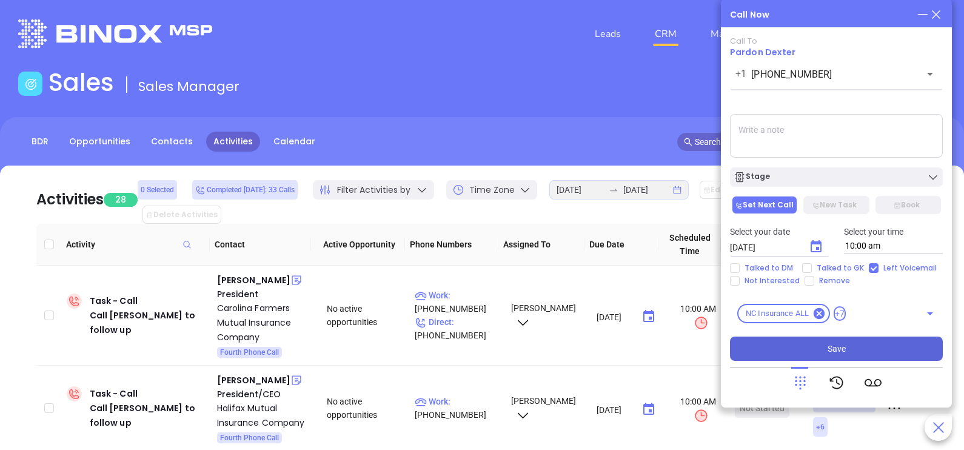
click at [873, 342] on button "Save" at bounding box center [836, 349] width 213 height 24
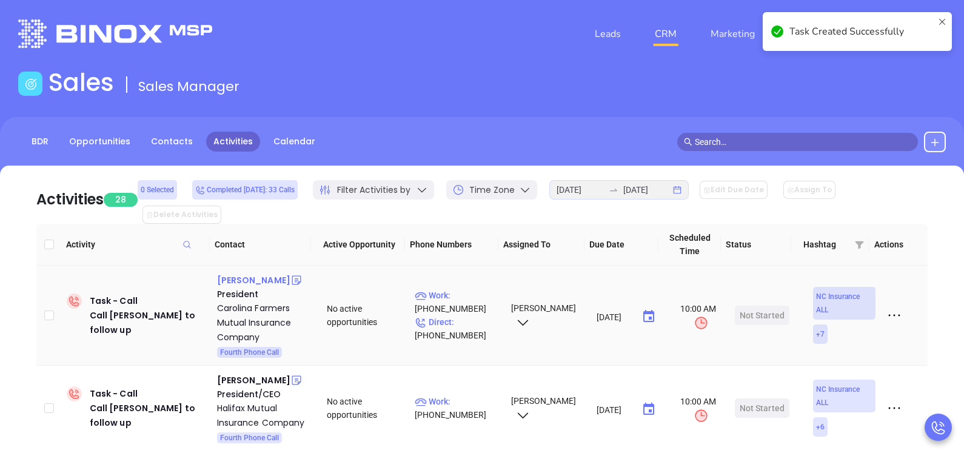
click at [250, 273] on div "Brook Farlow" at bounding box center [253, 280] width 73 height 15
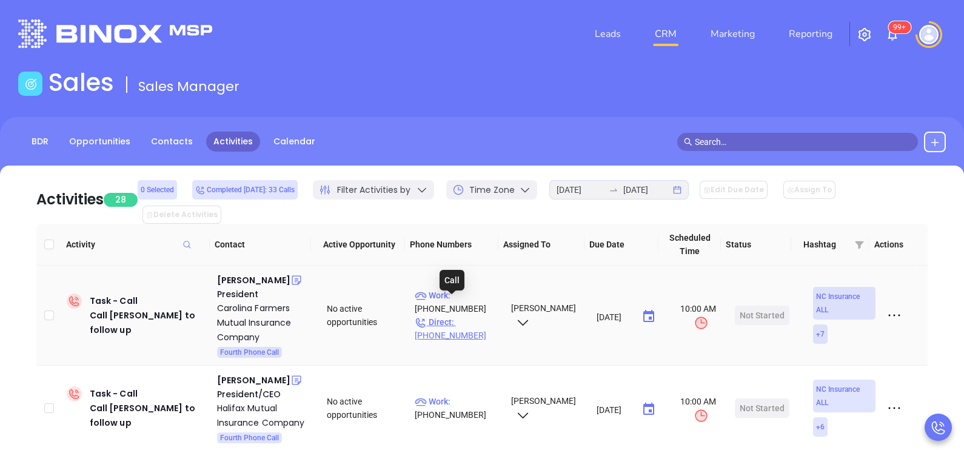
click at [473, 315] on p "Direct : (888) 889-5093" at bounding box center [457, 328] width 85 height 27
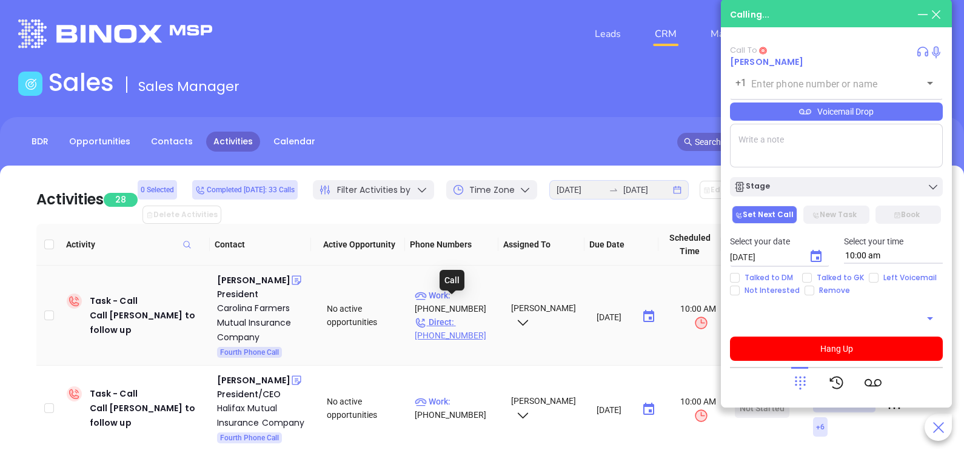
type input "(888) 889-5093"
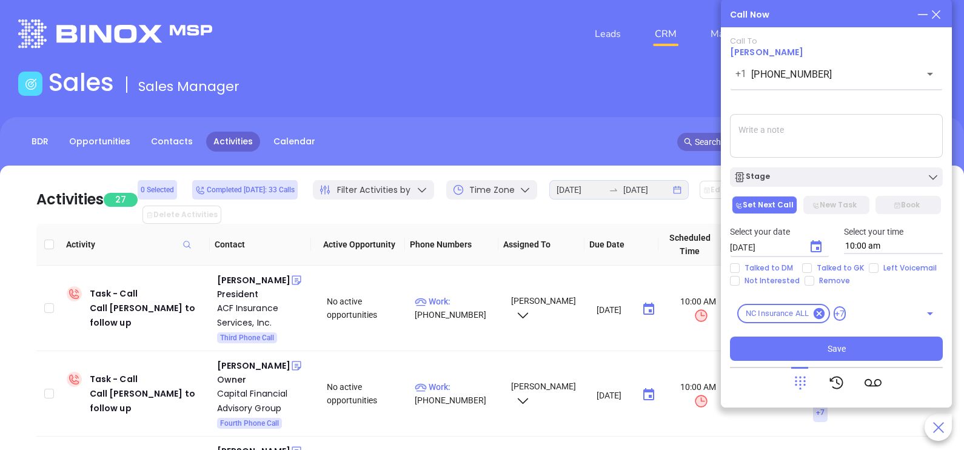
click at [942, 18] on icon at bounding box center [936, 14] width 13 height 13
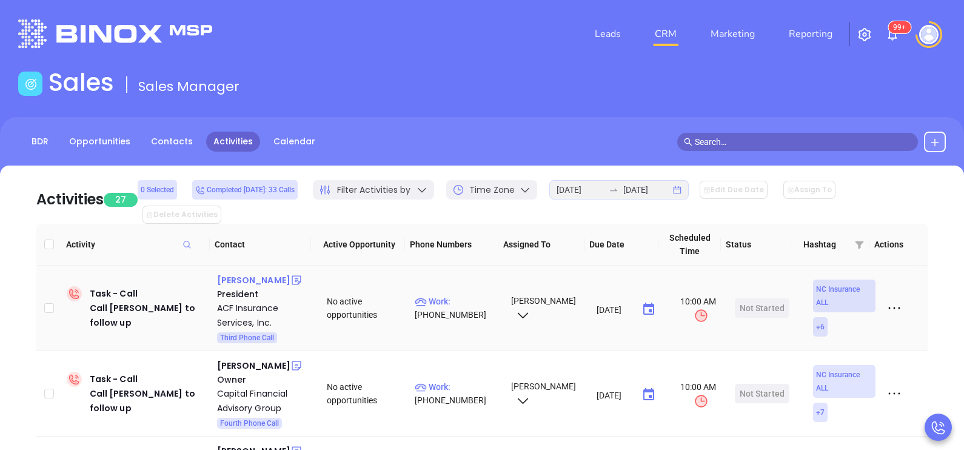
click at [229, 273] on div "Matt Alala" at bounding box center [253, 280] width 73 height 15
click at [457, 295] on p "Work : (919) 661-1100" at bounding box center [457, 308] width 85 height 27
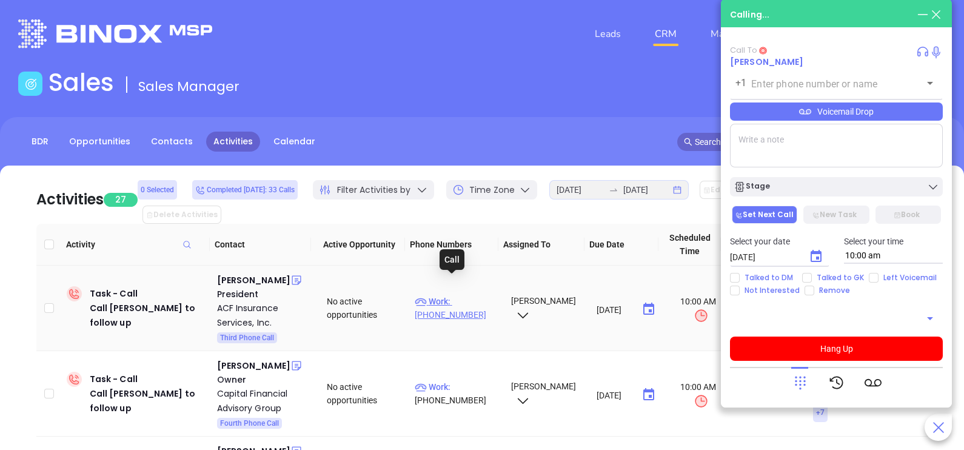
type input "(919) 661-1100"
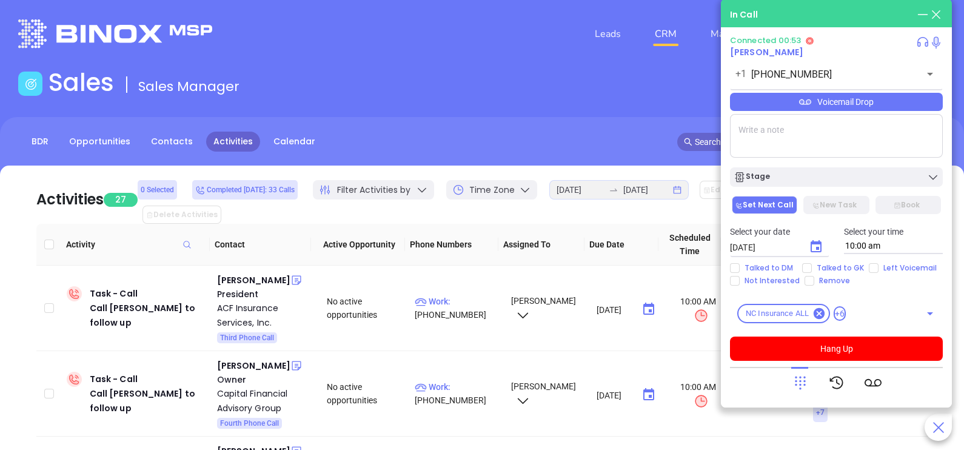
click at [886, 107] on div "Voicemail Drop" at bounding box center [836, 102] width 213 height 18
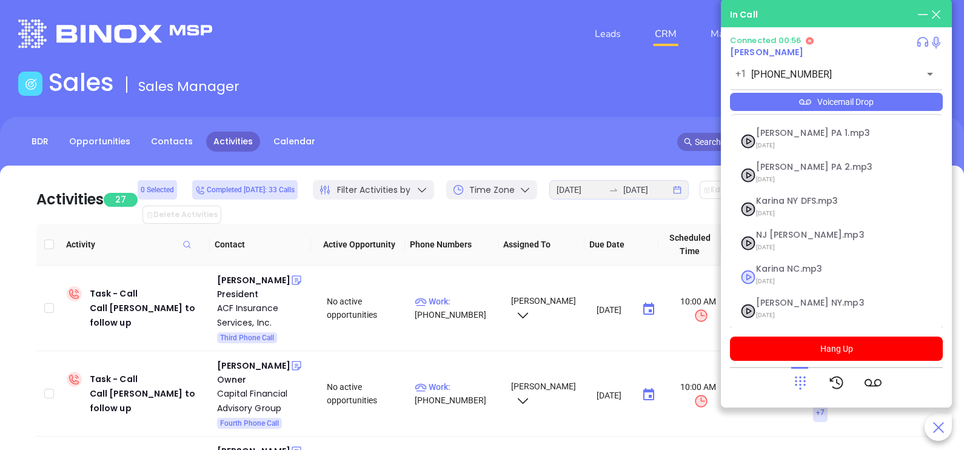
click at [785, 266] on span "Karina NC.mp3" at bounding box center [821, 268] width 131 height 9
checkbox input "true"
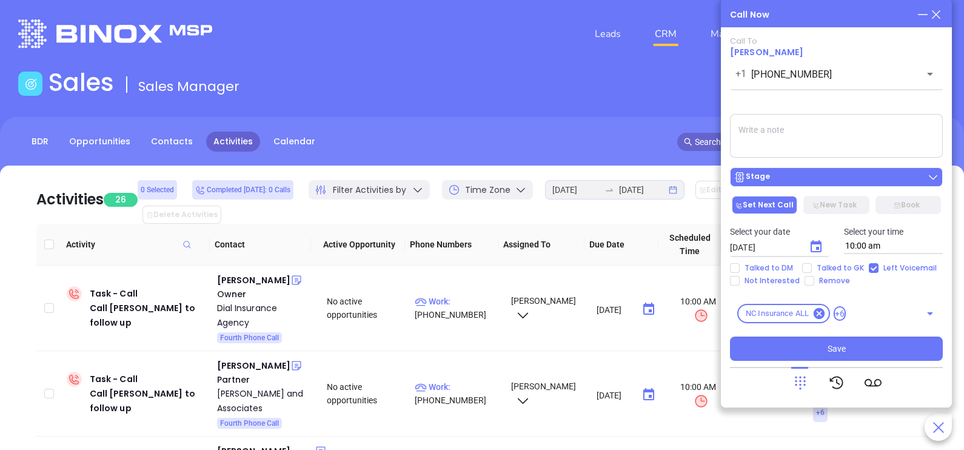
click at [902, 178] on div "Stage" at bounding box center [837, 177] width 206 height 12
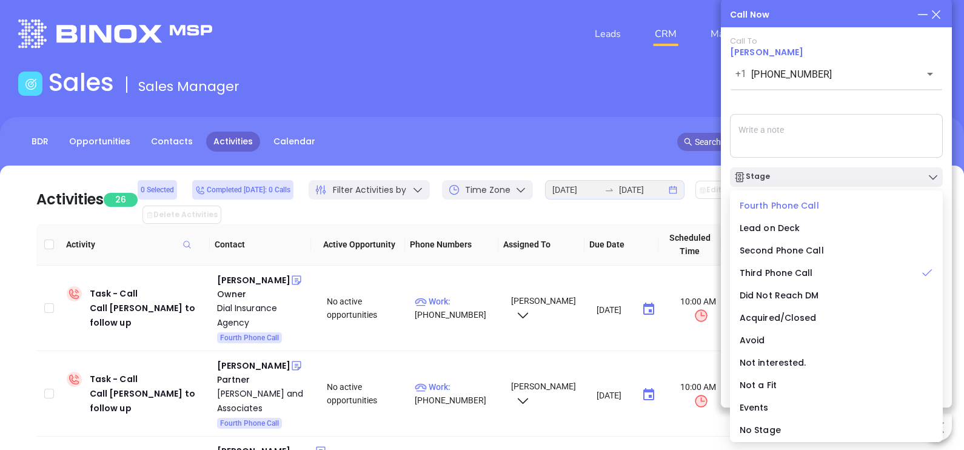
click at [787, 206] on span "Fourth Phone Call" at bounding box center [779, 205] width 79 height 12
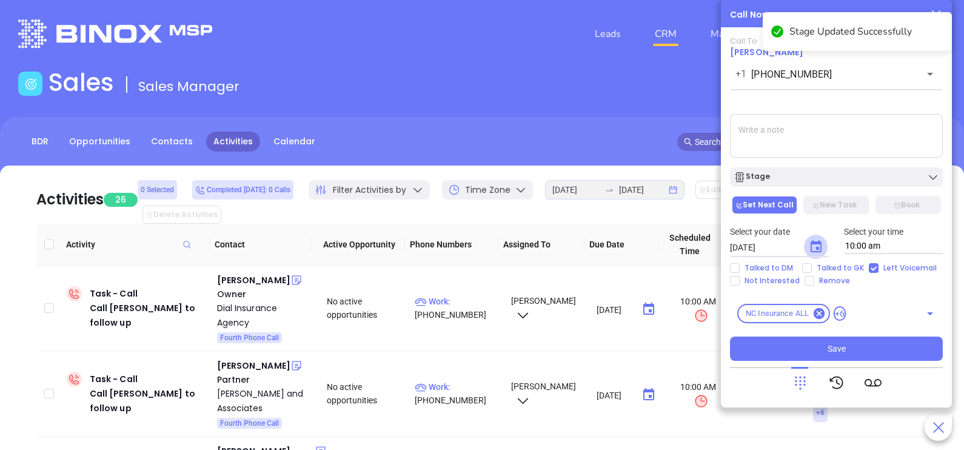
click at [808, 248] on button "Choose date, selected date is Sep 27, 2025" at bounding box center [816, 247] width 24 height 24
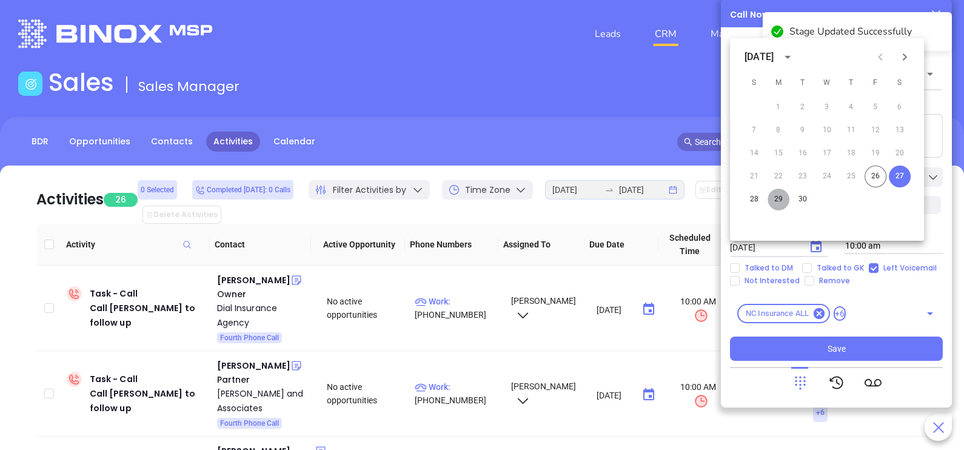
click at [777, 200] on button "29" at bounding box center [779, 200] width 22 height 22
type input "09/29/2025"
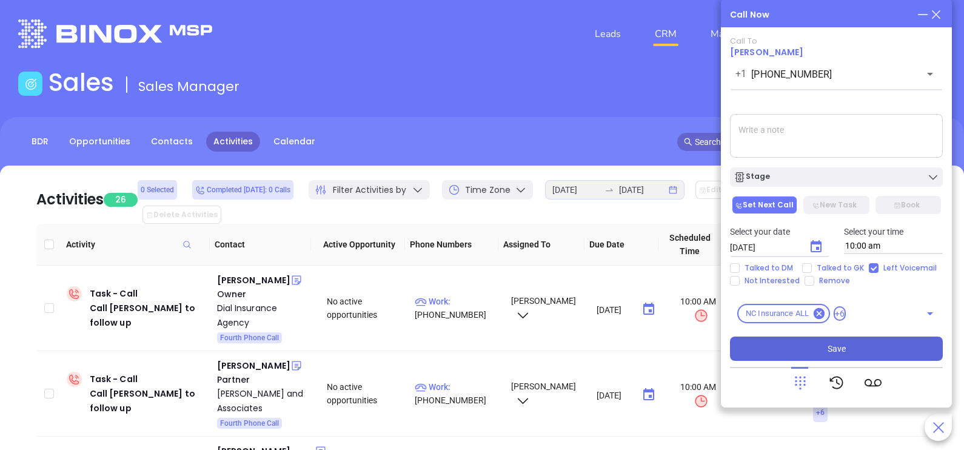
click at [811, 349] on button "Save" at bounding box center [836, 349] width 213 height 24
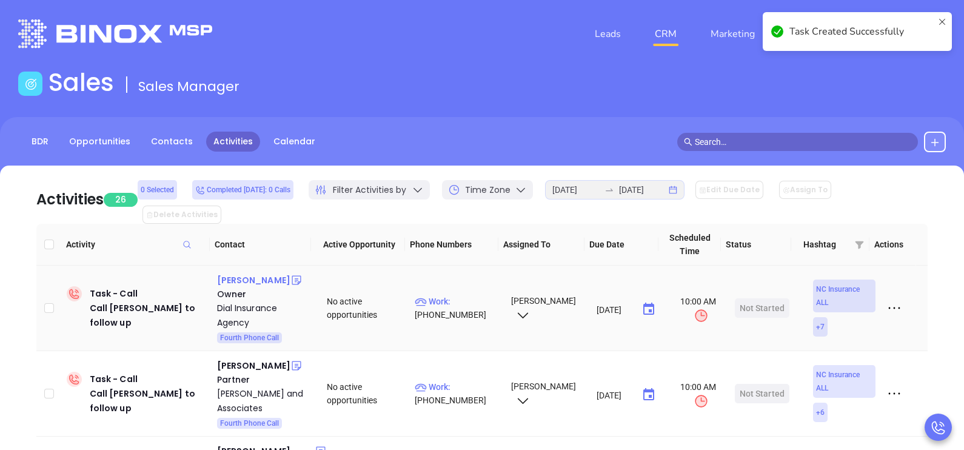
click at [258, 273] on div "Jarette Sampson" at bounding box center [253, 280] width 73 height 15
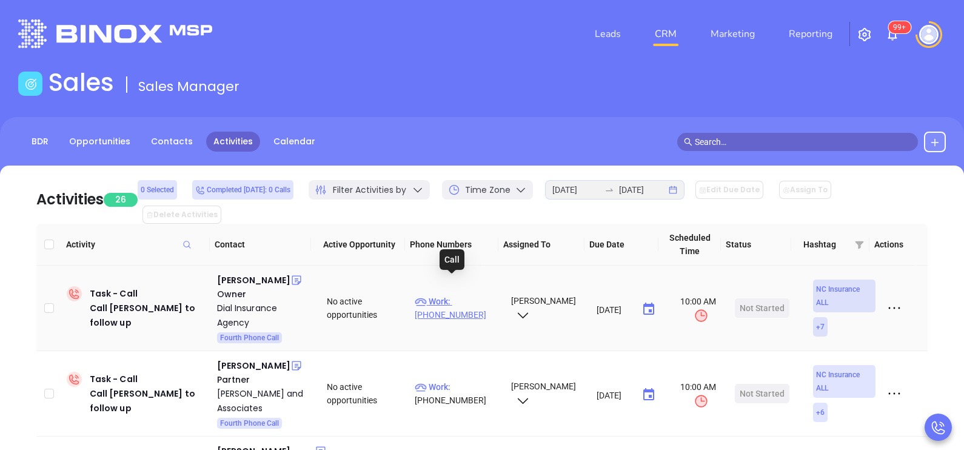
click at [463, 295] on p "Work : (910) 521-9090" at bounding box center [457, 308] width 85 height 27
type input "(910) 521-9090"
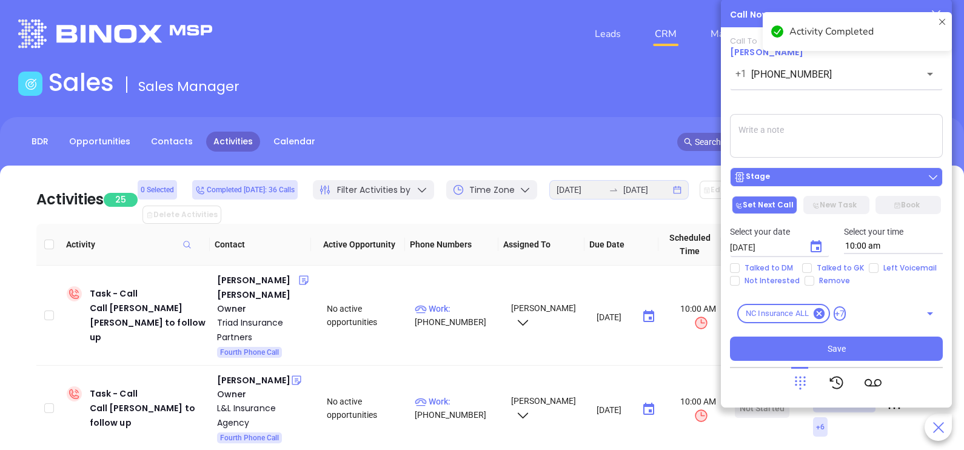
click at [882, 179] on div "Stage" at bounding box center [837, 177] width 206 height 12
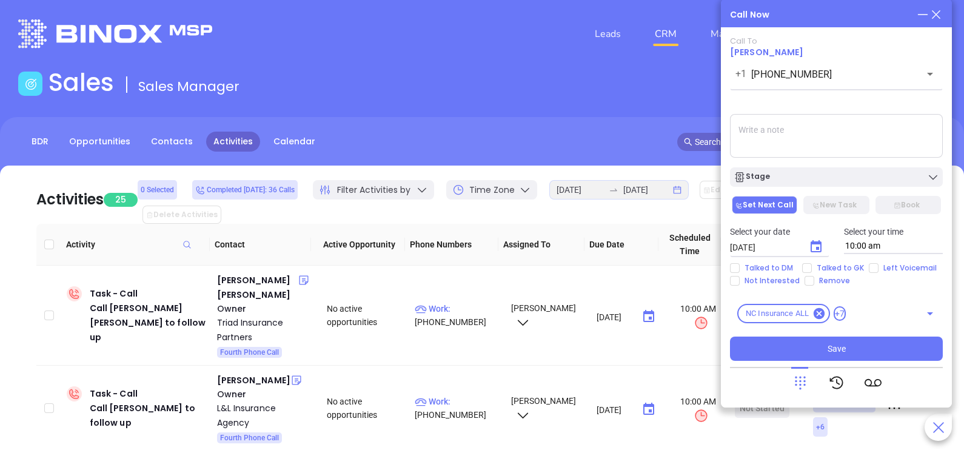
click at [864, 149] on textarea at bounding box center [836, 136] width 213 height 44
click at [821, 243] on icon "Choose date, selected date is Sep 27, 2025" at bounding box center [816, 246] width 11 height 12
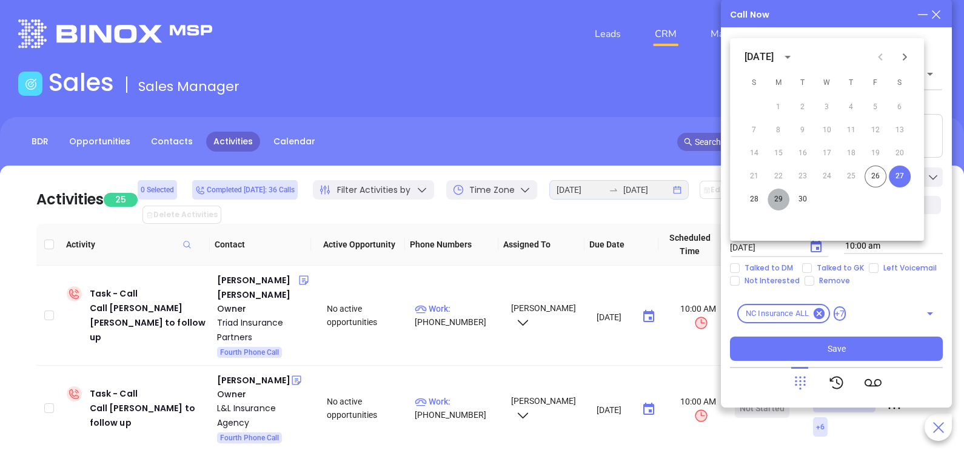
click at [779, 199] on button "29" at bounding box center [779, 200] width 22 height 22
type input "09/29/2025"
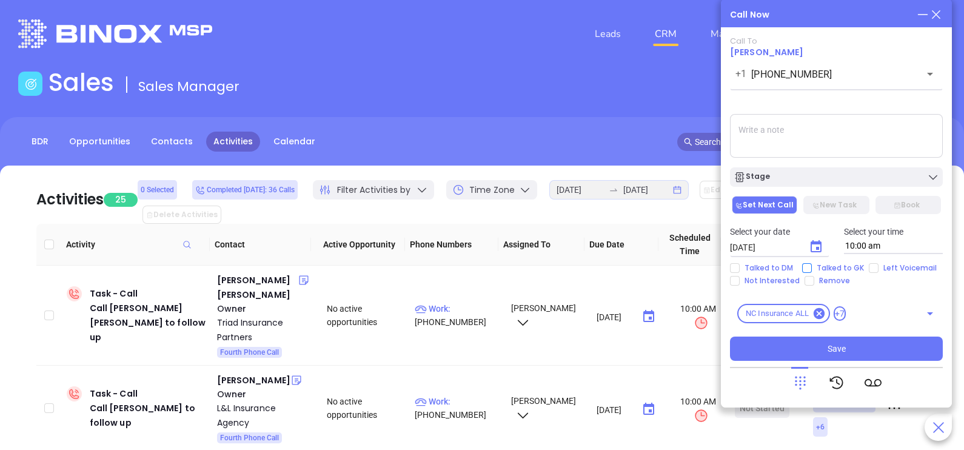
click at [842, 265] on span "Talked to GK" at bounding box center [840, 268] width 57 height 10
click at [812, 265] on input "Talked to GK" at bounding box center [807, 268] width 10 height 10
checkbox input "true"
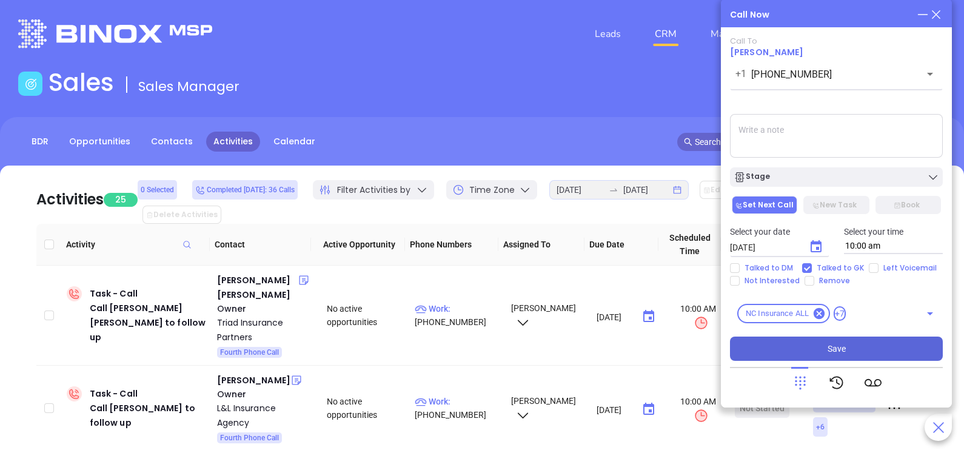
click at [853, 351] on button "Save" at bounding box center [836, 349] width 213 height 24
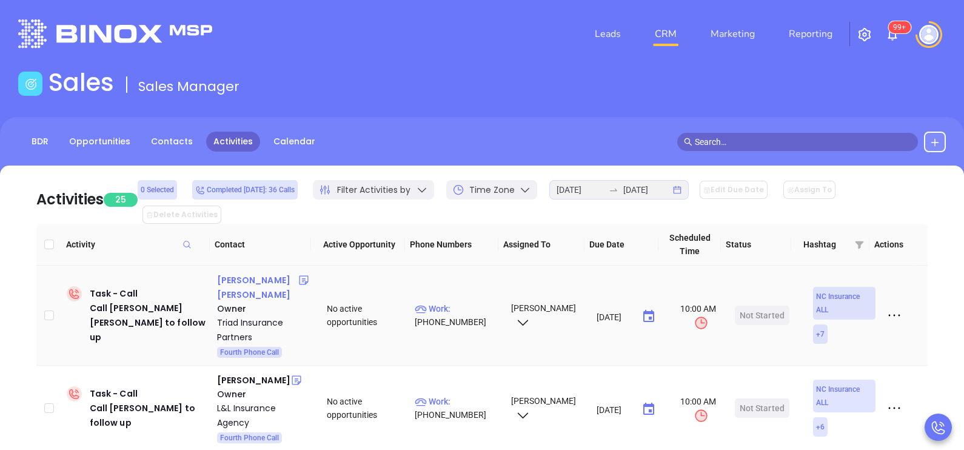
click at [251, 273] on div "Collins Fulcher" at bounding box center [257, 287] width 81 height 29
click at [460, 302] on p "Work : (336) 286-7888" at bounding box center [457, 315] width 85 height 27
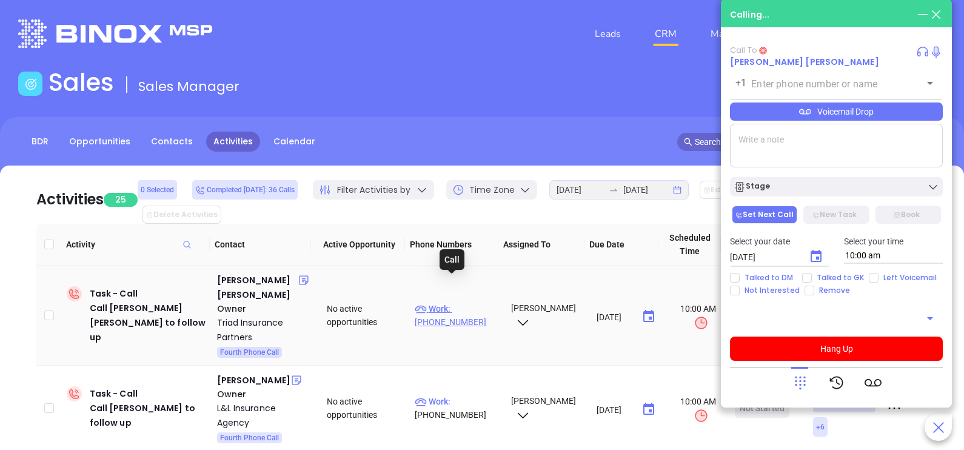
type input "(336) 286-7888"
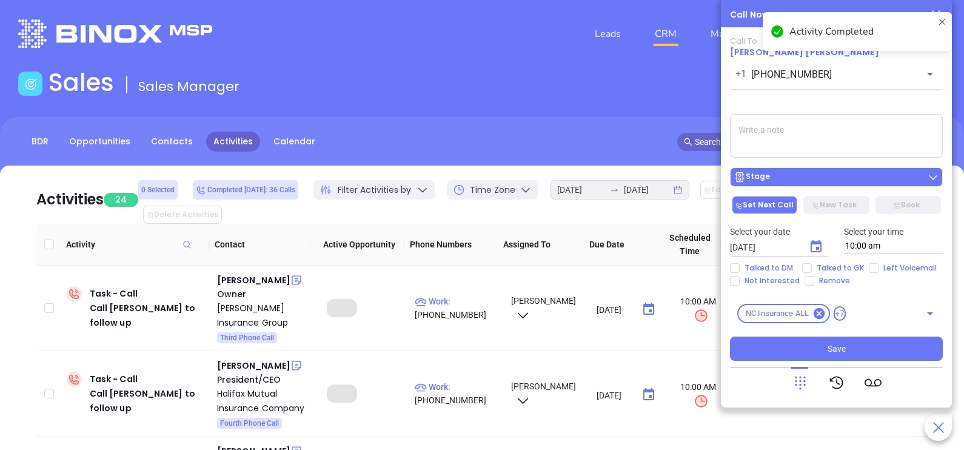
click at [825, 182] on div "Stage" at bounding box center [837, 177] width 206 height 12
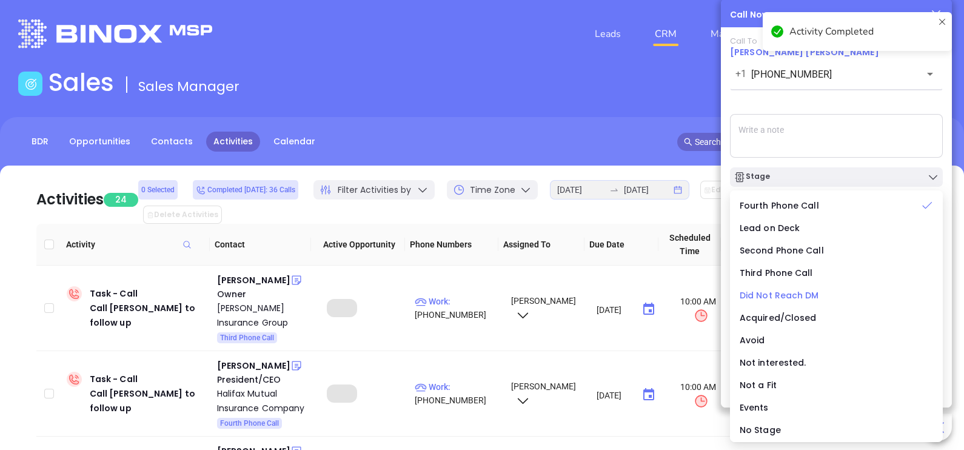
click at [785, 297] on span "Did Not Reach DM" at bounding box center [779, 295] width 79 height 12
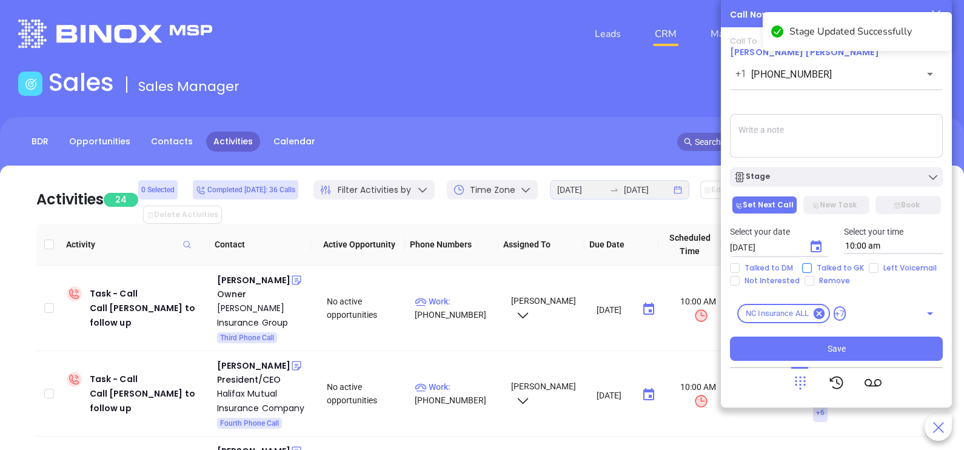
click at [809, 267] on input "Talked to GK" at bounding box center [807, 268] width 10 height 10
checkbox input "true"
click at [814, 249] on icon "Choose date, selected date is Sep 27, 2025" at bounding box center [816, 247] width 15 height 15
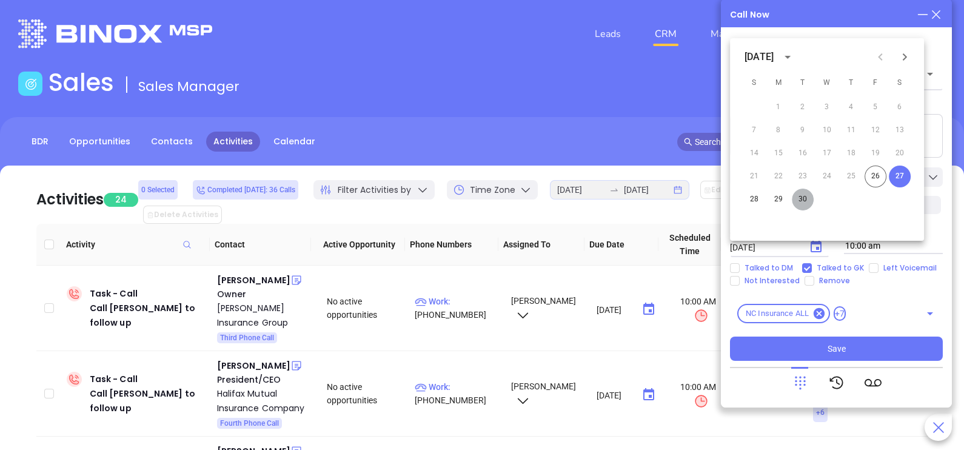
click at [795, 205] on button "30" at bounding box center [803, 200] width 22 height 22
type input "09/30/2025"
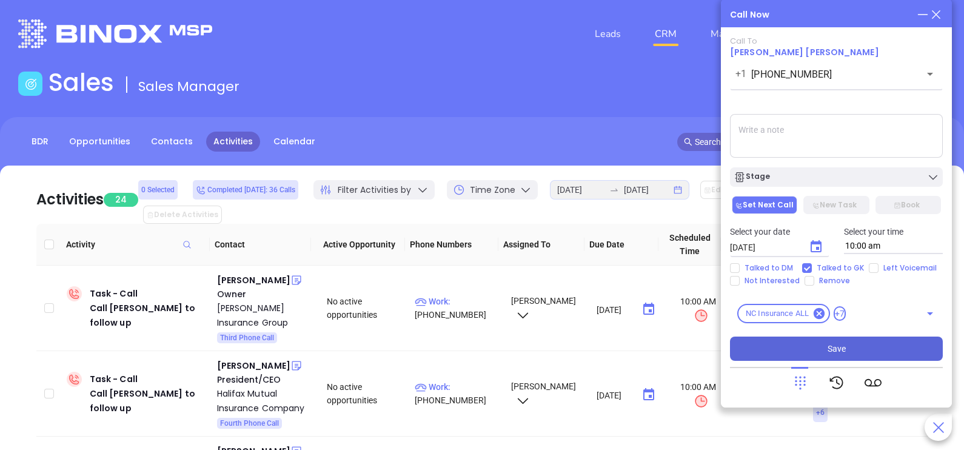
click at [813, 354] on button "Save" at bounding box center [836, 349] width 213 height 24
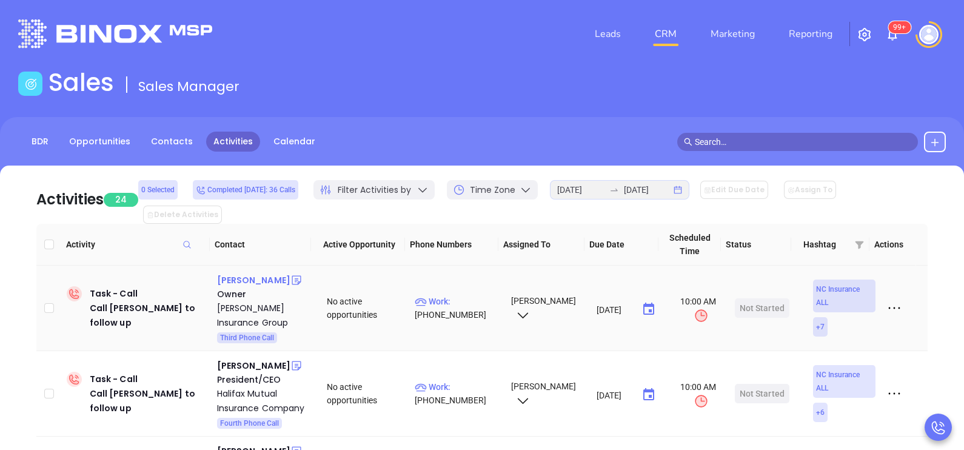
click at [274, 273] on div "Brian Burchfield" at bounding box center [253, 280] width 73 height 15
click at [479, 295] on p "Work : (704) 785-8493" at bounding box center [457, 308] width 85 height 27
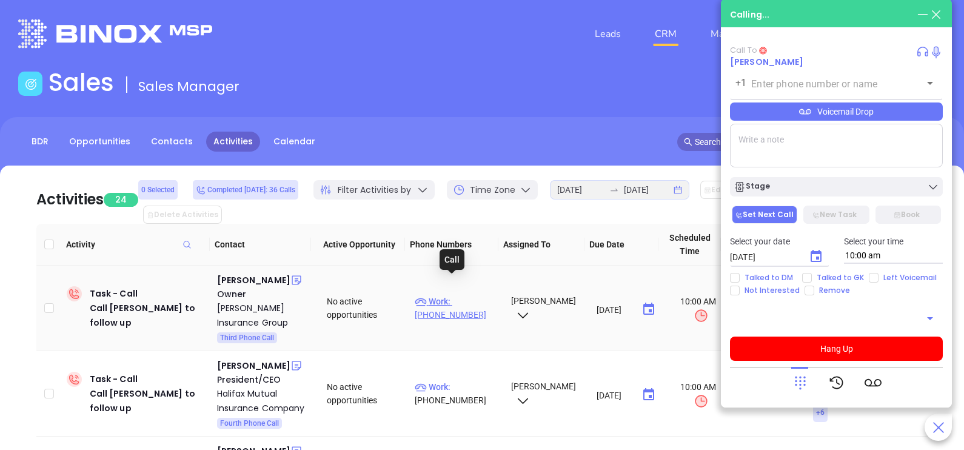
type input "(704) 785-8493"
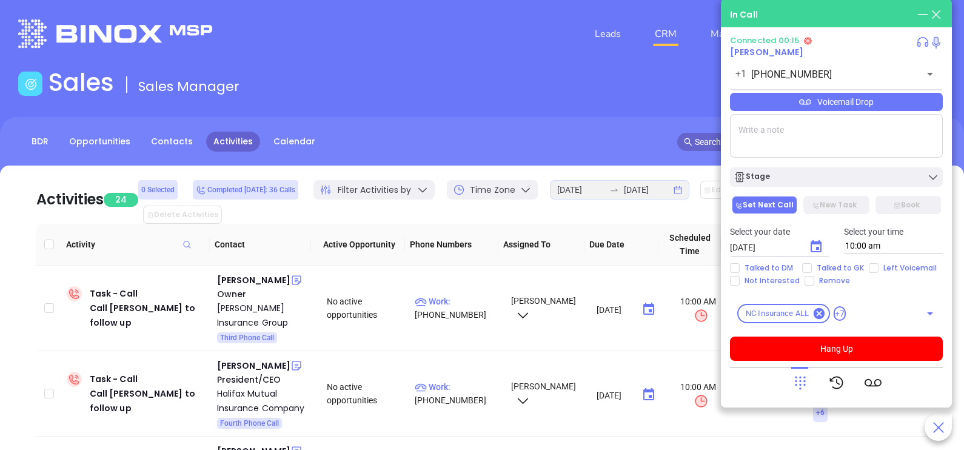
click at [797, 385] on icon at bounding box center [800, 382] width 17 height 17
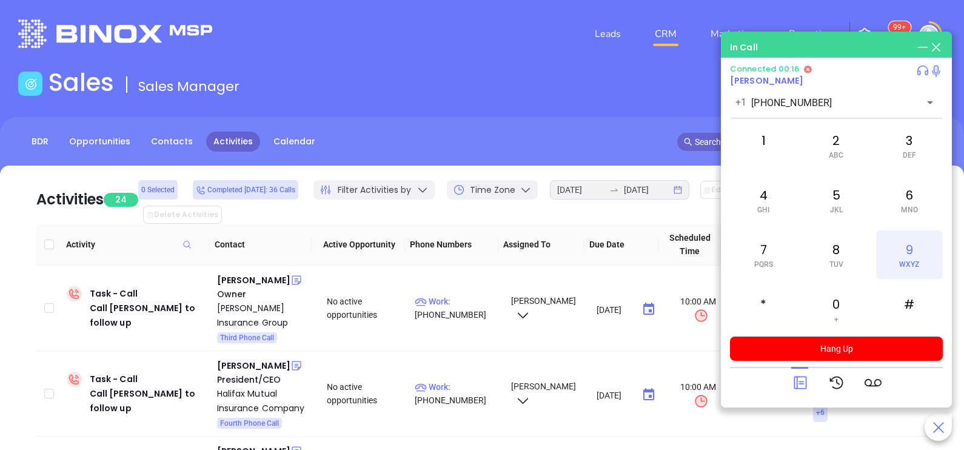
click at [913, 238] on div "9 WXYZ" at bounding box center [909, 254] width 67 height 49
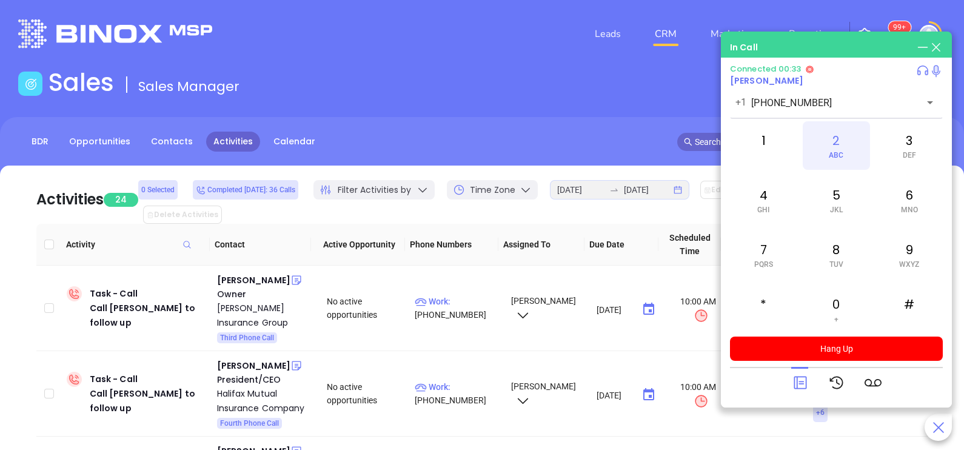
click at [847, 142] on div "2 ABC" at bounding box center [836, 145] width 67 height 49
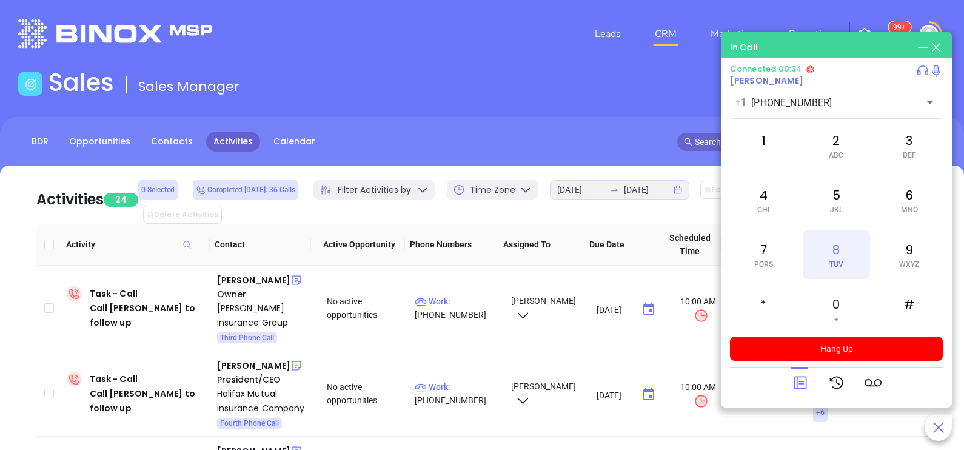
click at [849, 246] on div "8 TUV" at bounding box center [836, 254] width 67 height 49
click at [777, 254] on div "7 PQRS" at bounding box center [763, 254] width 67 height 49
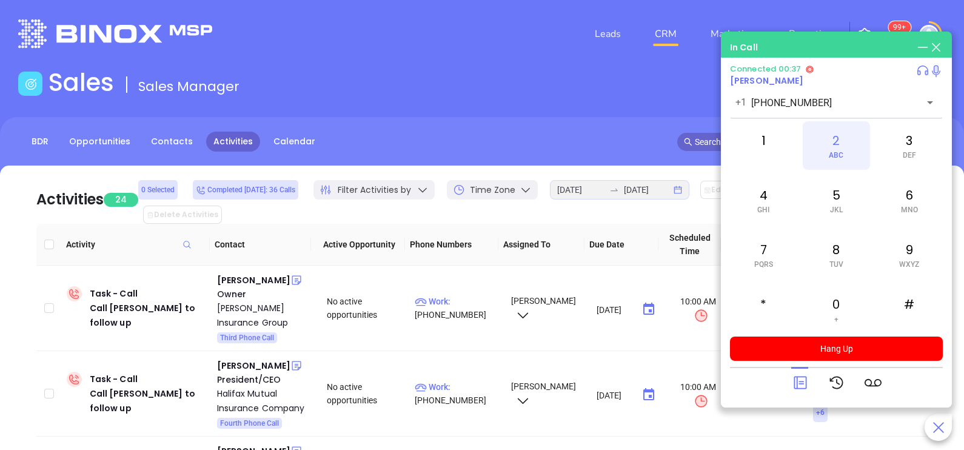
click at [834, 163] on div "2 ABC" at bounding box center [836, 145] width 67 height 49
click at [765, 194] on div "4 GHI" at bounding box center [763, 200] width 67 height 49
click at [831, 158] on span "ABC" at bounding box center [836, 155] width 15 height 8
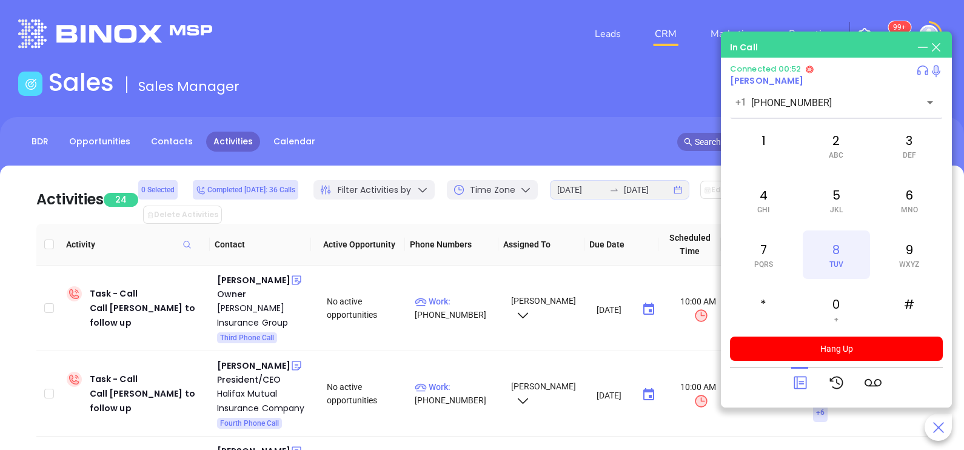
click at [838, 252] on div "8 TUV" at bounding box center [836, 254] width 67 height 49
click at [780, 255] on div "7 PQRS" at bounding box center [763, 254] width 67 height 49
click at [773, 146] on div "1" at bounding box center [763, 145] width 67 height 49
click at [805, 373] on div at bounding box center [800, 383] width 17 height 32
click at [795, 385] on icon at bounding box center [800, 382] width 17 height 17
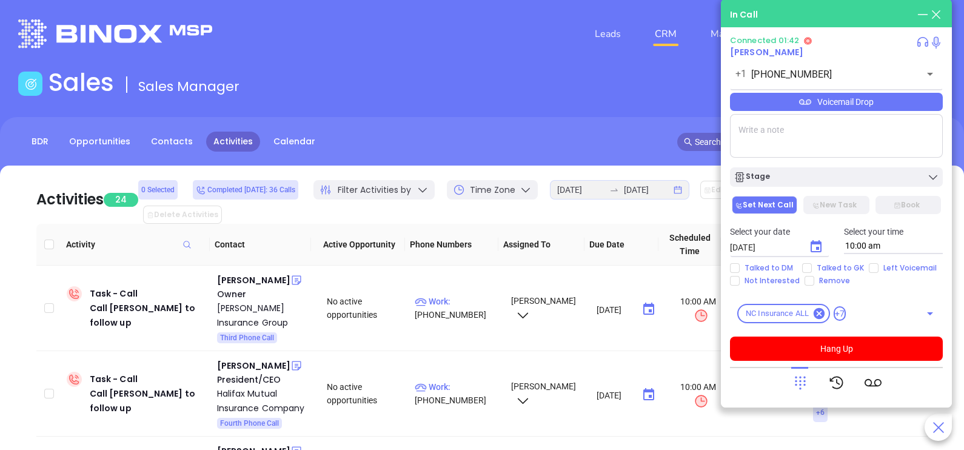
click at [892, 106] on div "Voicemail Drop" at bounding box center [836, 102] width 213 height 18
click at [797, 378] on icon at bounding box center [800, 382] width 17 height 17
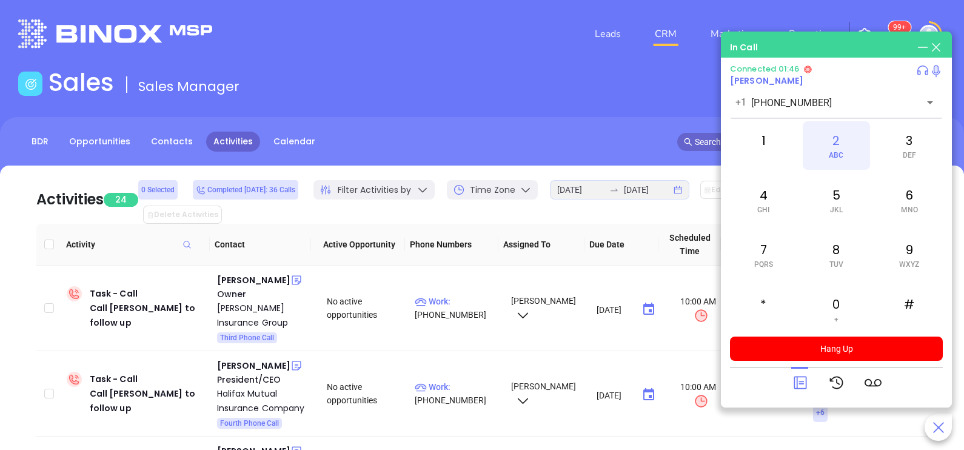
click at [836, 152] on span "ABC" at bounding box center [836, 155] width 15 height 8
click at [797, 374] on icon at bounding box center [800, 382] width 17 height 17
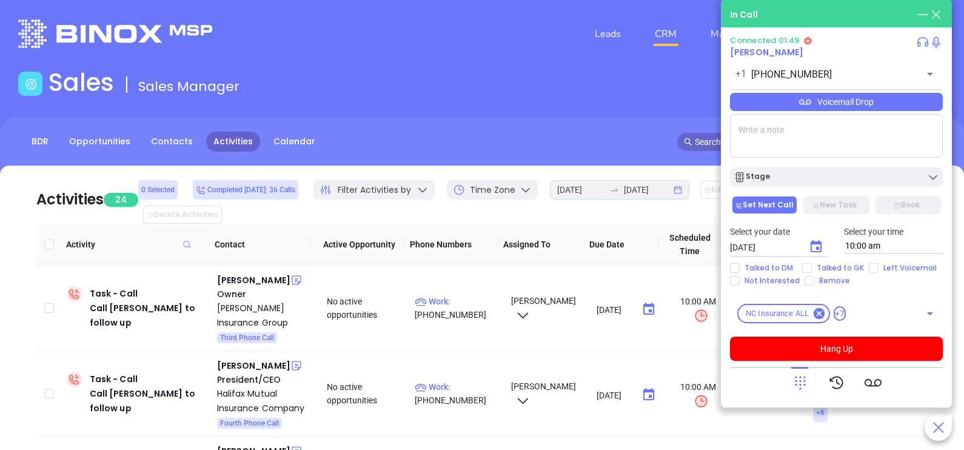
click at [919, 109] on div "Voicemail Drop" at bounding box center [836, 102] width 213 height 18
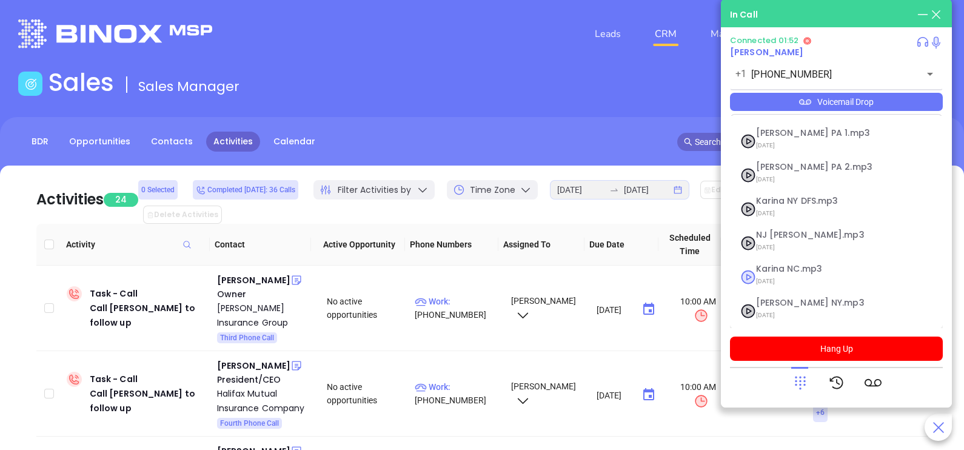
click at [771, 269] on span "Karina NC.mp3" at bounding box center [821, 268] width 131 height 9
checkbox input "true"
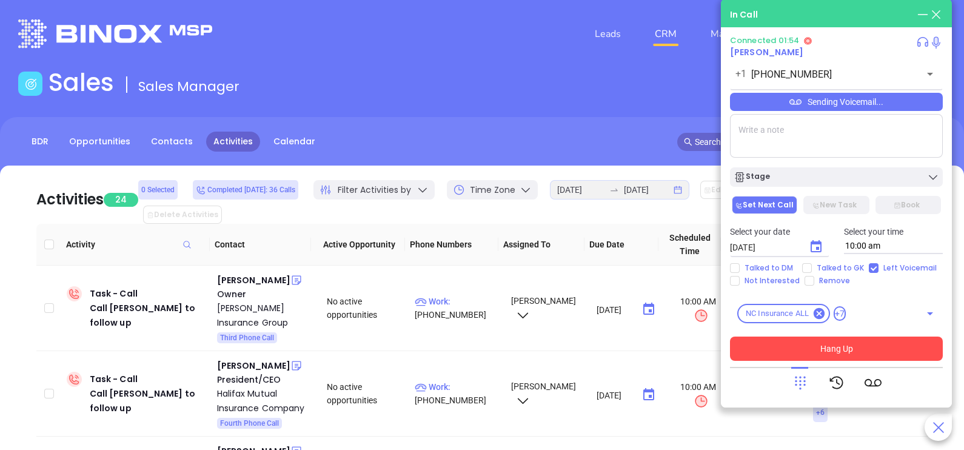
click at [831, 349] on button "Hang Up" at bounding box center [836, 349] width 213 height 24
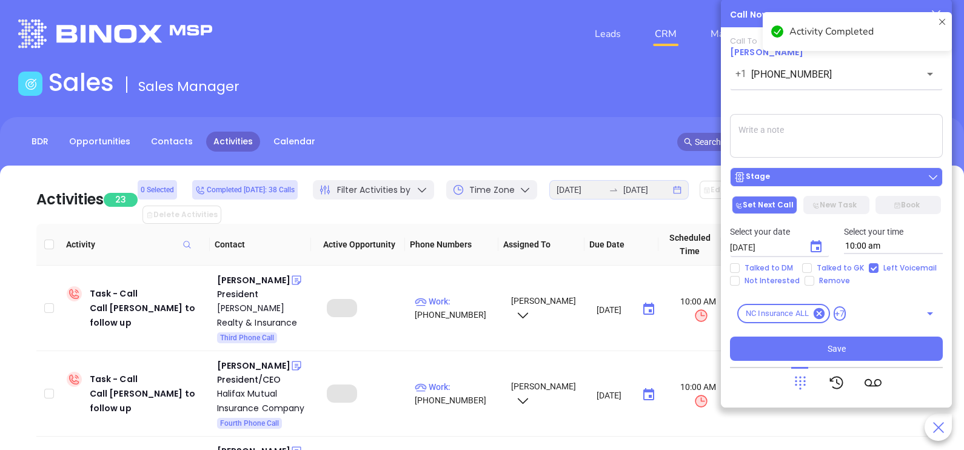
click at [865, 187] on button "Stage" at bounding box center [836, 176] width 213 height 19
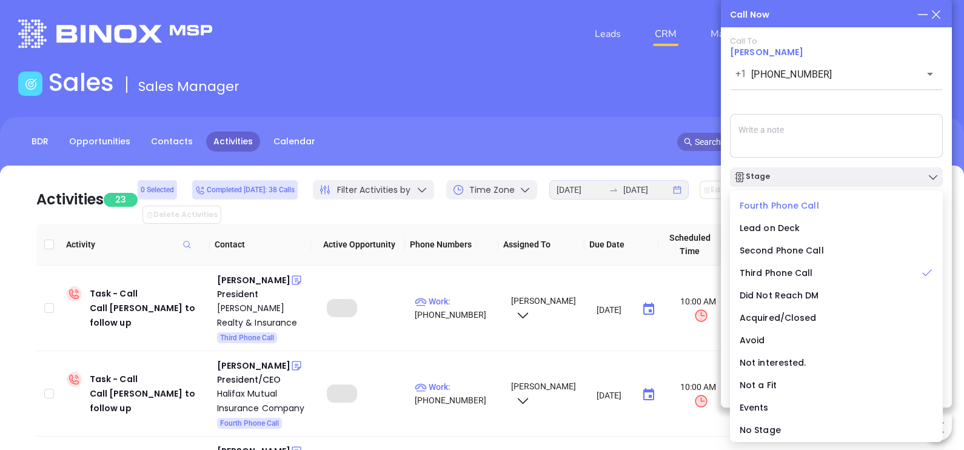
click at [788, 210] on span "Fourth Phone Call" at bounding box center [779, 205] width 79 height 12
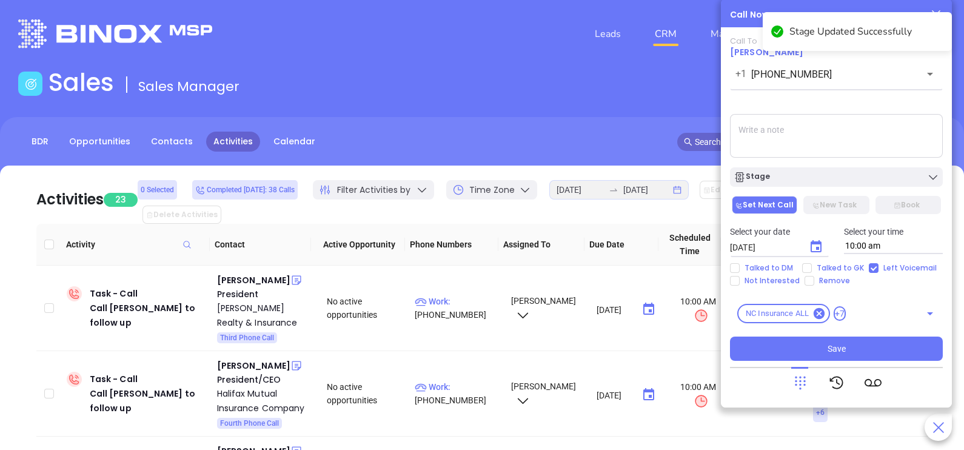
click at [760, 249] on input "[DATE]" at bounding box center [764, 247] width 69 height 12
click at [817, 249] on icon "Choose date, selected date is Sep 27, 2025" at bounding box center [816, 246] width 11 height 12
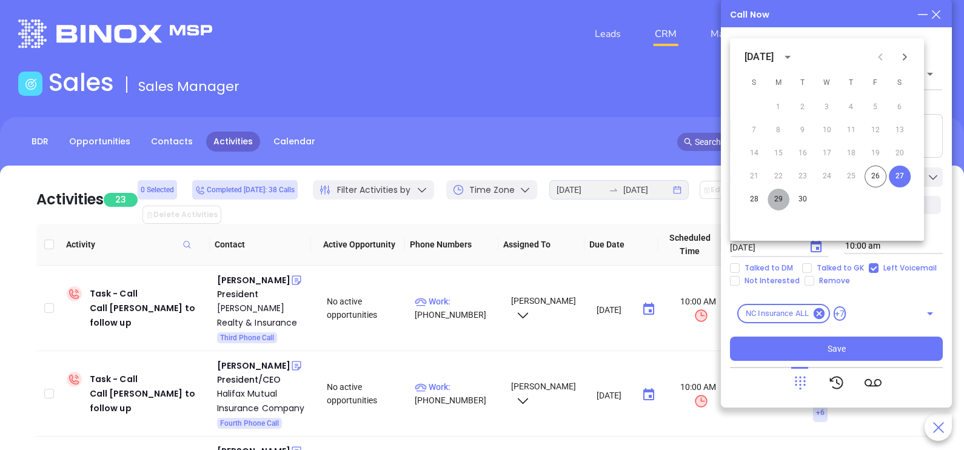
click at [782, 202] on button "29" at bounding box center [779, 200] width 22 height 22
type input "09/29/2025"
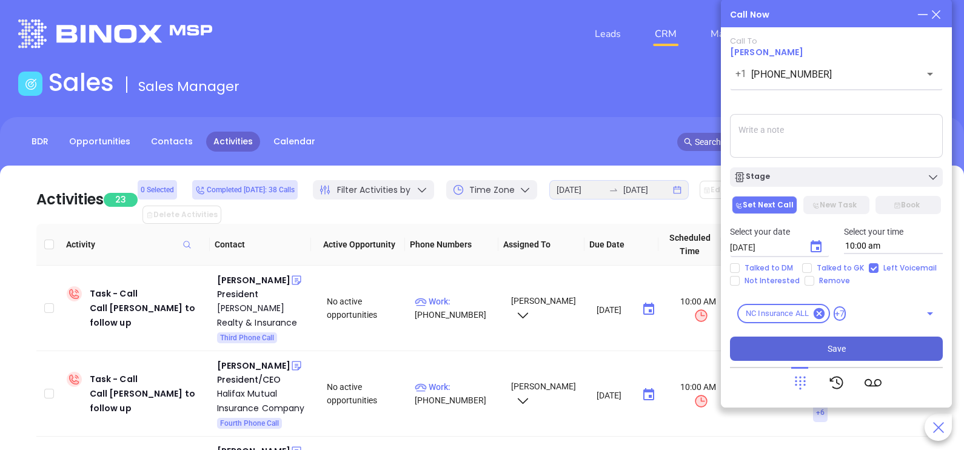
click at [805, 339] on button "Save" at bounding box center [836, 349] width 213 height 24
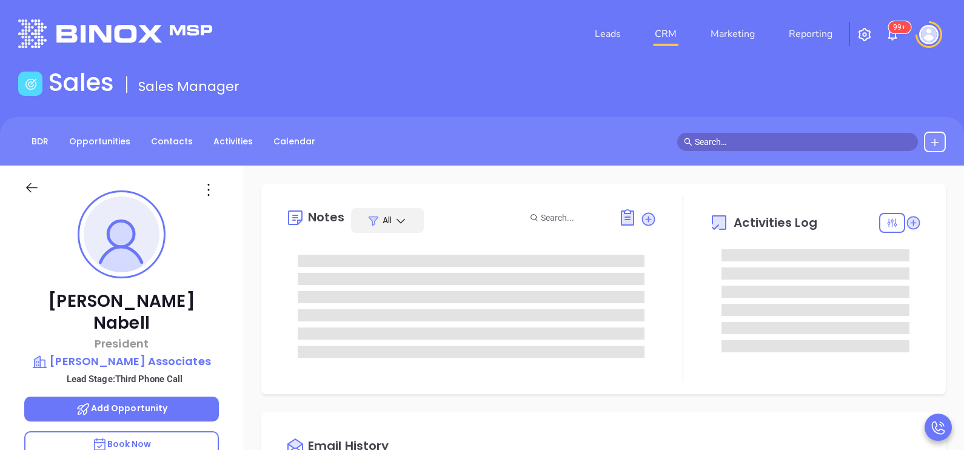
scroll to position [317, 0]
type input "[PERSON_NAME]"
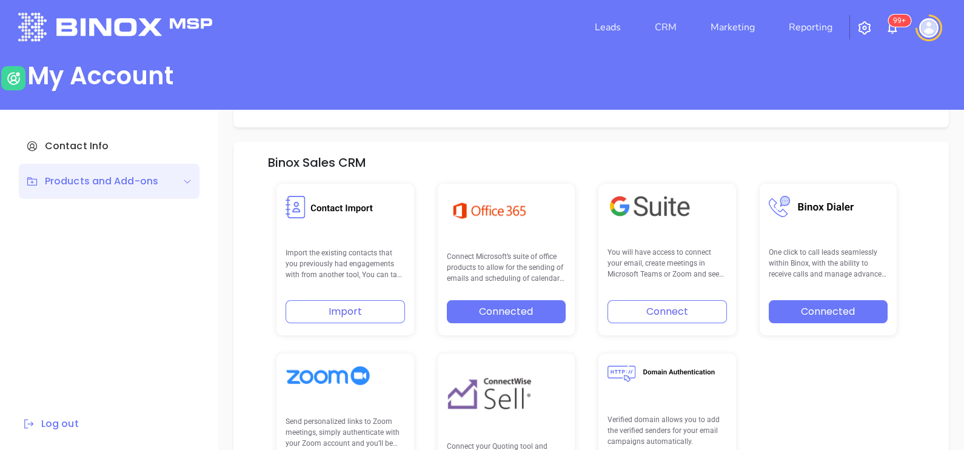
scroll to position [172, 0]
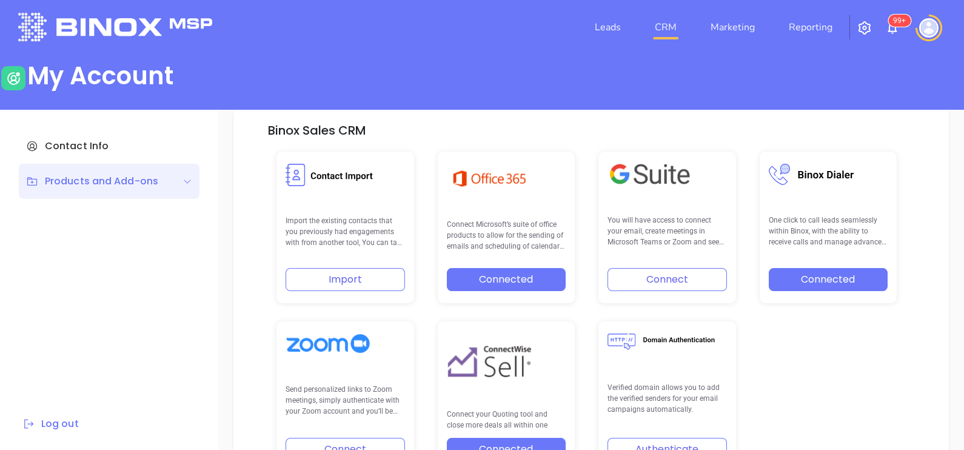
click at [668, 25] on link "CRM" at bounding box center [666, 27] width 32 height 24
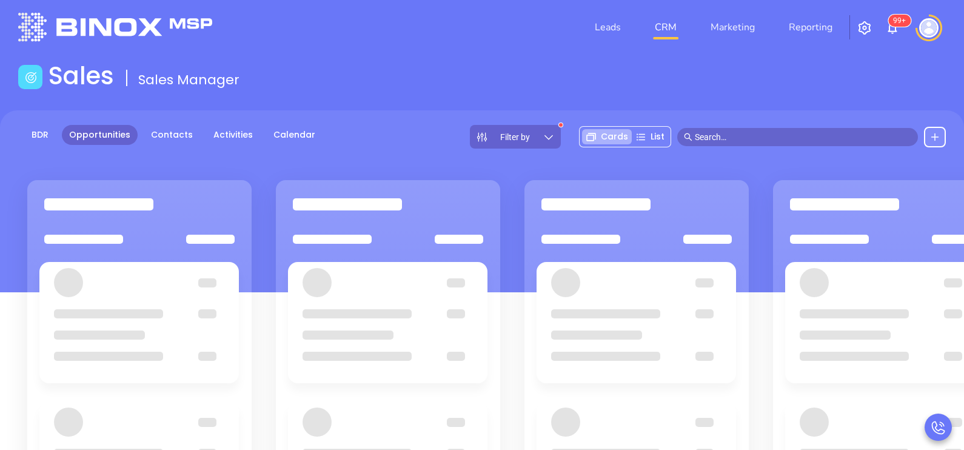
click at [743, 135] on input "text" at bounding box center [803, 136] width 217 height 13
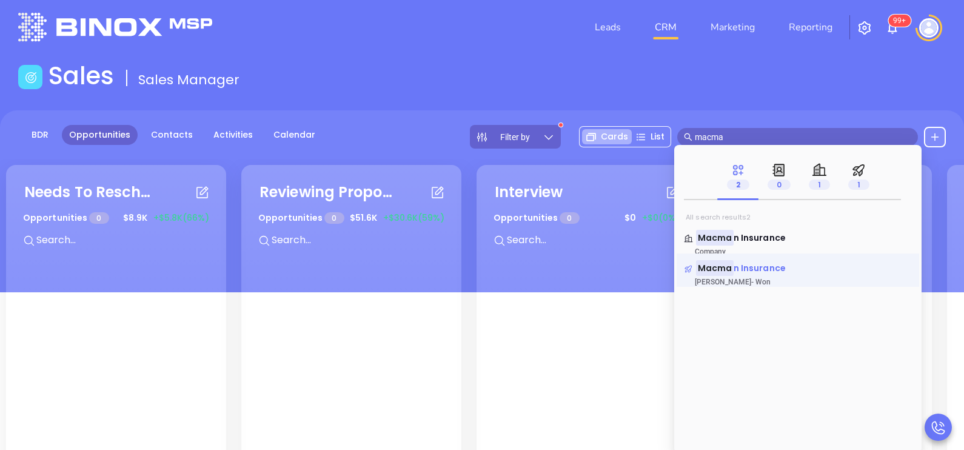
type input "macma"
click at [761, 264] on span "n Insurance" at bounding box center [760, 268] width 52 height 12
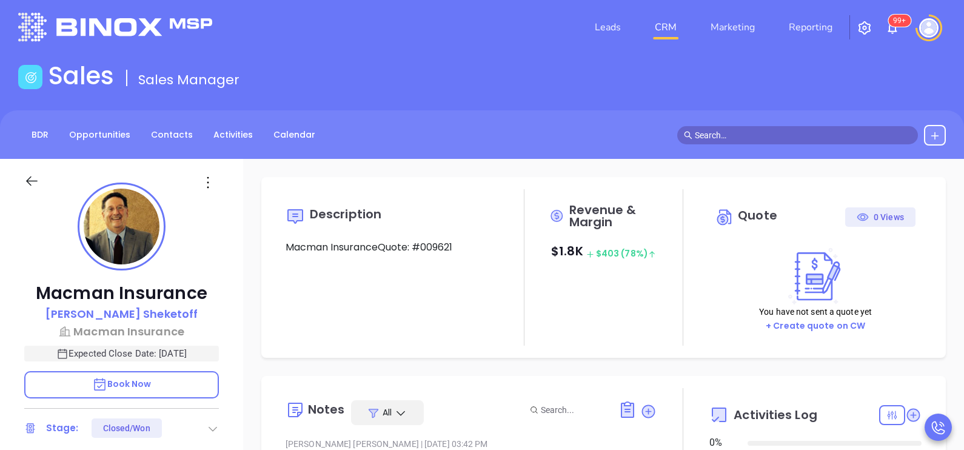
type input "[DATE]"
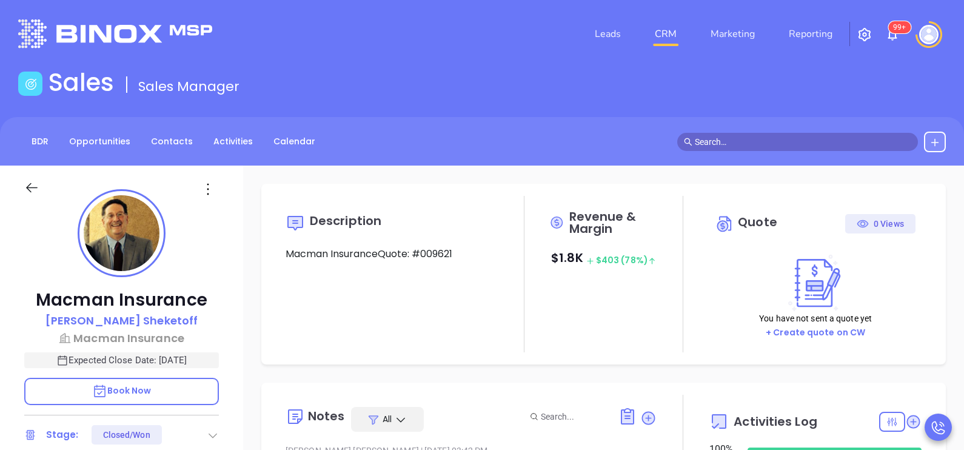
scroll to position [317, 0]
type input "[PERSON_NAME]"
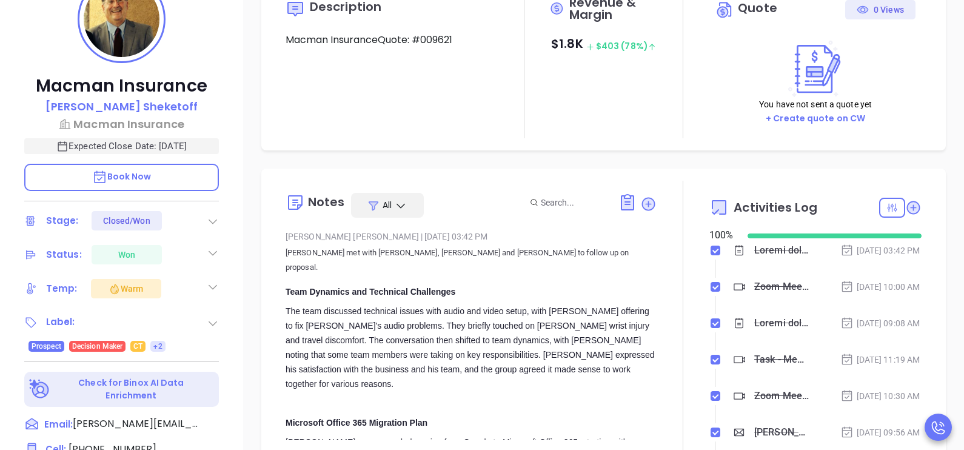
scroll to position [212, 0]
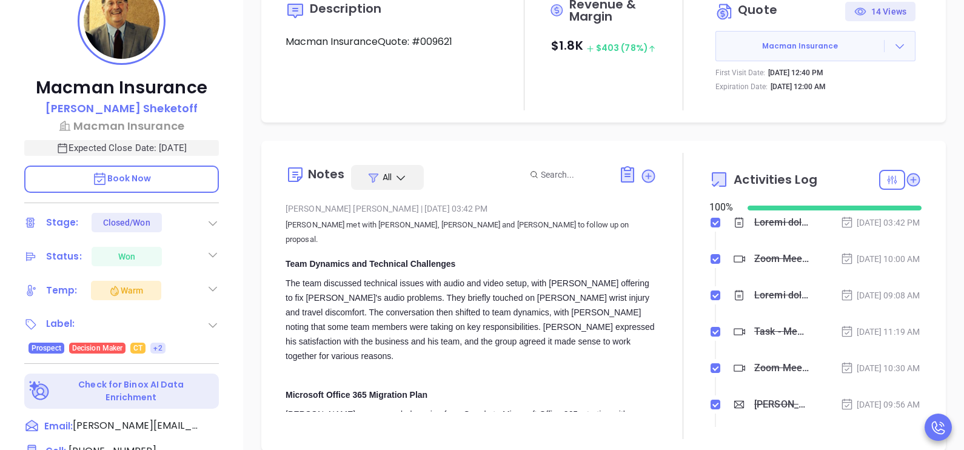
click at [657, 238] on div at bounding box center [683, 296] width 53 height 286
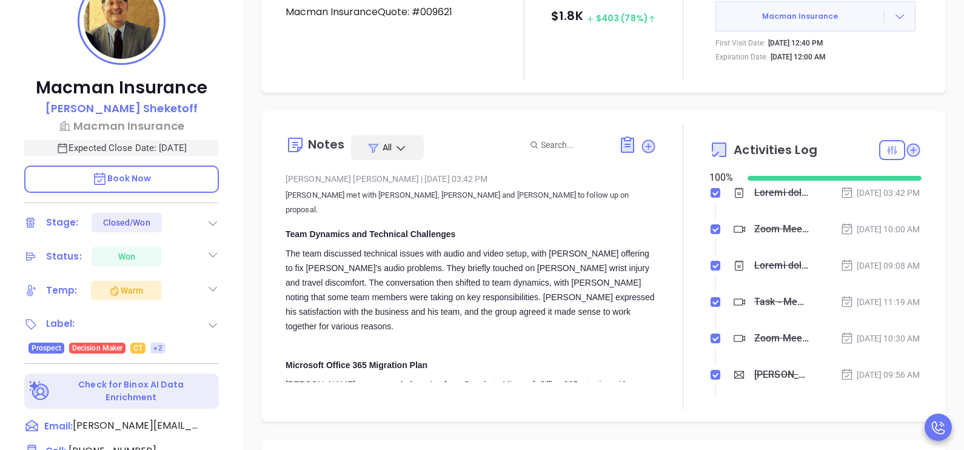
click at [614, 227] on div "Team Dynamics and Technical Challenges" at bounding box center [471, 234] width 371 height 15
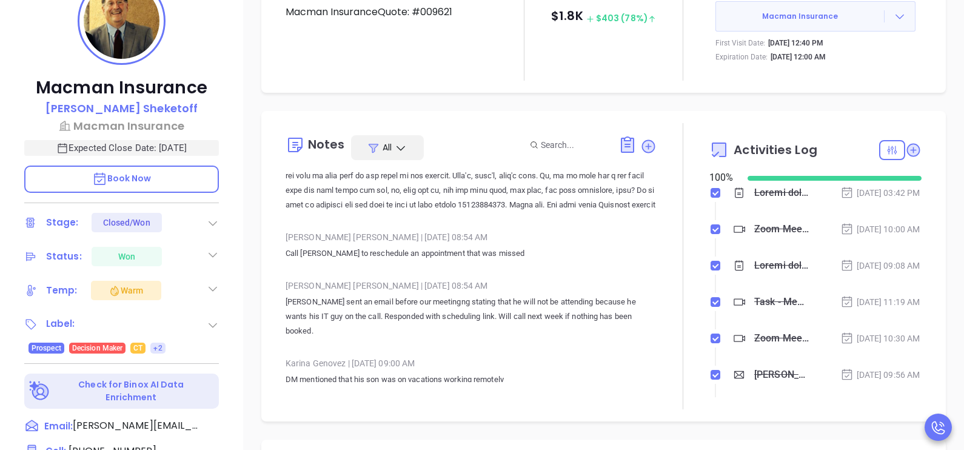
scroll to position [10672, 0]
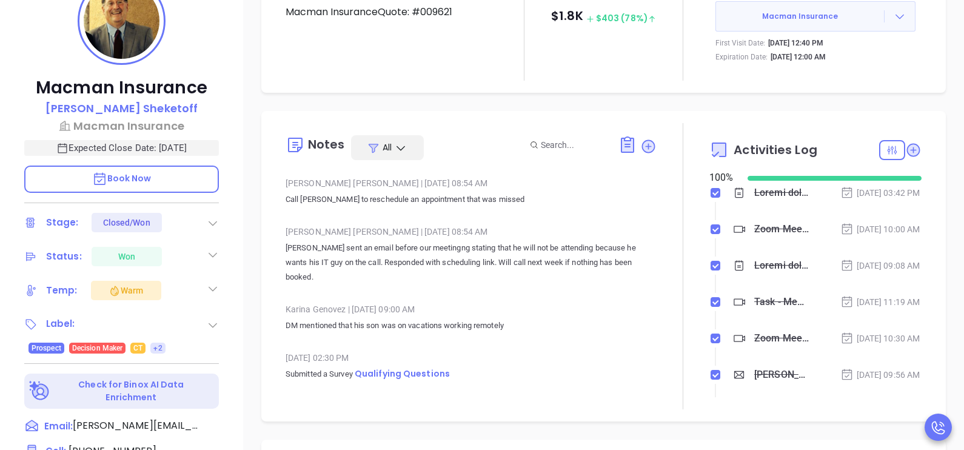
click at [233, 266] on div "Macman Insurance Alan Sheketoff Macman Insurance Expected Close Date: Sep 29, 2…" at bounding box center [121, 234] width 243 height 563
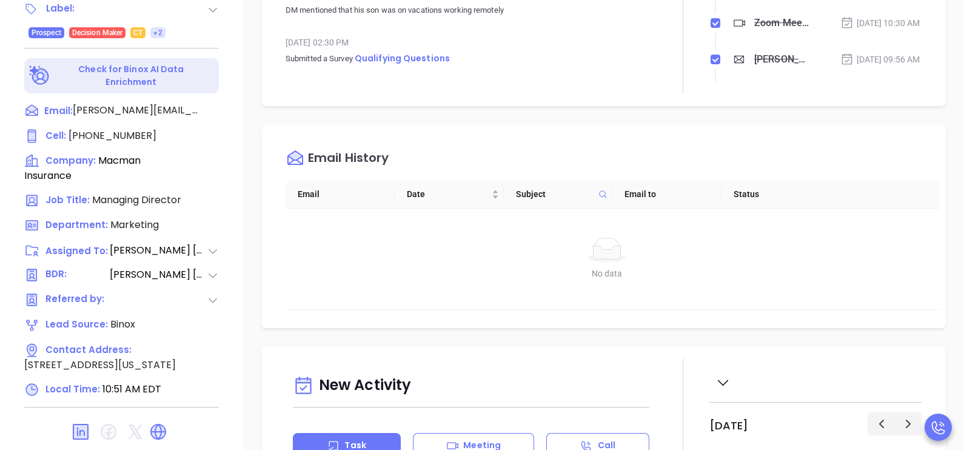
scroll to position [564, 0]
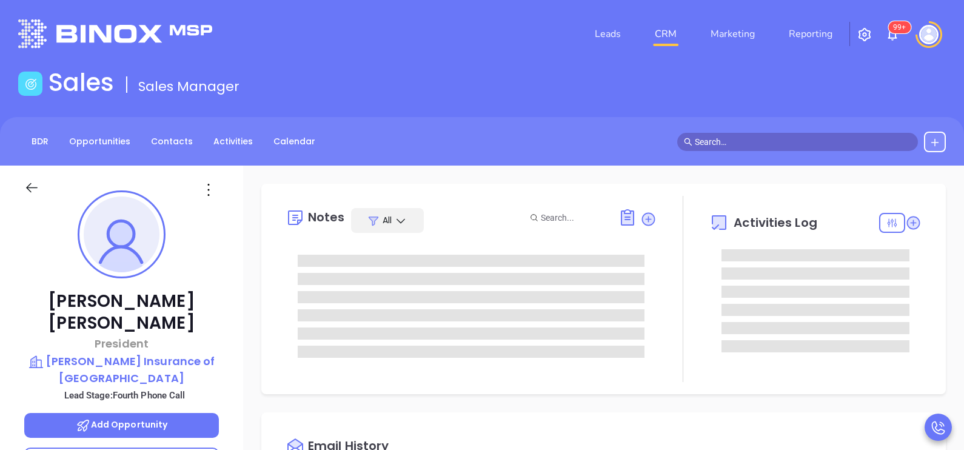
type input "[PERSON_NAME]"
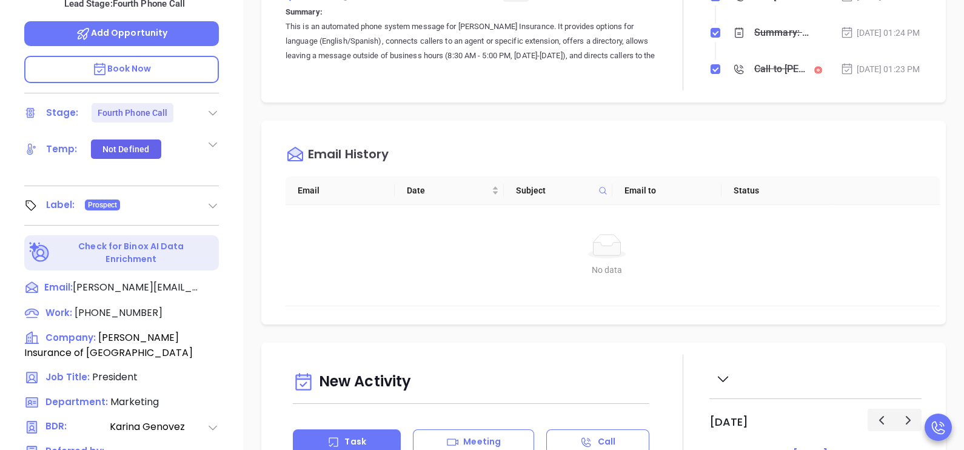
scroll to position [394, 0]
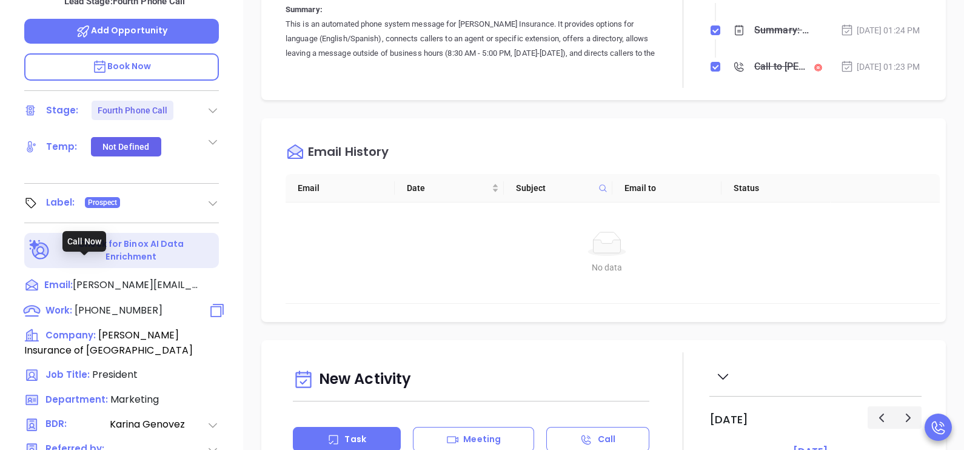
click at [133, 303] on span "[PHONE_NUMBER]" at bounding box center [119, 310] width 88 height 14
type input "[PHONE_NUMBER]"
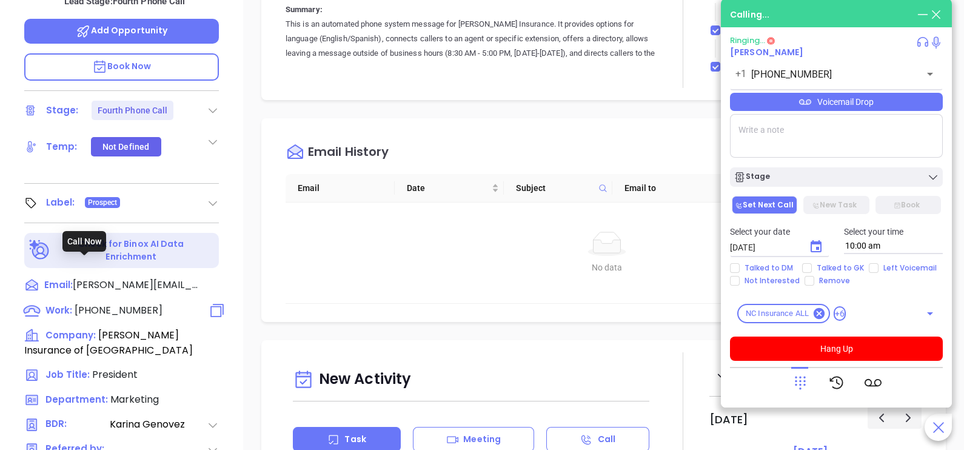
click at [133, 303] on span "[PHONE_NUMBER]" at bounding box center [119, 310] width 88 height 14
click at [789, 377] on div at bounding box center [836, 383] width 213 height 32
click at [802, 380] on icon at bounding box center [800, 382] width 17 height 17
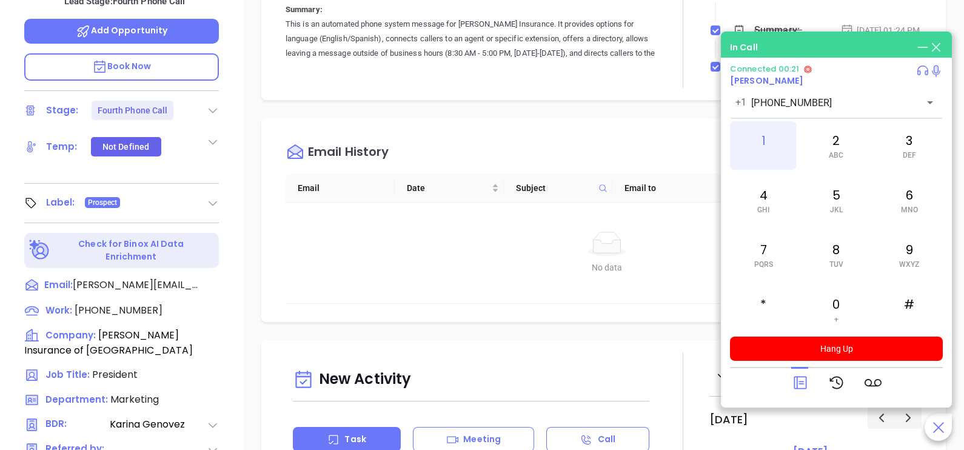
click at [772, 143] on div "1" at bounding box center [763, 145] width 67 height 49
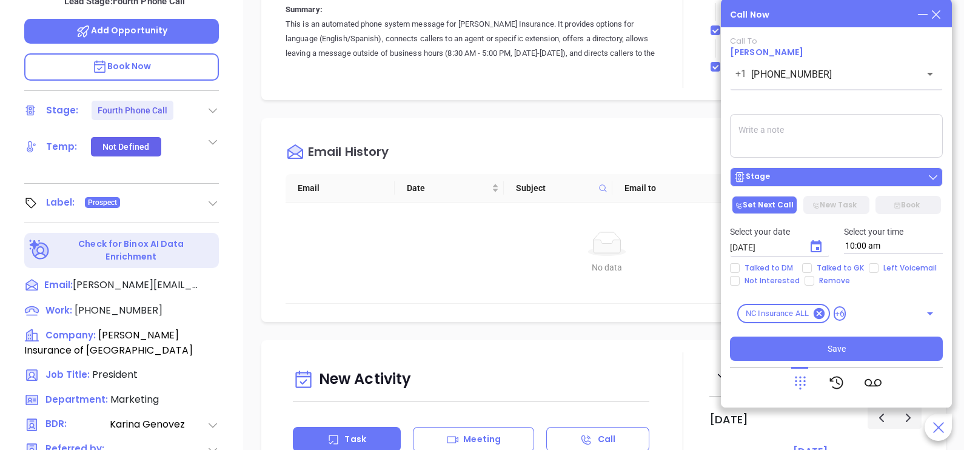
click at [803, 175] on div "Stage" at bounding box center [837, 177] width 206 height 12
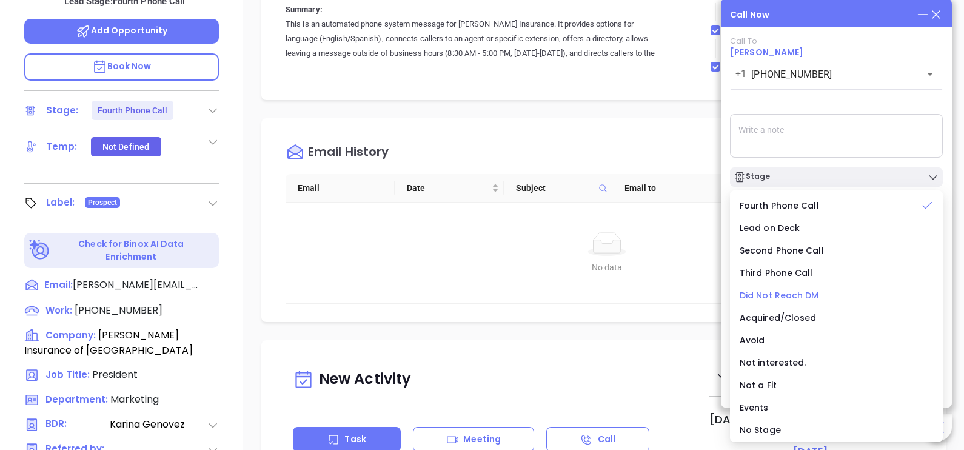
click at [797, 295] on span "Did Not Reach DM" at bounding box center [779, 295] width 79 height 12
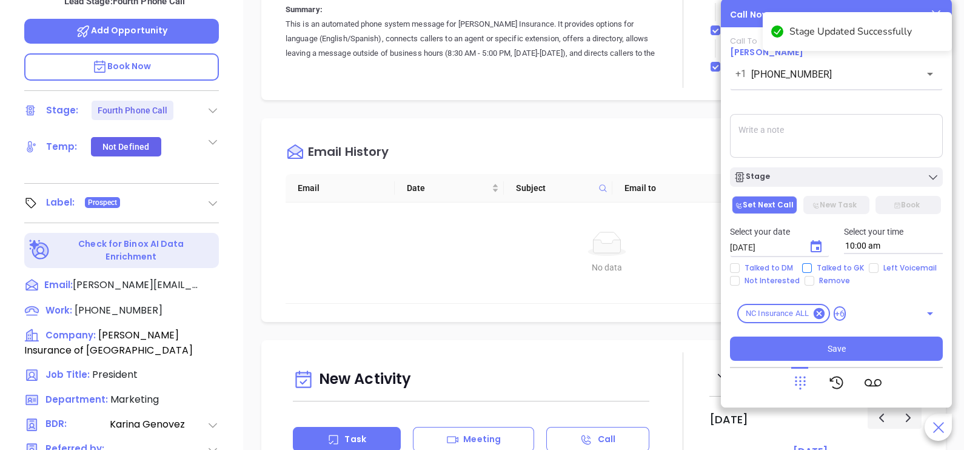
click at [812, 267] on span "Talked to GK" at bounding box center [840, 268] width 57 height 10
click at [811, 267] on input "Talked to GK" at bounding box center [807, 268] width 10 height 10
checkbox input "true"
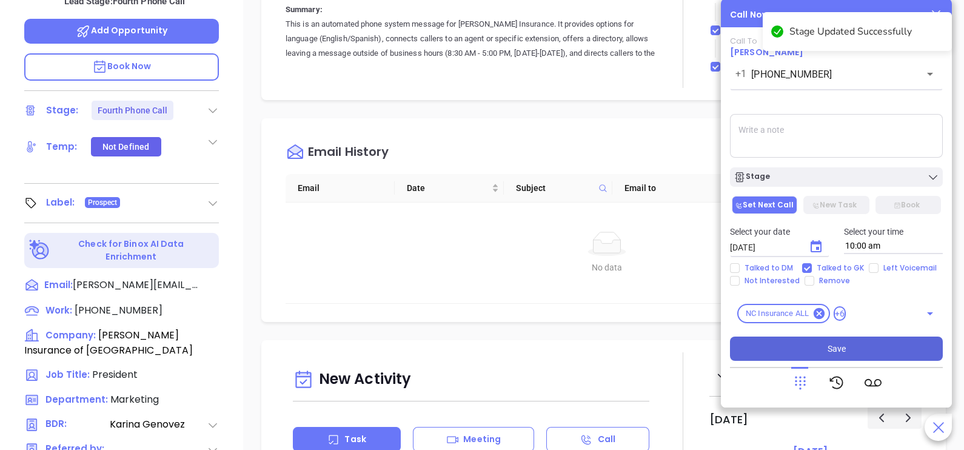
click at [834, 340] on button "Save" at bounding box center [836, 349] width 213 height 24
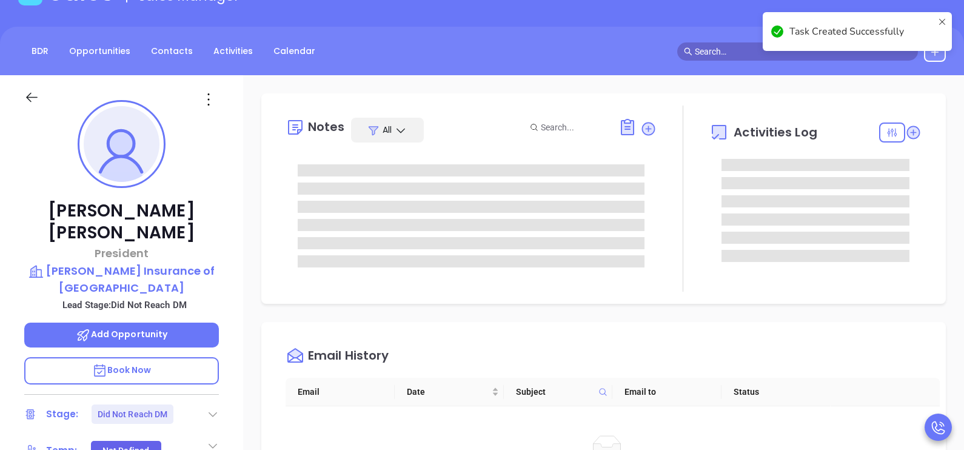
scroll to position [60, 0]
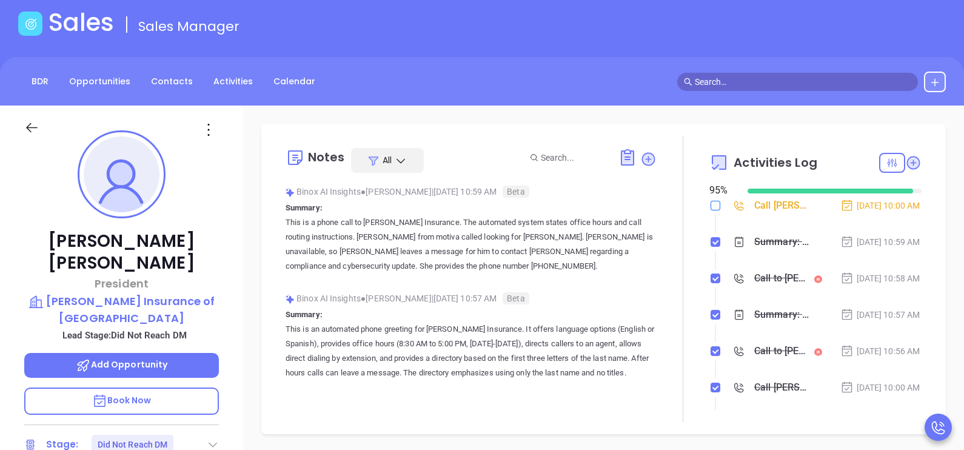
click at [711, 199] on label at bounding box center [716, 205] width 10 height 13
click at [711, 201] on input "checkbox" at bounding box center [716, 206] width 10 height 10
checkbox input "true"
click at [851, 243] on div "Sep 26, 2025 | 10:59 AM" at bounding box center [880, 241] width 80 height 13
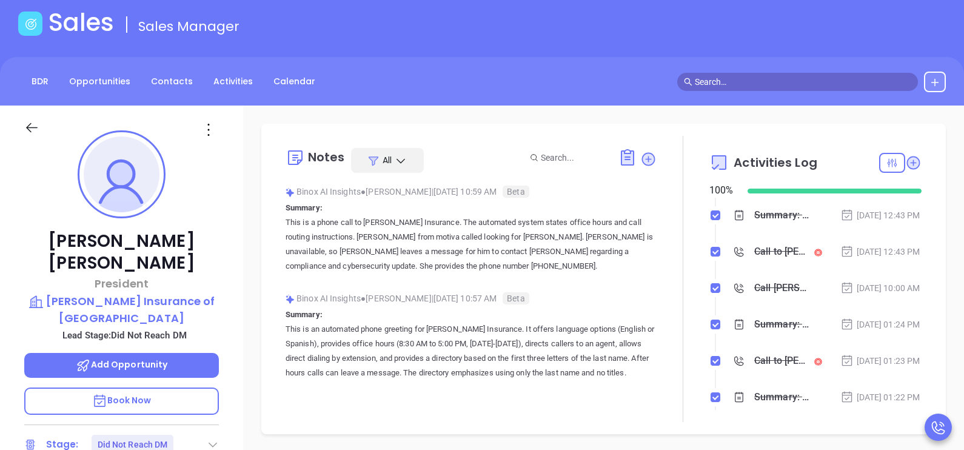
scroll to position [272, 0]
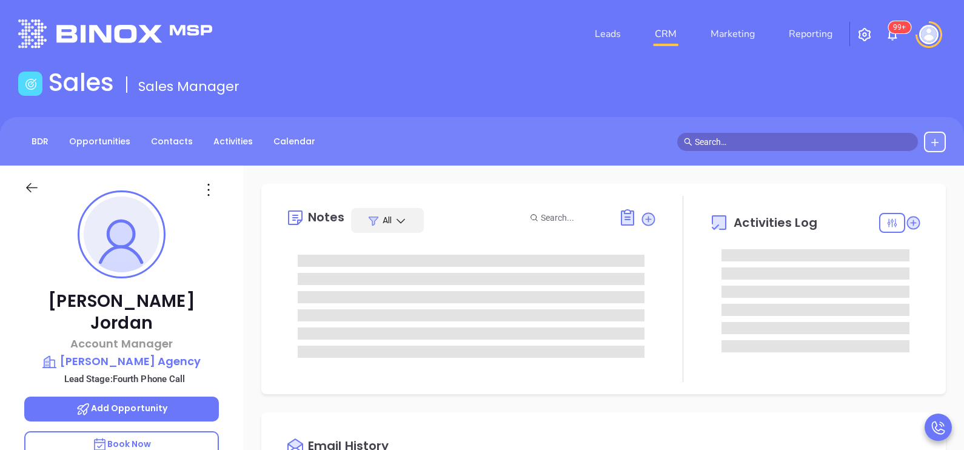
type input "[PERSON_NAME]"
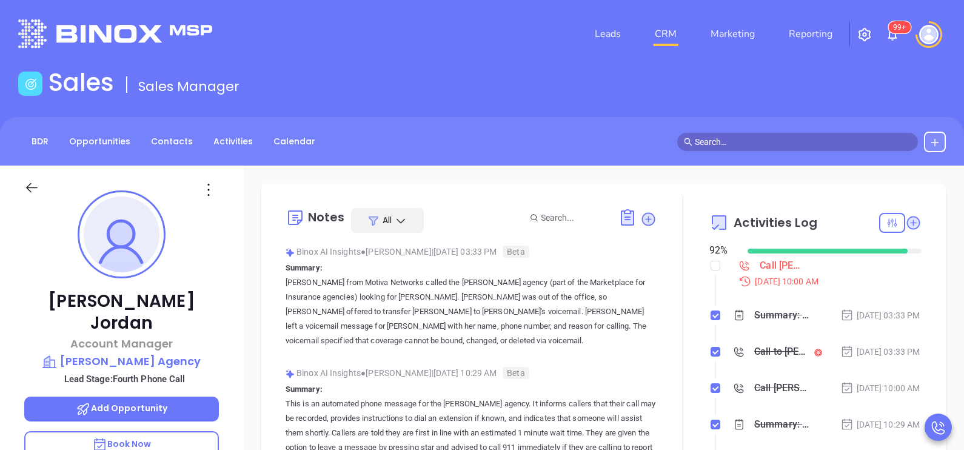
scroll to position [317, 0]
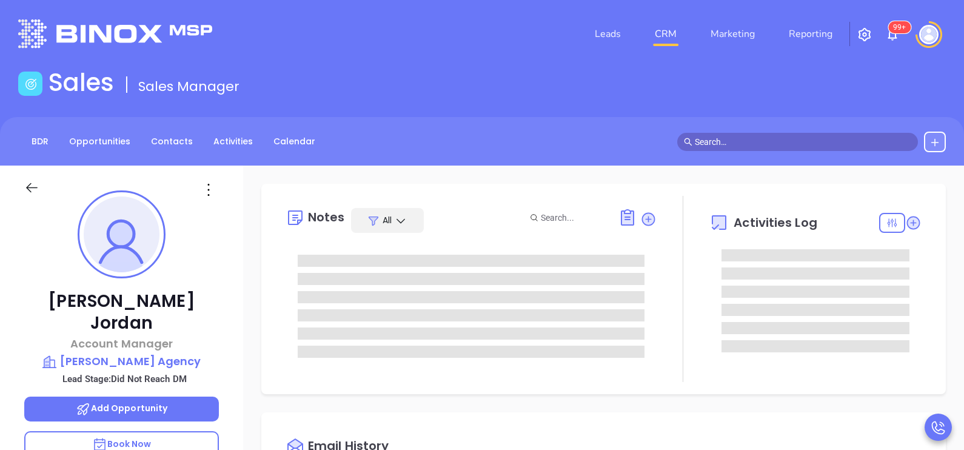
type input "[DATE]"
type input "[PERSON_NAME]"
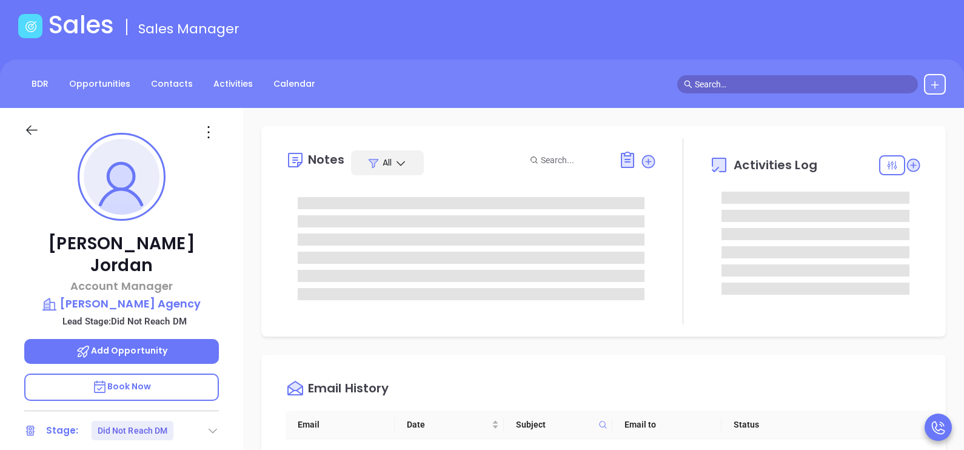
scroll to position [60, 0]
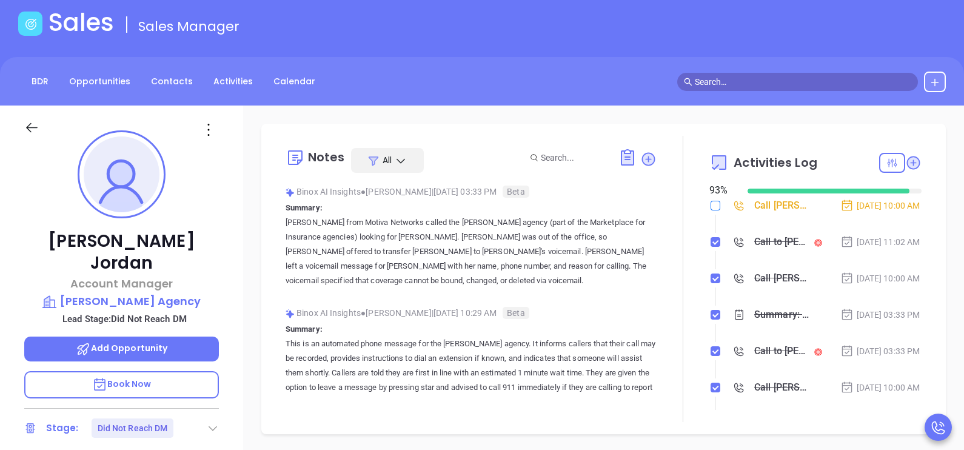
click at [712, 204] on input "checkbox" at bounding box center [716, 206] width 10 height 10
checkbox input "true"
click at [859, 270] on li "Call to [PERSON_NAME] [DATE] 11:02 AM" at bounding box center [816, 253] width 209 height 33
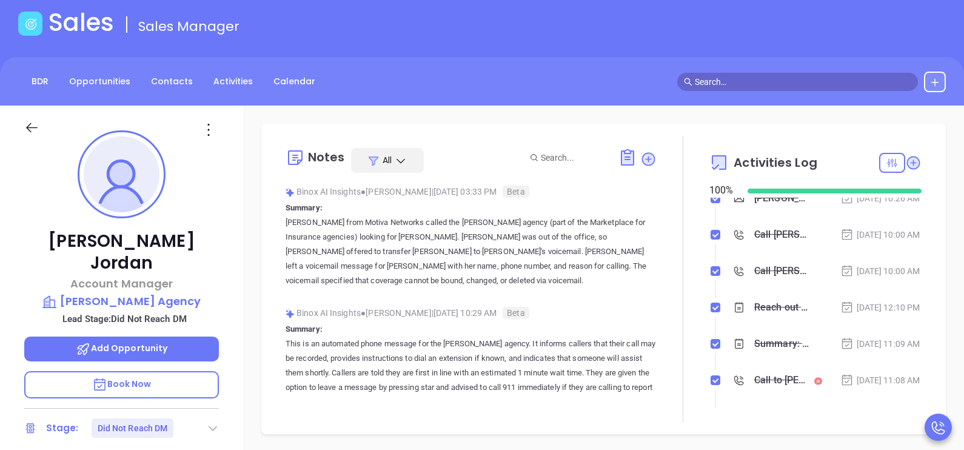
scroll to position [303, 0]
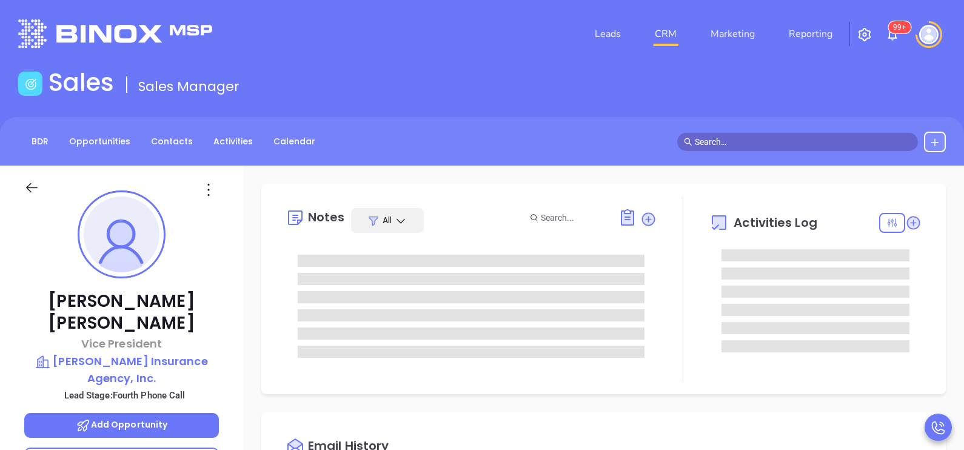
type input "[DATE]"
type input "[PERSON_NAME]"
type input "[DATE]"
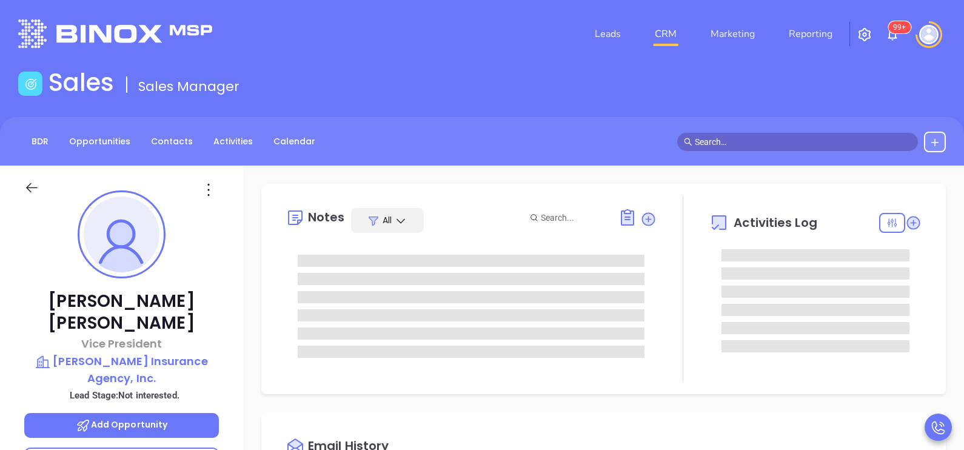
type input "[PERSON_NAME]"
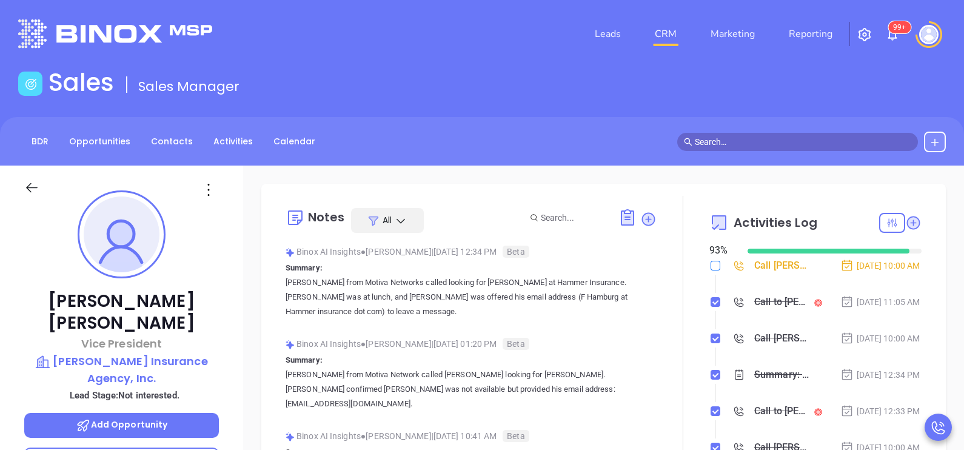
click at [711, 268] on input "checkbox" at bounding box center [716, 266] width 10 height 10
checkbox input "true"
click at [687, 298] on div at bounding box center [683, 339] width 53 height 286
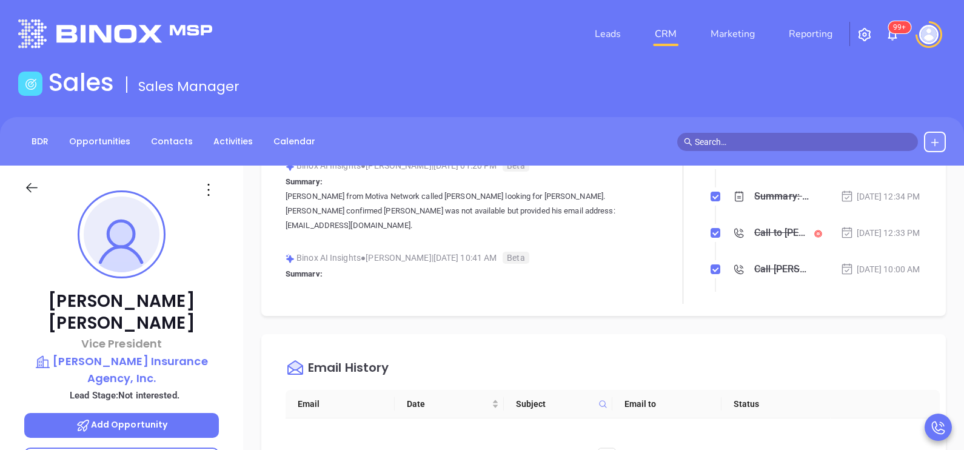
scroll to position [242, 0]
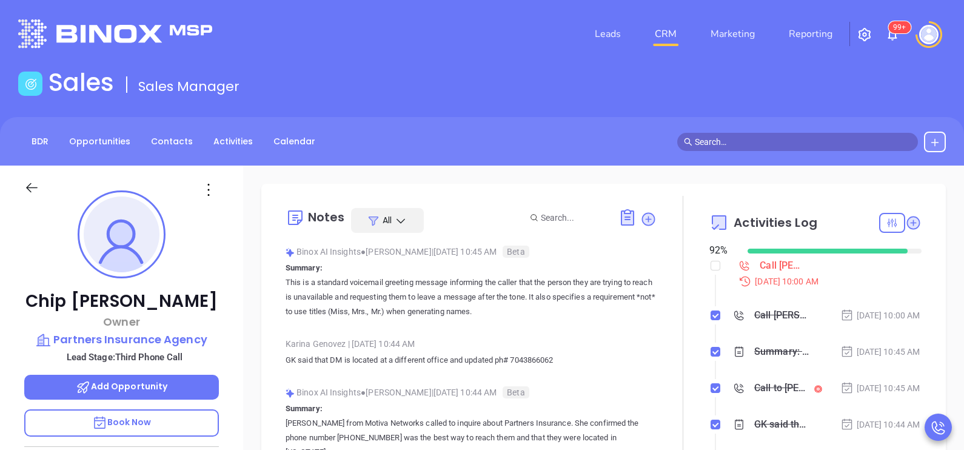
scroll to position [352, 0]
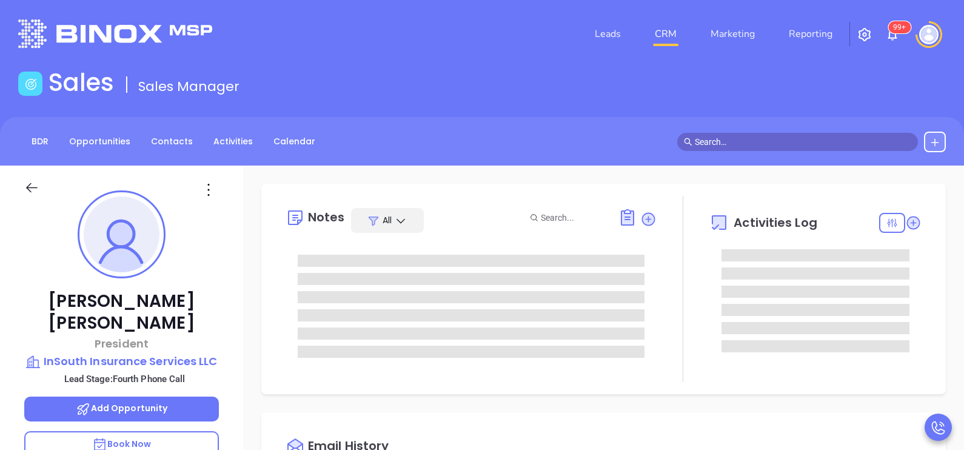
type input "[DATE]"
type input "[PERSON_NAME]"
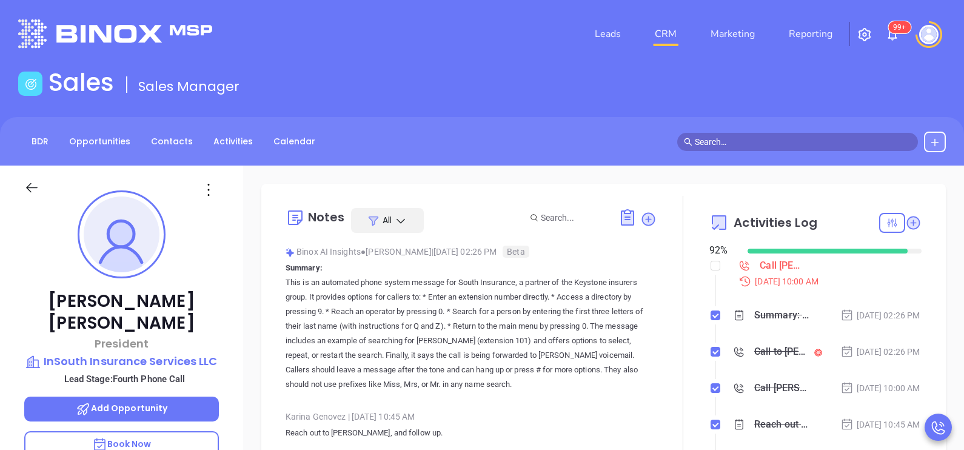
scroll to position [352, 0]
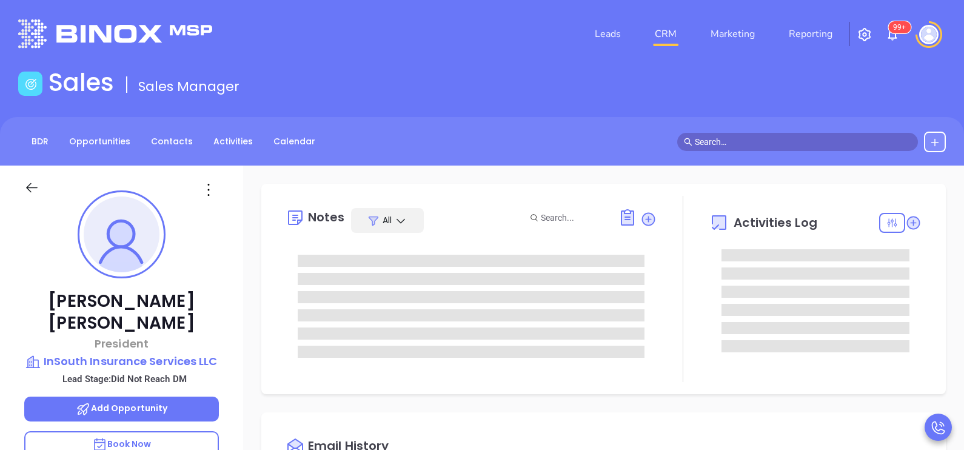
type input "[DATE]"
type input "[PERSON_NAME]"
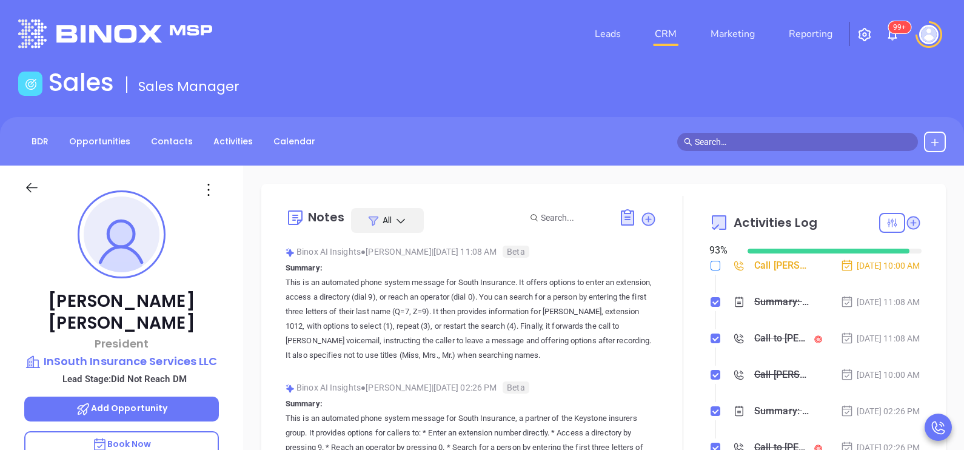
click at [711, 265] on input "checkbox" at bounding box center [716, 266] width 10 height 10
checkbox input "true"
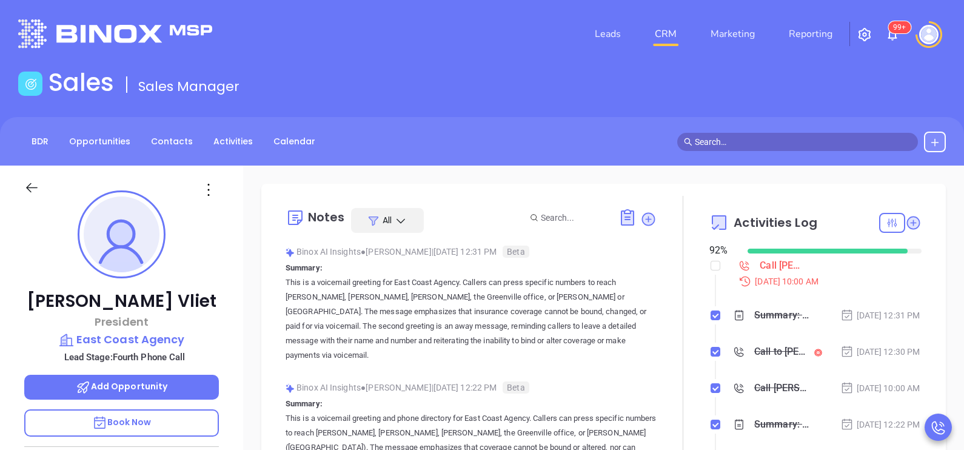
scroll to position [352, 0]
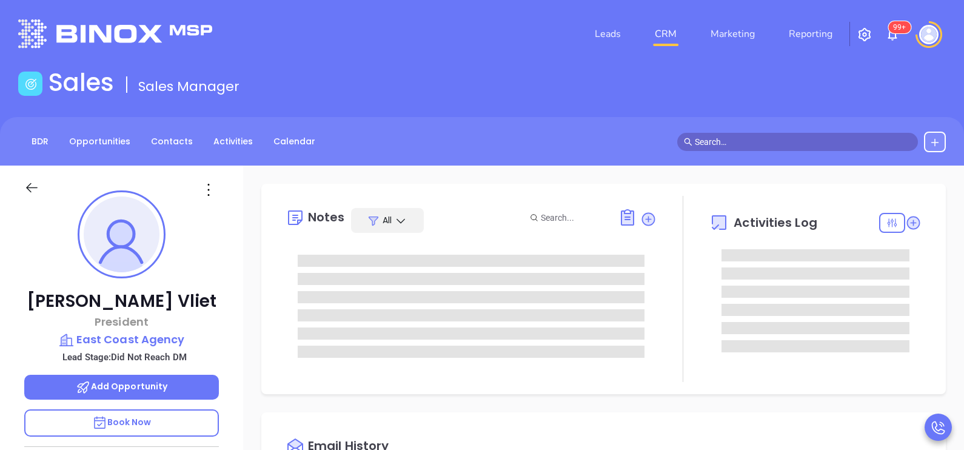
type input "[DATE]"
type input "[PERSON_NAME]"
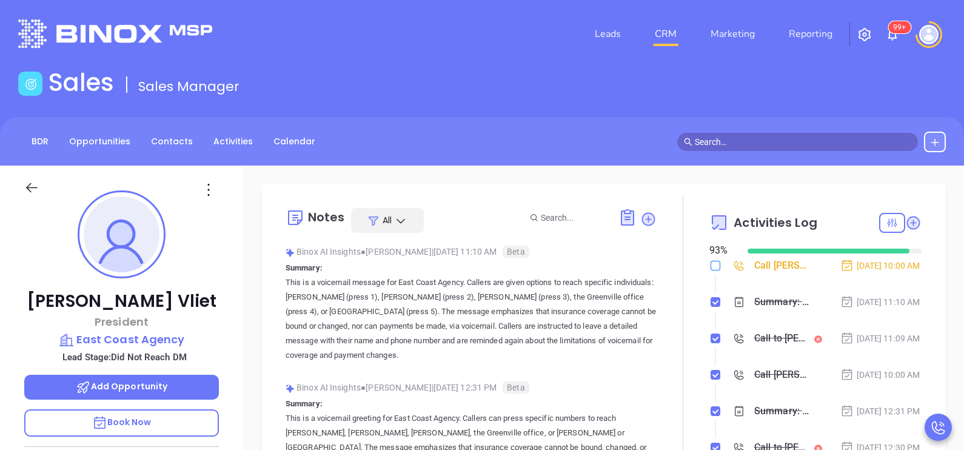
click at [711, 269] on input "checkbox" at bounding box center [716, 266] width 10 height 10
checkbox input "true"
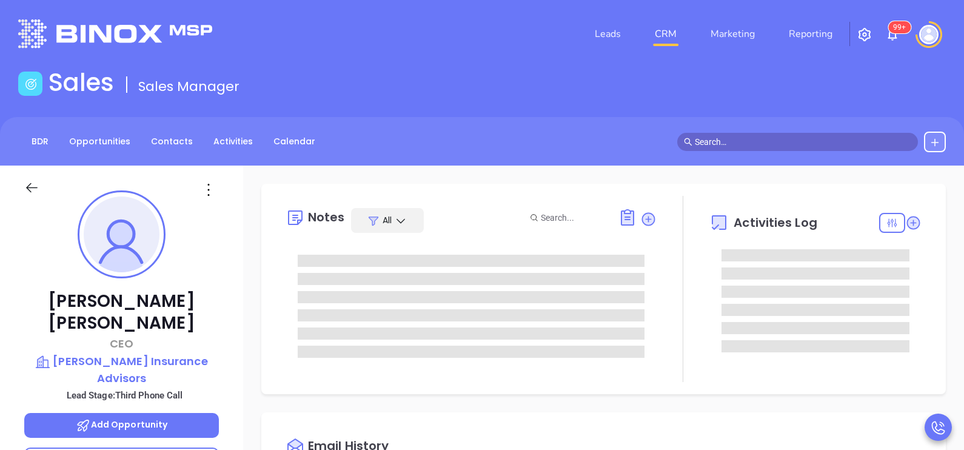
type input "[DATE]"
type input "[PERSON_NAME]"
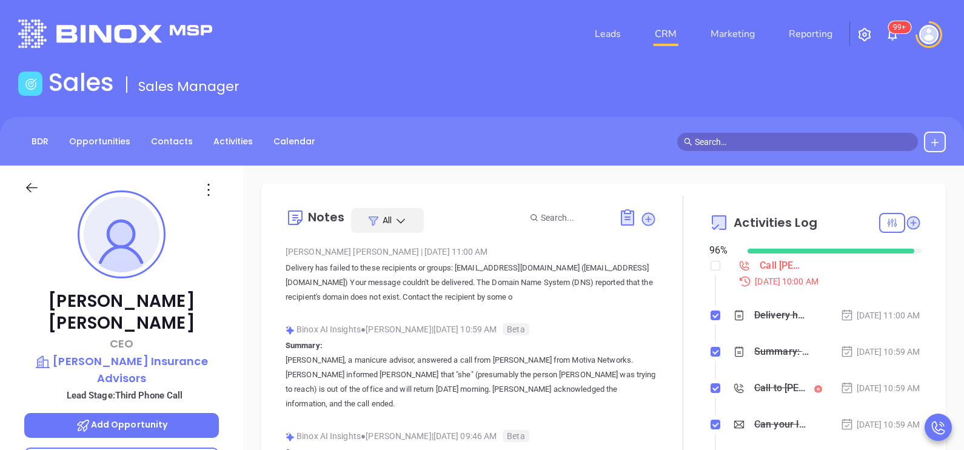
scroll to position [352, 0]
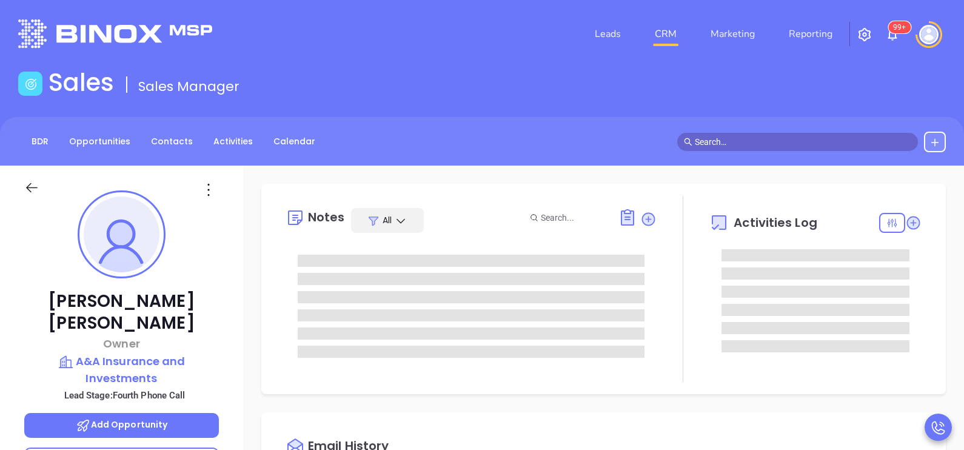
type input "[PERSON_NAME]"
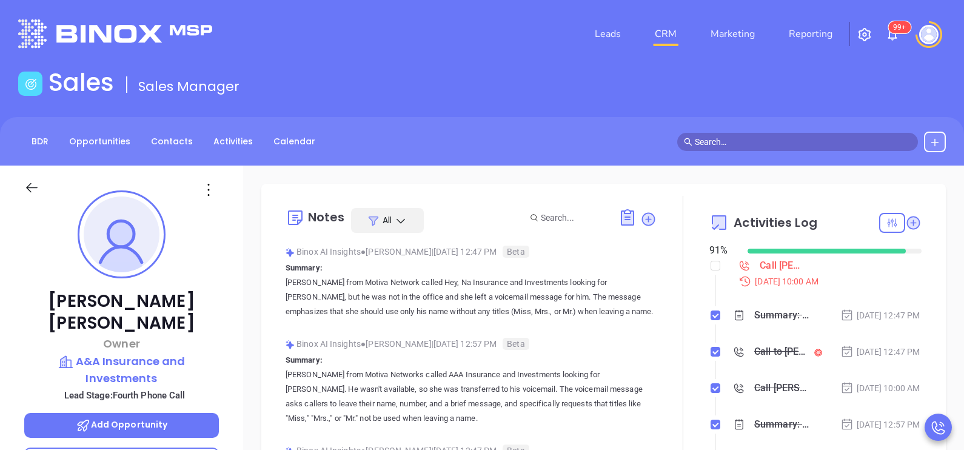
scroll to position [352, 0]
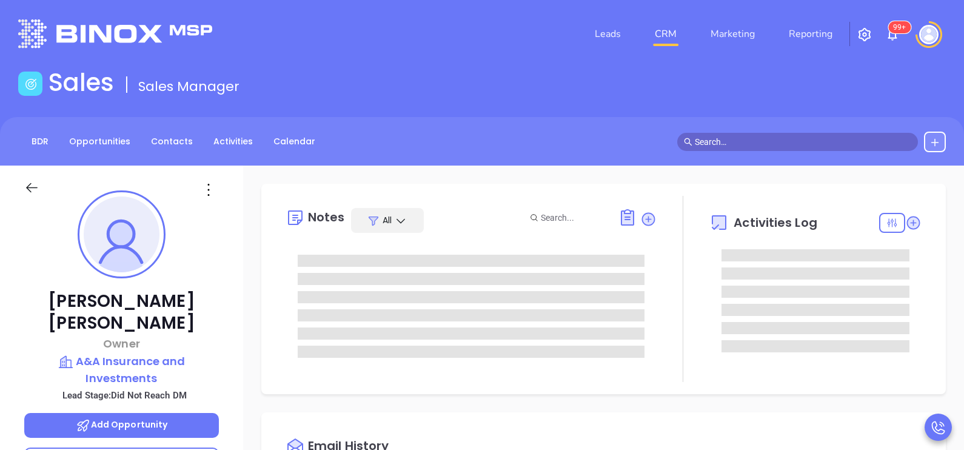
type input "[DATE]"
type input "[PERSON_NAME]"
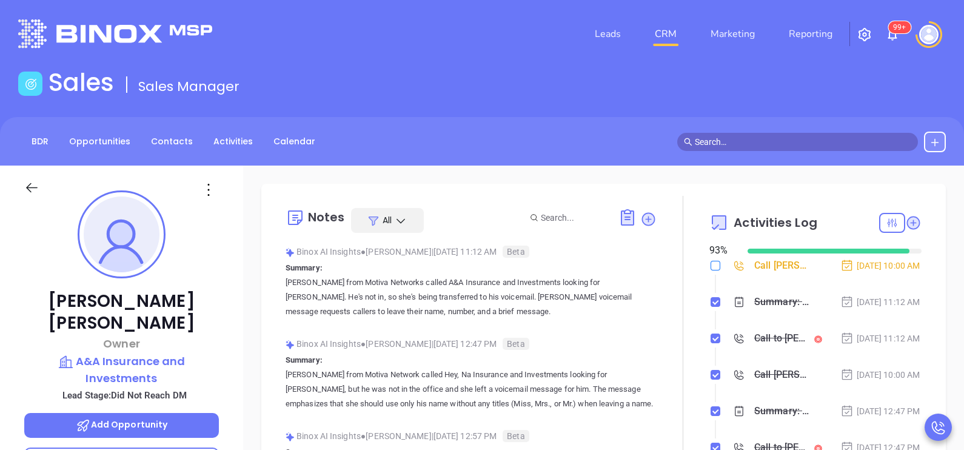
click at [711, 261] on input "checkbox" at bounding box center [716, 266] width 10 height 10
checkbox input "true"
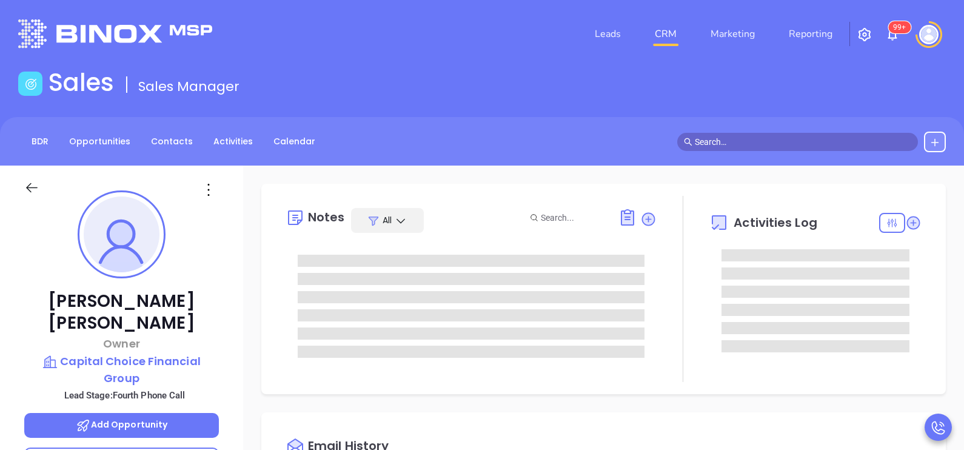
type input "[PERSON_NAME]"
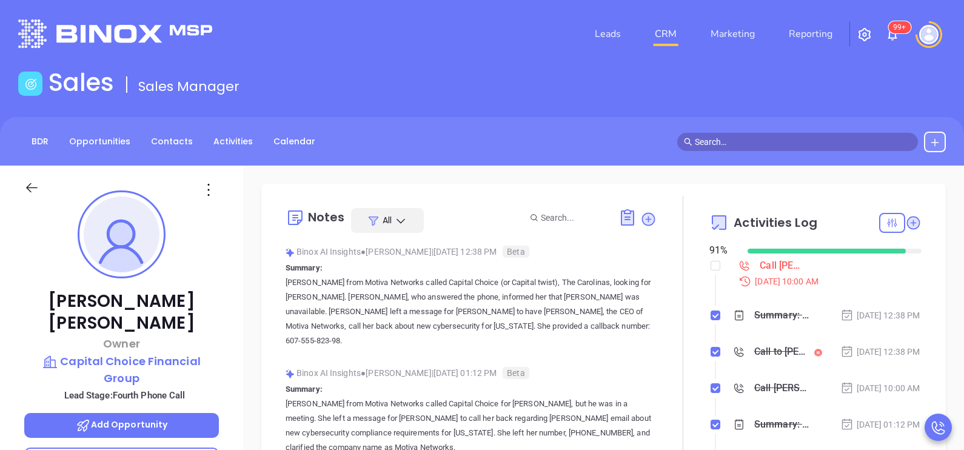
scroll to position [352, 0]
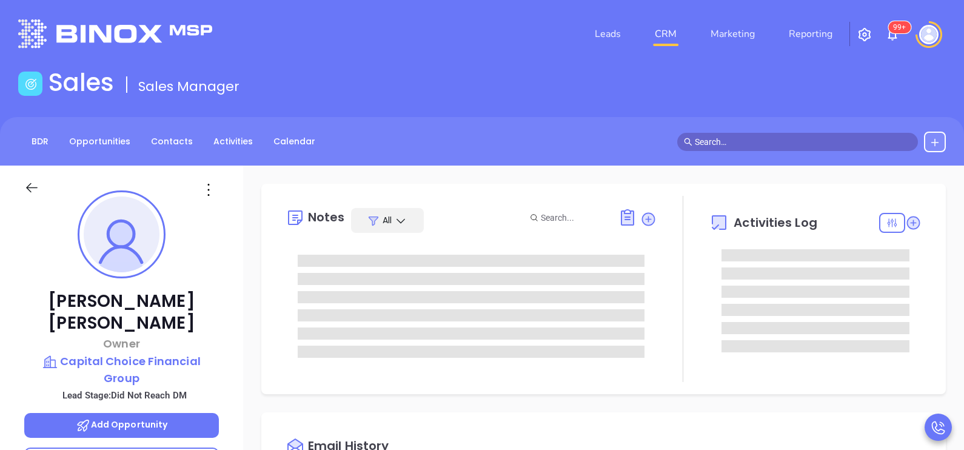
type input "[DATE]"
type input "[PERSON_NAME]"
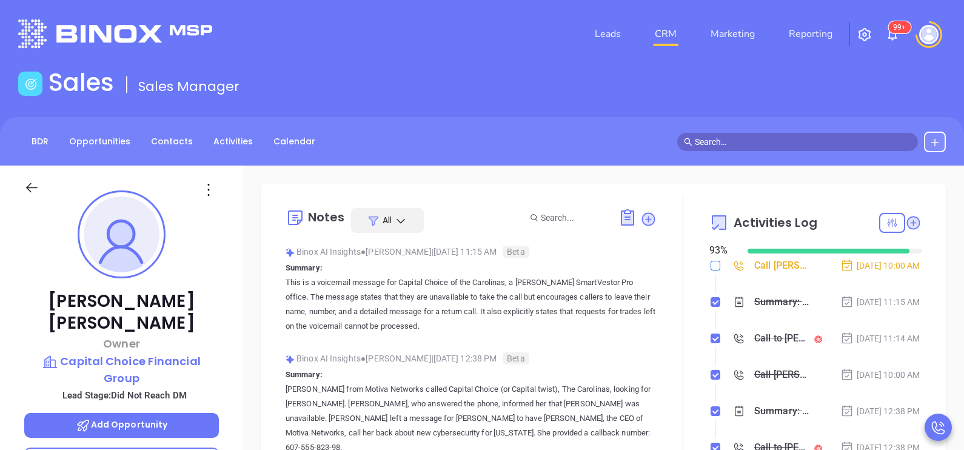
click at [711, 266] on input "checkbox" at bounding box center [716, 266] width 10 height 10
checkbox input "true"
click at [871, 309] on div "[DATE] 11:15 AM" at bounding box center [880, 301] width 80 height 13
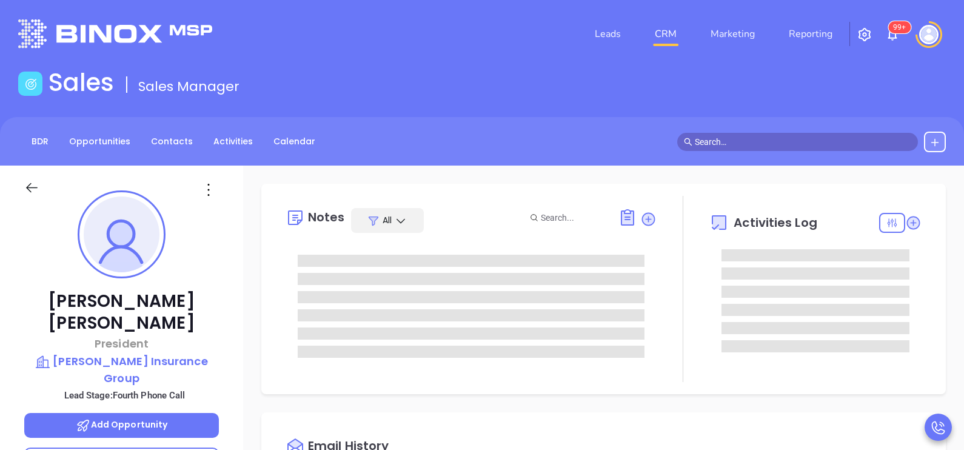
type input "[PERSON_NAME]"
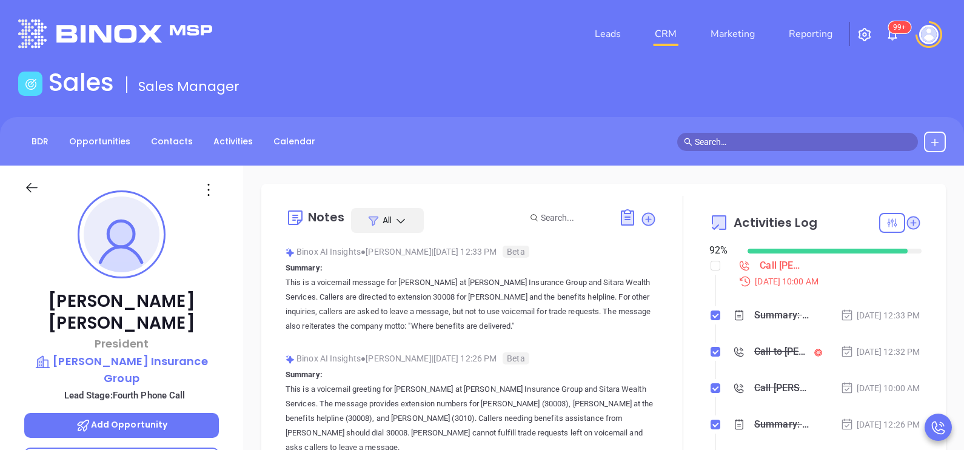
scroll to position [352, 0]
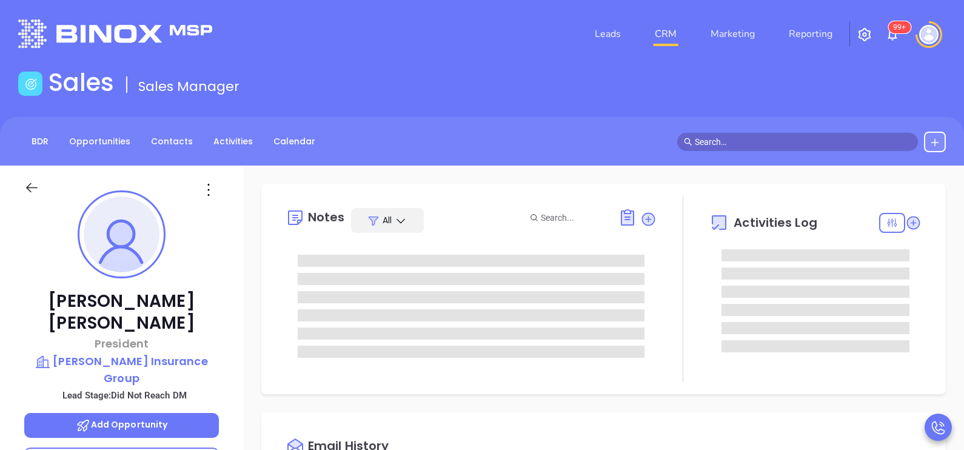
type input "[DATE]"
type input "[PERSON_NAME]"
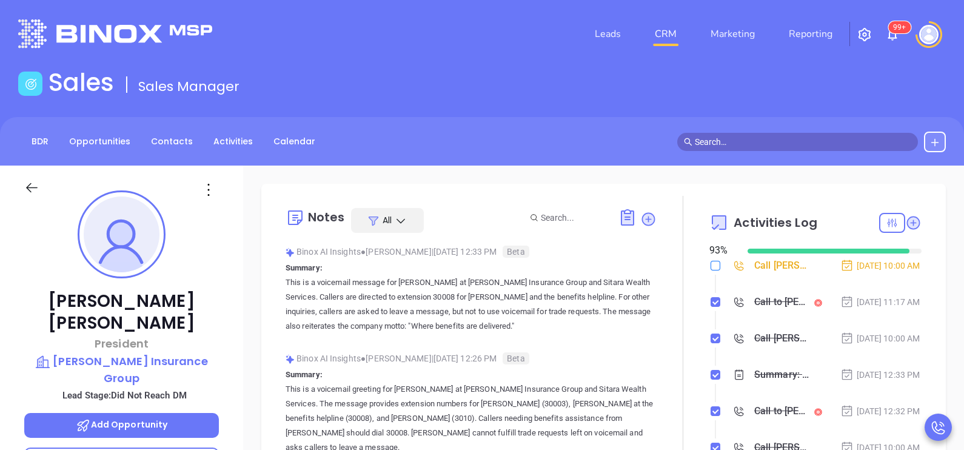
click at [711, 266] on input "checkbox" at bounding box center [716, 266] width 10 height 10
checkbox input "true"
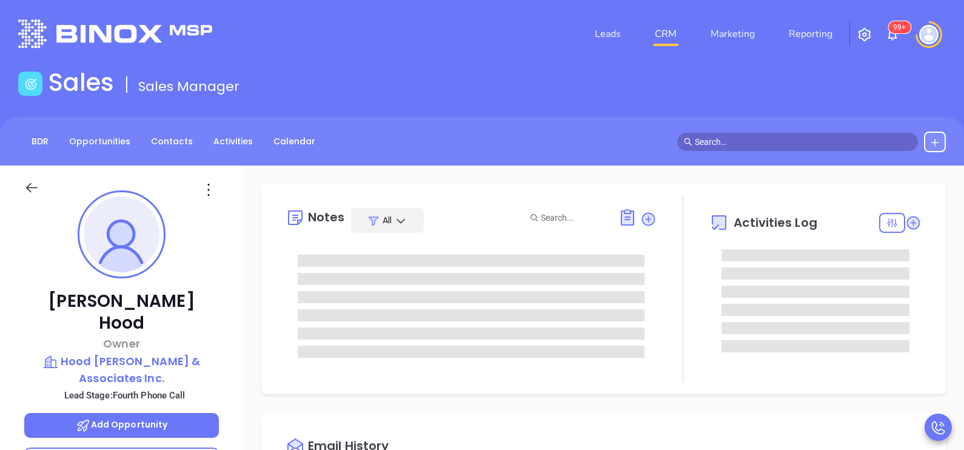
type input "[PERSON_NAME]"
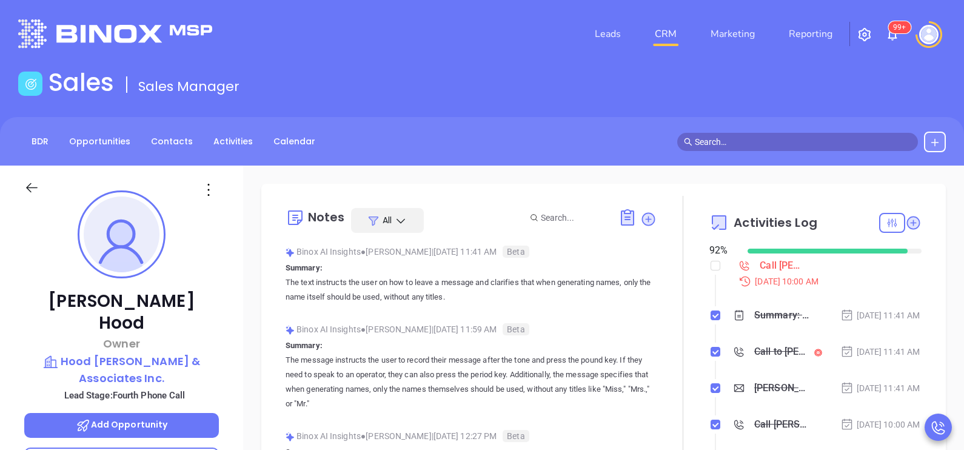
scroll to position [352, 0]
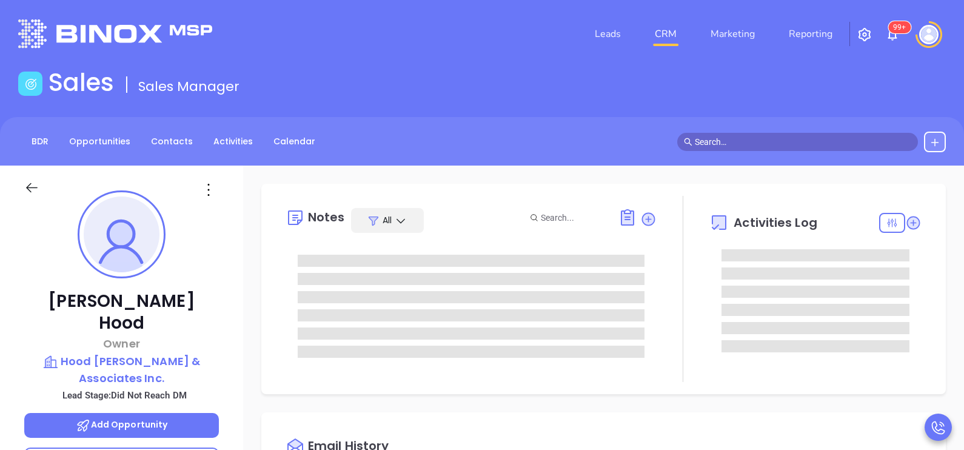
type input "[DATE]"
type input "[PERSON_NAME]"
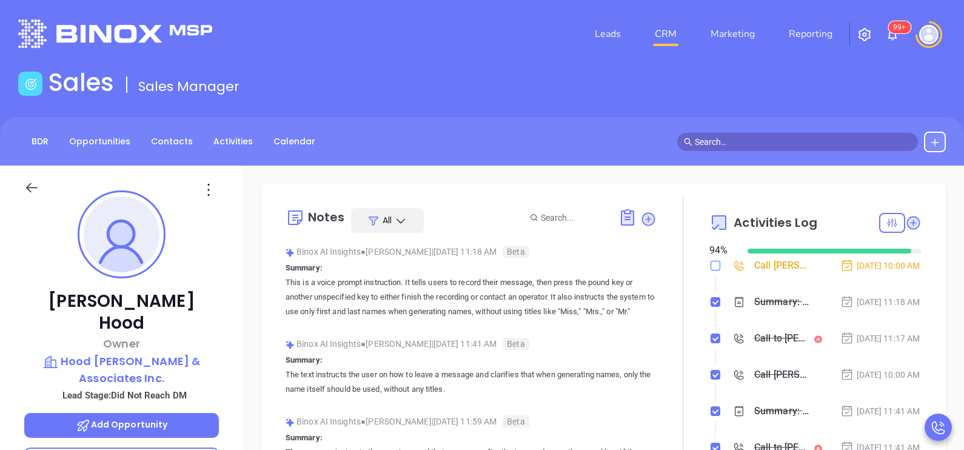
click at [711, 267] on input "checkbox" at bounding box center [716, 266] width 10 height 10
checkbox input "true"
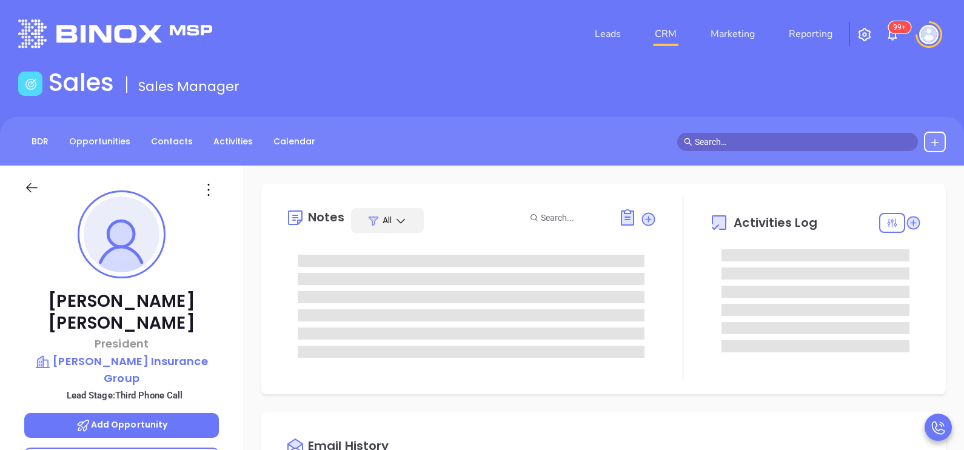
type input "[PERSON_NAME]"
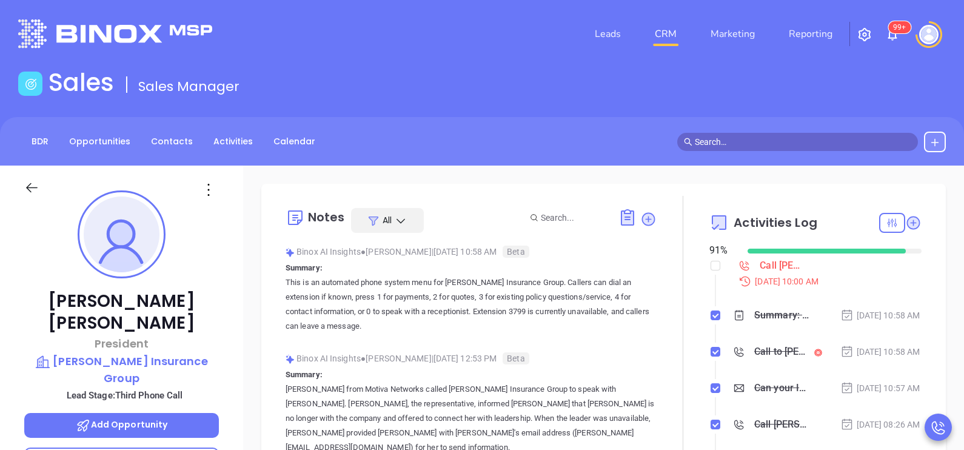
scroll to position [352, 0]
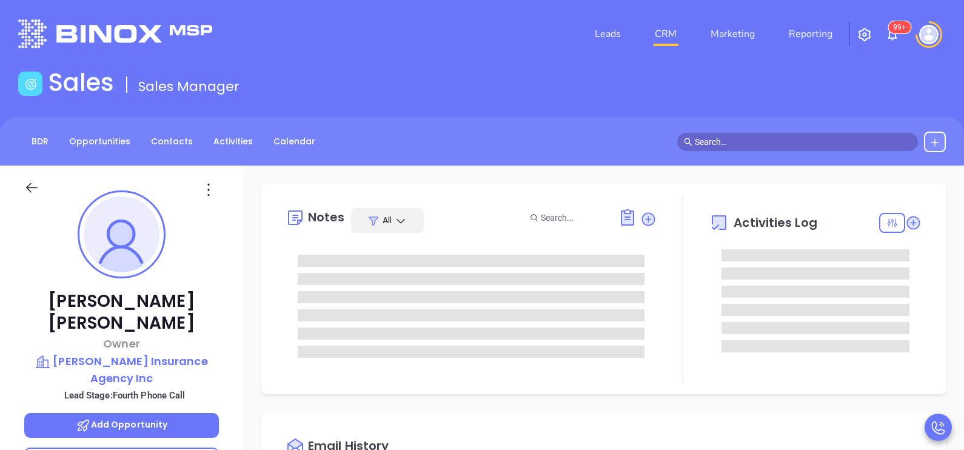
type input "[PERSON_NAME]"
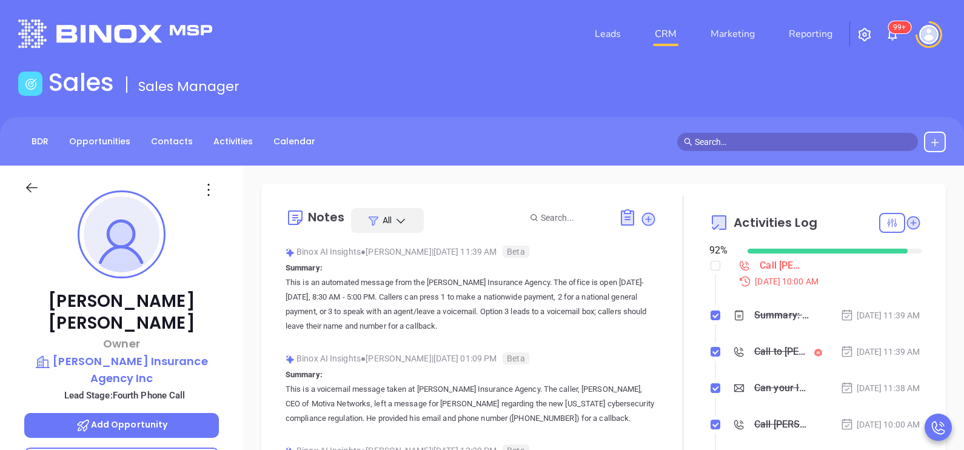
scroll to position [352, 0]
click at [868, 316] on div "[DATE] 11:39 AM" at bounding box center [880, 315] width 80 height 13
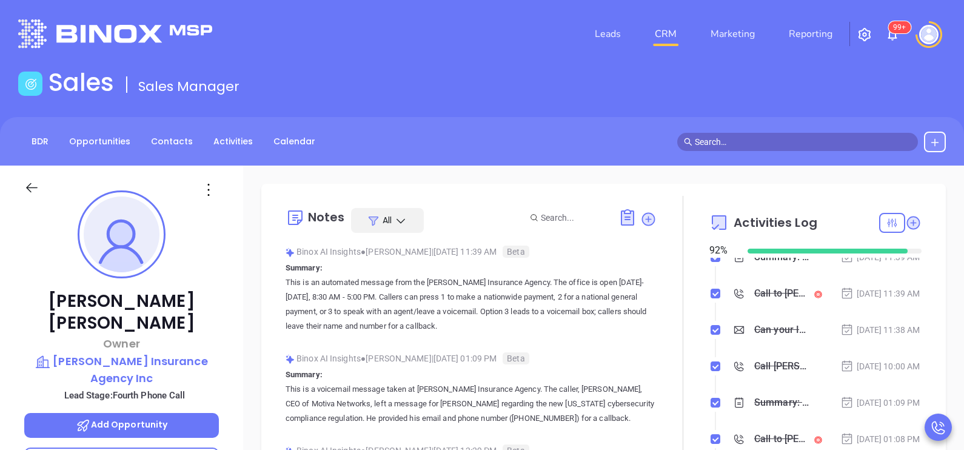
scroll to position [60, 0]
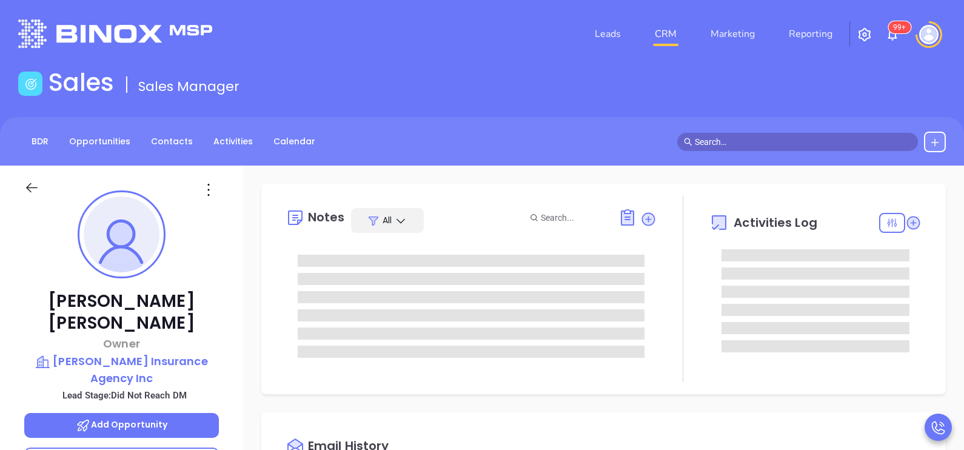
type input "[DATE]"
type input "[PERSON_NAME]"
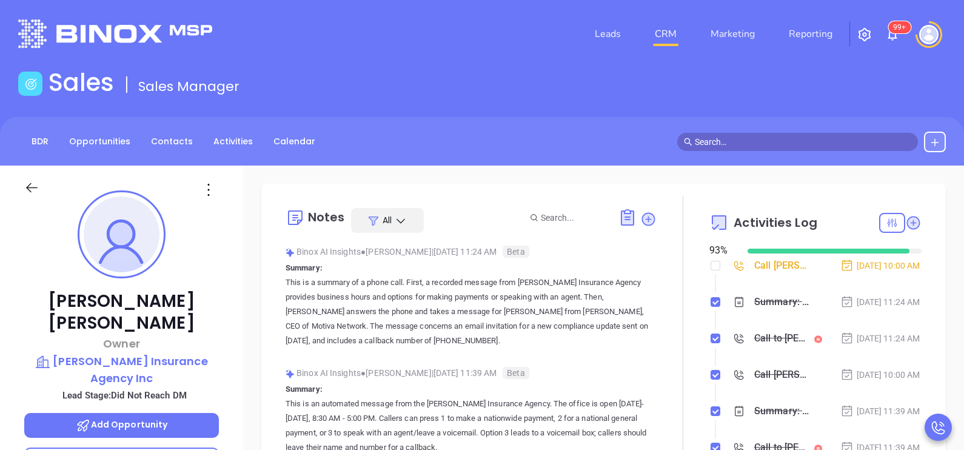
click at [713, 266] on li "Call Billie Watson to follow up Sep 27, 2025 | 10:00 AM" at bounding box center [816, 277] width 209 height 33
click at [711, 265] on input "checkbox" at bounding box center [716, 266] width 10 height 10
checkbox input "true"
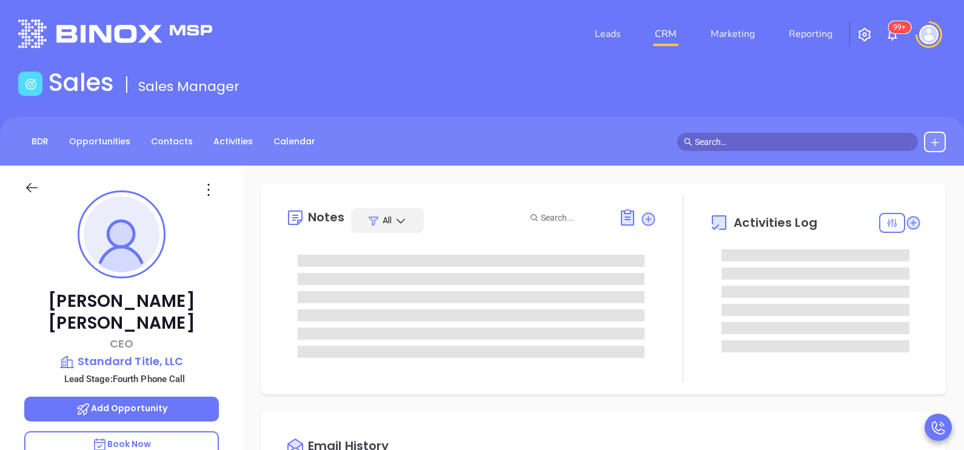
type input "[DATE]"
type input "[PERSON_NAME]"
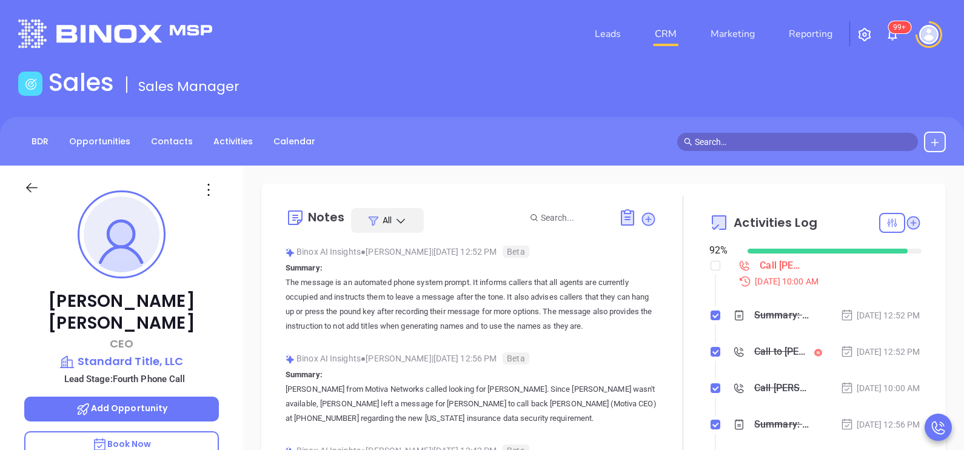
scroll to position [352, 0]
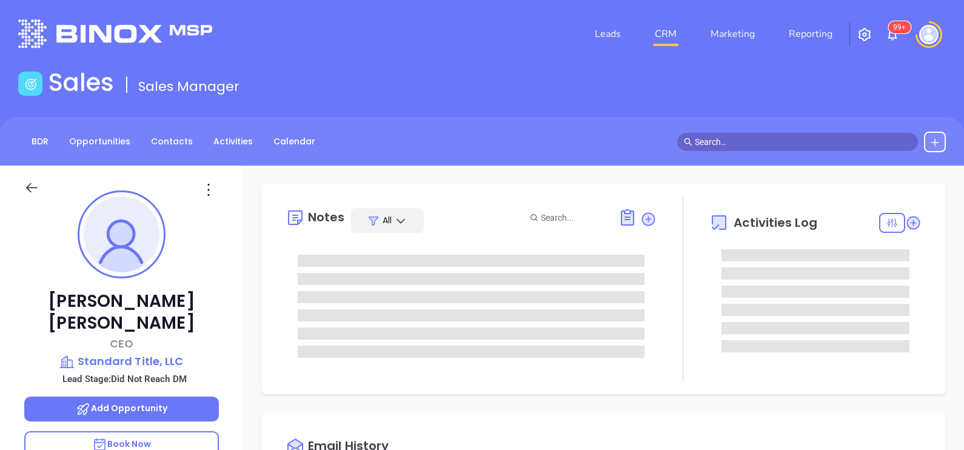
type input "10:00 am"
type input "[DATE]"
type input "[PERSON_NAME]"
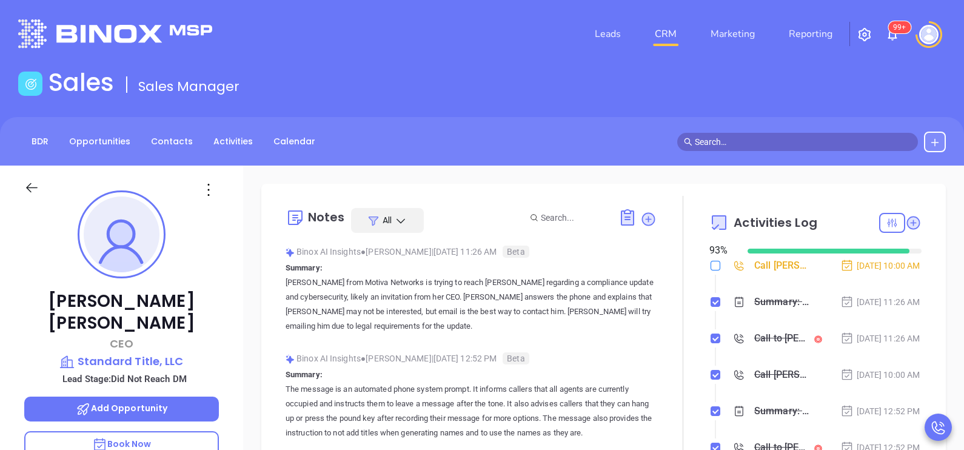
click at [711, 269] on input "checkbox" at bounding box center [716, 266] width 10 height 10
checkbox input "true"
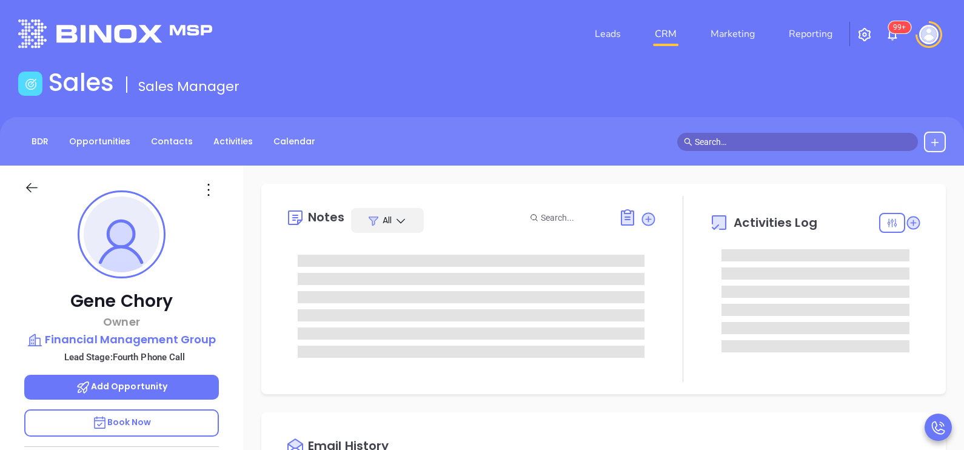
type input "[PERSON_NAME]"
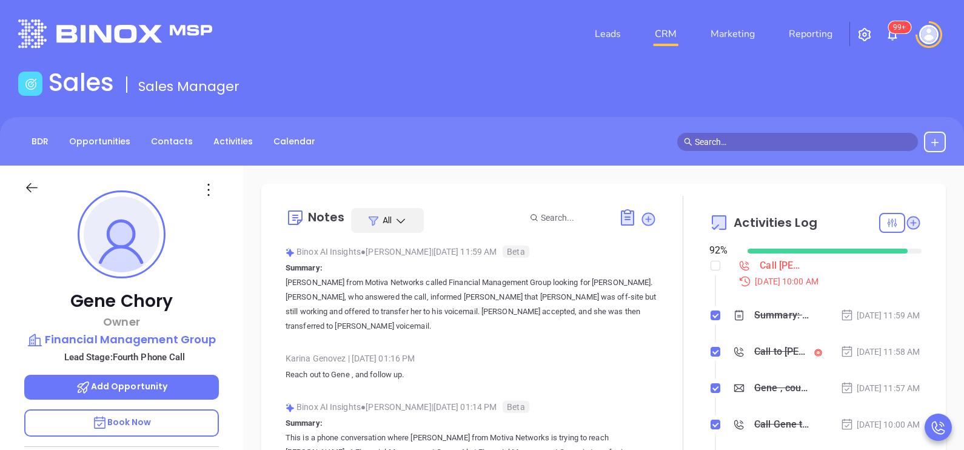
scroll to position [352, 0]
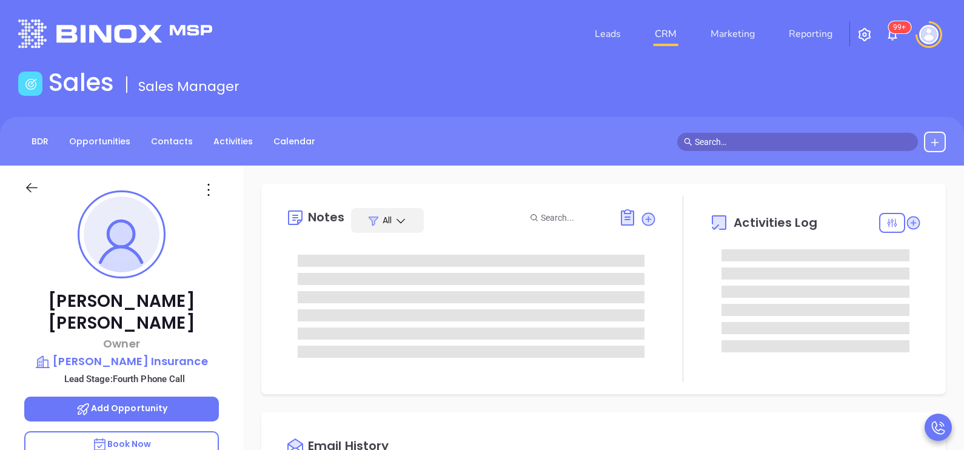
type input "[DATE]"
type input "[PERSON_NAME]"
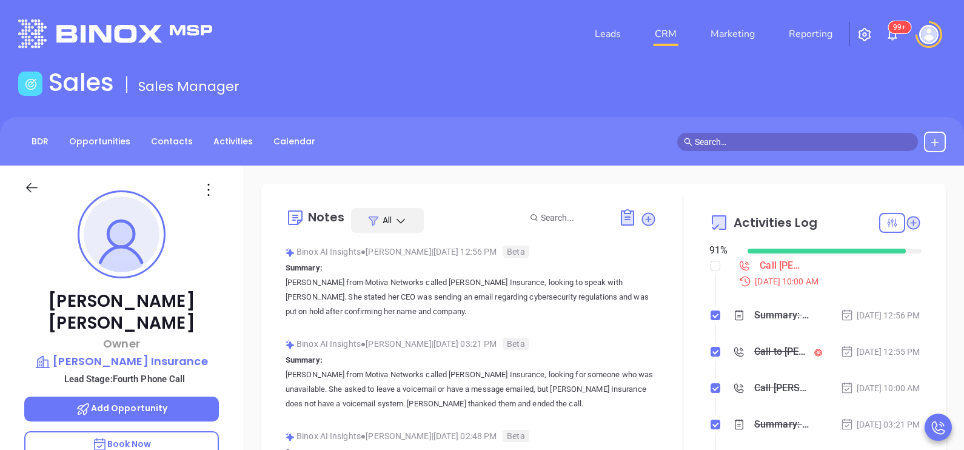
scroll to position [352, 0]
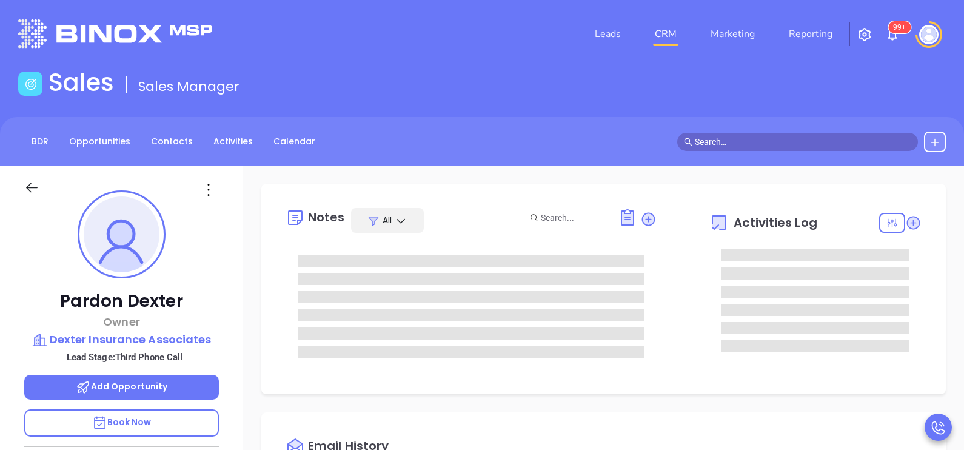
type input "[PERSON_NAME]"
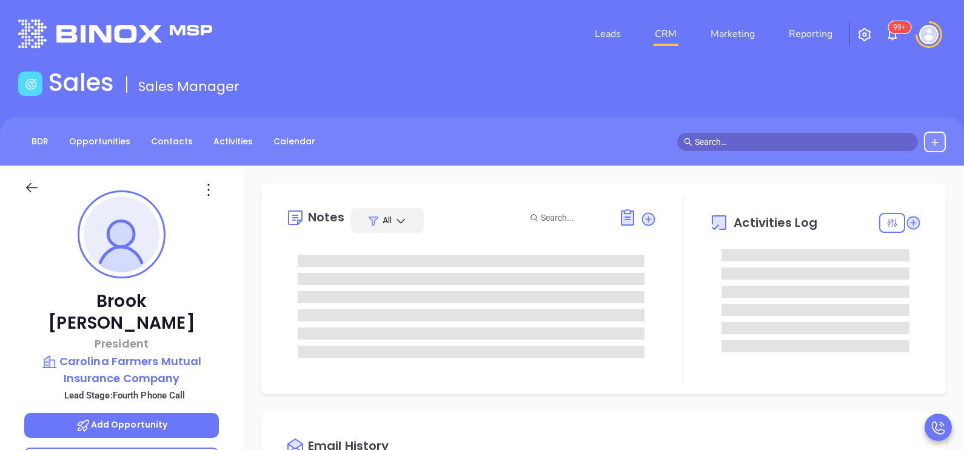
type input "[PERSON_NAME]"
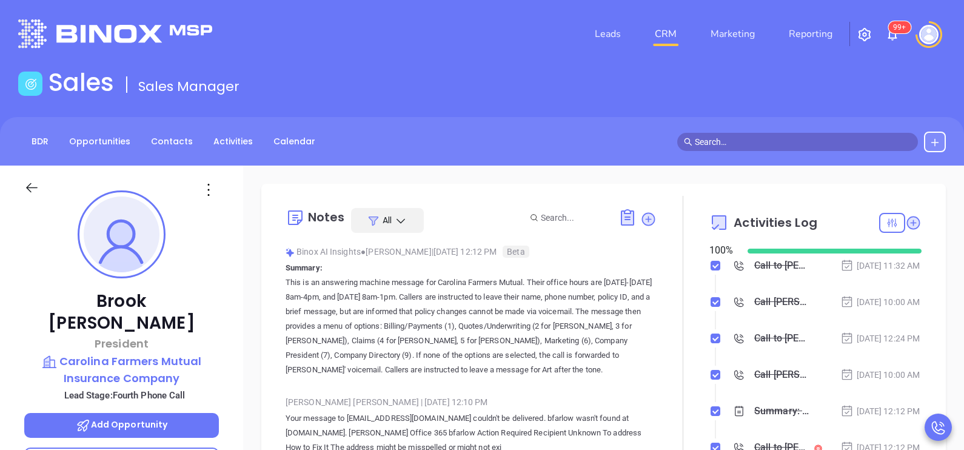
scroll to position [352, 0]
click at [226, 312] on div "[PERSON_NAME] President [PERSON_NAME] Mutual Insurance Company Lead Stage: Four…" at bounding box center [121, 447] width 243 height 563
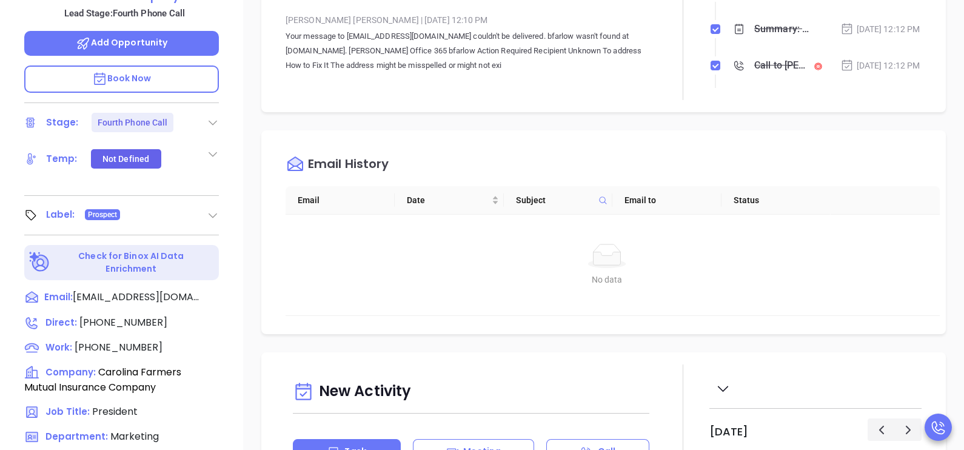
scroll to position [424, 0]
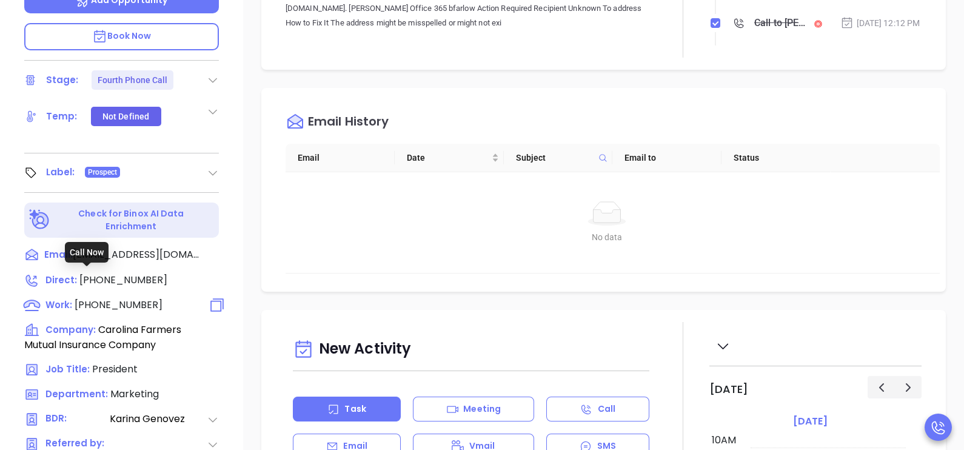
click at [138, 298] on span "(336) 625-6323" at bounding box center [119, 305] width 88 height 14
type input "(336) 625-6323"
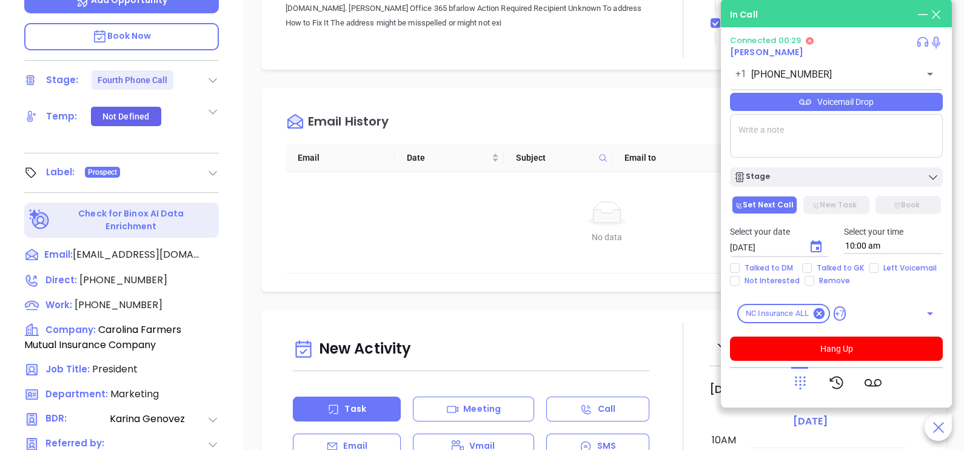
click at [888, 108] on div "Voicemail Drop" at bounding box center [836, 102] width 213 height 18
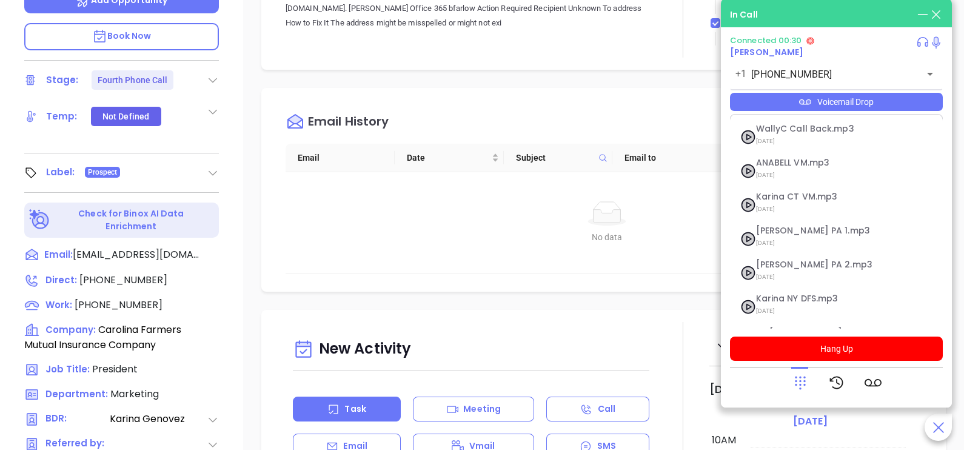
scroll to position [98, 0]
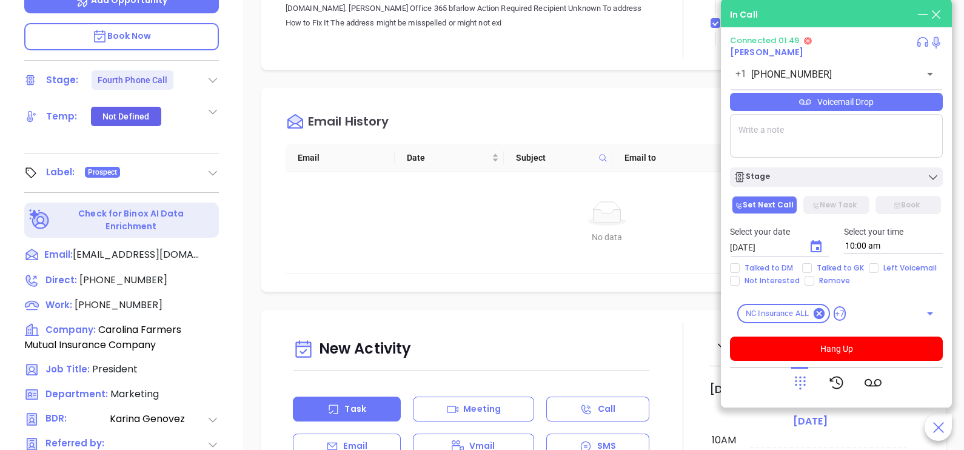
click at [809, 385] on div at bounding box center [837, 383] width 90 height 32
click at [805, 382] on icon at bounding box center [800, 382] width 17 height 17
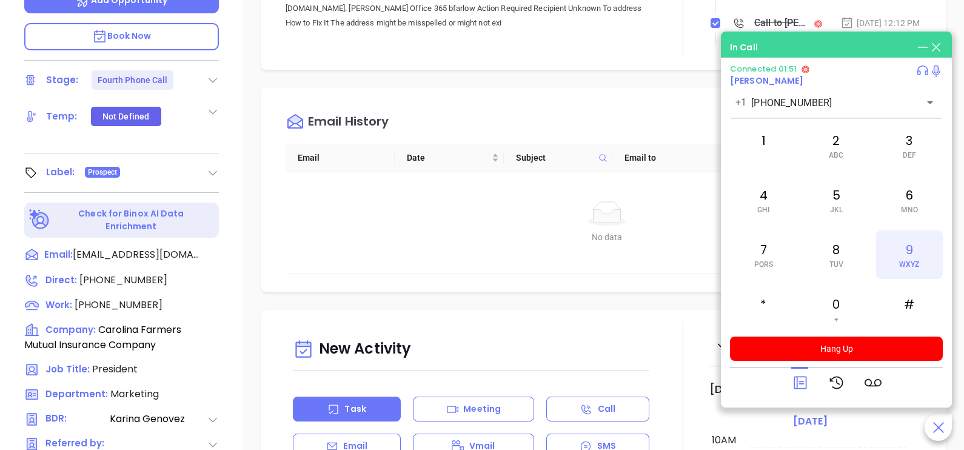
click at [922, 253] on div "9 WXYZ" at bounding box center [909, 254] width 67 height 49
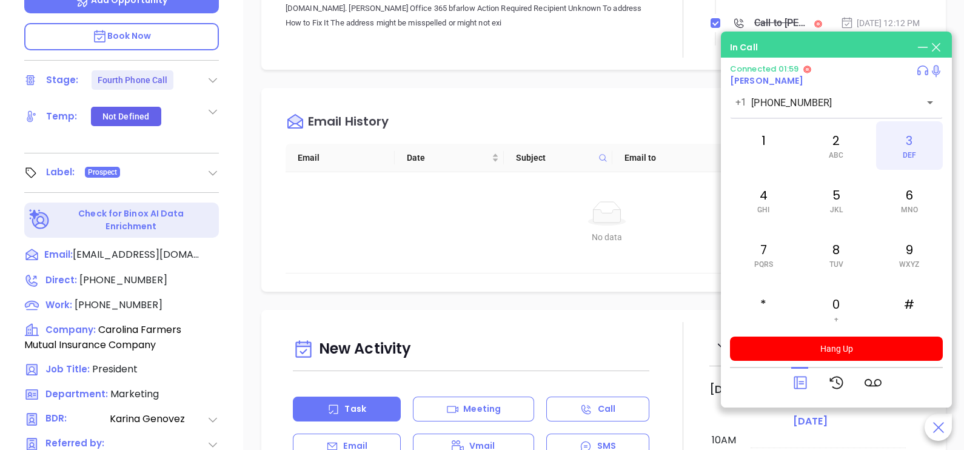
click at [890, 161] on div "3 DEF" at bounding box center [909, 145] width 67 height 49
click at [857, 152] on div "2 ABC" at bounding box center [836, 145] width 67 height 49
click at [774, 258] on div "7 PQRS" at bounding box center [763, 254] width 67 height 49
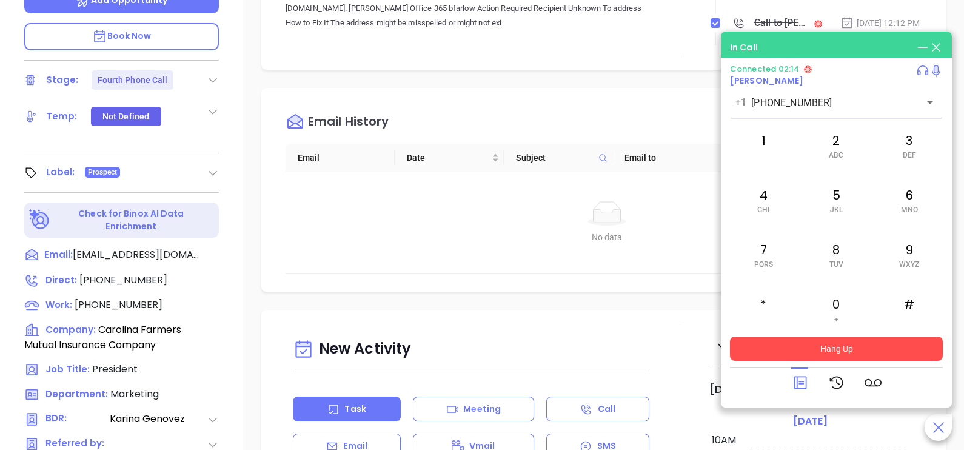
click at [895, 344] on button "Hang Up" at bounding box center [836, 349] width 213 height 24
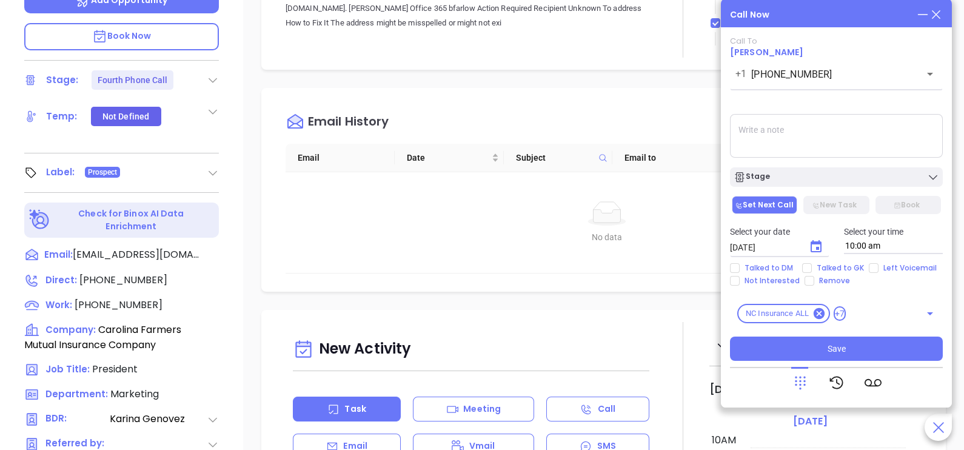
click at [702, 112] on div "Email History" at bounding box center [613, 122] width 654 height 44
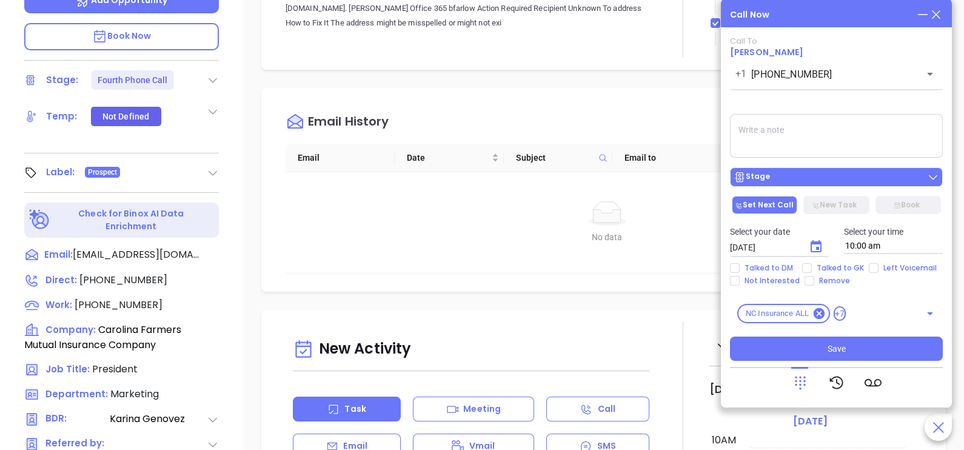
click at [790, 169] on div "Stage" at bounding box center [836, 173] width 227 height 25
click at [790, 169] on button "Stage" at bounding box center [836, 176] width 213 height 19
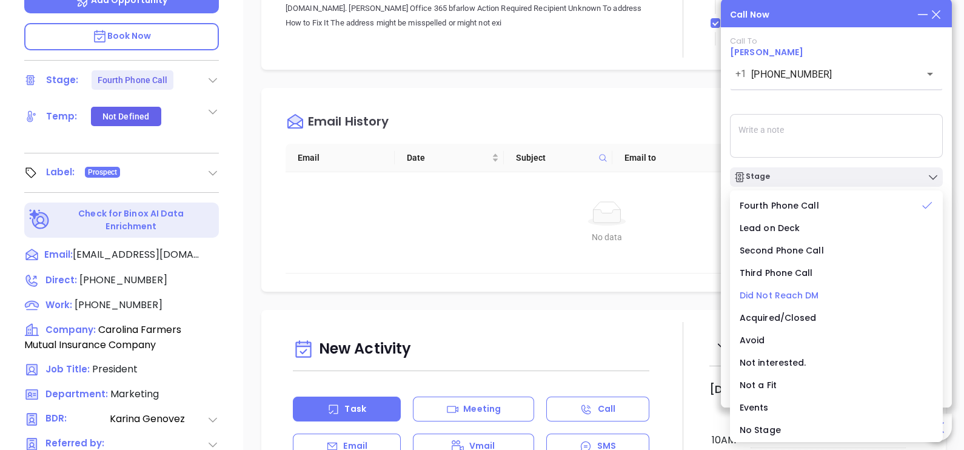
click at [765, 289] on div "Did Not Reach DM" at bounding box center [836, 295] width 193 height 13
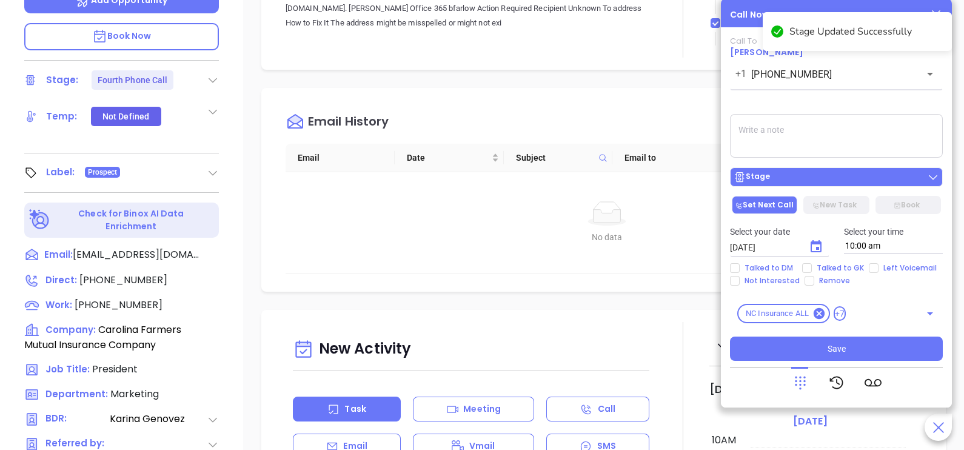
click at [823, 175] on div "Stage" at bounding box center [837, 177] width 206 height 12
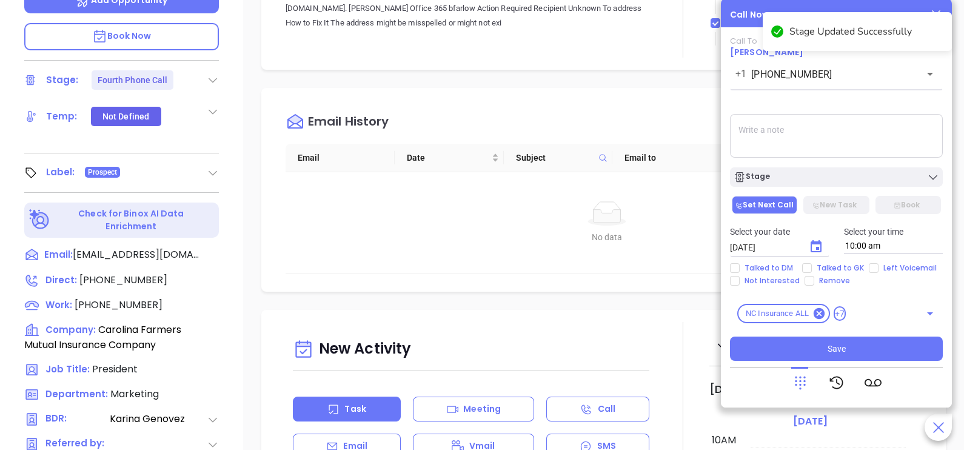
click at [856, 138] on textarea at bounding box center [836, 136] width 213 height 44
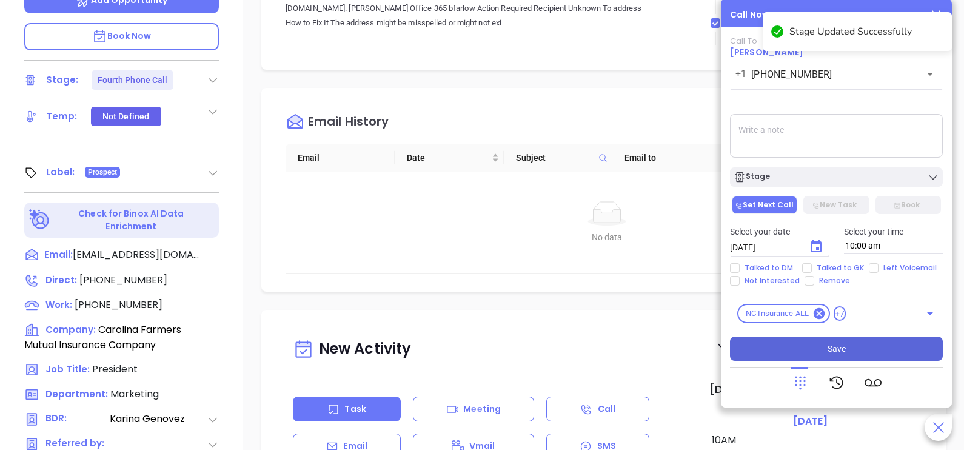
click at [857, 344] on button "Save" at bounding box center [836, 349] width 213 height 24
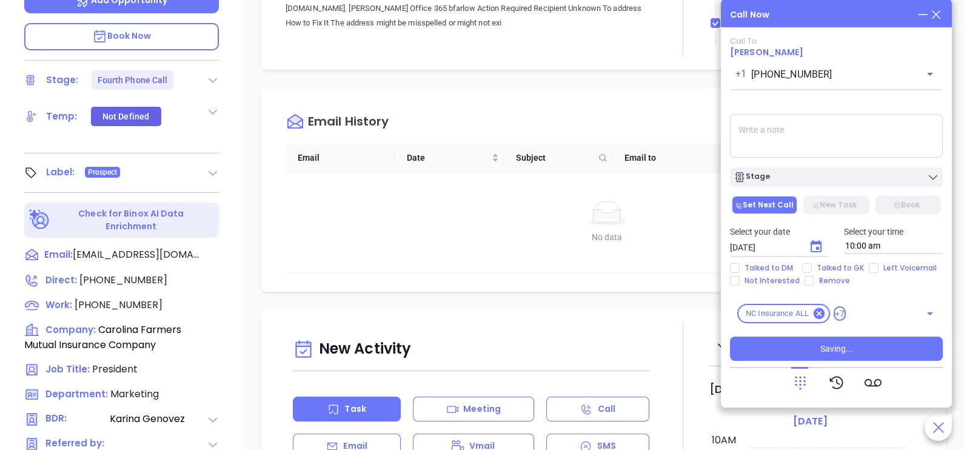
click at [670, 107] on div "Email History" at bounding box center [613, 122] width 654 height 44
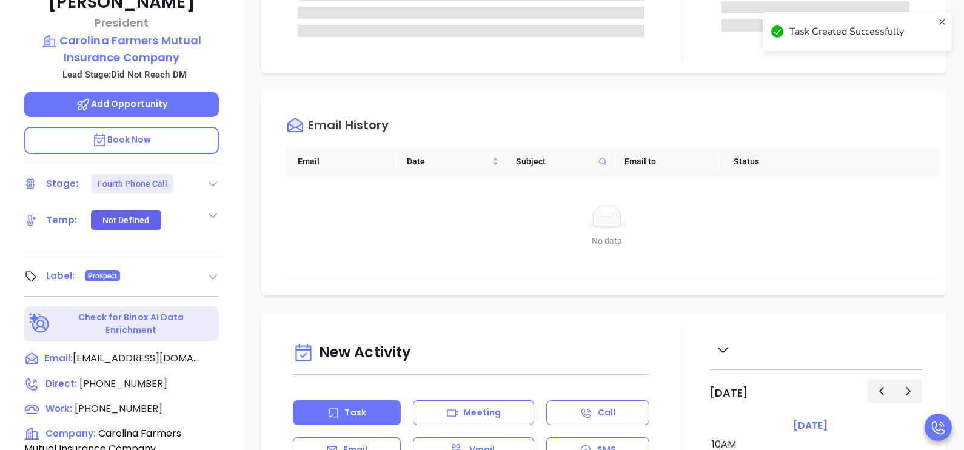
scroll to position [121, 0]
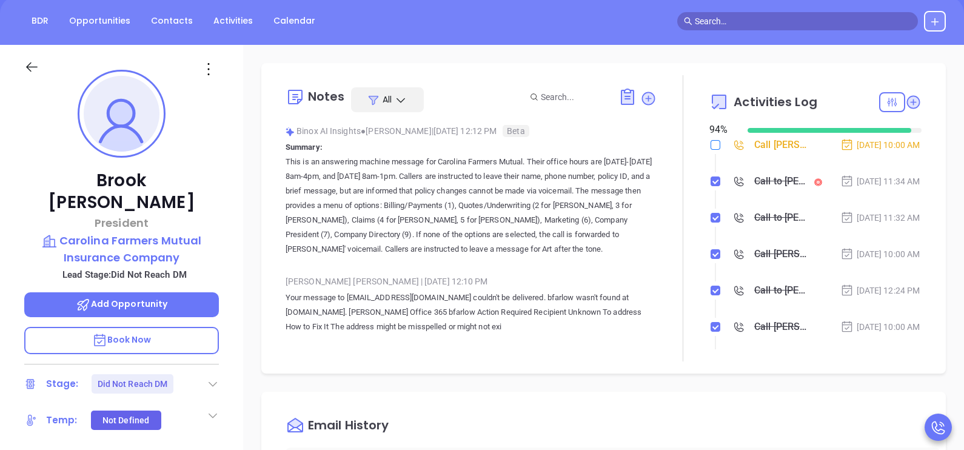
click at [711, 144] on input "checkbox" at bounding box center [716, 145] width 10 height 10
checkbox input "true"
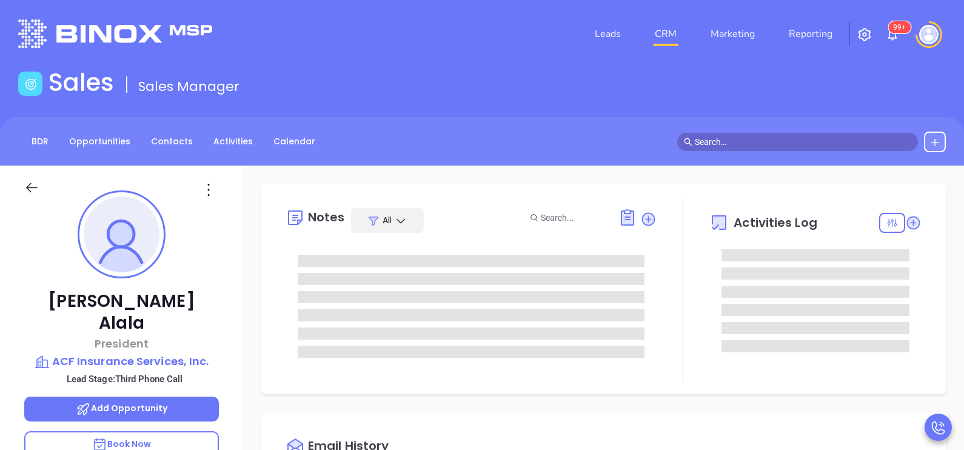
type input "[PERSON_NAME]"
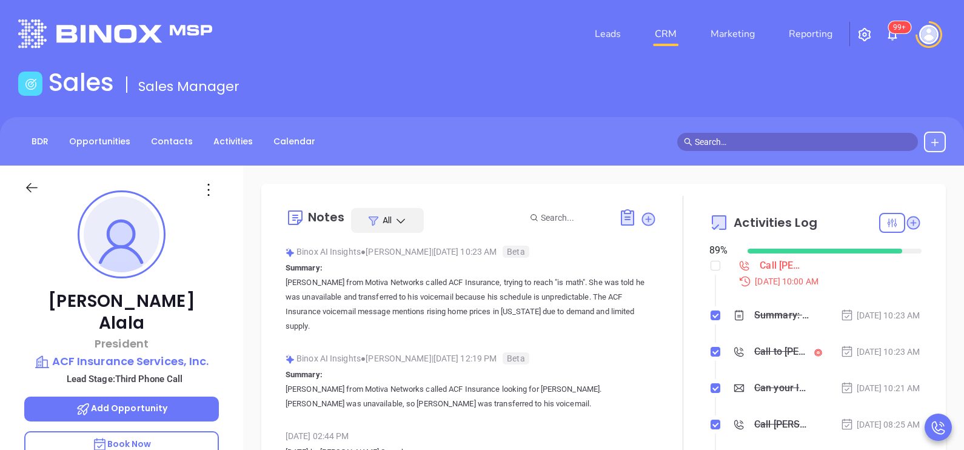
scroll to position [352, 0]
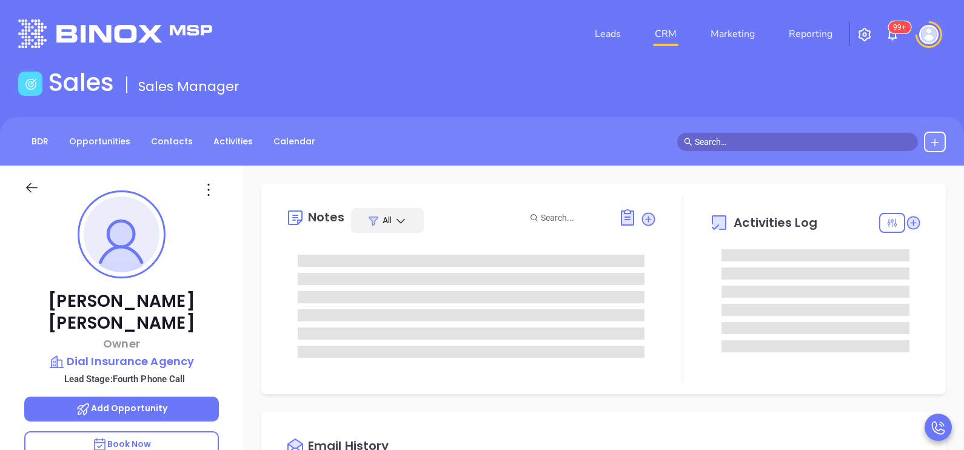
type input "[PERSON_NAME]"
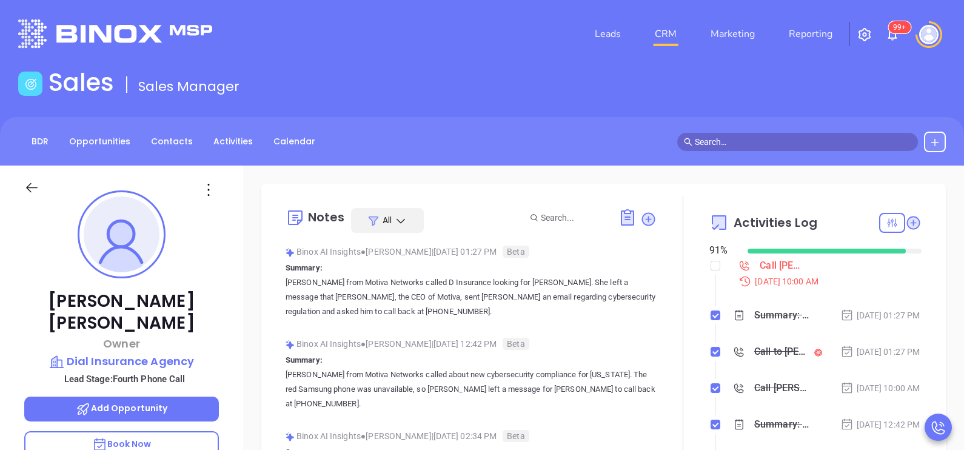
scroll to position [352, 0]
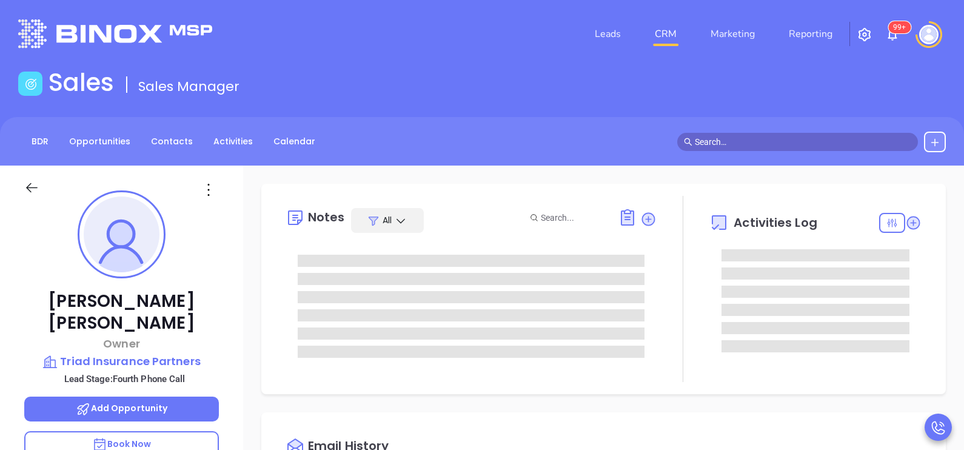
type input "[PERSON_NAME]"
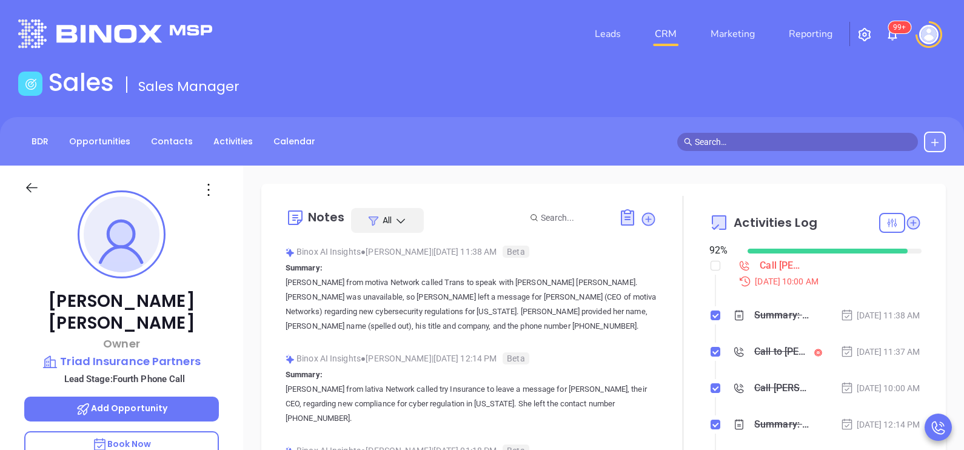
scroll to position [352, 0]
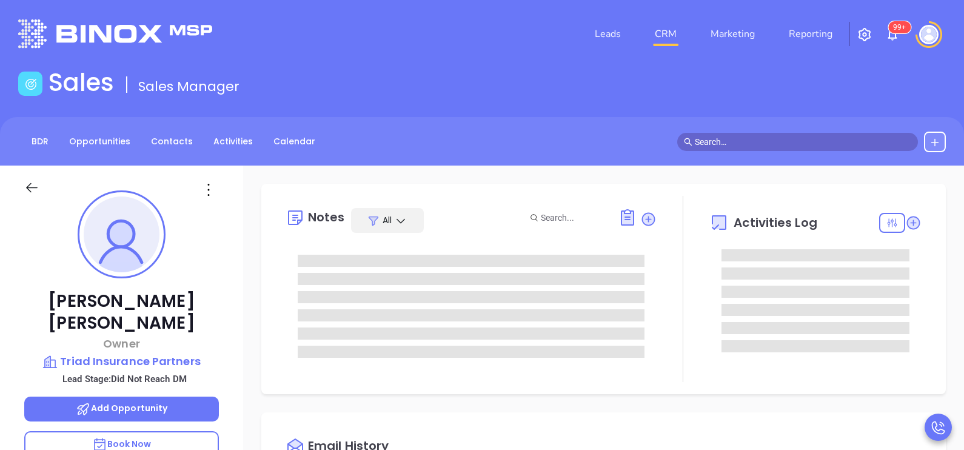
type input "[DATE]"
type input "[PERSON_NAME]"
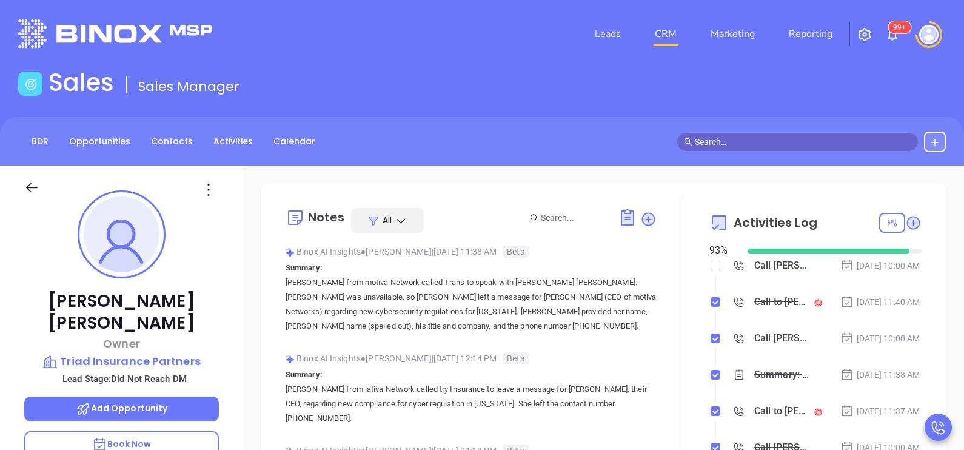
click at [699, 264] on div at bounding box center [683, 339] width 53 height 286
click at [715, 269] on li "Call [PERSON_NAME] [PERSON_NAME] to follow up [DATE] 10:00 AM" at bounding box center [816, 277] width 209 height 33
click at [711, 266] on input "checkbox" at bounding box center [716, 266] width 10 height 10
checkbox input "true"
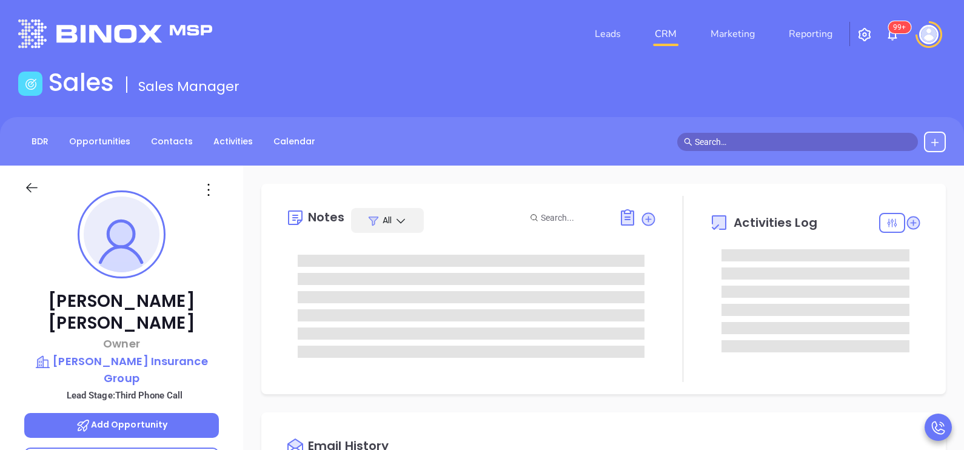
type input "[PERSON_NAME]"
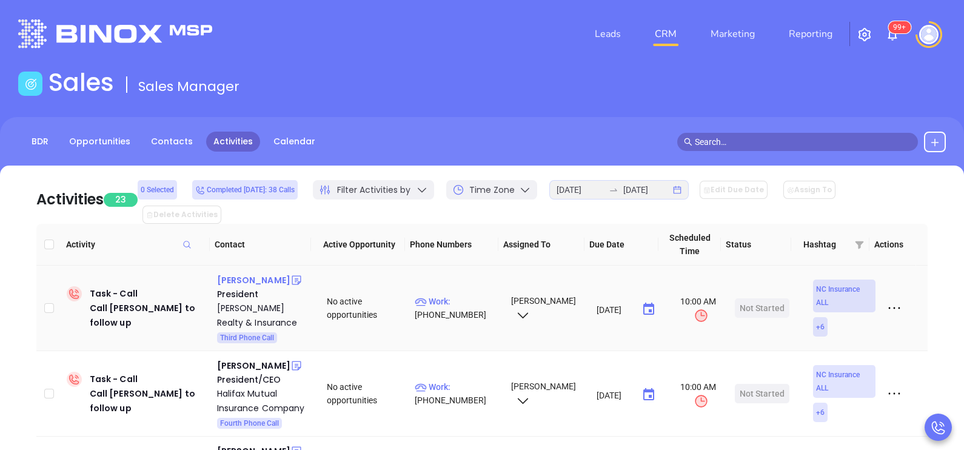
click at [249, 273] on div "[PERSON_NAME]" at bounding box center [253, 280] width 73 height 15
click at [478, 295] on p "Work : [PHONE_NUMBER]" at bounding box center [457, 308] width 85 height 27
type input "[PHONE_NUMBER]"
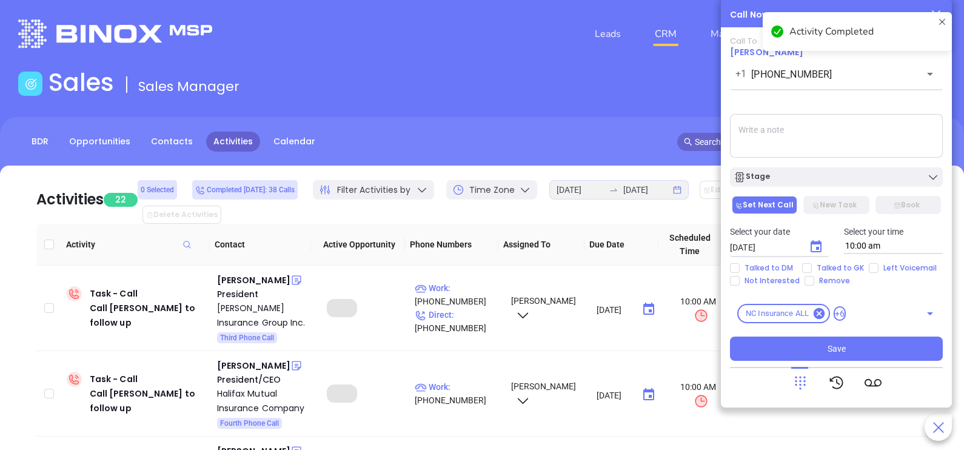
click at [826, 260] on div "Select your date [DATE] ​ Select your time 10:00 am" at bounding box center [836, 239] width 227 height 47
click at [821, 262] on div "Select your date [DATE] ​ Select your time 10:00 am" at bounding box center [836, 239] width 227 height 47
click at [812, 264] on span "Talked to GK" at bounding box center [840, 268] width 57 height 10
click at [811, 264] on input "Talked to GK" at bounding box center [807, 268] width 10 height 10
checkbox input "true"
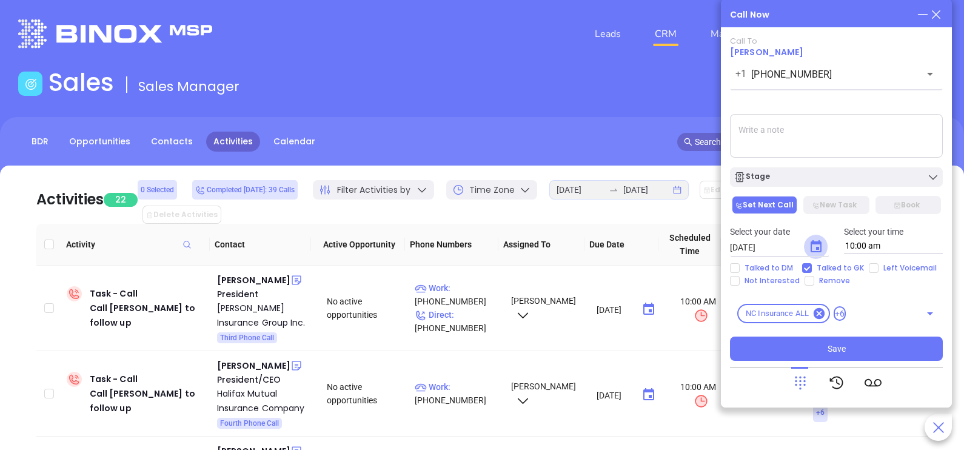
click at [822, 240] on icon "Choose date, selected date is Sep 27, 2025" at bounding box center [816, 247] width 15 height 15
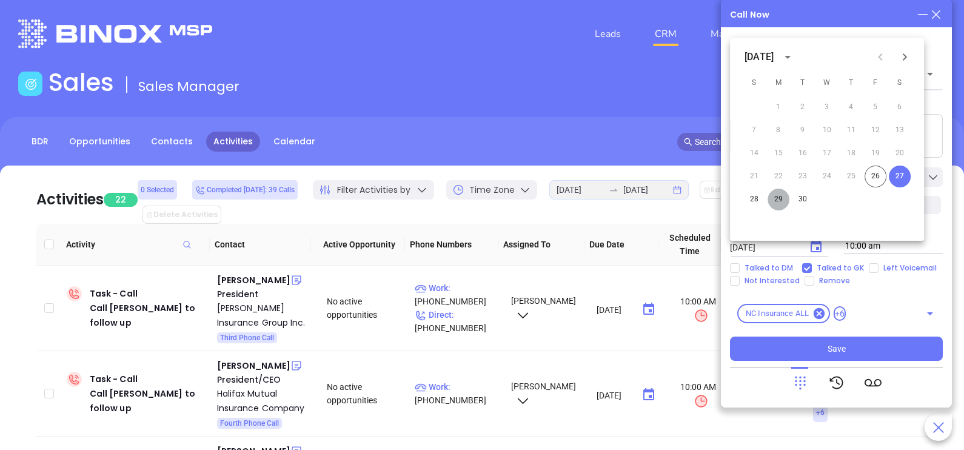
click at [773, 199] on button "29" at bounding box center [779, 200] width 22 height 22
type input "[DATE]"
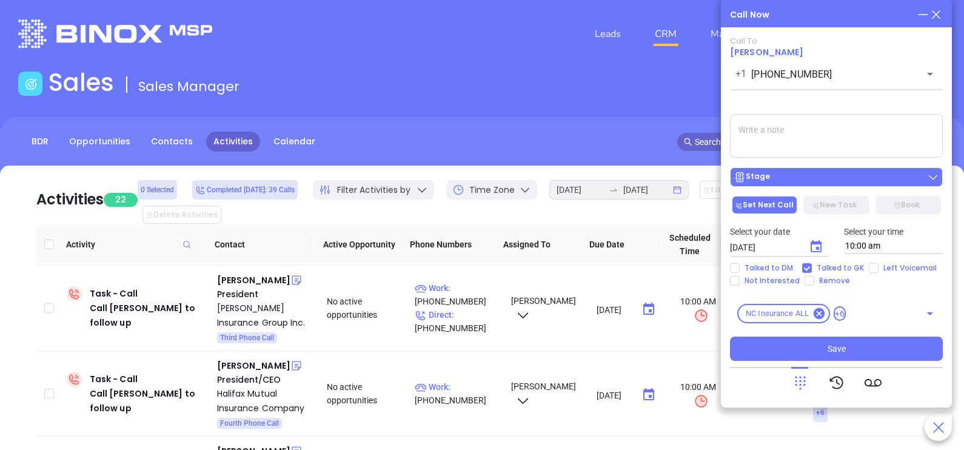
click at [816, 173] on div "Stage" at bounding box center [837, 177] width 206 height 12
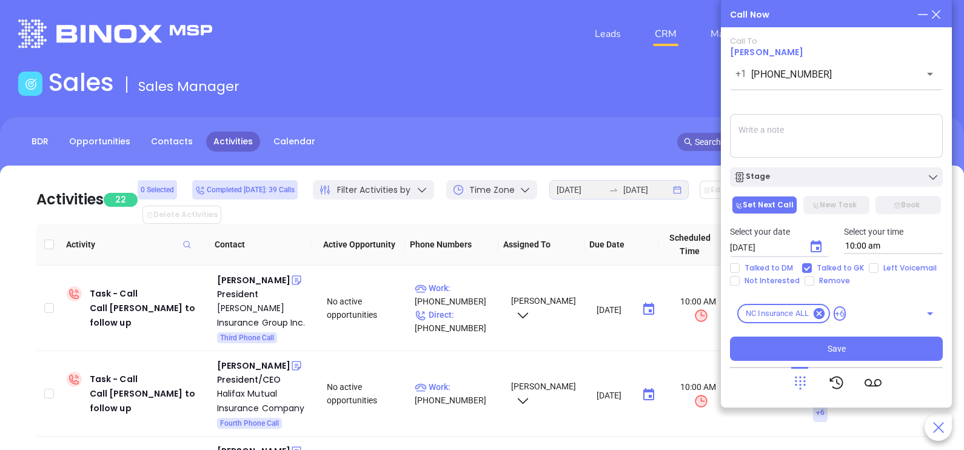
click at [876, 120] on textarea at bounding box center [836, 136] width 213 height 44
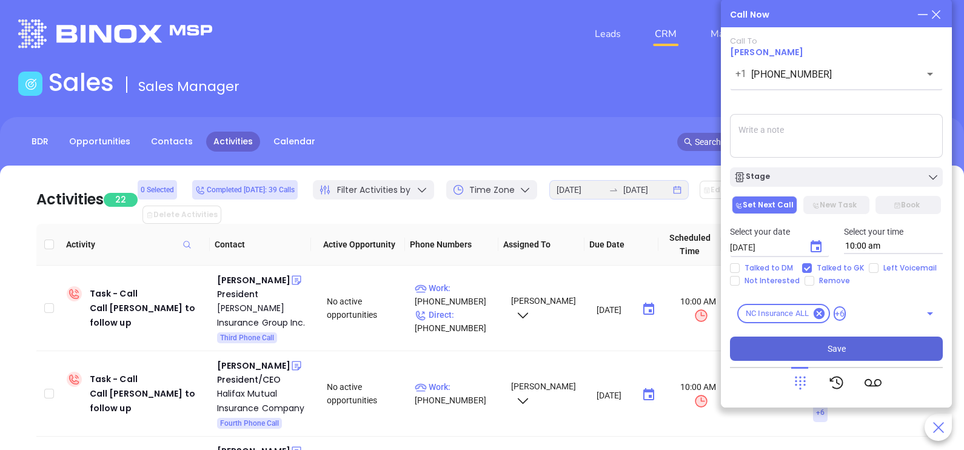
click at [821, 347] on button "Save" at bounding box center [836, 349] width 213 height 24
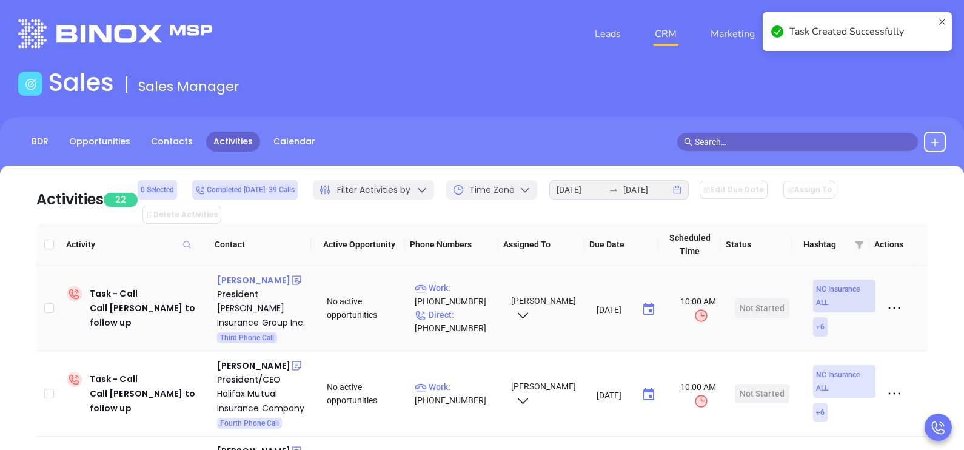
click at [260, 273] on div "[PERSON_NAME]" at bounding box center [253, 280] width 73 height 15
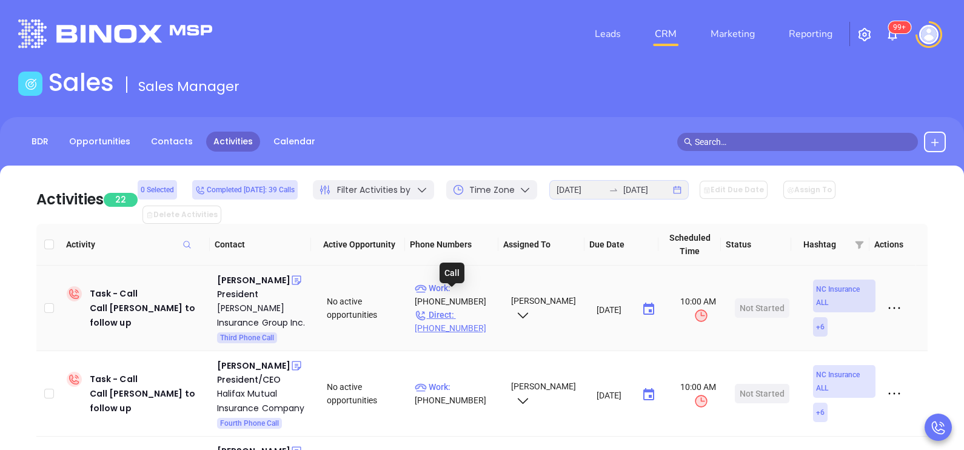
click at [479, 308] on p "Direct : [PHONE_NUMBER]" at bounding box center [457, 321] width 85 height 27
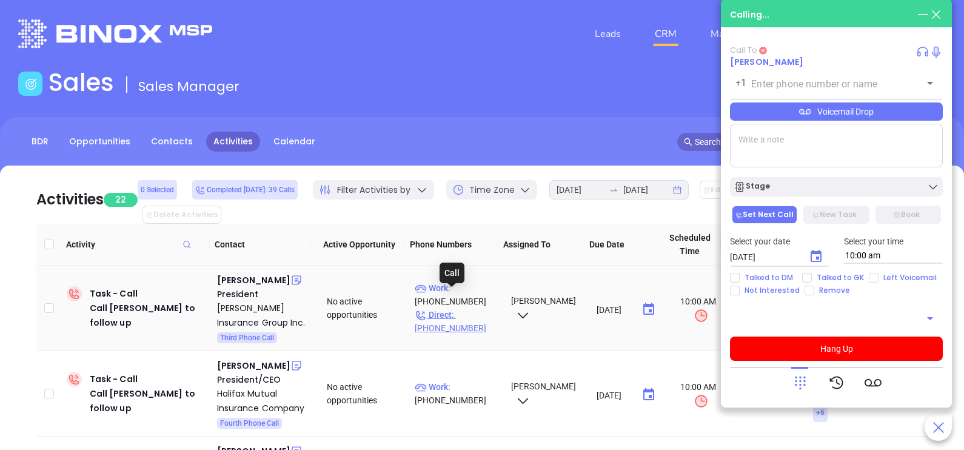
type input "[PHONE_NUMBER]"
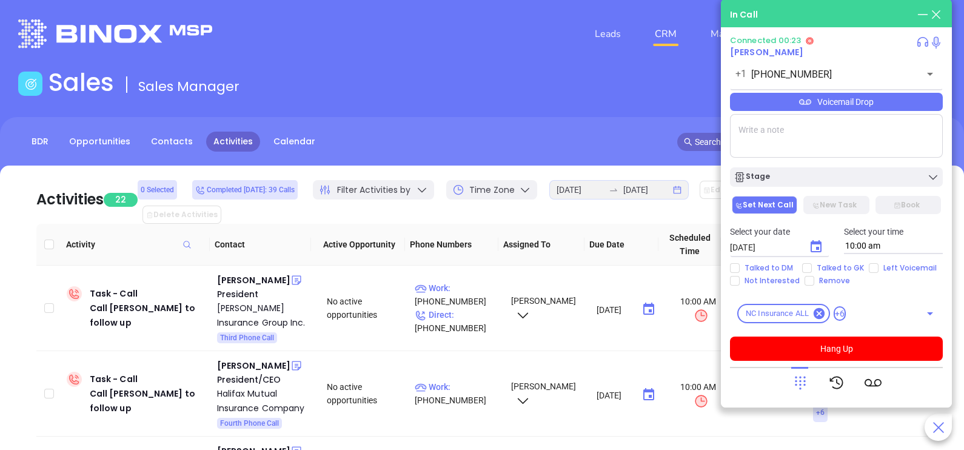
click at [891, 106] on div "Voicemail Drop" at bounding box center [836, 102] width 213 height 18
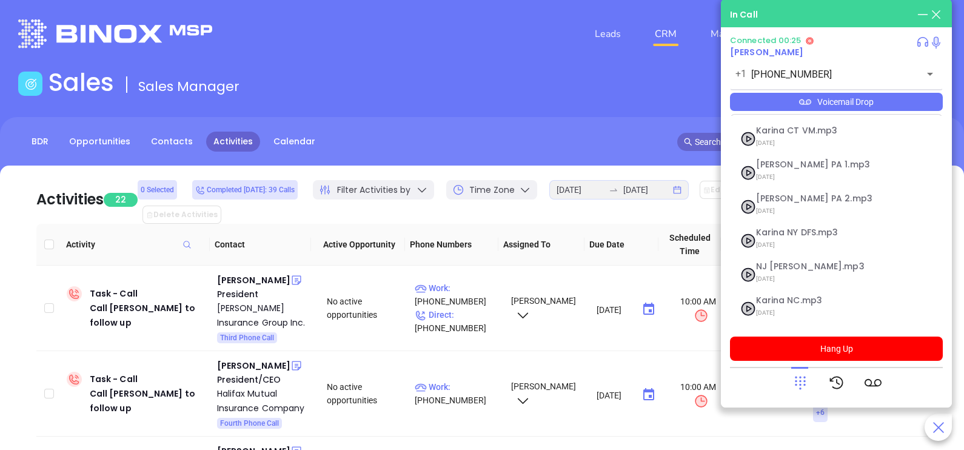
scroll to position [98, 0]
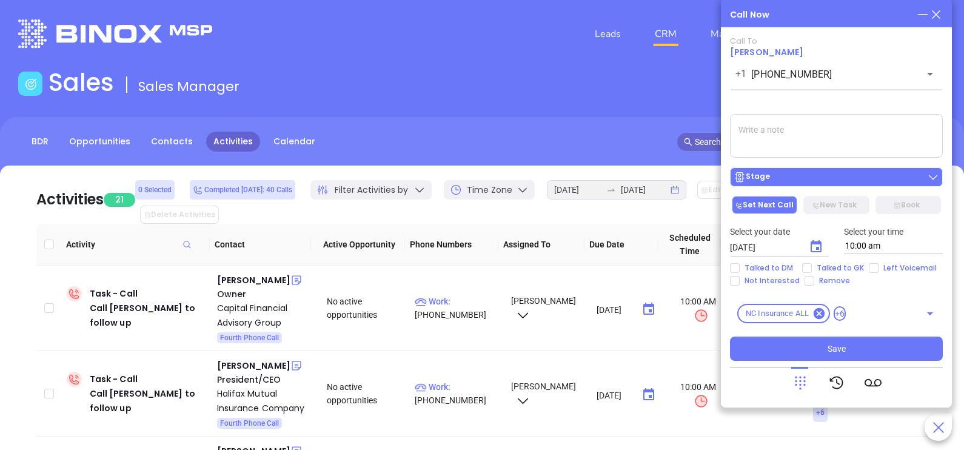
click at [814, 177] on div "Stage" at bounding box center [837, 177] width 206 height 12
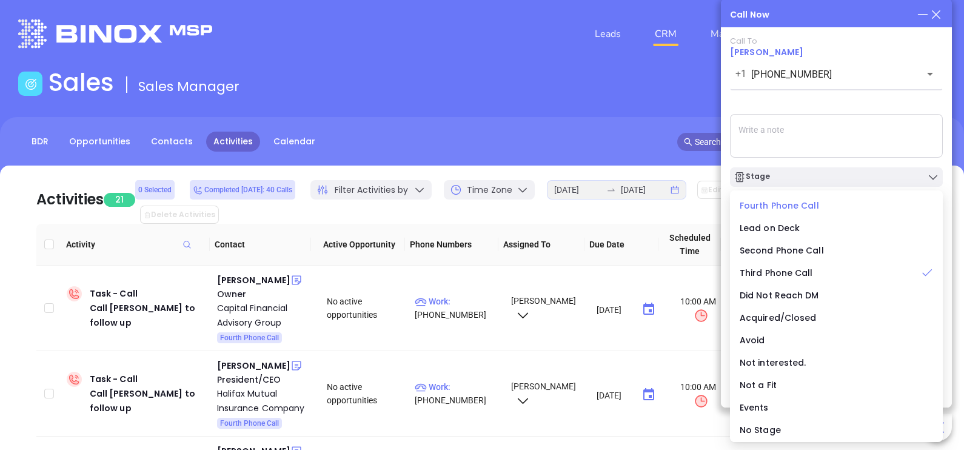
click at [800, 206] on span "Fourth Phone Call" at bounding box center [779, 205] width 79 height 12
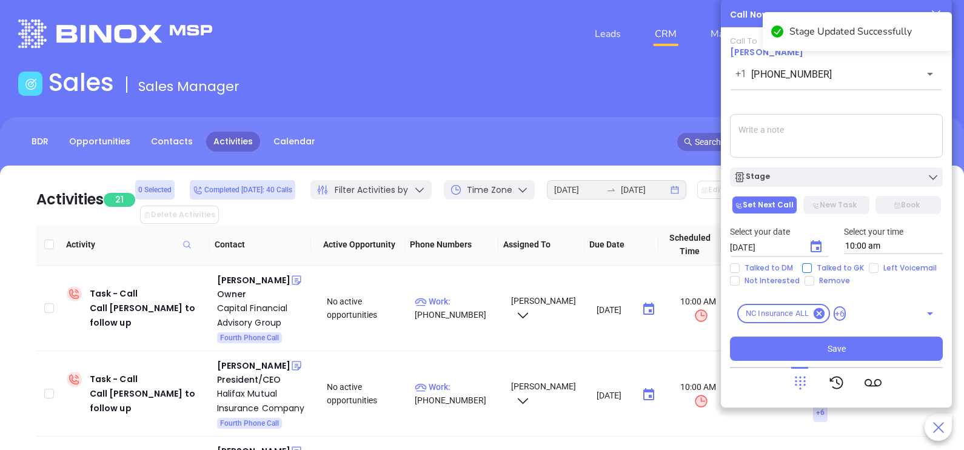
click at [819, 267] on span "Talked to GK" at bounding box center [840, 268] width 57 height 10
click at [812, 267] on input "Talked to GK" at bounding box center [807, 268] width 10 height 10
checkbox input "true"
click at [816, 246] on icon "Choose date, selected date is Sep 27, 2025" at bounding box center [816, 247] width 15 height 15
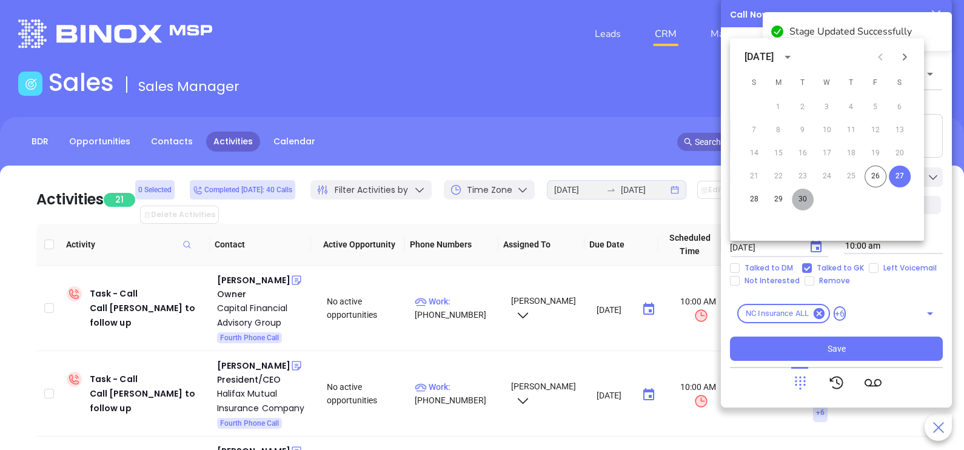
click at [806, 197] on button "30" at bounding box center [803, 200] width 22 height 22
type input "[DATE]"
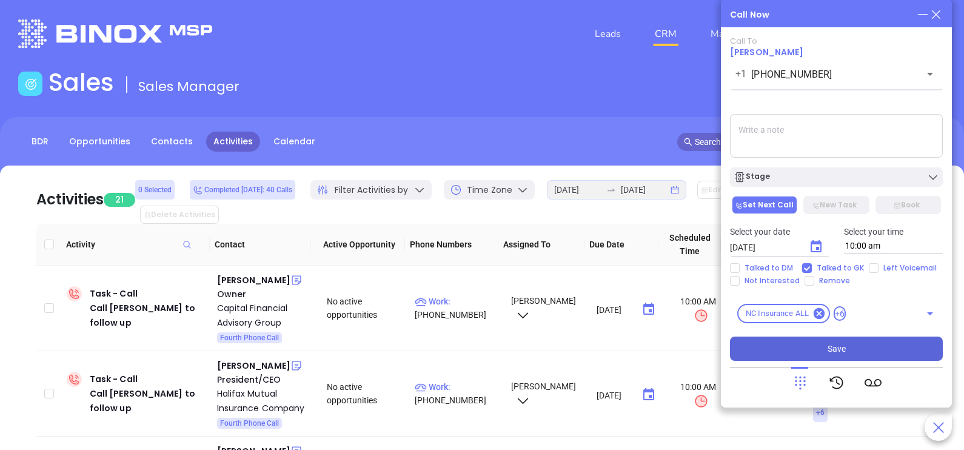
click at [819, 347] on button "Save" at bounding box center [836, 349] width 213 height 24
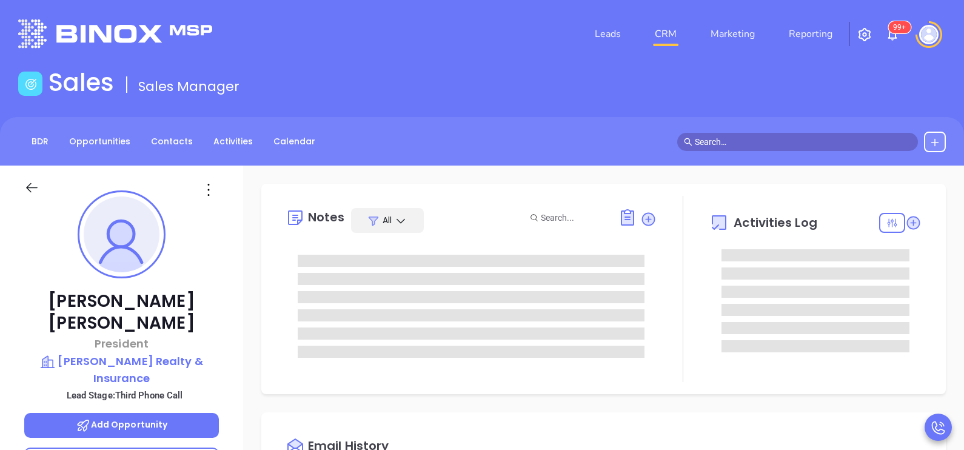
type input "10:00 am"
type input "[DATE]"
type input "[PERSON_NAME]"
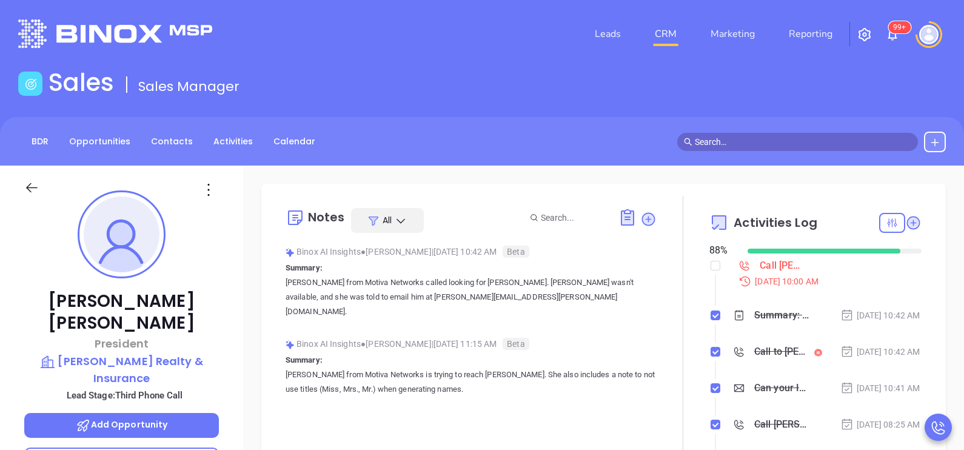
scroll to position [352, 0]
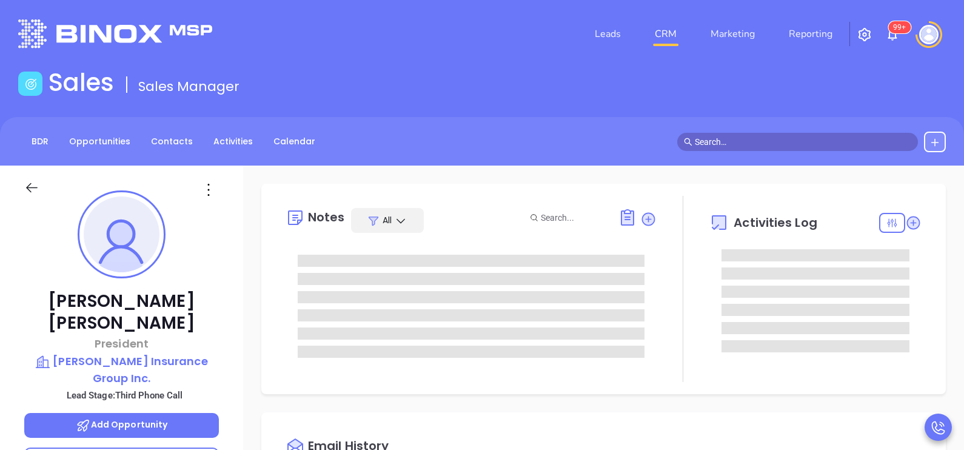
type input "[PERSON_NAME]"
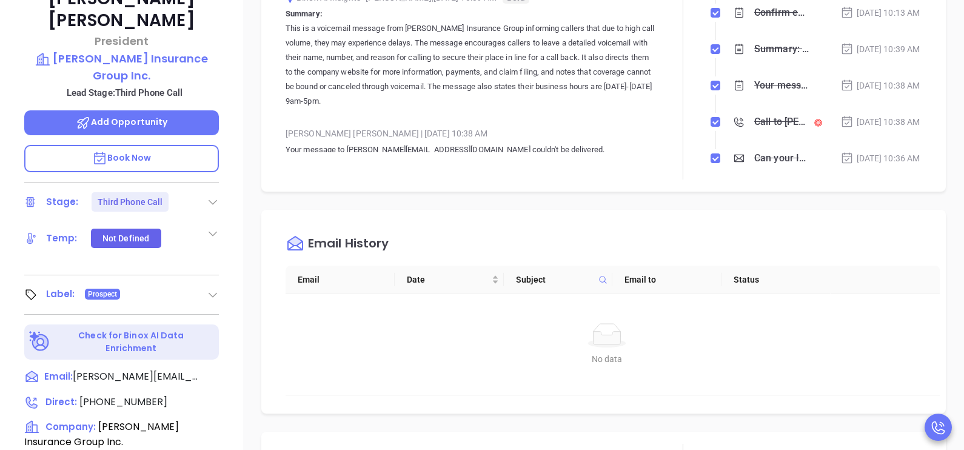
scroll to position [272, 0]
